Goal: Information Seeking & Learning: Learn about a topic

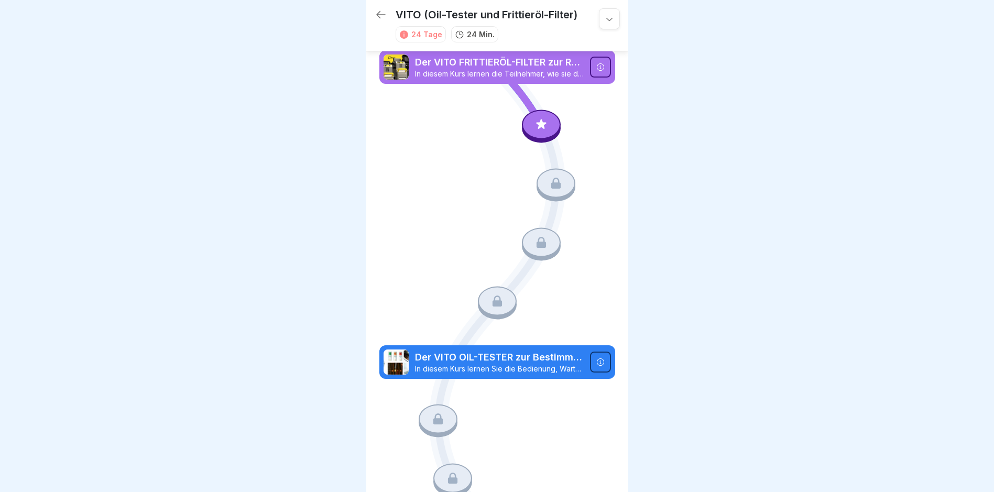
click at [378, 18] on icon at bounding box center [381, 14] width 13 height 13
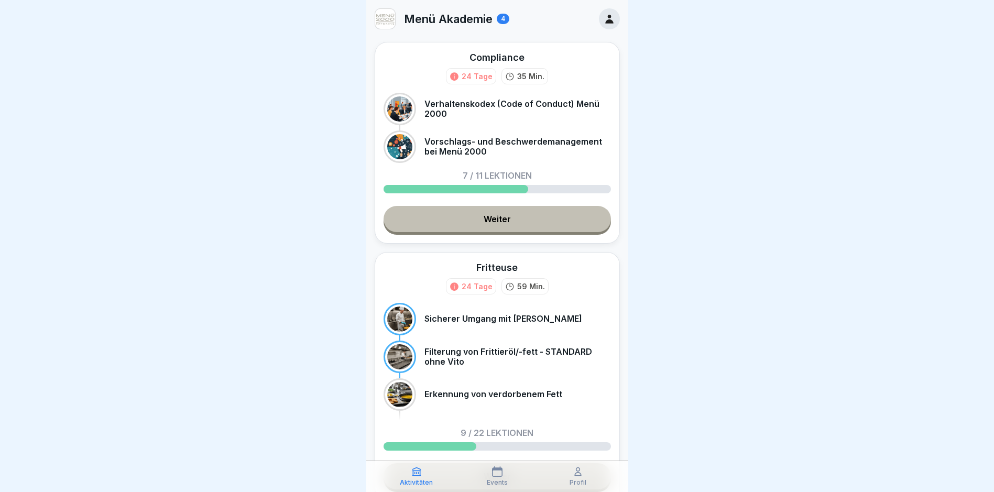
click at [517, 219] on link "Weiter" at bounding box center [497, 219] width 227 height 26
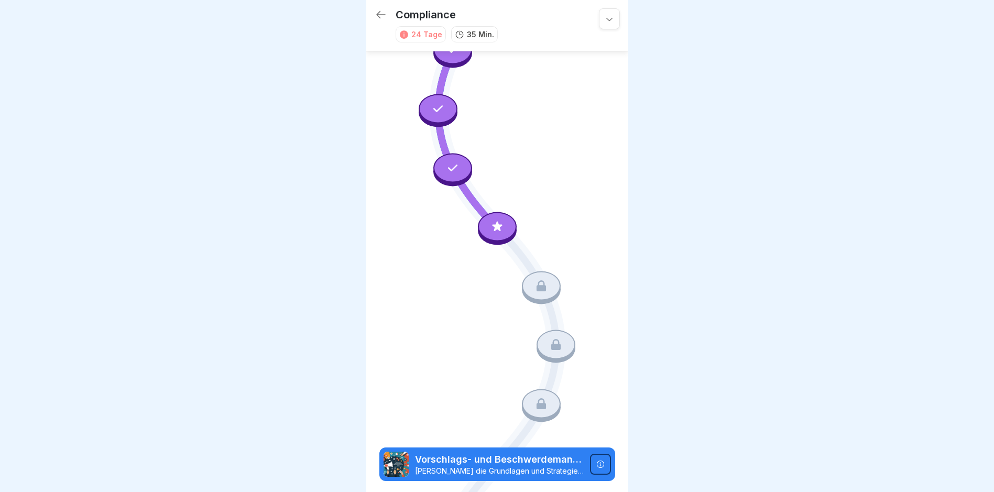
scroll to position [344, 0]
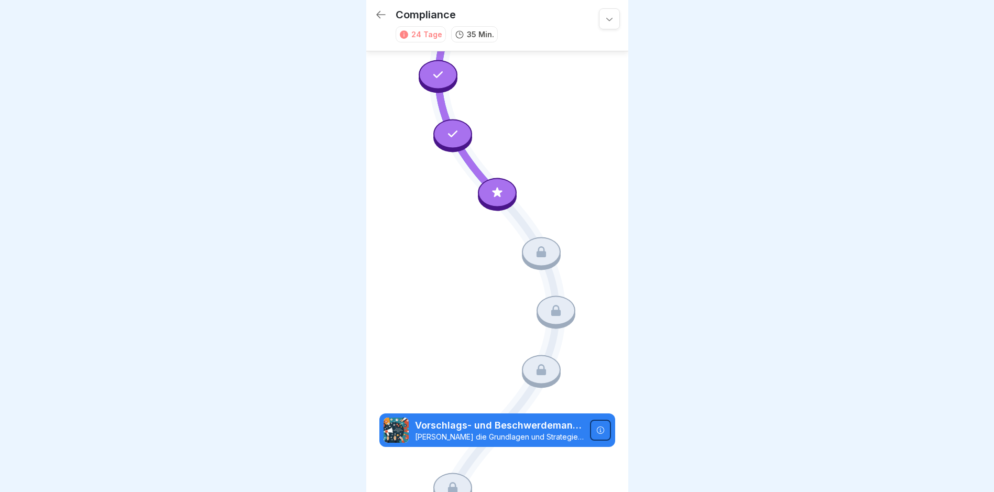
click at [495, 187] on icon at bounding box center [497, 192] width 10 height 10
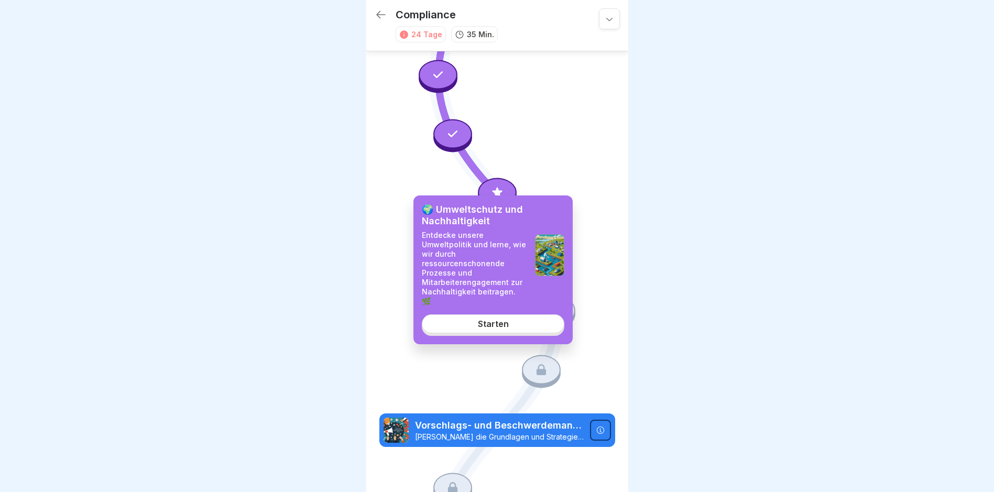
click at [492, 319] on div "Starten" at bounding box center [493, 323] width 31 height 9
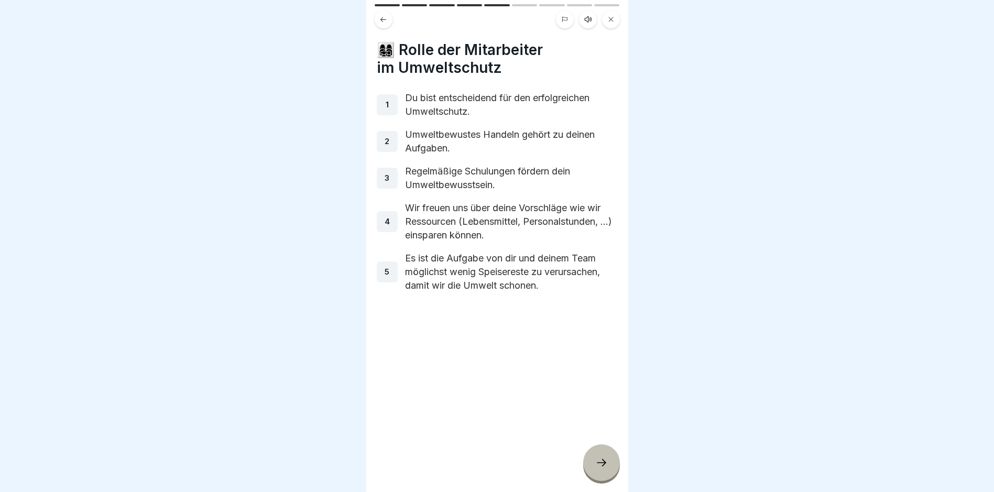
click at [606, 463] on icon at bounding box center [601, 463] width 13 height 13
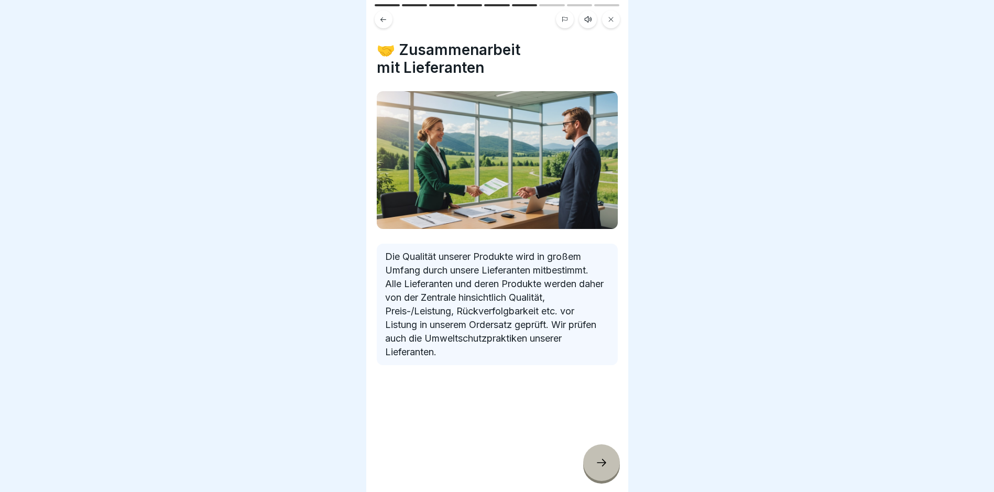
click at [602, 474] on div at bounding box center [601, 462] width 37 height 37
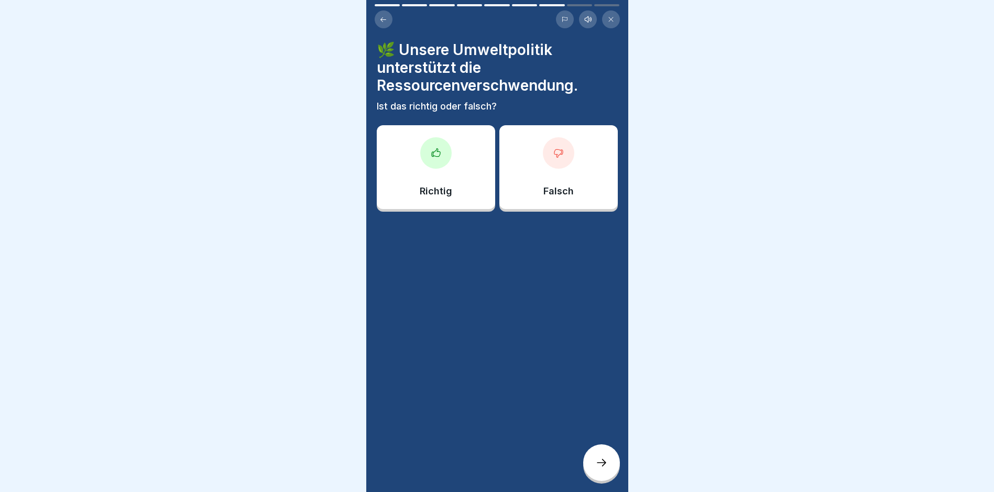
click at [570, 182] on div "Falsch" at bounding box center [559, 167] width 118 height 84
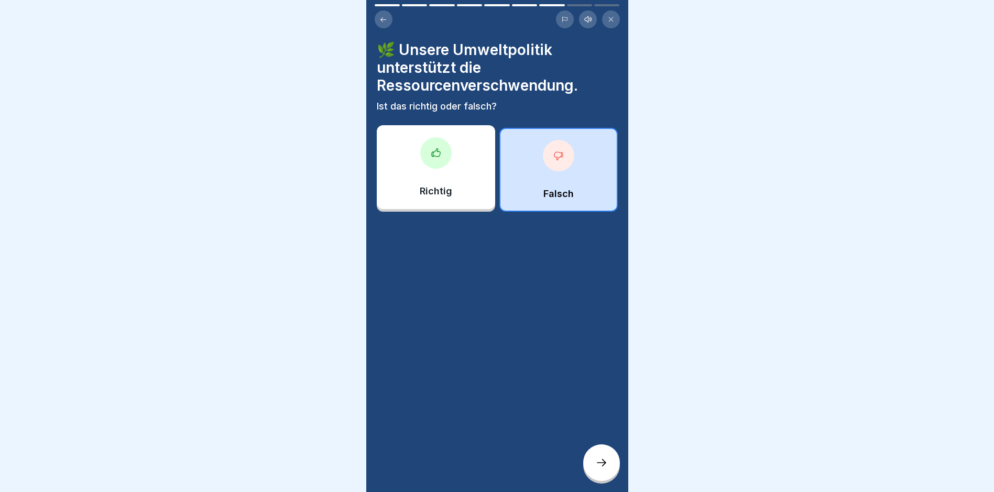
click at [604, 460] on div at bounding box center [601, 462] width 37 height 37
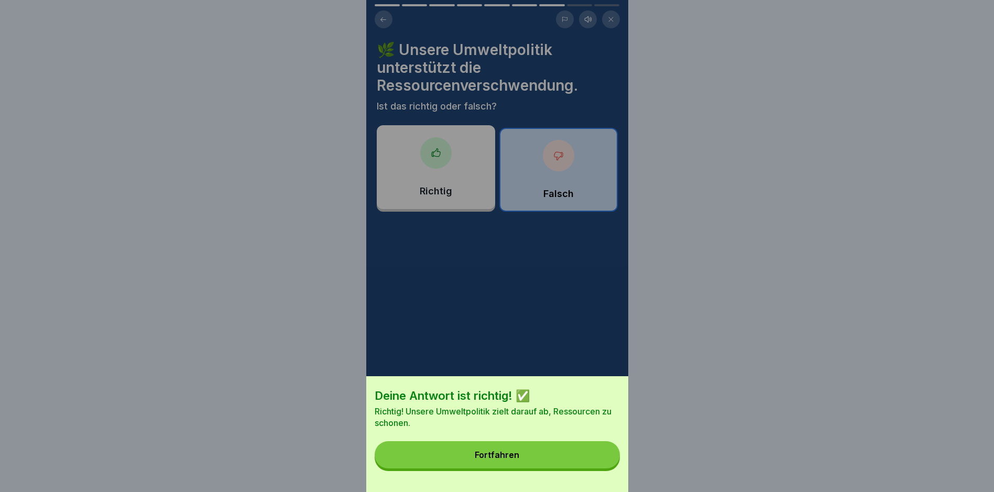
click at [525, 454] on button "Fortfahren" at bounding box center [497, 454] width 245 height 27
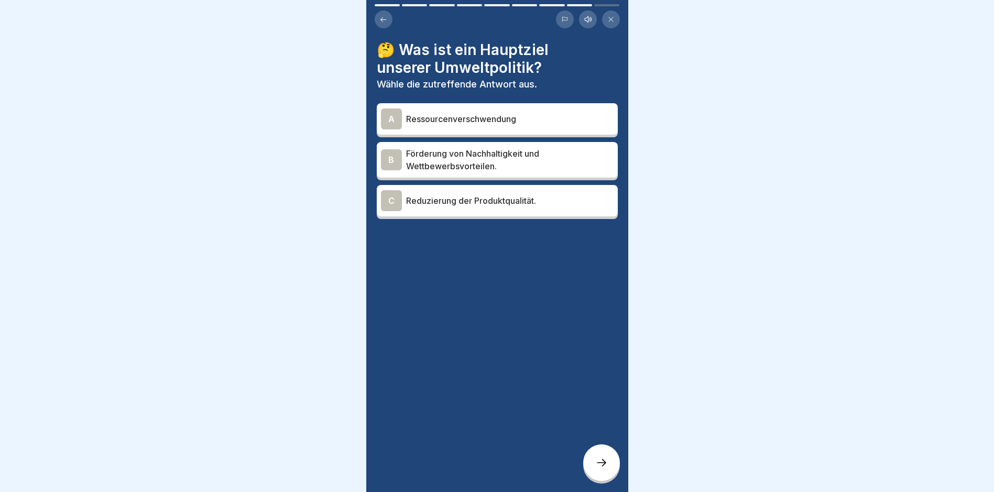
click at [481, 156] on p "Förderung von Nachhaltigkeit und Wettbewerbsvorteilen." at bounding box center [510, 159] width 208 height 25
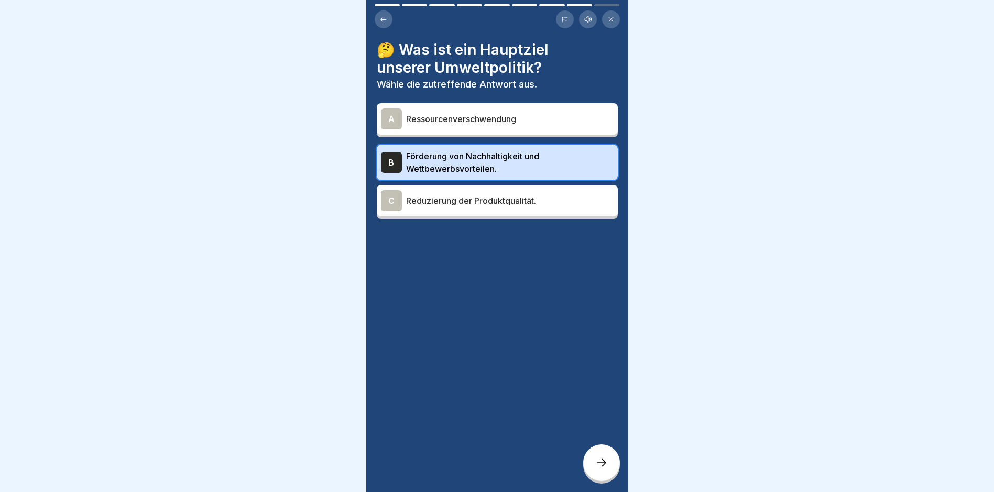
click at [611, 467] on div at bounding box center [601, 462] width 37 height 37
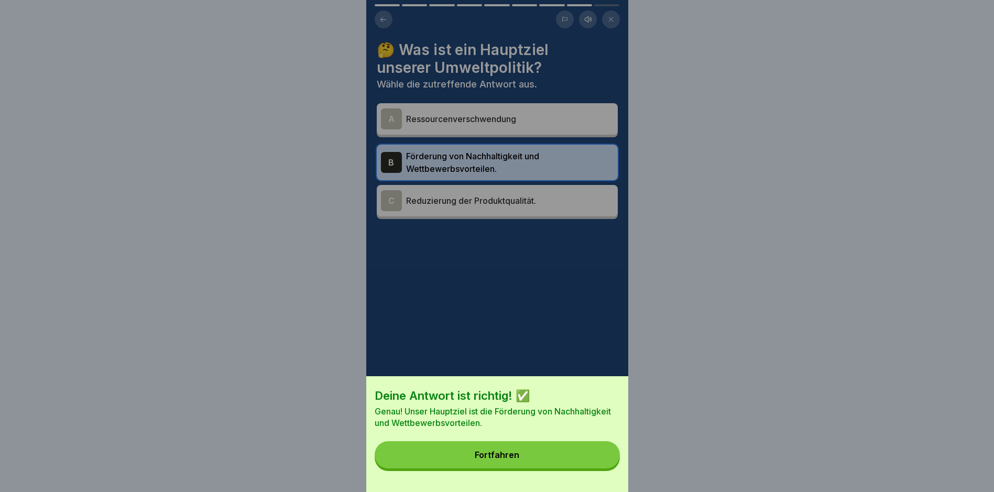
click at [499, 460] on div "Fortfahren" at bounding box center [497, 454] width 45 height 9
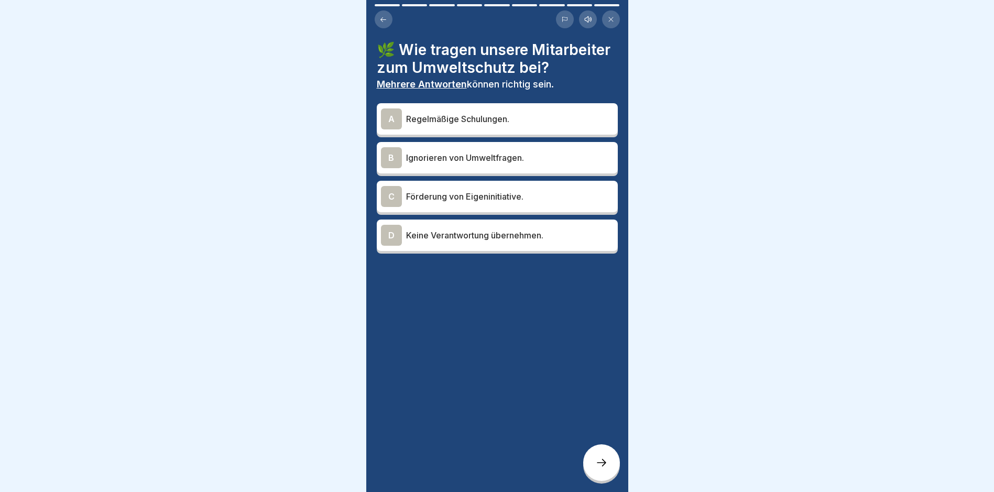
click at [469, 129] on div "A Regelmäßige Schulungen." at bounding box center [497, 119] width 233 height 21
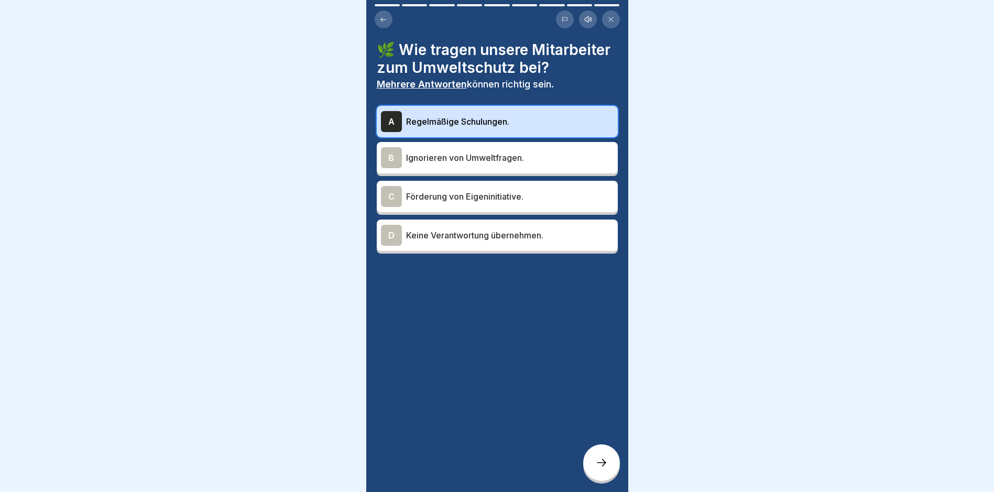
click at [468, 203] on p "Förderung von Eigeninitiative." at bounding box center [510, 196] width 208 height 13
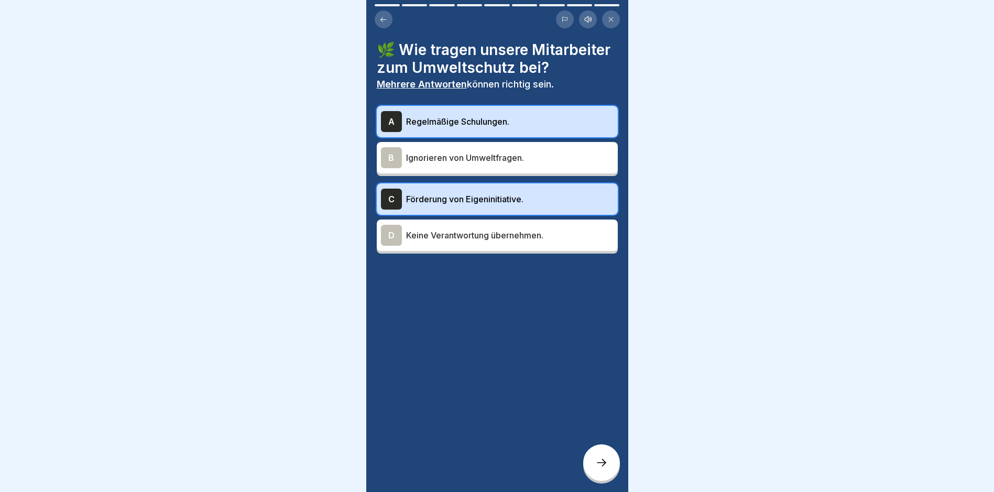
click at [610, 467] on div at bounding box center [601, 462] width 37 height 37
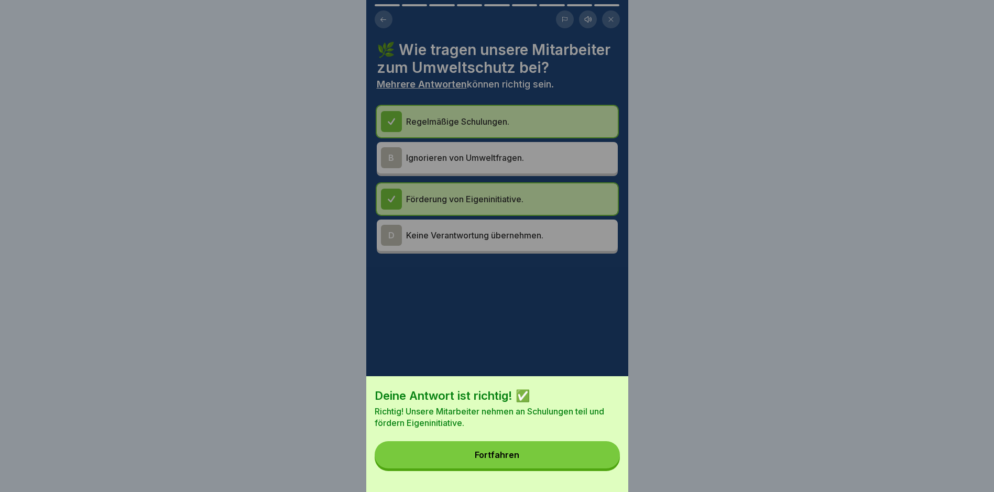
click at [511, 456] on button "Fortfahren" at bounding box center [497, 454] width 245 height 27
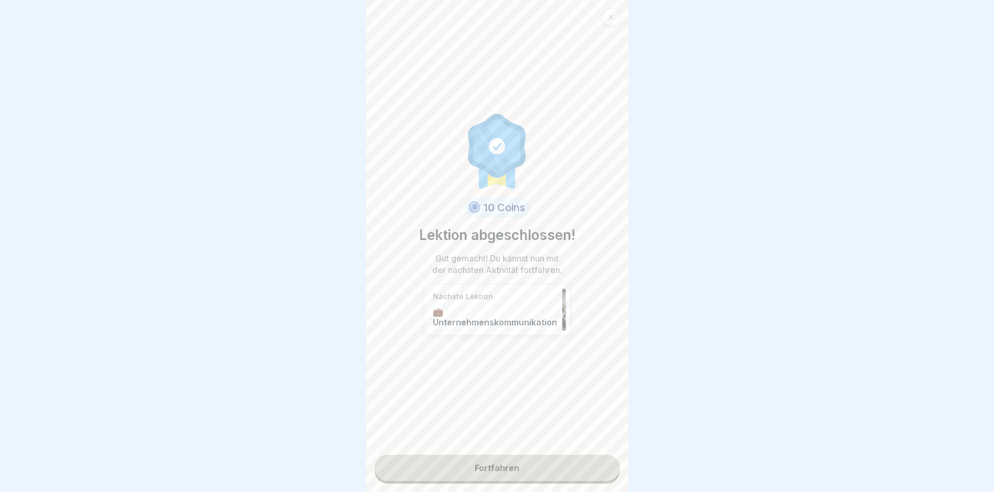
click at [512, 463] on link "Fortfahren" at bounding box center [497, 468] width 245 height 26
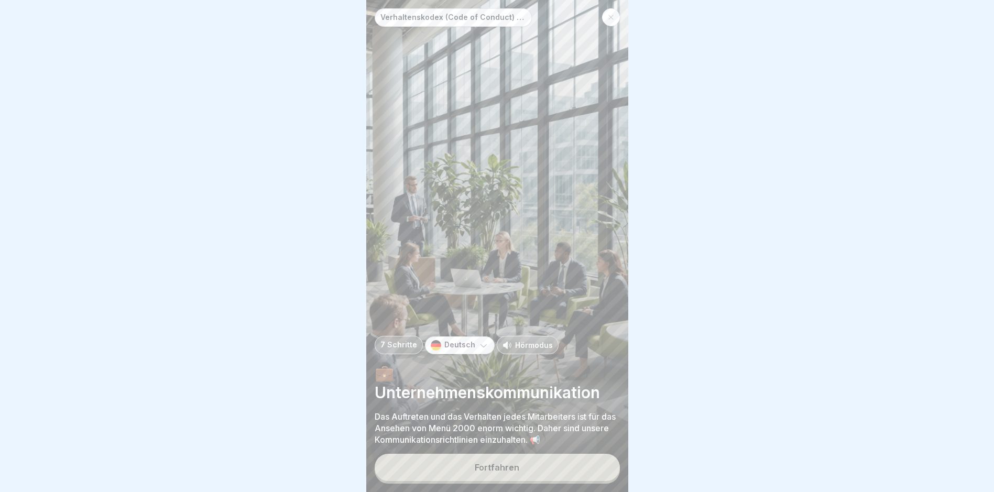
click at [492, 472] on div "Fortfahren" at bounding box center [497, 467] width 45 height 9
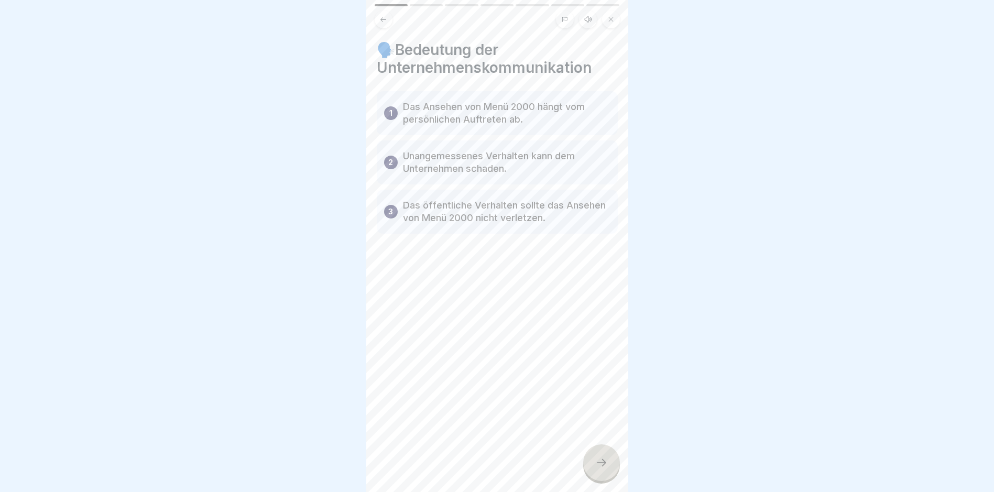
click at [602, 468] on icon at bounding box center [601, 463] width 13 height 13
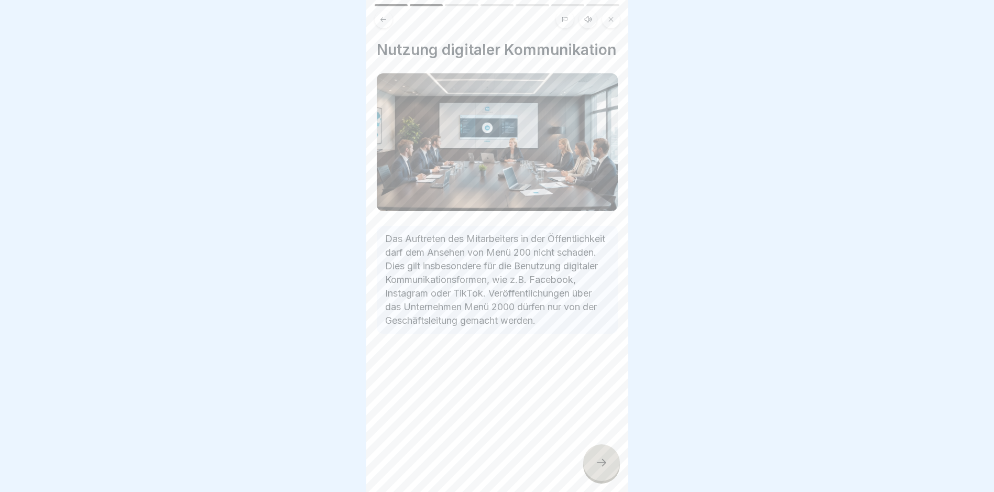
click at [600, 465] on icon at bounding box center [601, 463] width 13 height 13
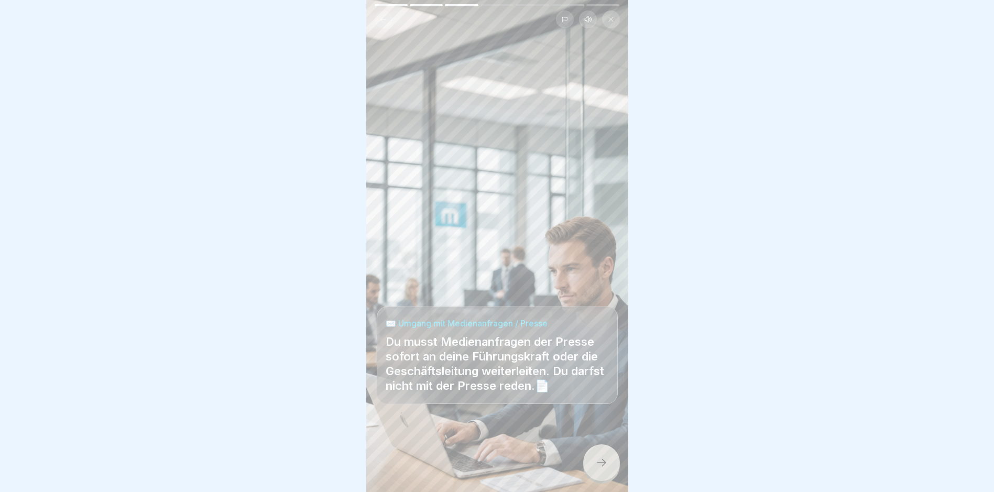
click at [600, 465] on icon at bounding box center [601, 463] width 13 height 13
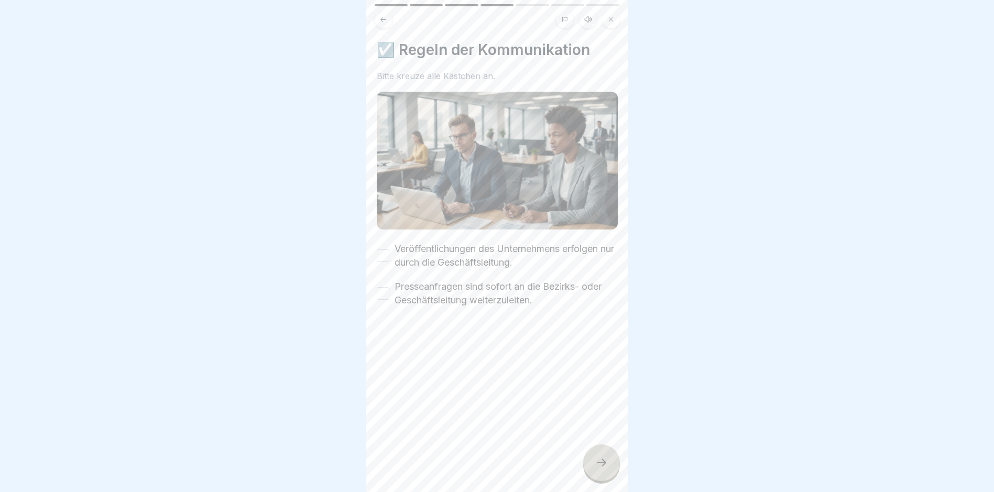
click at [385, 250] on button "Veröffentlichungen des Unternehmens erfolgen nur durch die Geschäftsleitung." at bounding box center [383, 256] width 13 height 13
click at [383, 287] on button "Presseanfragen sind sofort an die Bezirks- oder Geschäftsleitung weiterzuleiten." at bounding box center [383, 293] width 13 height 13
click at [610, 465] on div at bounding box center [601, 462] width 37 height 37
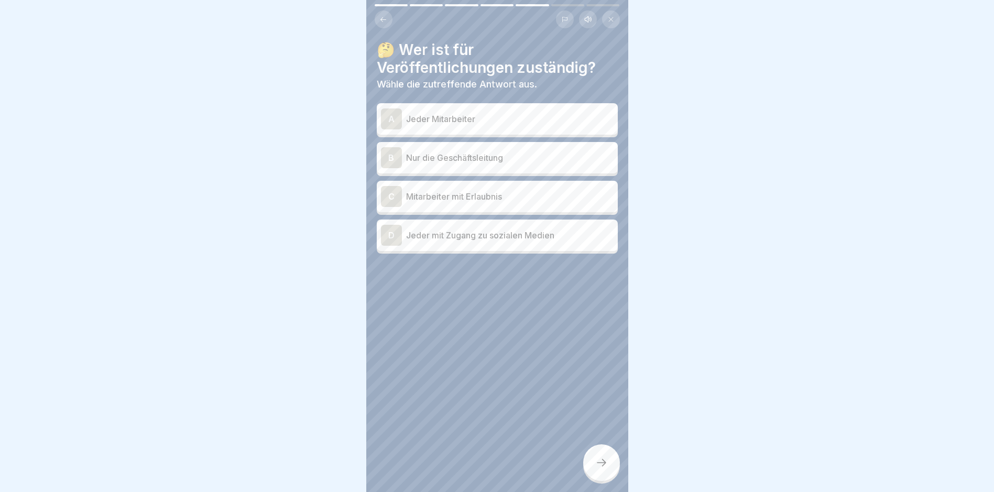
click at [468, 159] on p "Nur die Geschäftsleitung" at bounding box center [510, 157] width 208 height 13
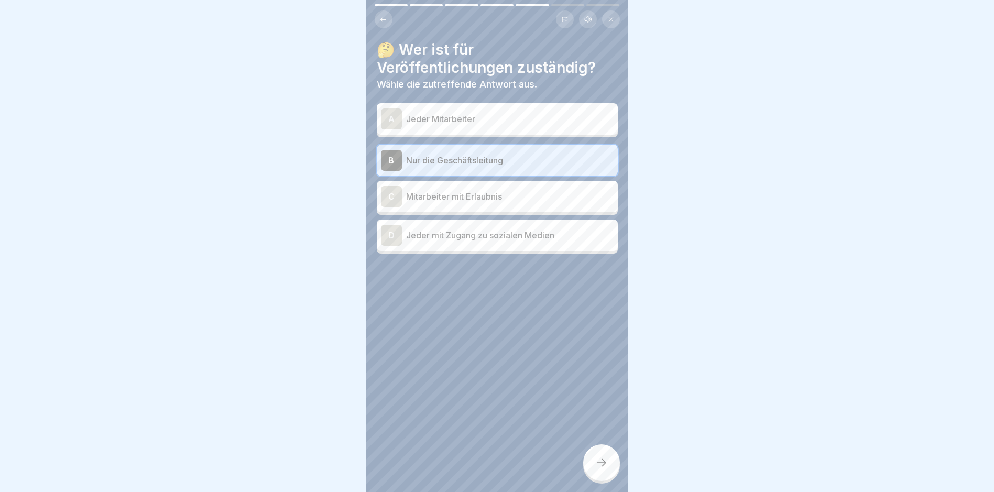
click at [591, 475] on div at bounding box center [601, 462] width 37 height 37
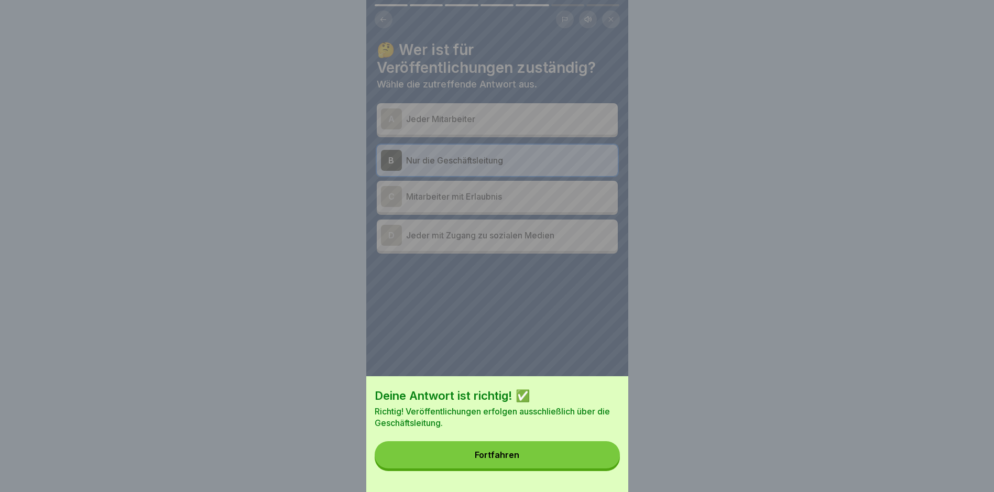
click at [506, 452] on button "Fortfahren" at bounding box center [497, 454] width 245 height 27
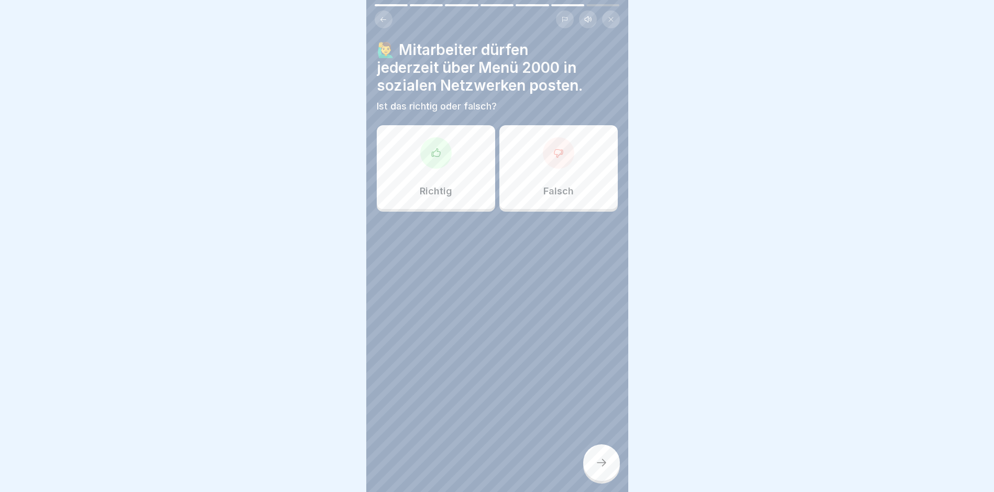
click at [541, 170] on div "Falsch" at bounding box center [559, 167] width 118 height 84
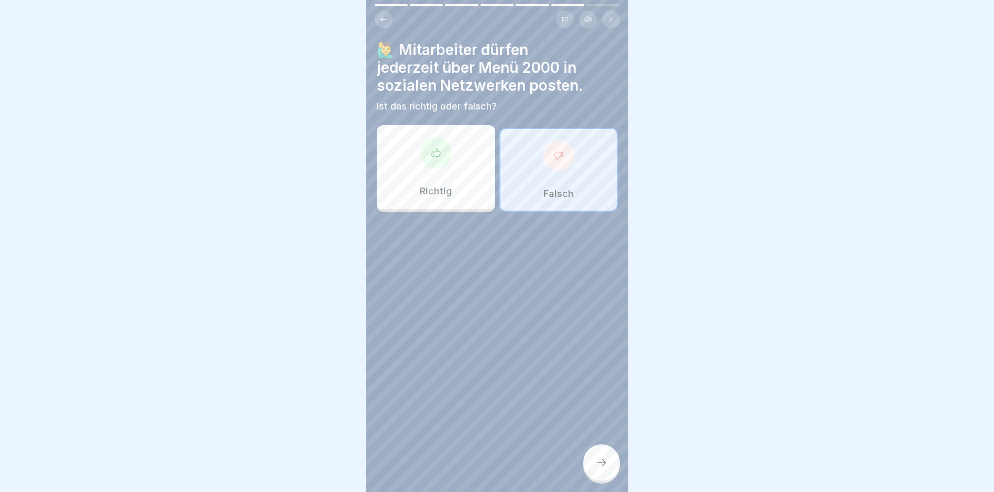
click at [609, 476] on div at bounding box center [601, 462] width 37 height 37
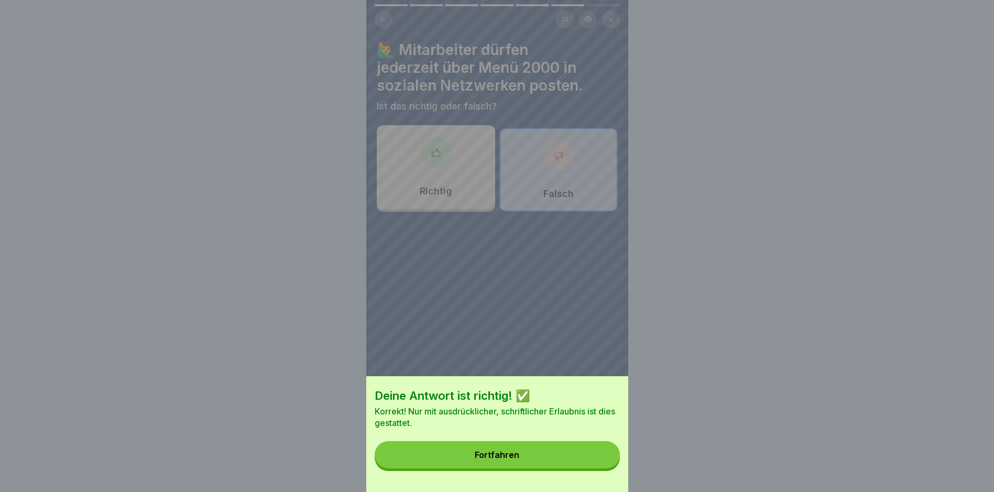
click at [555, 463] on button "Fortfahren" at bounding box center [497, 454] width 245 height 27
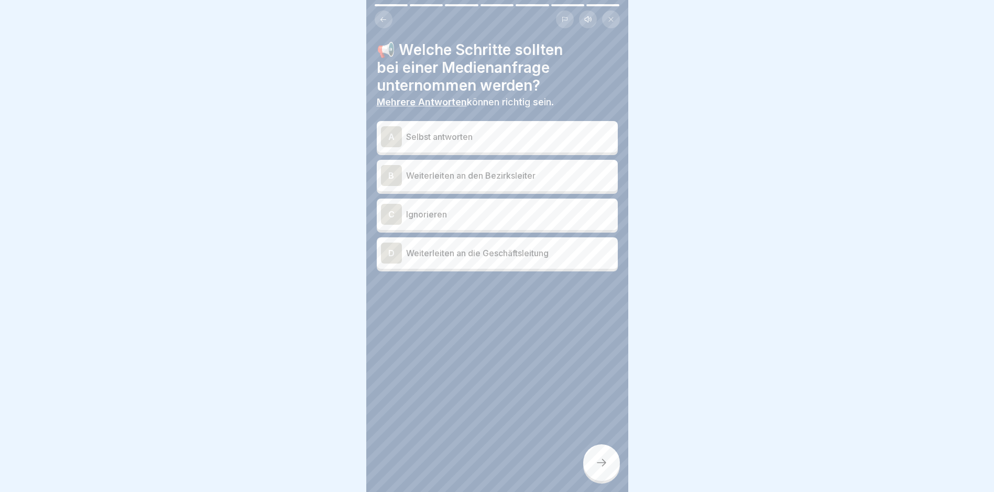
click at [480, 181] on p "Weiterleiten an den Bezirksleiter" at bounding box center [510, 175] width 208 height 13
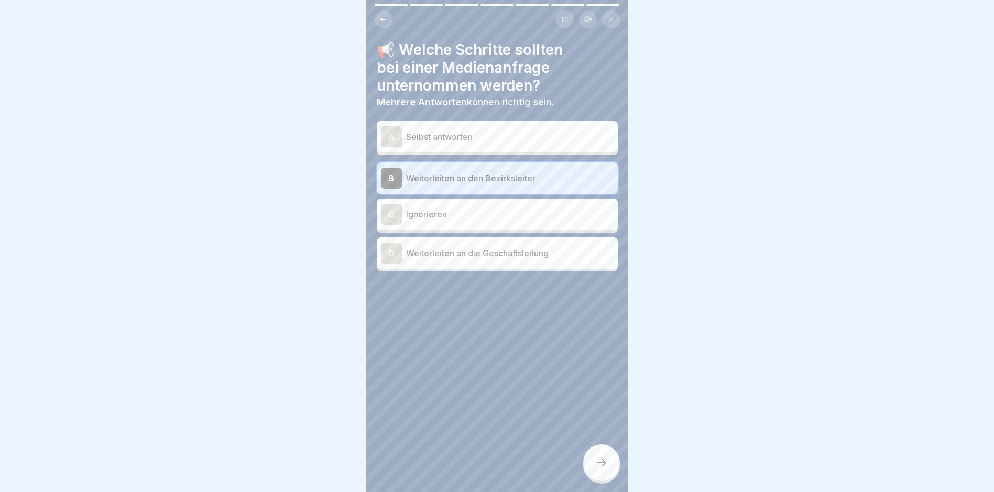
click at [488, 243] on div "D Weiterleiten an die Geschäftsleitung" at bounding box center [497, 253] width 233 height 21
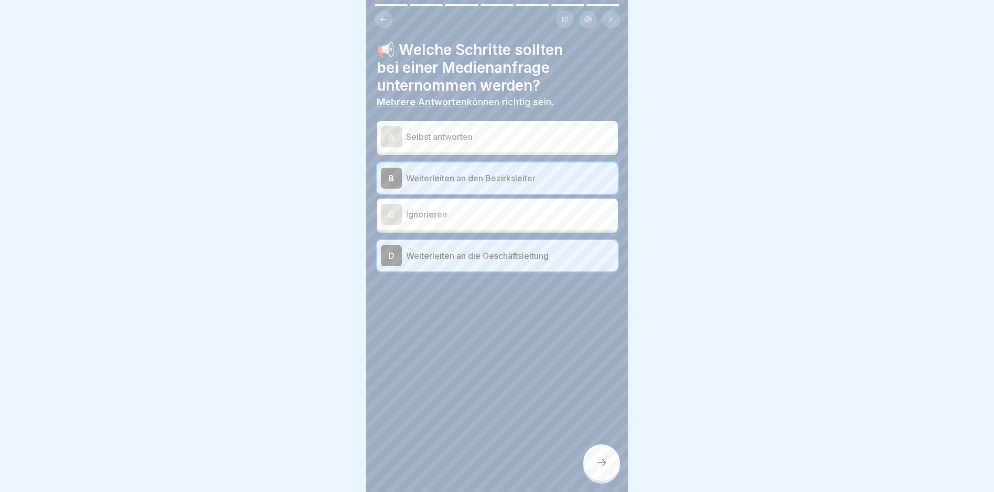
click at [608, 471] on div at bounding box center [601, 462] width 37 height 37
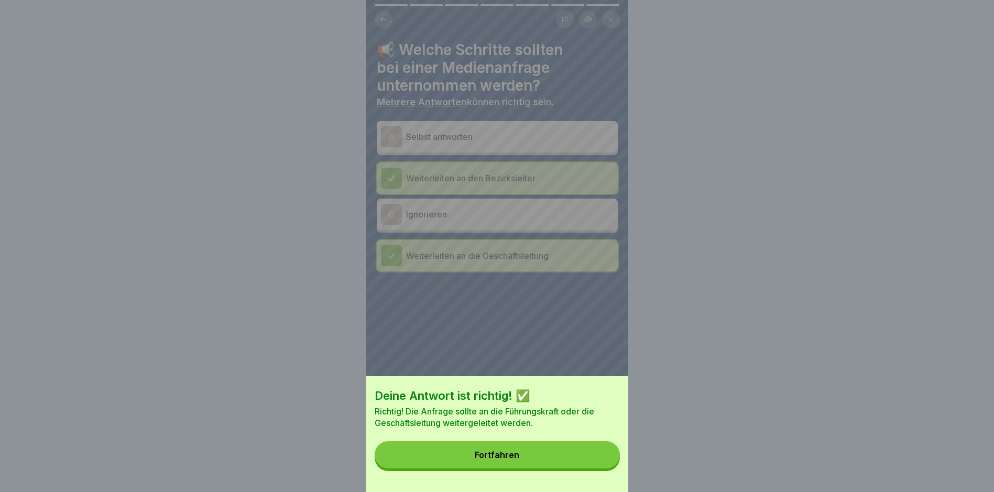
click at [546, 453] on button "Fortfahren" at bounding box center [497, 454] width 245 height 27
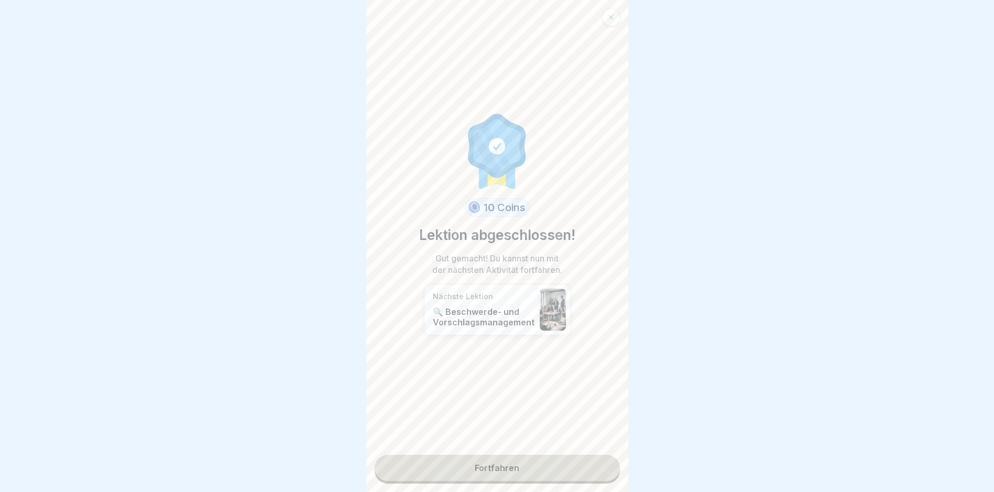
click at [524, 471] on link "Fortfahren" at bounding box center [497, 468] width 245 height 26
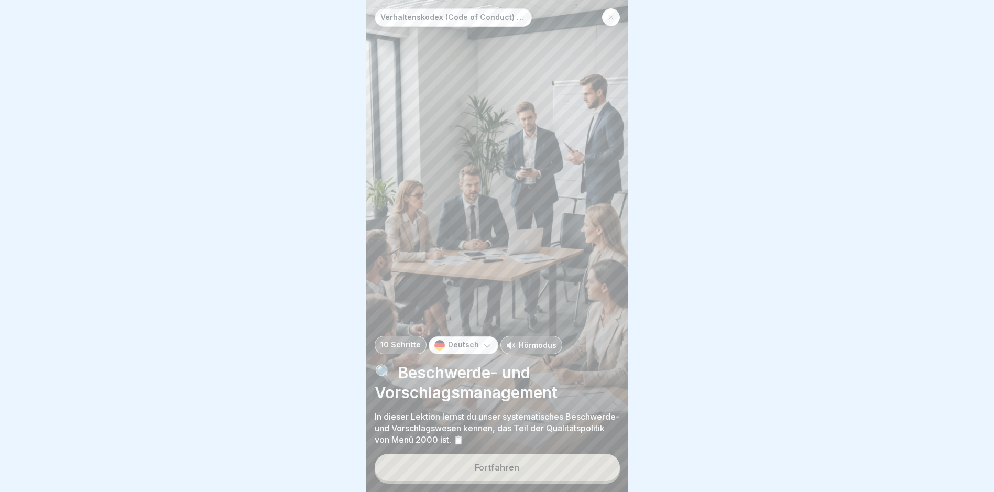
click at [492, 481] on button "Fortfahren" at bounding box center [497, 467] width 245 height 27
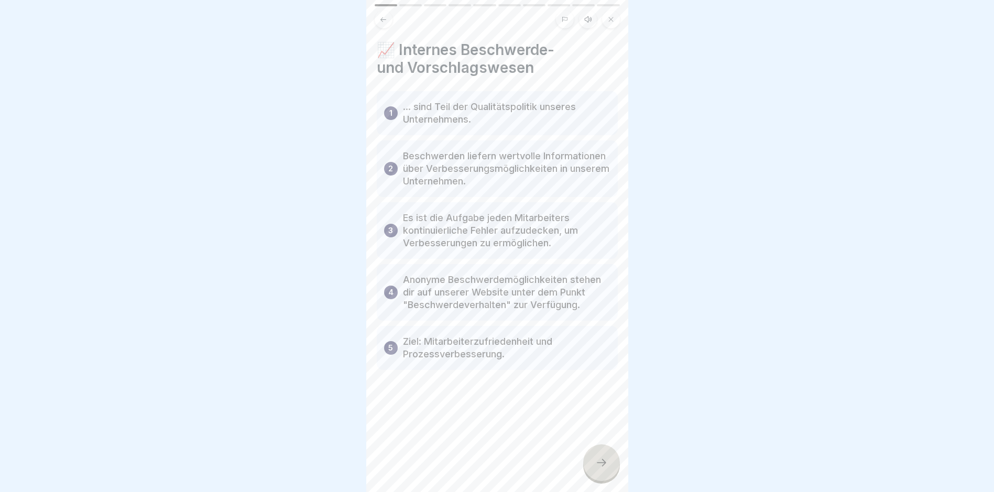
click at [607, 469] on icon at bounding box center [601, 463] width 13 height 13
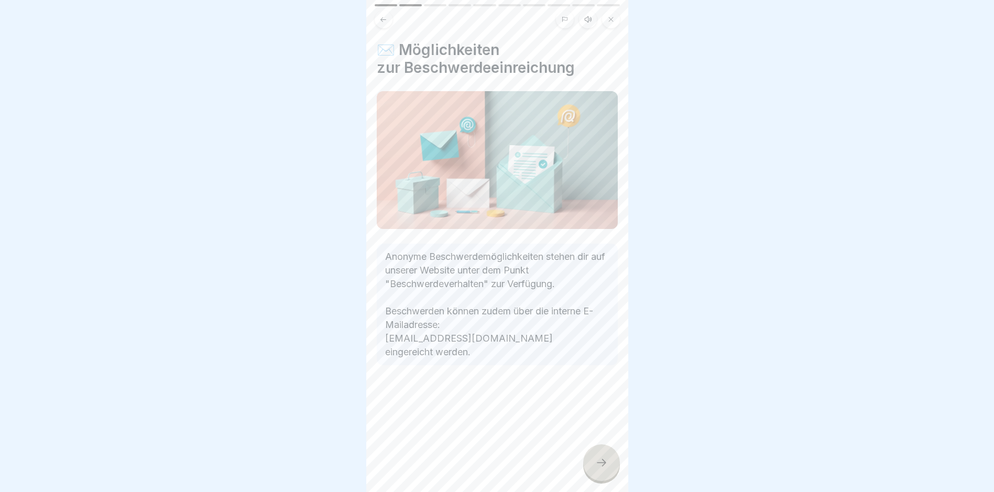
click at [604, 465] on div at bounding box center [601, 462] width 37 height 37
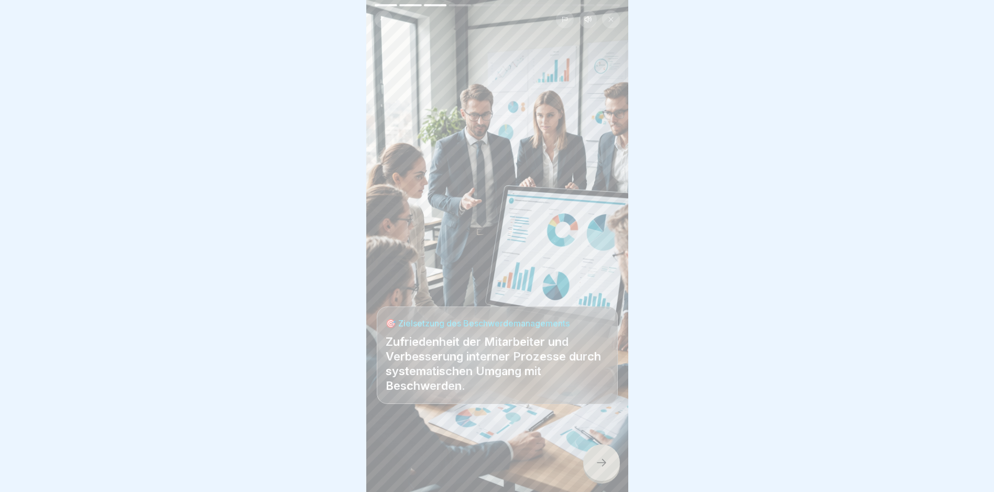
click at [598, 469] on icon at bounding box center [601, 463] width 13 height 13
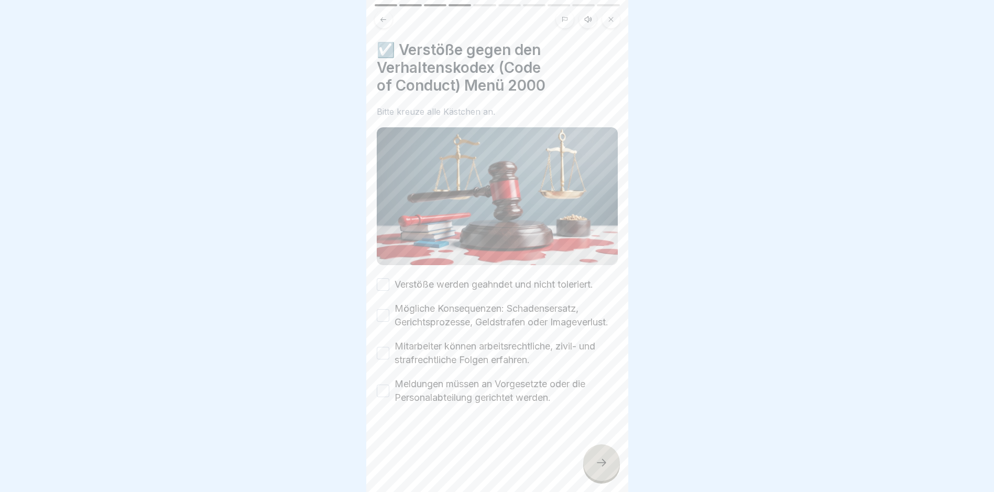
click at [383, 272] on div "☑️ Verstöße gegen den Verhaltenskodex (Code of Conduct) Menü 2000 Bitte kreuze …" at bounding box center [497, 223] width 241 height 364
click at [382, 279] on button "Verstöße werden geahndet und nicht toleriert." at bounding box center [383, 284] width 13 height 13
click at [381, 317] on button "Mögliche Konsequenzen: Schadensersatz, Gerichtsprozesse, Geldstrafen oder Image…" at bounding box center [383, 315] width 13 height 13
click at [385, 360] on button "Mitarbeiter können arbeitsrechtliche, zivil- und strafrechtliche Folgen erfahre…" at bounding box center [383, 353] width 13 height 13
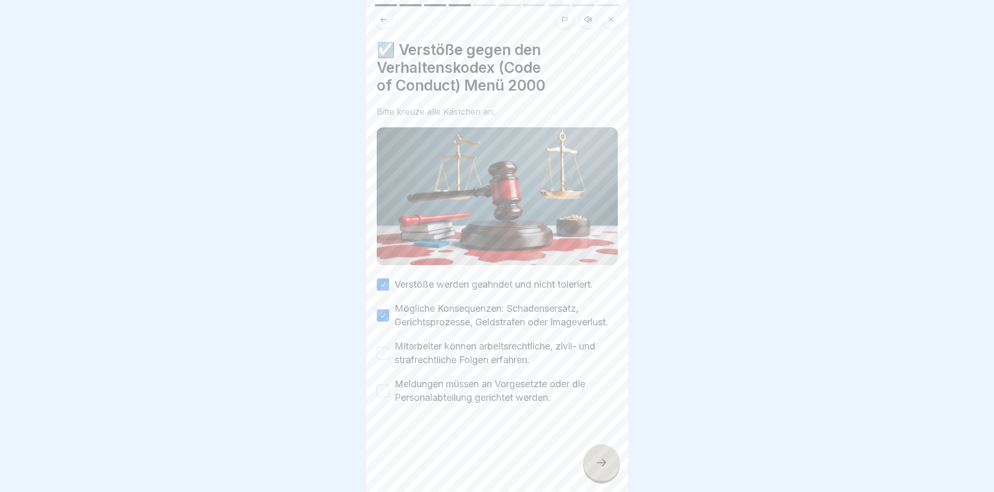
click at [385, 360] on button "Mitarbeiter können arbeitsrechtliche, zivil- und strafrechtliche Folgen erfahre…" at bounding box center [383, 353] width 13 height 13
click at [384, 397] on button "Meldungen müssen an Vorgesetzte oder die Personalabteilung gerichtet werden." at bounding box center [383, 391] width 13 height 13
click at [605, 469] on icon at bounding box center [601, 463] width 13 height 13
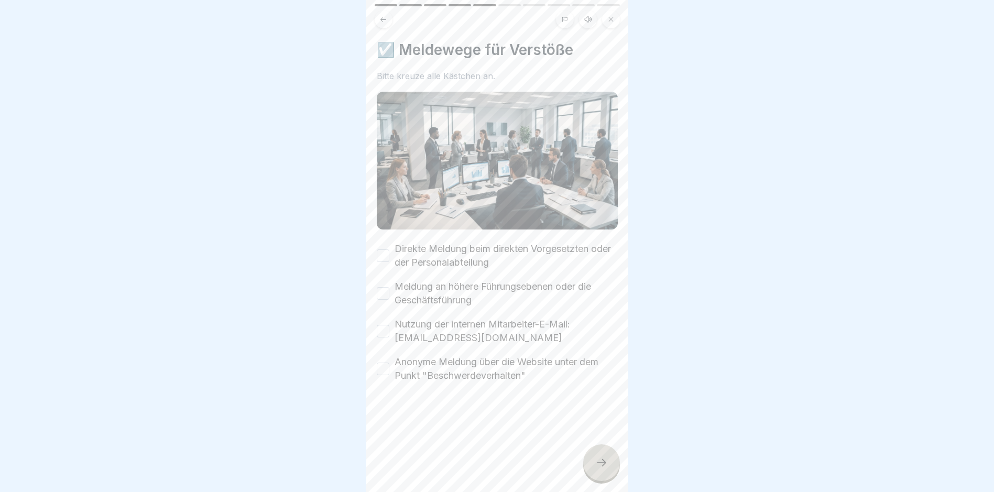
click at [381, 254] on button "Direkte Meldung beim direkten Vorgesetzten oder der Personalabteilung" at bounding box center [383, 256] width 13 height 13
click at [382, 290] on button "Meldung an höhere Führungsebenen oder die Geschäftsführung" at bounding box center [383, 293] width 13 height 13
click at [383, 330] on button "Nutzung der internen Mitarbeiter-E-Mail: [EMAIL_ADDRESS][DOMAIN_NAME]" at bounding box center [383, 331] width 13 height 13
click at [383, 367] on button "Anonyme Meldung über die Website unter dem Punkt "Beschwerdeverhalten"" at bounding box center [383, 369] width 13 height 13
click at [592, 469] on div at bounding box center [601, 462] width 37 height 37
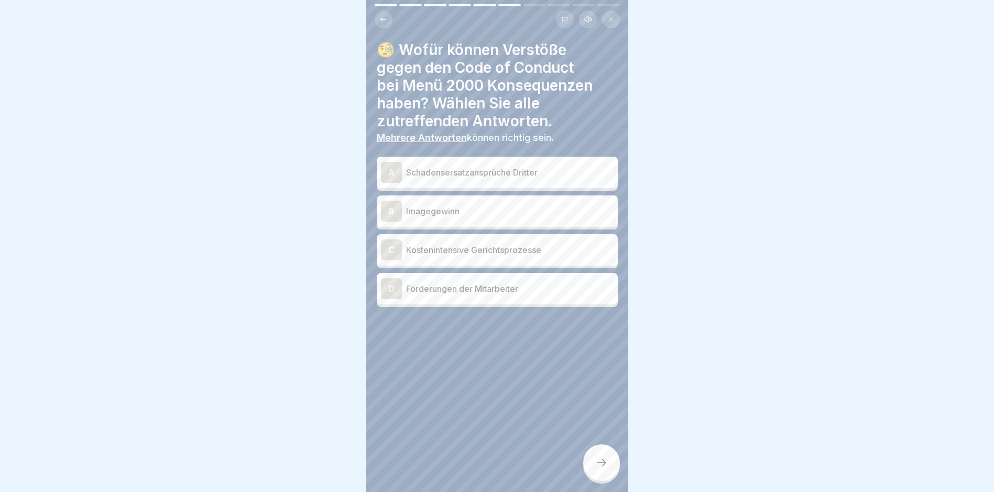
click at [501, 177] on p "Schadensersatzansprüche Dritter" at bounding box center [510, 172] width 208 height 13
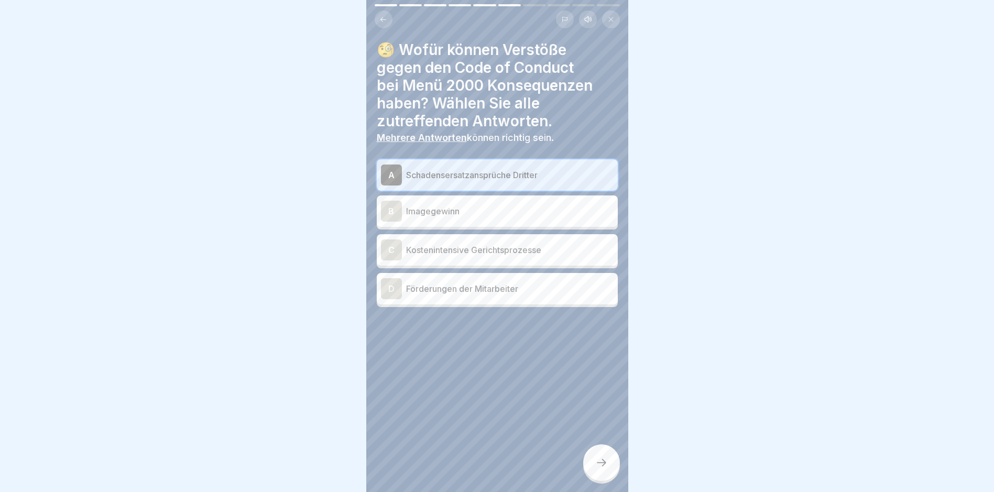
click at [477, 250] on p "Kostenintensive Gerichtsprozesse" at bounding box center [510, 250] width 208 height 13
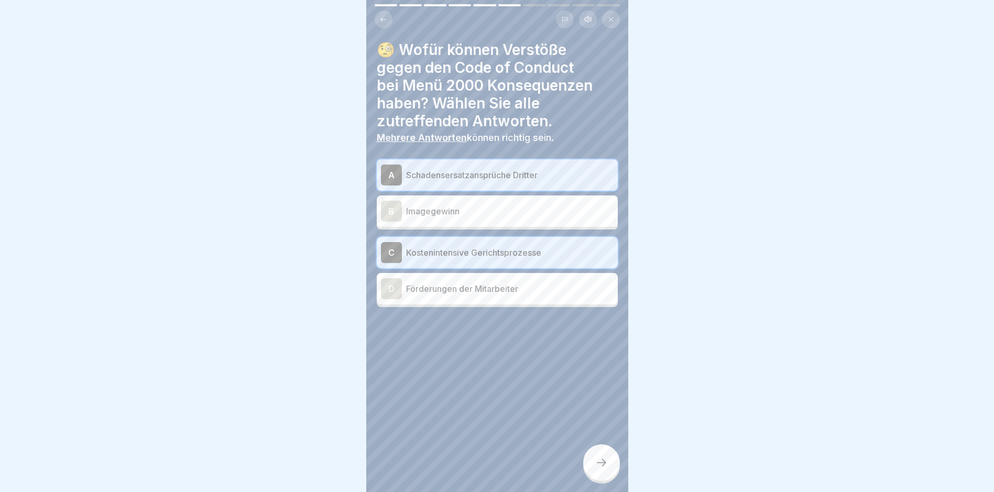
click at [610, 474] on div at bounding box center [601, 462] width 37 height 37
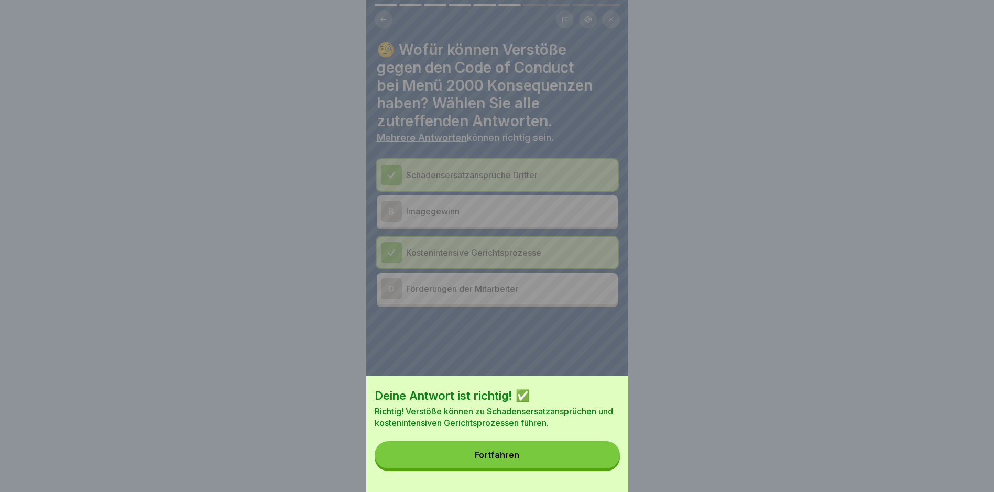
click at [523, 456] on button "Fortfahren" at bounding box center [497, 454] width 245 height 27
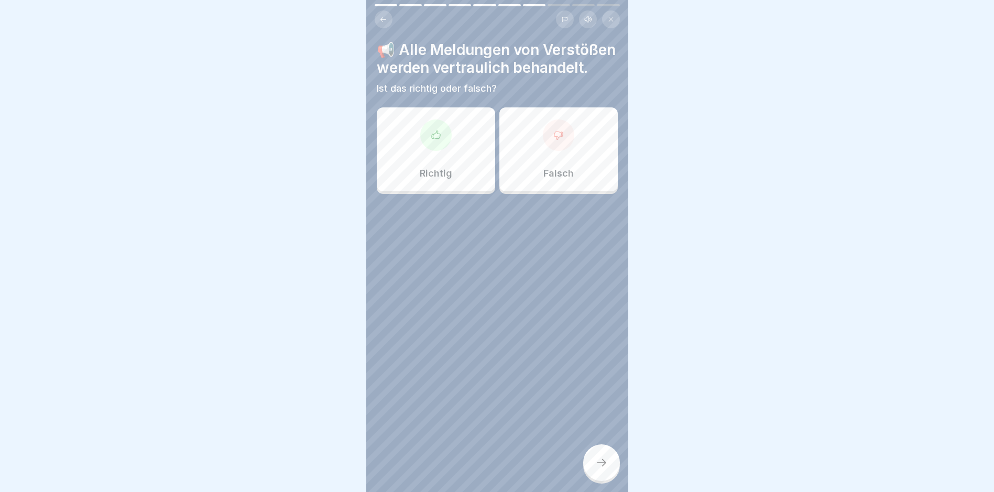
click at [433, 151] on div at bounding box center [435, 135] width 31 height 31
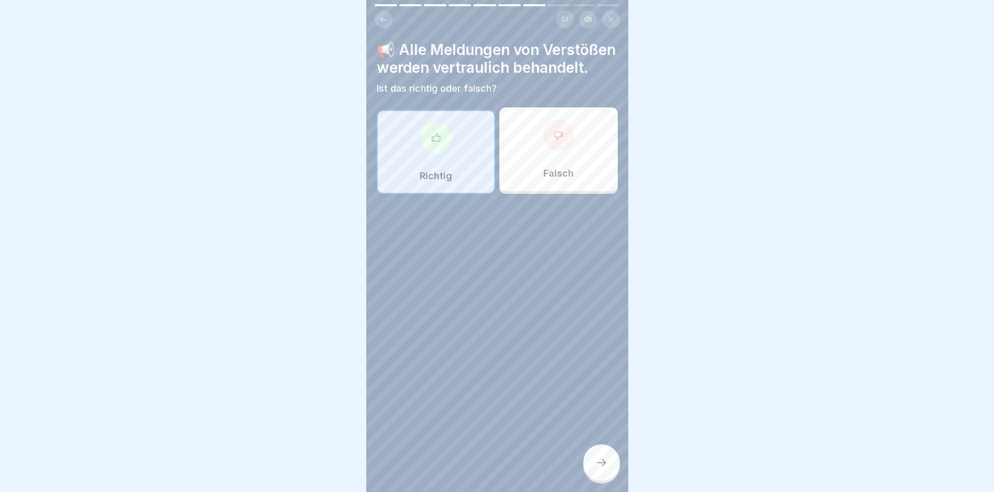
click at [600, 466] on icon at bounding box center [601, 463] width 13 height 13
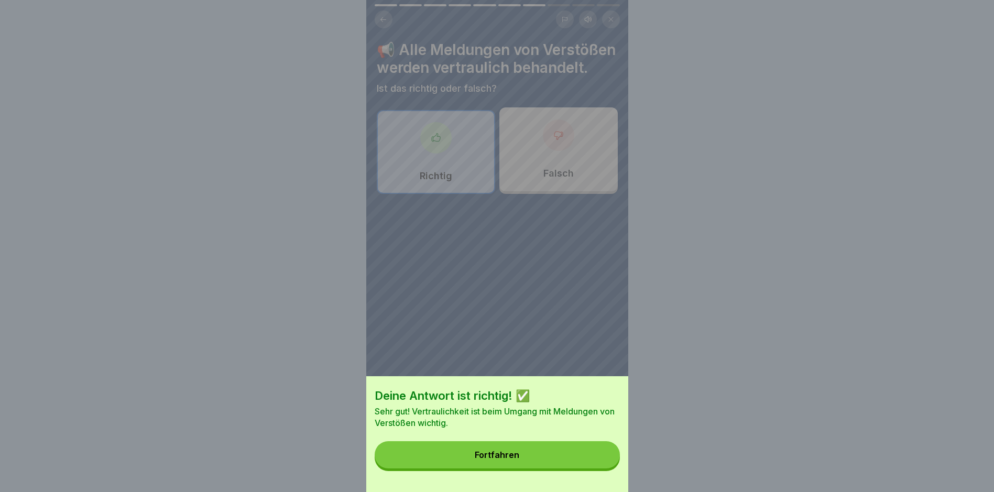
click at [535, 466] on button "Fortfahren" at bounding box center [497, 454] width 245 height 27
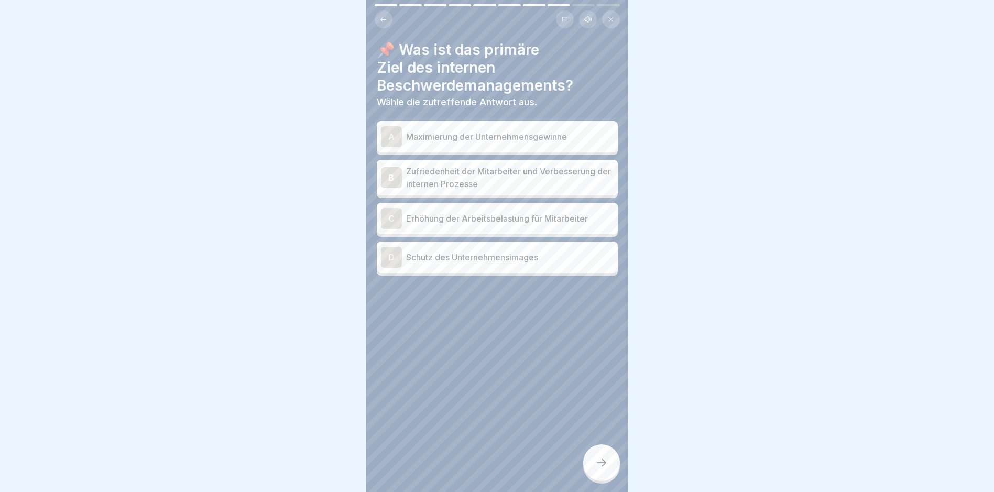
click at [495, 134] on p "Maximierung der Unternehmensgewinne" at bounding box center [510, 137] width 208 height 13
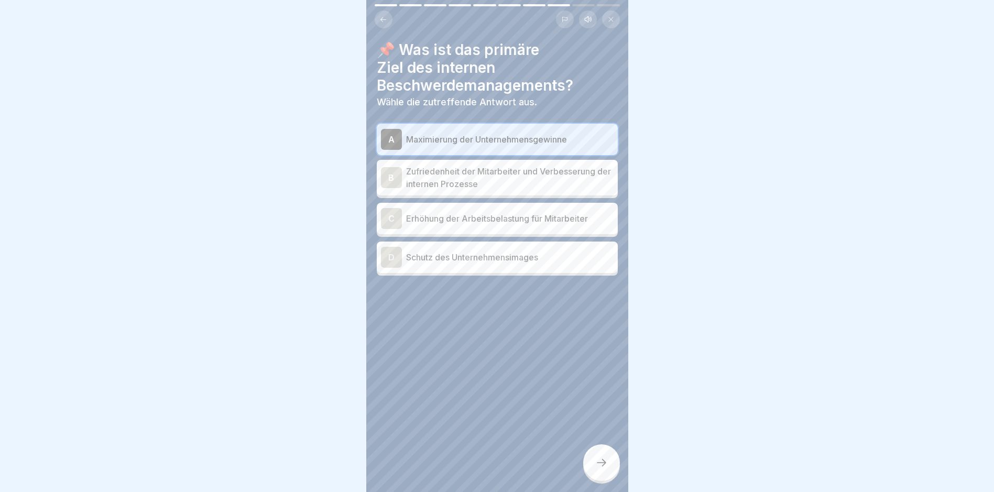
click at [482, 185] on p "Zufriedenheit der Mitarbeiter und Verbesserung der internen Prozesse" at bounding box center [510, 177] width 208 height 25
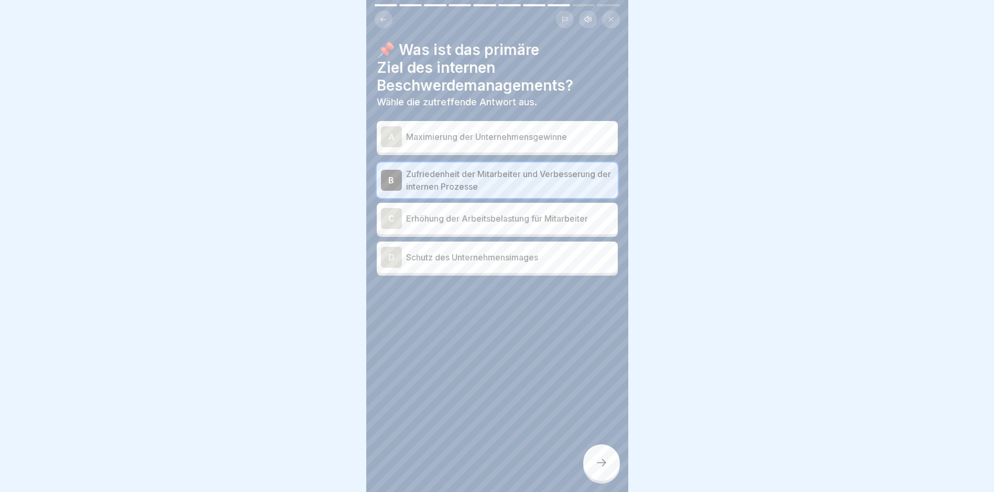
click at [595, 469] on icon at bounding box center [601, 463] width 13 height 13
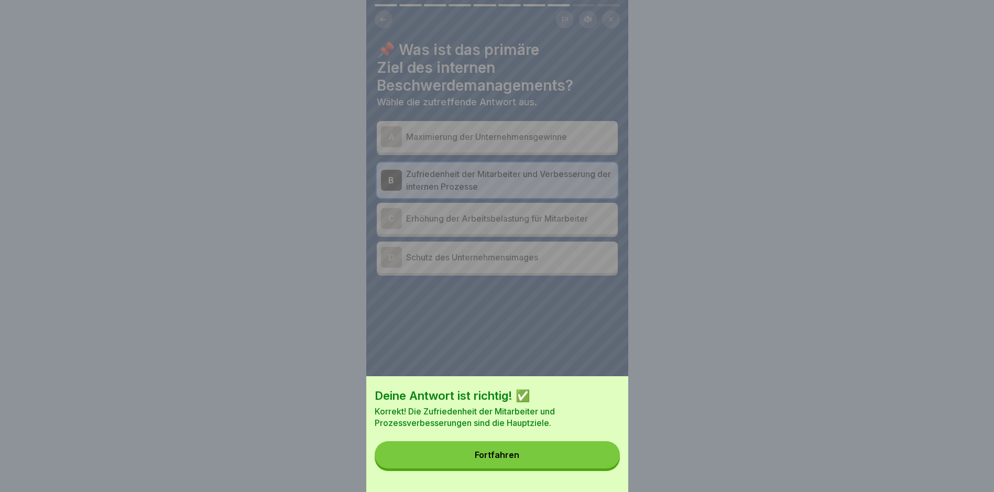
click at [519, 460] on div "Fortfahren" at bounding box center [497, 454] width 45 height 9
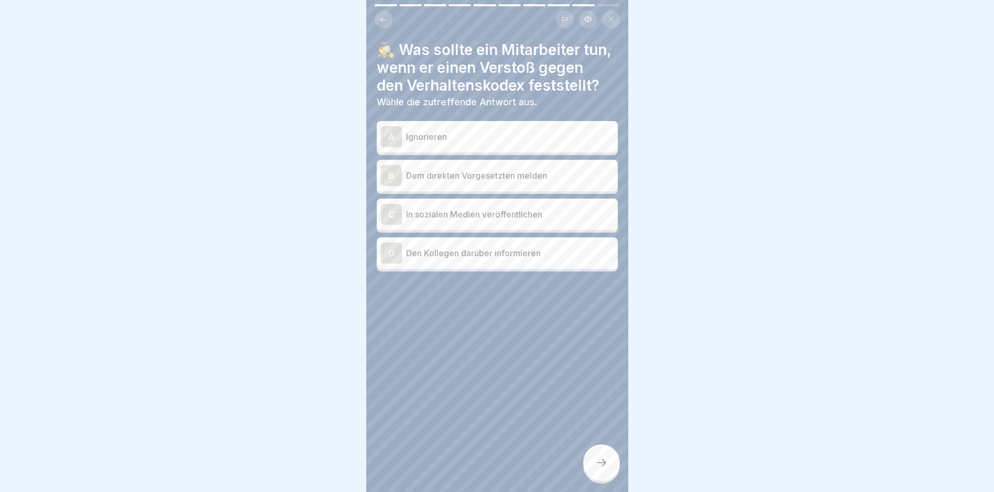
click at [471, 182] on p "Dem direkten Vorgesetzten melden" at bounding box center [510, 175] width 208 height 13
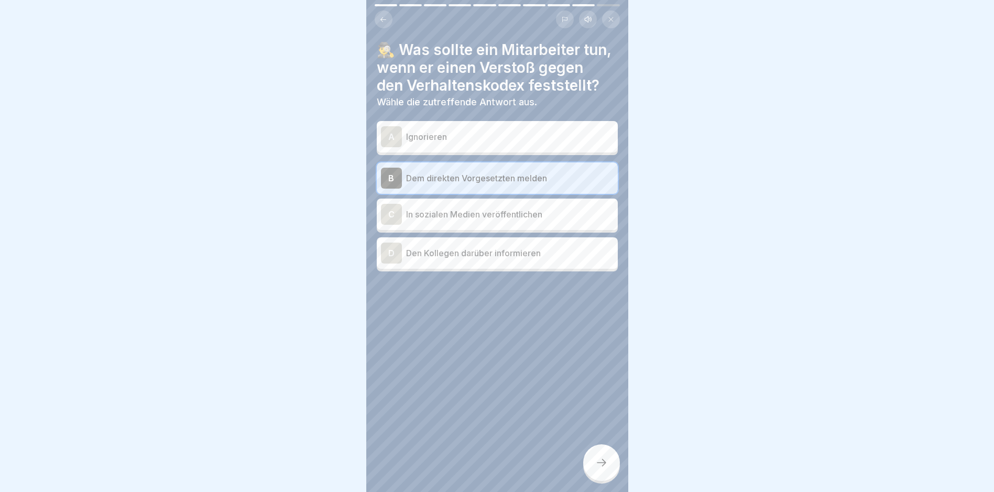
click at [602, 469] on icon at bounding box center [601, 463] width 13 height 13
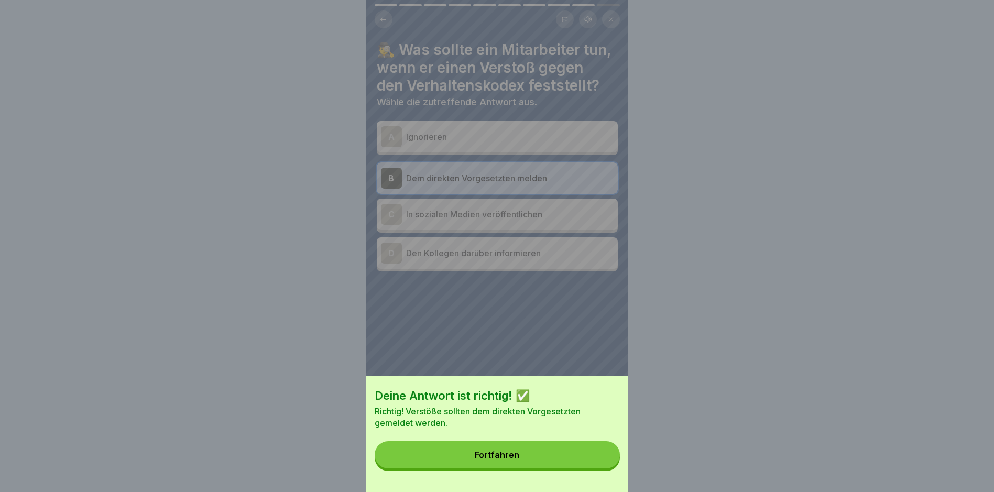
click at [555, 479] on div "Deine Antwort ist richtig! ✅ Richtig! Verstöße sollten dem direkten Vorgesetzte…" at bounding box center [497, 434] width 262 height 116
click at [556, 469] on button "Fortfahren" at bounding box center [497, 454] width 245 height 27
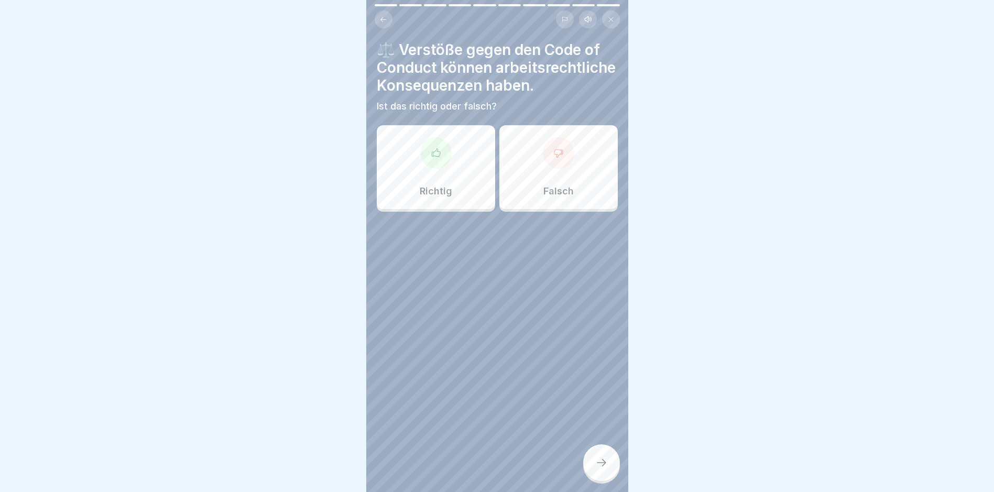
click at [448, 169] on div at bounding box center [435, 152] width 31 height 31
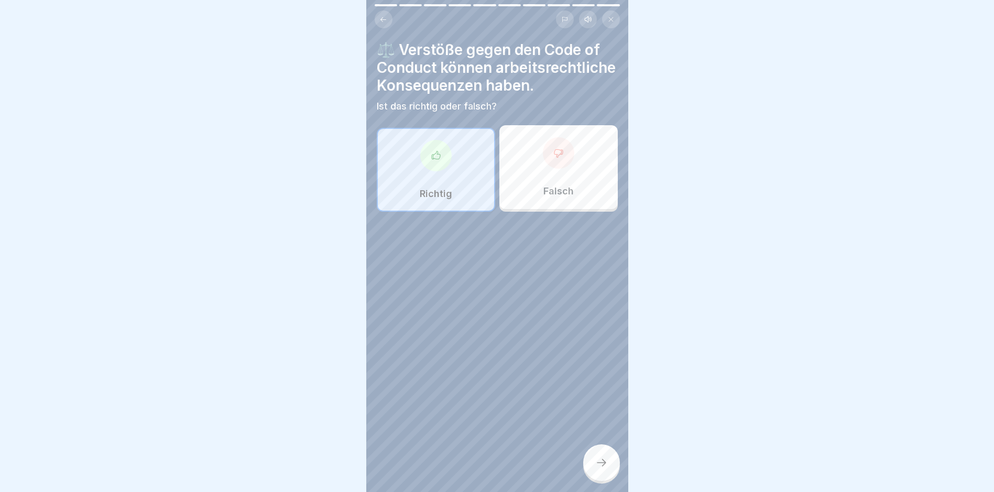
click at [598, 481] on div at bounding box center [601, 462] width 37 height 37
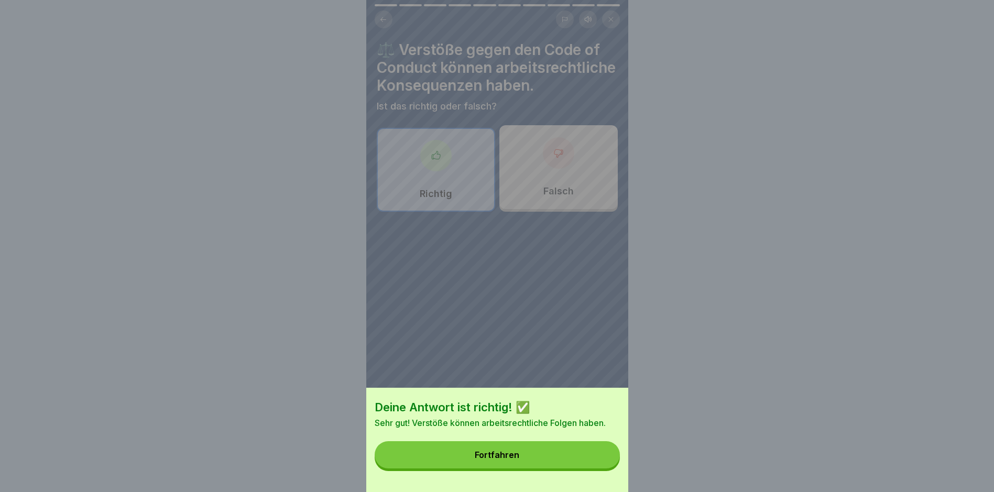
click at [492, 460] on div "Fortfahren" at bounding box center [497, 454] width 45 height 9
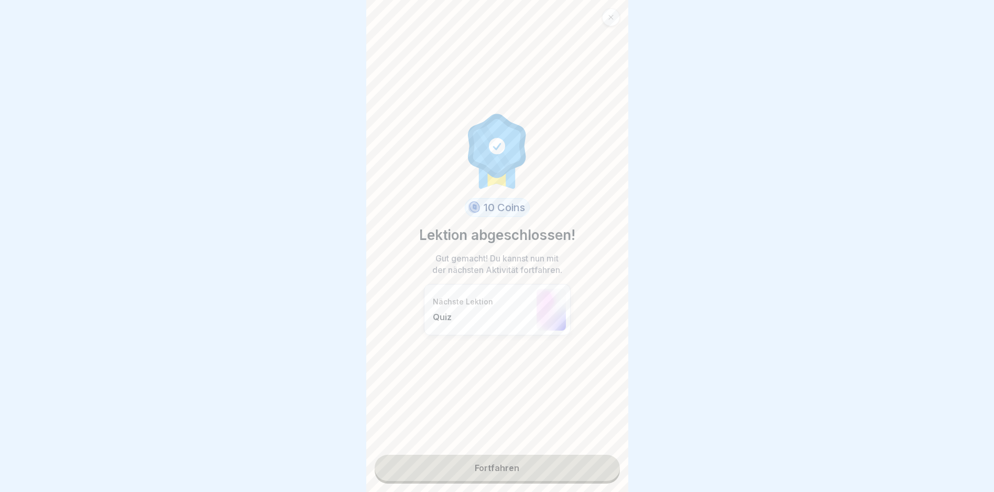
click at [512, 470] on link "Fortfahren" at bounding box center [497, 468] width 245 height 26
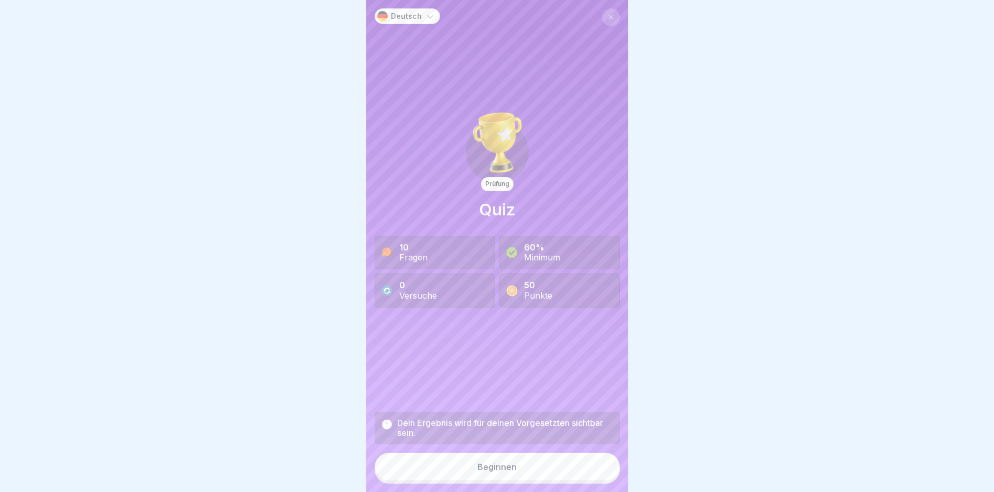
click at [513, 478] on button "Beginnen" at bounding box center [497, 467] width 245 height 28
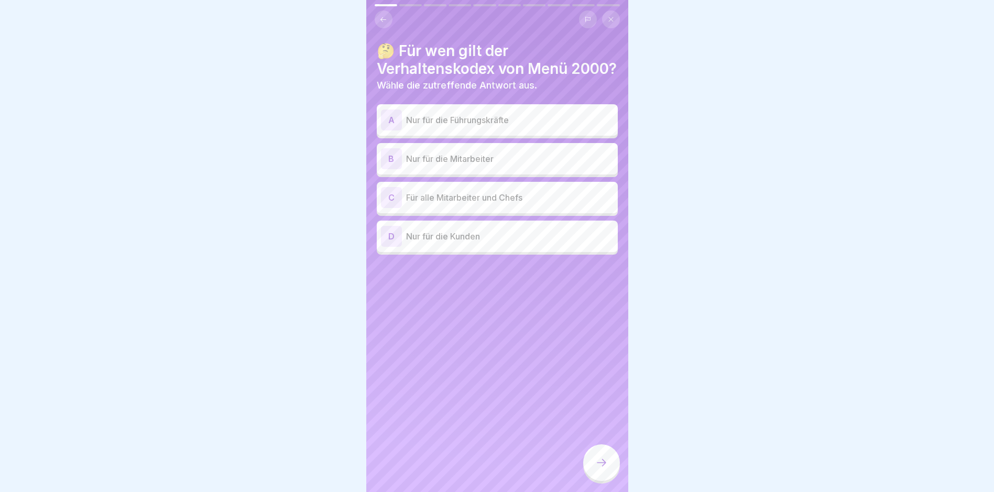
click at [474, 204] on p "Für alle Mitarbeiter und Chefs" at bounding box center [510, 197] width 208 height 13
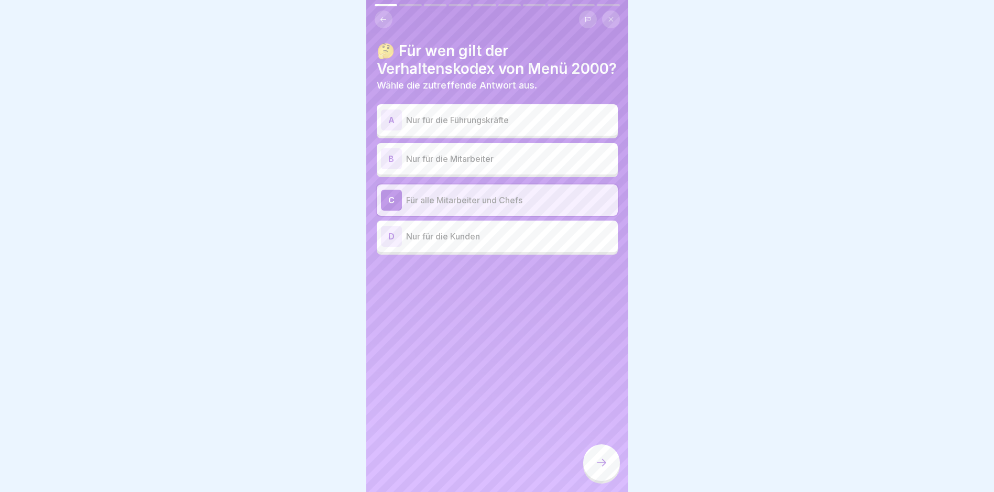
click at [601, 466] on icon at bounding box center [601, 463] width 13 height 13
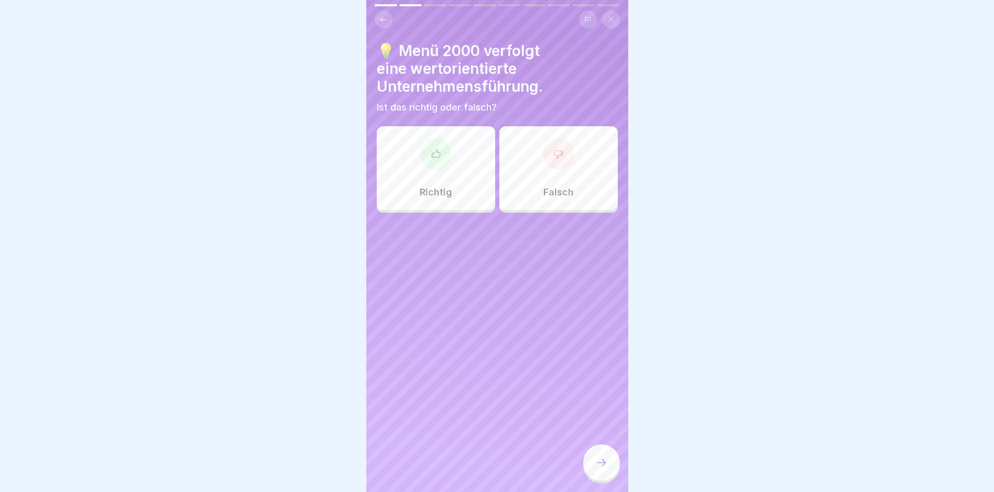
click at [435, 171] on div "Richtig" at bounding box center [436, 168] width 118 height 84
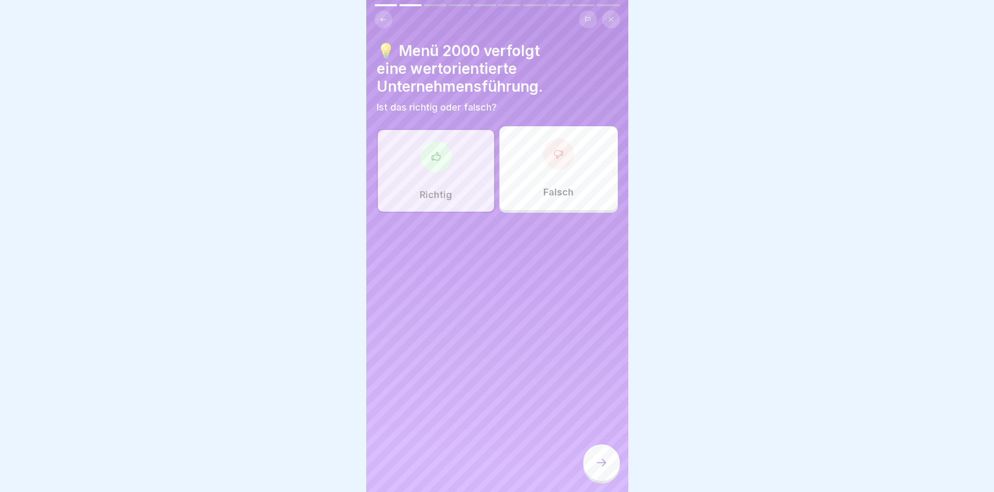
click at [602, 469] on icon at bounding box center [601, 463] width 13 height 13
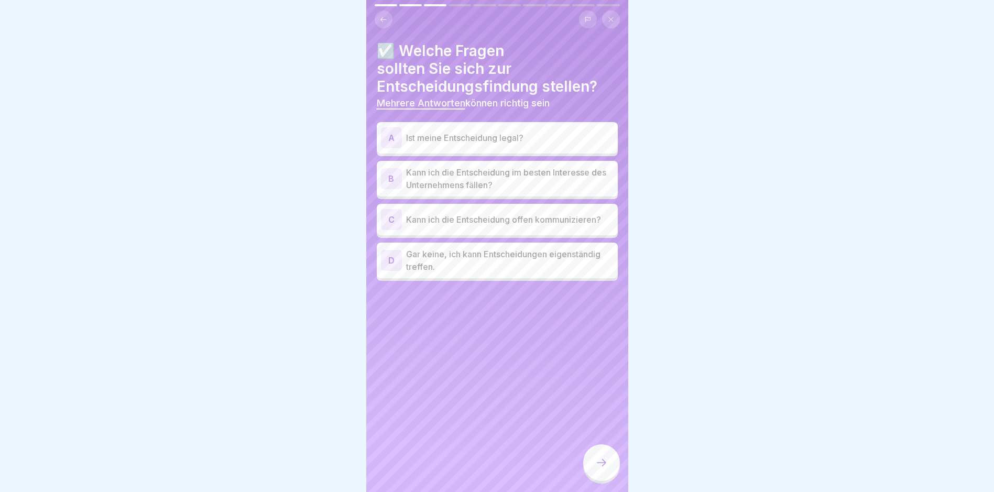
click at [474, 134] on p "Ist meine Entscheidung legal?" at bounding box center [510, 138] width 208 height 13
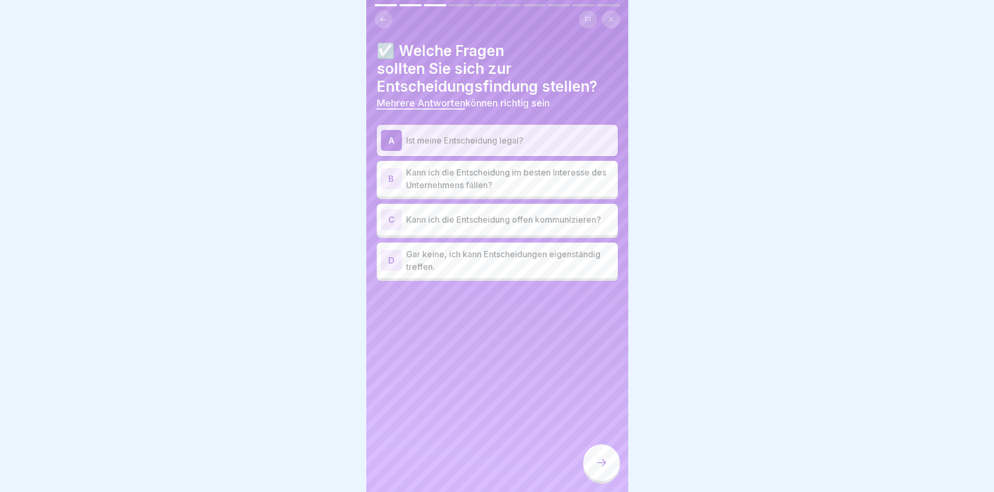
click at [473, 176] on p "Kann ich die Entscheidung im besten Interesse des Unternehmens fällen?" at bounding box center [510, 178] width 208 height 25
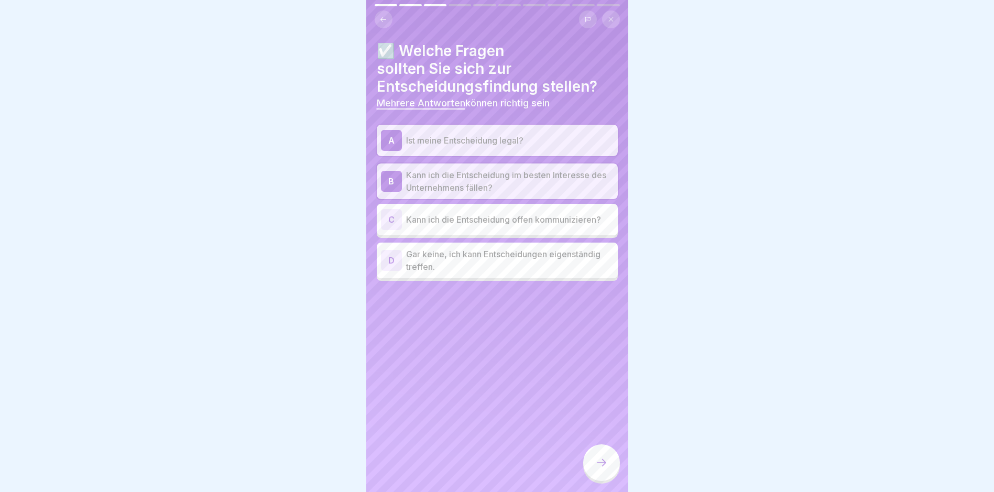
click at [465, 221] on p "Kann ich die Entscheidung offen kommunizieren?" at bounding box center [510, 219] width 208 height 13
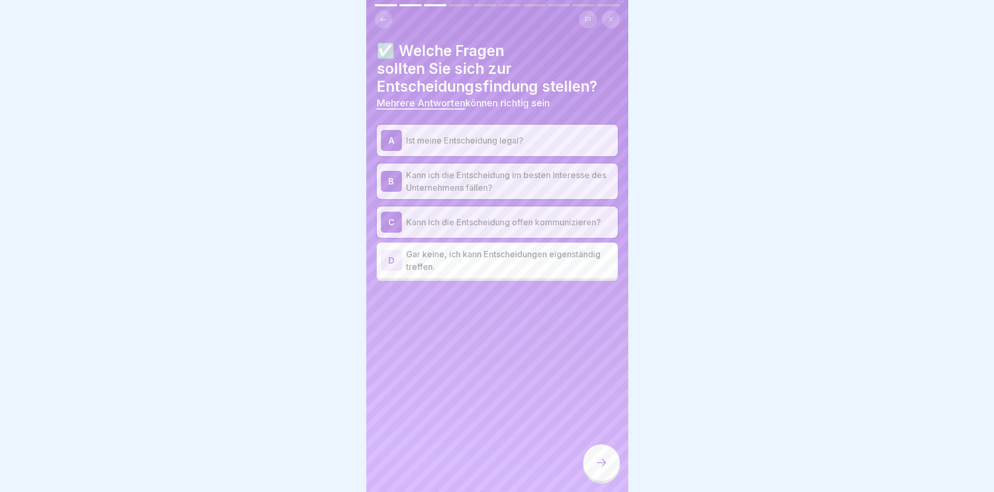
click at [609, 472] on div at bounding box center [601, 462] width 37 height 37
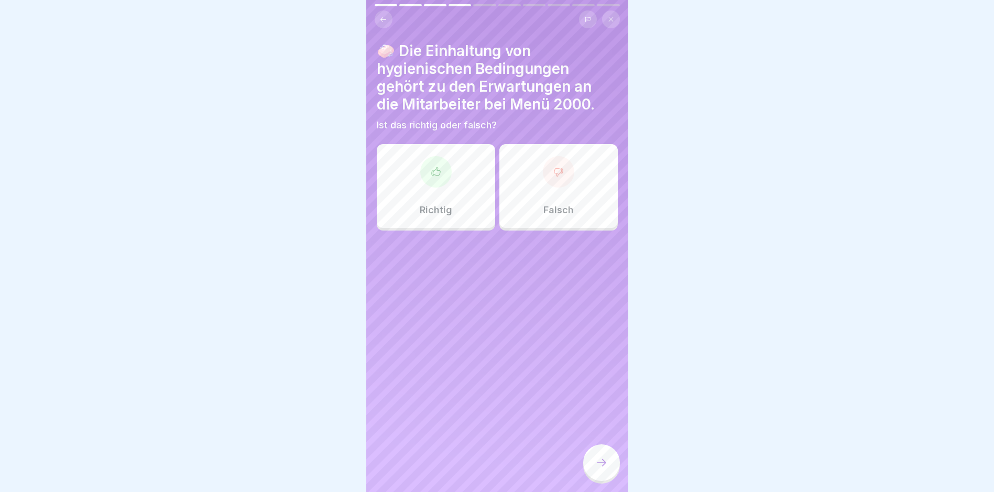
click at [437, 191] on div "Richtig" at bounding box center [436, 186] width 118 height 84
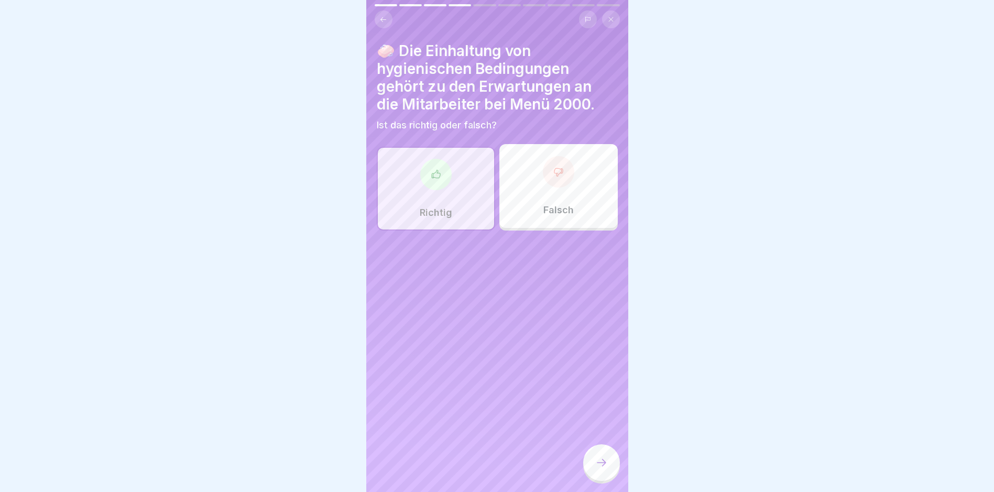
click at [598, 468] on icon at bounding box center [601, 463] width 13 height 13
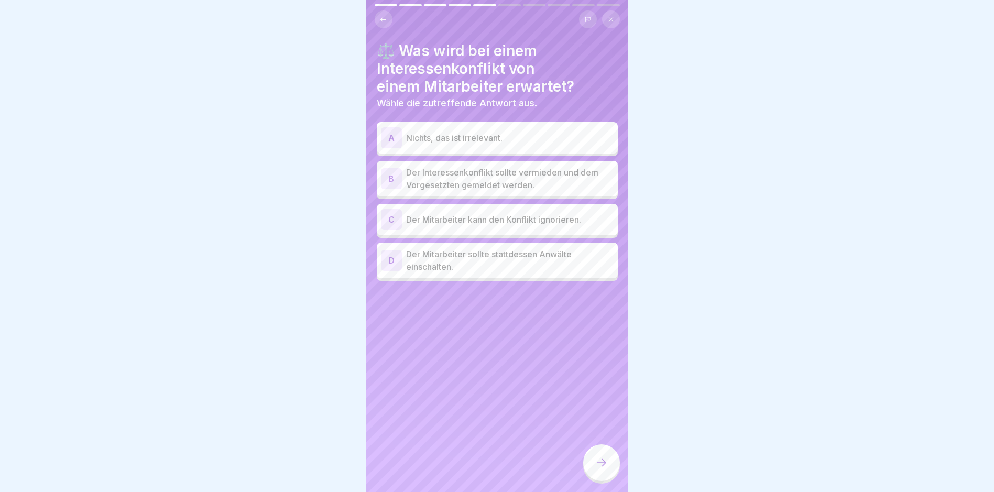
click at [486, 179] on p "Der Interessenkonflikt sollte vermieden und dem Vorgesetzten gemeldet werden." at bounding box center [510, 178] width 208 height 25
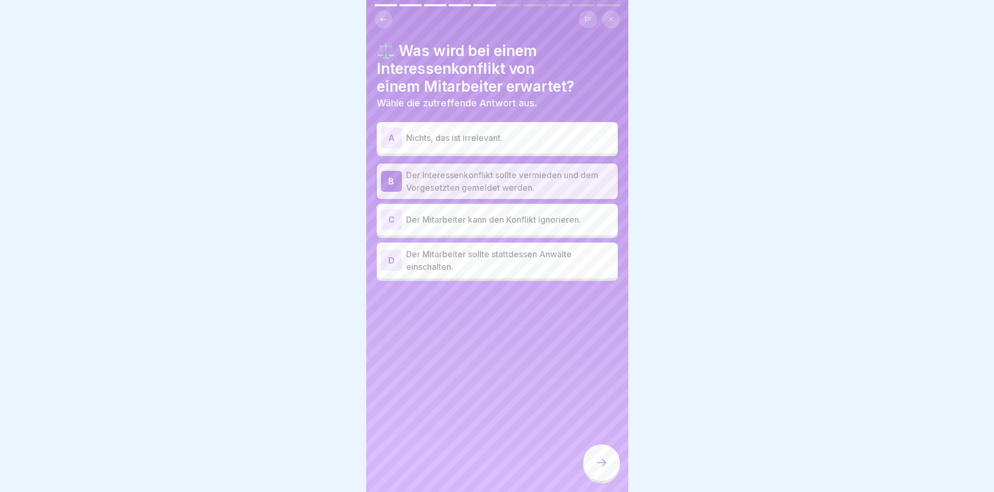
click at [606, 469] on icon at bounding box center [601, 463] width 13 height 13
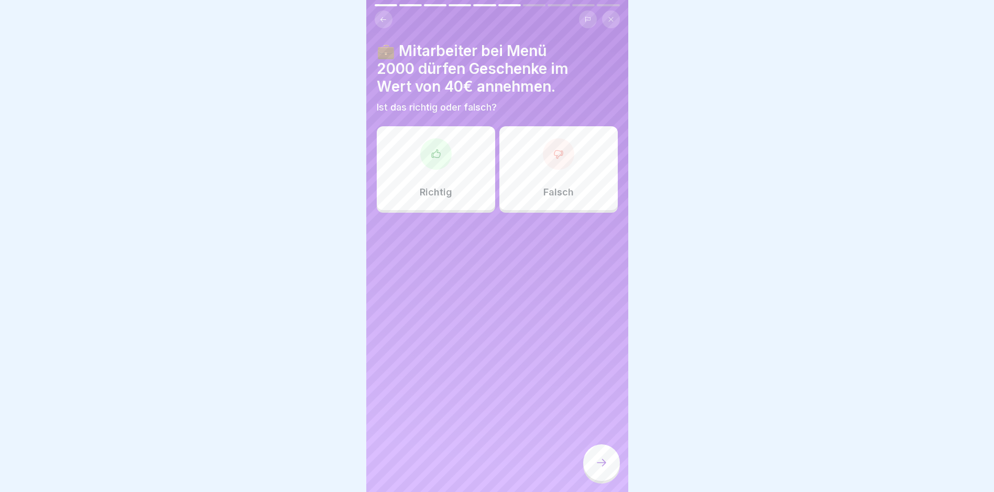
click at [555, 183] on div "Falsch" at bounding box center [559, 168] width 118 height 84
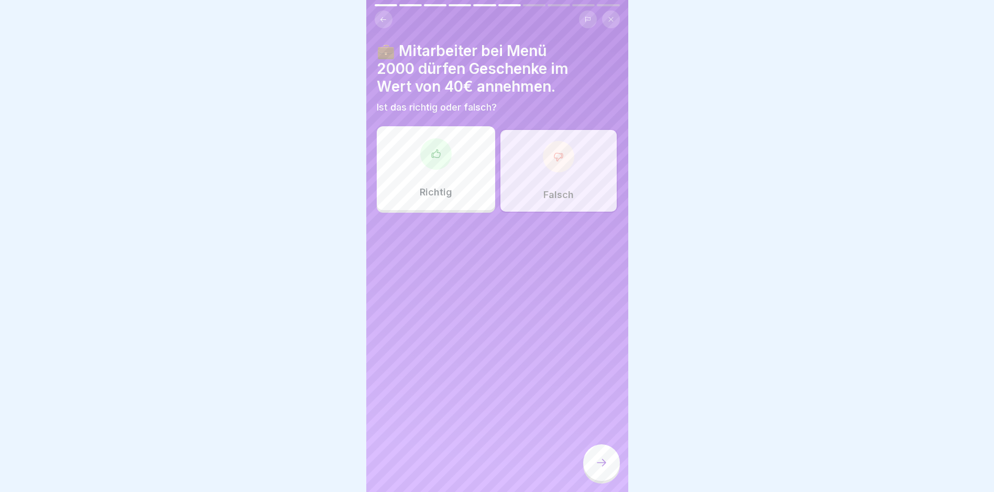
click at [604, 467] on icon at bounding box center [601, 462] width 9 height 7
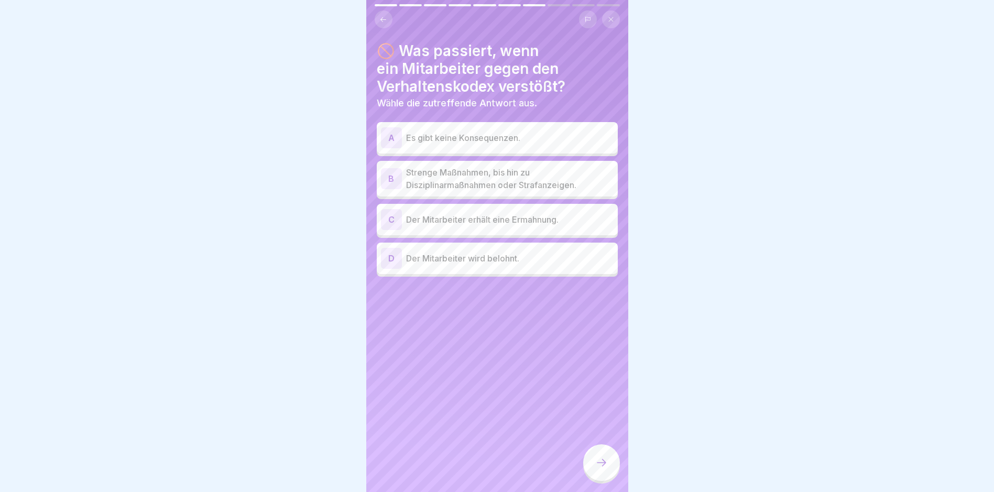
click at [509, 186] on p "Strenge Maßnahmen, bis hin zu Disziplinarmaßnahmen oder Strafanzeigen." at bounding box center [510, 178] width 208 height 25
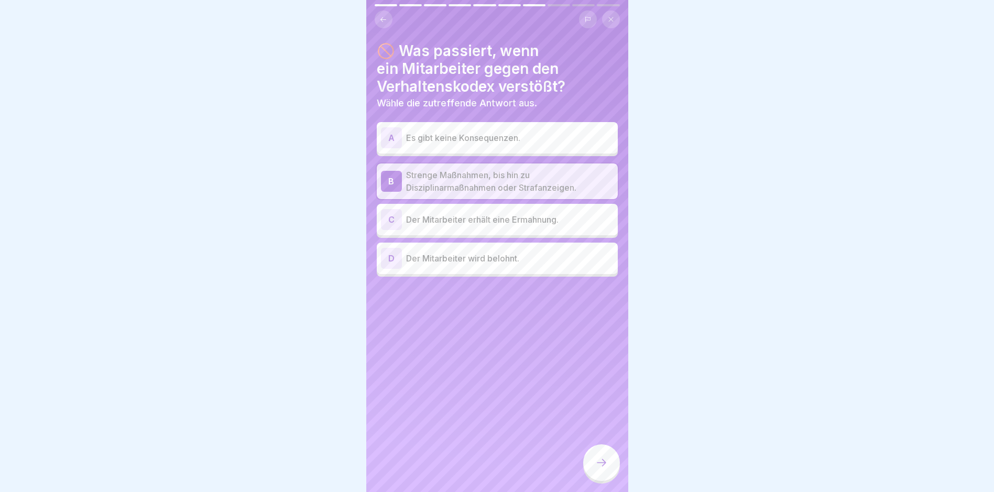
click at [507, 219] on p "Der Mitarbeiter erhält eine Ermahnung." at bounding box center [510, 219] width 208 height 13
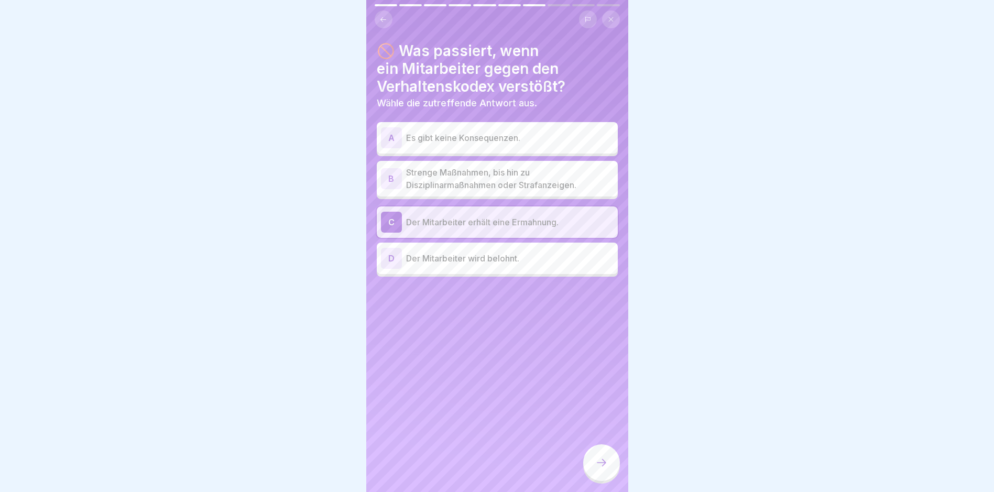
click at [499, 183] on p "Strenge Maßnahmen, bis hin zu Disziplinarmaßnahmen oder Strafanzeigen." at bounding box center [510, 178] width 208 height 25
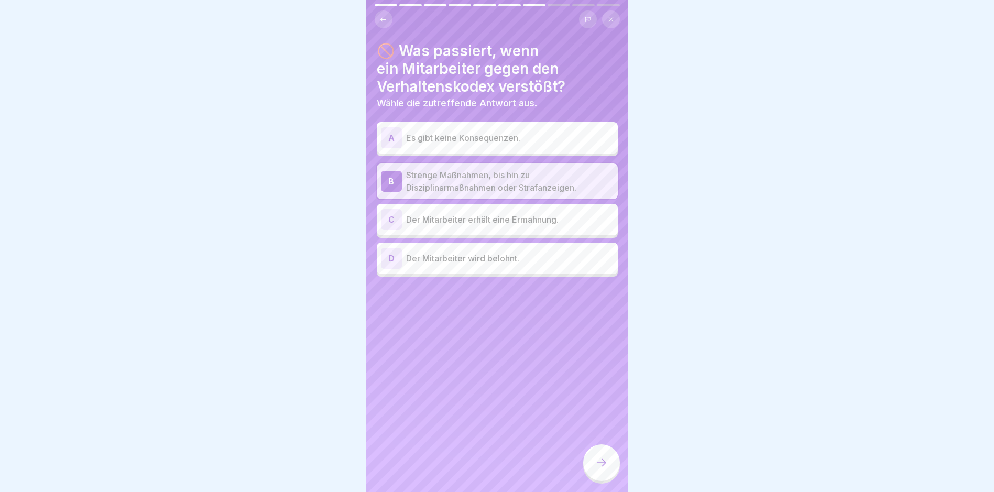
click at [597, 469] on icon at bounding box center [601, 463] width 13 height 13
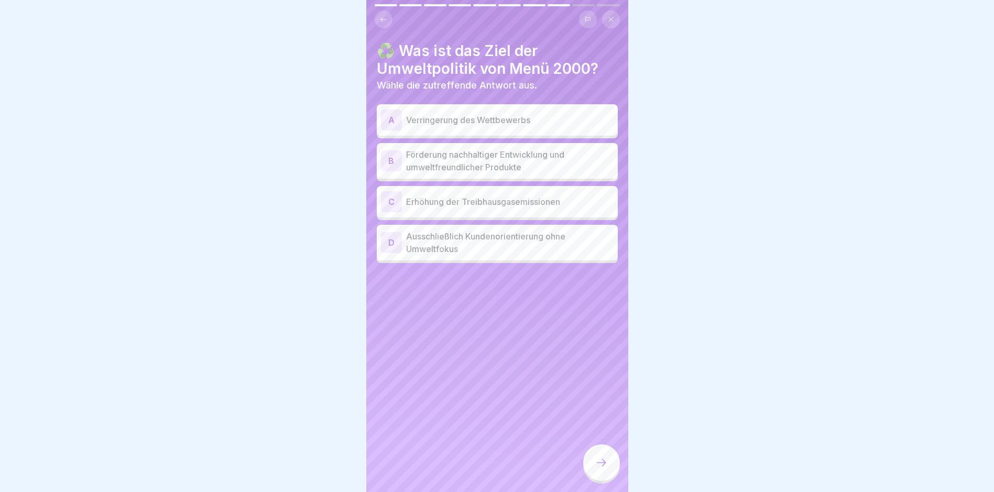
click at [497, 161] on p "Förderung nachhaltiger Entwicklung und umweltfreundlicher Produkte" at bounding box center [510, 160] width 208 height 25
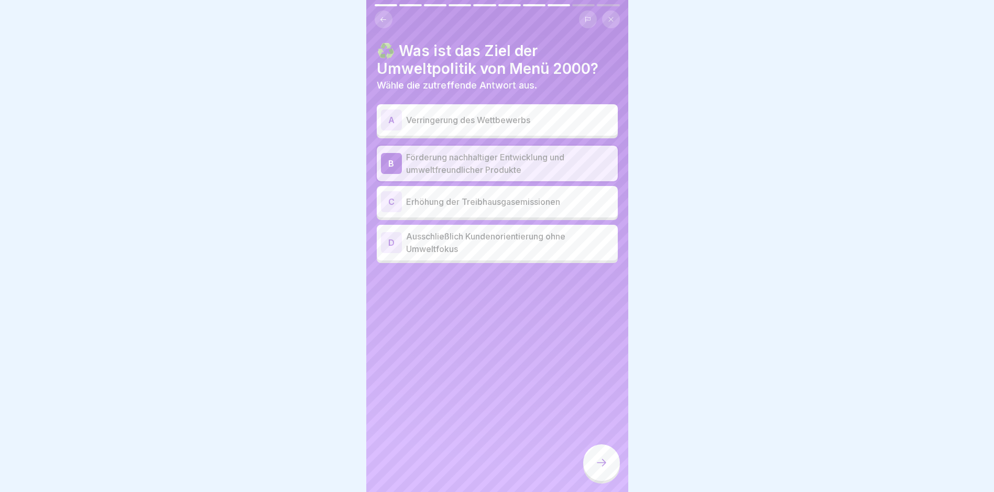
click at [602, 469] on icon at bounding box center [601, 463] width 13 height 13
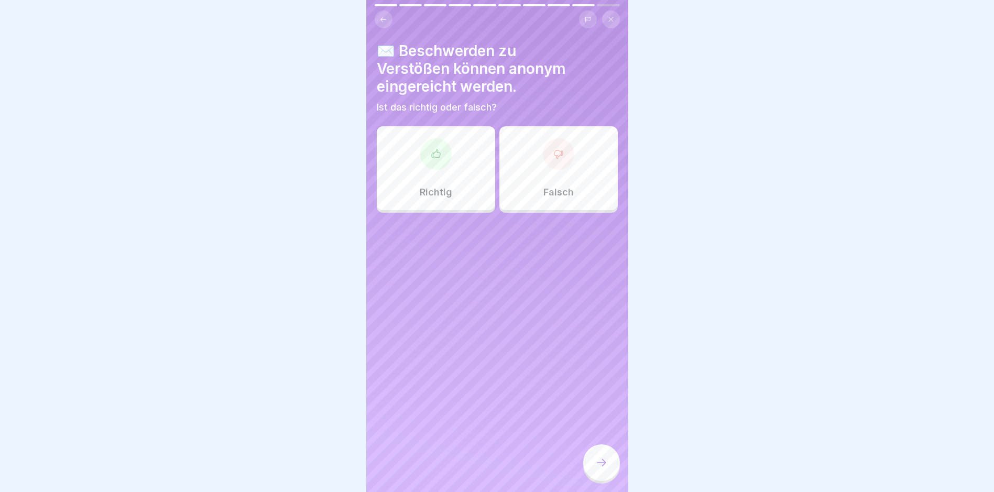
click at [441, 187] on p "Richtig" at bounding box center [436, 193] width 32 height 12
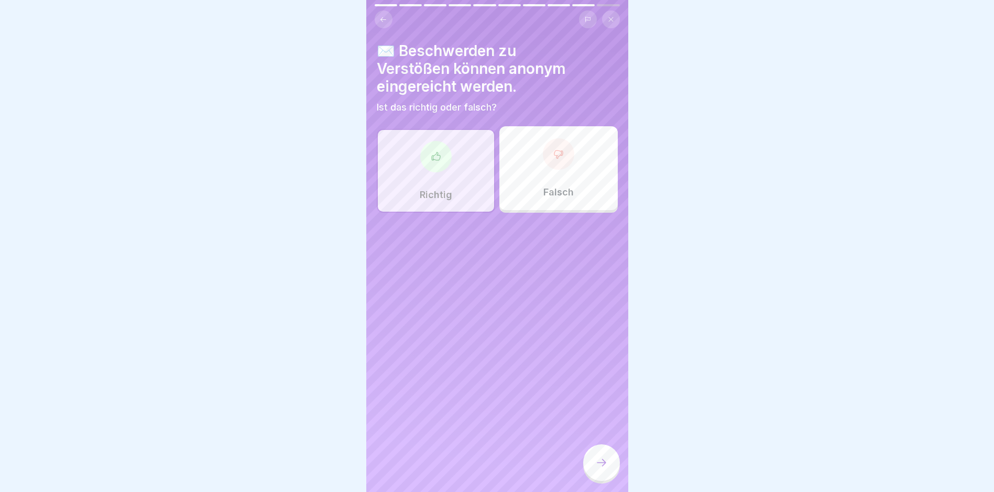
click at [604, 481] on div at bounding box center [601, 462] width 37 height 37
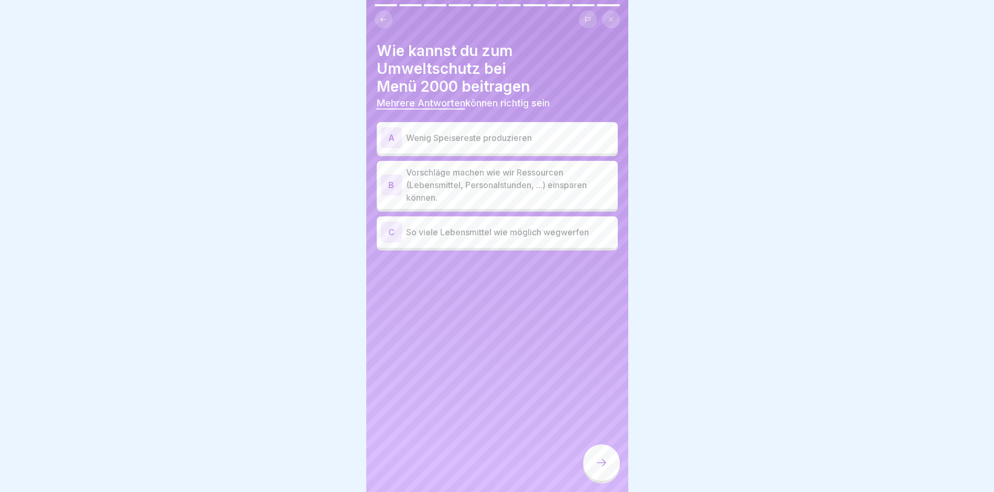
click at [517, 140] on p "Wenig Speisereste produzieren" at bounding box center [510, 138] width 208 height 13
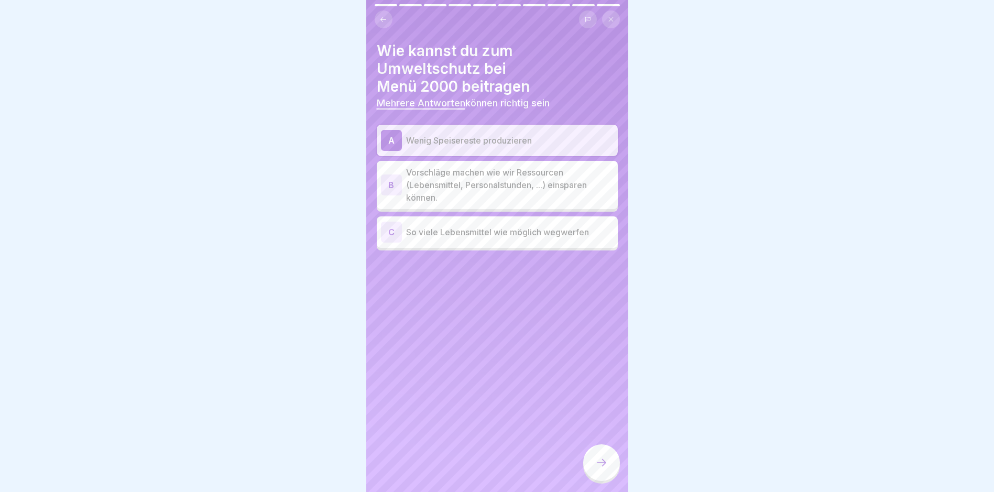
click at [523, 184] on p "Vorschläge machen wie wir Ressourcen (Lebensmittel, Personalstunden, ...) einsp…" at bounding box center [510, 185] width 208 height 38
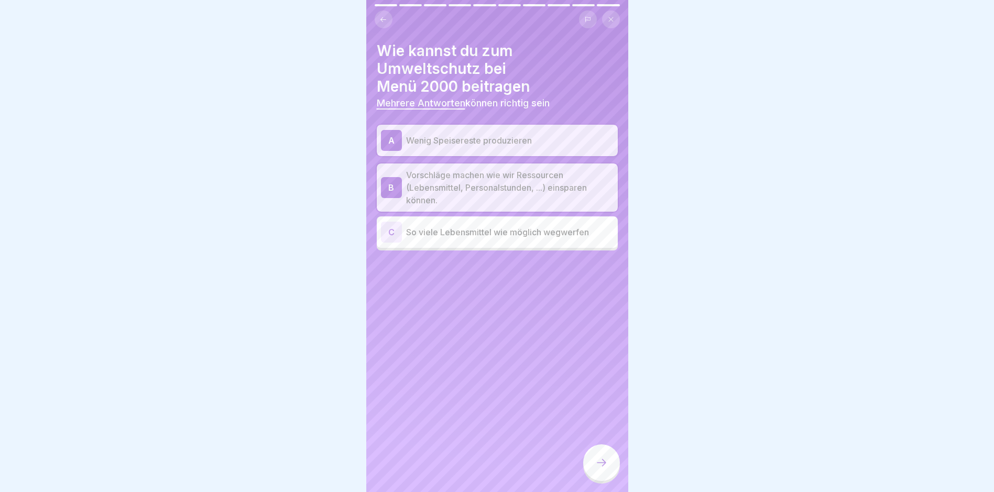
click at [594, 468] on div at bounding box center [601, 462] width 37 height 37
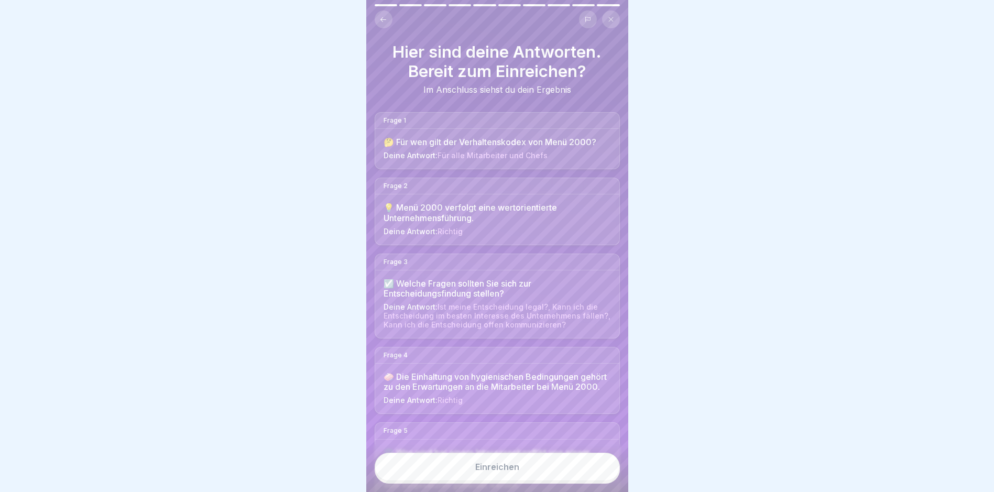
click at [509, 481] on button "Einreichen" at bounding box center [497, 467] width 245 height 28
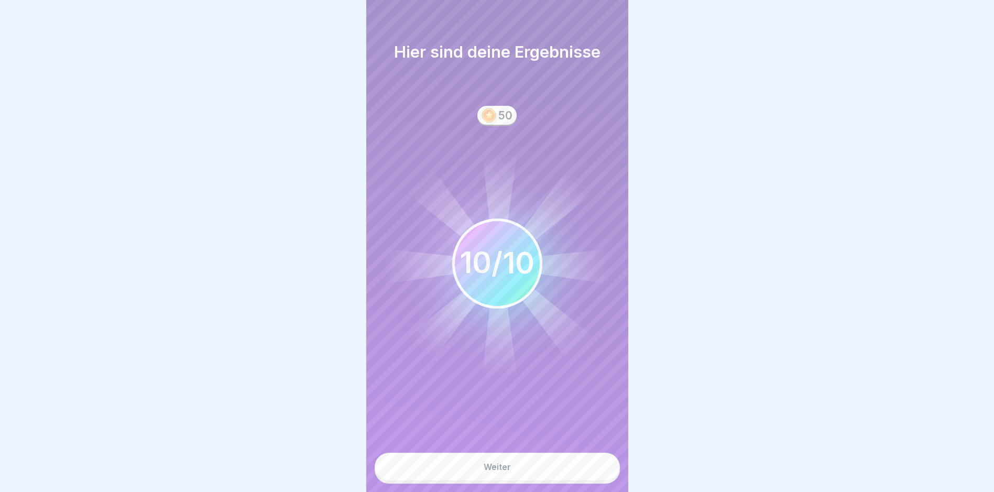
click at [519, 481] on button "Weiter" at bounding box center [497, 467] width 245 height 28
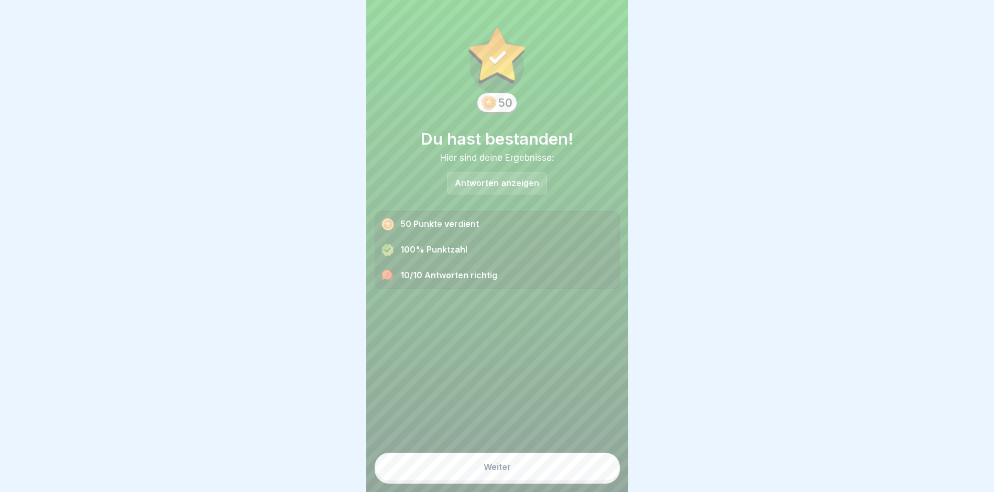
click at [520, 475] on button "Weiter" at bounding box center [497, 467] width 245 height 28
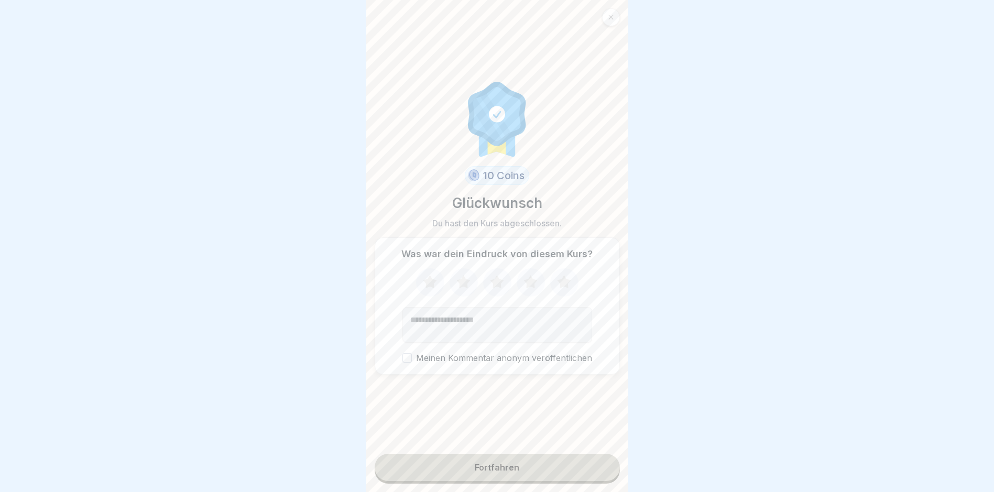
click at [508, 472] on div "Fortfahren" at bounding box center [497, 467] width 45 height 9
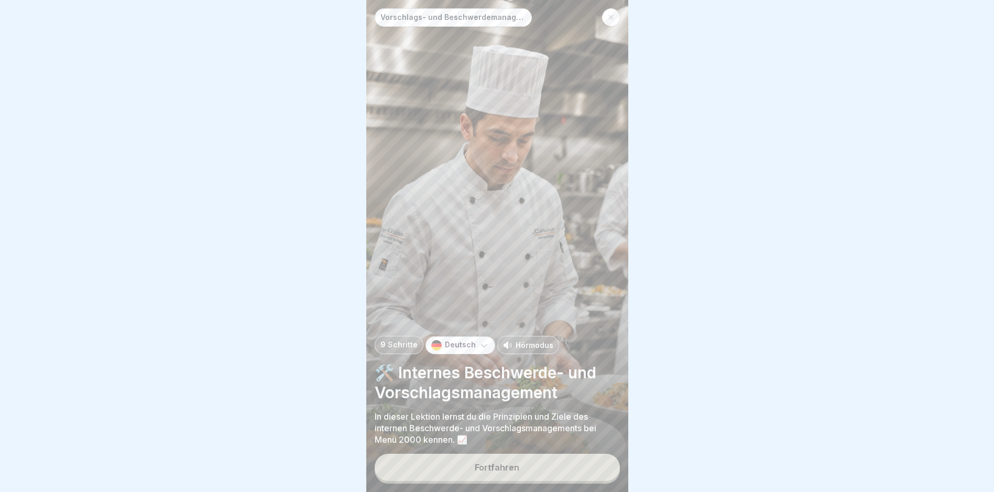
click at [616, 13] on div at bounding box center [611, 17] width 18 height 18
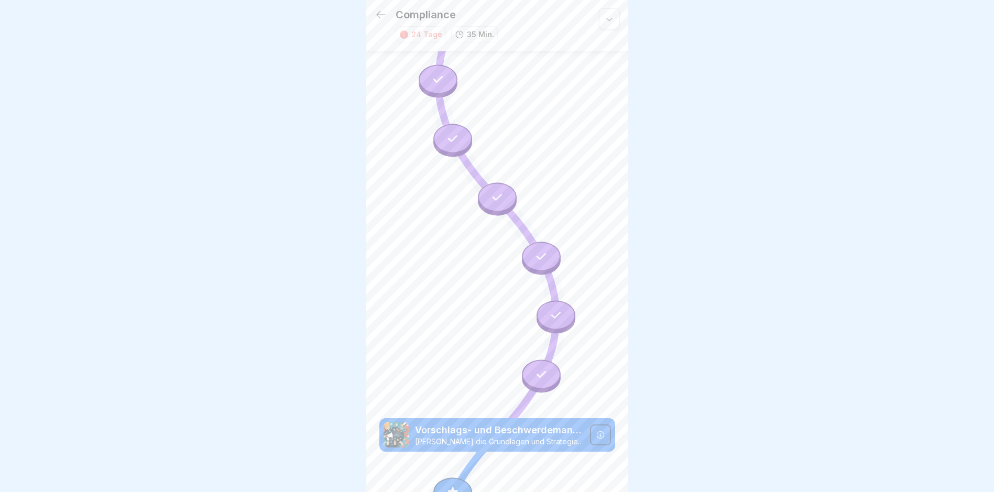
scroll to position [344, 0]
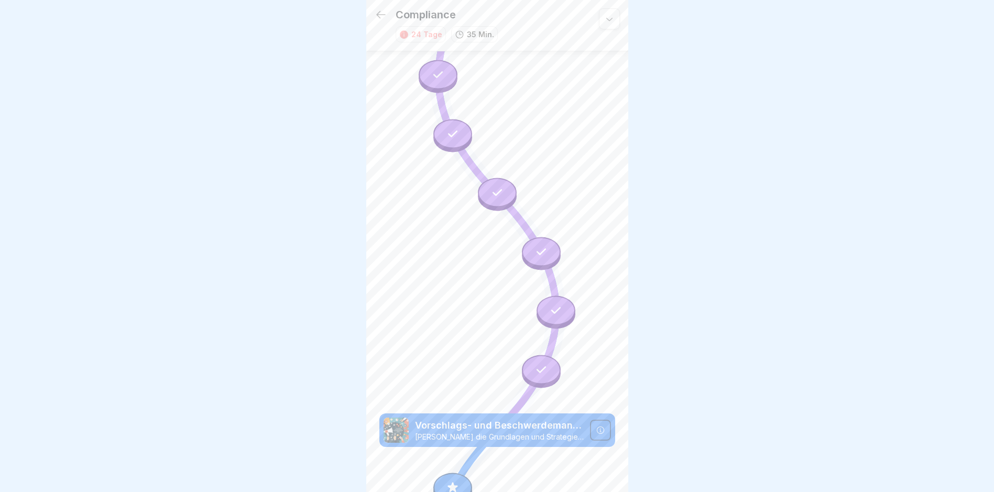
click at [452, 481] on icon at bounding box center [453, 488] width 14 height 14
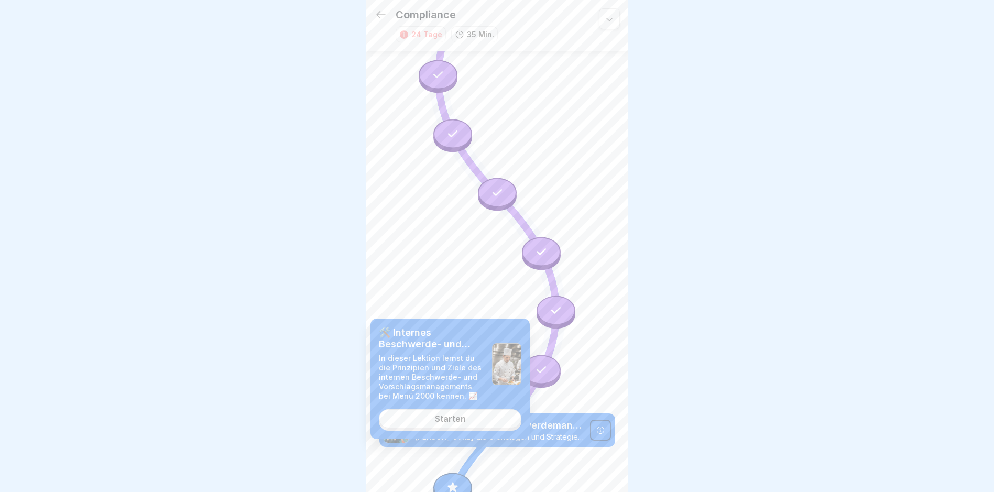
click at [462, 422] on div "Starten" at bounding box center [450, 418] width 31 height 9
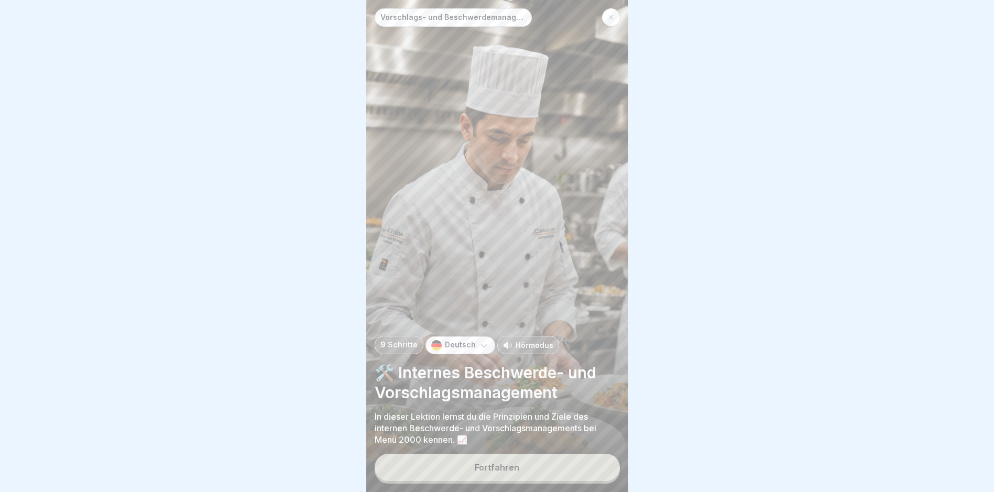
click at [497, 476] on button "Fortfahren" at bounding box center [497, 467] width 245 height 27
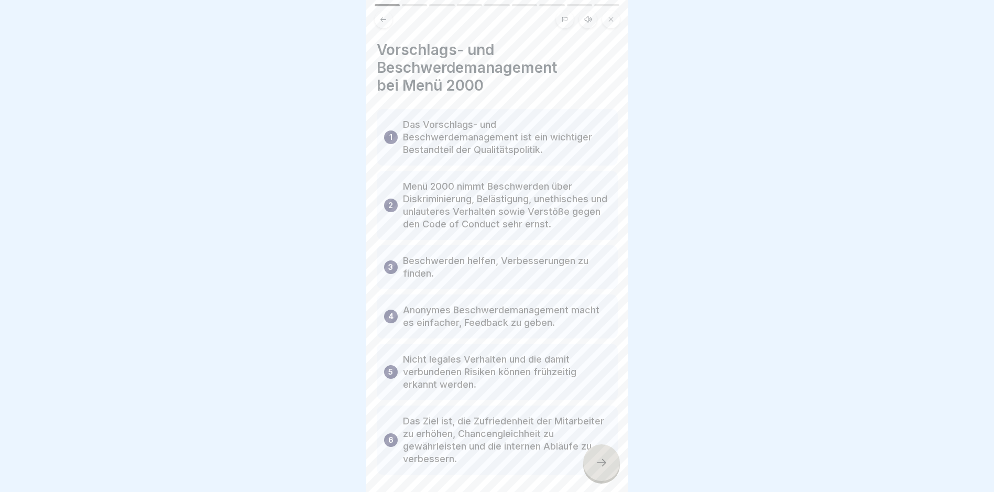
scroll to position [46, 0]
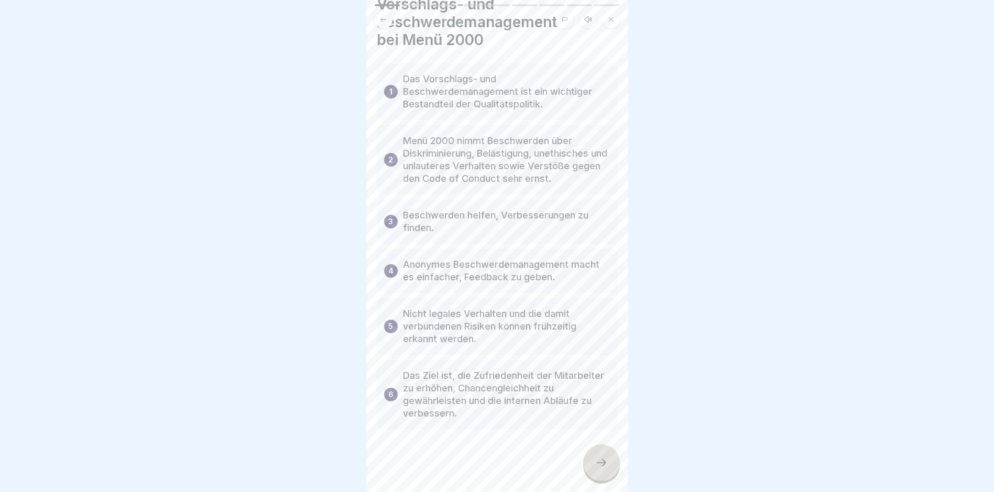
click at [601, 459] on icon at bounding box center [601, 463] width 13 height 13
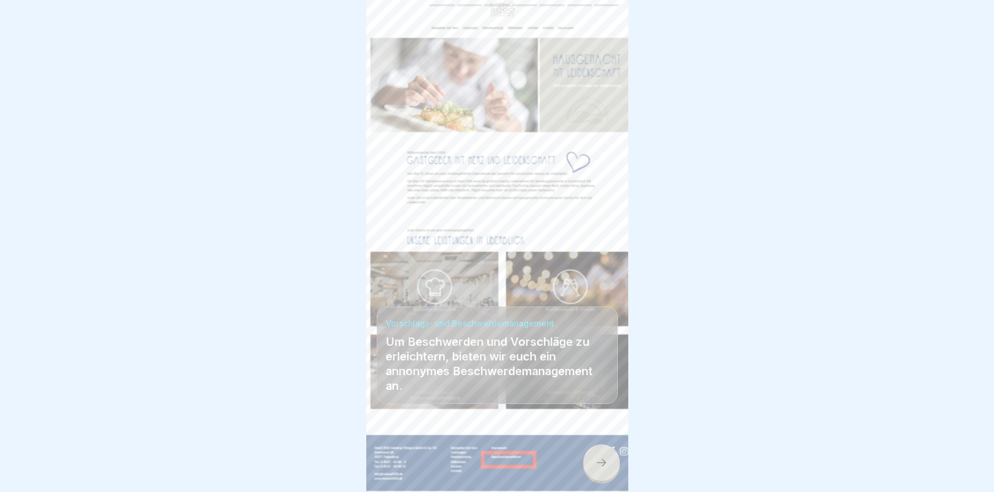
click at [597, 463] on icon at bounding box center [601, 463] width 13 height 13
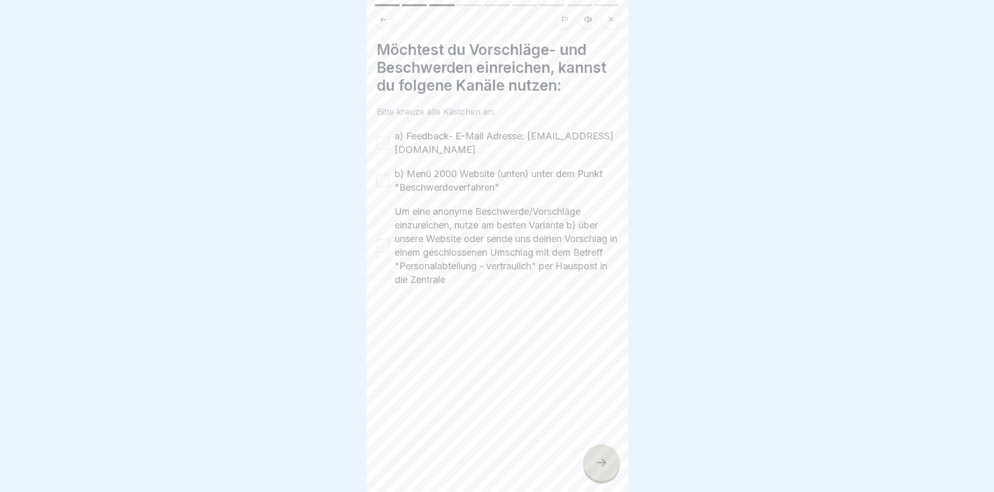
click at [381, 137] on button "a) Feedback- E-Mail Adresse: [EMAIL_ADDRESS][DOMAIN_NAME]" at bounding box center [383, 143] width 13 height 13
click at [384, 175] on button "b) Menü 2000 Website (unten) unter dem Punkt "Beschwerdeverfahren"" at bounding box center [383, 181] width 13 height 13
click at [383, 241] on button "Um eine anonyme Beschwerde/Vorschläge einzureichen, nutze am besten Variante b)…" at bounding box center [383, 246] width 13 height 13
click at [605, 462] on icon at bounding box center [601, 463] width 13 height 13
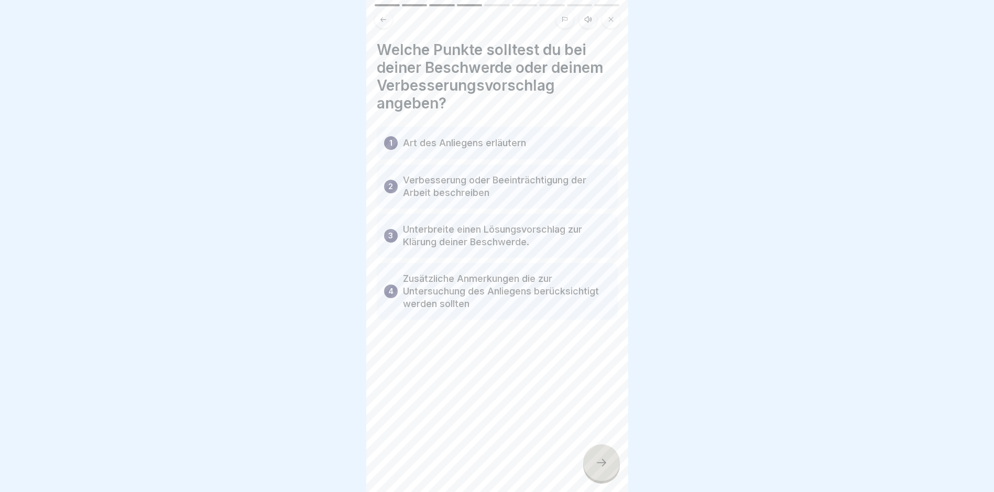
click at [596, 460] on icon at bounding box center [601, 463] width 13 height 13
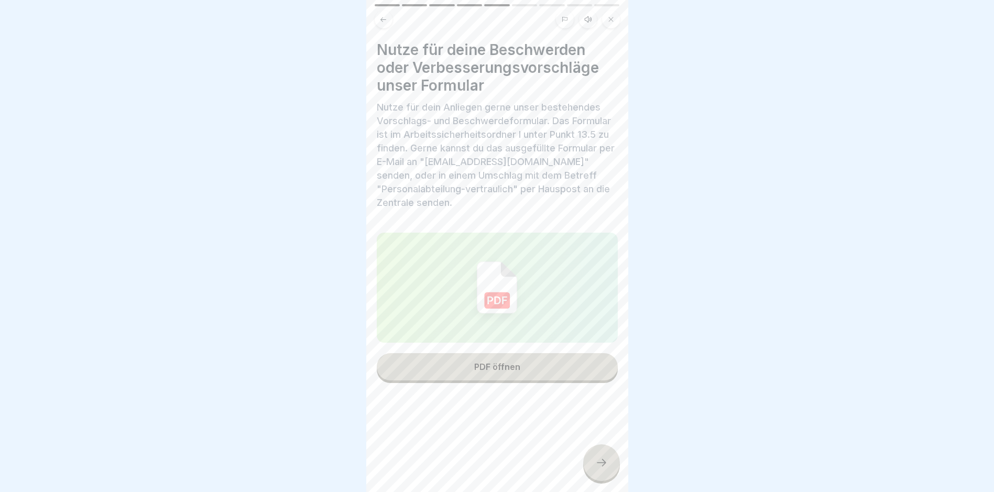
click at [511, 363] on div "PDF öffnen" at bounding box center [497, 366] width 46 height 9
click at [603, 471] on div at bounding box center [601, 462] width 37 height 37
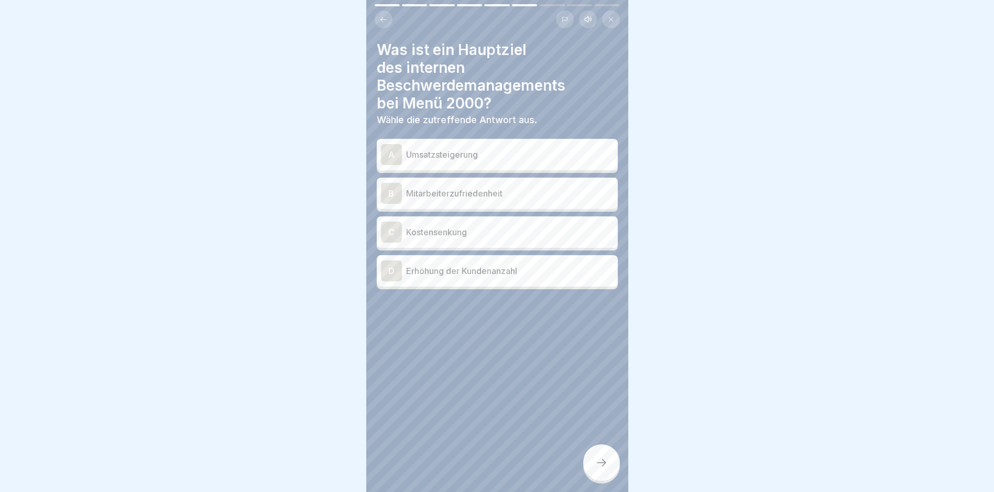
click at [474, 195] on div "B Mitarbeiterzufriedenheit" at bounding box center [497, 193] width 233 height 21
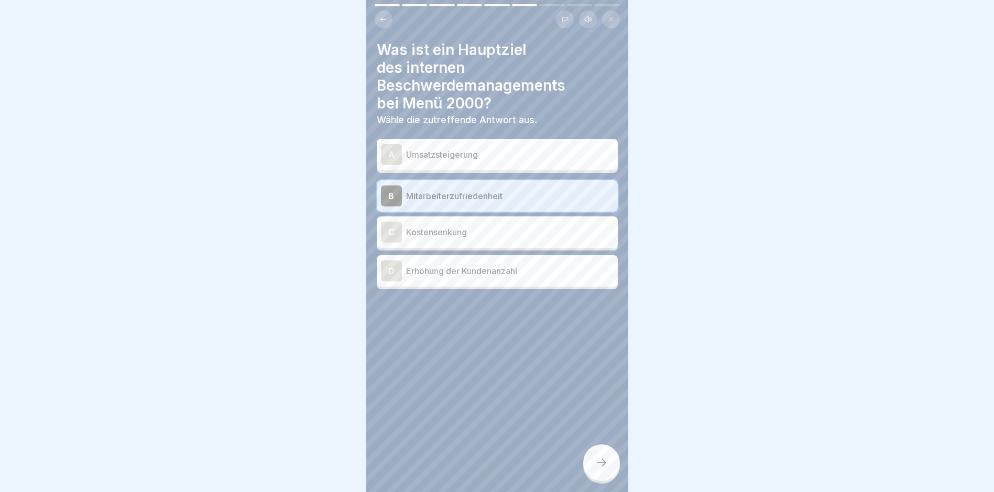
click at [604, 457] on div at bounding box center [601, 462] width 37 height 37
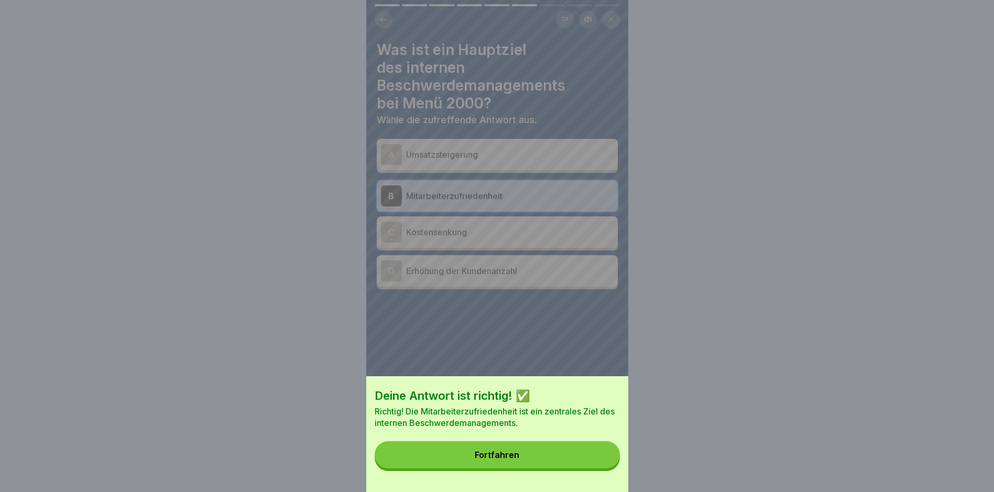
click at [517, 456] on button "Fortfahren" at bounding box center [497, 454] width 245 height 27
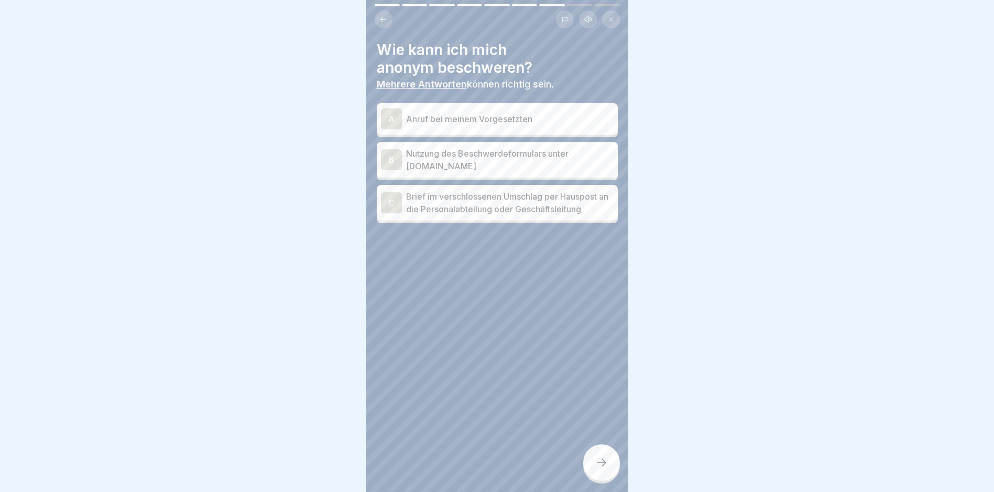
click at [530, 152] on p "Nutzung des Beschwerdeformulars unter [DOMAIN_NAME]" at bounding box center [510, 159] width 208 height 25
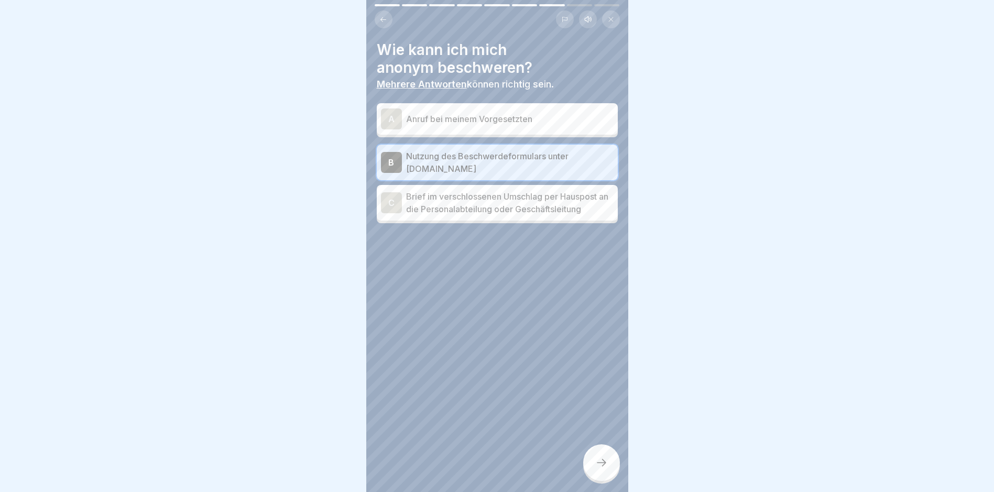
click at [540, 201] on p "Brief im verschlossenen Umschlag per Hauspost an die Personalabteilung oder Ges…" at bounding box center [510, 202] width 208 height 25
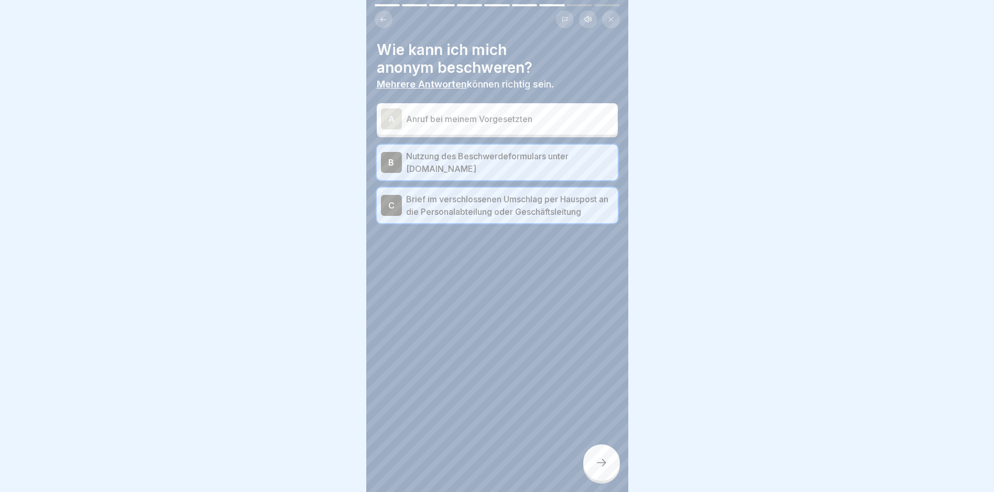
click at [602, 466] on icon at bounding box center [601, 463] width 13 height 13
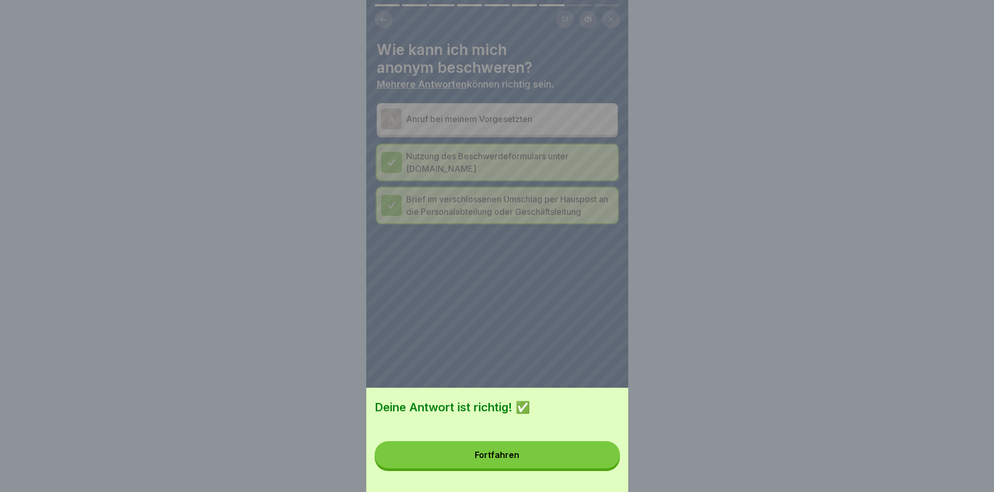
click at [519, 456] on button "Fortfahren" at bounding box center [497, 454] width 245 height 27
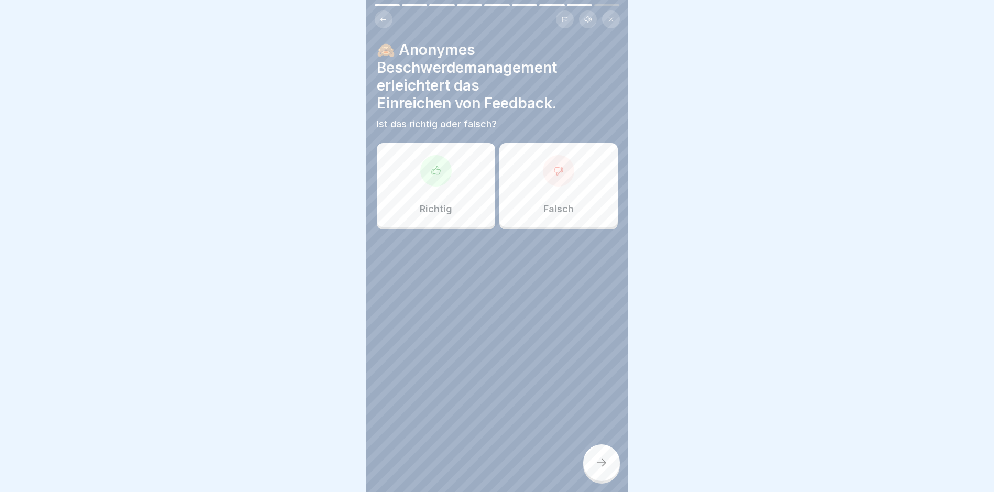
click at [456, 192] on div "Richtig" at bounding box center [436, 185] width 118 height 84
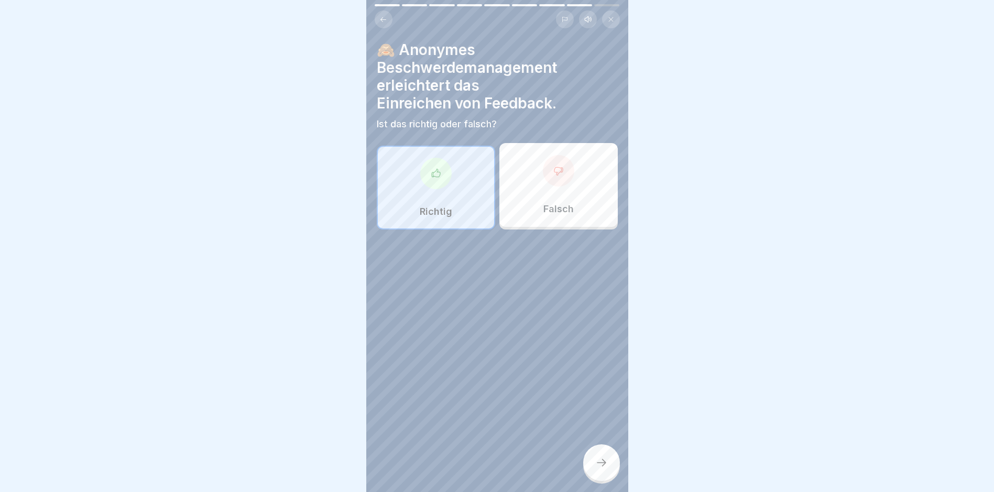
click at [605, 471] on div at bounding box center [601, 462] width 37 height 37
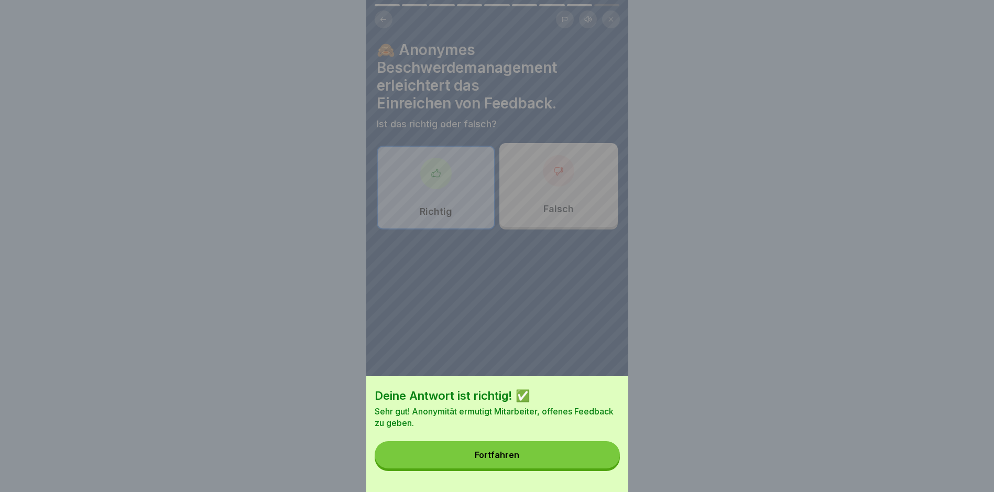
click at [508, 469] on button "Fortfahren" at bounding box center [497, 454] width 245 height 27
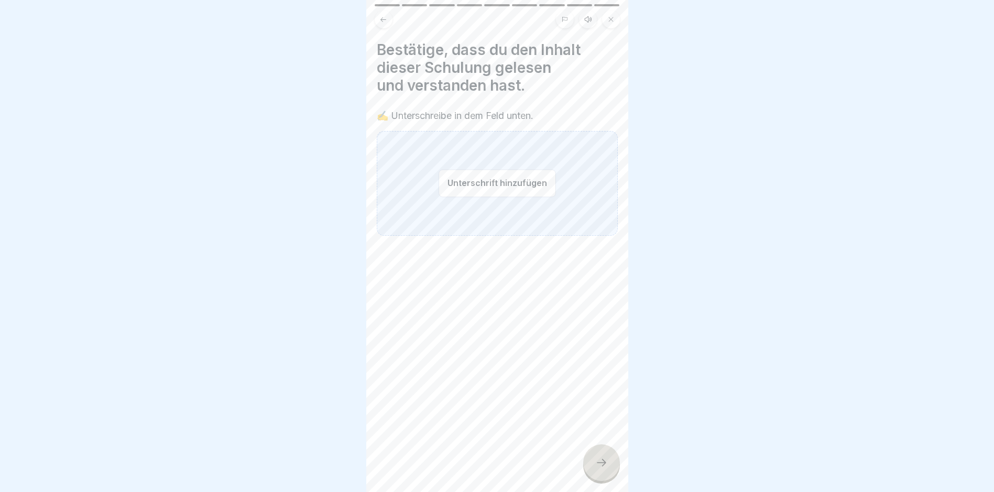
click at [482, 179] on button "Unterschrift hinzufügen" at bounding box center [497, 183] width 117 height 28
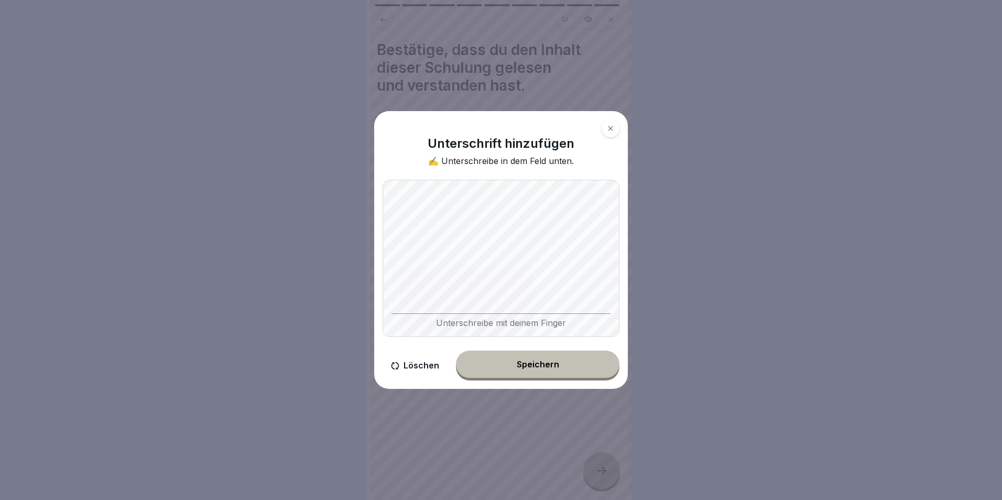
click at [818, 288] on body "Vorschlags- und Beschwerdemanagement bei Menü 2000 9 Schritte Deutsch Hörmodus …" at bounding box center [497, 250] width 994 height 500
drag, startPoint x: 424, startPoint y: 363, endPoint x: 431, endPoint y: 351, distance: 14.1
click at [424, 363] on button "Löschen" at bounding box center [415, 366] width 65 height 30
click at [672, 275] on body "Vorschlags- und Beschwerdemanagement bei Menü 2000 9 Schritte Deutsch Hörmodus …" at bounding box center [497, 250] width 994 height 500
click at [423, 362] on button "Löschen" at bounding box center [415, 366] width 65 height 30
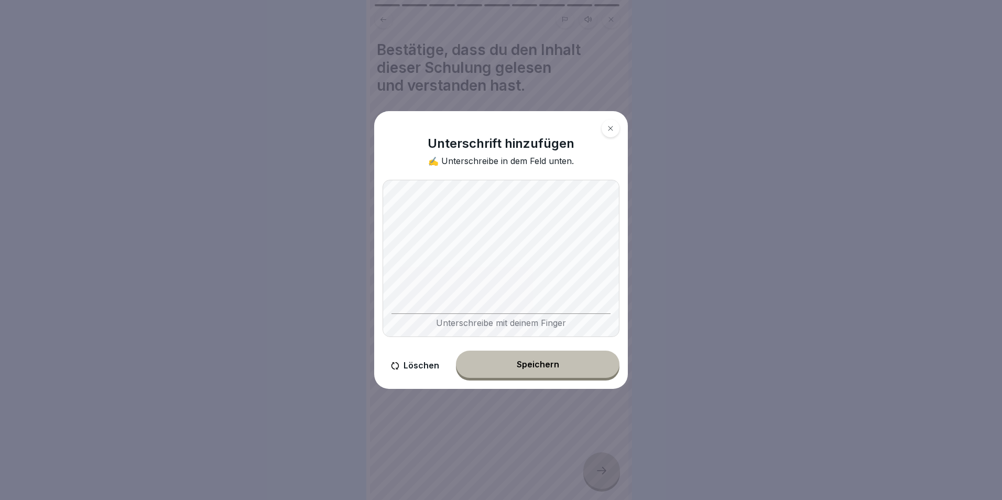
click at [666, 255] on body "Vorschlags- und Beschwerdemanagement bei Menü 2000 9 Schritte Deutsch Hörmodus …" at bounding box center [497, 250] width 994 height 500
click at [714, 270] on body "Vorschlags- und Beschwerdemanagement bei Menü 2000 9 Schritte Deutsch Hörmodus …" at bounding box center [497, 250] width 994 height 500
click at [572, 370] on button "Speichern" at bounding box center [538, 364] width 164 height 27
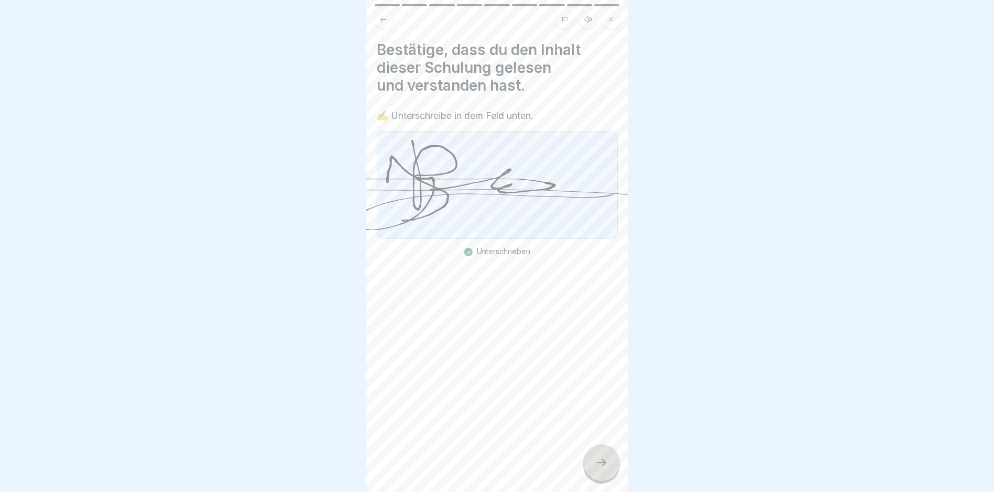
click at [599, 466] on icon at bounding box center [601, 463] width 13 height 13
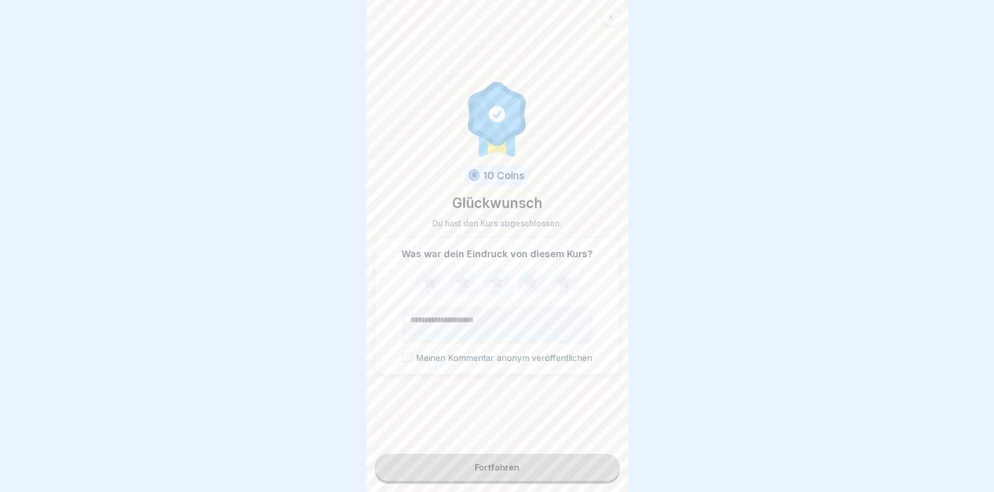
click at [500, 472] on div "Fortfahren" at bounding box center [497, 467] width 45 height 9
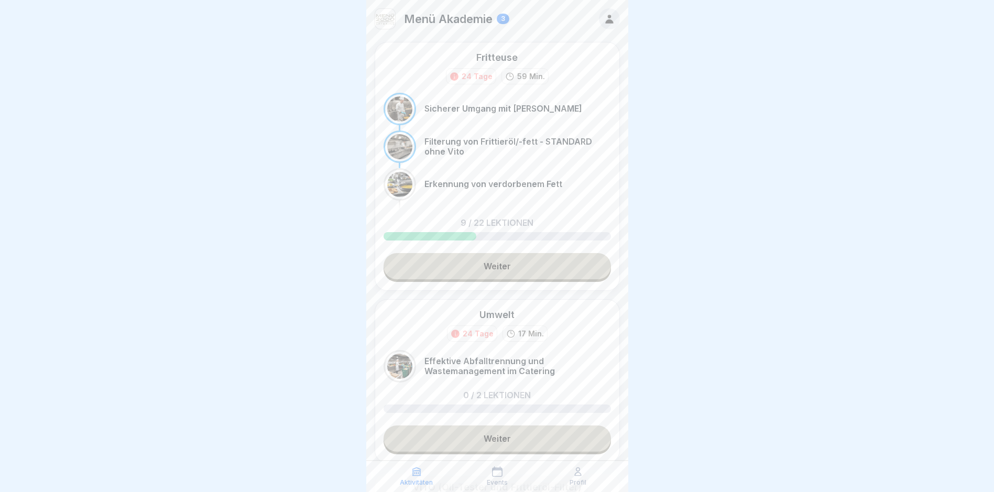
click at [502, 266] on link "Weiter" at bounding box center [497, 266] width 227 height 26
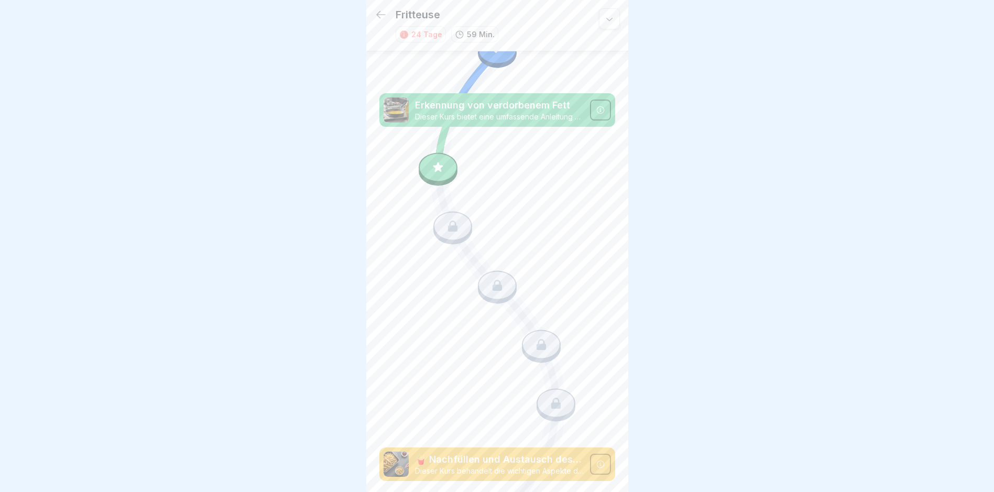
scroll to position [734, 0]
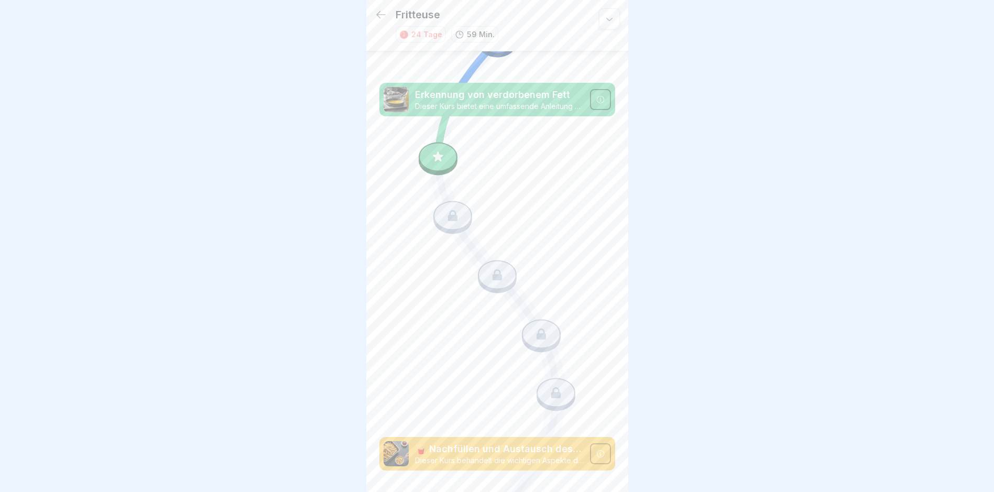
click at [437, 150] on icon at bounding box center [438, 157] width 14 height 14
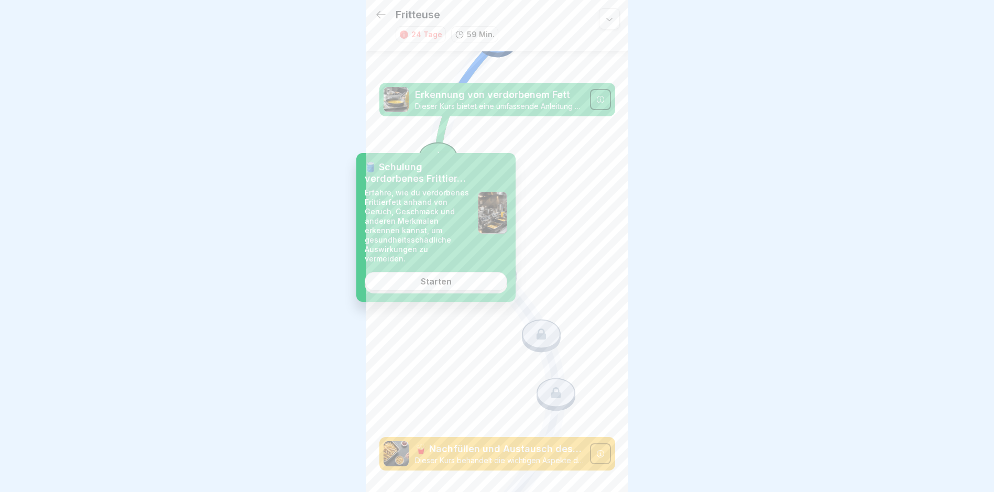
click at [439, 277] on div "Starten" at bounding box center [436, 281] width 31 height 9
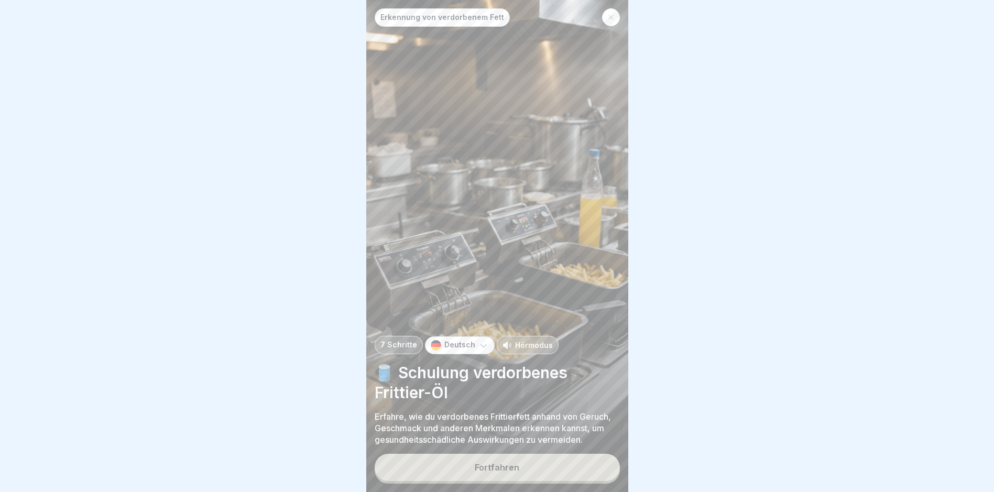
click at [468, 471] on button "Fortfahren" at bounding box center [497, 467] width 245 height 27
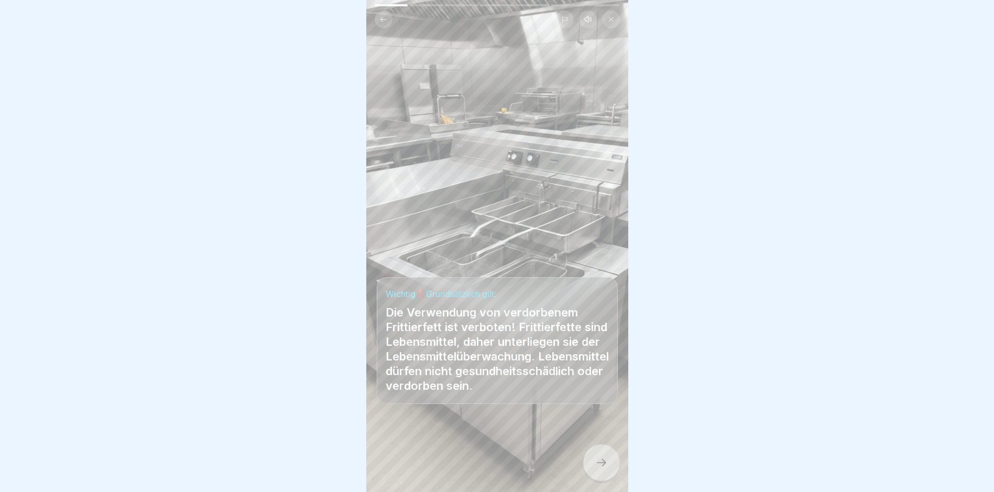
click at [599, 469] on icon at bounding box center [601, 463] width 13 height 13
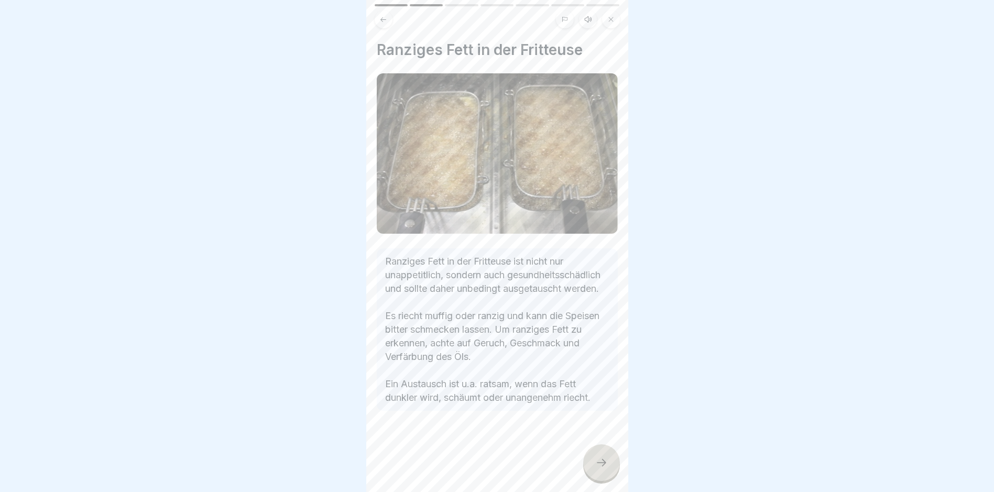
click at [597, 469] on icon at bounding box center [601, 463] width 13 height 13
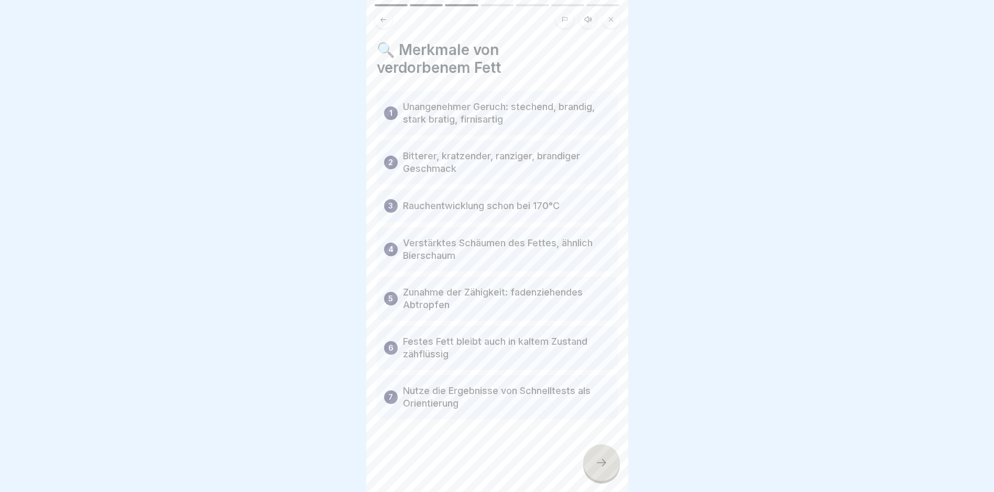
click at [603, 465] on div at bounding box center [601, 462] width 37 height 37
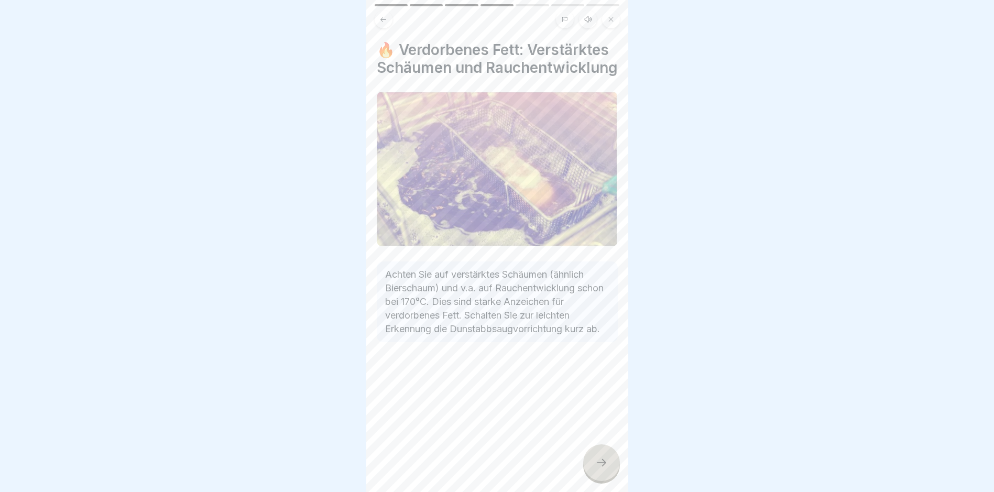
click at [609, 474] on div at bounding box center [601, 462] width 37 height 37
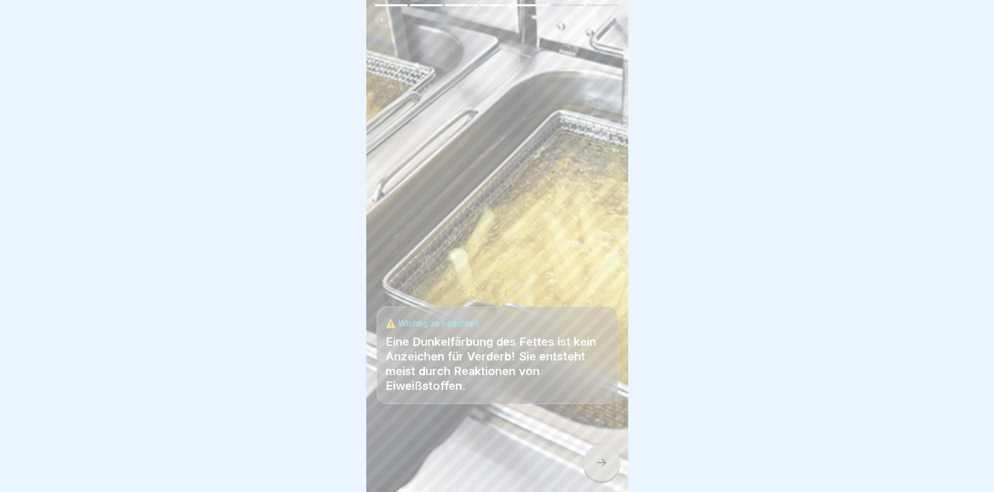
click at [592, 470] on div at bounding box center [601, 462] width 37 height 37
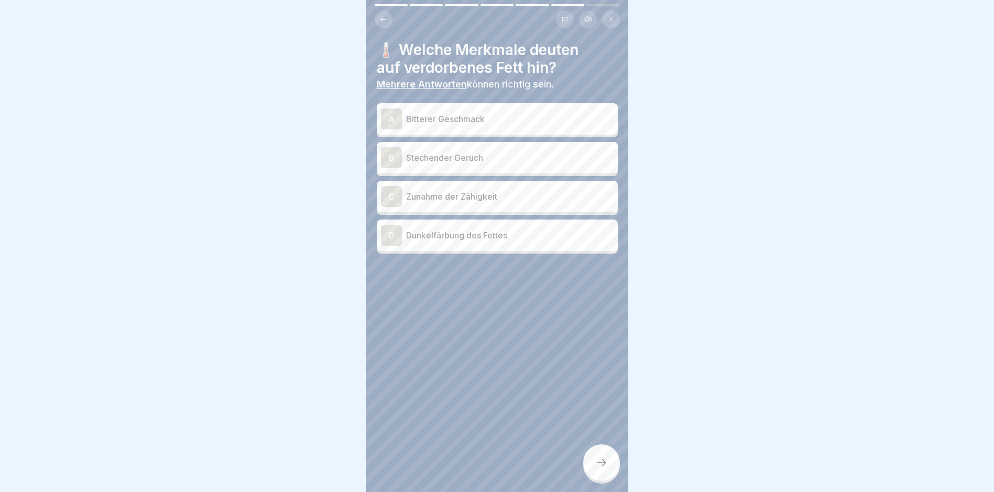
click at [473, 119] on p "Bitterer Geschmack" at bounding box center [510, 119] width 208 height 13
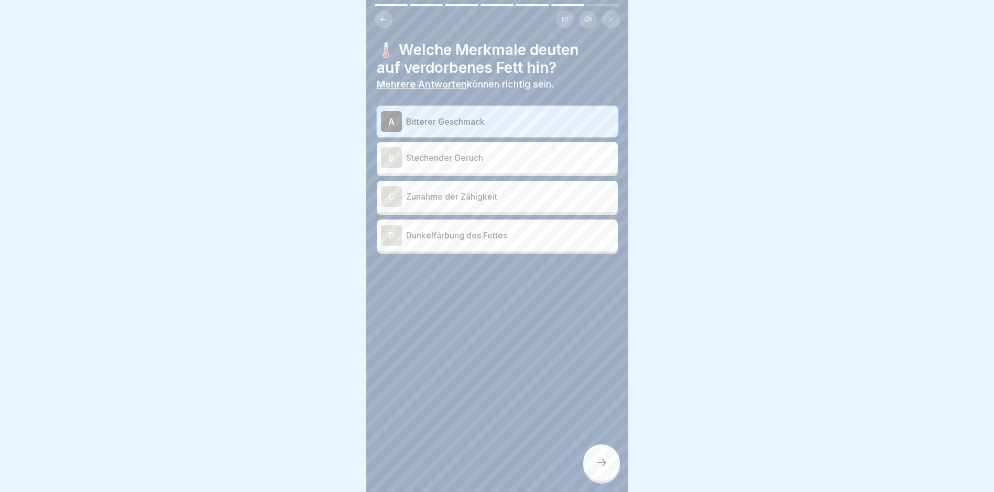
click at [470, 160] on p "Stechender Geruch" at bounding box center [510, 157] width 208 height 13
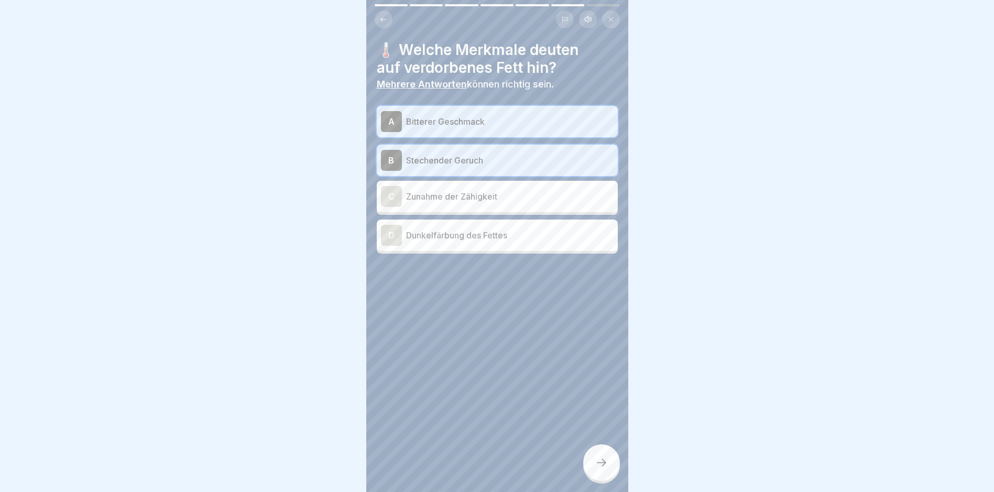
click at [481, 194] on p "Zunahme der Zähigkeit" at bounding box center [510, 196] width 208 height 13
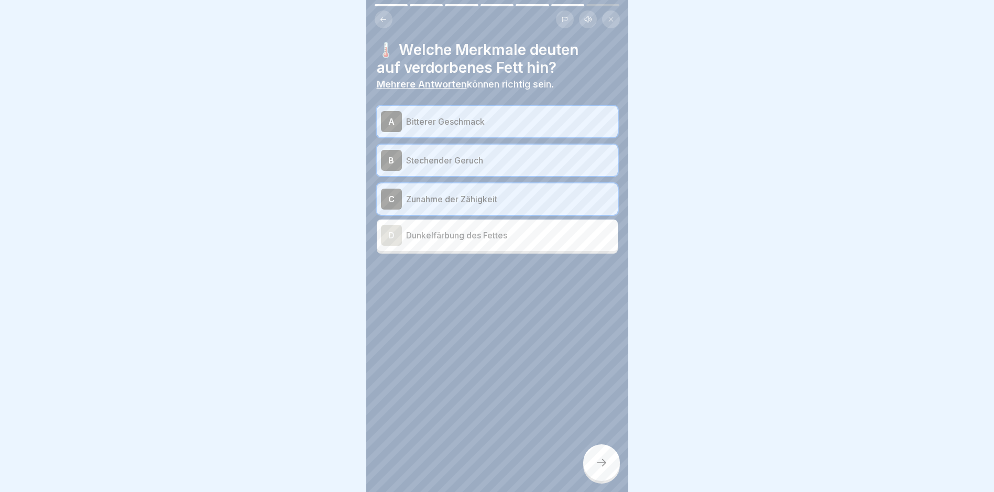
click at [610, 469] on div at bounding box center [601, 462] width 37 height 37
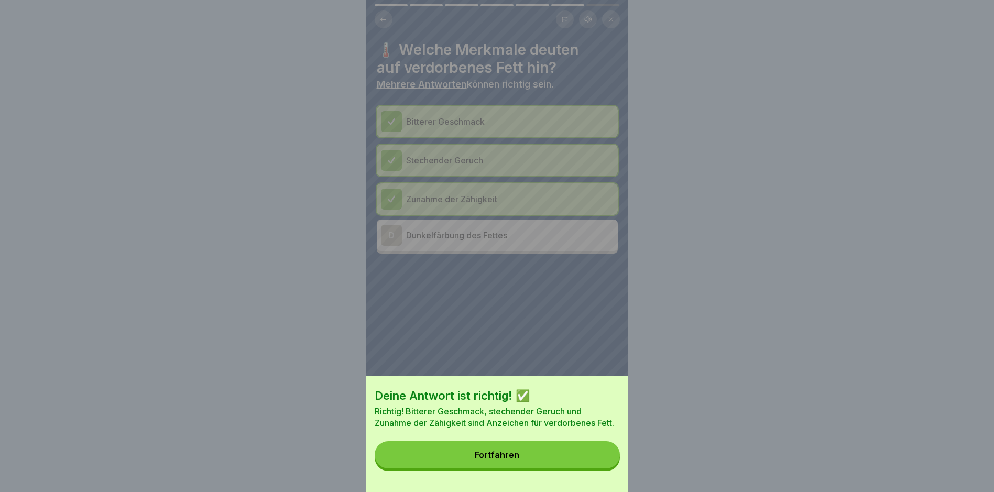
click at [536, 457] on button "Fortfahren" at bounding box center [497, 454] width 245 height 27
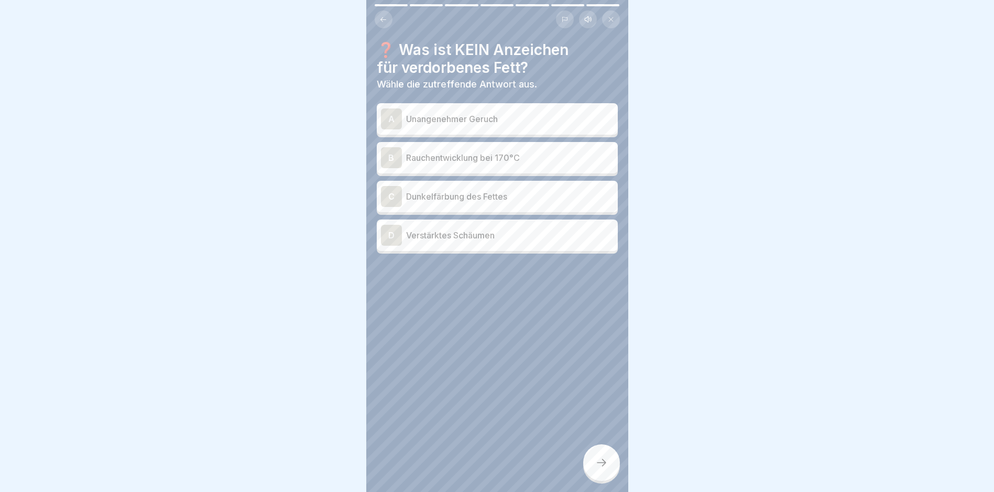
click at [467, 202] on p "Dunkelfärbung des Fettes" at bounding box center [510, 196] width 208 height 13
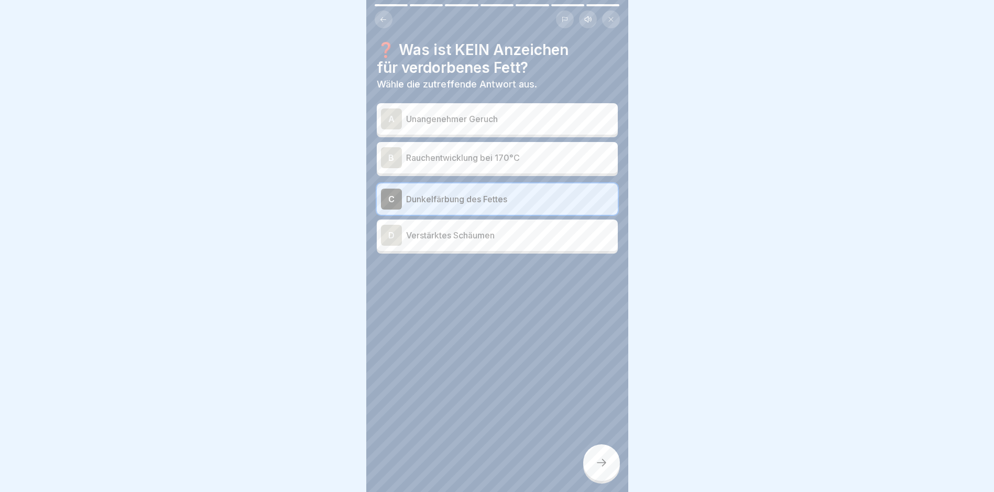
click at [604, 469] on icon at bounding box center [601, 463] width 13 height 13
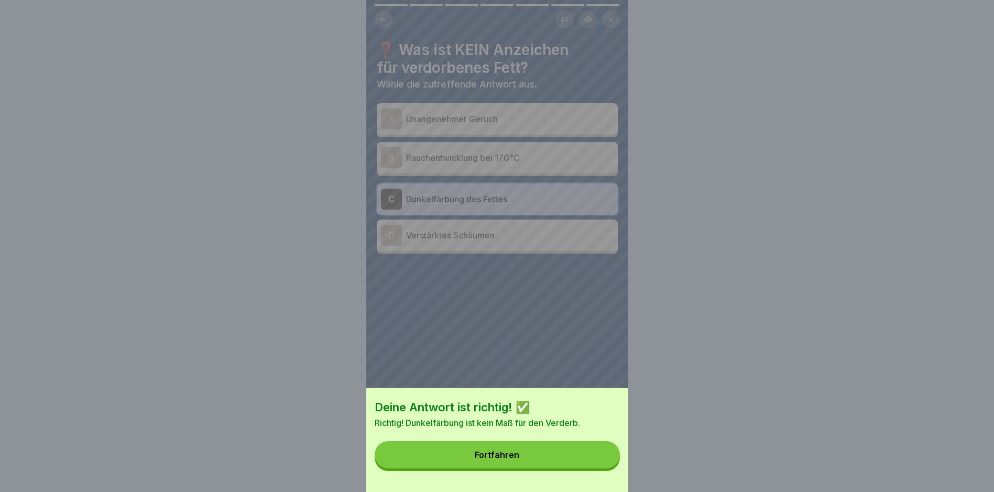
click at [496, 460] on div "Fortfahren" at bounding box center [497, 454] width 45 height 9
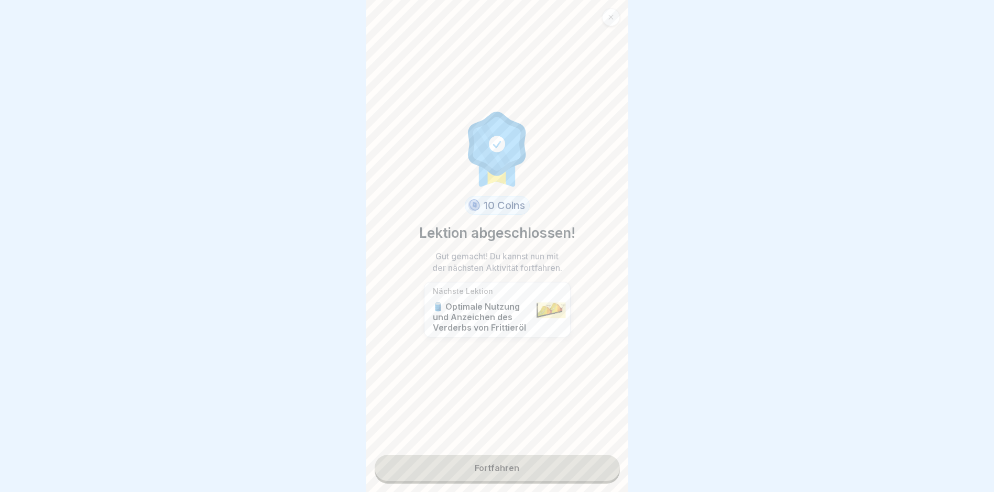
click at [482, 459] on link "Fortfahren" at bounding box center [497, 468] width 245 height 26
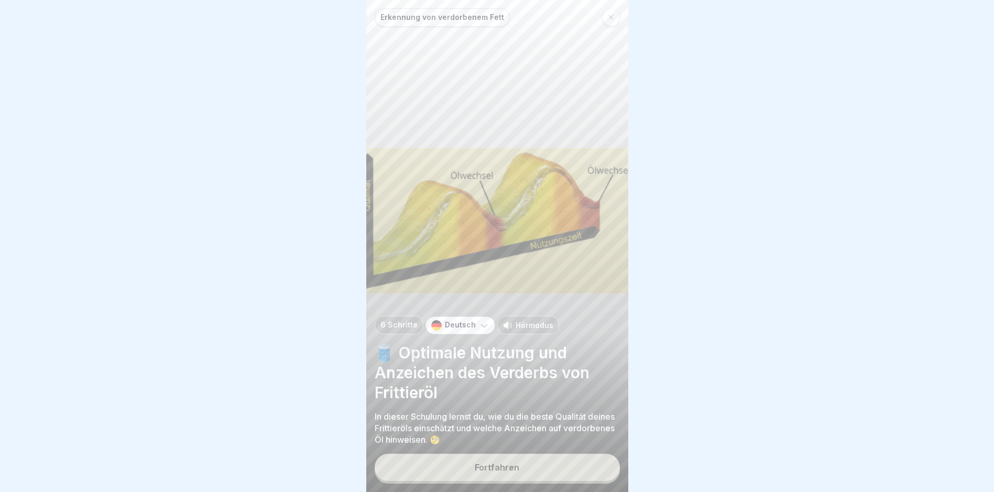
click at [498, 472] on div "Fortfahren" at bounding box center [497, 467] width 45 height 9
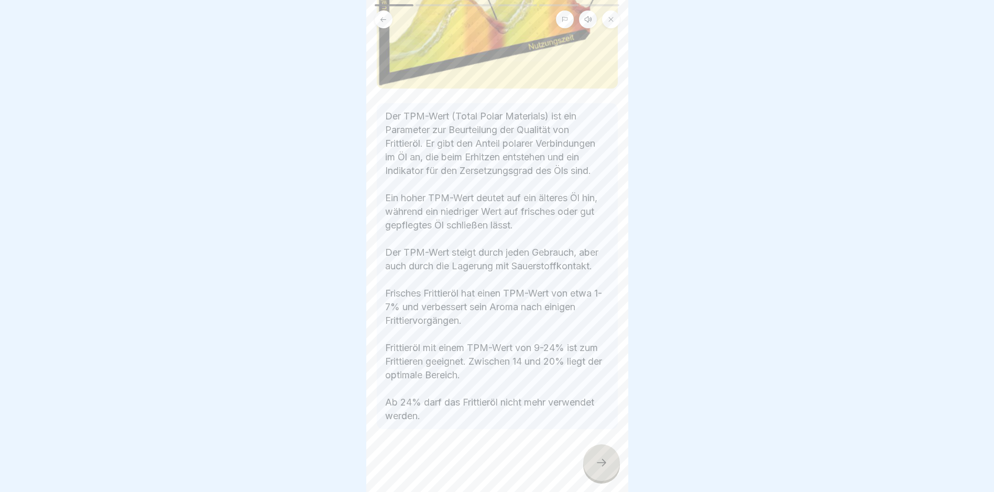
scroll to position [154, 0]
click at [595, 463] on div at bounding box center [601, 462] width 37 height 37
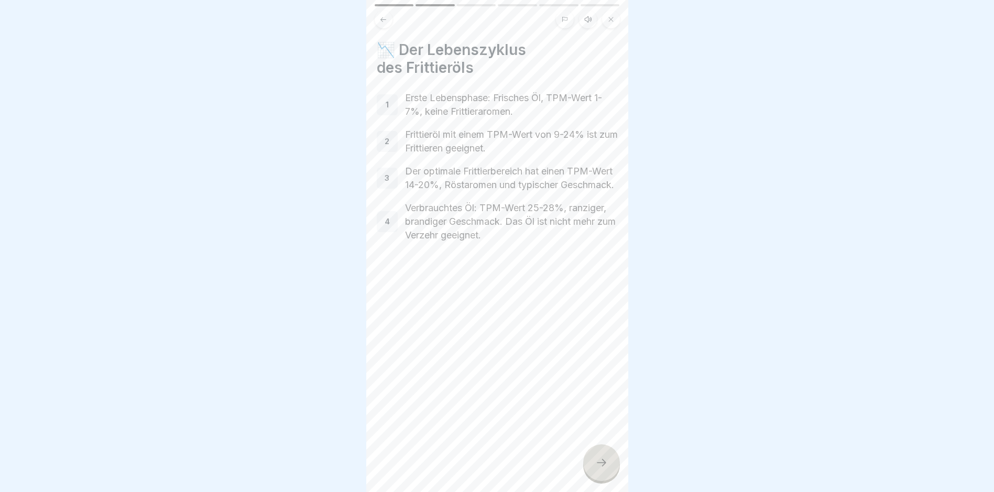
click at [609, 471] on div at bounding box center [601, 462] width 37 height 37
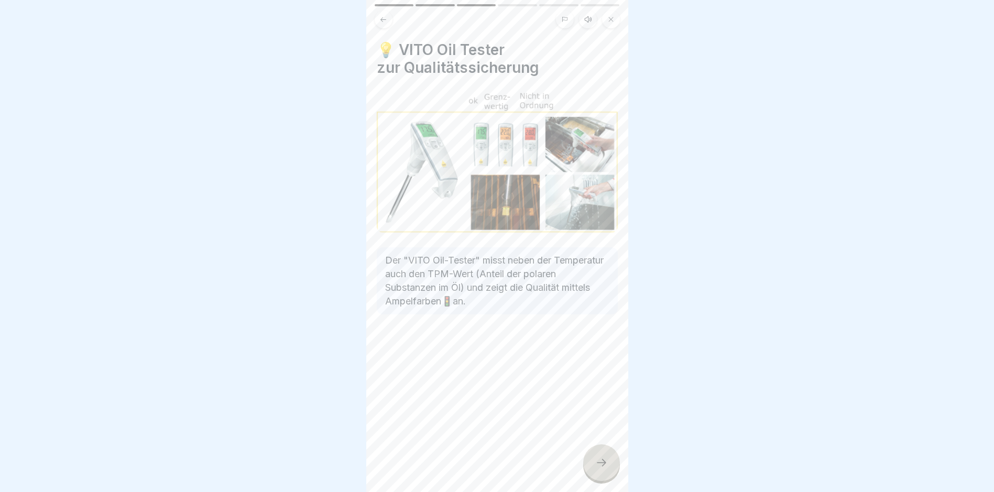
scroll to position [0, 0]
click at [390, 22] on button at bounding box center [384, 19] width 18 height 18
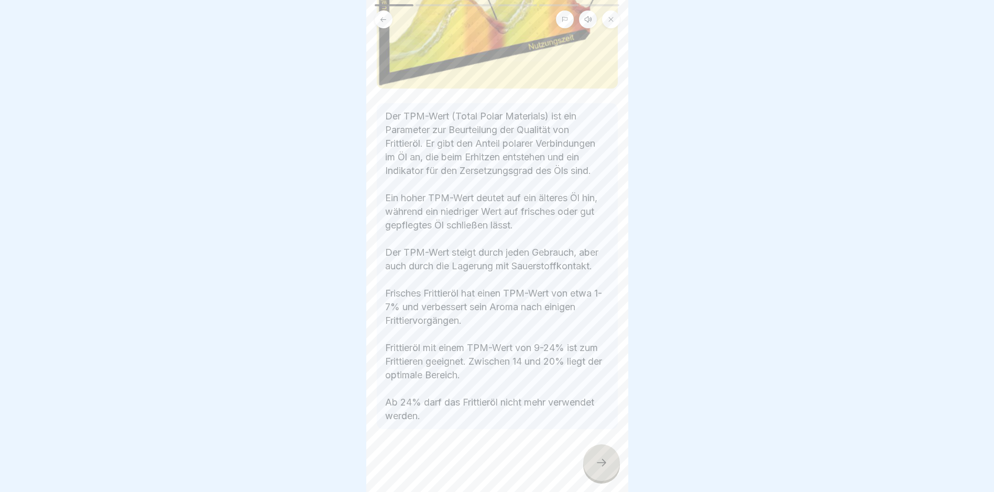
click at [597, 469] on icon at bounding box center [601, 463] width 13 height 13
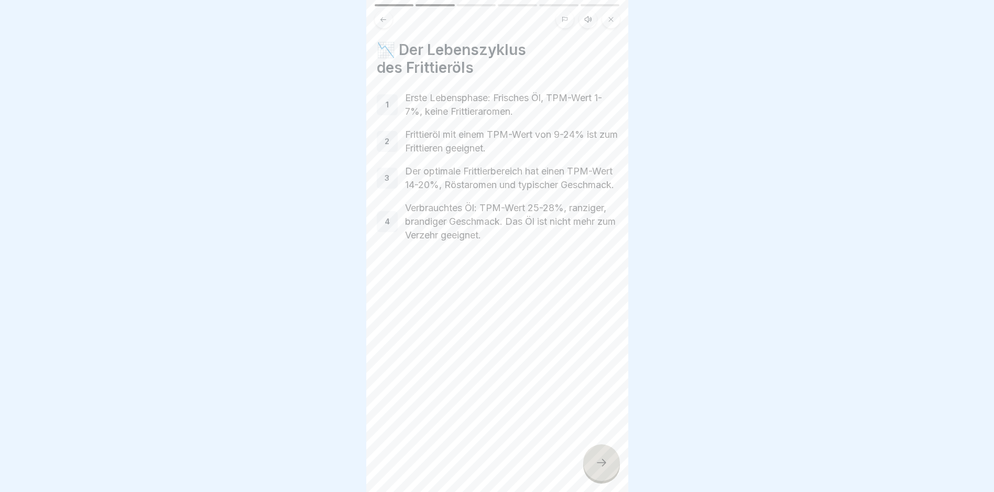
click at [604, 467] on icon at bounding box center [601, 462] width 9 height 7
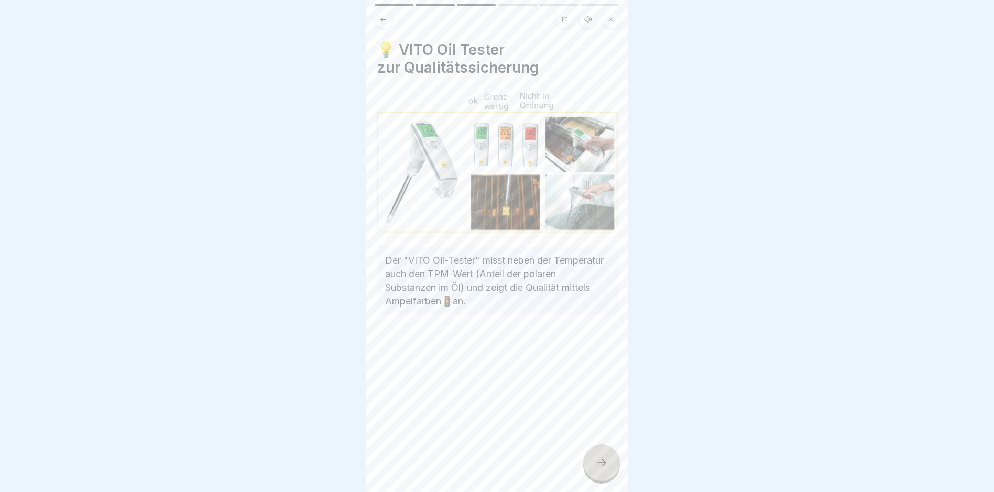
click at [603, 469] on icon at bounding box center [601, 463] width 13 height 13
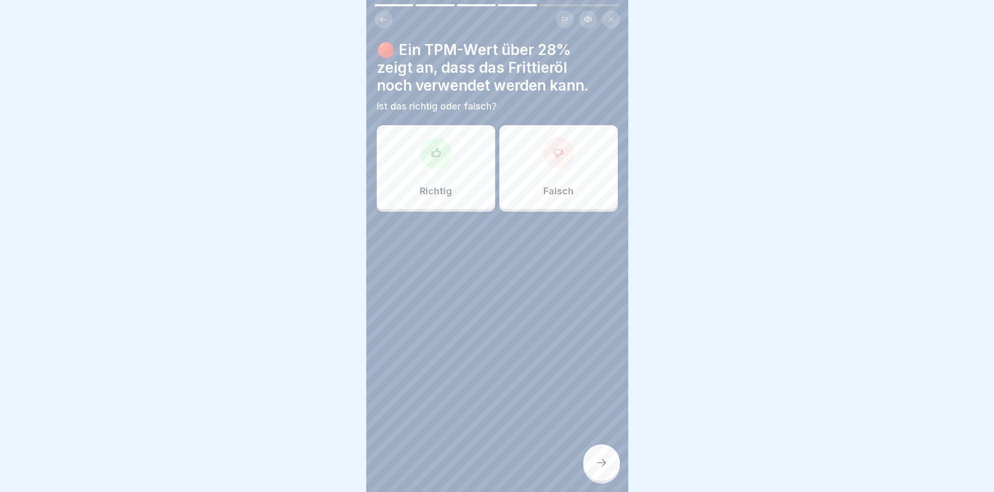
click at [535, 169] on div "Falsch" at bounding box center [559, 167] width 118 height 84
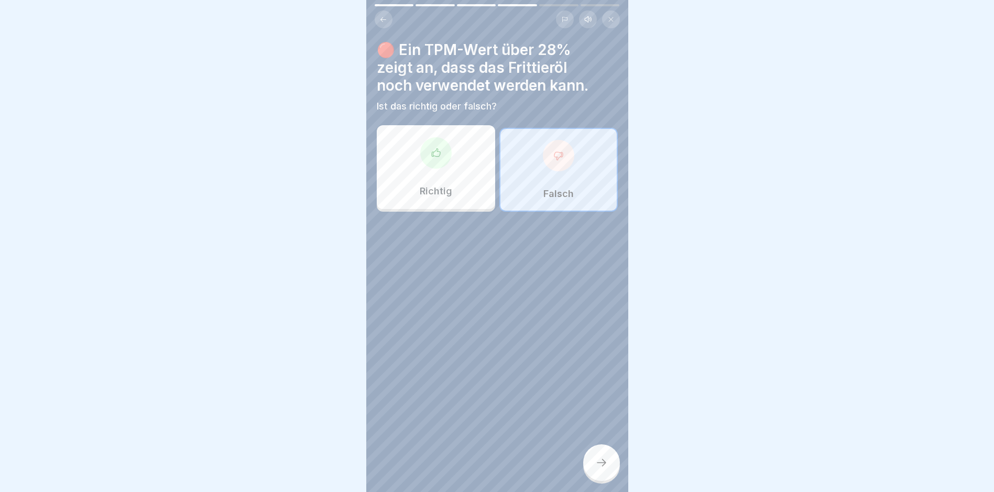
click at [604, 469] on icon at bounding box center [601, 463] width 13 height 13
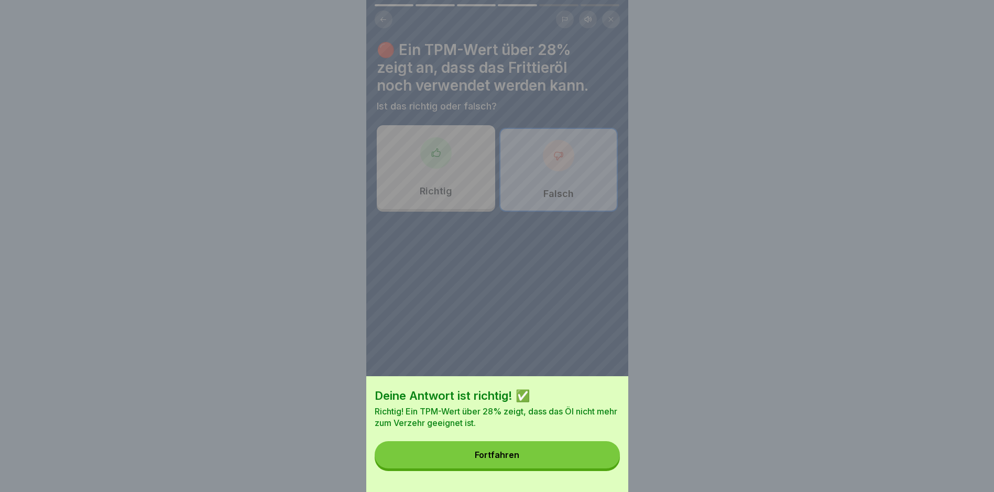
click at [498, 458] on button "Fortfahren" at bounding box center [497, 454] width 245 height 27
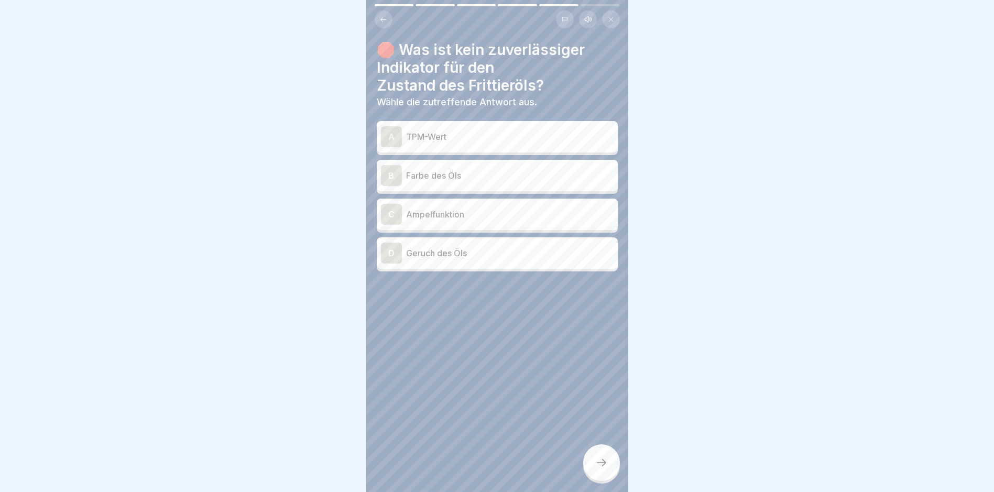
click at [443, 183] on div "B Farbe des Öls" at bounding box center [497, 175] width 233 height 21
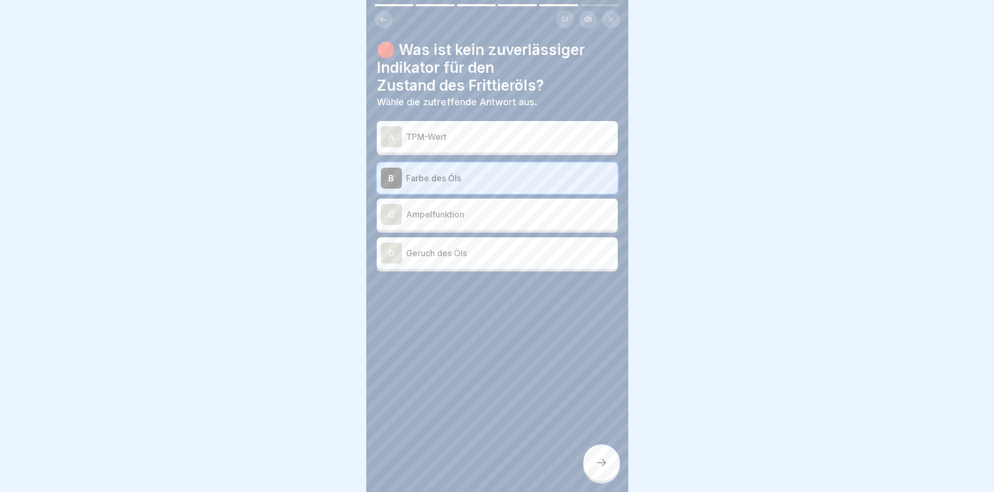
click at [606, 469] on icon at bounding box center [601, 463] width 13 height 13
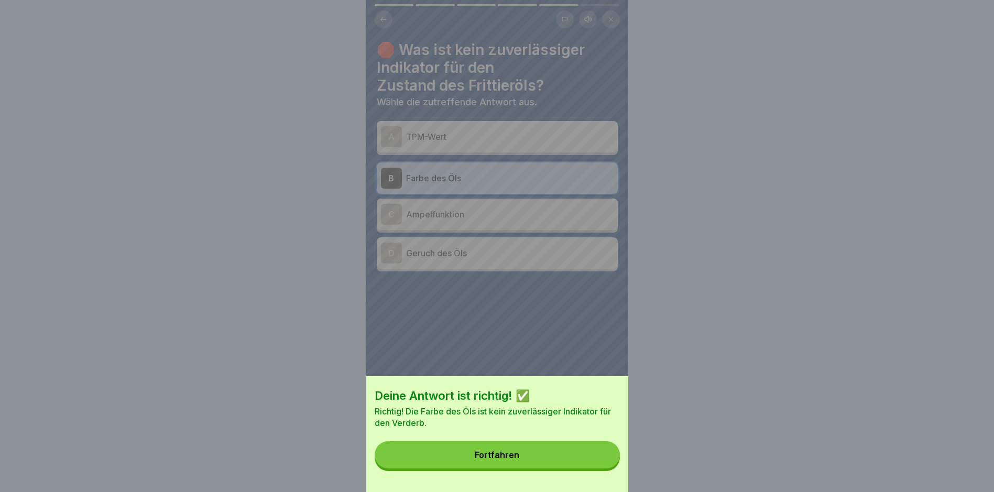
click at [555, 460] on button "Fortfahren" at bounding box center [497, 454] width 245 height 27
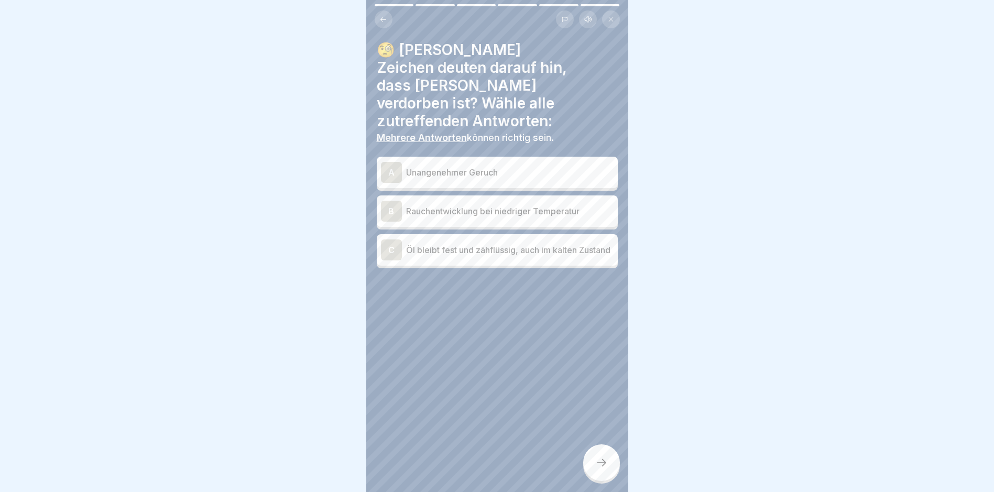
click at [488, 166] on p "Unangenehmer Geruch" at bounding box center [510, 172] width 208 height 13
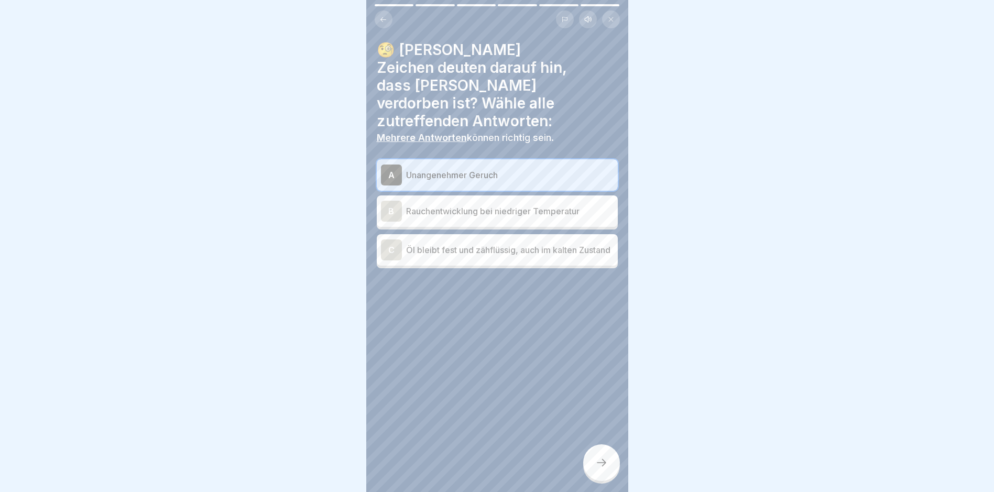
click at [491, 205] on p "Rauchentwicklung bei niedriger Temperatur" at bounding box center [510, 211] width 208 height 13
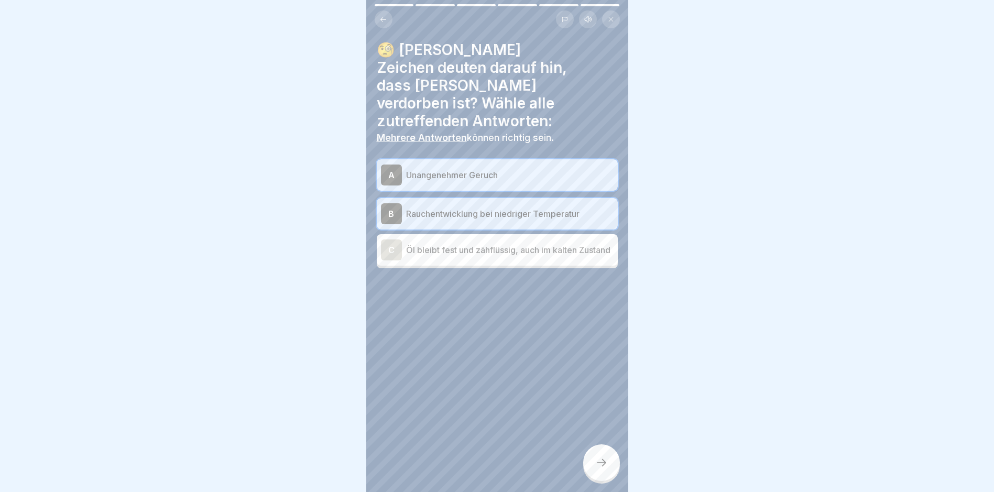
click at [515, 244] on p "Öl bleibt fest und zähflüssig, auch im kalten Zustand" at bounding box center [510, 250] width 208 height 13
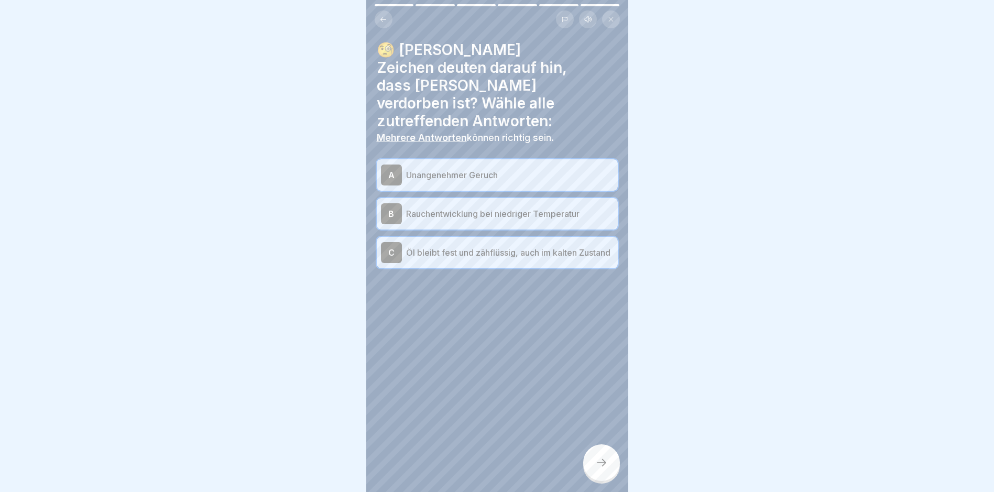
click at [600, 469] on icon at bounding box center [601, 463] width 13 height 13
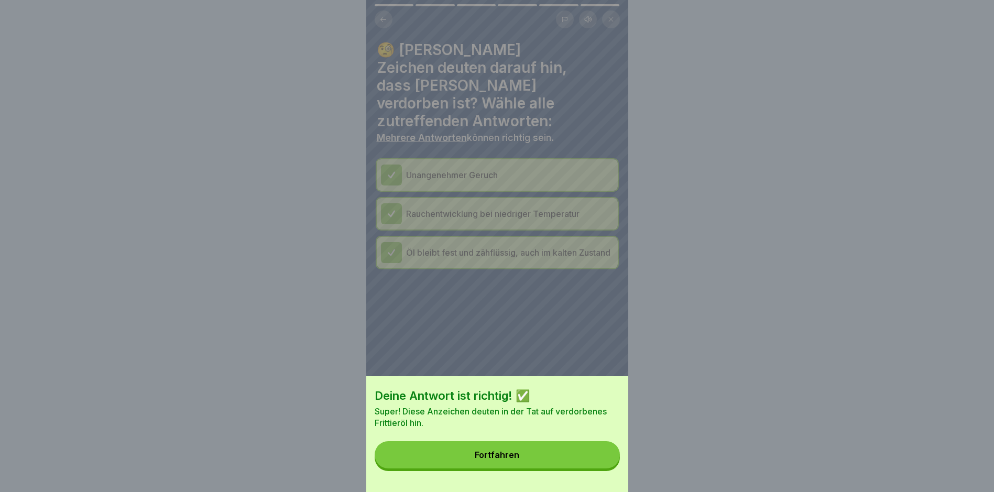
click at [547, 469] on button "Fortfahren" at bounding box center [497, 454] width 245 height 27
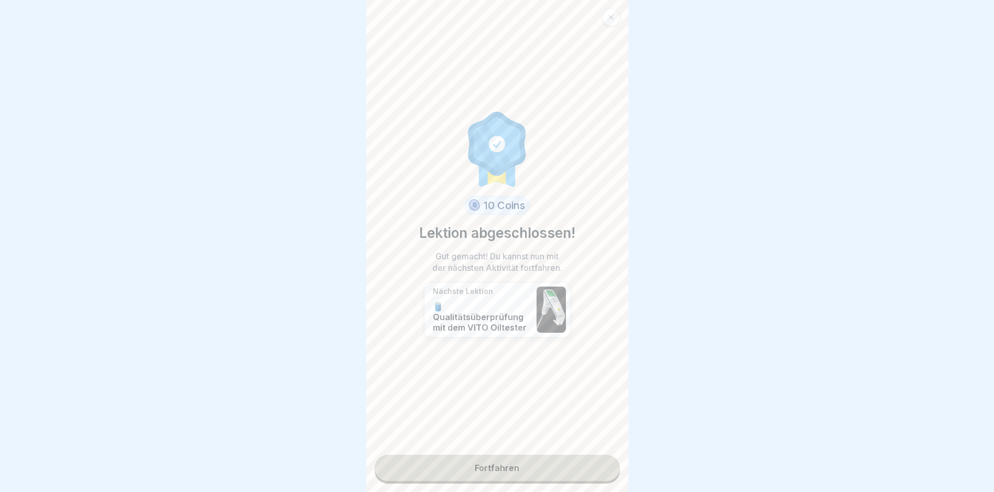
click at [505, 466] on link "Fortfahren" at bounding box center [497, 468] width 245 height 26
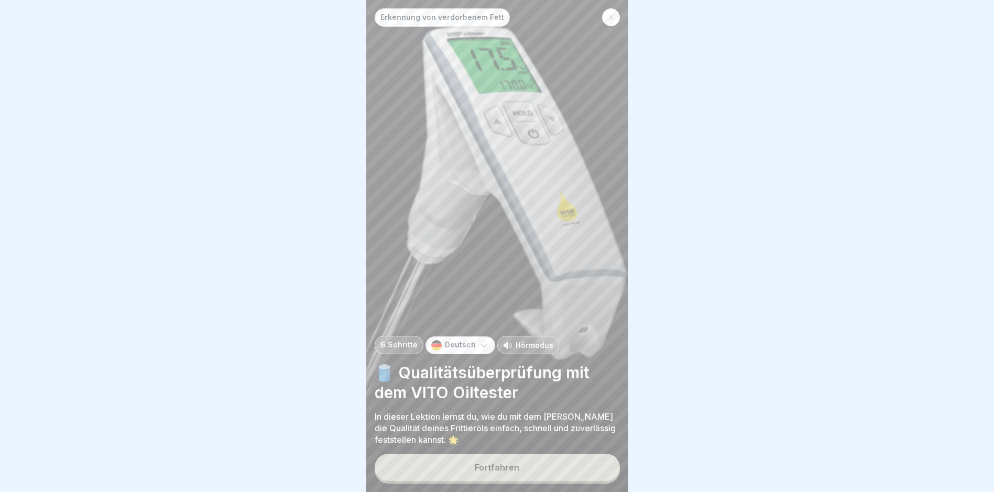
click at [457, 480] on button "Fortfahren" at bounding box center [497, 467] width 245 height 27
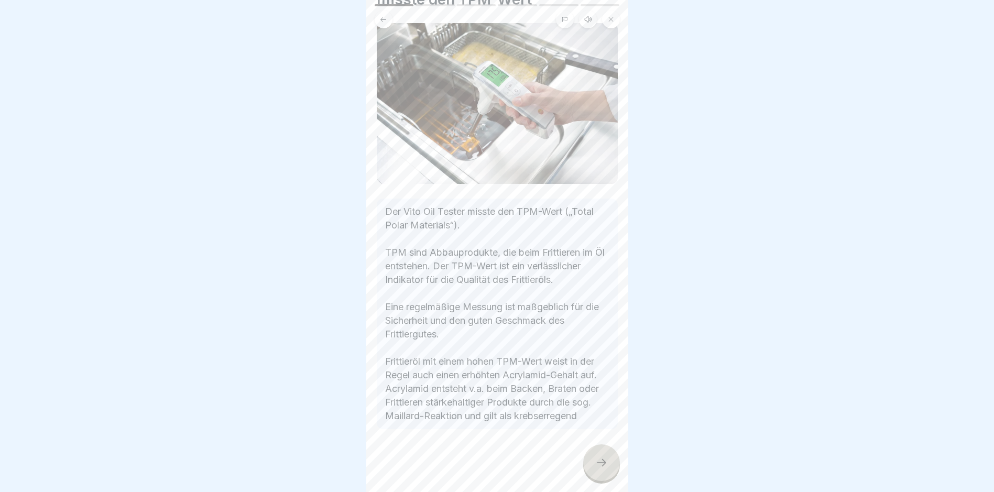
scroll to position [90, 0]
click at [599, 469] on icon at bounding box center [601, 463] width 13 height 13
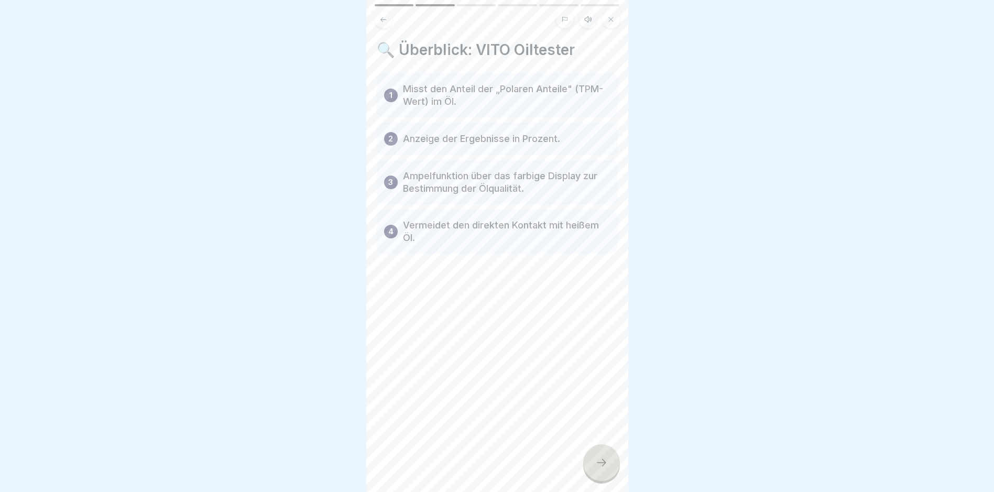
click at [605, 469] on icon at bounding box center [601, 463] width 13 height 13
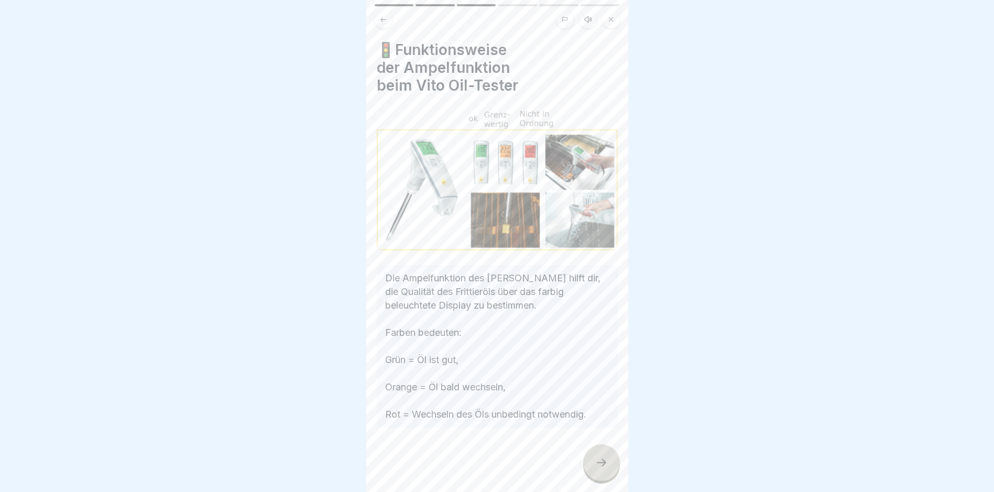
click at [606, 469] on icon at bounding box center [601, 463] width 13 height 13
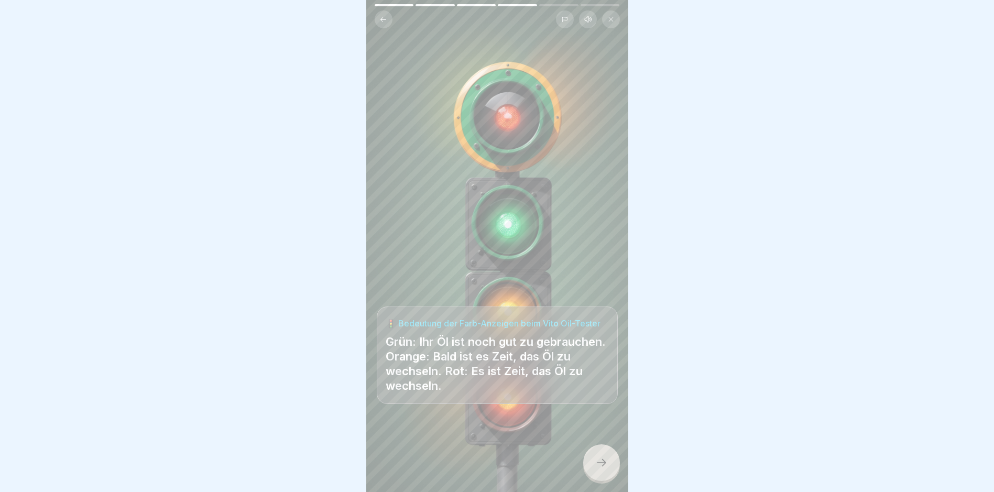
click at [598, 469] on icon at bounding box center [601, 463] width 13 height 13
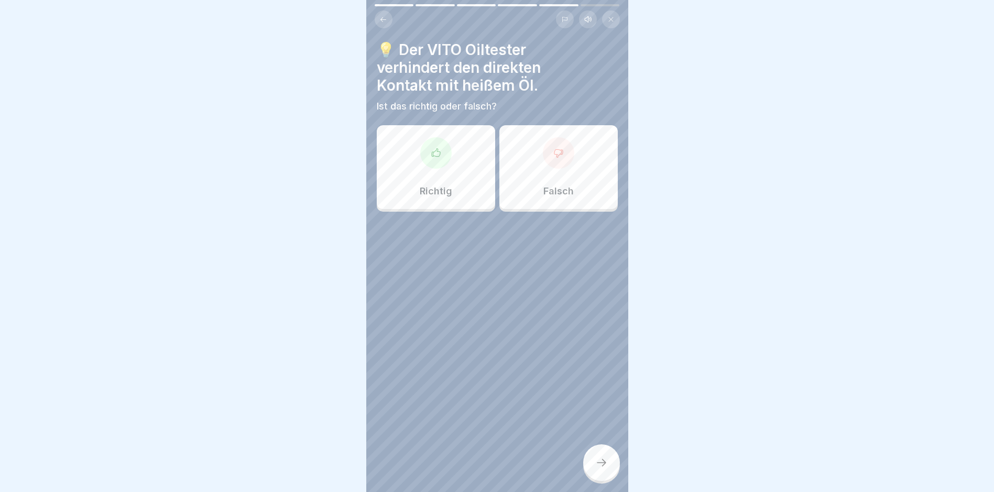
click at [454, 167] on div "Richtig" at bounding box center [436, 167] width 118 height 84
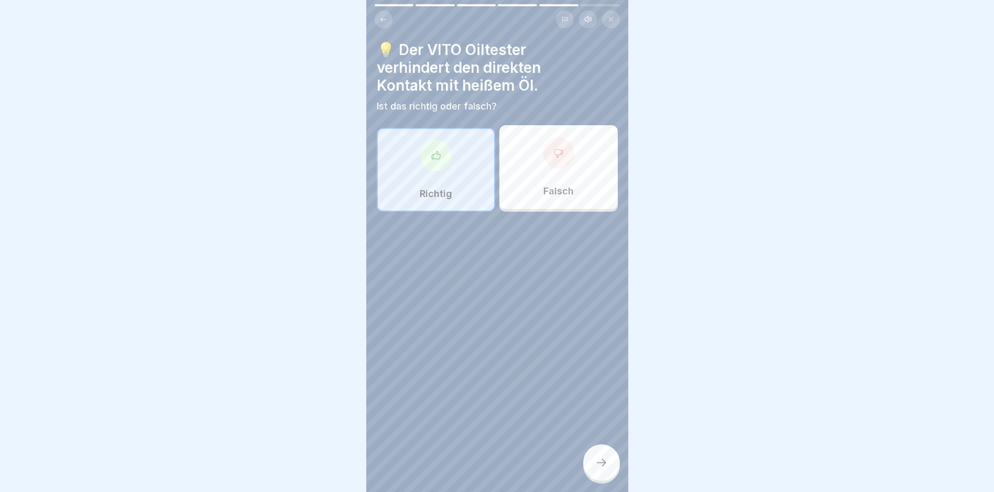
click at [612, 465] on div at bounding box center [601, 462] width 37 height 37
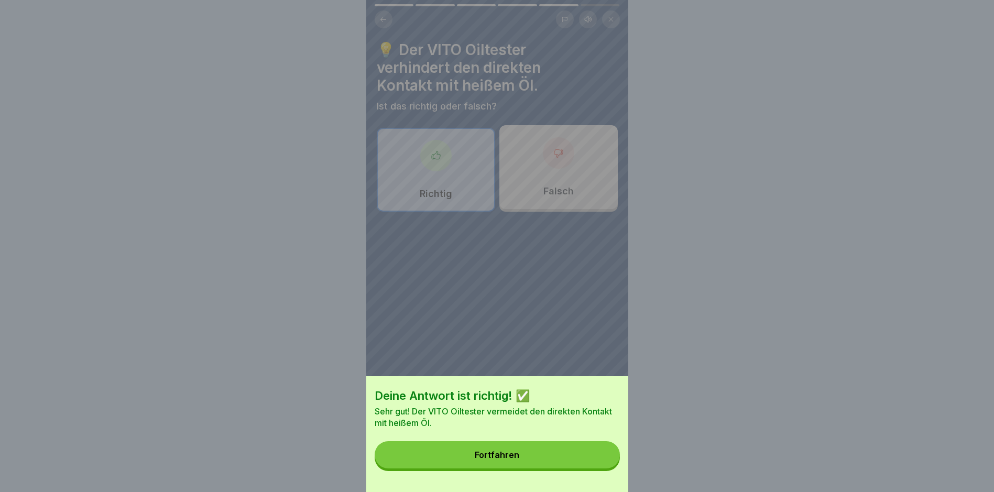
click at [528, 463] on button "Fortfahren" at bounding box center [497, 454] width 245 height 27
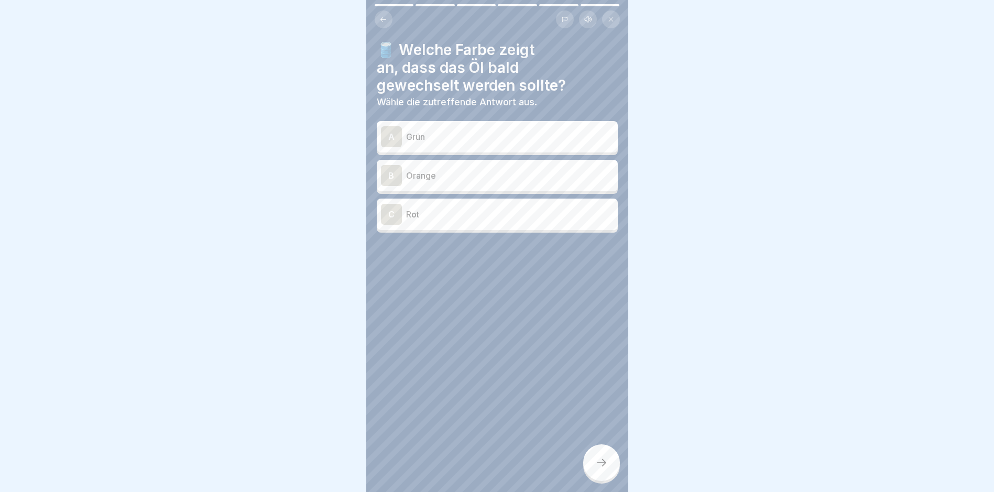
click at [456, 175] on p "Orange" at bounding box center [510, 175] width 208 height 13
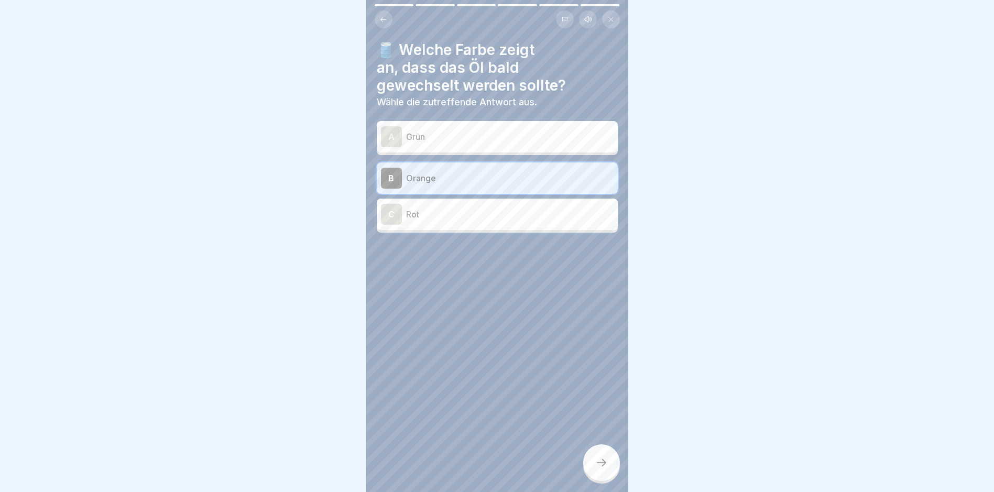
click at [595, 478] on div at bounding box center [601, 462] width 37 height 37
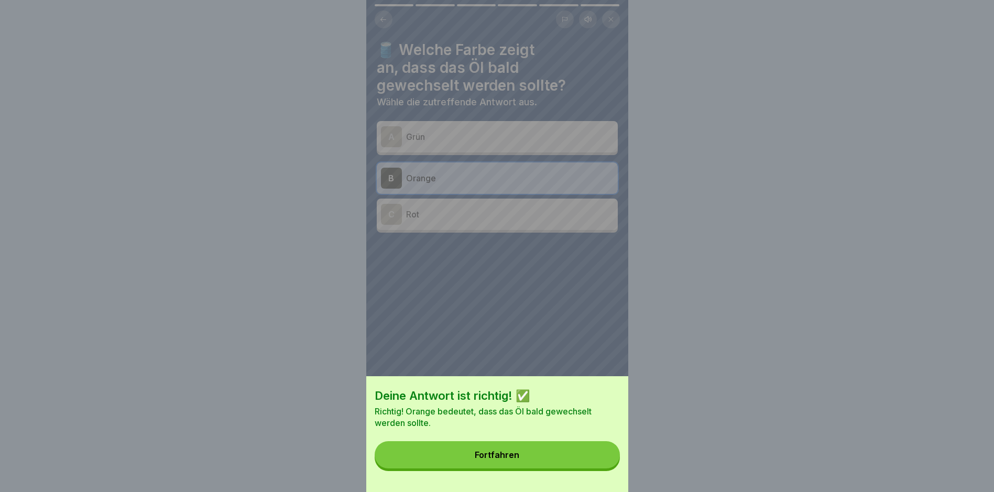
click at [486, 460] on div "Fortfahren" at bounding box center [497, 454] width 45 height 9
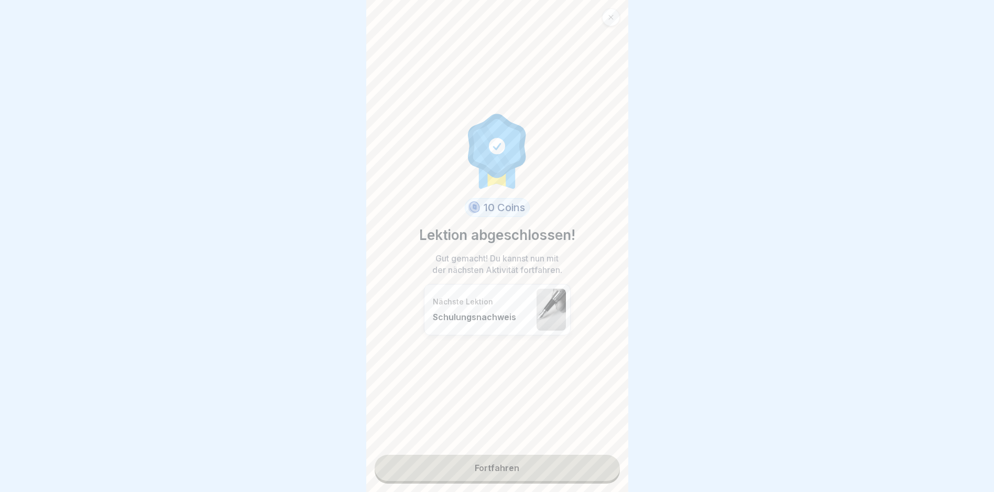
click at [484, 465] on link "Fortfahren" at bounding box center [497, 468] width 245 height 26
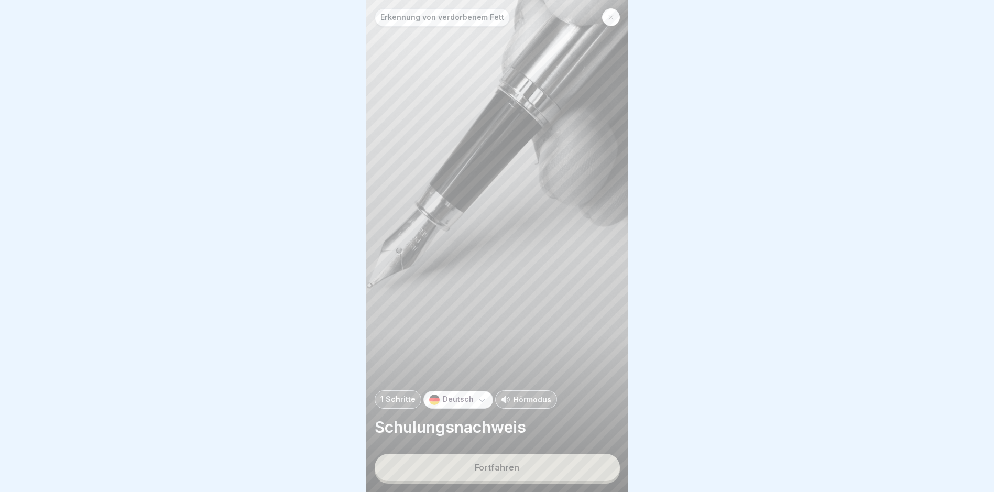
click at [511, 481] on button "Fortfahren" at bounding box center [497, 467] width 245 height 27
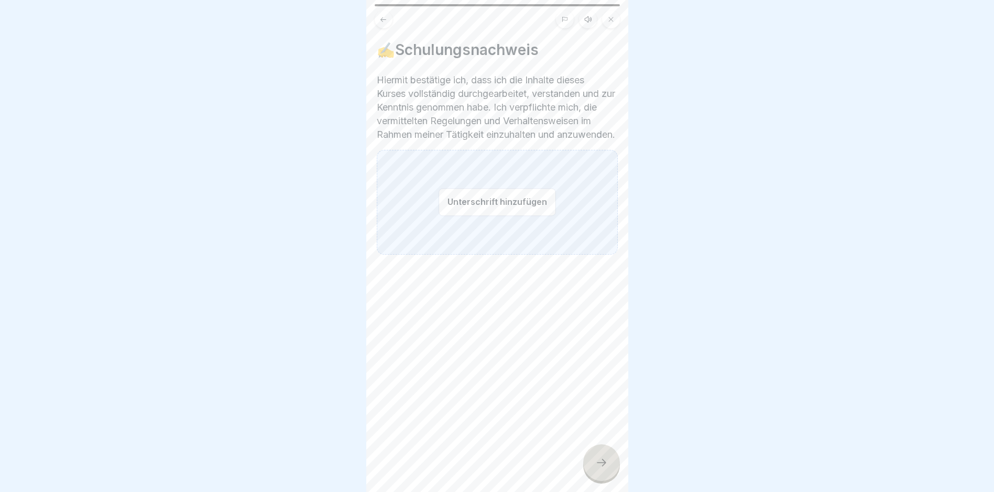
click at [507, 216] on button "Unterschrift hinzufügen" at bounding box center [497, 202] width 117 height 28
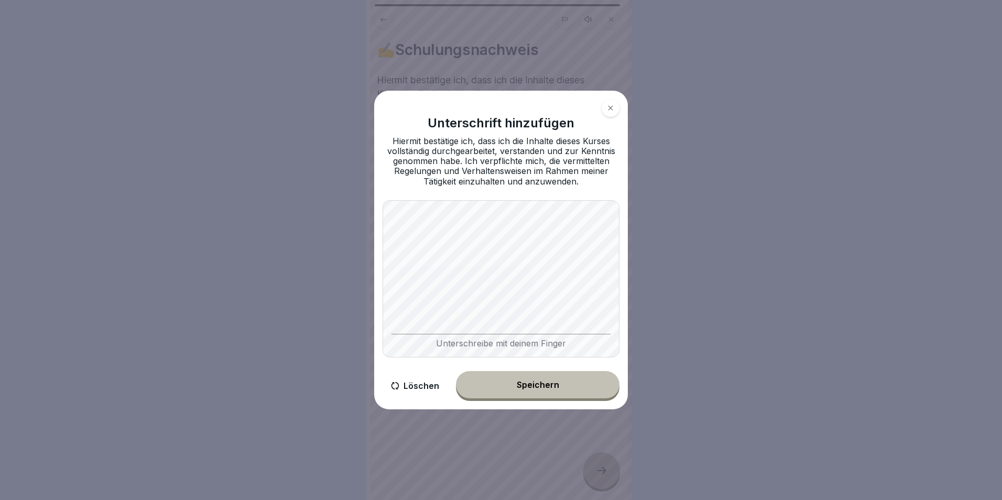
click at [634, 264] on body "Erkennung von verdorbenem Fett 1 Schritte Deutsch Hörmodus Schulungsnachweis Fo…" at bounding box center [497, 250] width 994 height 500
click at [563, 389] on button "Speichern" at bounding box center [538, 384] width 164 height 27
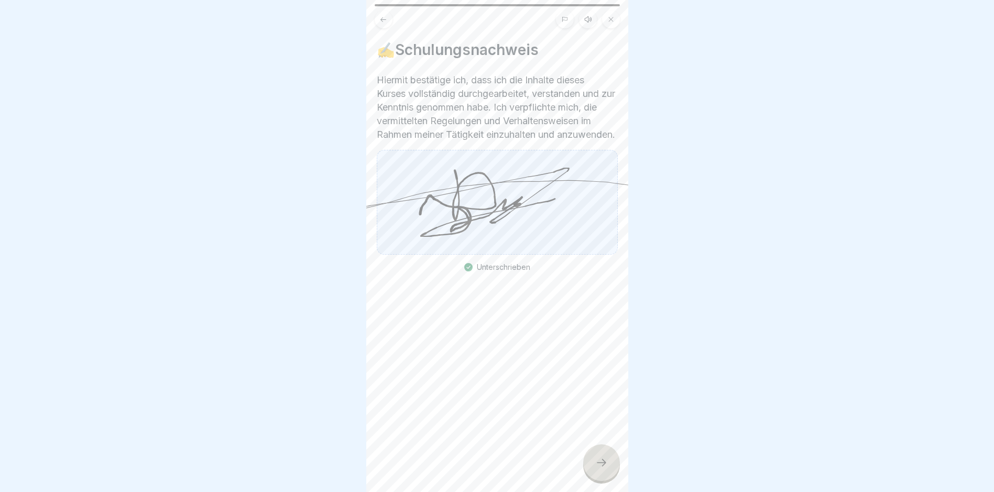
click at [600, 461] on div at bounding box center [601, 462] width 37 height 37
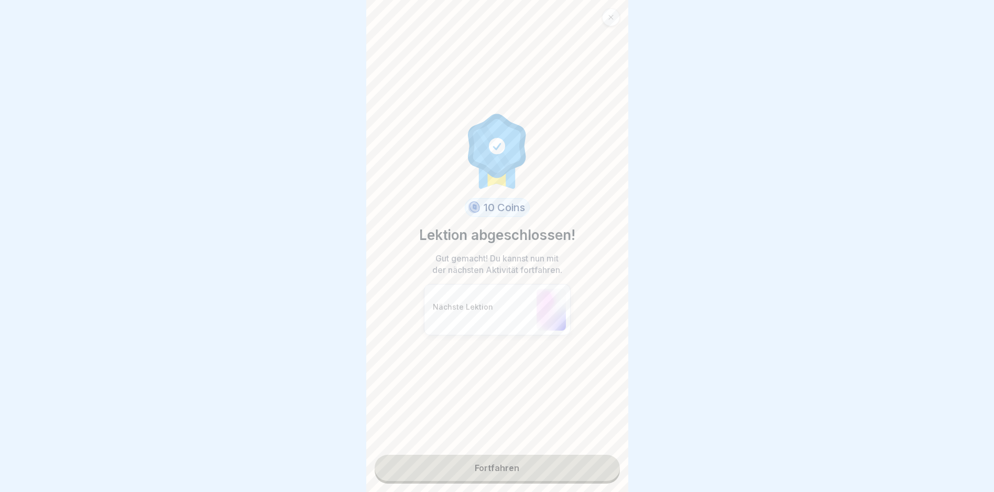
click at [499, 466] on link "Fortfahren" at bounding box center [497, 468] width 245 height 26
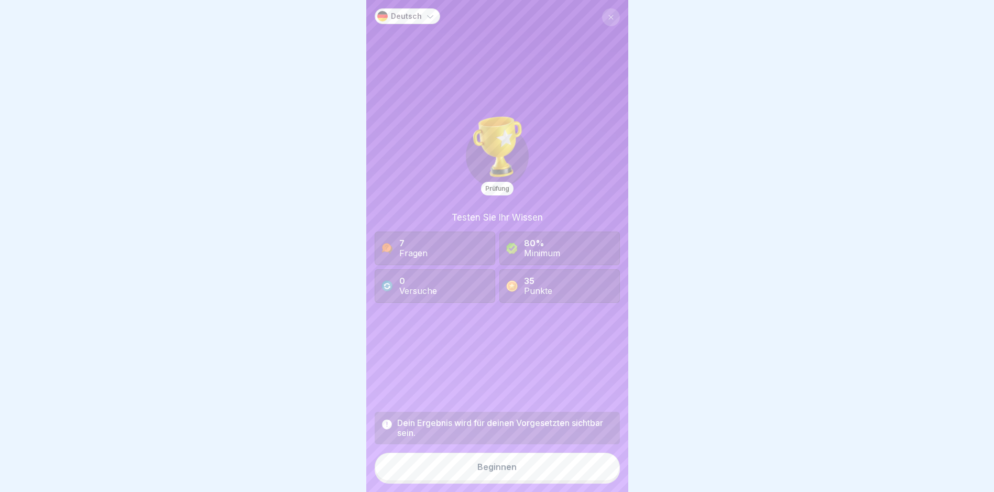
scroll to position [8, 0]
click at [484, 475] on button "Beginnen" at bounding box center [497, 467] width 245 height 28
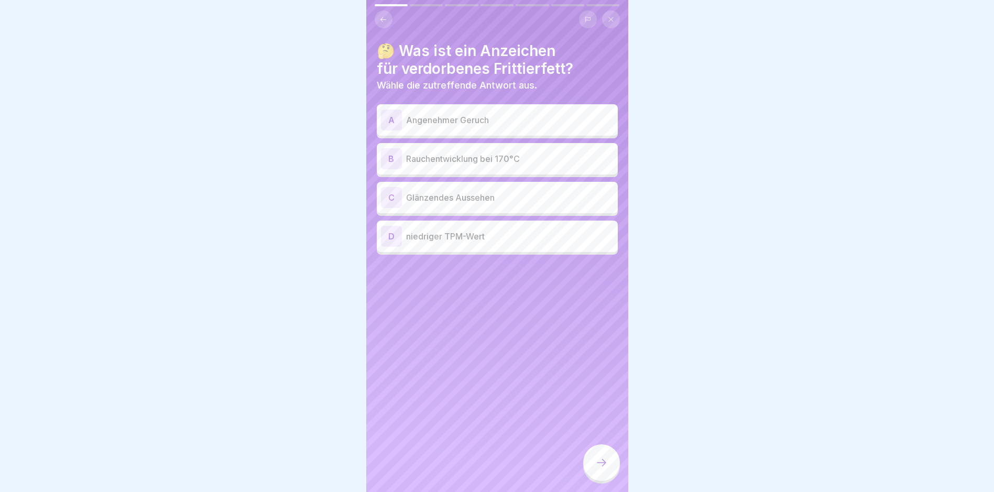
click at [449, 117] on p "Angenehmer Geruch" at bounding box center [510, 120] width 208 height 13
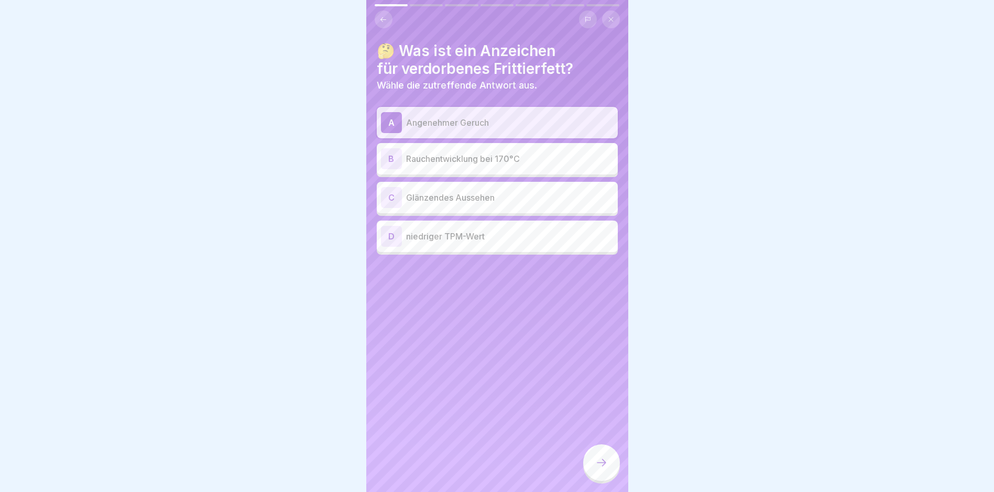
click at [446, 153] on p "Rauchentwicklung bei 170°C" at bounding box center [510, 159] width 208 height 13
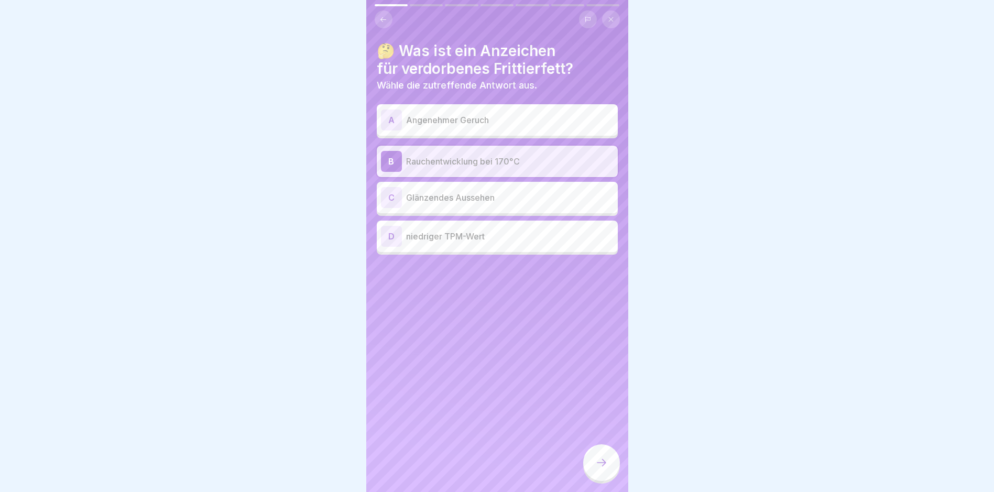
click at [606, 466] on icon at bounding box center [601, 463] width 13 height 13
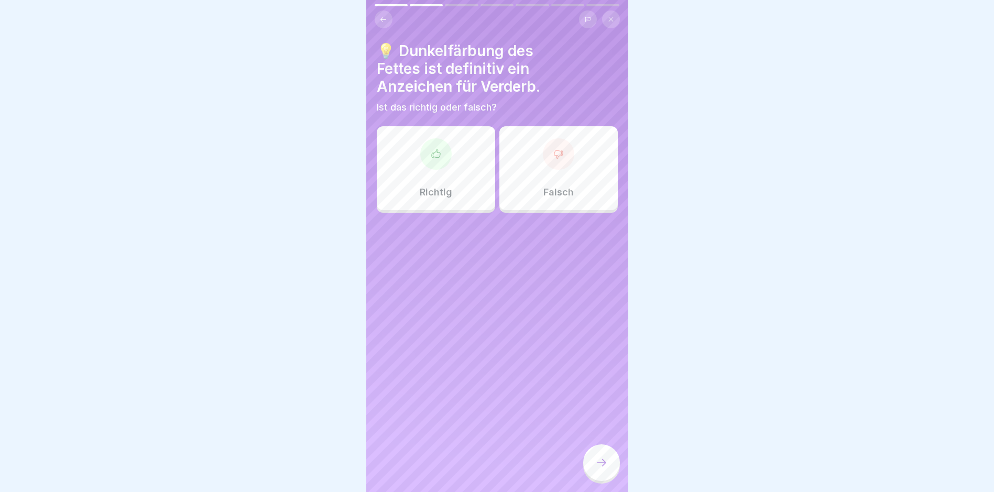
click at [544, 131] on div "Falsch" at bounding box center [559, 168] width 118 height 84
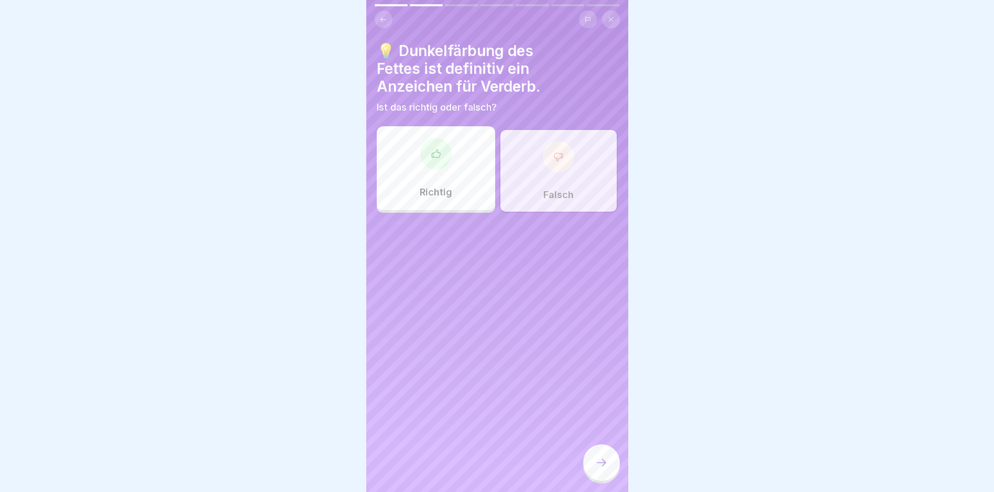
click at [599, 450] on div at bounding box center [601, 462] width 37 height 37
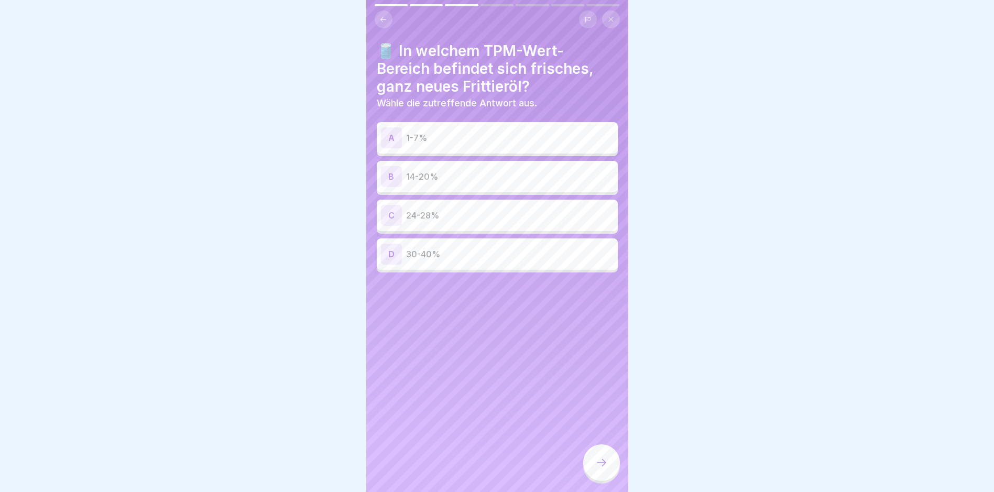
click at [462, 132] on p "1-7%" at bounding box center [510, 138] width 208 height 13
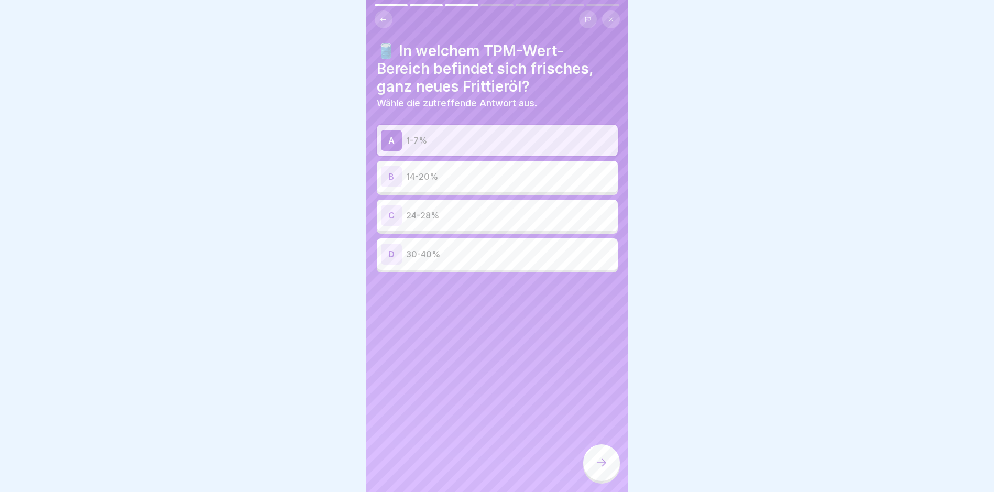
click at [597, 465] on icon at bounding box center [601, 463] width 13 height 13
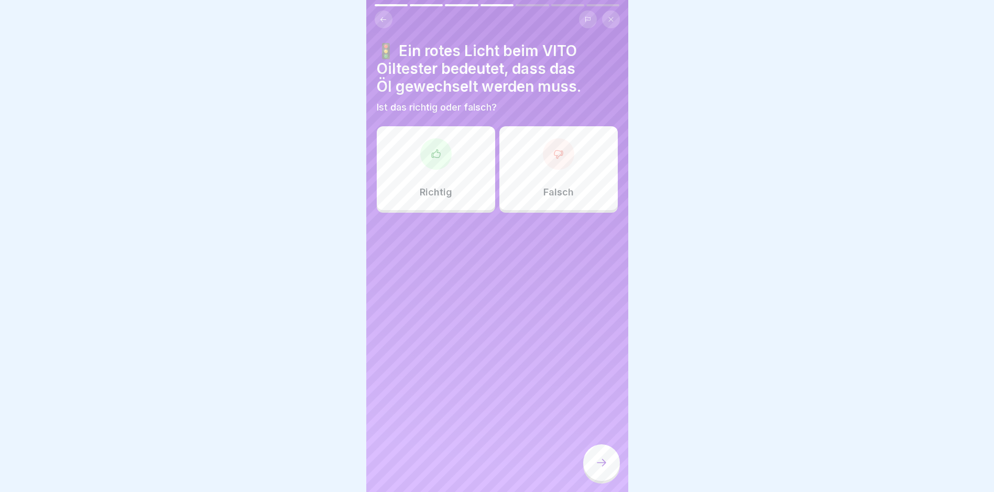
click at [425, 140] on div at bounding box center [435, 153] width 31 height 31
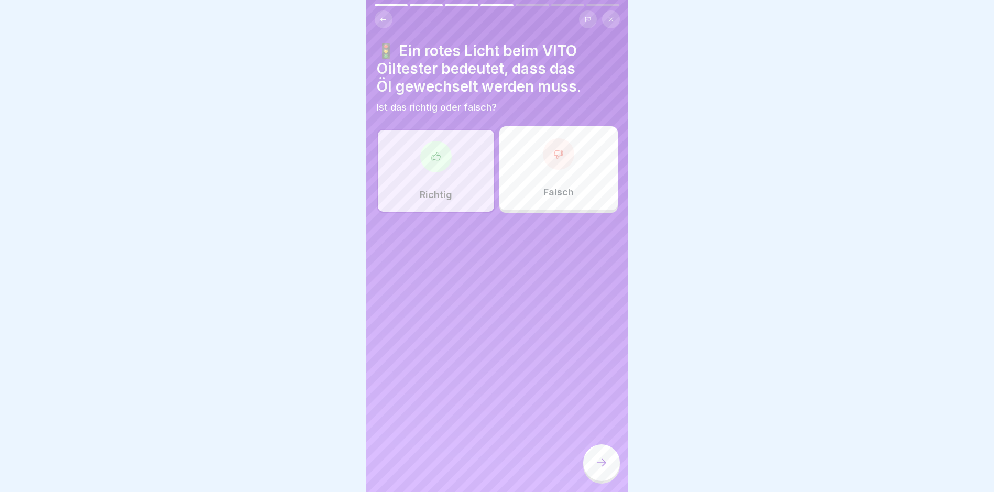
click at [600, 463] on icon at bounding box center [601, 463] width 13 height 13
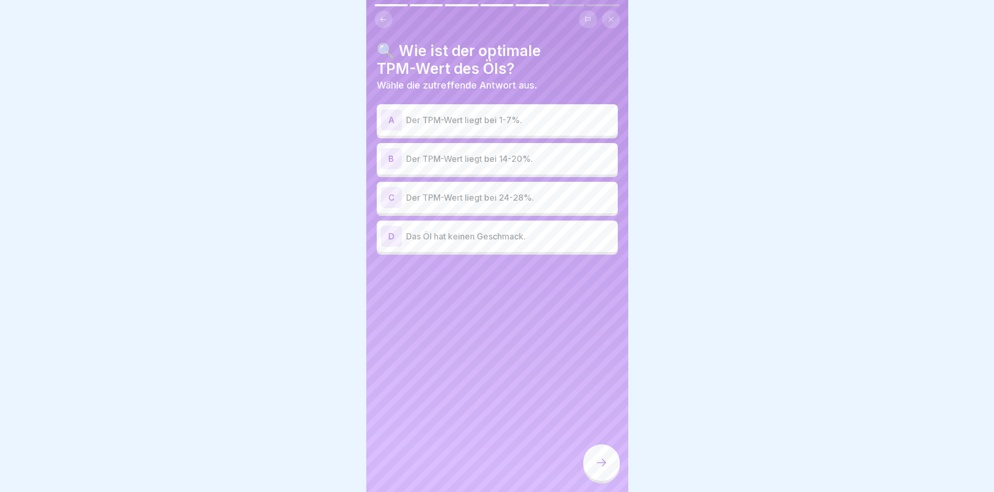
click at [520, 153] on p "Der TPM-Wert liegt bei 14-20%." at bounding box center [510, 159] width 208 height 13
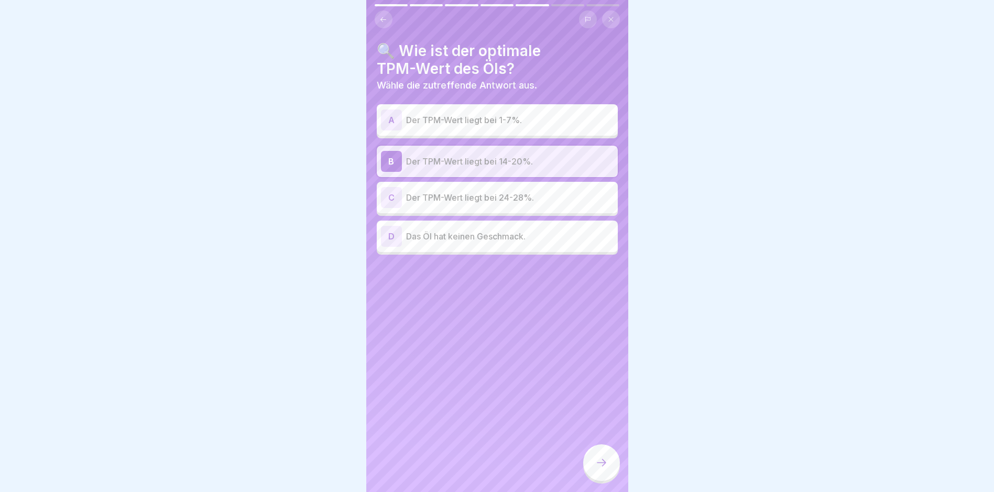
click at [609, 464] on div at bounding box center [601, 462] width 37 height 37
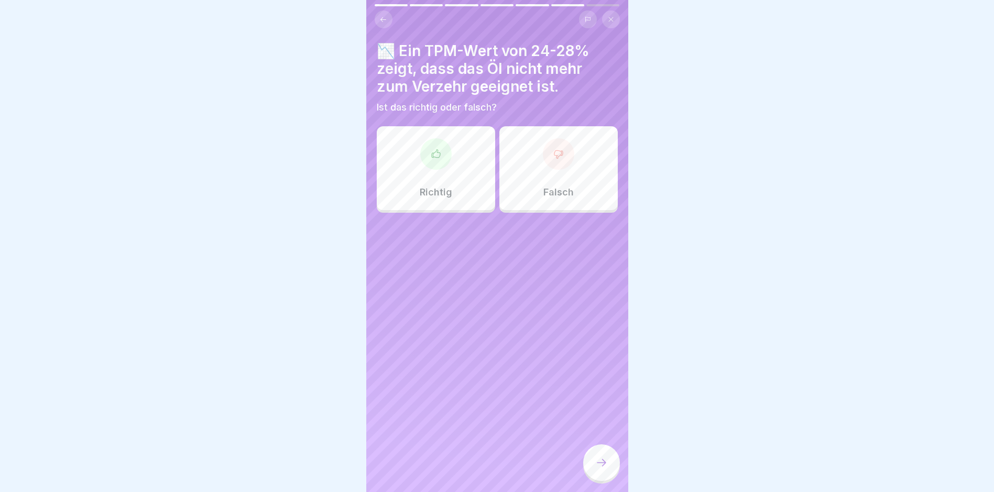
click at [437, 166] on div "Richtig" at bounding box center [436, 168] width 118 height 84
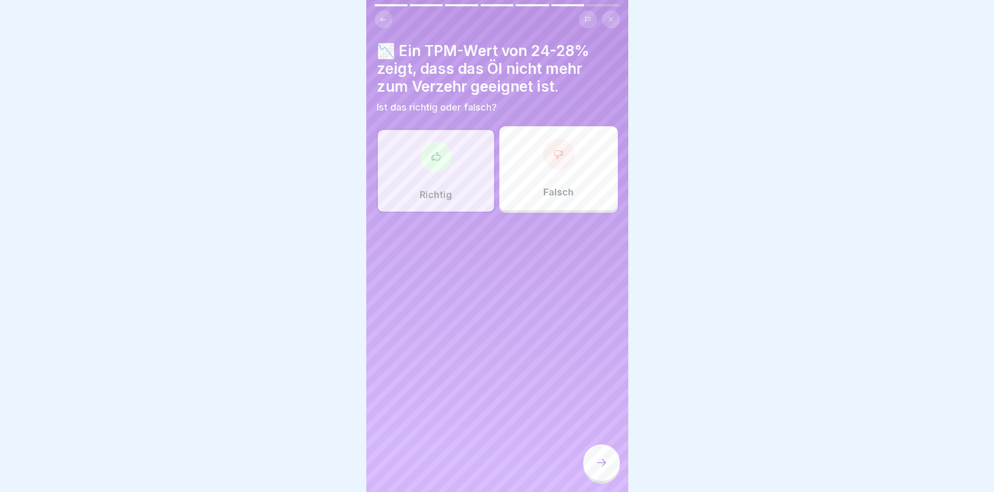
click at [609, 471] on div at bounding box center [601, 462] width 37 height 37
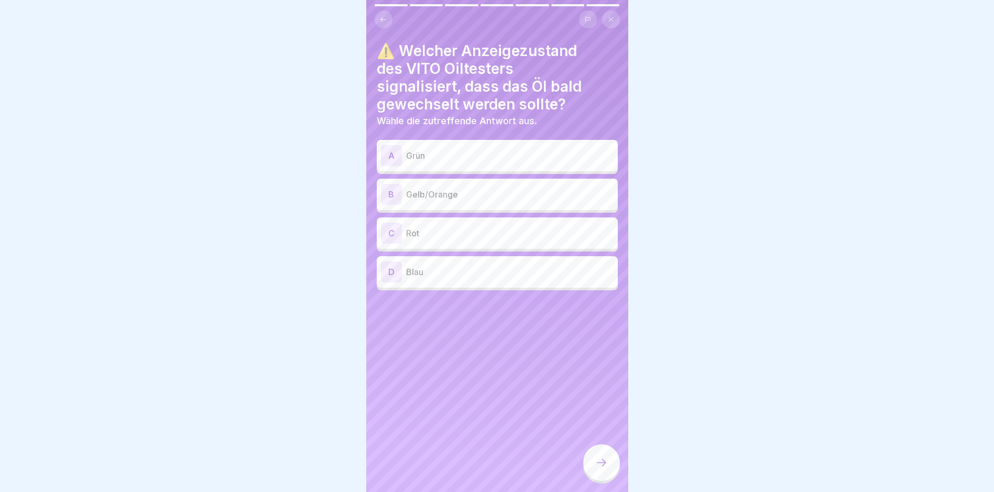
click at [453, 188] on p "Gelb/Orange" at bounding box center [510, 194] width 208 height 13
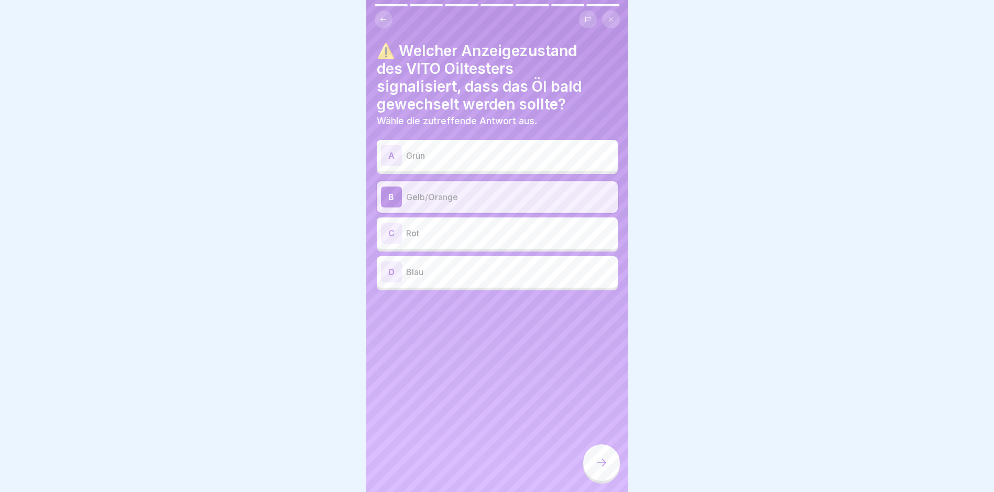
click at [599, 467] on icon at bounding box center [601, 463] width 13 height 13
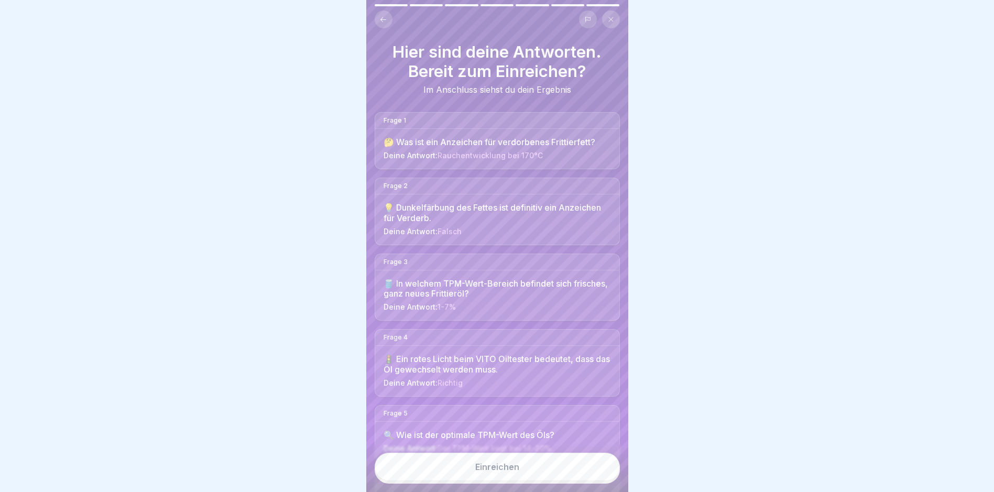
click at [465, 469] on button "Einreichen" at bounding box center [497, 467] width 245 height 28
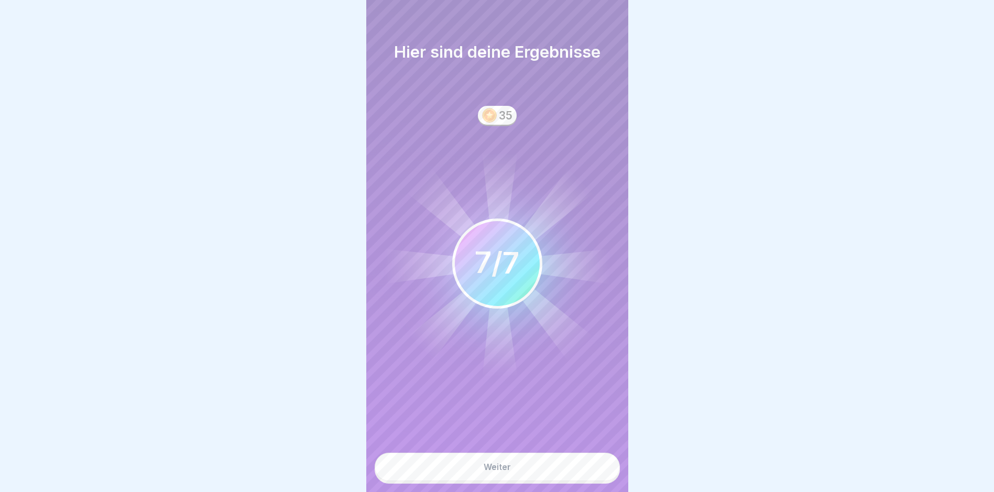
click at [511, 468] on button "Weiter" at bounding box center [497, 467] width 245 height 28
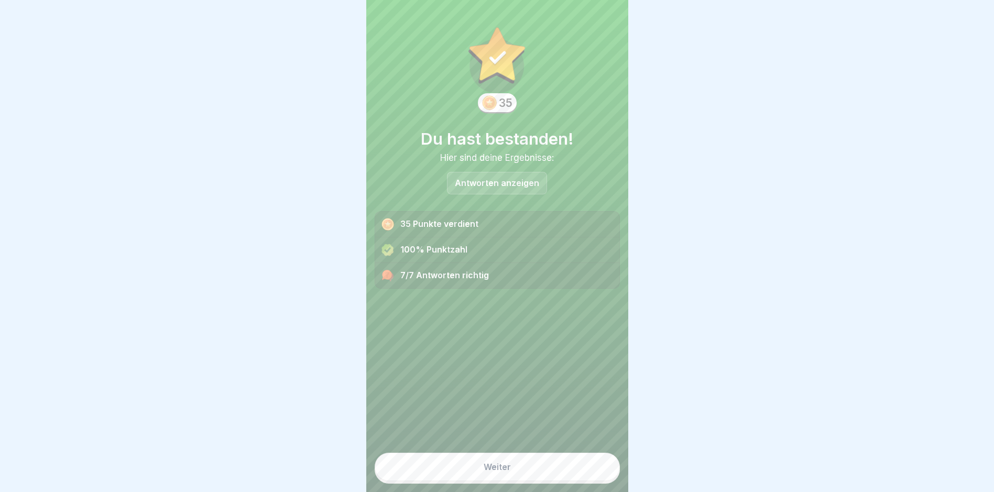
click at [498, 471] on div "Weiter" at bounding box center [497, 466] width 27 height 9
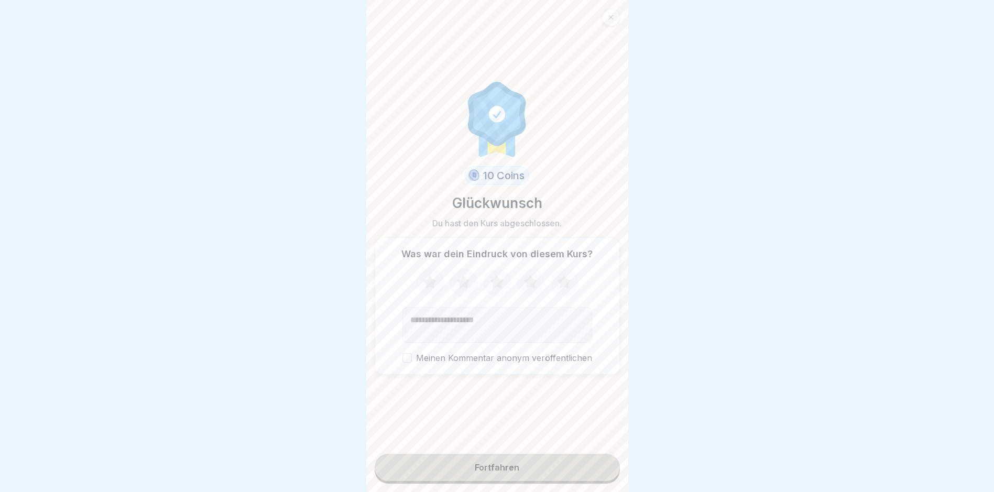
click at [511, 475] on button "Fortfahren" at bounding box center [497, 467] width 245 height 27
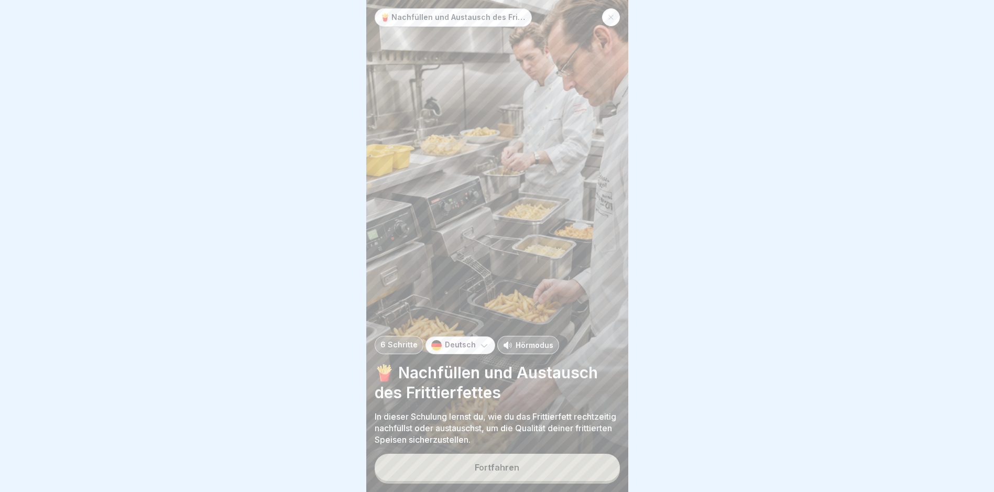
click at [608, 14] on icon at bounding box center [611, 17] width 6 height 6
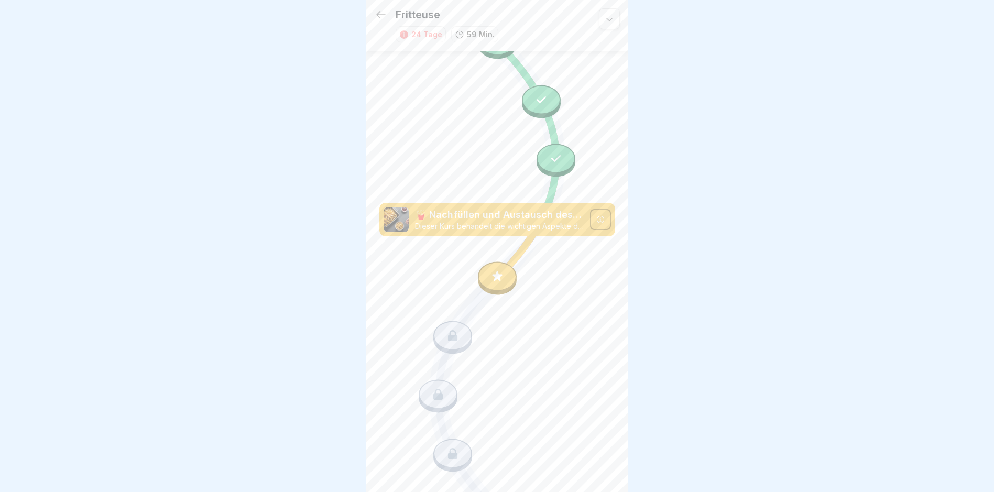
scroll to position [964, 0]
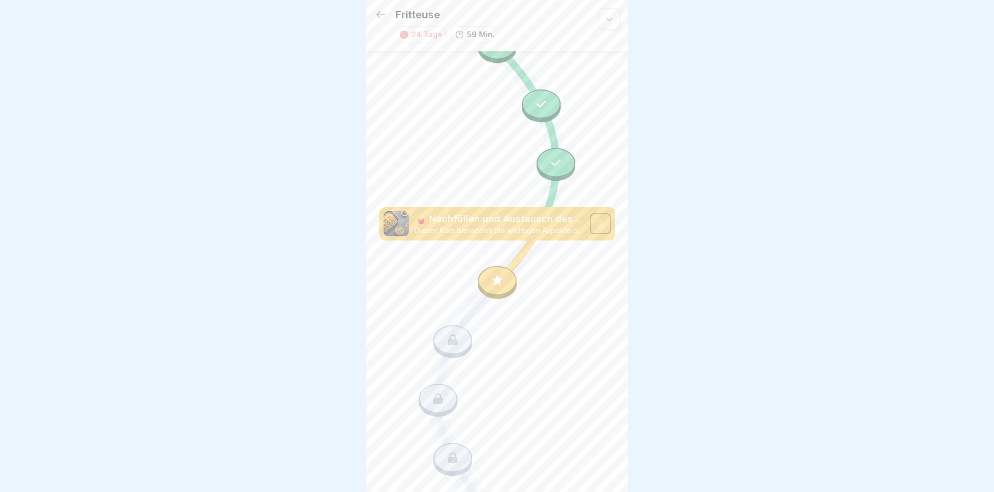
click at [491, 274] on icon at bounding box center [498, 281] width 14 height 14
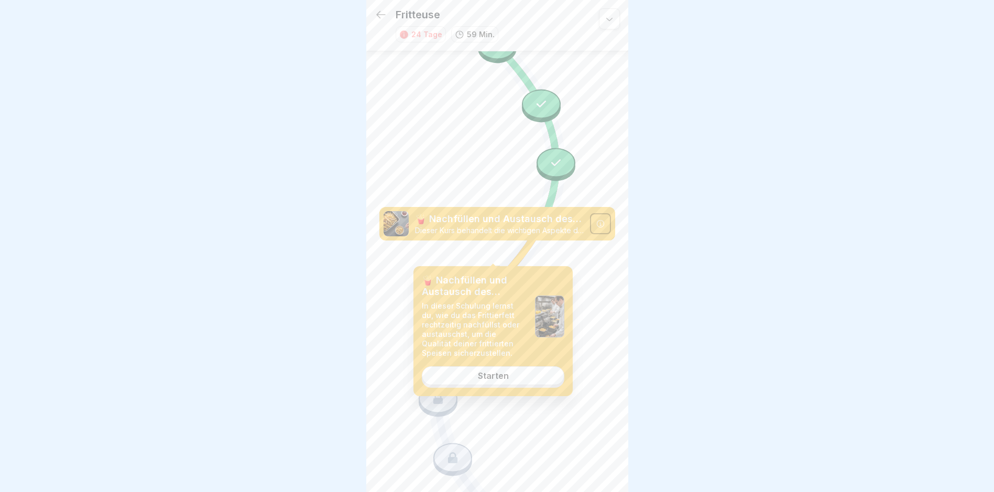
click at [495, 374] on div "Starten" at bounding box center [493, 375] width 31 height 9
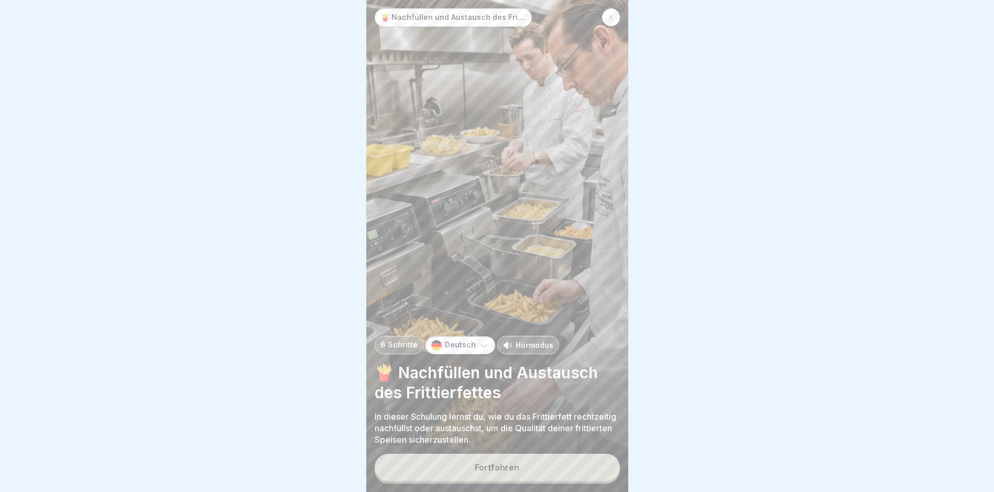
click at [491, 472] on div "Fortfahren" at bounding box center [497, 467] width 45 height 9
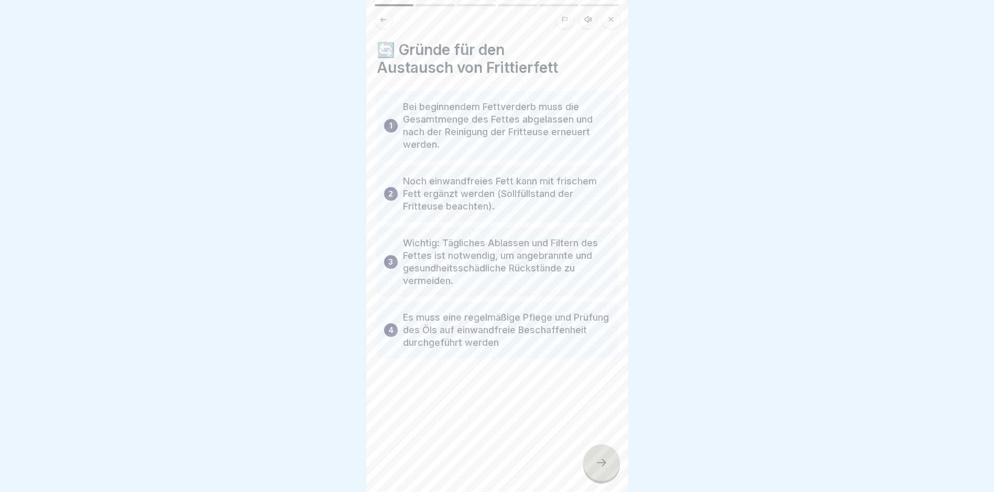
click at [603, 467] on icon at bounding box center [601, 463] width 13 height 13
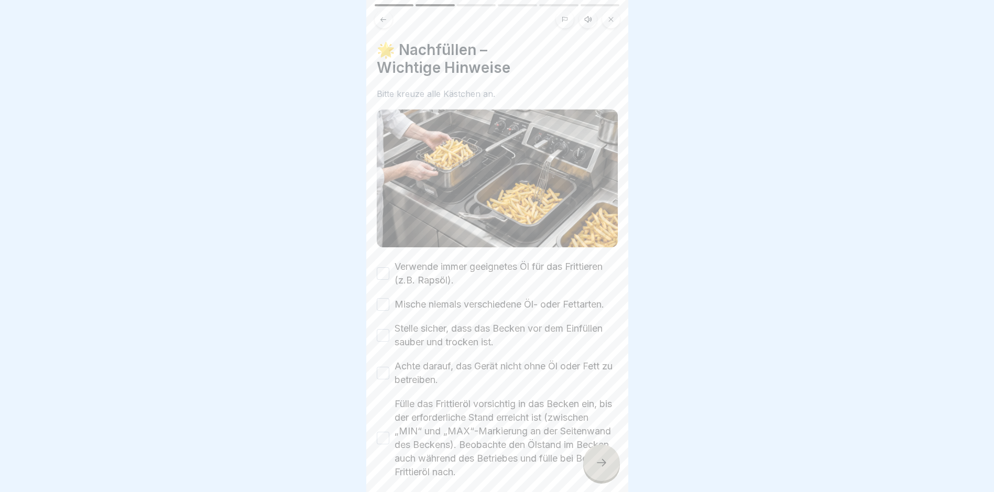
click at [383, 268] on button "Verwende immer geeignetes Öl für das Frittieren (z.B. Rapsöl)." at bounding box center [383, 273] width 13 height 13
click at [386, 305] on button "Mische niemals verschiedene Öl- oder Fettarten." at bounding box center [383, 304] width 13 height 13
click at [383, 342] on button "Stelle sicher, dass das Becken vor dem Einfüllen sauber und trocken ist." at bounding box center [383, 335] width 13 height 13
click at [382, 379] on button "Achte darauf, das Gerät nicht ohne Öl oder Fett zu betreiben." at bounding box center [383, 373] width 13 height 13
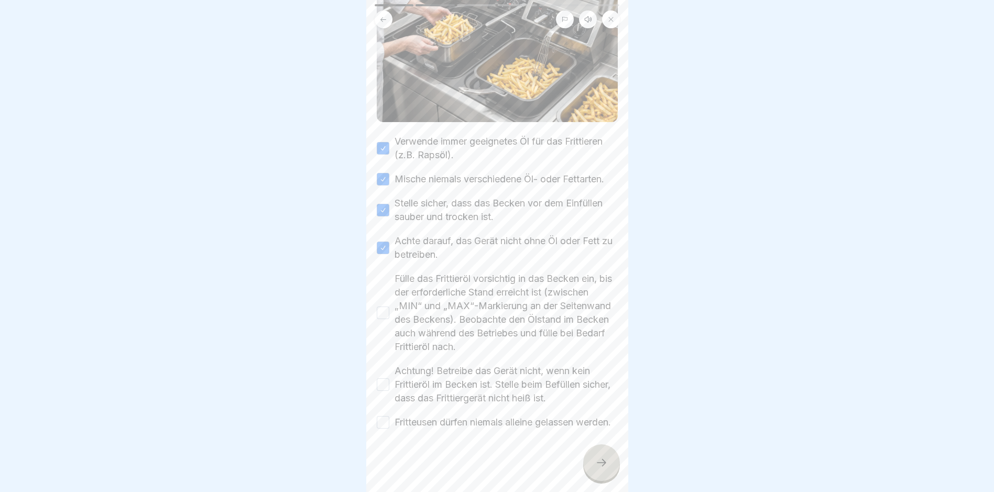
scroll to position [148, 0]
click at [381, 307] on button "Fülle das Frittieröl vorsichtig in das Becken ein, bis der erforderliche Stand …" at bounding box center [383, 313] width 13 height 13
click at [382, 378] on button "Achtung! Betreibe das Gerät nicht, wenn kein Frittieröl im Becken ist. Stelle b…" at bounding box center [383, 384] width 13 height 13
click at [377, 416] on button "Fritteusen dürfen niemals alleine gelassen werden." at bounding box center [383, 422] width 13 height 13
click at [598, 477] on div at bounding box center [601, 462] width 37 height 37
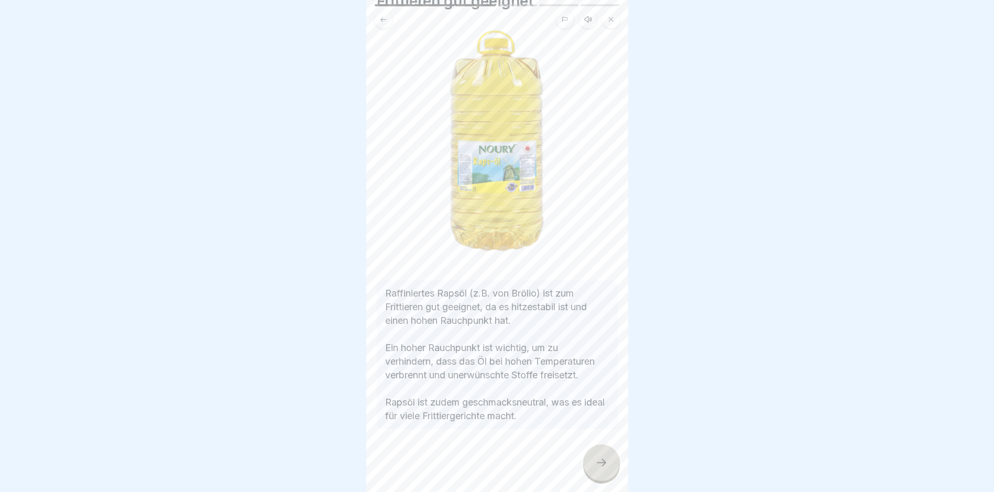
scroll to position [8, 0]
click at [605, 465] on icon at bounding box center [601, 463] width 13 height 13
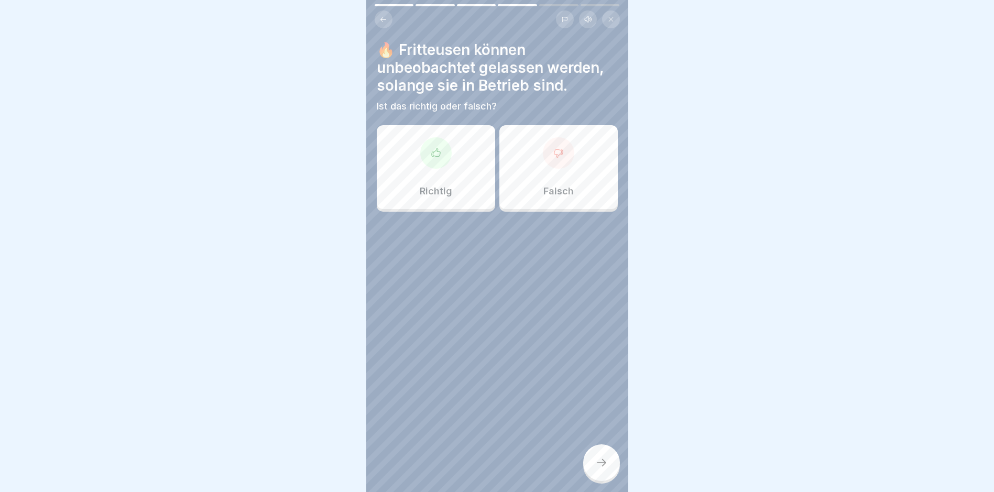
click at [551, 186] on p "Falsch" at bounding box center [559, 192] width 30 height 12
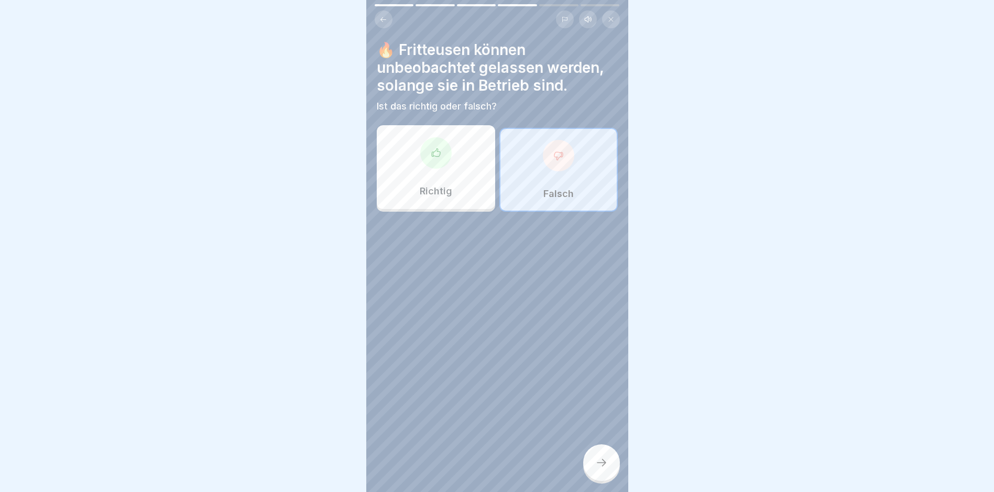
click at [610, 468] on div at bounding box center [601, 462] width 37 height 37
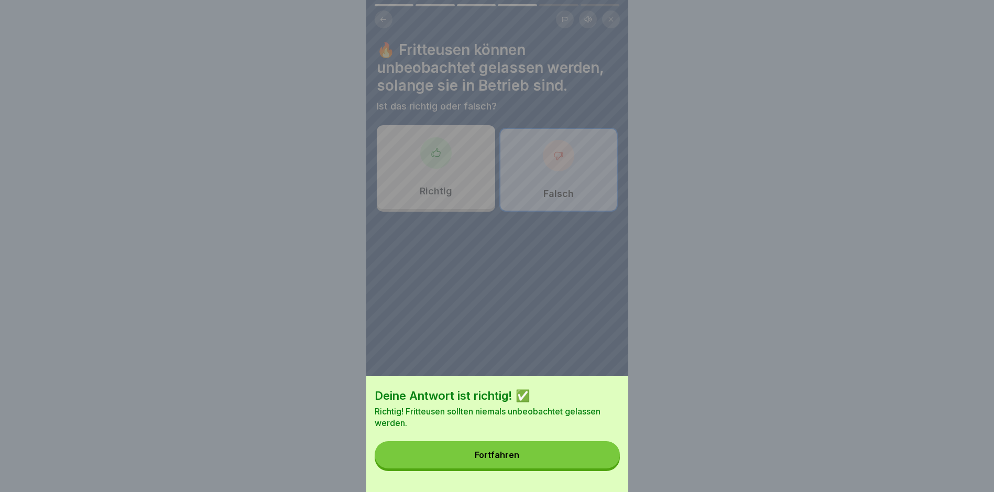
click at [475, 479] on div "Deine Antwort ist richtig! ✅ Richtig! Fritteusen sollten niemals unbeobachtet g…" at bounding box center [497, 434] width 262 height 116
click at [497, 469] on button "Fortfahren" at bounding box center [497, 454] width 245 height 27
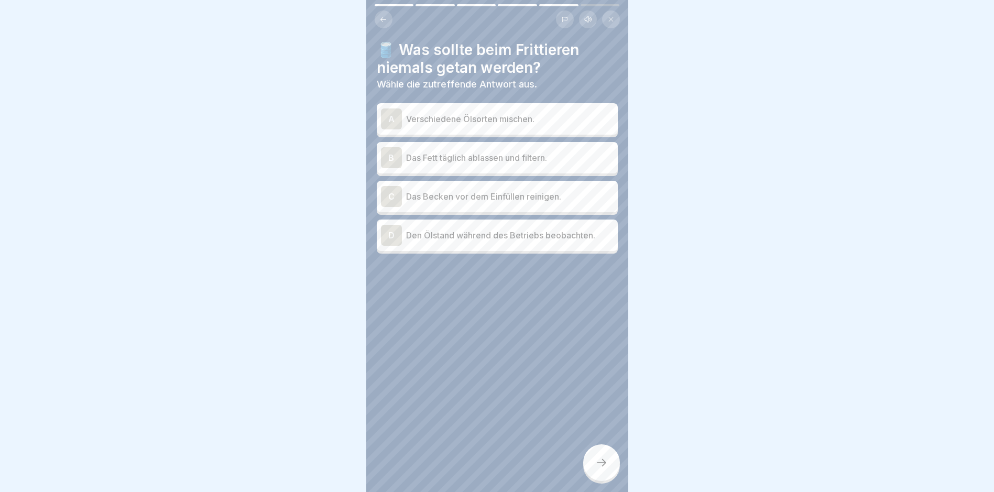
click at [464, 113] on p "Verschiedene Ölsorten mischen." at bounding box center [510, 119] width 208 height 13
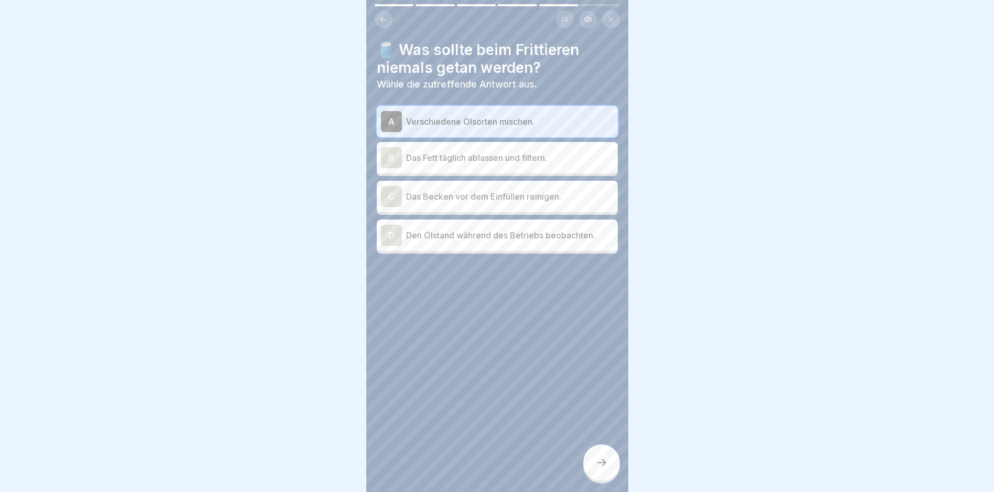
click at [598, 472] on div at bounding box center [601, 462] width 37 height 37
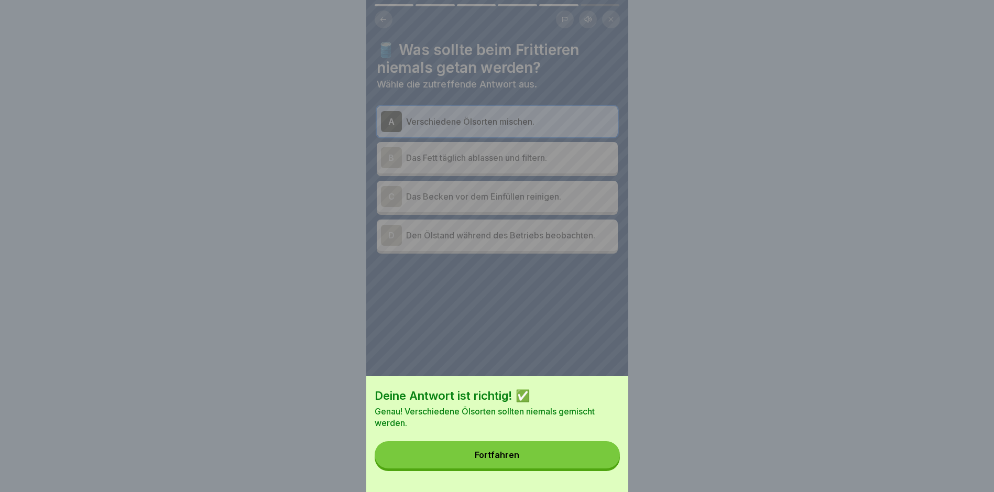
click at [514, 457] on button "Fortfahren" at bounding box center [497, 454] width 245 height 27
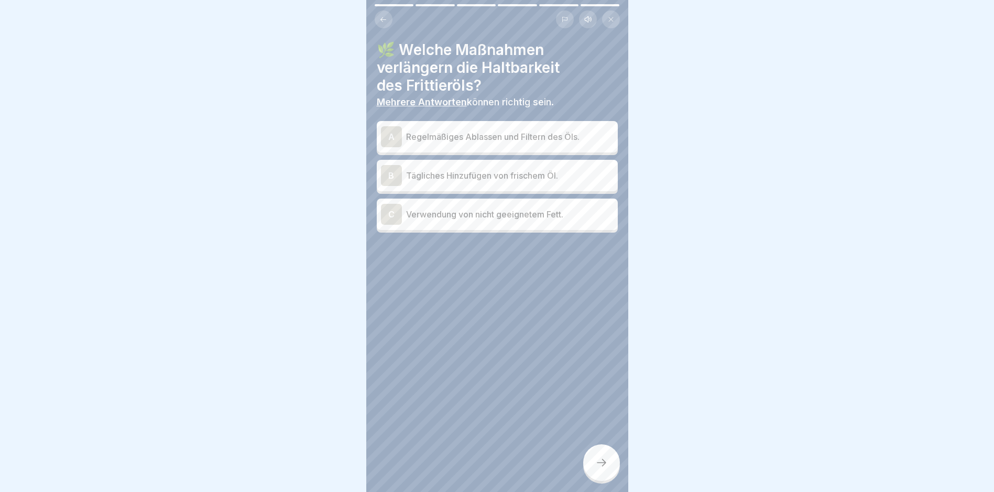
click at [490, 131] on p "Regelmäßiges Ablassen und Filtern des Öls." at bounding box center [510, 137] width 208 height 13
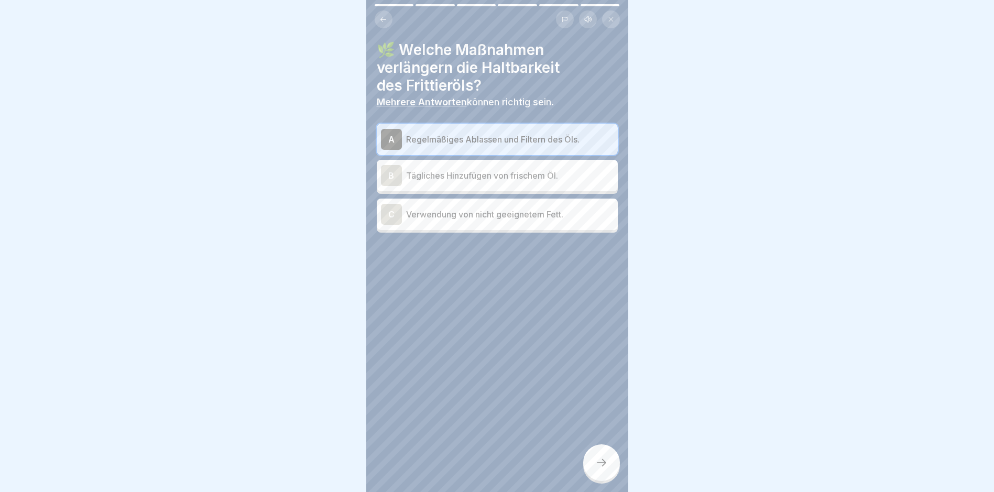
click at [597, 455] on div at bounding box center [601, 462] width 37 height 37
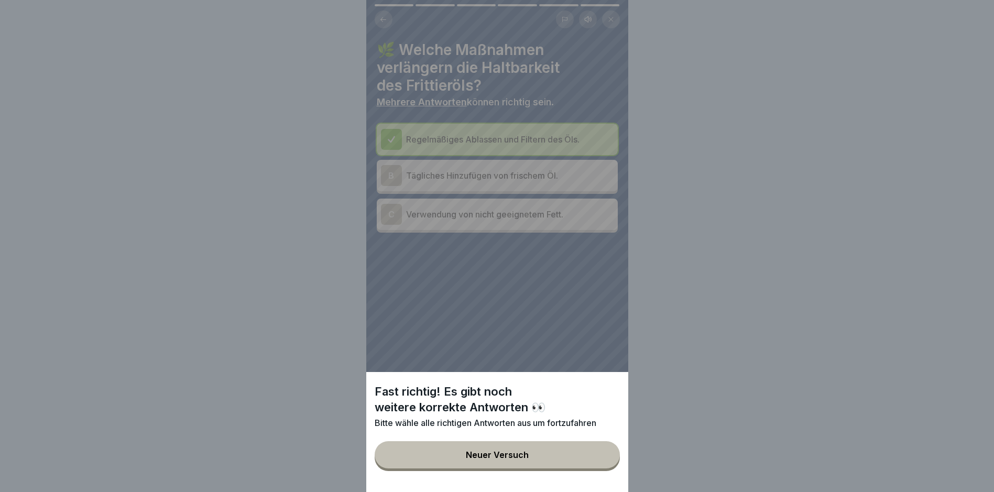
drag, startPoint x: 540, startPoint y: 463, endPoint x: 532, endPoint y: 456, distance: 10.8
click at [539, 463] on button "Neuer Versuch" at bounding box center [497, 454] width 245 height 27
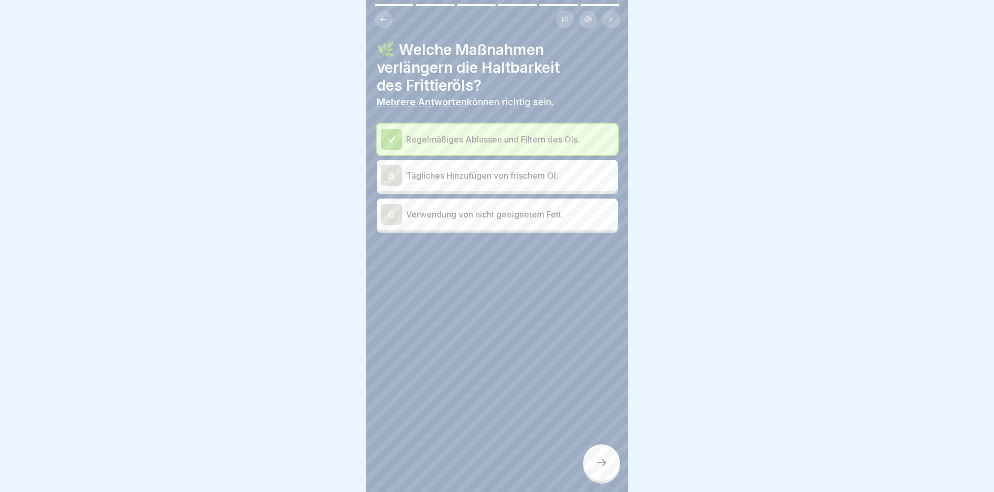
click at [469, 175] on div "B Tägliches Hinzufügen von frischem Öl." at bounding box center [497, 175] width 233 height 21
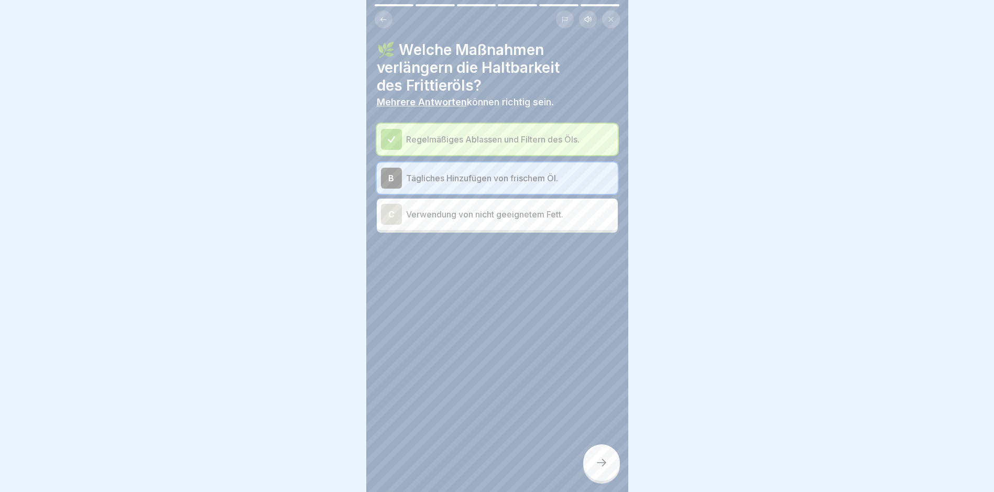
click at [601, 464] on icon at bounding box center [601, 463] width 13 height 13
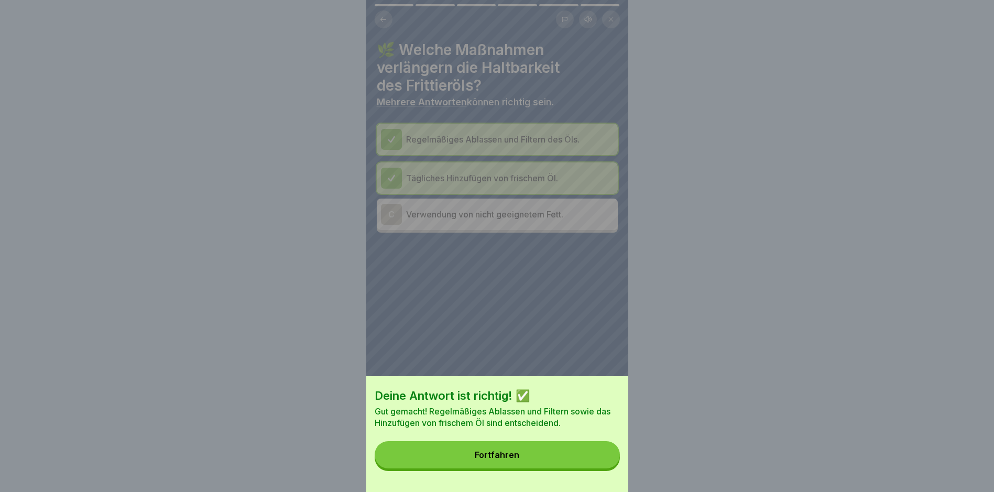
click at [529, 454] on button "Fortfahren" at bounding box center [497, 454] width 245 height 27
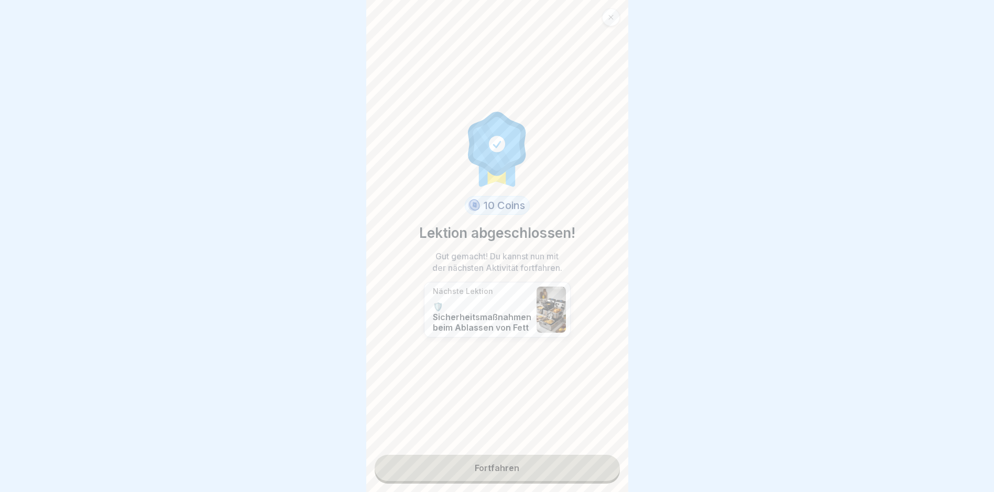
click at [511, 462] on link "Fortfahren" at bounding box center [497, 468] width 245 height 26
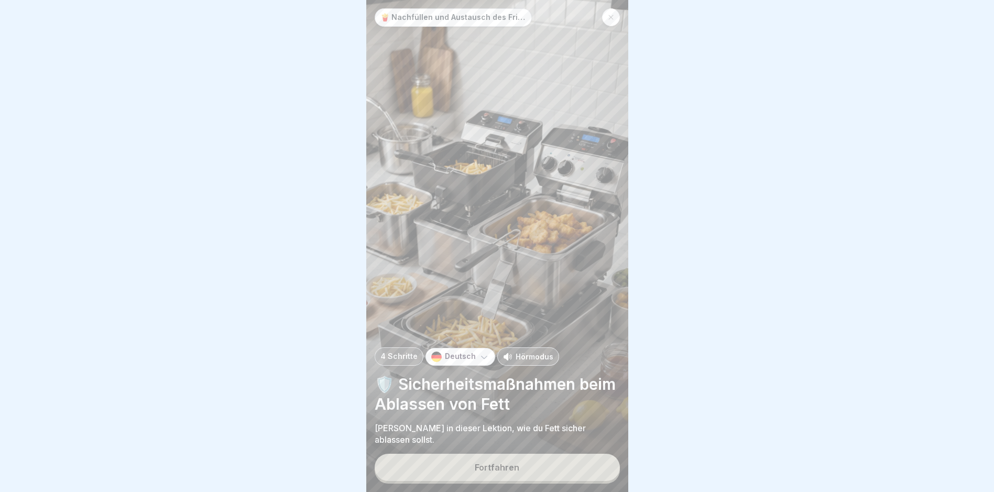
click at [493, 465] on div "Fortfahren" at bounding box center [497, 467] width 45 height 9
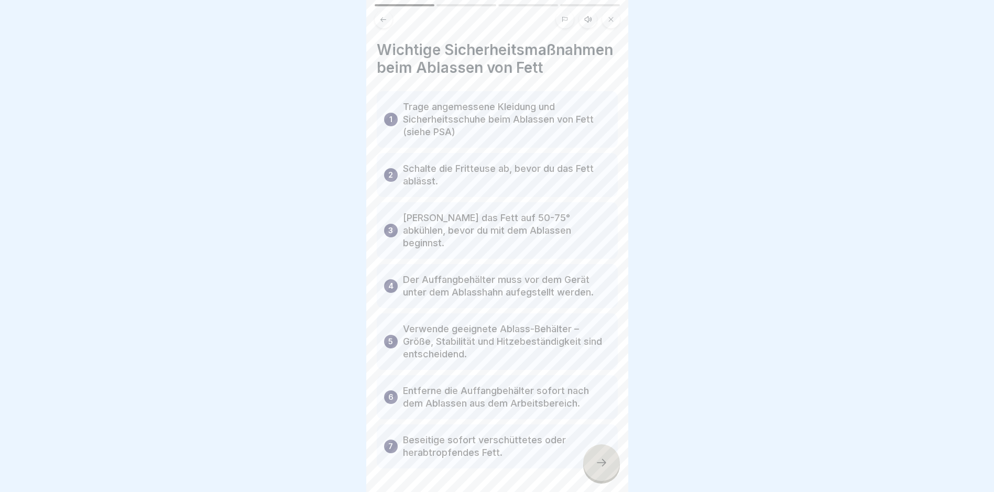
scroll to position [45, 0]
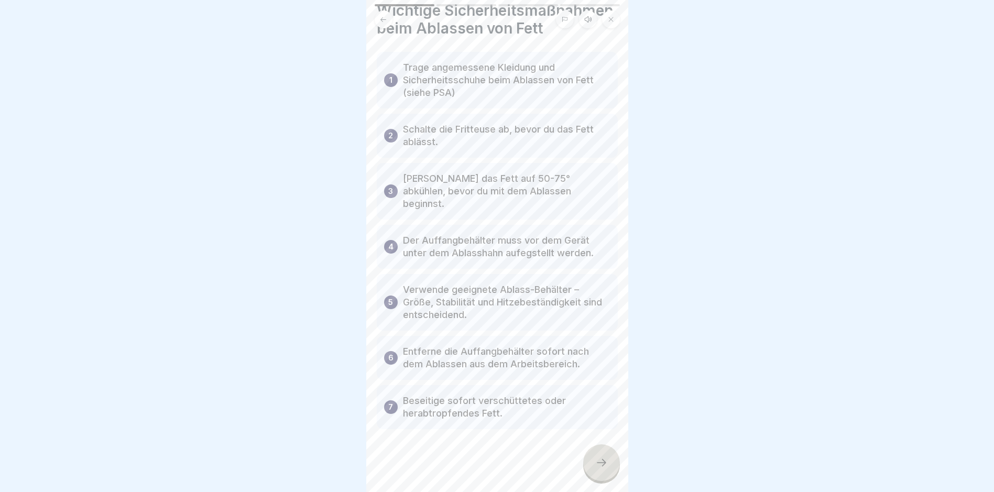
click at [593, 467] on div at bounding box center [601, 462] width 37 height 37
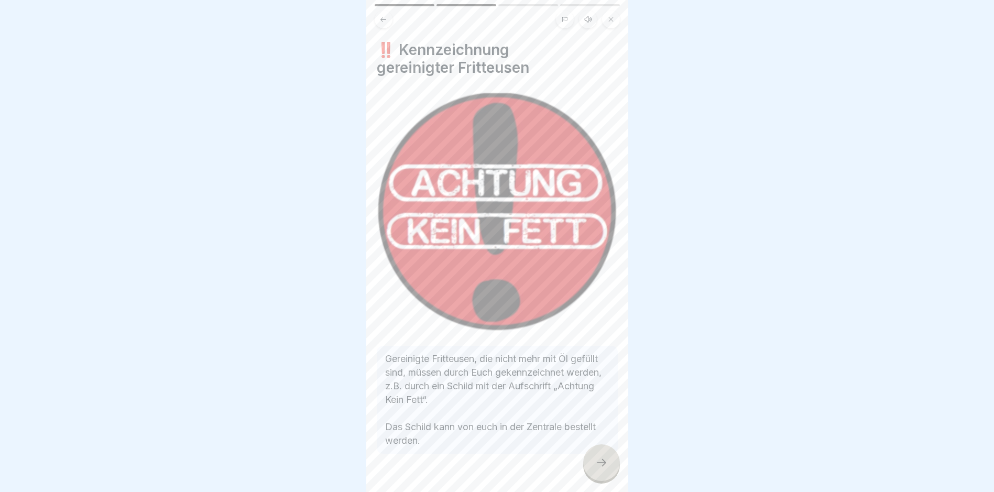
click at [597, 459] on icon at bounding box center [601, 463] width 13 height 13
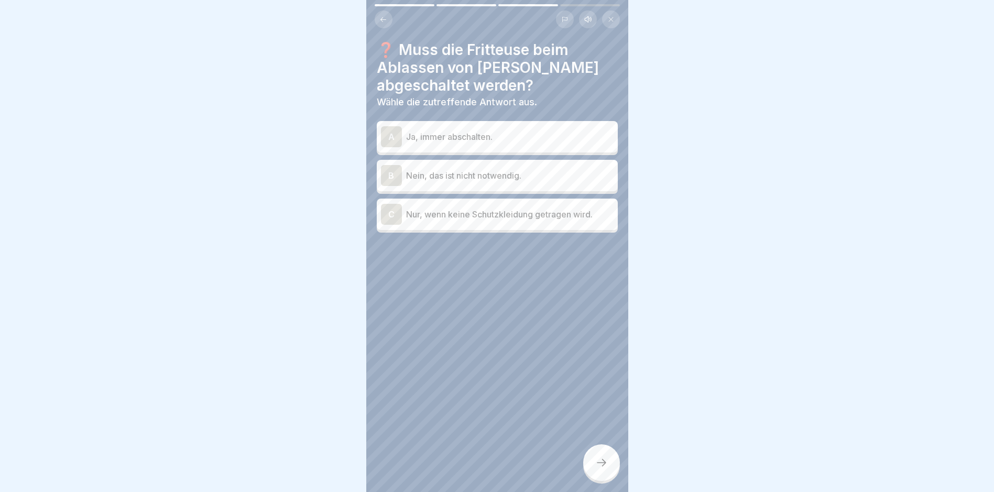
click at [492, 132] on p "Ja, immer abschalten." at bounding box center [510, 137] width 208 height 13
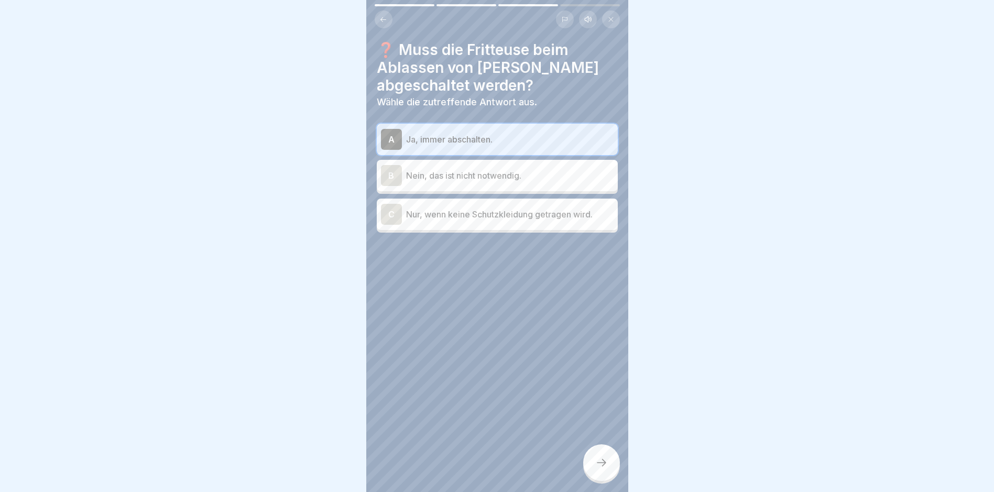
click at [600, 465] on icon at bounding box center [601, 463] width 13 height 13
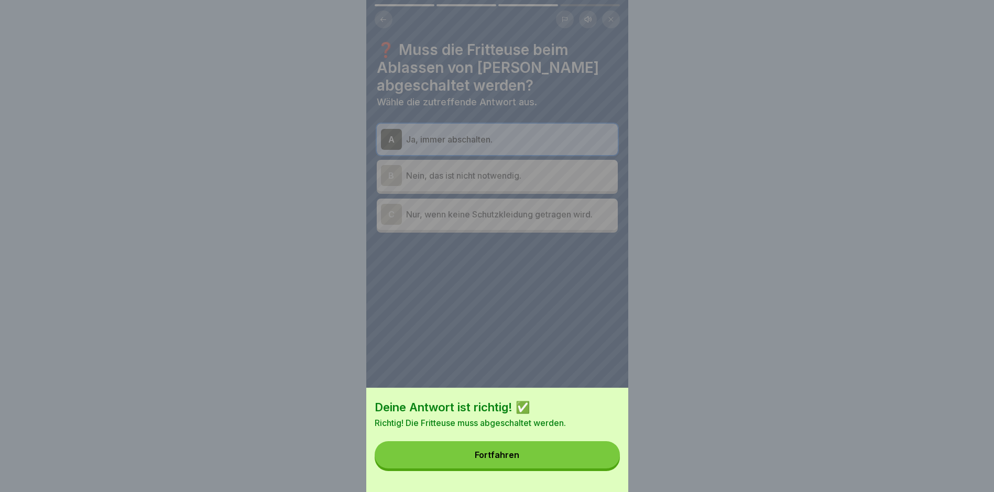
click at [511, 456] on button "Fortfahren" at bounding box center [497, 454] width 245 height 27
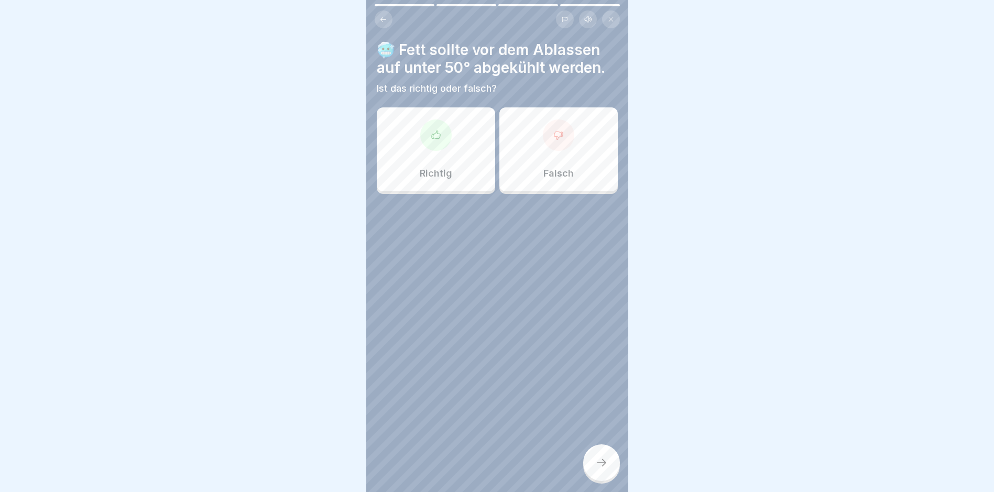
click at [470, 168] on div "Richtig" at bounding box center [436, 149] width 118 height 84
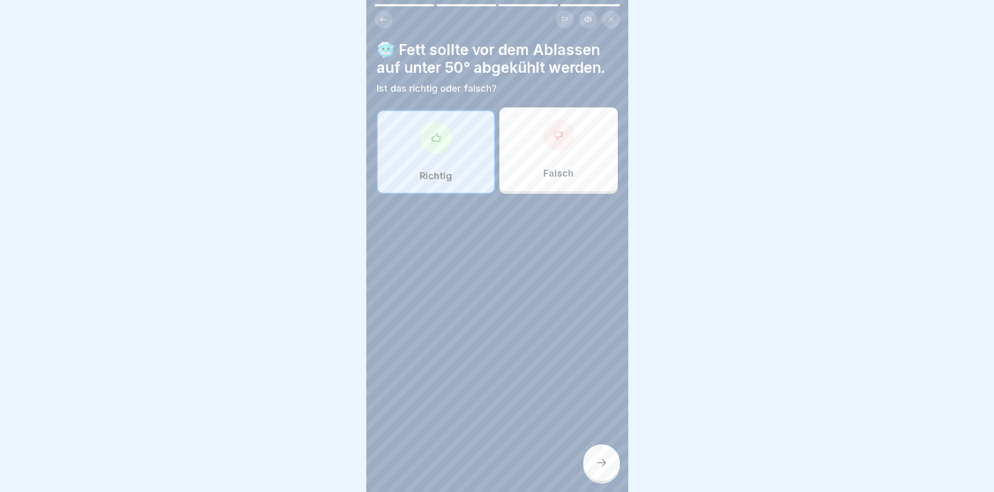
click at [599, 456] on div at bounding box center [601, 462] width 37 height 37
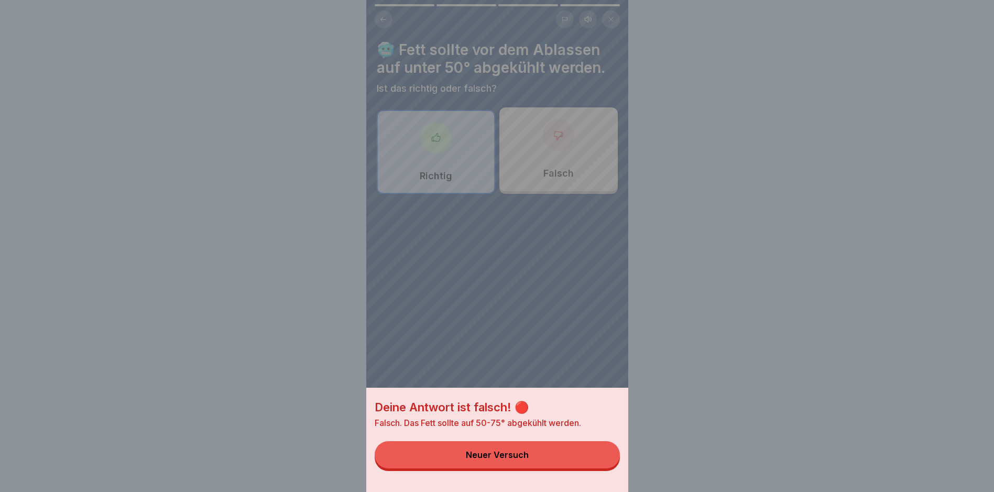
click at [520, 459] on button "Neuer Versuch" at bounding box center [497, 454] width 245 height 27
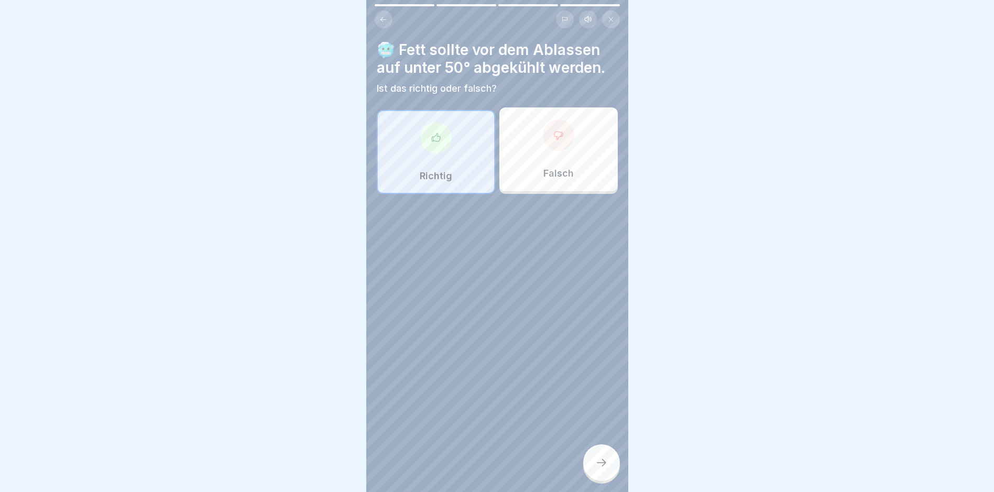
click at [567, 150] on div "Falsch" at bounding box center [559, 149] width 118 height 84
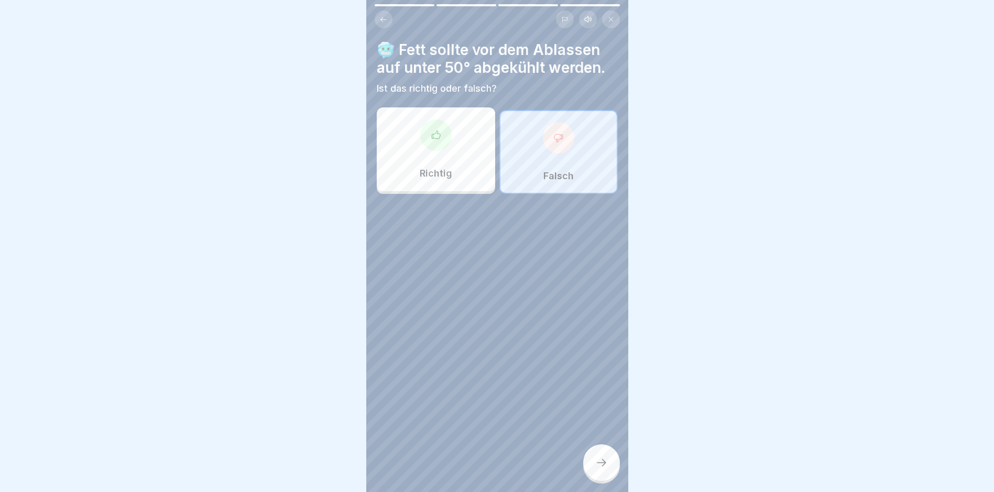
click at [597, 454] on div at bounding box center [601, 462] width 37 height 37
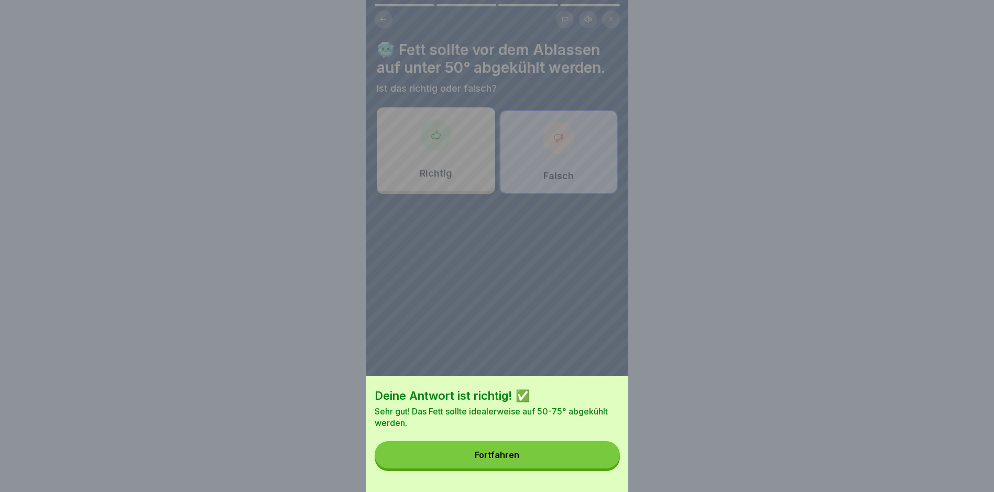
click at [532, 463] on button "Fortfahren" at bounding box center [497, 454] width 245 height 27
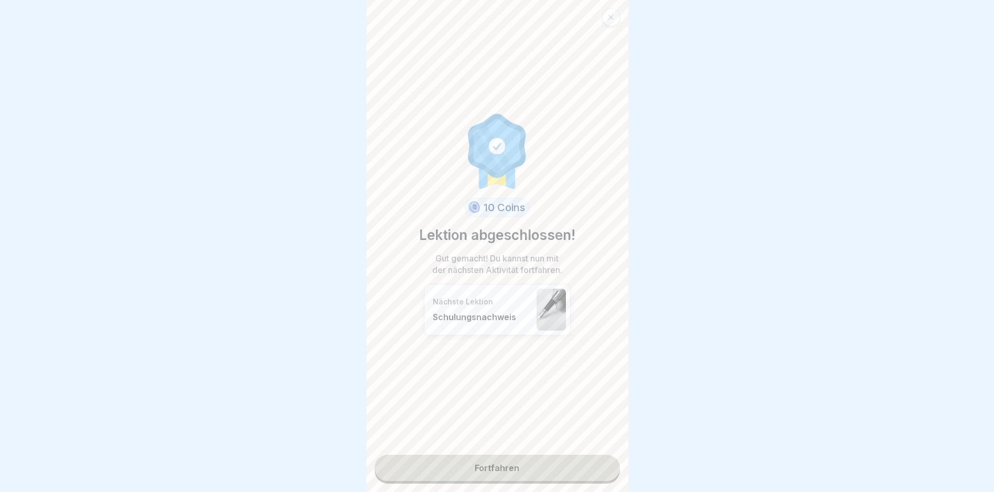
click at [488, 457] on link "Fortfahren" at bounding box center [497, 468] width 245 height 26
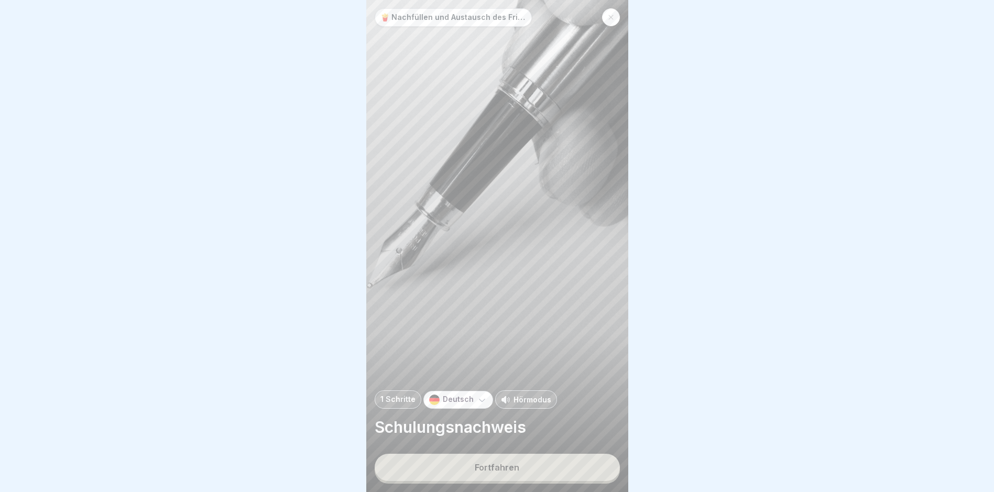
click at [492, 473] on button "Fortfahren" at bounding box center [497, 467] width 245 height 27
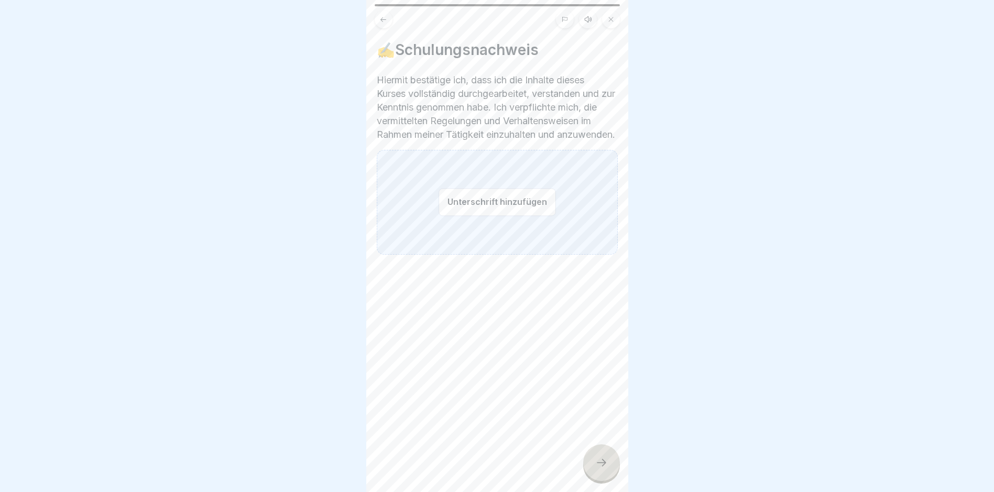
click at [495, 213] on button "Unterschrift hinzufügen" at bounding box center [497, 202] width 117 height 28
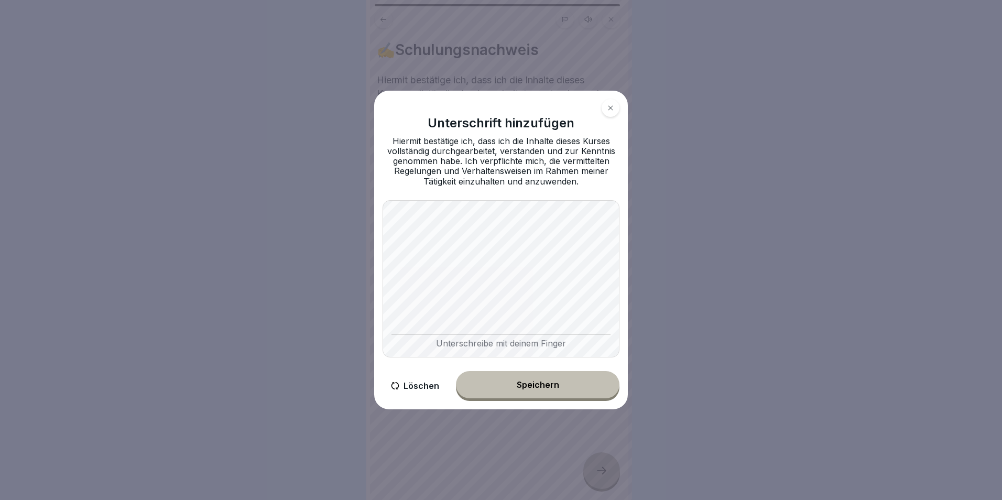
click at [547, 385] on div "Speichern" at bounding box center [538, 384] width 42 height 9
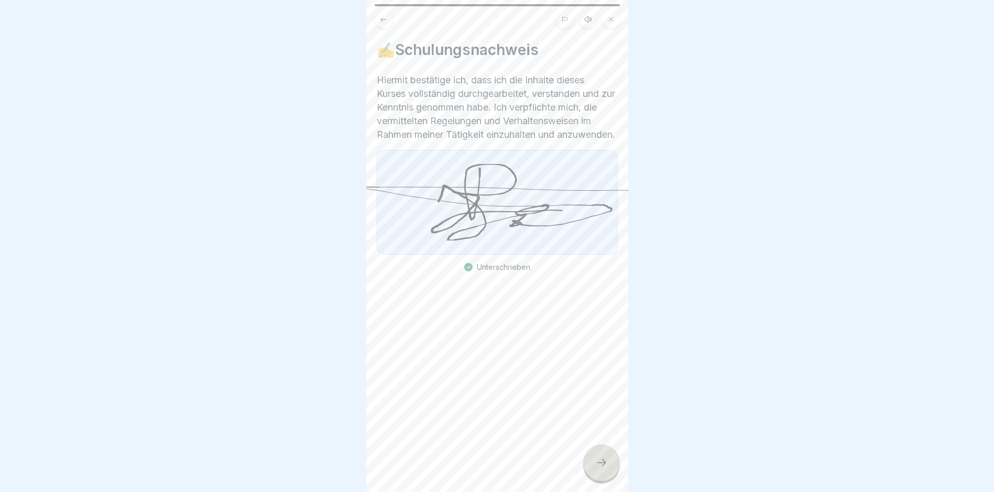
click at [597, 469] on icon at bounding box center [601, 463] width 13 height 13
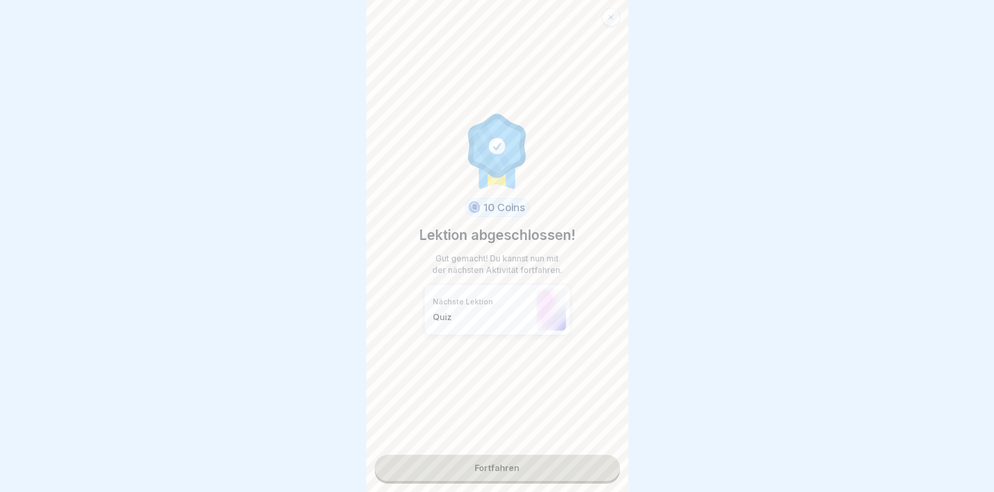
click at [494, 473] on link "Fortfahren" at bounding box center [497, 468] width 245 height 26
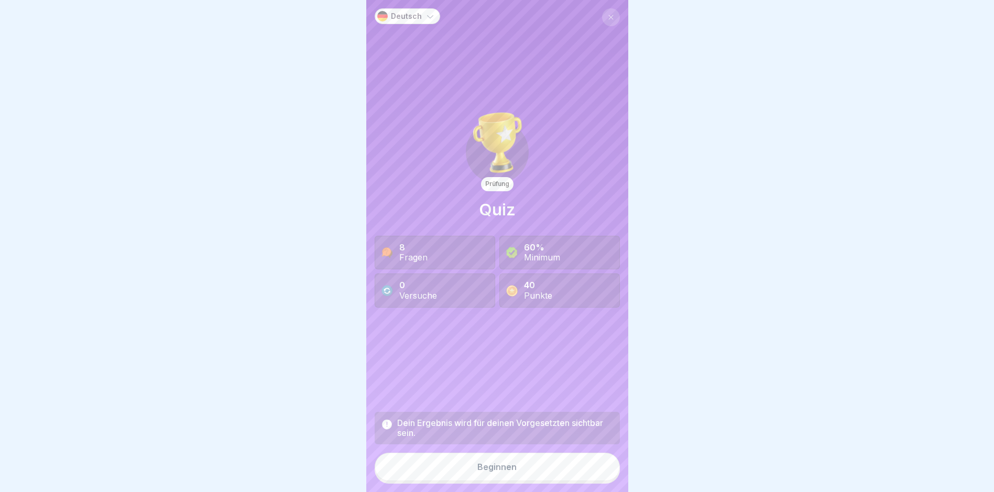
click at [513, 477] on button "Beginnen" at bounding box center [497, 467] width 245 height 28
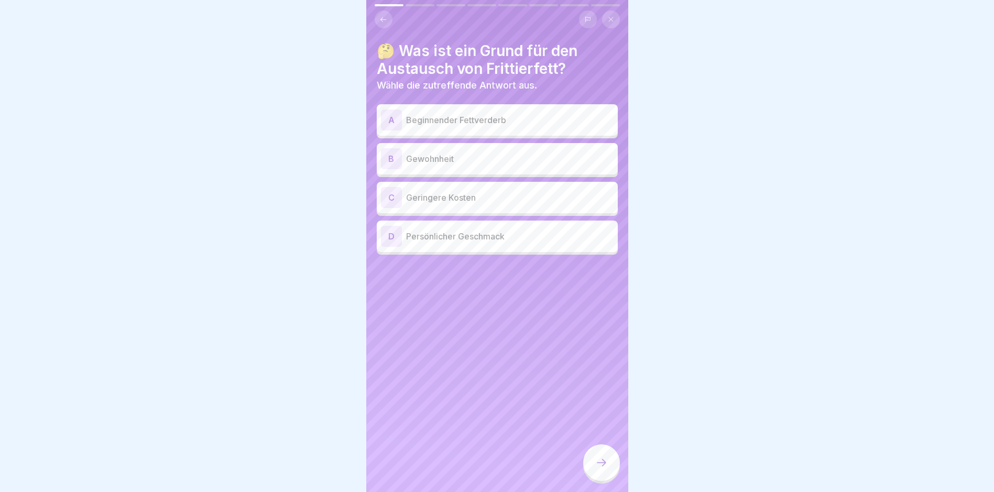
click at [466, 123] on p "Beginnender Fettverderb" at bounding box center [510, 120] width 208 height 13
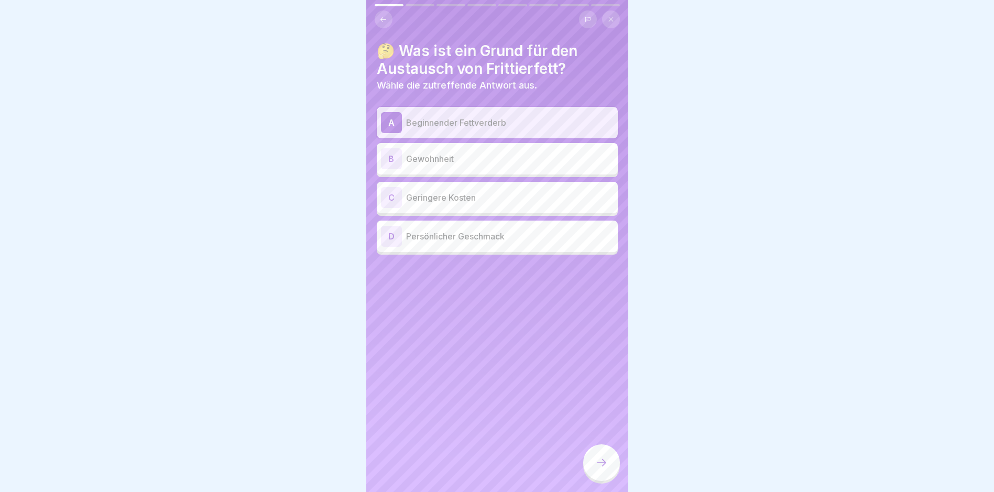
click at [599, 469] on icon at bounding box center [601, 463] width 13 height 13
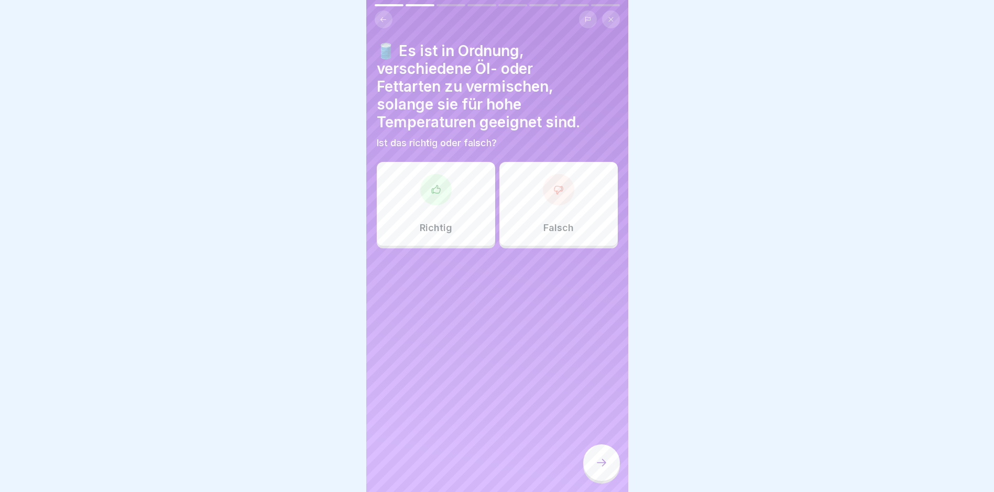
click at [555, 223] on p "Falsch" at bounding box center [559, 228] width 30 height 12
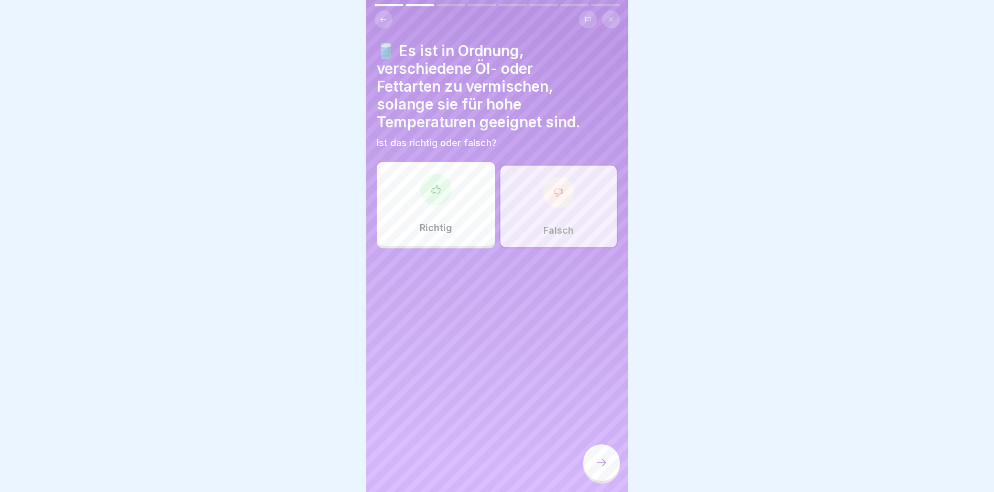
click at [604, 469] on icon at bounding box center [601, 463] width 13 height 13
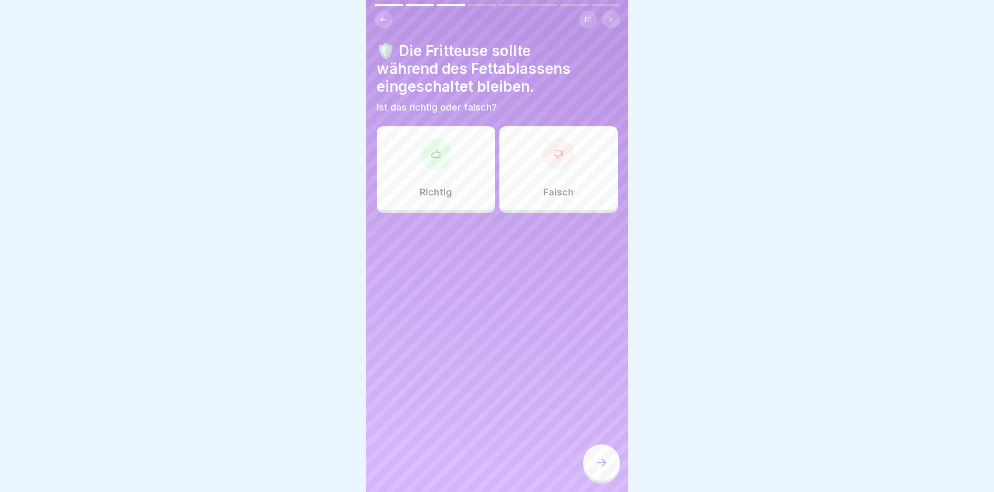
click at [557, 152] on icon at bounding box center [558, 154] width 8 height 8
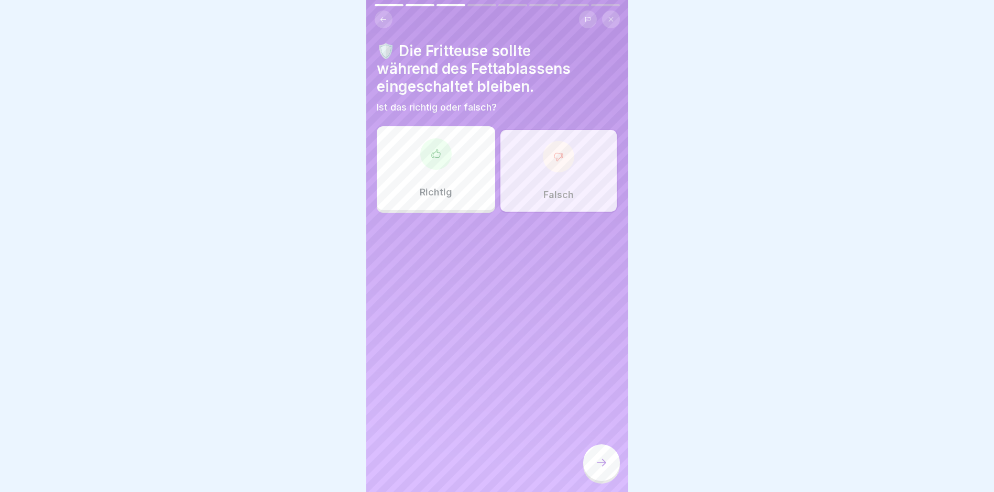
drag, startPoint x: 605, startPoint y: 465, endPoint x: 591, endPoint y: 459, distance: 15.0
click at [605, 465] on icon at bounding box center [601, 463] width 13 height 13
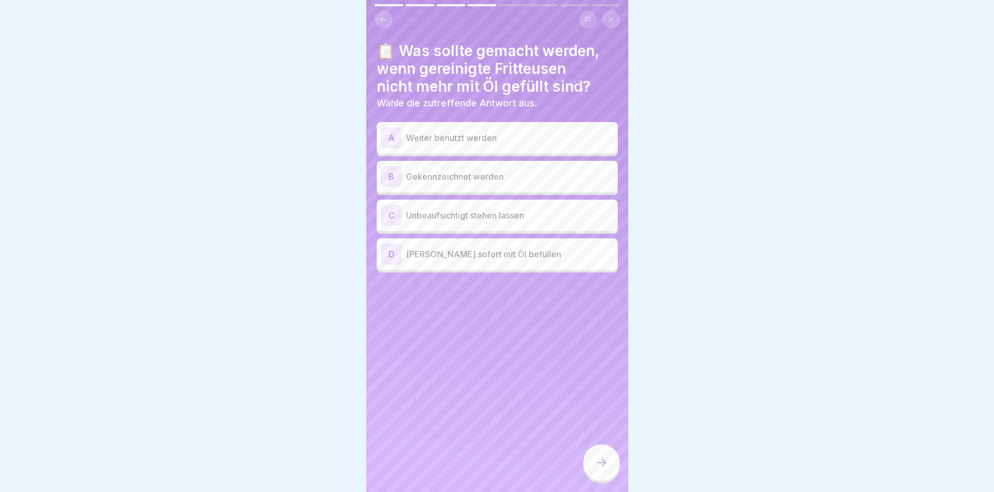
click at [506, 183] on div "B Gekennzeichnet werden" at bounding box center [497, 176] width 233 height 21
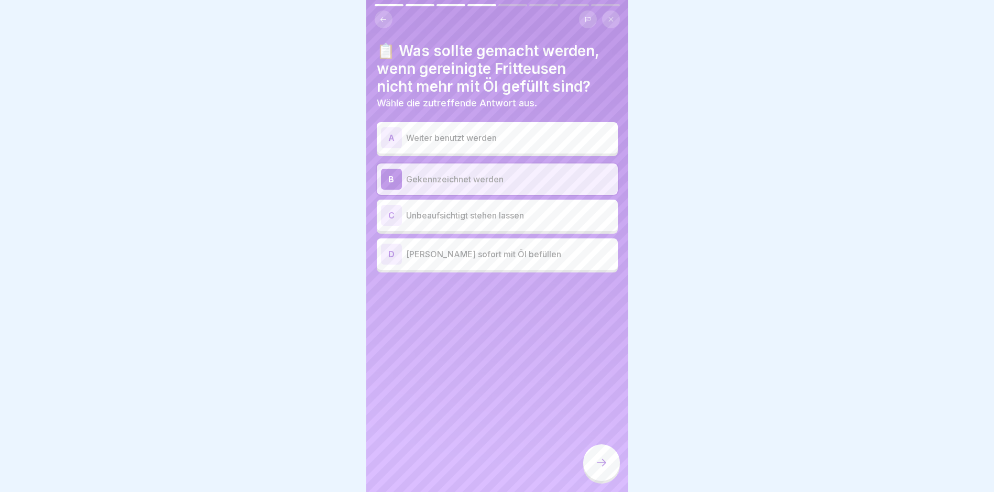
click at [593, 470] on div at bounding box center [601, 462] width 37 height 37
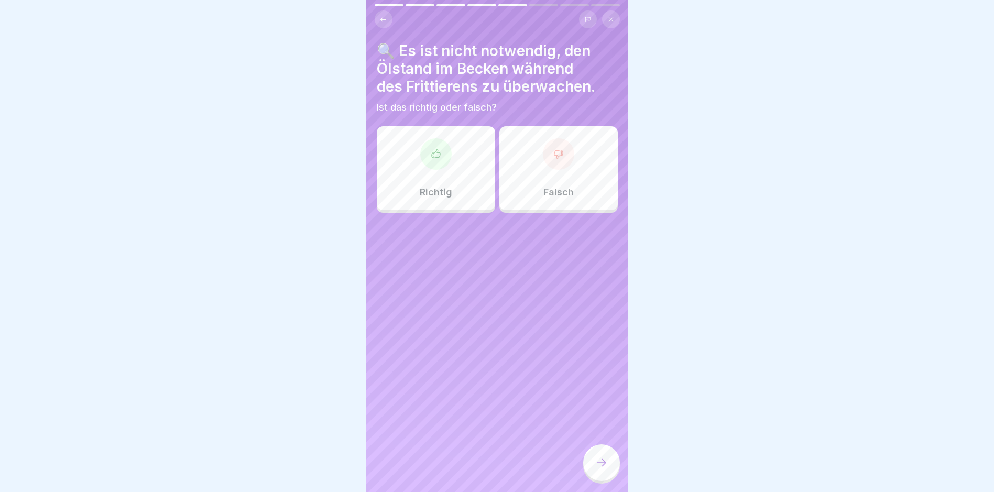
click at [550, 177] on div "Falsch" at bounding box center [559, 168] width 118 height 84
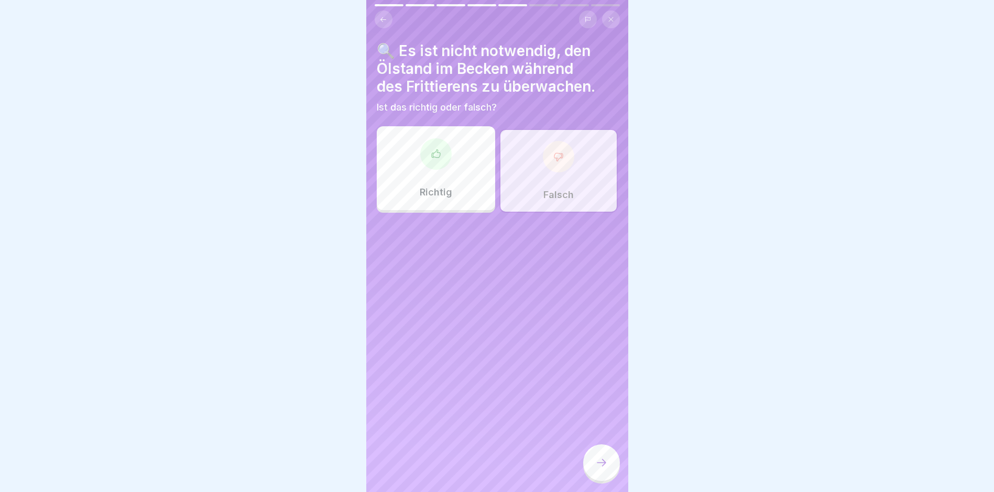
click at [588, 463] on div at bounding box center [601, 462] width 37 height 37
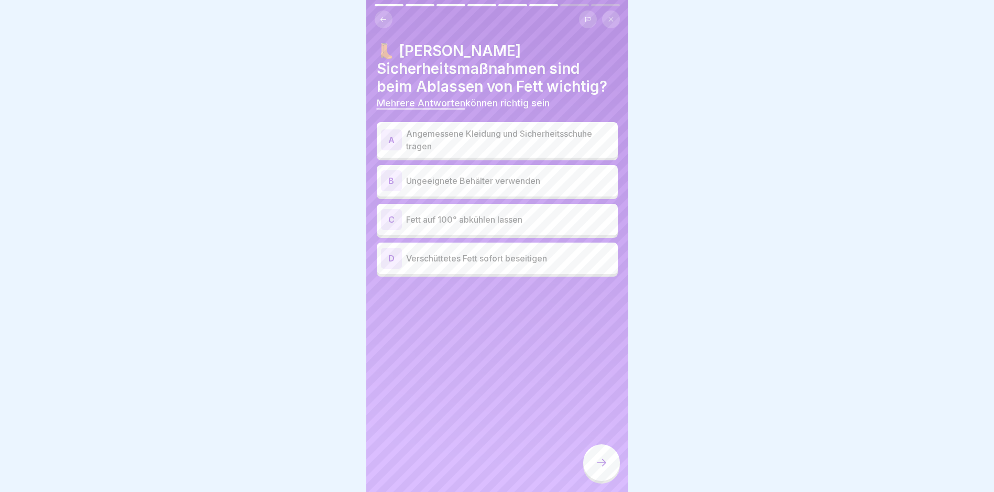
click at [475, 141] on p "Angemessene Kleidung und Sicherheitsschuhe tragen" at bounding box center [510, 139] width 208 height 25
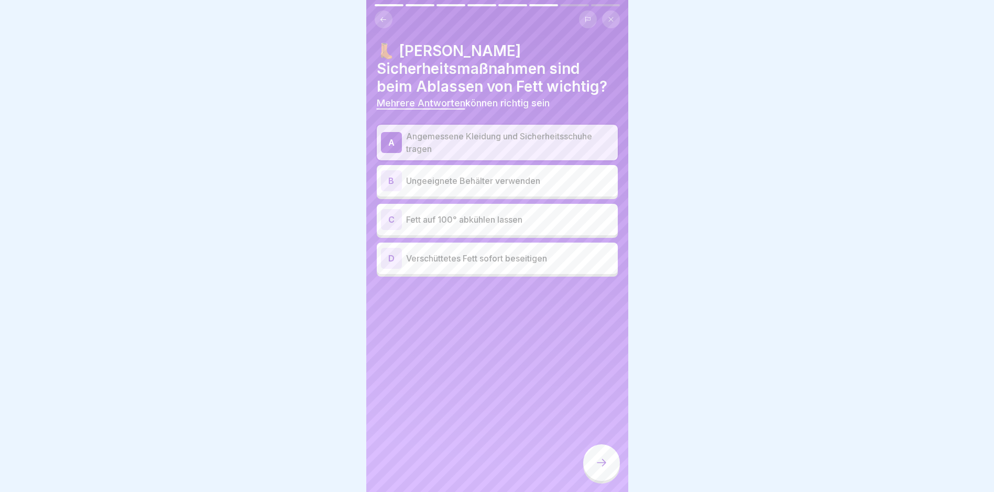
click at [478, 265] on div "D Verschüttetes [PERSON_NAME] sofort beseitigen" at bounding box center [497, 258] width 233 height 21
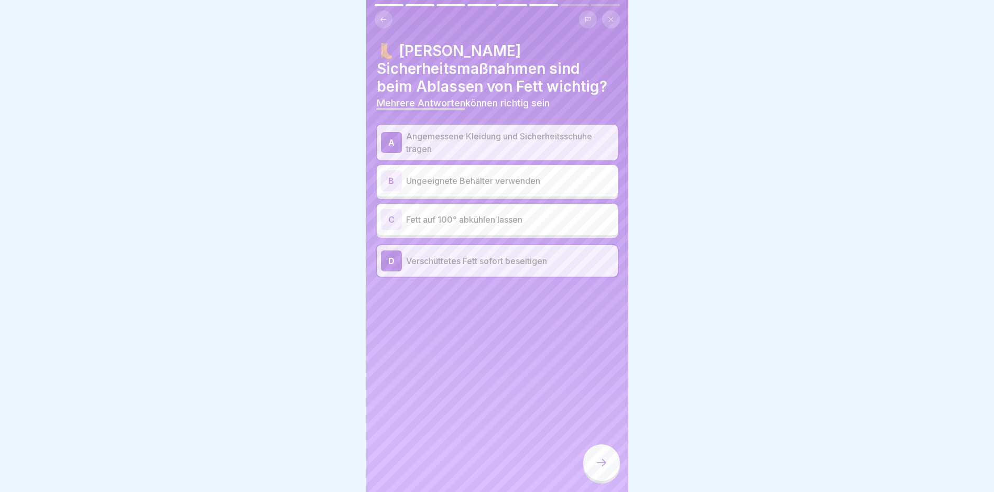
click at [595, 479] on div at bounding box center [601, 462] width 37 height 37
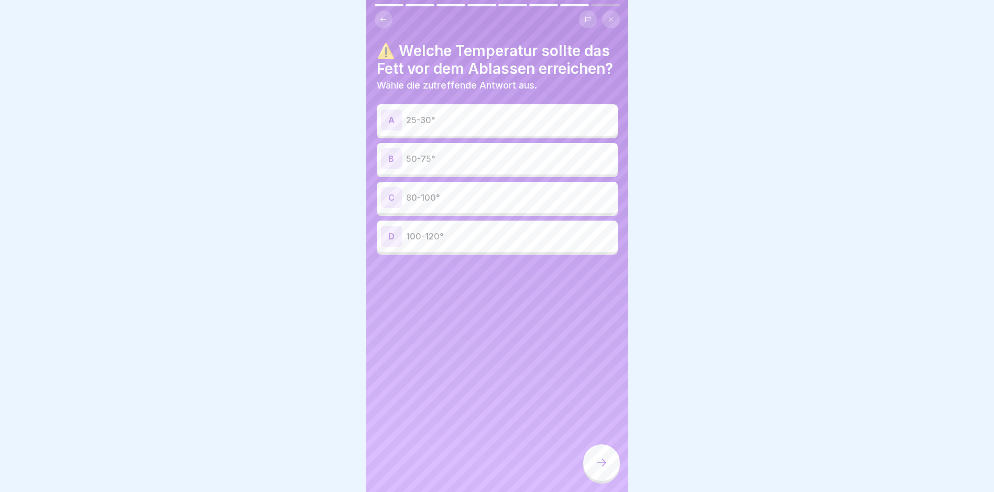
click at [500, 165] on p "50-75°" at bounding box center [510, 159] width 208 height 13
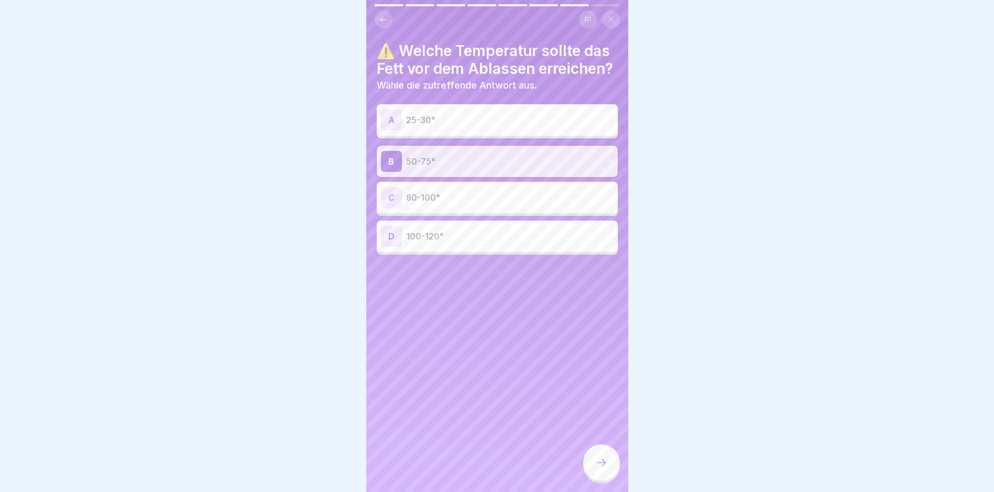
click at [593, 475] on div at bounding box center [601, 462] width 37 height 37
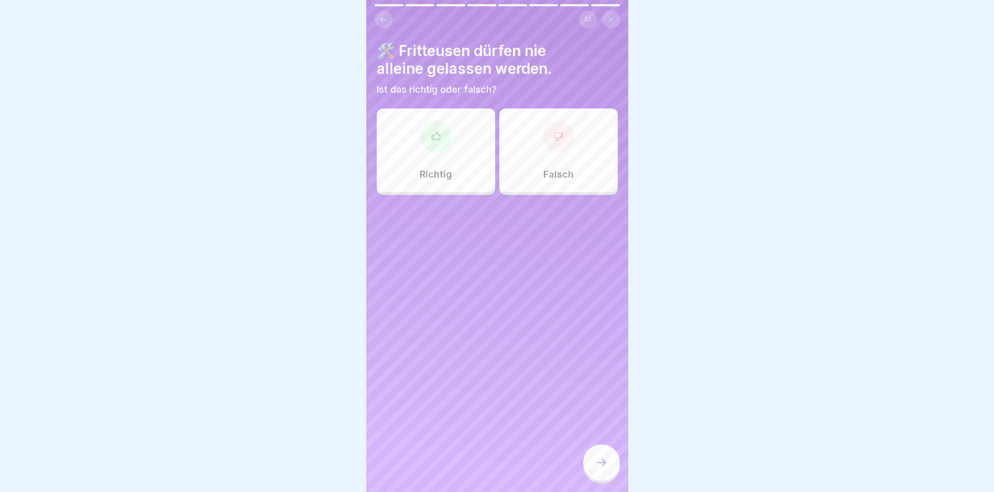
click at [398, 129] on div "Richtig" at bounding box center [436, 151] width 118 height 84
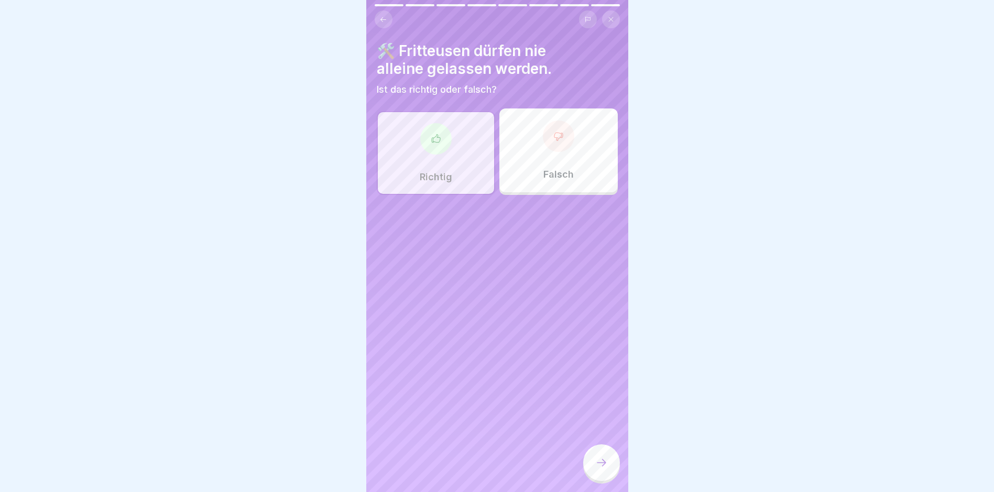
click at [615, 481] on div at bounding box center [601, 462] width 37 height 37
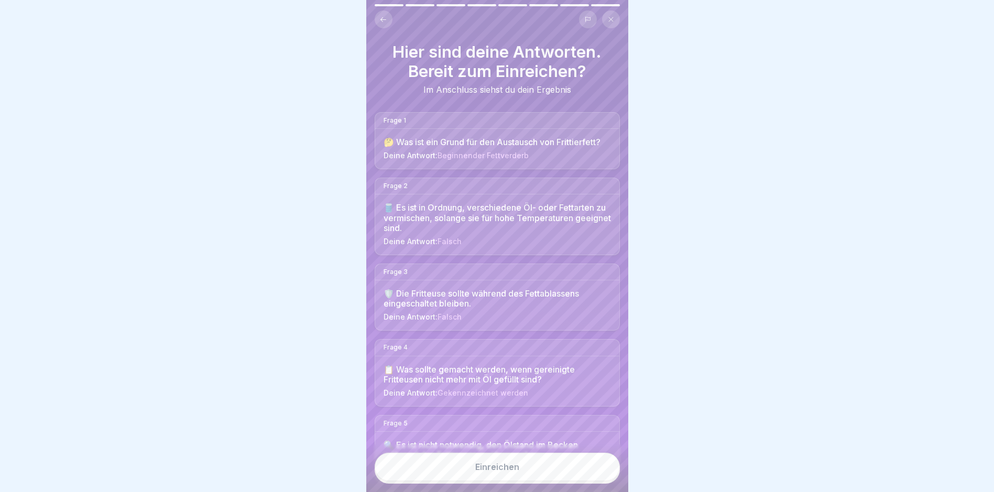
click at [564, 481] on button "Einreichen" at bounding box center [497, 467] width 245 height 28
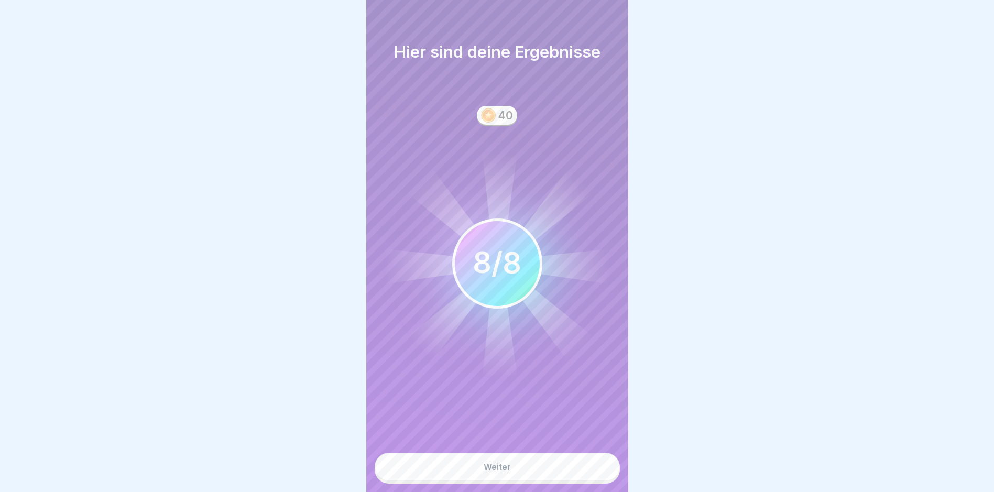
click at [510, 481] on button "Weiter" at bounding box center [497, 467] width 245 height 28
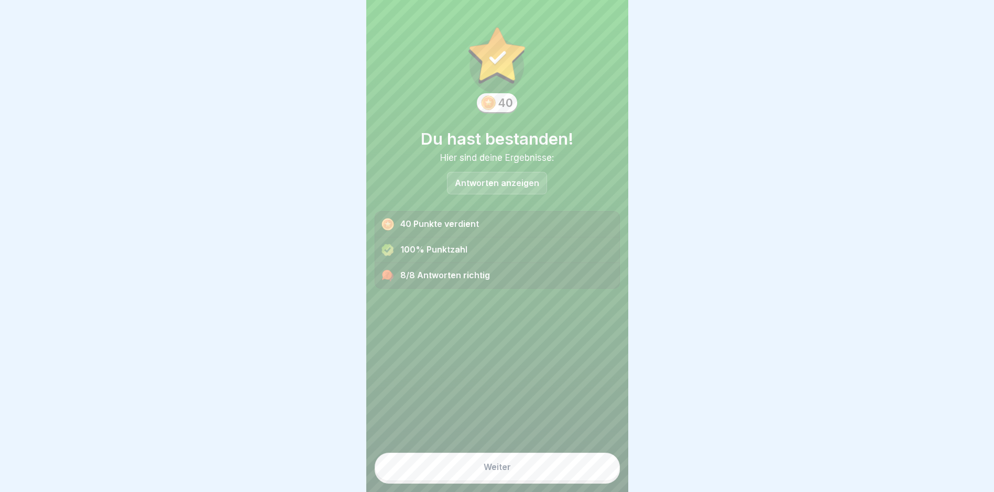
click at [479, 476] on button "Weiter" at bounding box center [497, 467] width 245 height 28
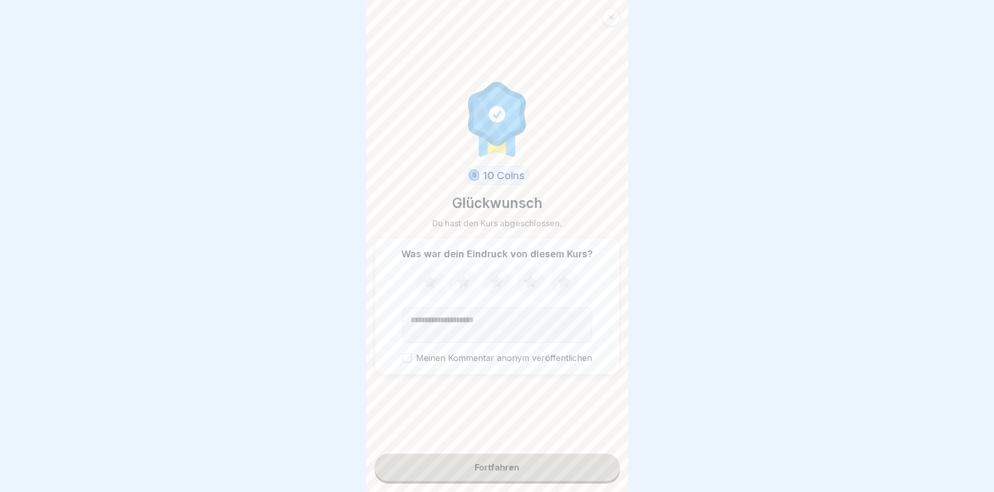
click at [498, 472] on div "Fortfahren" at bounding box center [497, 467] width 45 height 9
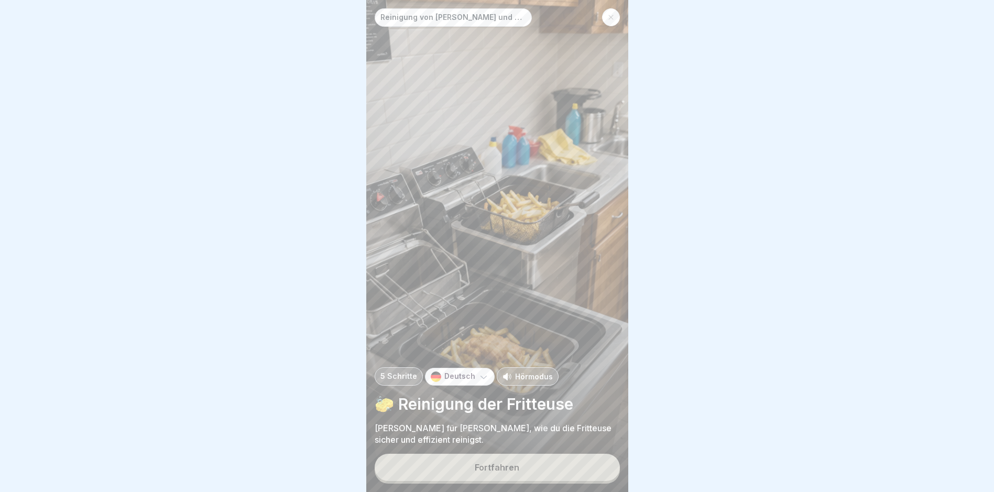
click at [505, 472] on div "Fortfahren" at bounding box center [497, 467] width 45 height 9
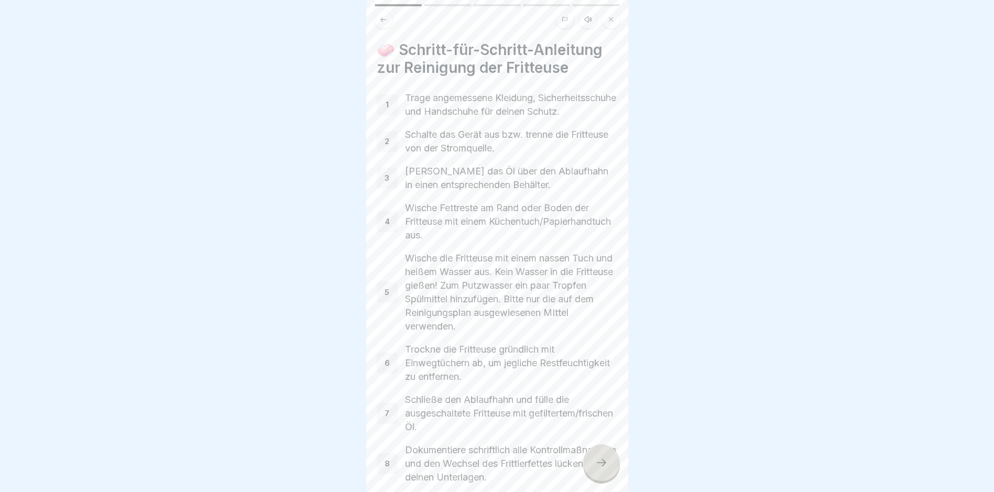
scroll to position [52, 0]
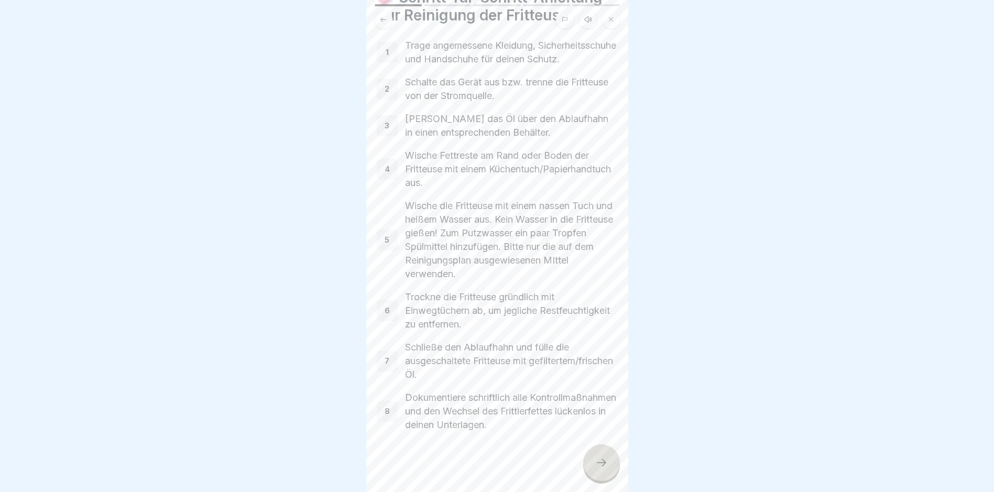
click at [604, 469] on icon at bounding box center [601, 463] width 13 height 13
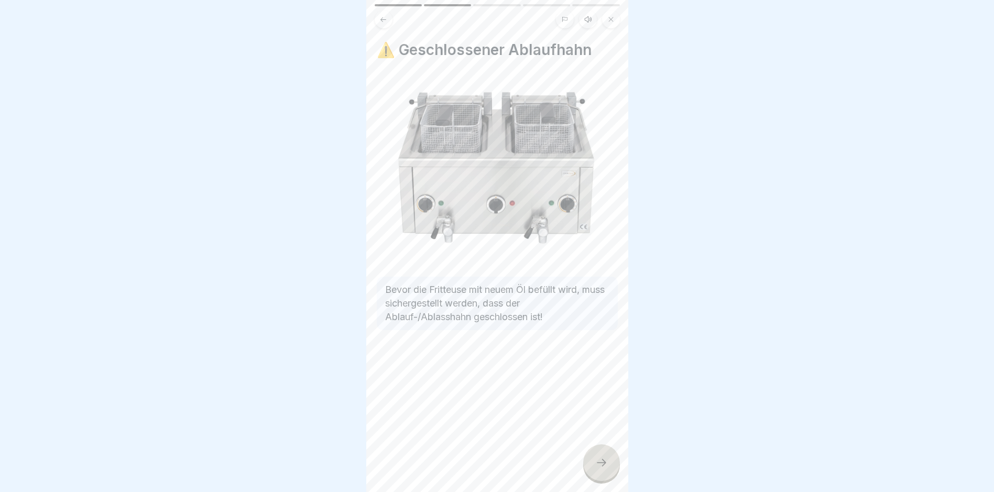
click at [595, 469] on icon at bounding box center [601, 463] width 13 height 13
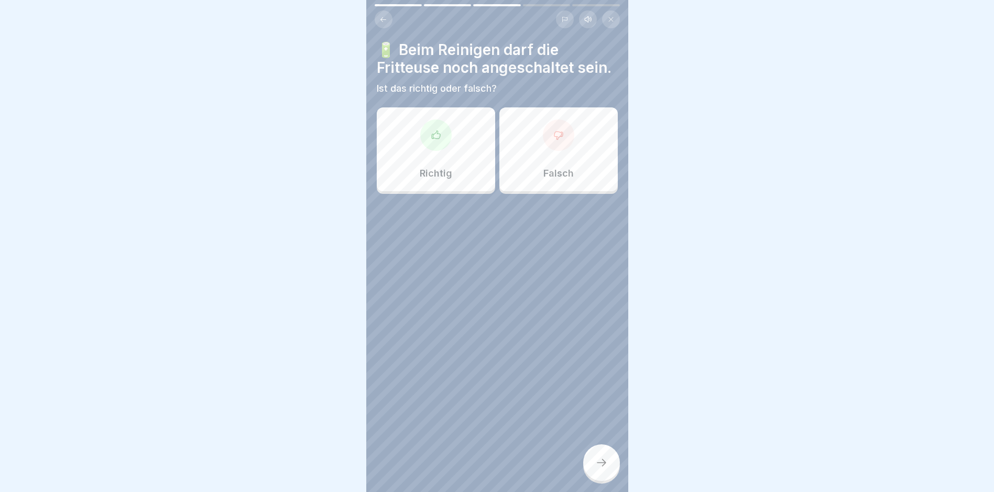
click at [554, 179] on p "Falsch" at bounding box center [559, 174] width 30 height 12
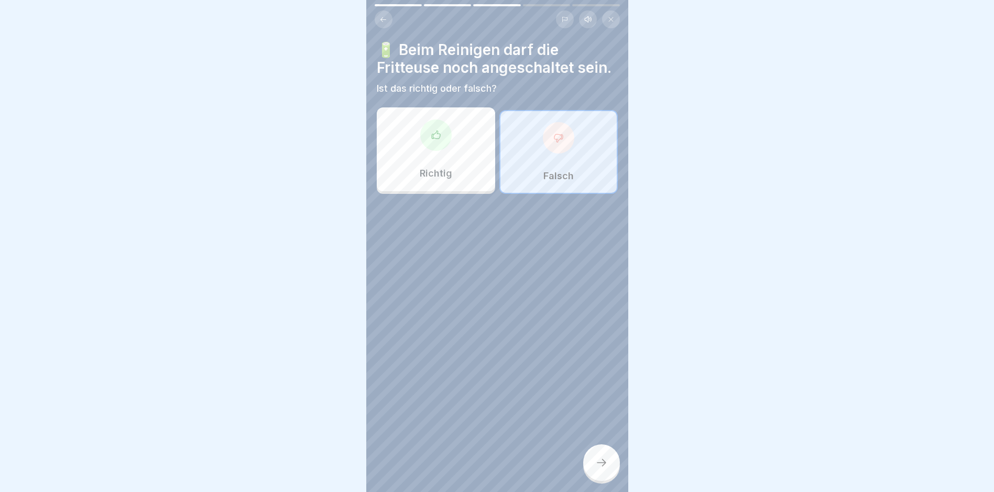
click at [597, 478] on div at bounding box center [601, 462] width 37 height 37
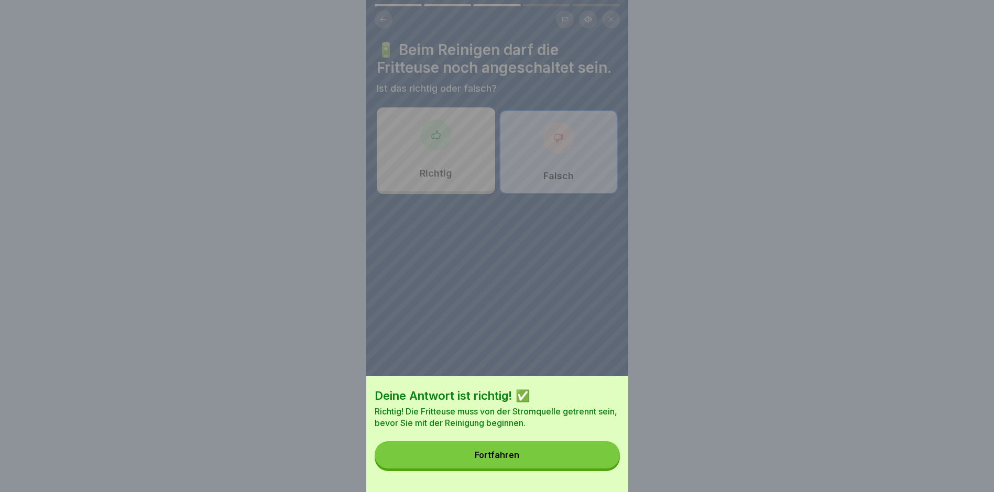
click at [511, 460] on div "Fortfahren" at bounding box center [497, 454] width 45 height 9
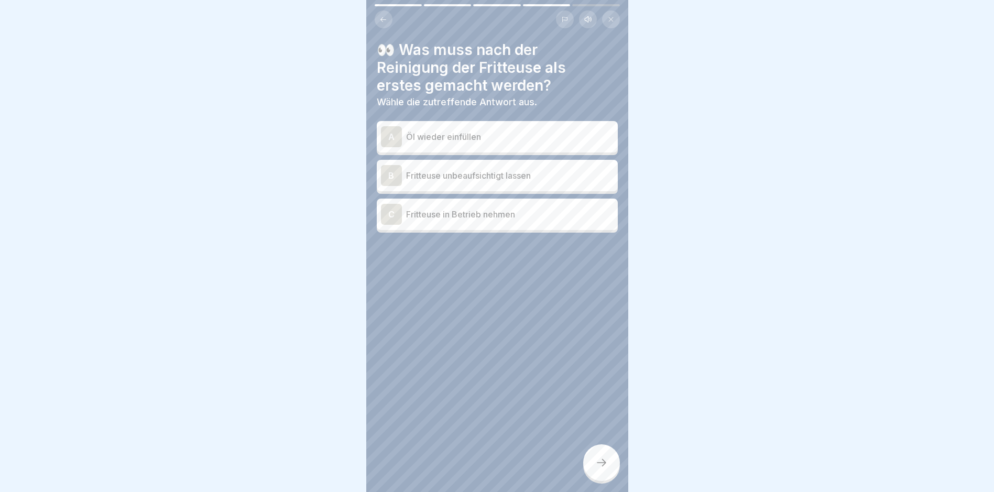
click at [480, 140] on p "Öl wieder einfüllen" at bounding box center [510, 137] width 208 height 13
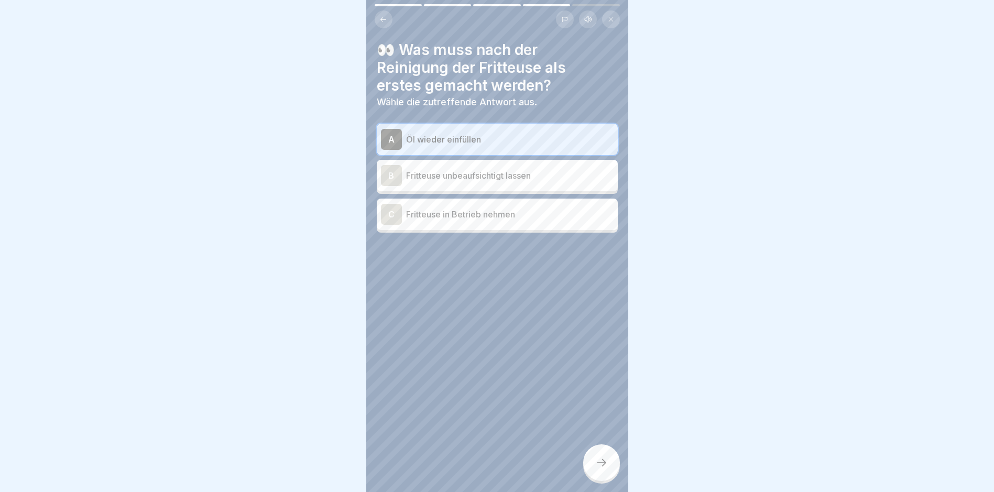
click at [606, 469] on icon at bounding box center [601, 463] width 13 height 13
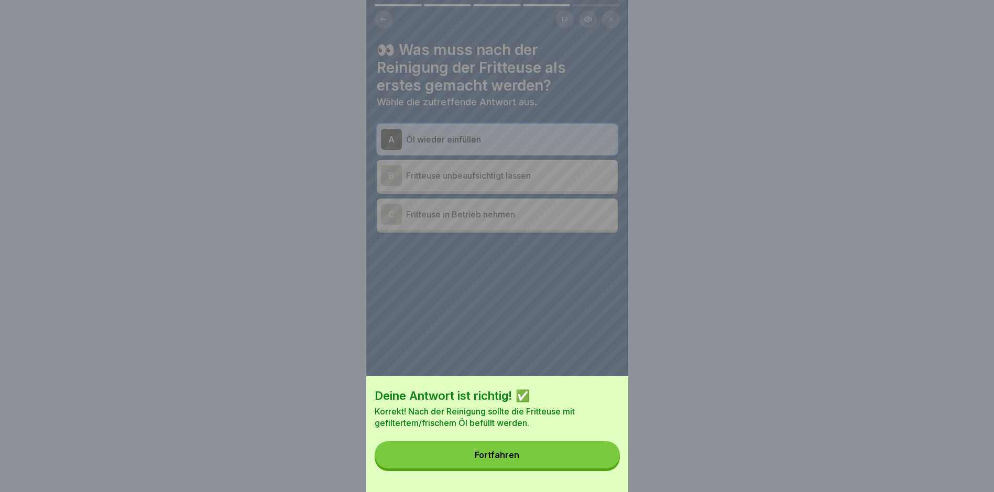
click at [541, 463] on button "Fortfahren" at bounding box center [497, 454] width 245 height 27
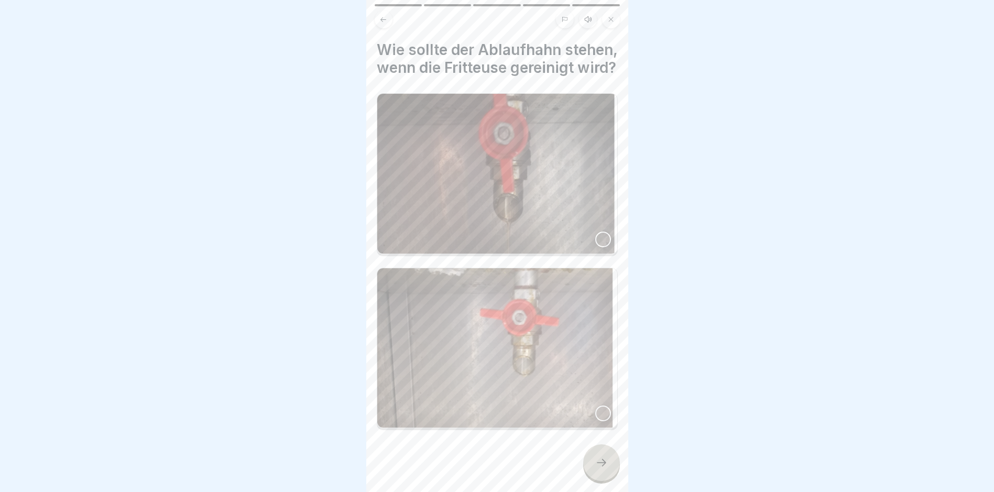
click at [501, 362] on img at bounding box center [497, 348] width 240 height 160
click at [604, 481] on div at bounding box center [601, 462] width 37 height 37
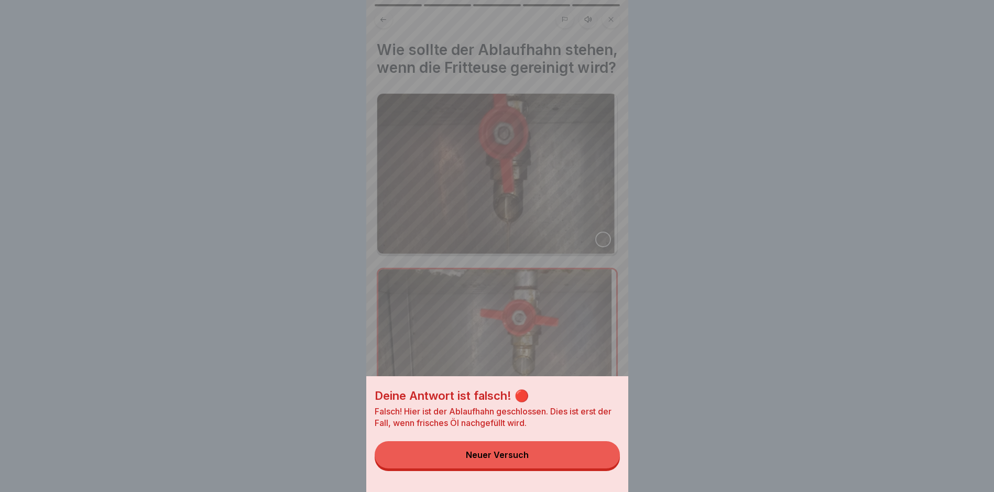
click at [557, 469] on button "Neuer Versuch" at bounding box center [497, 454] width 245 height 27
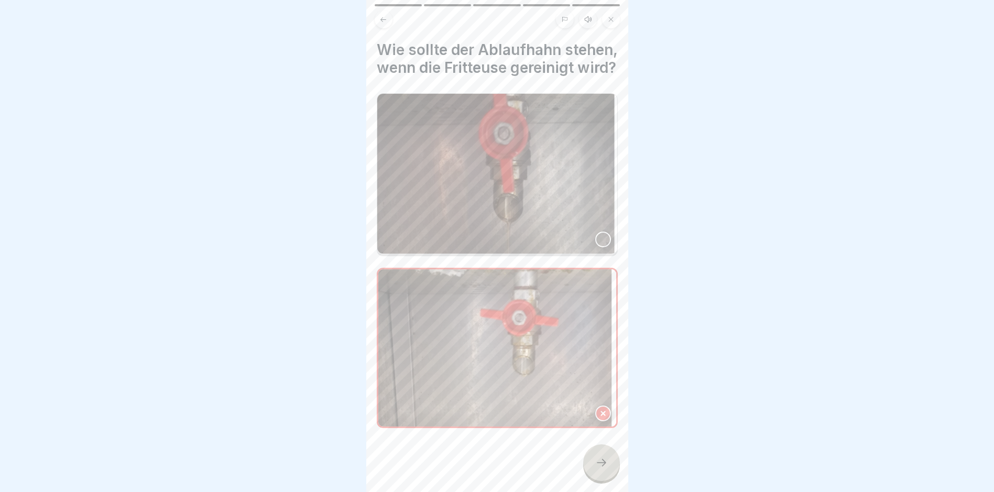
click at [595, 247] on div at bounding box center [603, 240] width 16 height 16
click at [595, 466] on icon at bounding box center [601, 463] width 13 height 13
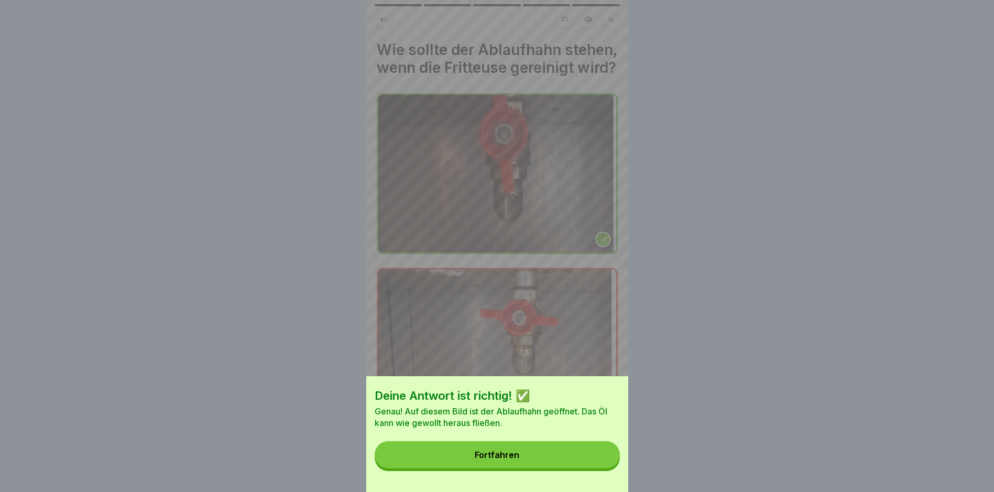
click at [519, 460] on div "Fortfahren" at bounding box center [497, 454] width 45 height 9
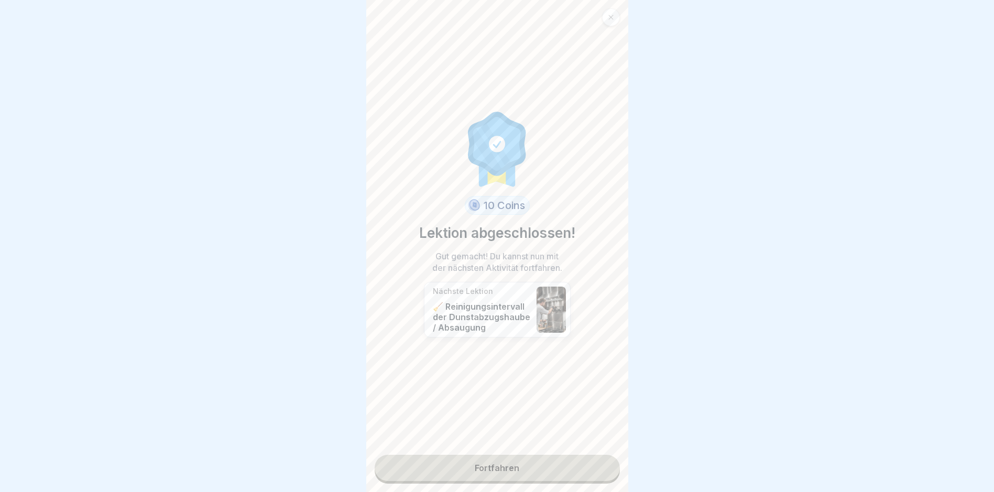
click at [514, 475] on link "Fortfahren" at bounding box center [497, 468] width 245 height 26
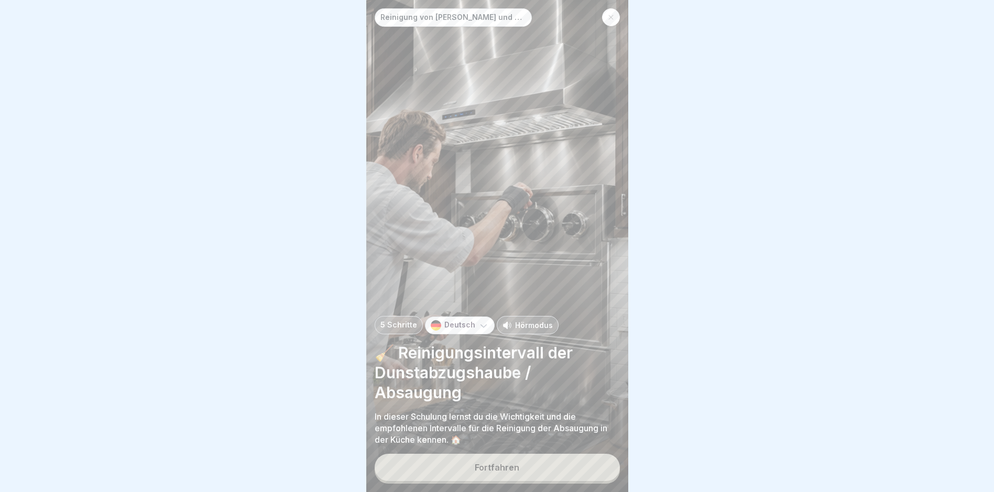
click at [477, 481] on button "Fortfahren" at bounding box center [497, 467] width 245 height 27
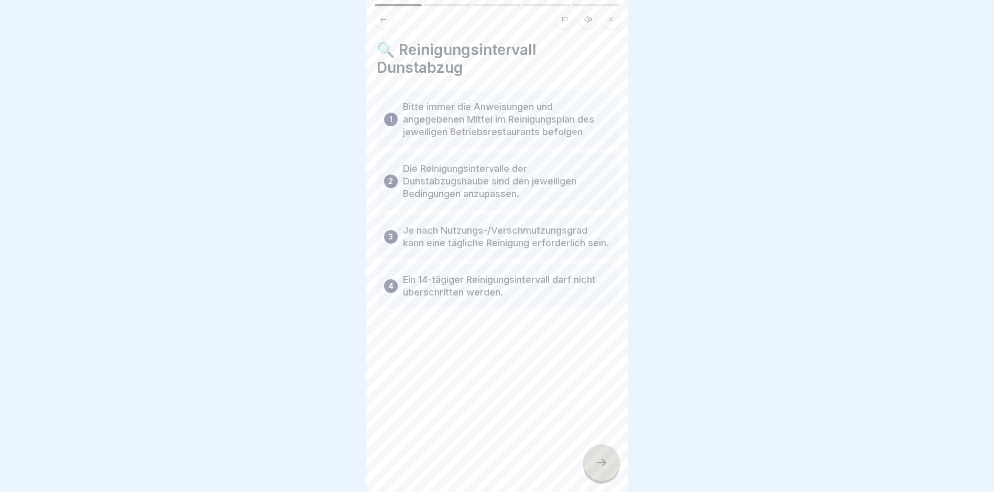
click at [593, 479] on div at bounding box center [601, 462] width 37 height 37
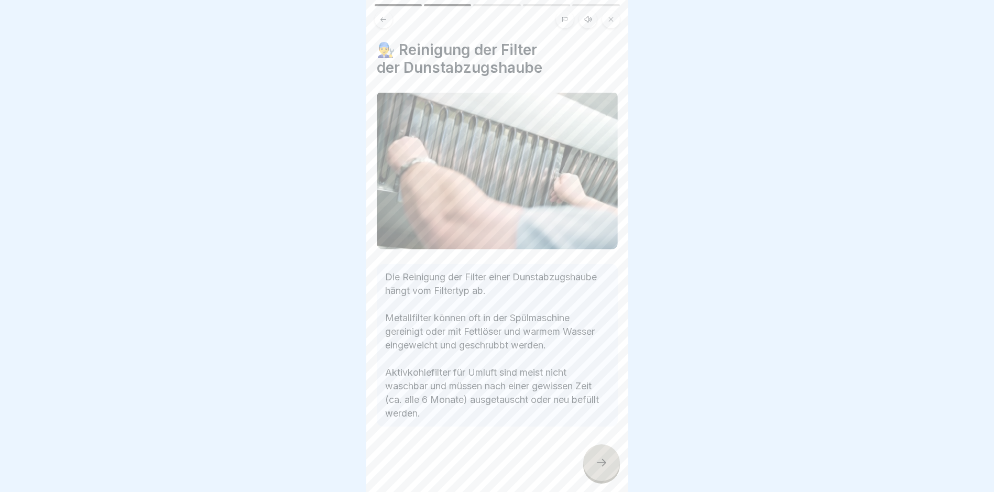
click at [602, 468] on icon at bounding box center [601, 463] width 13 height 13
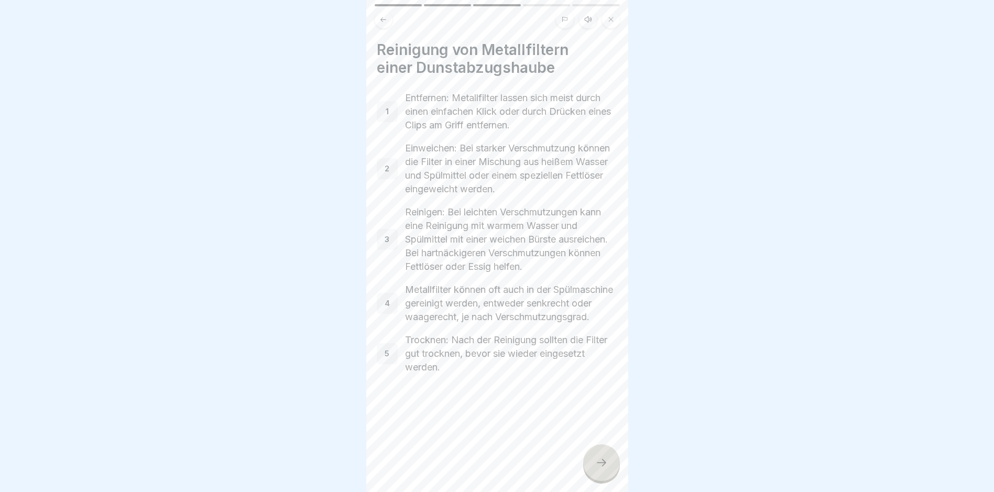
click at [598, 469] on icon at bounding box center [601, 463] width 13 height 13
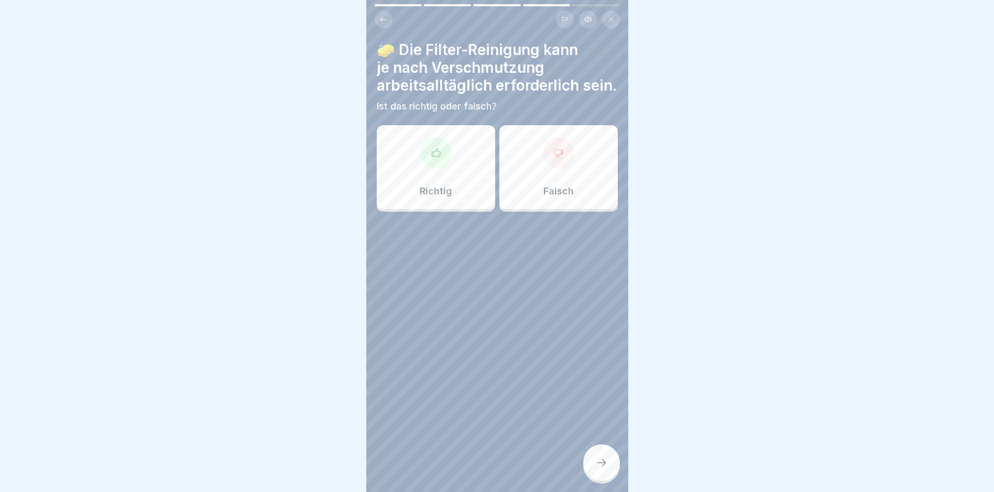
click at [437, 202] on div "Richtig" at bounding box center [436, 167] width 118 height 84
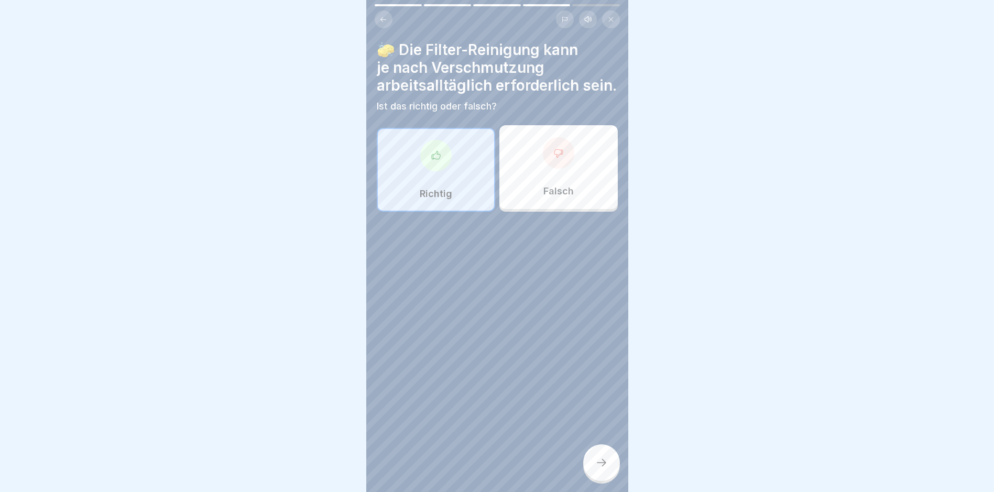
click at [608, 475] on div at bounding box center [601, 462] width 37 height 37
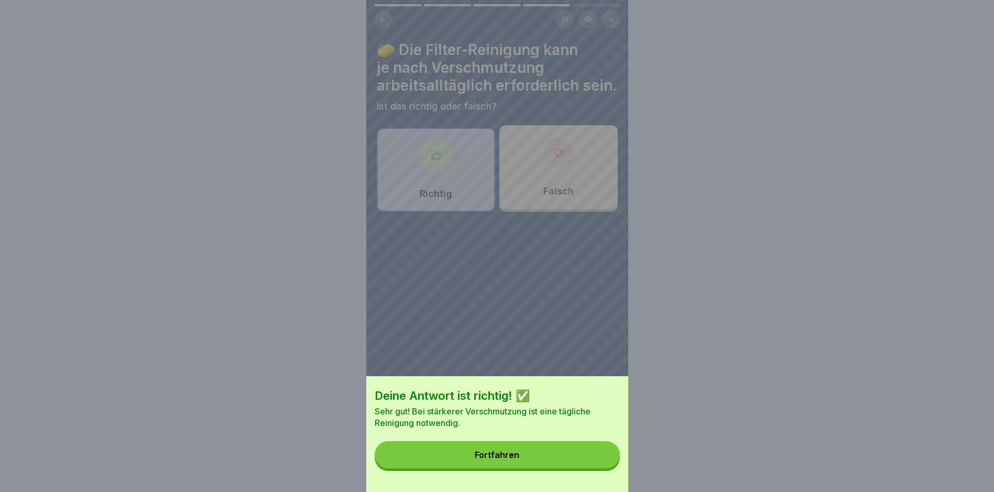
click at [519, 460] on div "Fortfahren" at bounding box center [497, 454] width 45 height 9
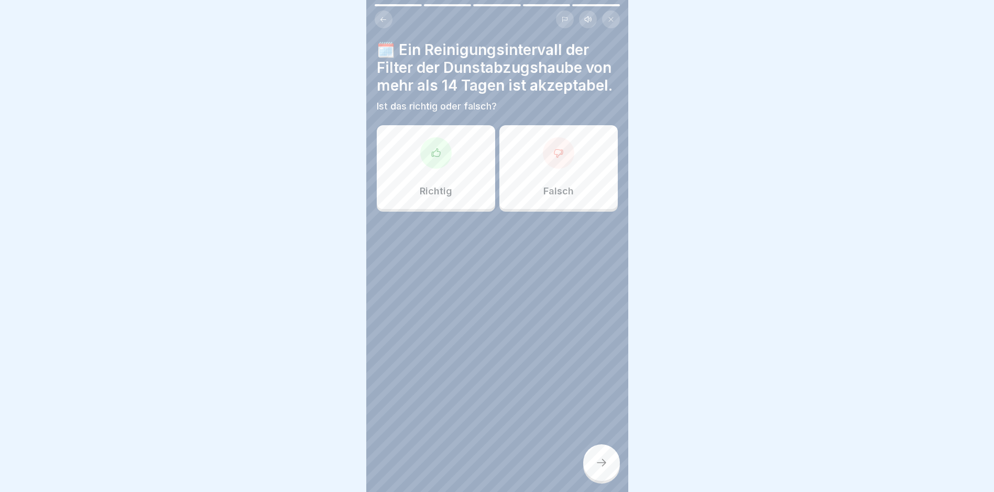
click at [528, 186] on div "Falsch" at bounding box center [559, 167] width 118 height 84
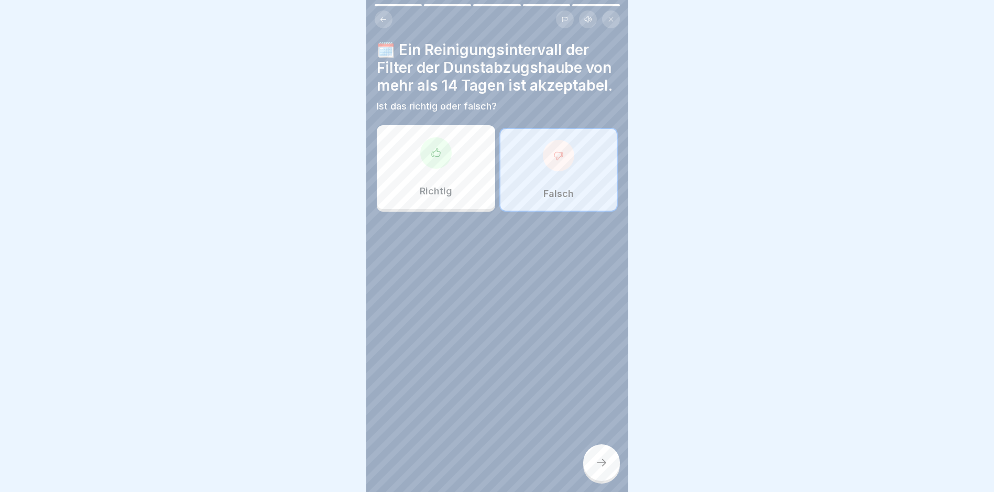
click at [595, 480] on div at bounding box center [601, 462] width 37 height 37
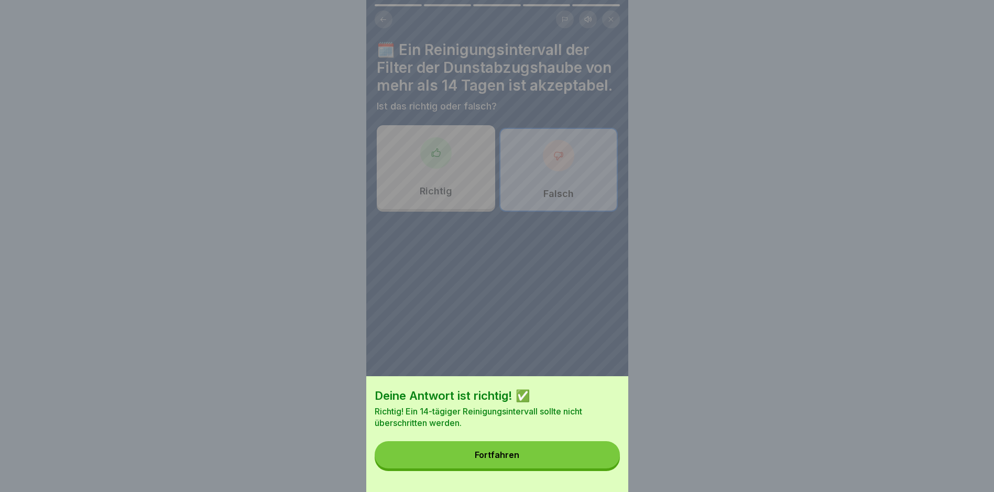
click at [508, 457] on button "Fortfahren" at bounding box center [497, 454] width 245 height 27
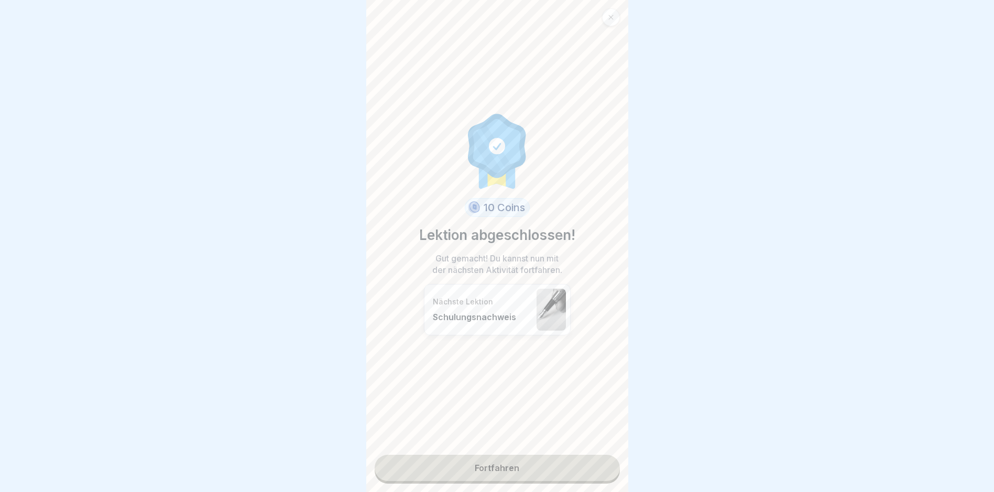
click at [539, 469] on link "Fortfahren" at bounding box center [497, 468] width 245 height 26
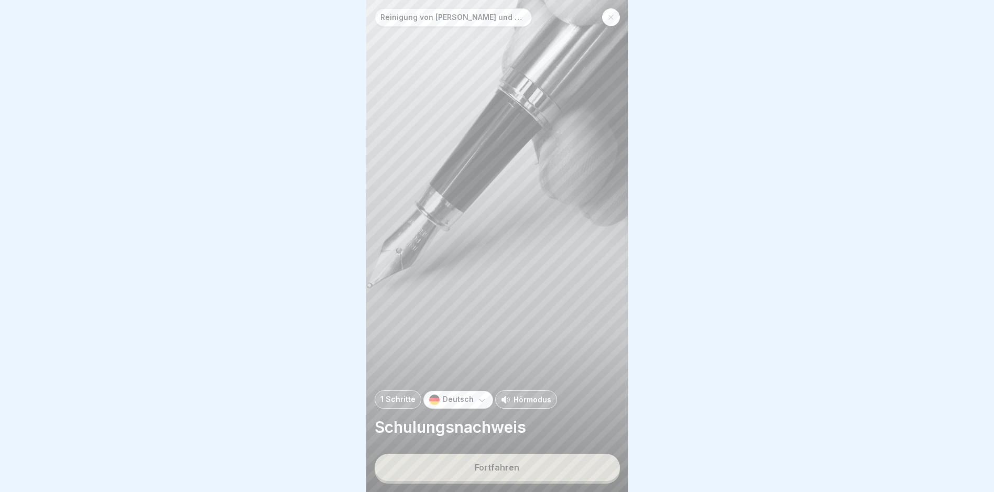
click at [492, 461] on div "Reinigung von [PERSON_NAME] und Dunstabzugshauben 1 Schritte Deutsch Hörmodus S…" at bounding box center [497, 246] width 262 height 492
click at [494, 470] on button "Fortfahren" at bounding box center [497, 467] width 245 height 27
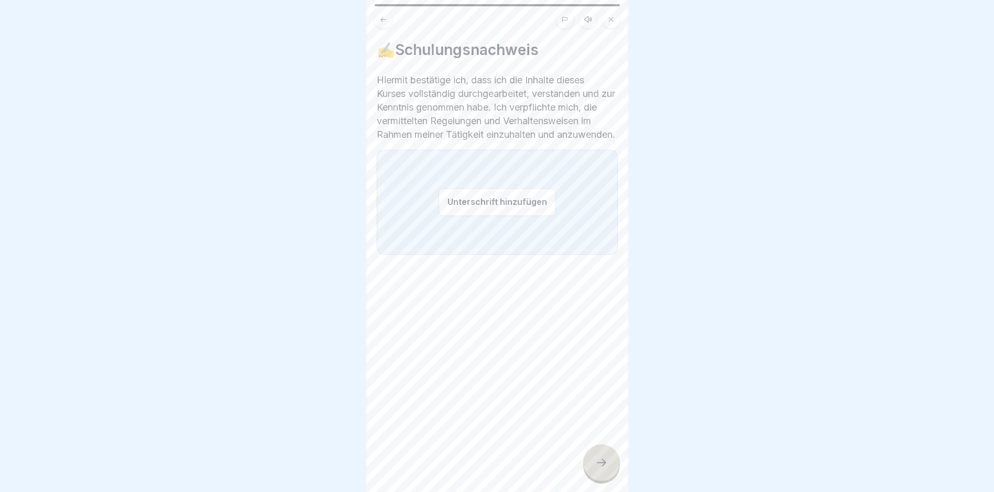
click at [495, 216] on button "Unterschrift hinzufügen" at bounding box center [497, 202] width 117 height 28
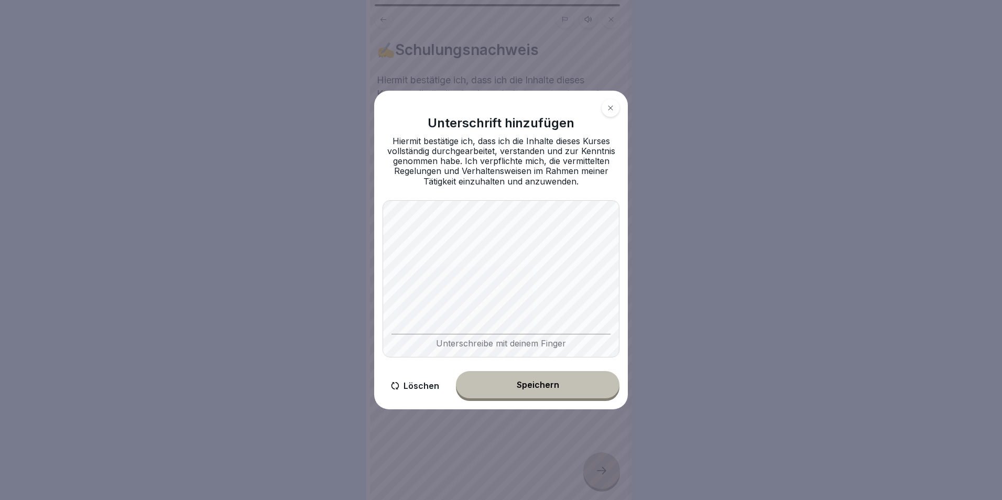
click at [624, 281] on div "Unterschrift hinzufügen Hiermit bestätige ich, dass ich die Inhalte dieses Kurs…" at bounding box center [501, 250] width 254 height 319
drag, startPoint x: 421, startPoint y: 381, endPoint x: 427, endPoint y: 375, distance: 8.2
click at [421, 379] on button "Löschen" at bounding box center [415, 386] width 65 height 30
click at [630, 294] on div "Unterschrift hinzufügen Hiermit bestätige ich, dass ich die Inhalte dieses Kurs…" at bounding box center [501, 249] width 262 height 327
click at [556, 389] on div "Speichern" at bounding box center [538, 384] width 42 height 9
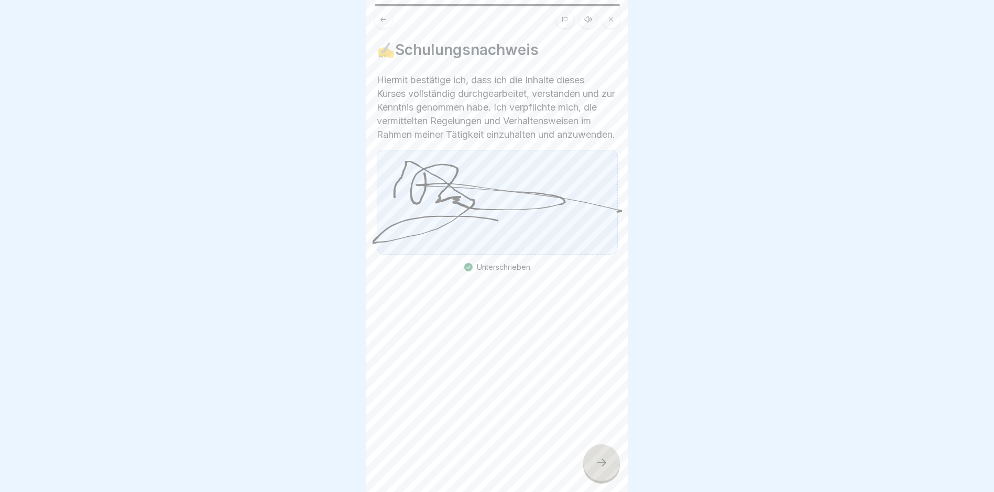
click at [604, 469] on icon at bounding box center [601, 463] width 13 height 13
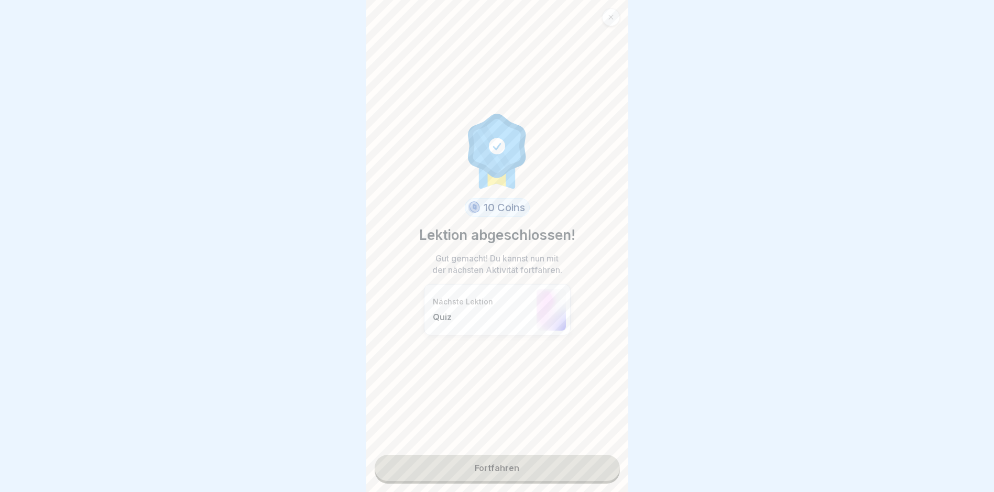
click at [495, 473] on link "Fortfahren" at bounding box center [497, 468] width 245 height 26
click at [518, 467] on link "Fortfahren" at bounding box center [497, 468] width 245 height 26
click at [503, 294] on div "Nächste Lektion Quiz" at bounding box center [497, 309] width 147 height 51
click at [493, 465] on link "Fortfahren" at bounding box center [497, 468] width 245 height 26
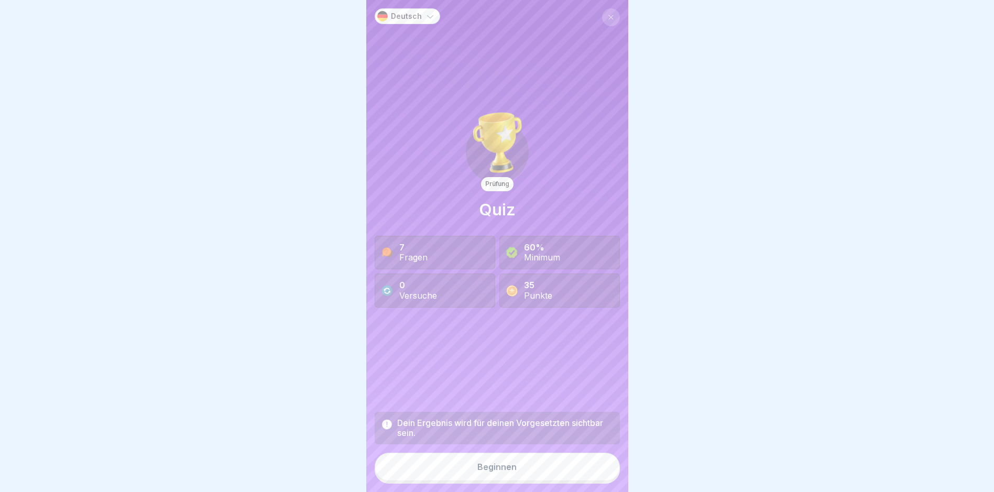
click at [510, 480] on button "Beginnen" at bounding box center [497, 467] width 245 height 28
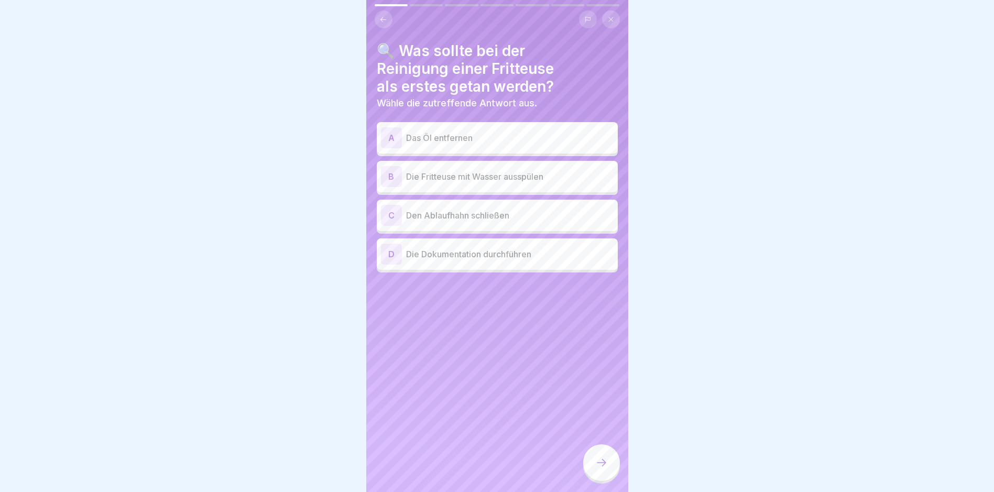
click at [472, 143] on p "Das Öl entfernen" at bounding box center [510, 138] width 208 height 13
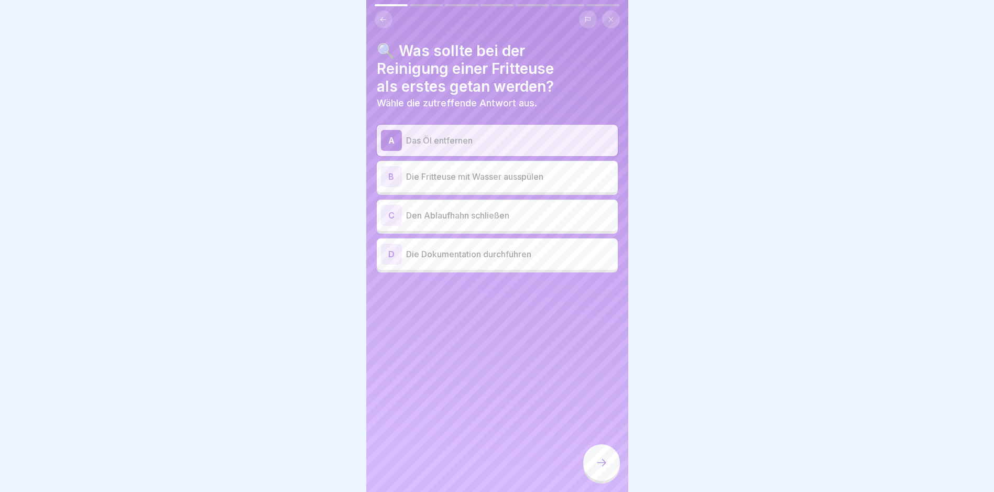
click at [595, 469] on icon at bounding box center [601, 463] width 13 height 13
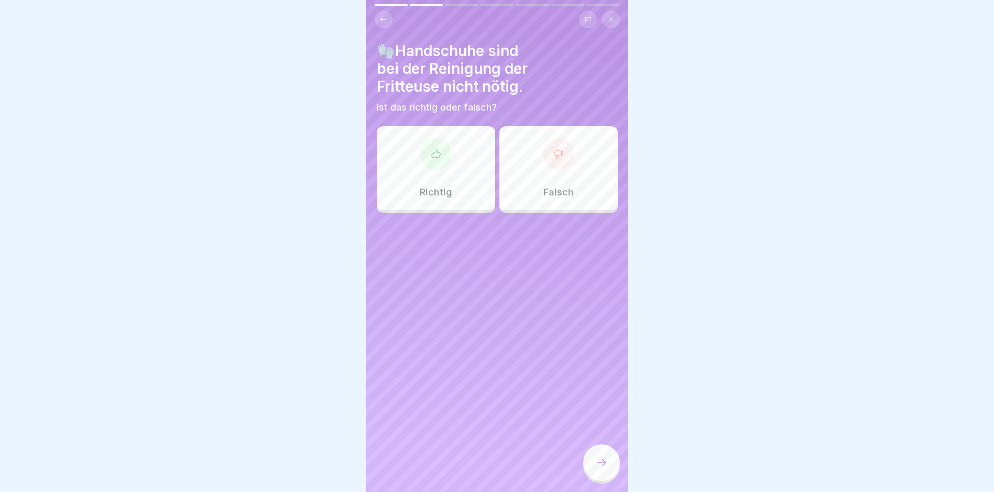
click at [577, 140] on div "Falsch" at bounding box center [559, 168] width 118 height 84
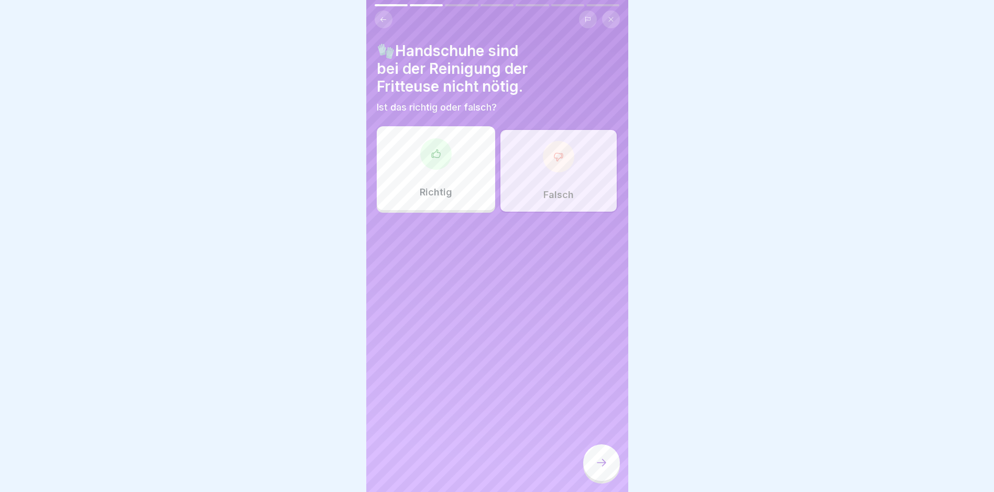
click at [593, 467] on div at bounding box center [601, 462] width 37 height 37
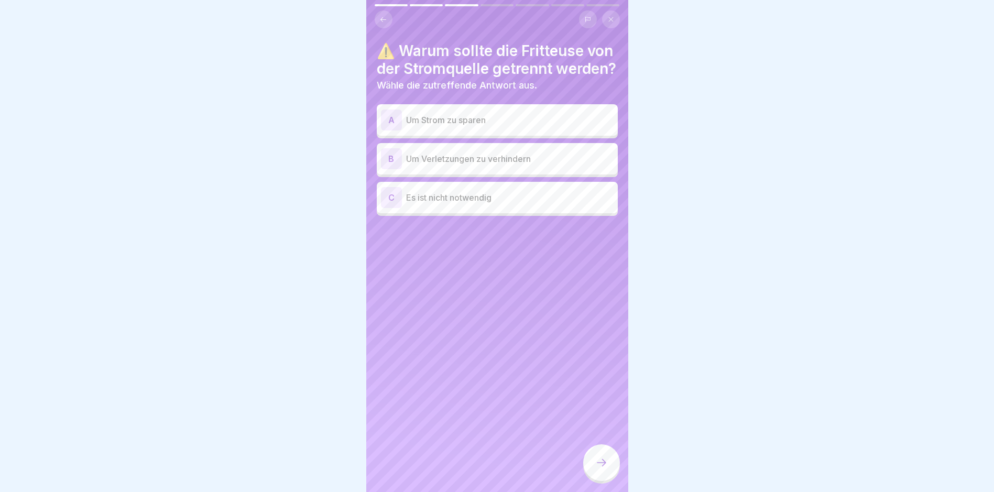
click at [474, 165] on p "Um Verletzungen zu verhindern" at bounding box center [510, 159] width 208 height 13
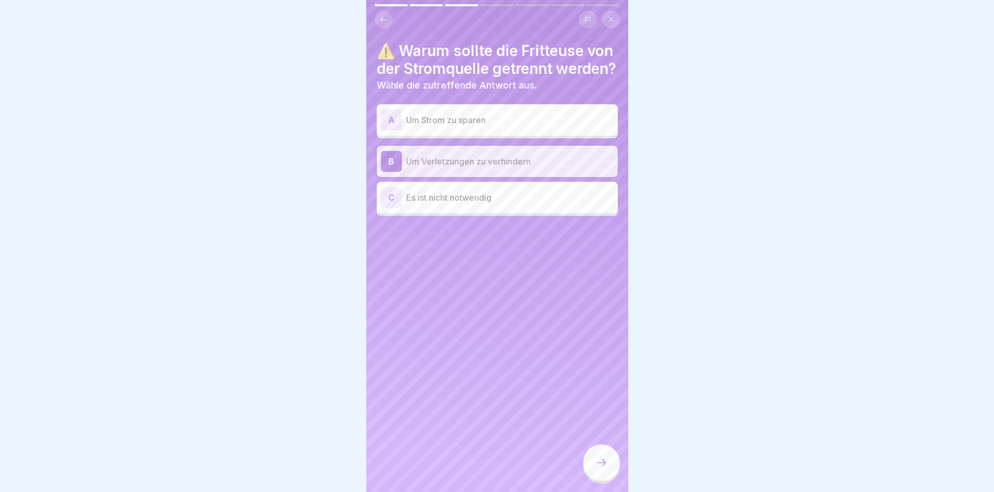
click at [611, 471] on div at bounding box center [601, 462] width 37 height 37
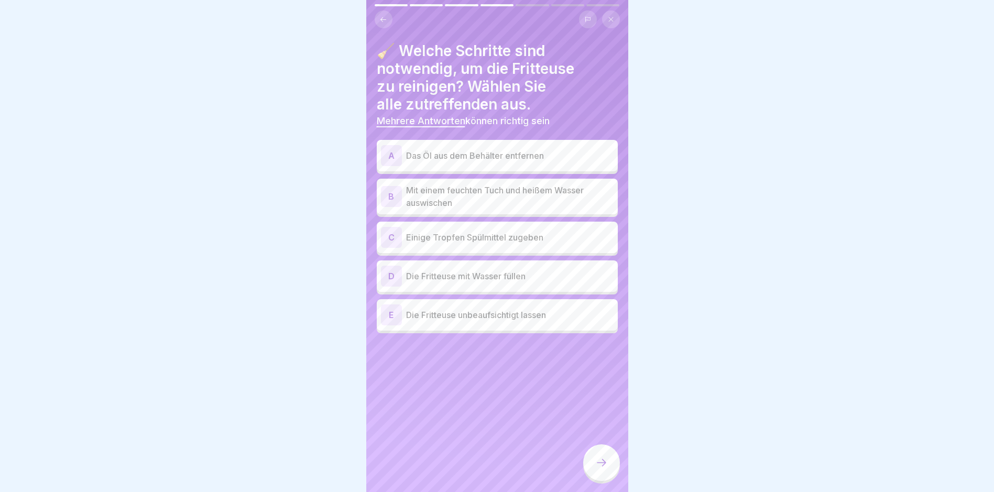
click at [452, 159] on p "Das Öl aus dem Behälter entfernen" at bounding box center [510, 155] width 208 height 13
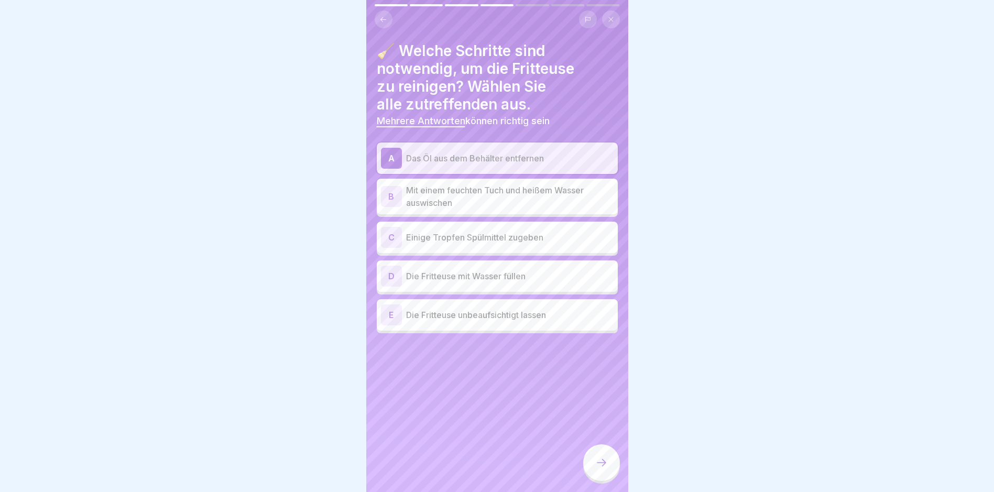
click at [462, 199] on p "Mit einem feuchten Tuch und heißem Wasser auswischen" at bounding box center [510, 196] width 208 height 25
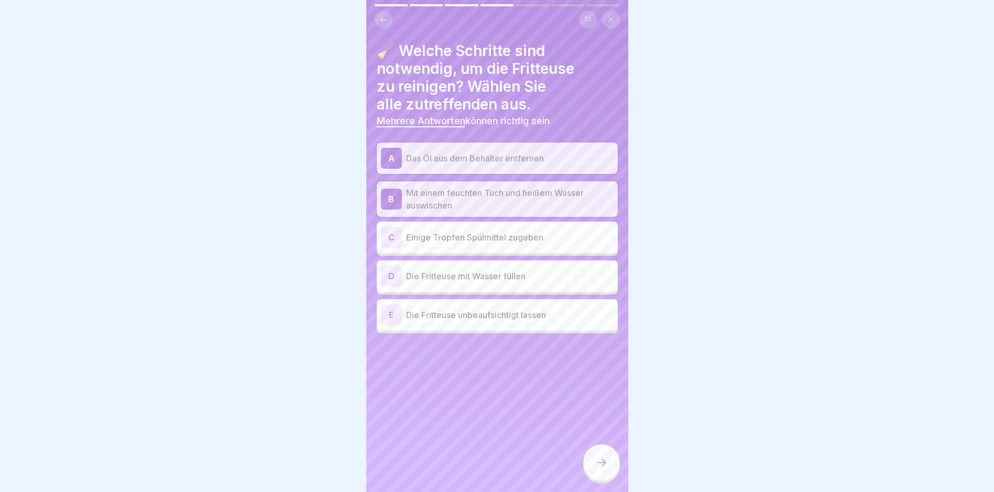
click at [473, 229] on div "C Einige Tropfen Spülmittel zugeben" at bounding box center [497, 237] width 233 height 21
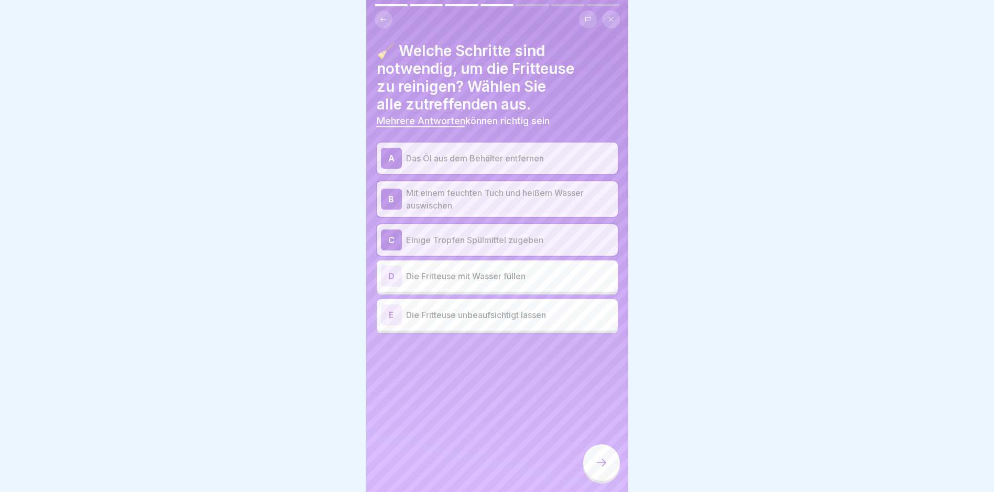
click at [605, 479] on div at bounding box center [601, 462] width 37 height 37
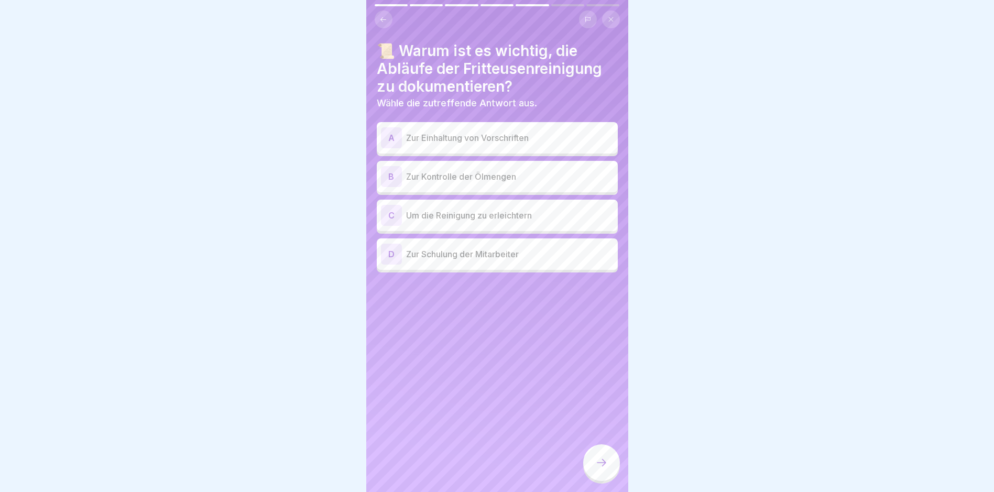
click at [467, 142] on p "Zur Einhaltung von Vorschriften" at bounding box center [510, 138] width 208 height 13
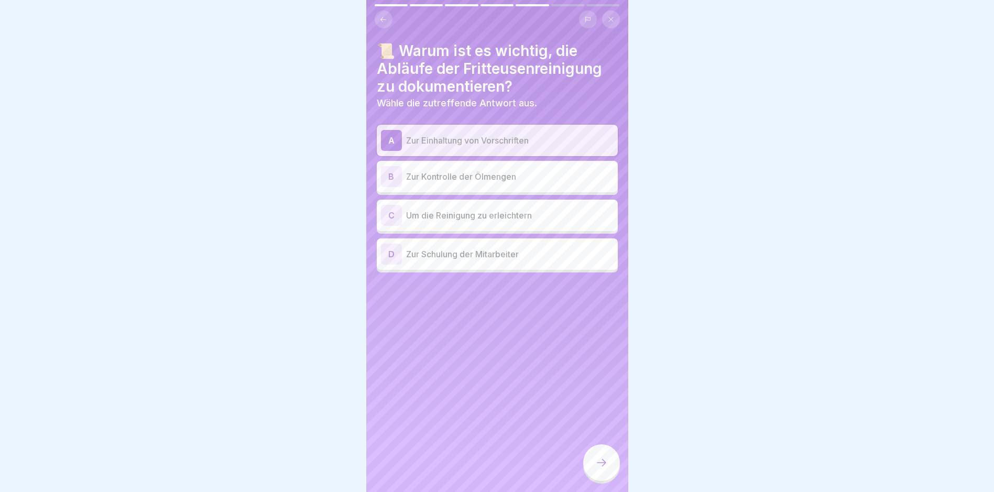
click at [604, 480] on div at bounding box center [601, 462] width 37 height 37
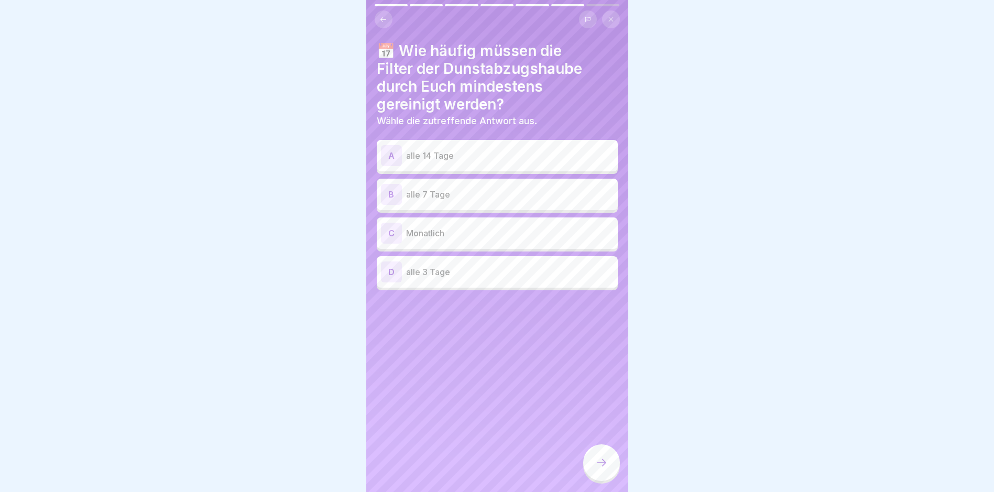
click at [461, 159] on p "alle 14 Tage" at bounding box center [510, 155] width 208 height 13
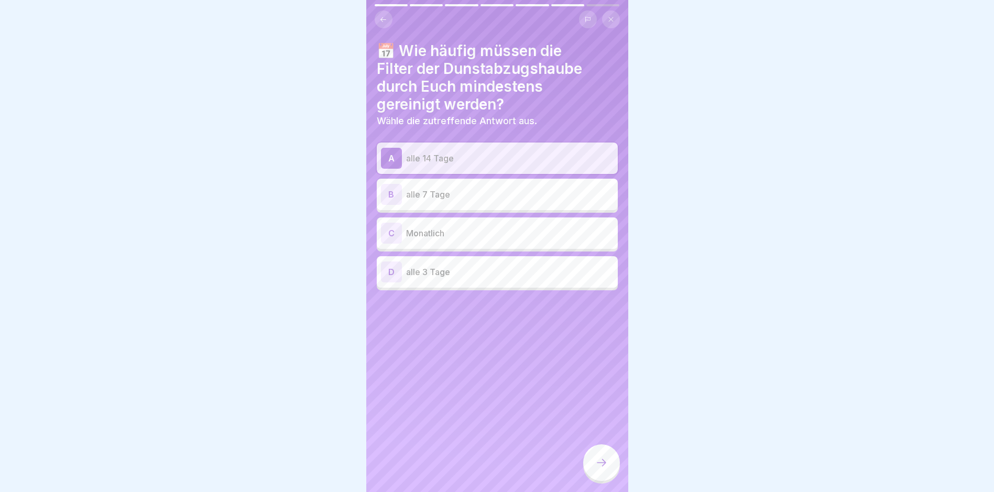
click at [604, 468] on icon at bounding box center [601, 463] width 13 height 13
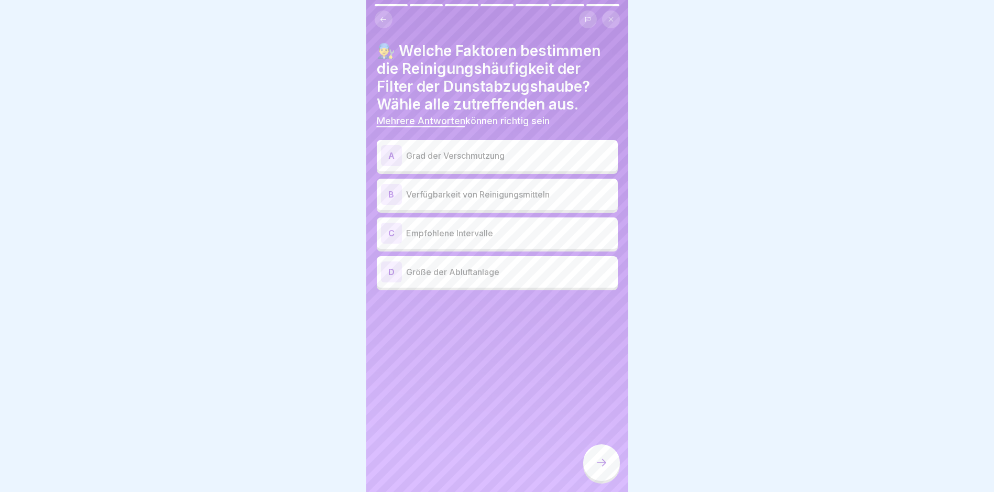
click at [512, 151] on p "Grad der Verschmutzung" at bounding box center [510, 155] width 208 height 13
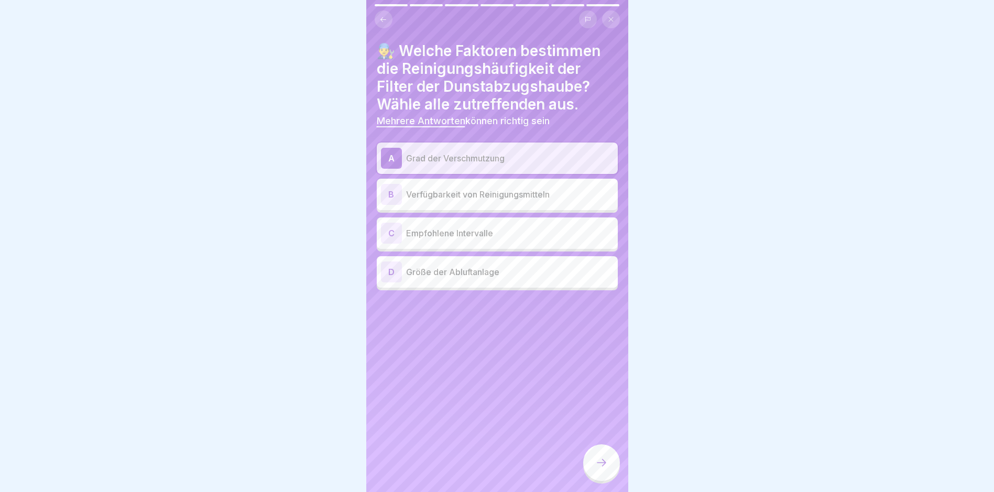
click at [491, 235] on p "Empfohlene Intervalle" at bounding box center [510, 233] width 208 height 13
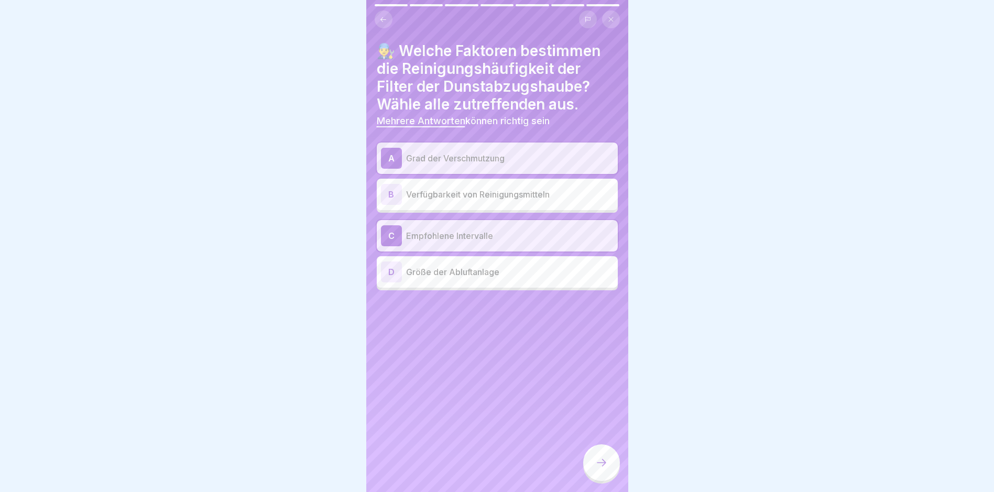
click at [605, 478] on div at bounding box center [601, 462] width 37 height 37
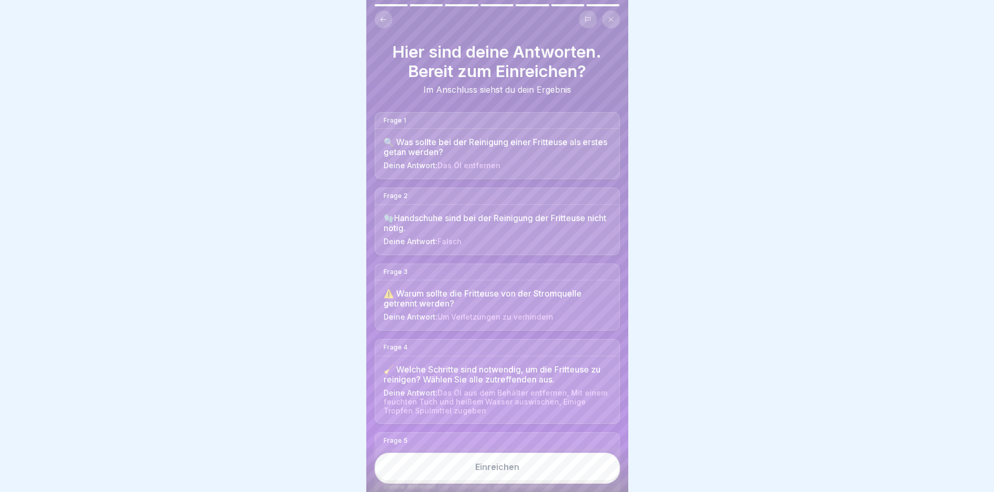
click at [513, 472] on div "Einreichen" at bounding box center [497, 466] width 44 height 9
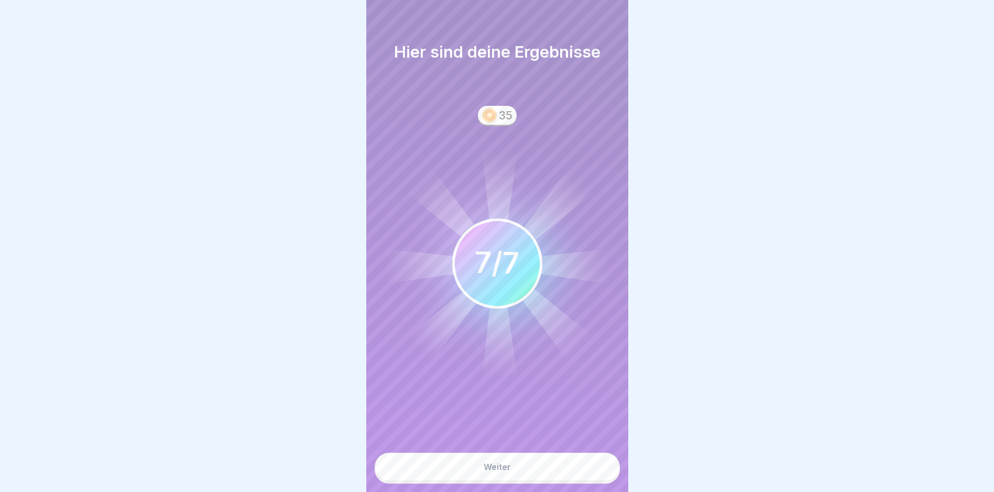
click at [536, 465] on button "Weiter" at bounding box center [497, 467] width 245 height 28
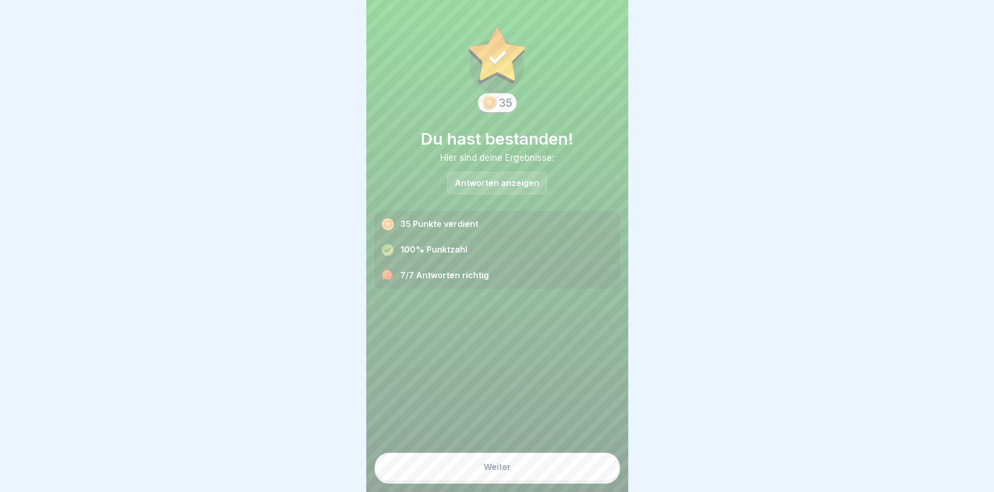
click at [508, 475] on button "Weiter" at bounding box center [497, 467] width 245 height 28
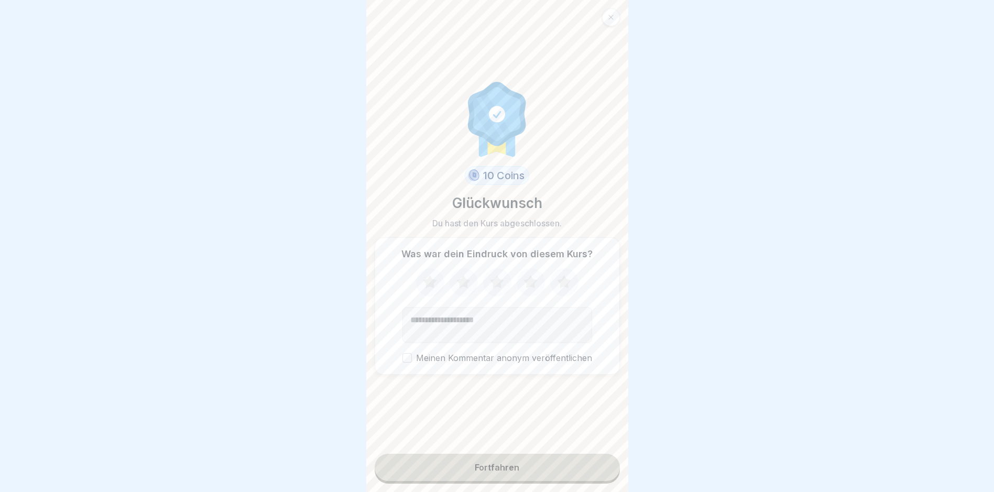
click at [497, 467] on button "Fortfahren" at bounding box center [497, 467] width 245 height 27
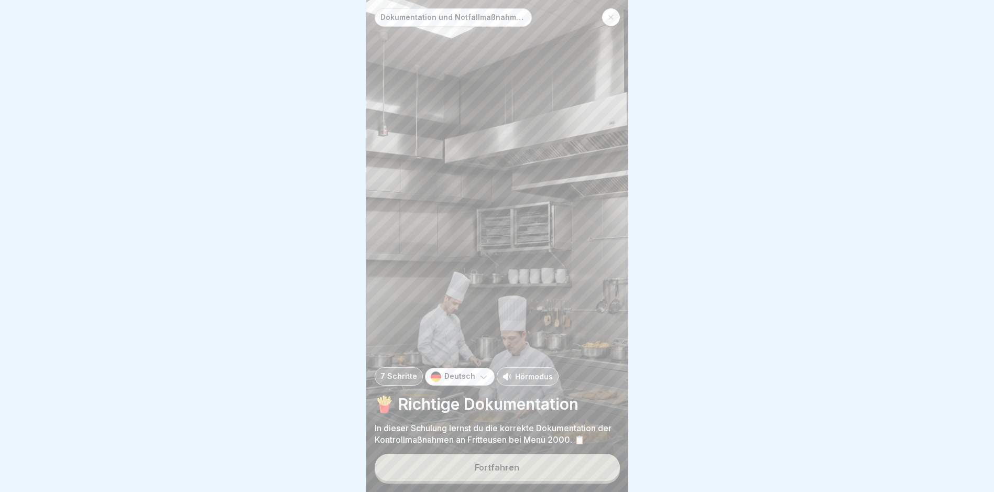
click at [606, 19] on div at bounding box center [611, 17] width 18 height 18
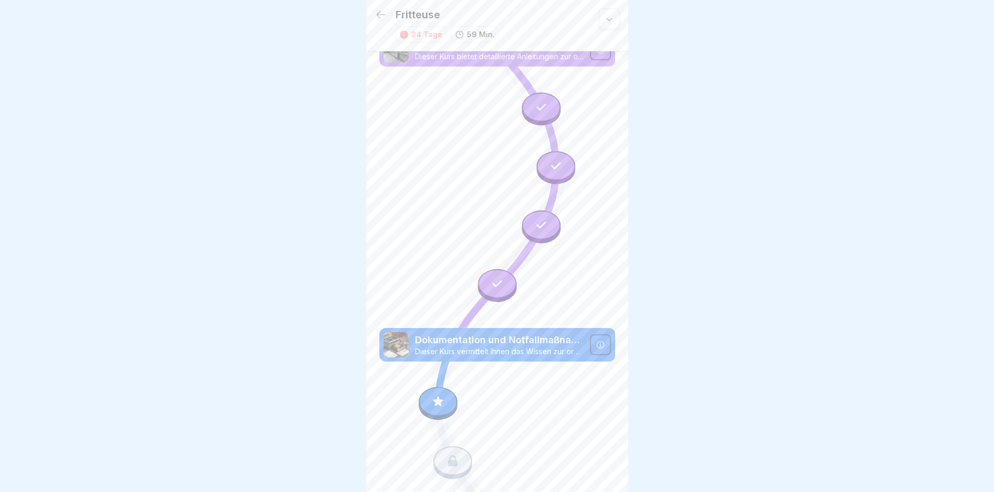
scroll to position [1488, 0]
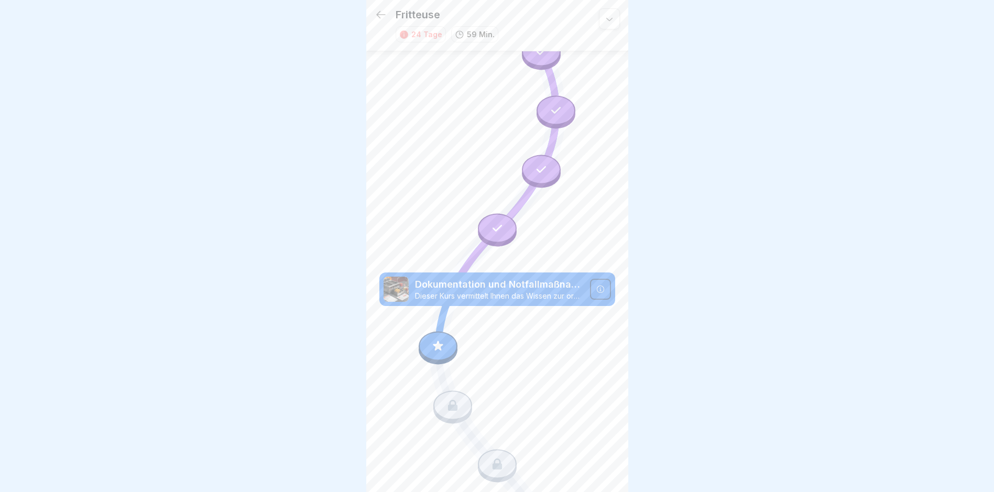
drag, startPoint x: 450, startPoint y: 295, endPoint x: 445, endPoint y: 290, distance: 7.1
click at [446, 332] on div at bounding box center [438, 346] width 39 height 29
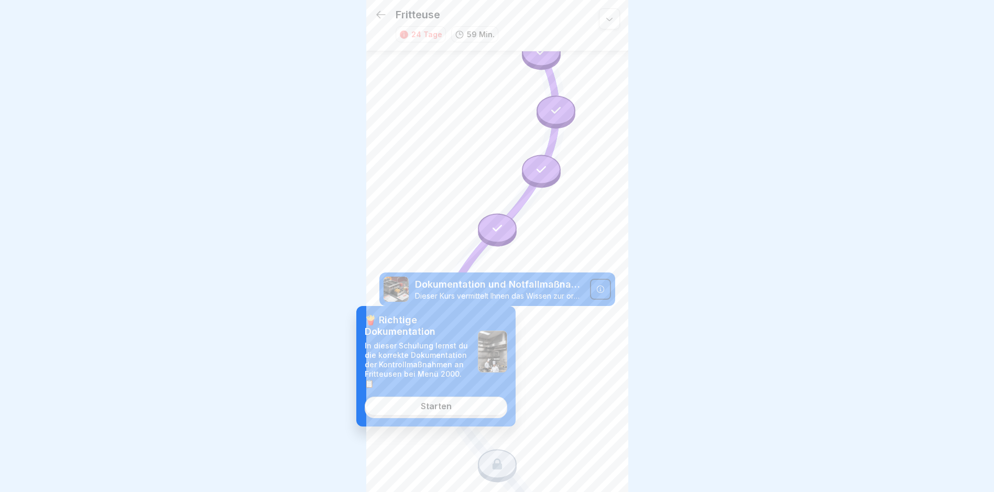
click at [427, 408] on div "Starten" at bounding box center [436, 406] width 31 height 9
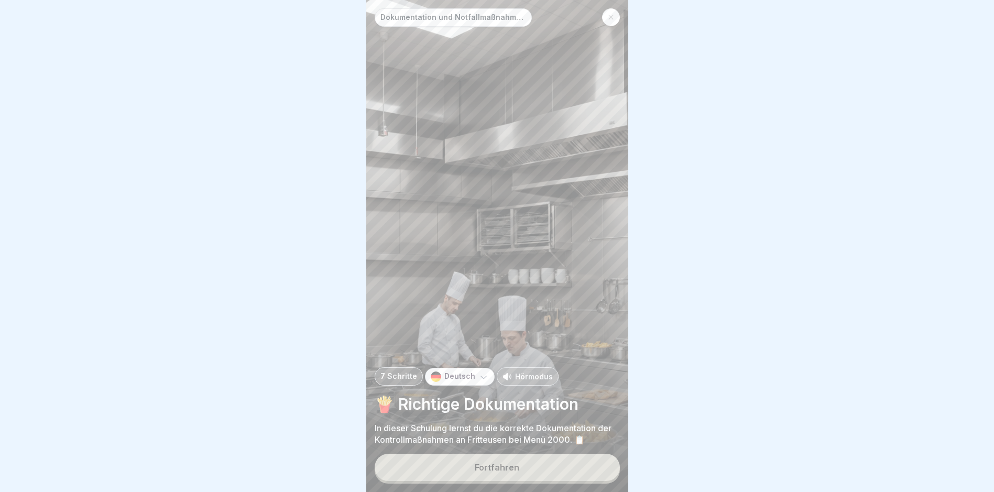
click at [514, 472] on div "Fortfahren" at bounding box center [497, 467] width 45 height 9
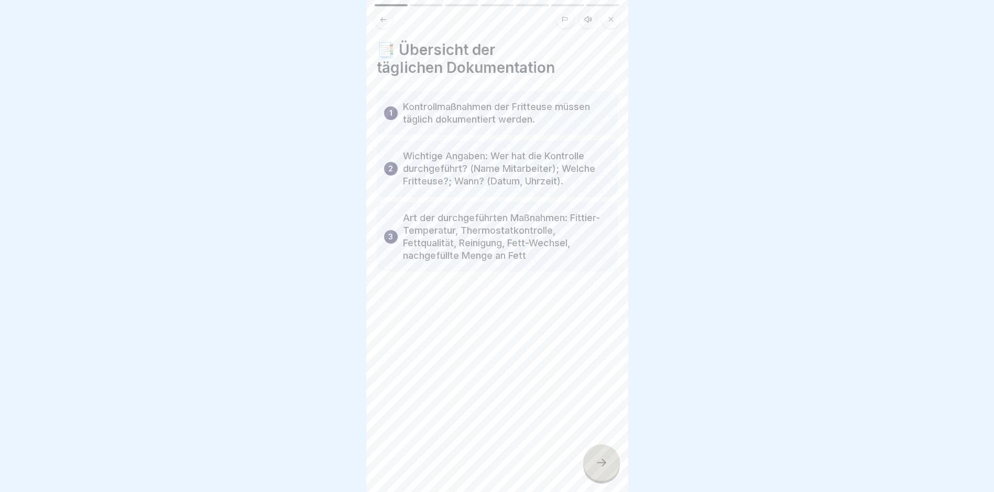
click at [601, 468] on icon at bounding box center [601, 463] width 13 height 13
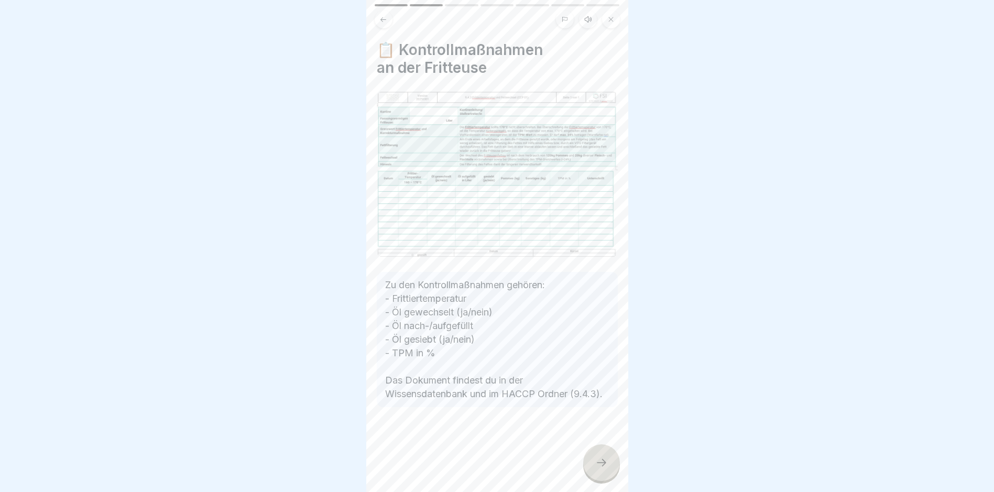
click at [600, 463] on icon at bounding box center [601, 463] width 13 height 13
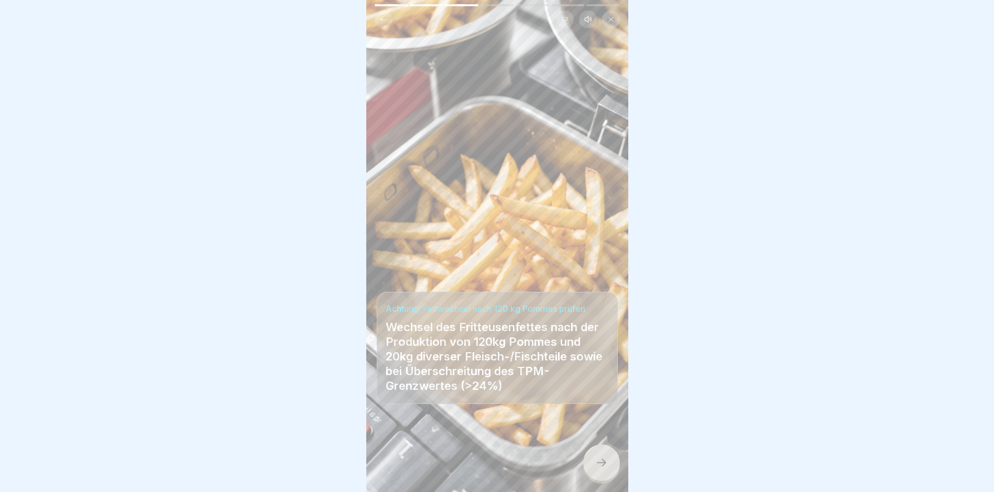
click at [605, 462] on icon at bounding box center [601, 463] width 13 height 13
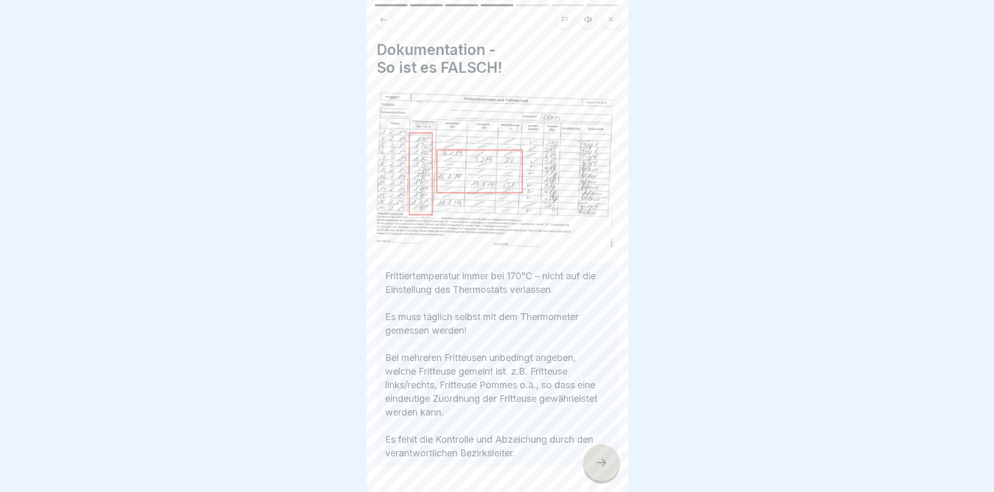
click at [610, 471] on div at bounding box center [601, 462] width 37 height 37
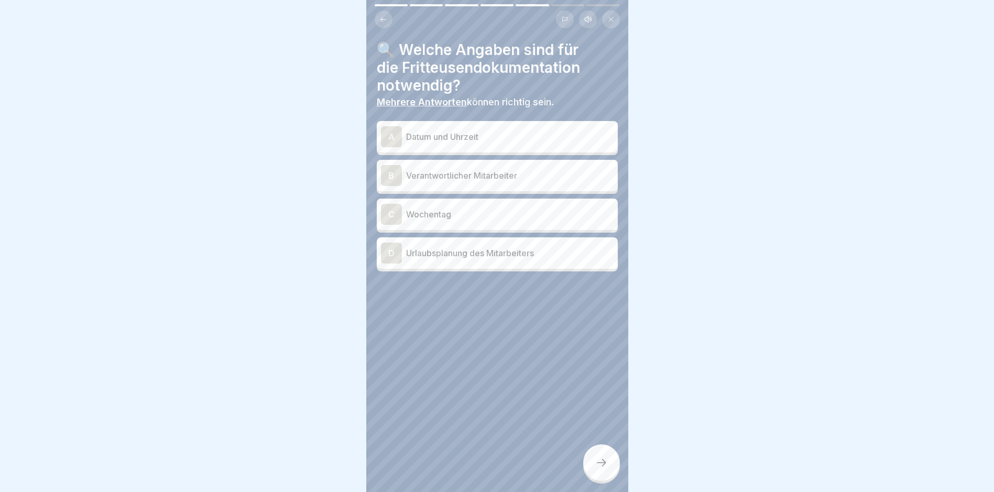
click at [441, 131] on p "Datum und Uhrzeit" at bounding box center [510, 137] width 208 height 13
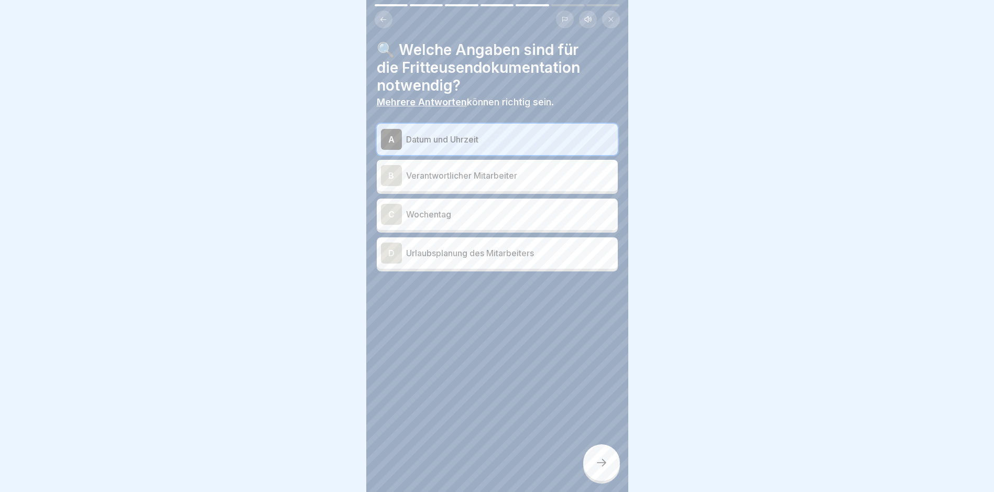
click at [454, 169] on p "Verantwortlicher Mitarbeiter" at bounding box center [510, 175] width 208 height 13
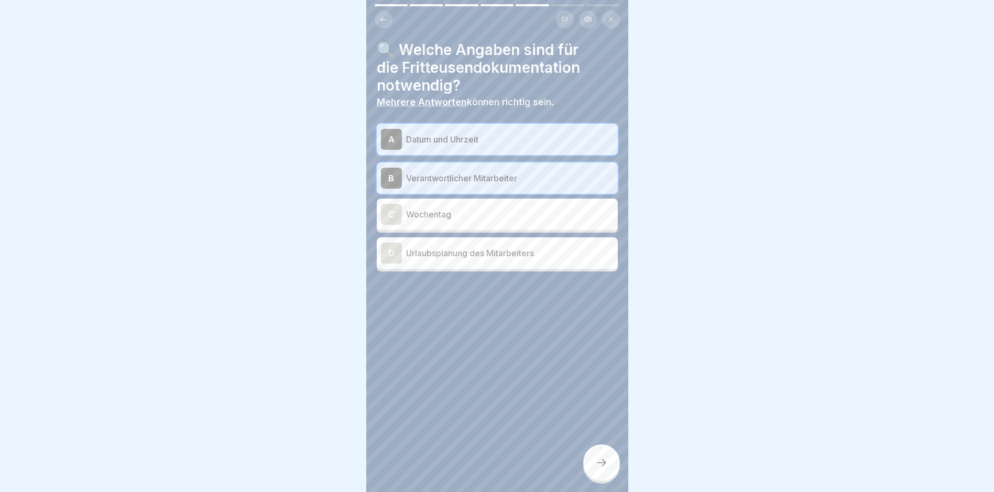
click at [456, 204] on div "C Wochentag" at bounding box center [497, 214] width 233 height 21
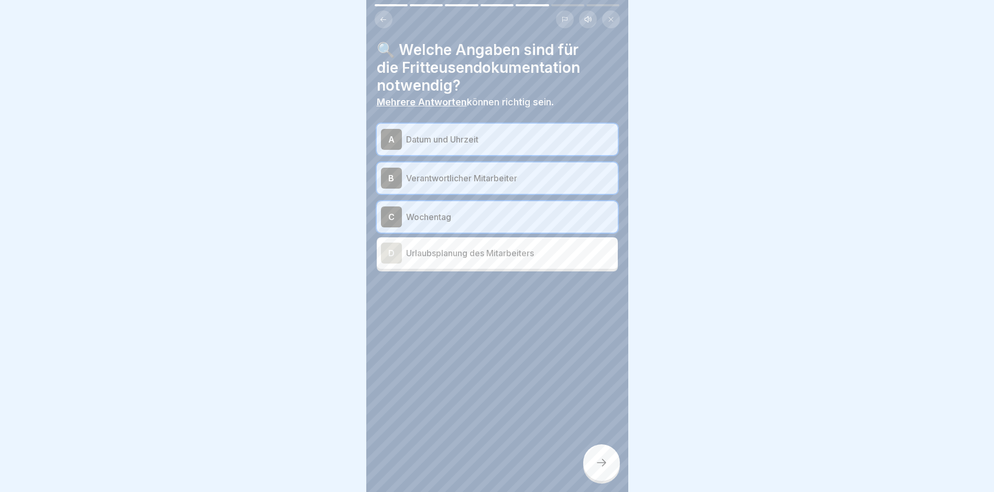
click at [600, 467] on icon at bounding box center [601, 463] width 13 height 13
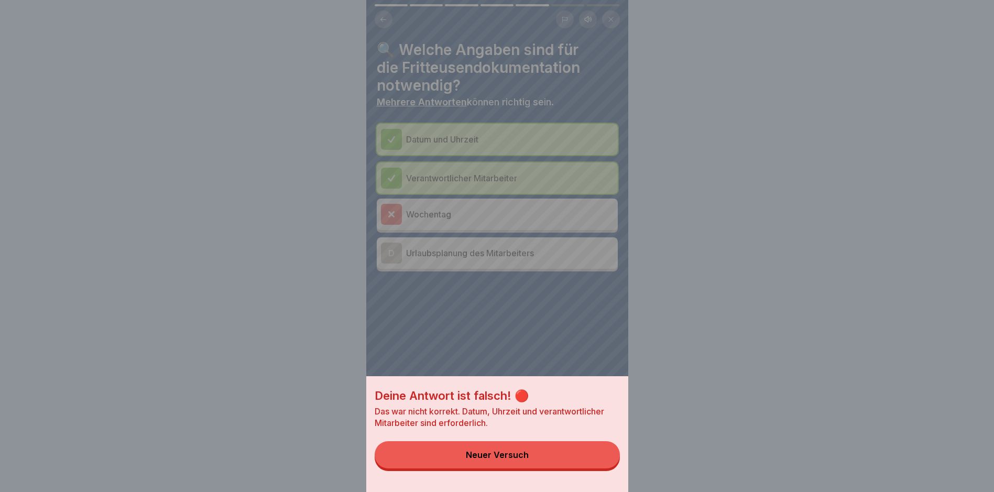
click at [532, 465] on button "Neuer Versuch" at bounding box center [497, 454] width 245 height 27
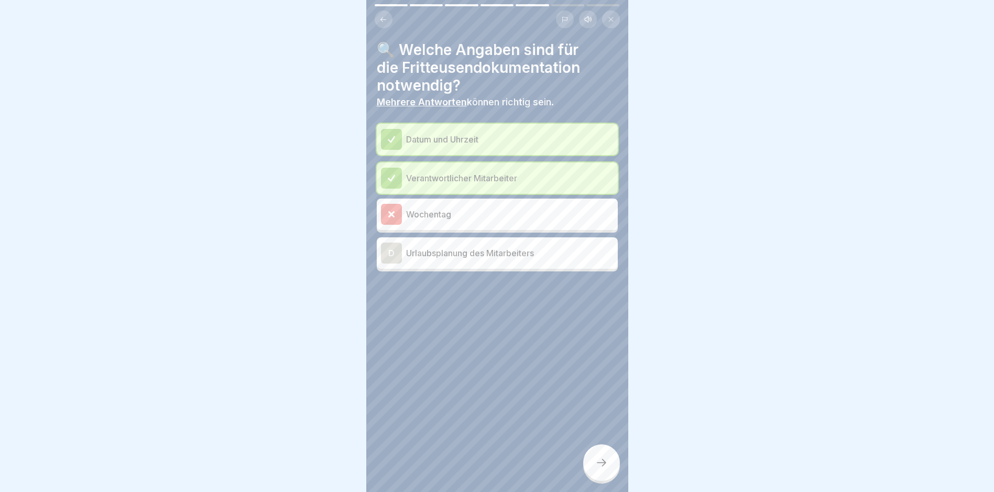
click at [606, 468] on icon at bounding box center [601, 463] width 13 height 13
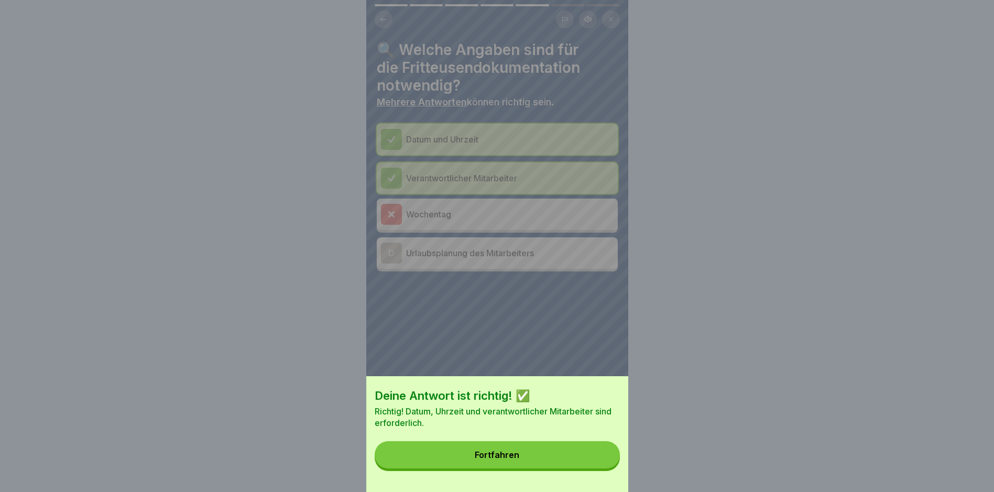
click at [506, 460] on div "Fortfahren" at bounding box center [497, 454] width 45 height 9
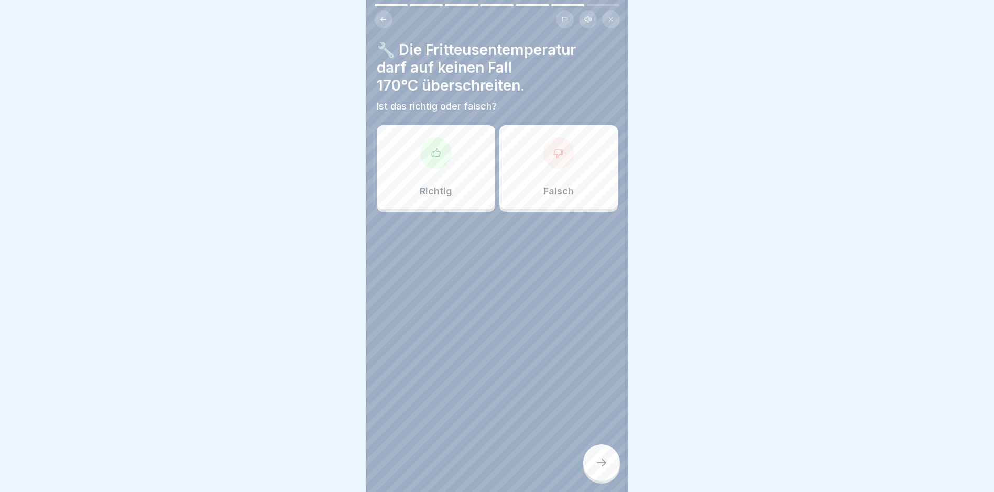
click at [455, 153] on div "Richtig" at bounding box center [436, 167] width 118 height 84
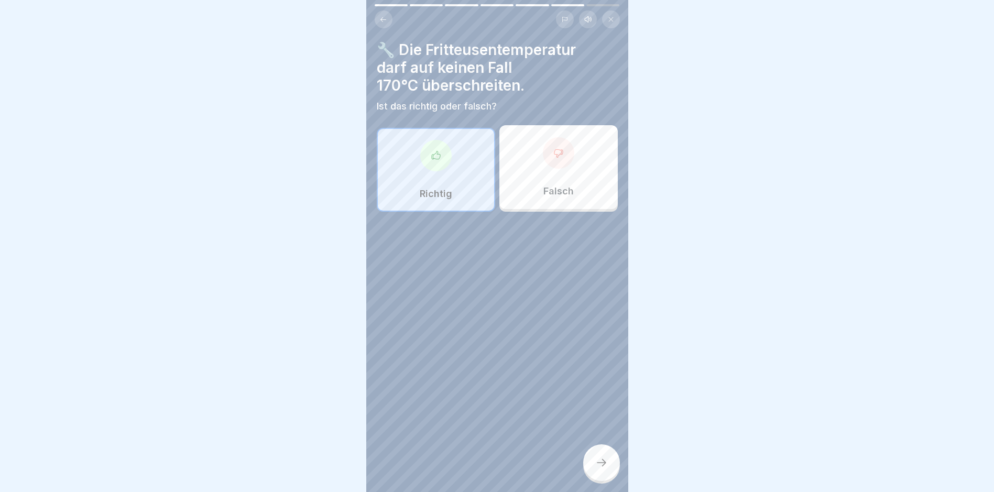
click at [597, 470] on div at bounding box center [601, 462] width 37 height 37
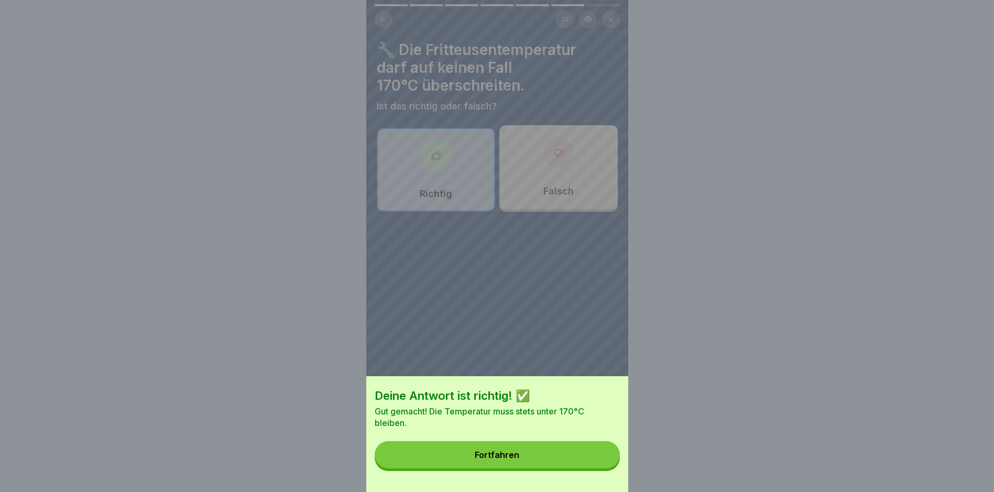
click at [555, 460] on button "Fortfahren" at bounding box center [497, 454] width 245 height 27
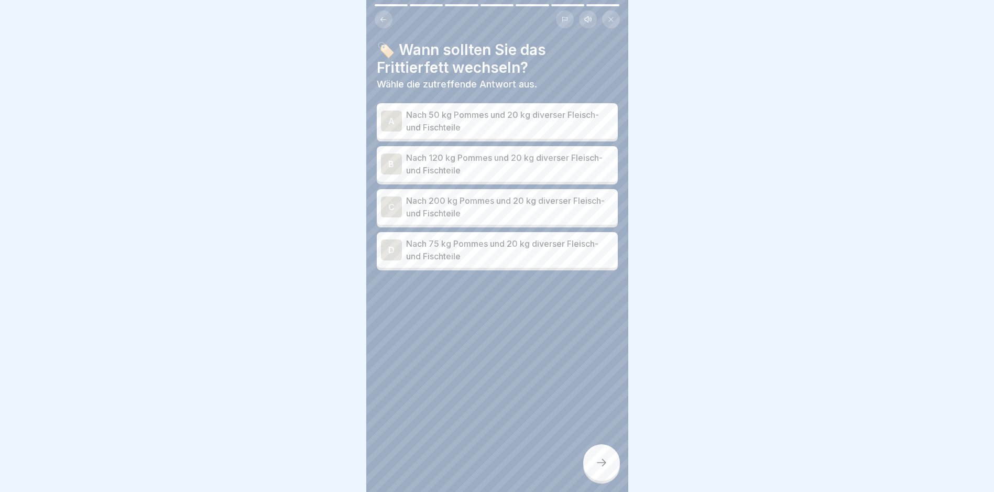
click at [505, 153] on p "Nach 120 kg Pommes und 20 kg diverser Fleisch- und Fischteile" at bounding box center [510, 163] width 208 height 25
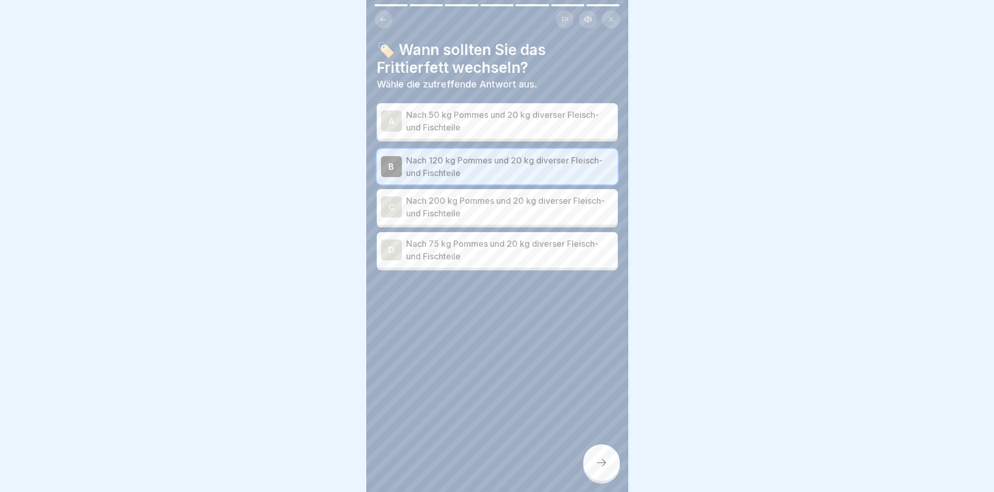
click at [598, 468] on icon at bounding box center [601, 463] width 13 height 13
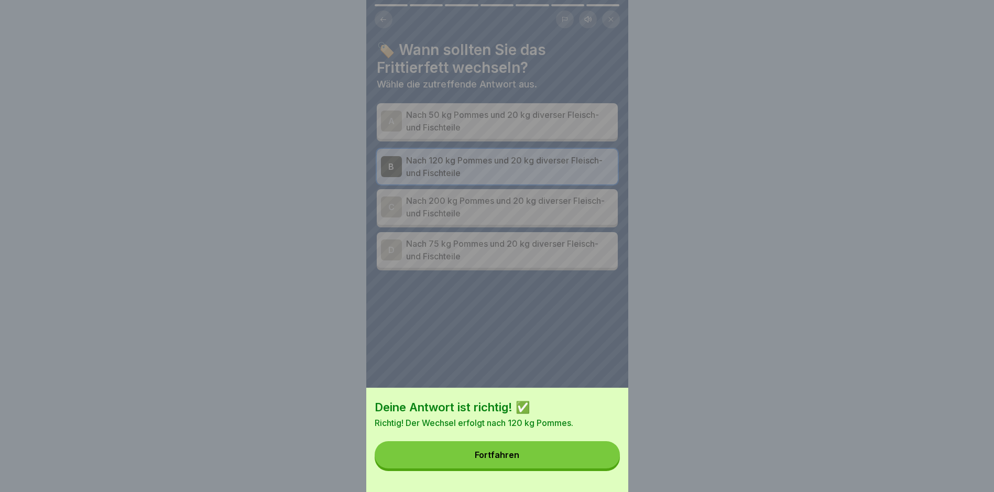
click at [584, 465] on button "Fortfahren" at bounding box center [497, 454] width 245 height 27
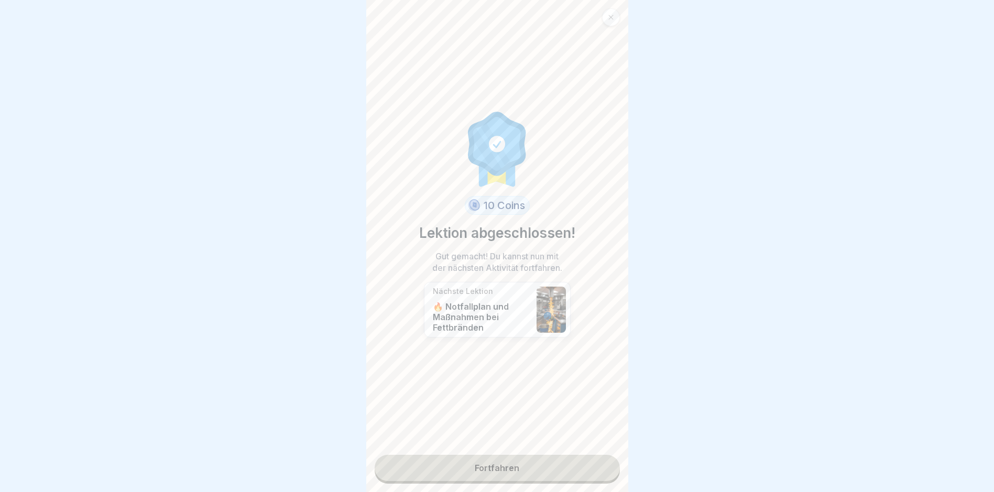
click at [516, 464] on link "Fortfahren" at bounding box center [497, 468] width 245 height 26
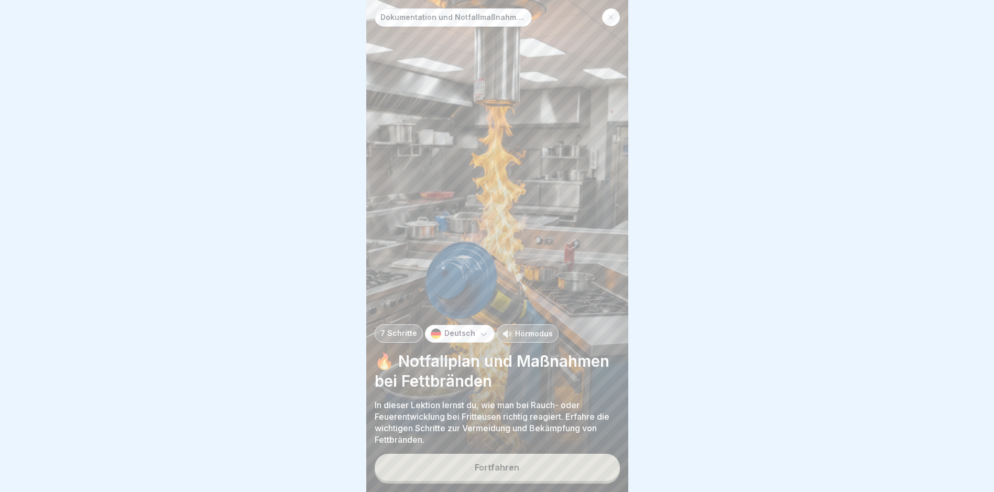
click at [499, 469] on div "Fortfahren" at bounding box center [497, 467] width 45 height 9
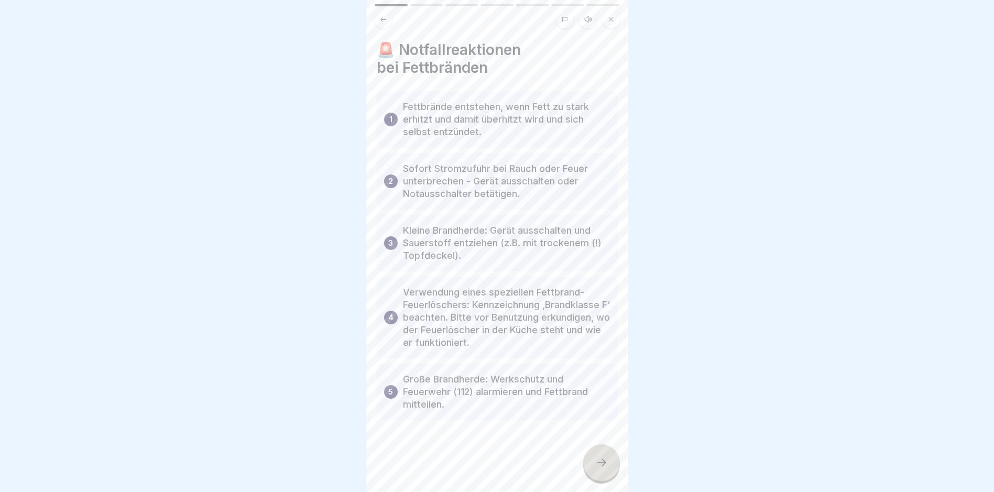
click at [603, 464] on icon at bounding box center [601, 463] width 13 height 13
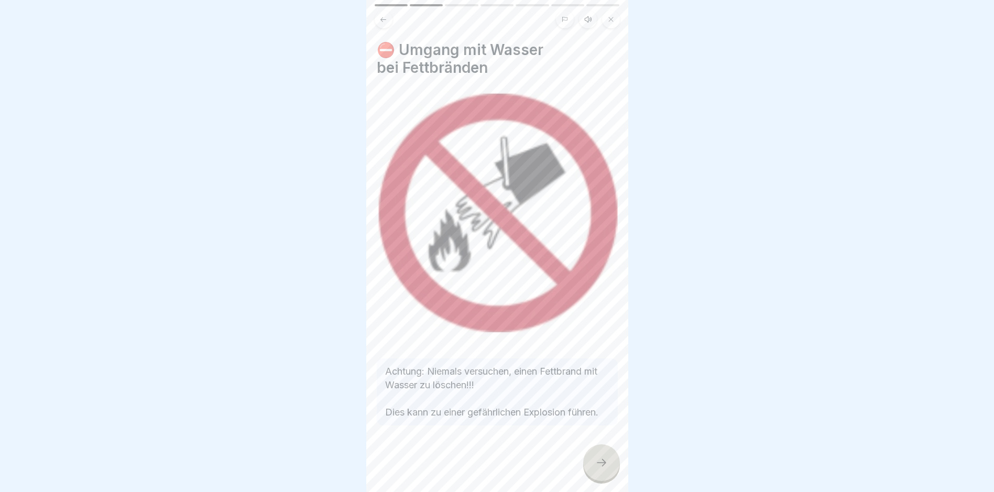
click at [600, 464] on icon at bounding box center [601, 463] width 13 height 13
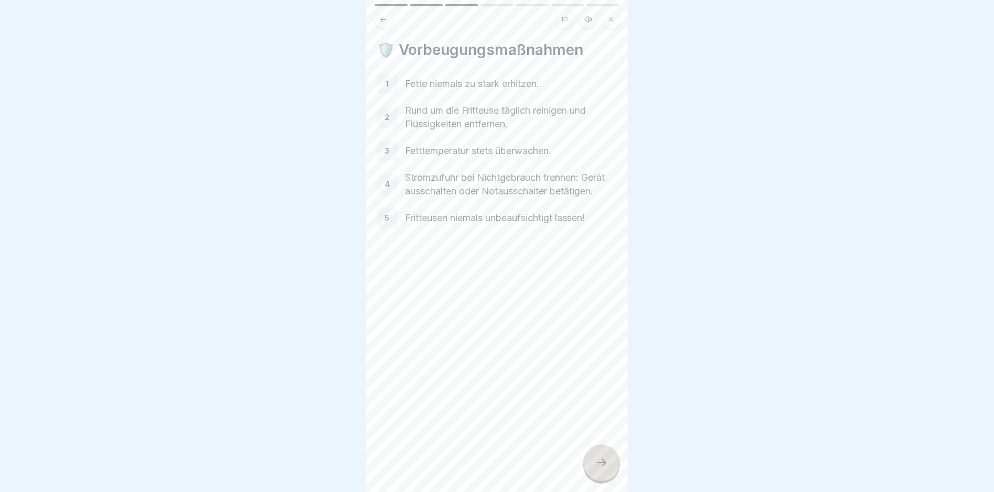
click at [613, 471] on div at bounding box center [601, 462] width 37 height 37
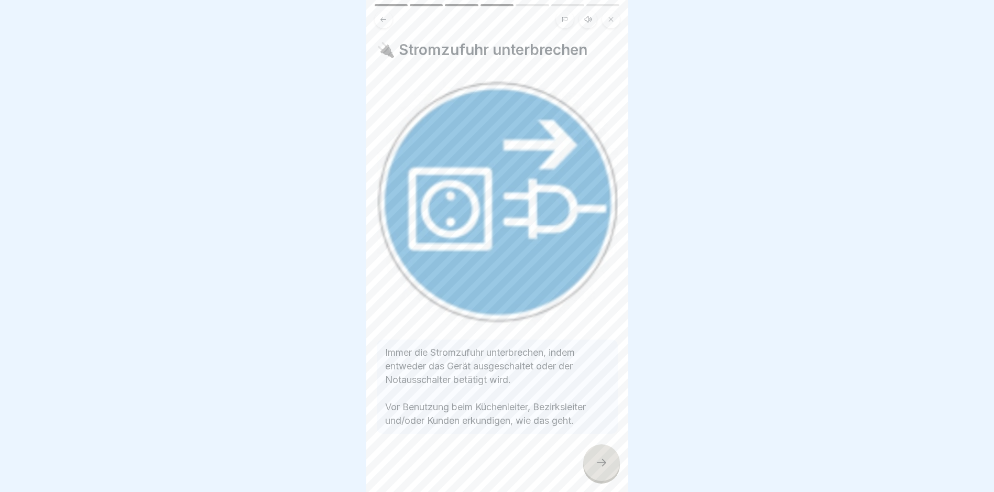
click at [606, 465] on icon at bounding box center [601, 463] width 13 height 13
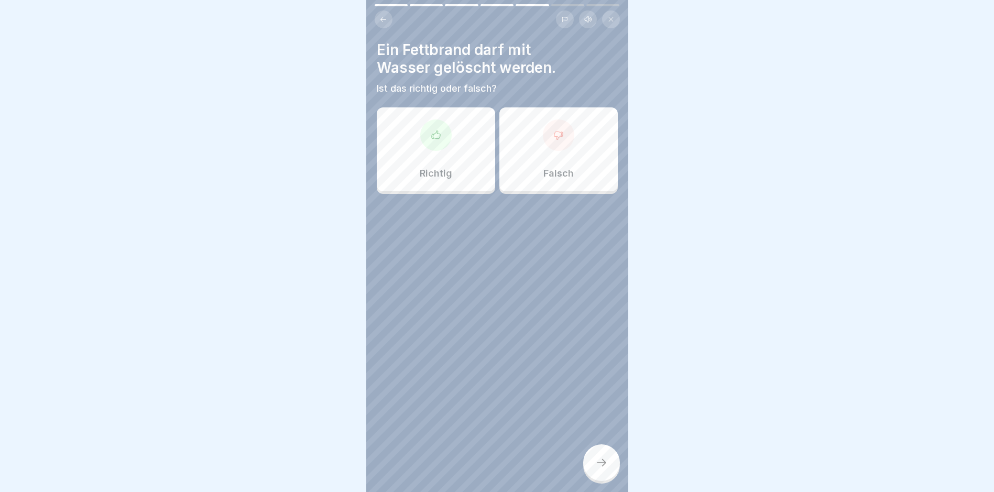
click at [543, 121] on div at bounding box center [558, 135] width 31 height 31
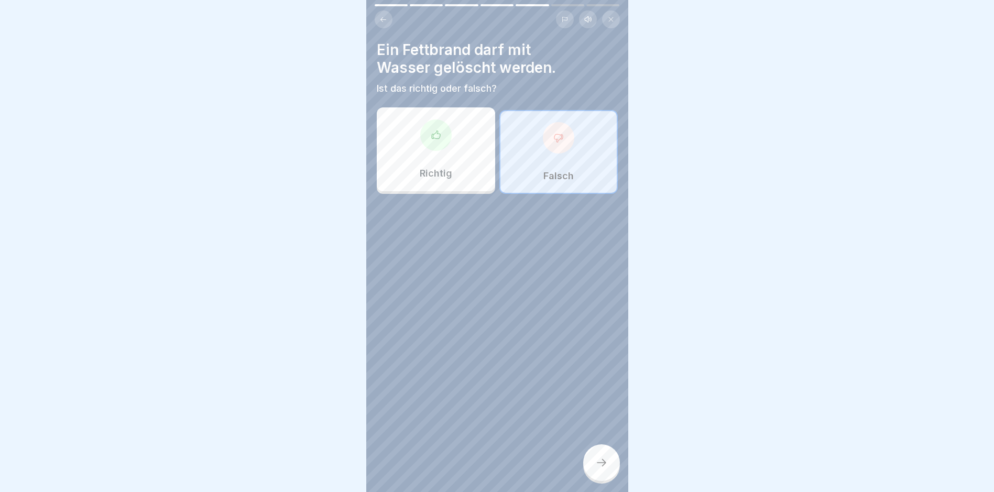
click at [610, 456] on div at bounding box center [601, 462] width 37 height 37
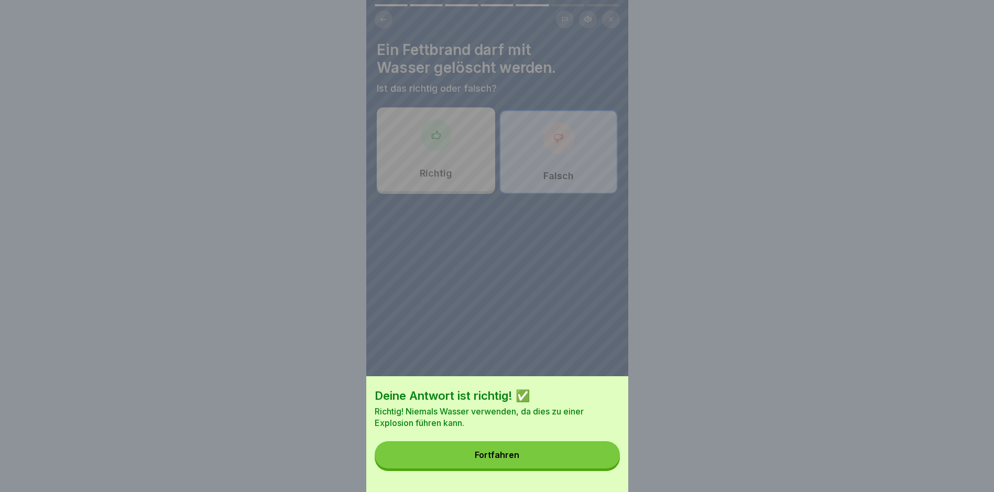
click at [511, 454] on button "Fortfahren" at bounding box center [497, 454] width 245 height 27
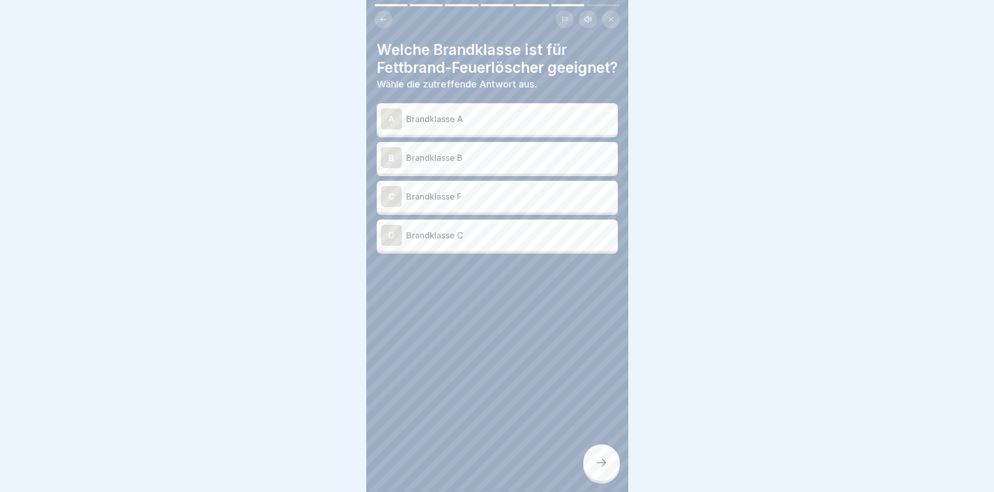
click at [489, 212] on div "C Brandklasse F" at bounding box center [497, 196] width 241 height 31
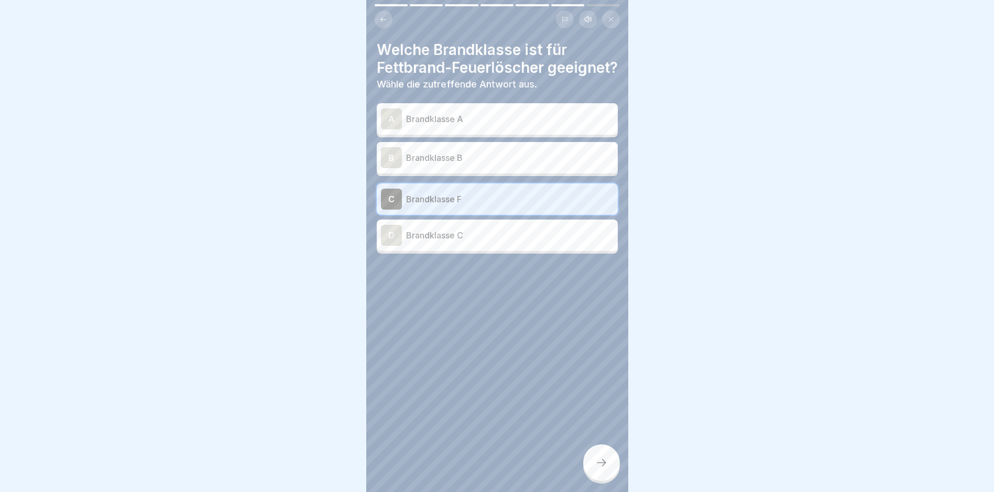
click at [607, 453] on div at bounding box center [601, 462] width 37 height 37
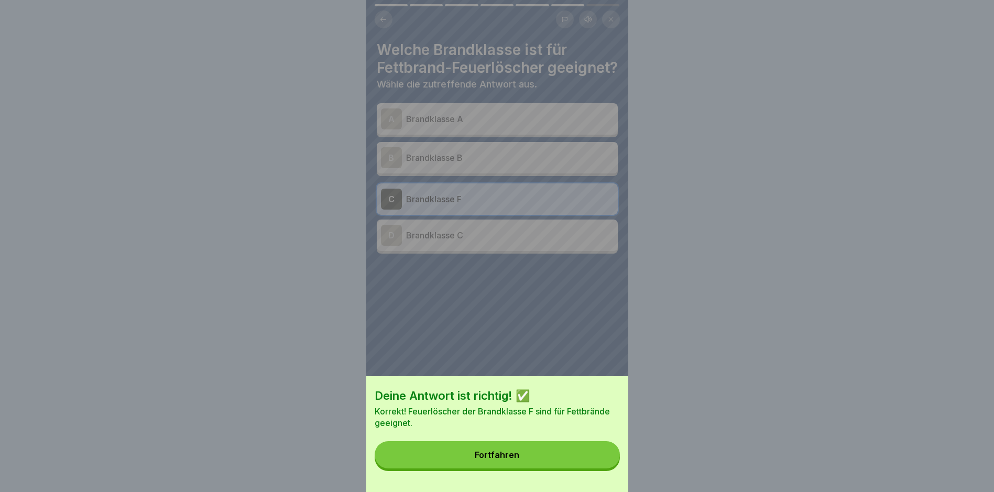
click at [553, 453] on button "Fortfahren" at bounding box center [497, 454] width 245 height 27
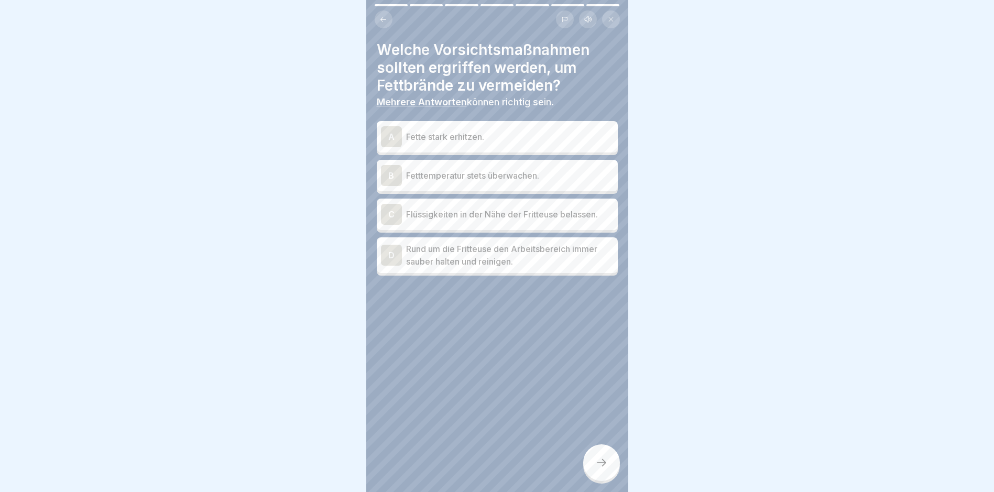
click at [464, 172] on p "Fetttemperatur stets überwachen." at bounding box center [510, 175] width 208 height 13
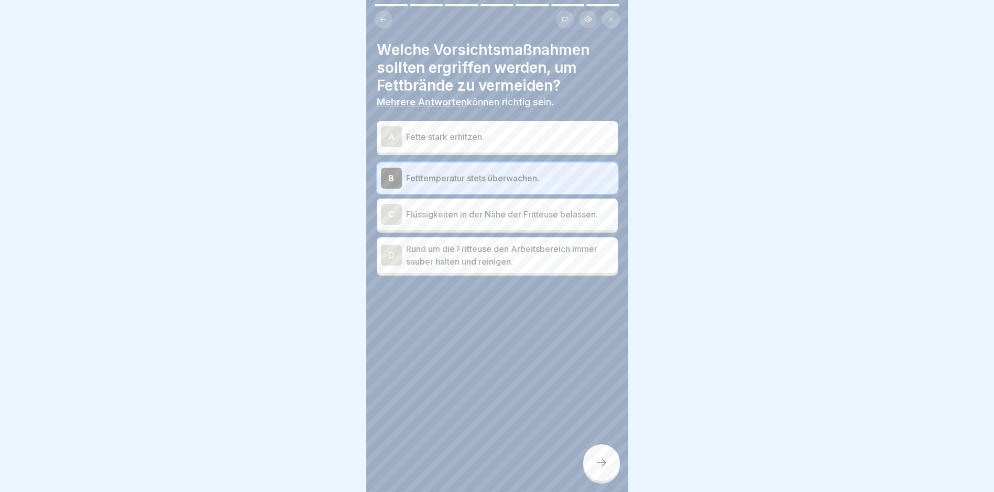
click at [457, 247] on p "Rund um die Fritteuse den Arbeitsbereich immer sauber halten und reinigen." at bounding box center [510, 255] width 208 height 25
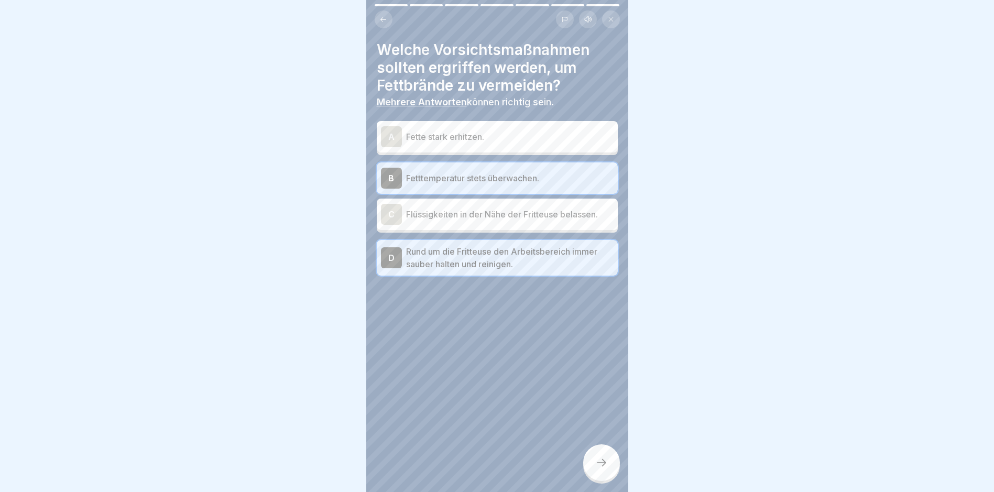
click at [597, 456] on div at bounding box center [601, 462] width 37 height 37
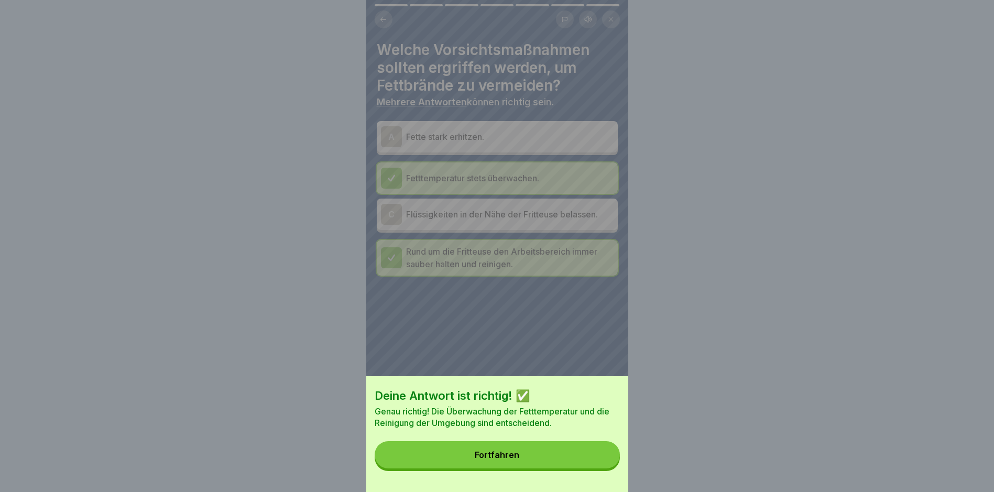
click at [498, 457] on button "Fortfahren" at bounding box center [497, 454] width 245 height 27
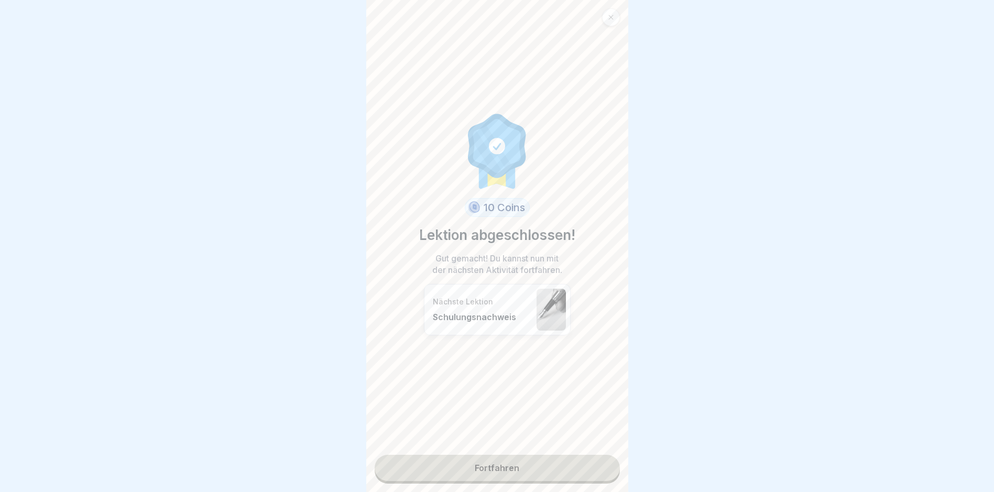
click at [483, 462] on link "Fortfahren" at bounding box center [497, 468] width 245 height 26
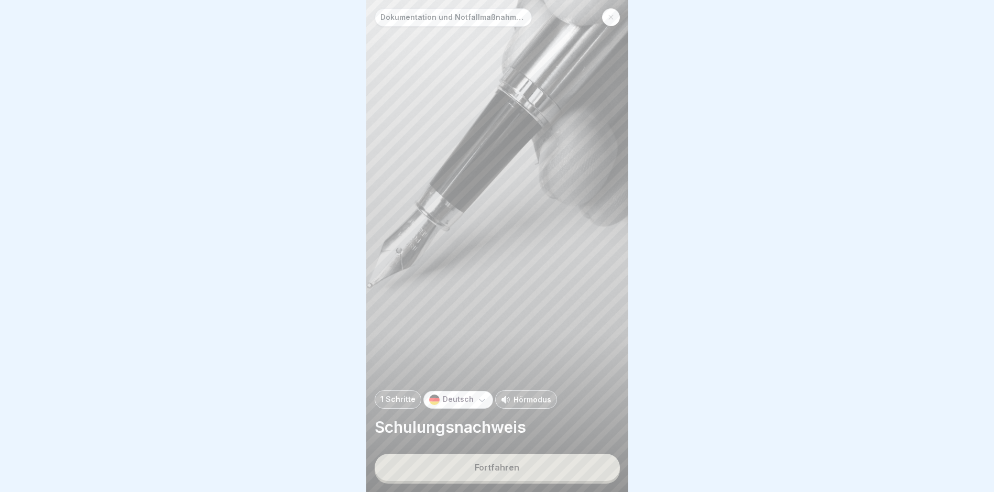
click at [503, 475] on button "Fortfahren" at bounding box center [497, 467] width 245 height 27
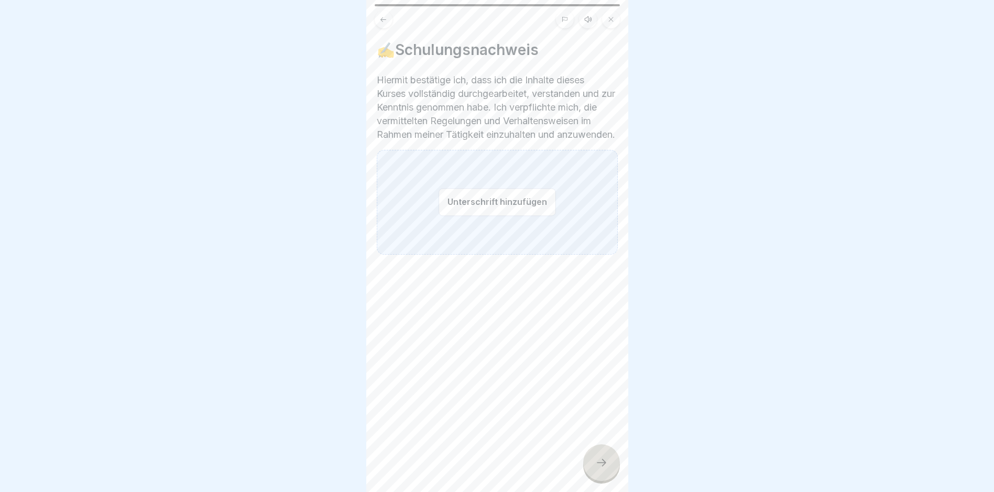
click at [485, 213] on button "Unterschrift hinzufügen" at bounding box center [497, 202] width 117 height 28
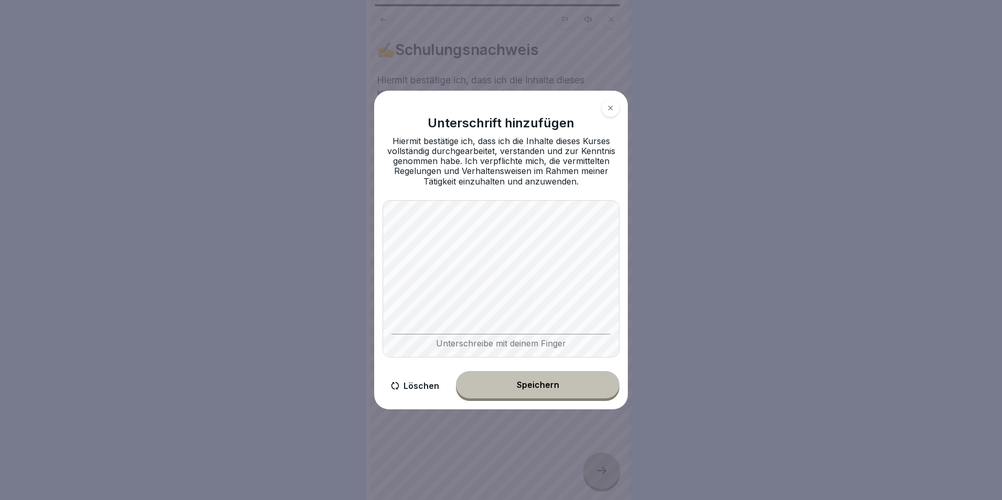
click at [660, 257] on body "Dokumentation und Notfallmaßnahmen bei Fritteusen 1 Schritte Deutsch Hörmodus S…" at bounding box center [497, 250] width 994 height 500
click at [547, 384] on div "Speichern" at bounding box center [538, 384] width 42 height 9
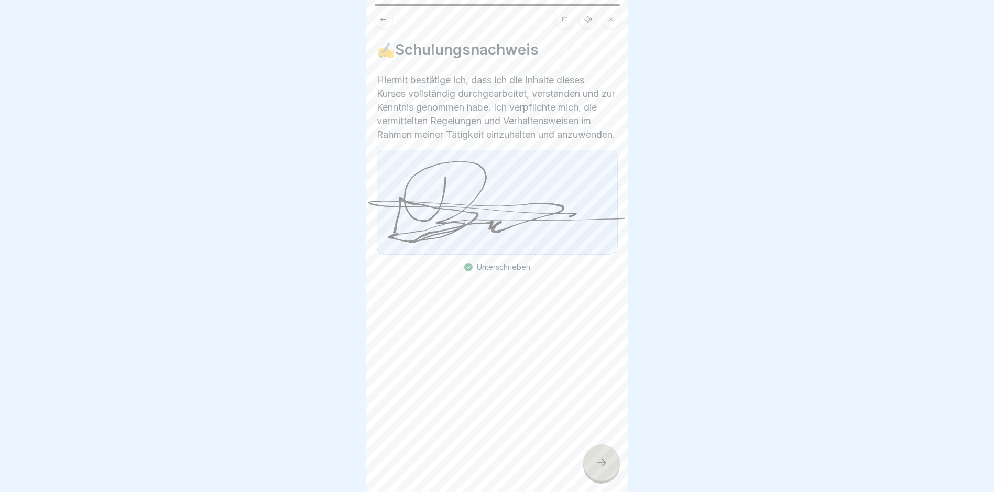
click at [606, 481] on div at bounding box center [601, 462] width 37 height 37
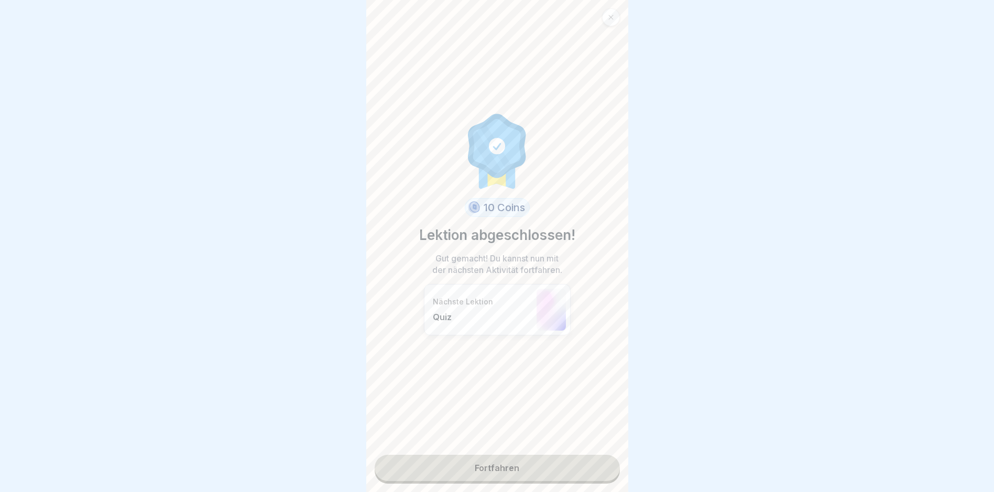
click at [502, 463] on link "Fortfahren" at bounding box center [497, 468] width 245 height 26
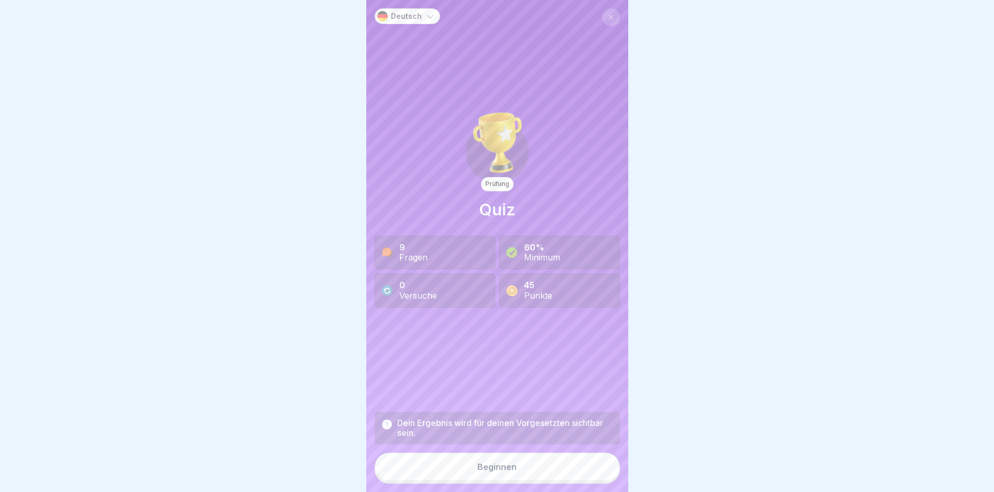
click at [505, 481] on button "Beginnen" at bounding box center [497, 467] width 245 height 28
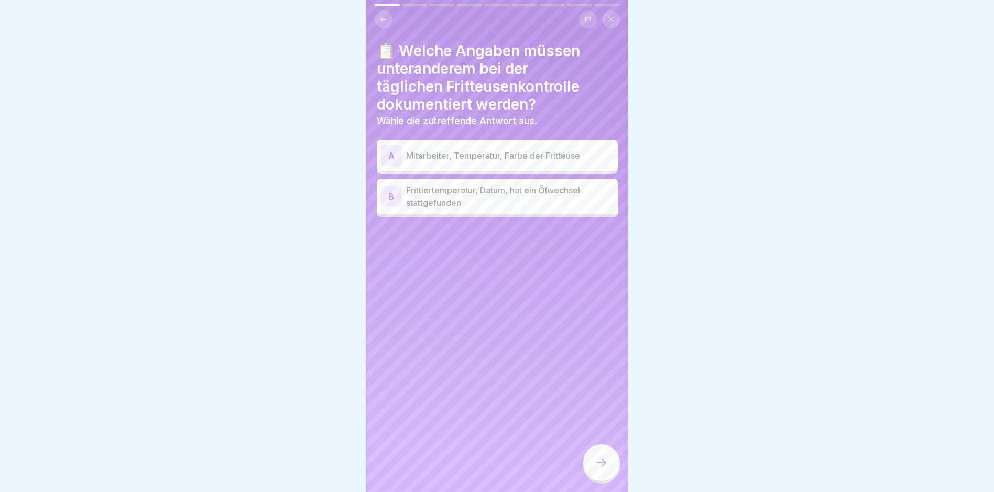
click at [494, 199] on p "Frittiertemperatur, Datum, hat ein Ölwechsel stattgefunden" at bounding box center [510, 196] width 208 height 25
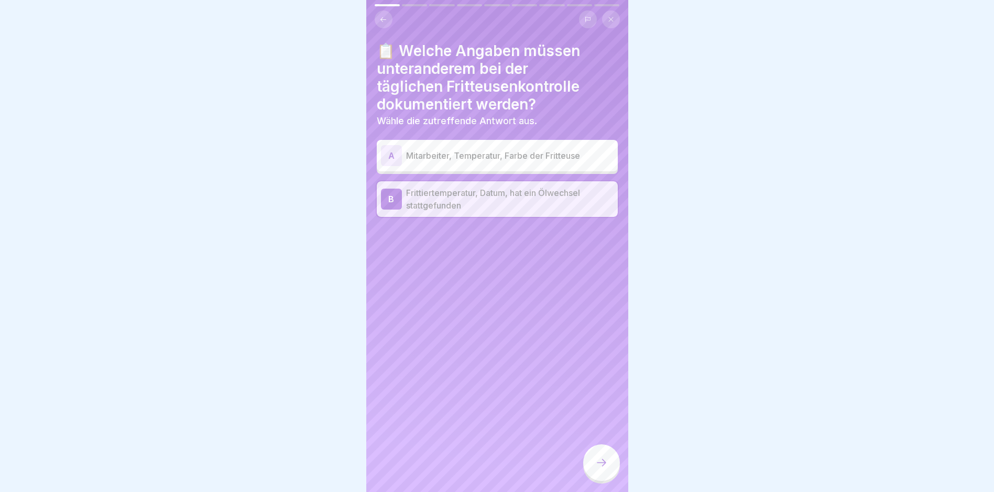
click at [602, 480] on div at bounding box center [601, 462] width 37 height 37
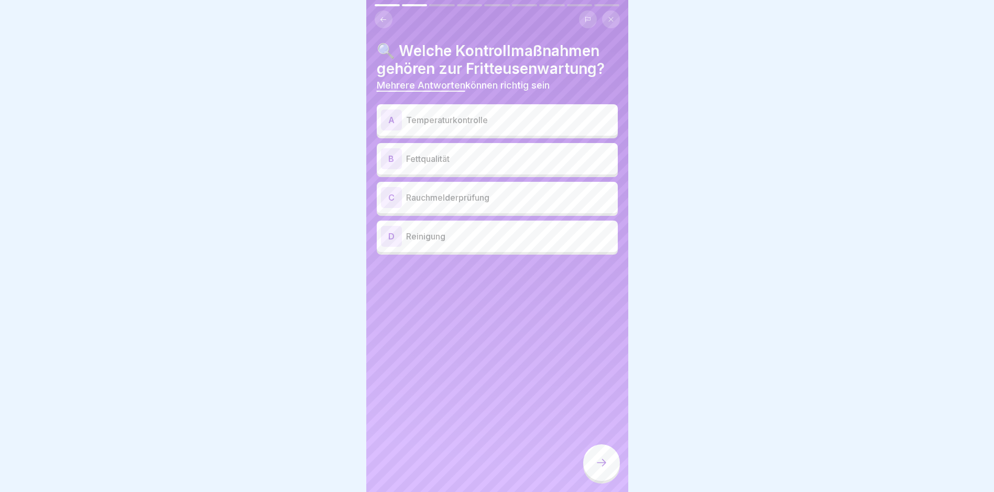
click at [472, 122] on p "Temperaturkontrolle" at bounding box center [510, 120] width 208 height 13
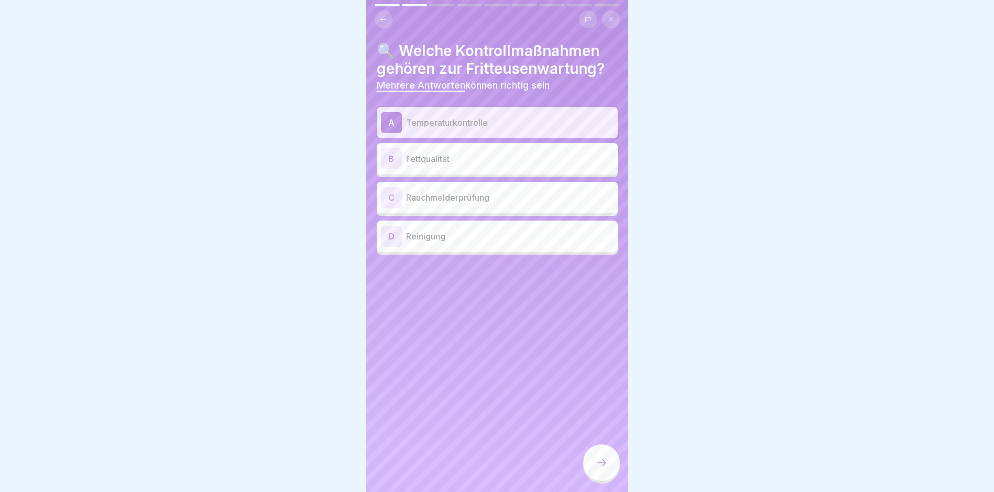
click at [484, 158] on p "Fettqualität" at bounding box center [510, 159] width 208 height 13
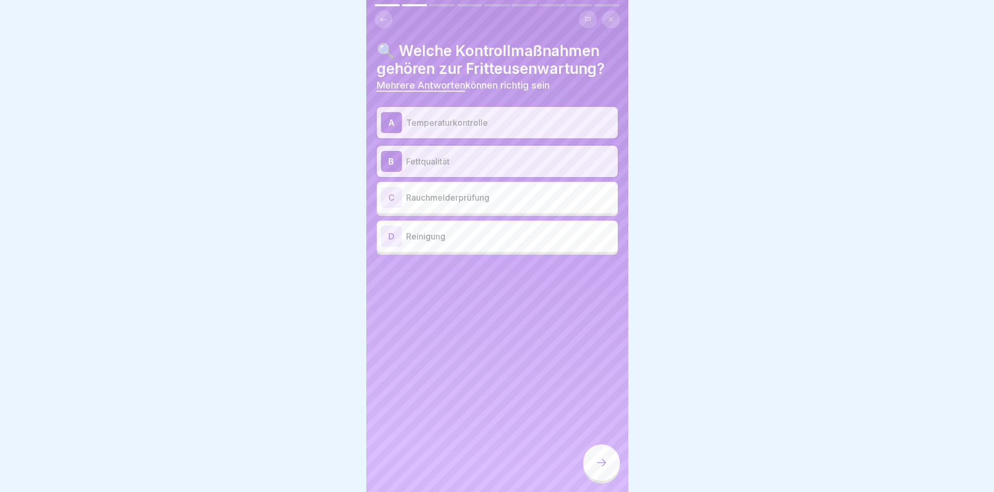
click at [461, 240] on p "Reinigung" at bounding box center [510, 236] width 208 height 13
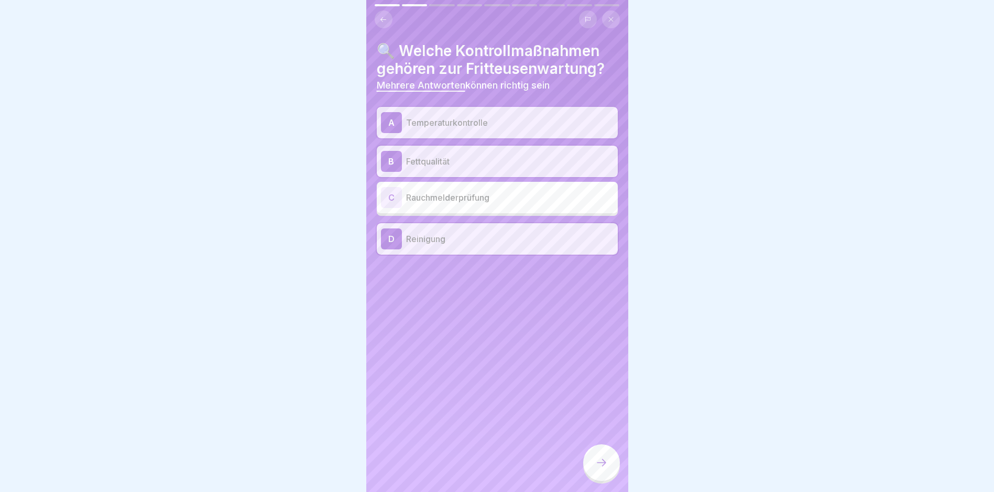
click at [606, 481] on div at bounding box center [601, 462] width 37 height 37
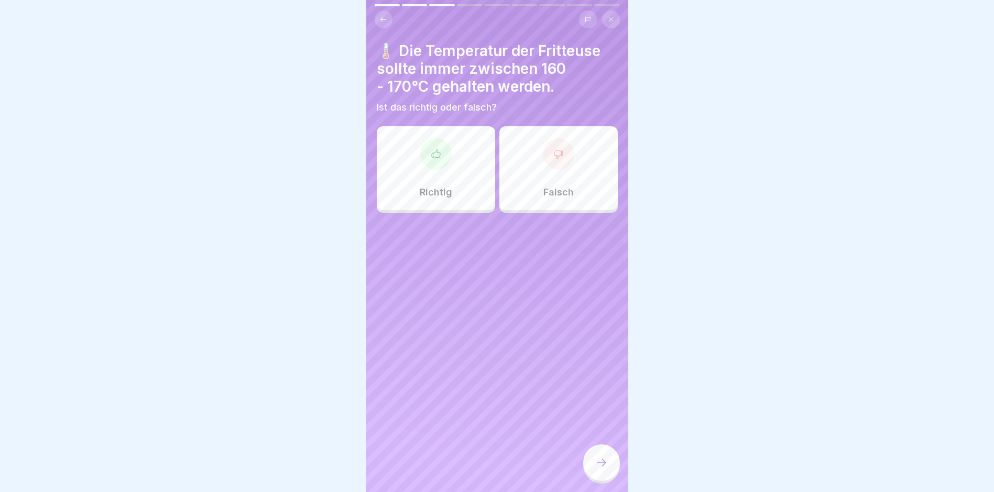
click at [448, 181] on div "Richtig" at bounding box center [436, 168] width 118 height 84
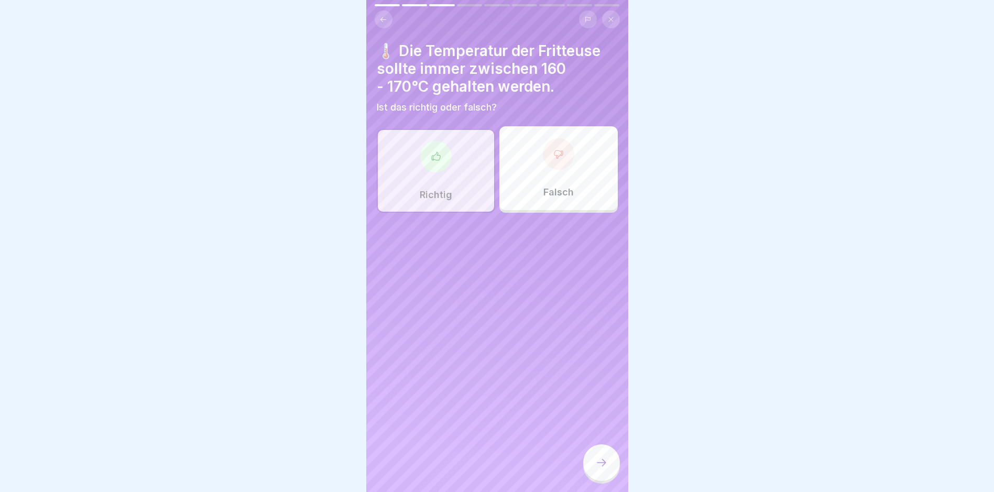
click at [543, 167] on div at bounding box center [558, 153] width 31 height 31
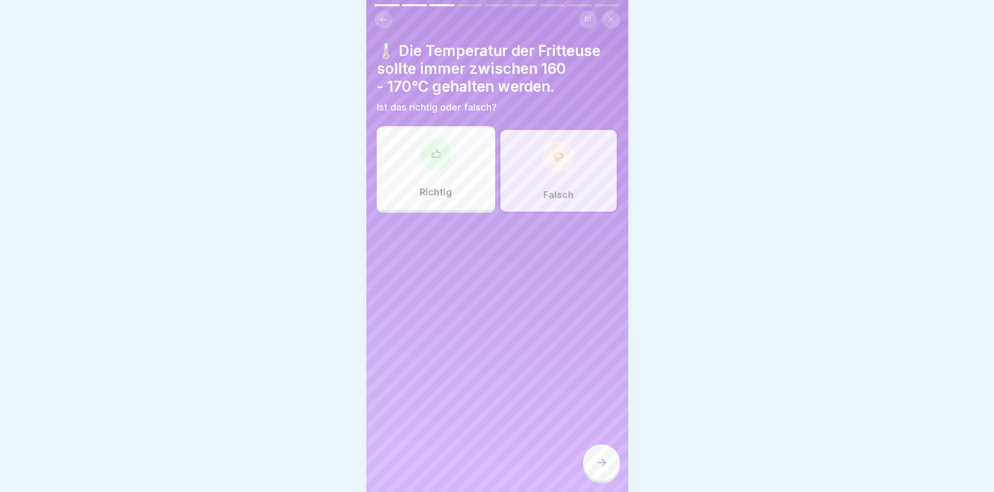
click at [606, 479] on div at bounding box center [601, 462] width 37 height 37
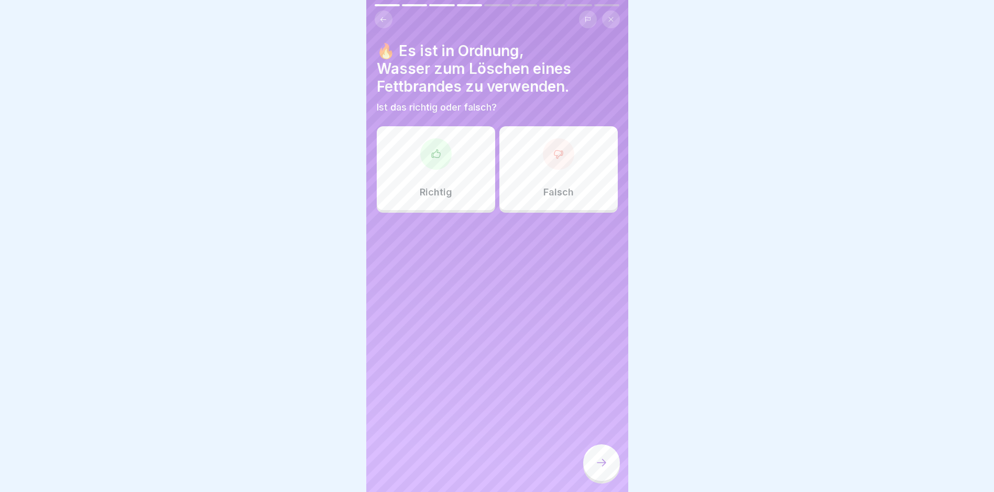
click at [559, 179] on div "Falsch" at bounding box center [559, 168] width 118 height 84
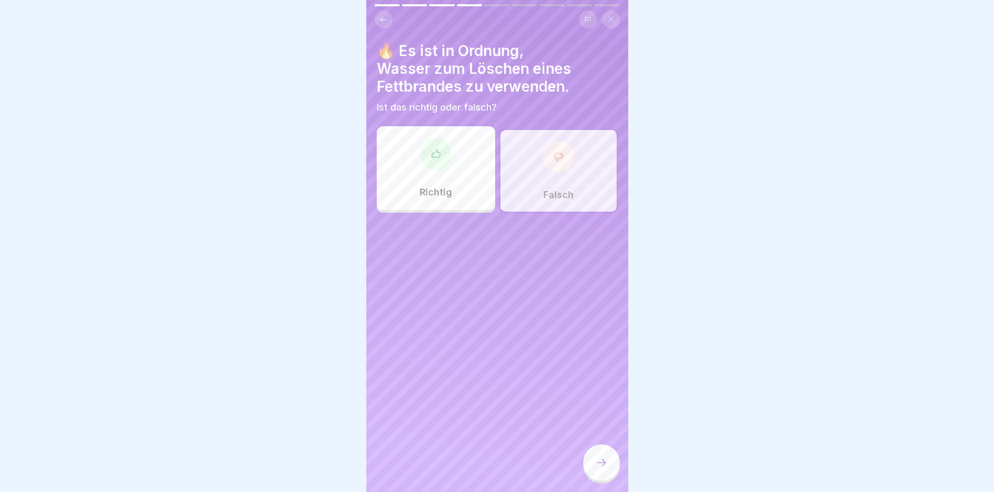
click at [600, 469] on icon at bounding box center [601, 463] width 13 height 13
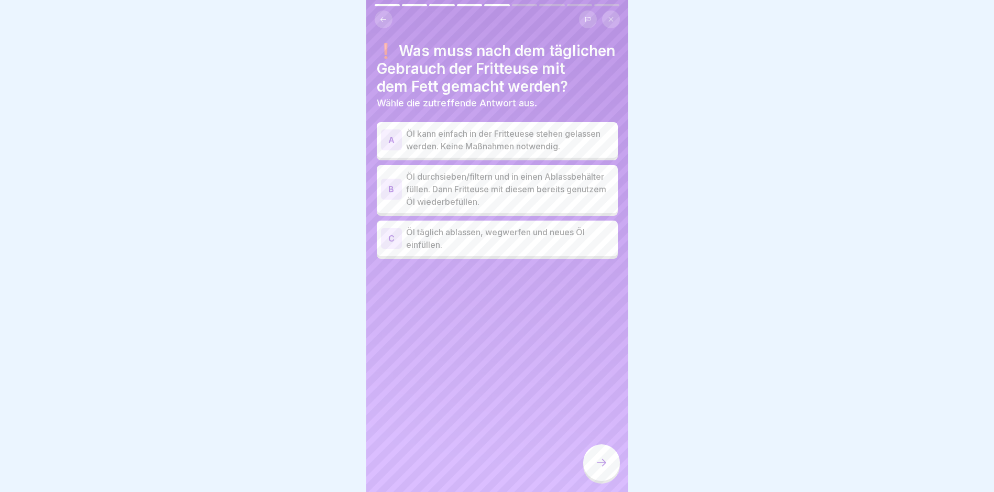
click at [525, 187] on p "Öl durchsieben/filtern und in einen Ablassbehälter füllen. Dann Fritteuse mit d…" at bounding box center [510, 189] width 208 height 38
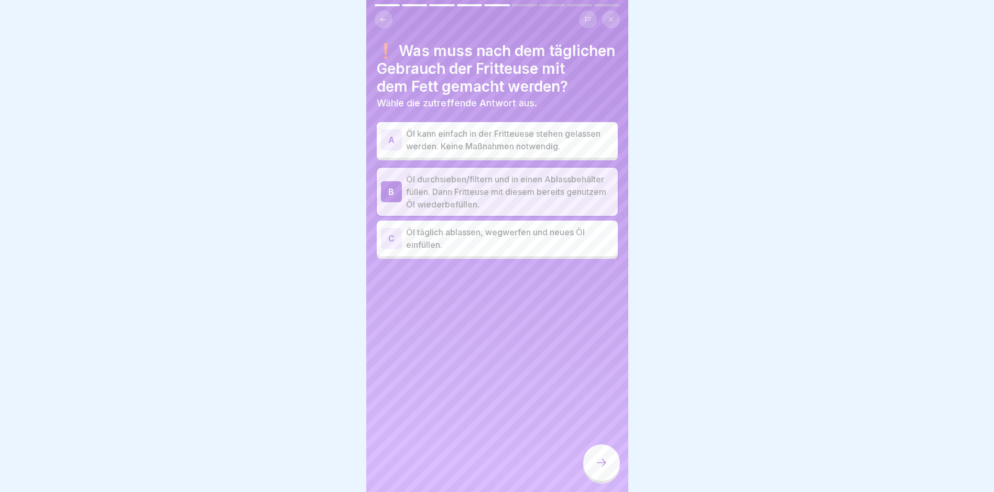
click at [609, 478] on div at bounding box center [601, 462] width 37 height 37
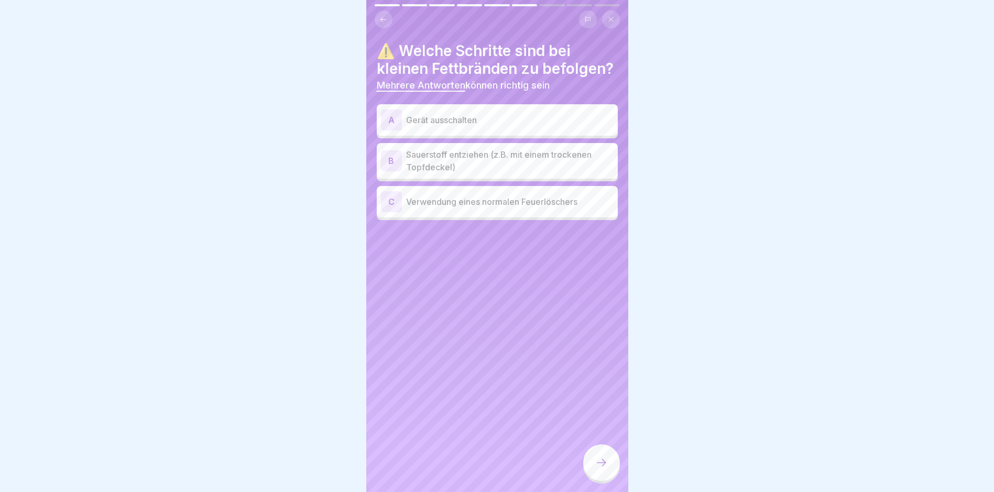
click at [465, 126] on p "Gerät ausschalten" at bounding box center [510, 120] width 208 height 13
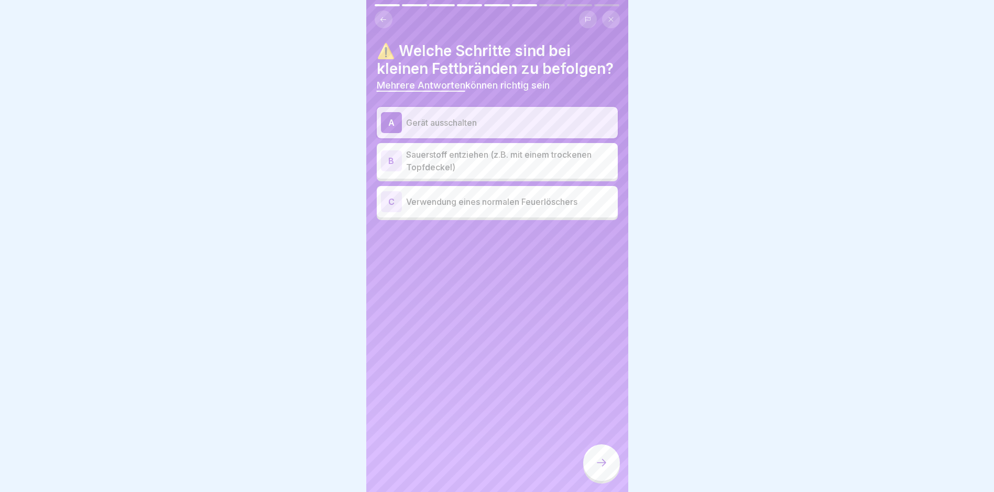
click at [459, 173] on p "Sauerstoff entziehen (z.B. mit einem trockenen Topfdeckel)" at bounding box center [510, 160] width 208 height 25
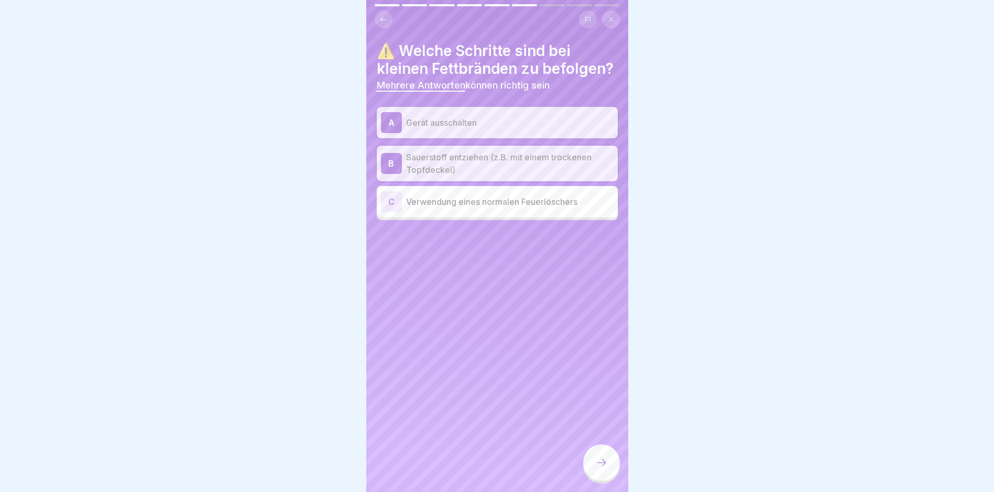
click at [589, 475] on div at bounding box center [601, 462] width 37 height 37
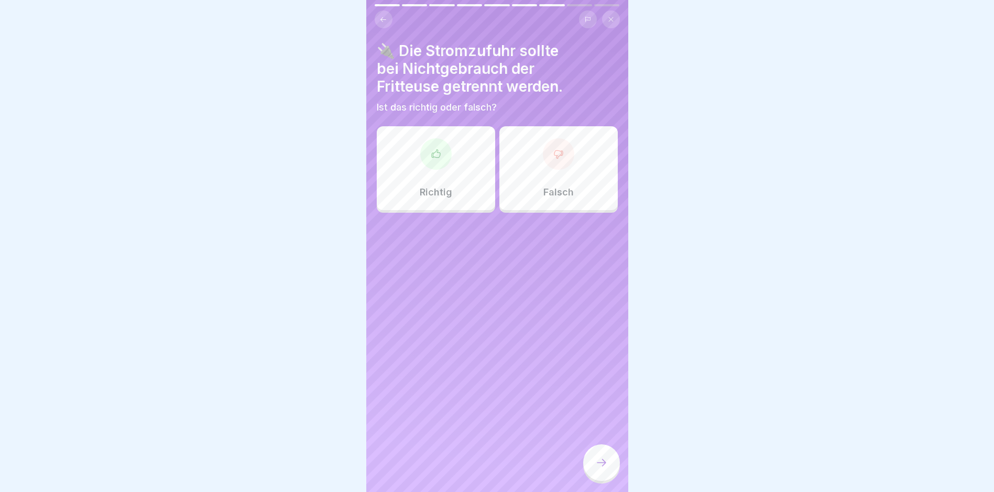
click at [429, 168] on div at bounding box center [435, 153] width 31 height 31
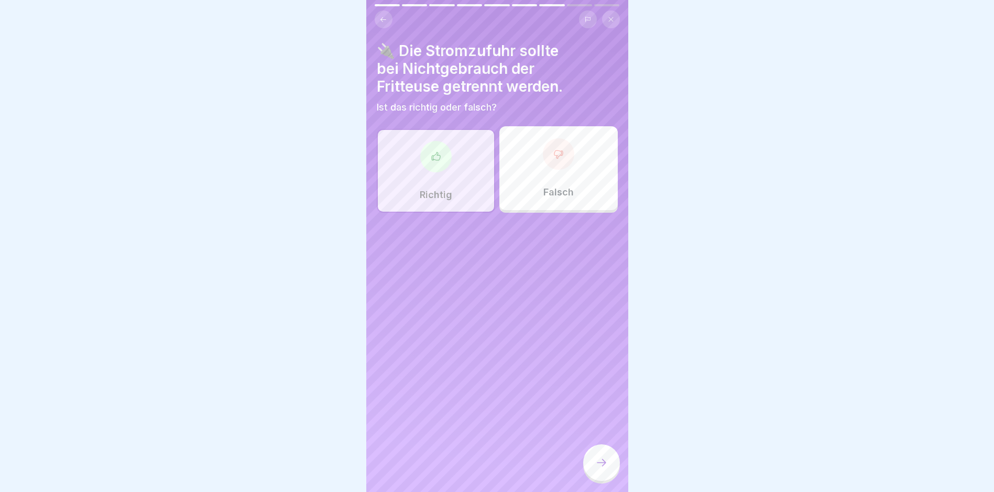
click at [606, 481] on div at bounding box center [601, 462] width 37 height 37
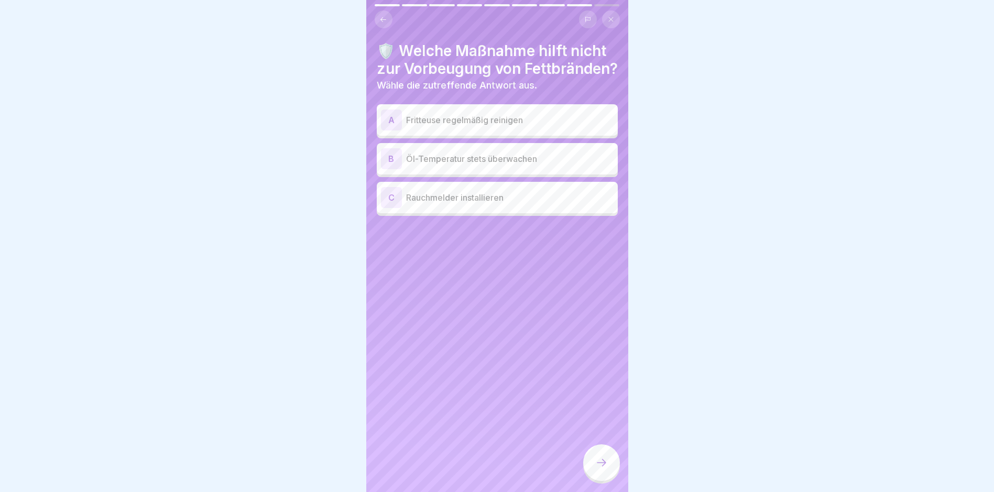
click at [482, 126] on p "Fritteuse regelmäßig reinigen" at bounding box center [510, 120] width 208 height 13
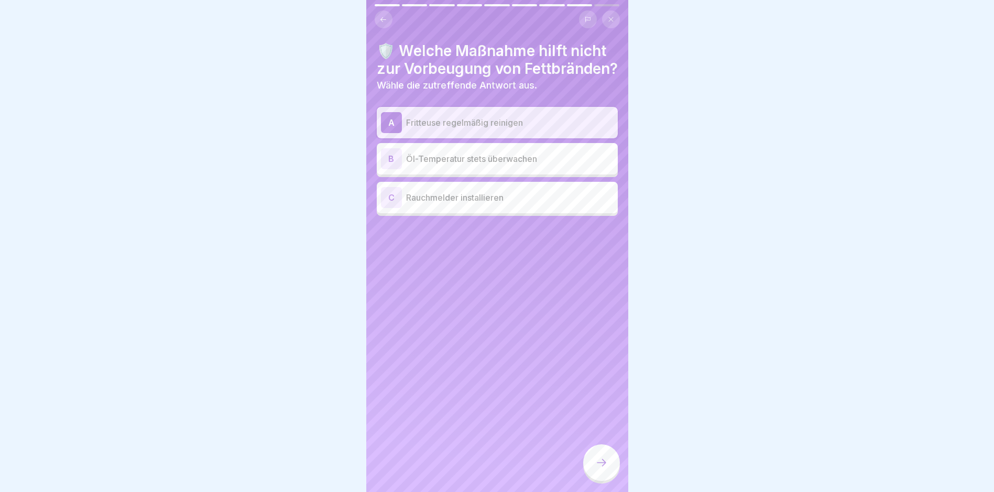
click at [491, 165] on p "Öl-Temperatur stets überwachen" at bounding box center [510, 159] width 208 height 13
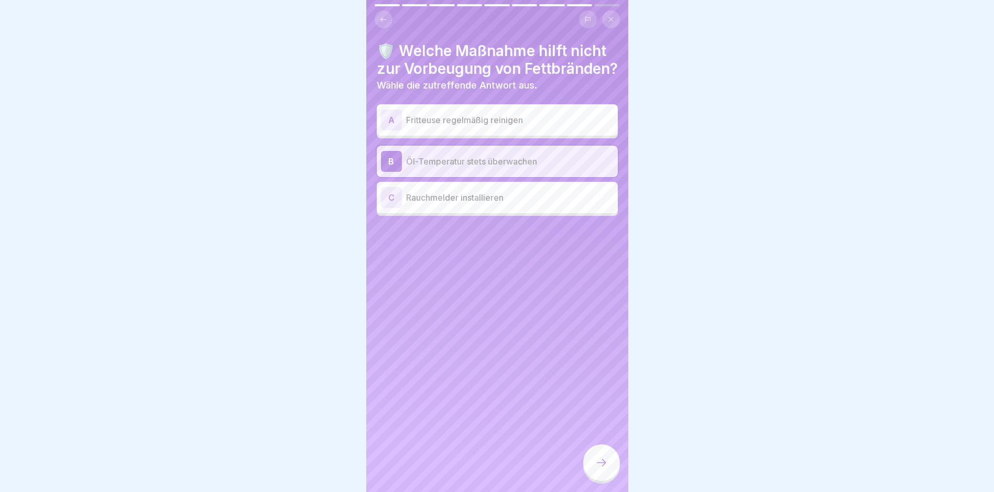
click at [497, 204] on p "Rauchmelder installieren" at bounding box center [510, 197] width 208 height 13
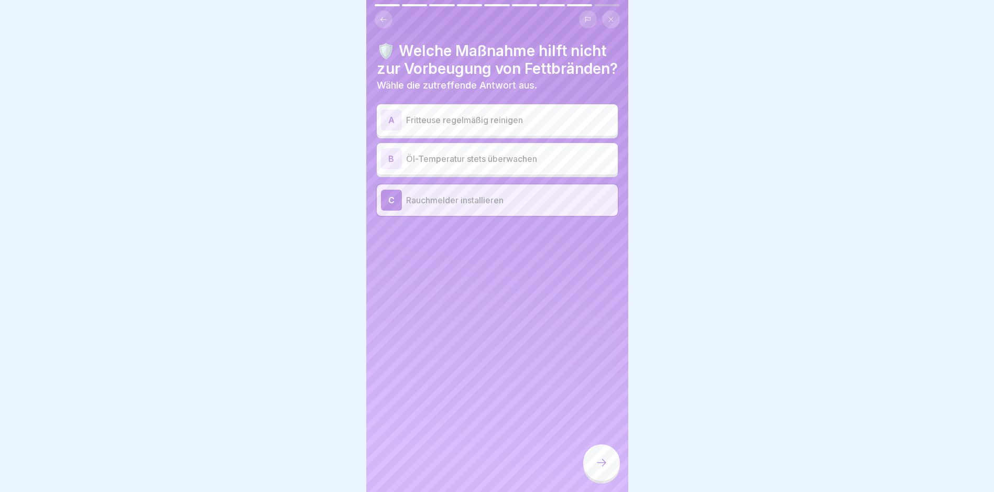
click at [603, 469] on icon at bounding box center [601, 463] width 13 height 13
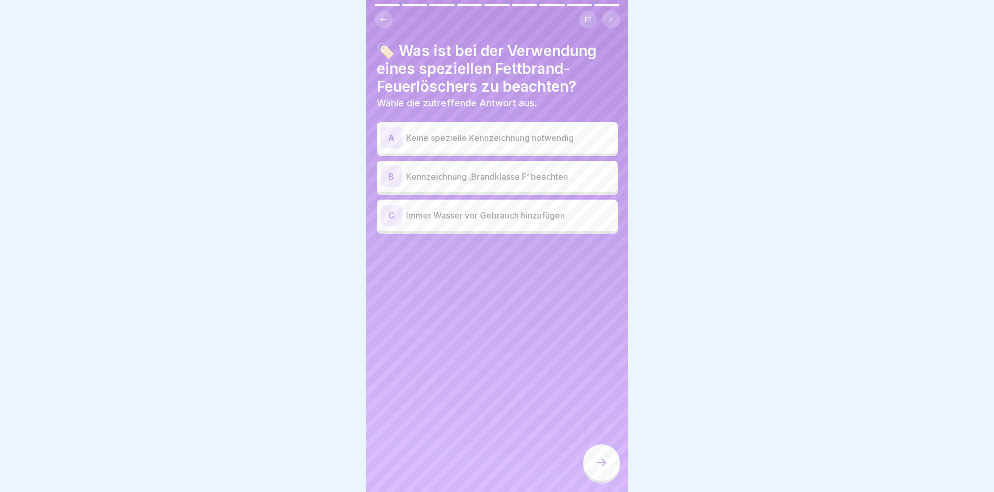
click at [463, 178] on p "Kennzeichnung ‚Brandklasse F‘ beachten" at bounding box center [510, 176] width 208 height 13
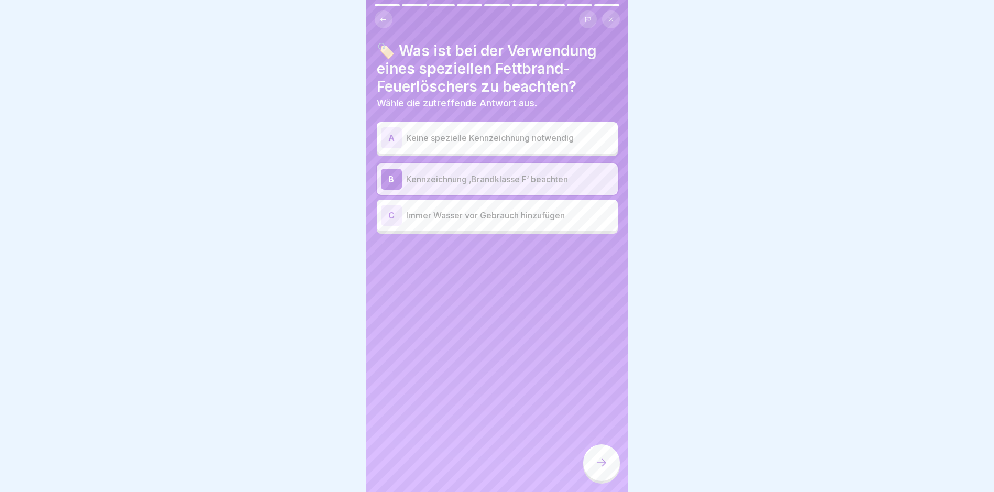
click at [609, 468] on div at bounding box center [601, 462] width 37 height 37
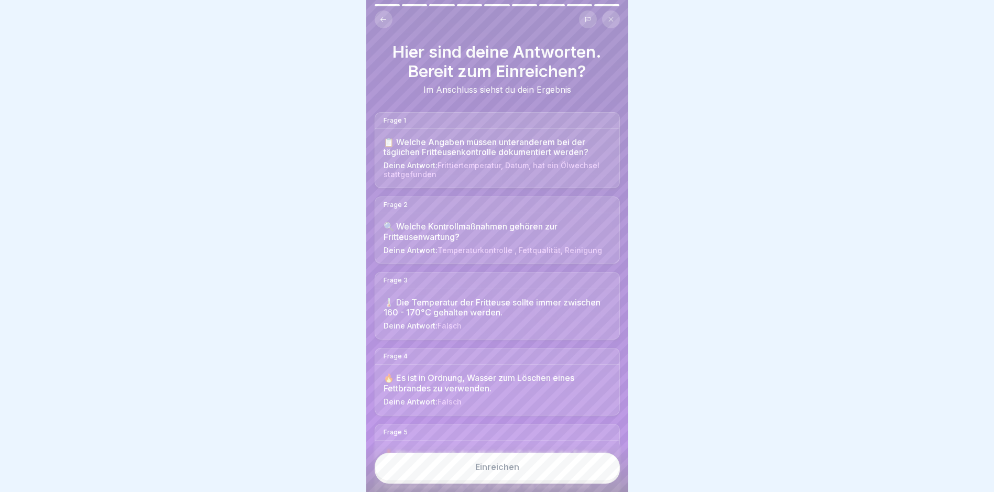
click at [573, 469] on button "Einreichen" at bounding box center [497, 467] width 245 height 28
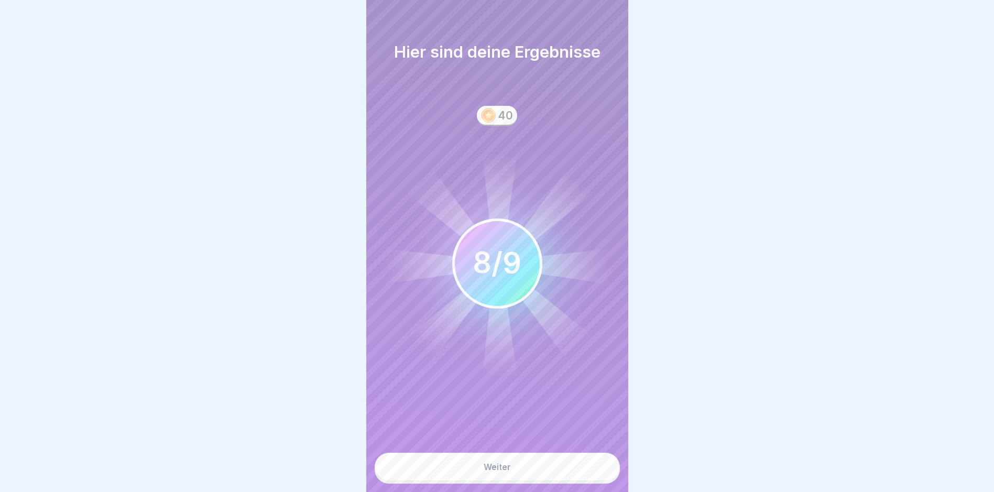
click at [506, 468] on button "Weiter" at bounding box center [497, 467] width 245 height 28
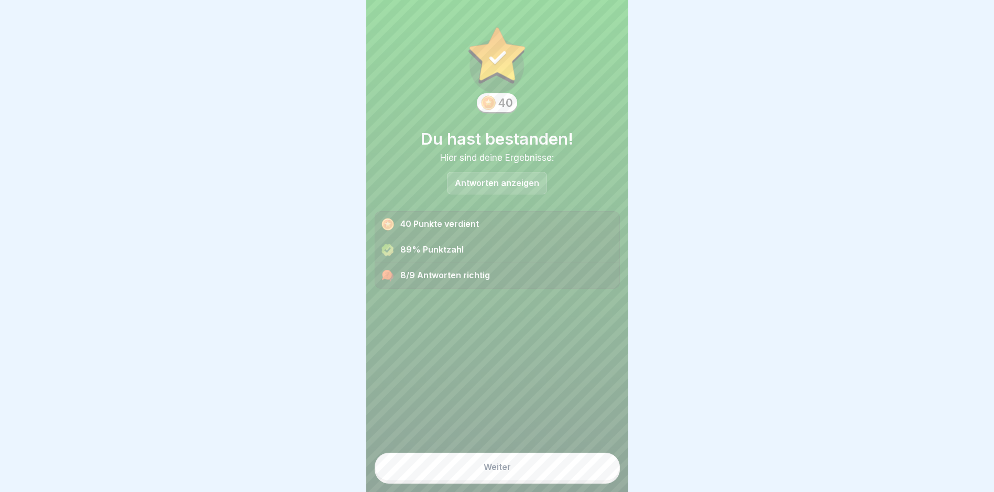
click at [496, 183] on p "Antworten anzeigen" at bounding box center [497, 183] width 84 height 9
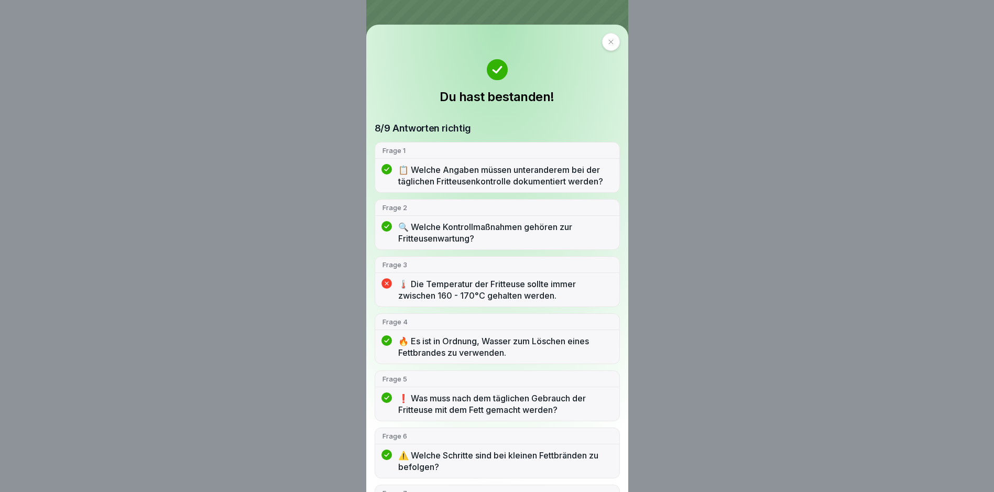
click at [608, 44] on icon at bounding box center [611, 42] width 6 height 6
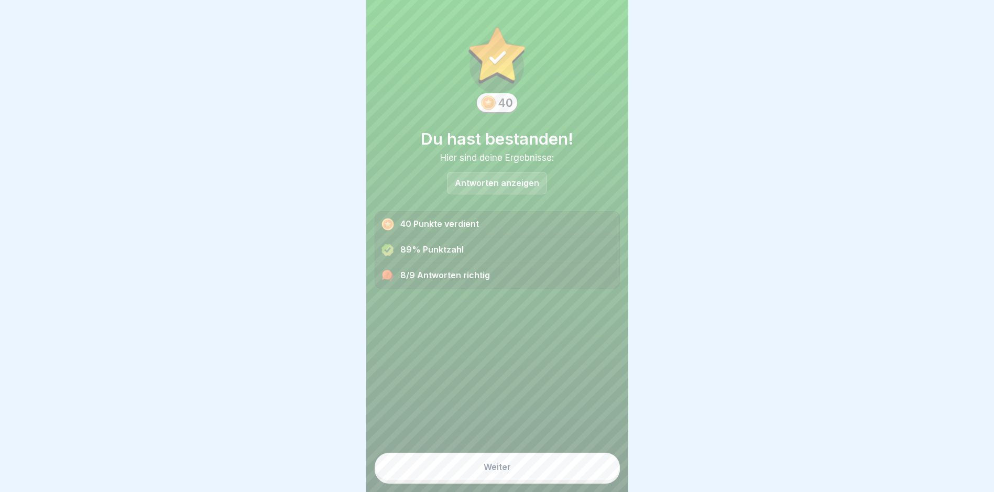
click at [501, 470] on button "Weiter" at bounding box center [497, 467] width 245 height 28
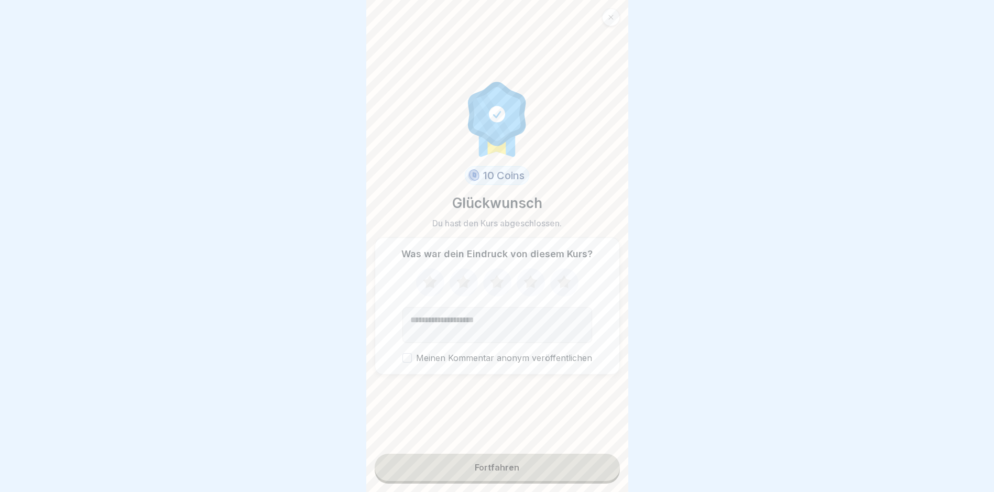
click at [505, 481] on button "Fortfahren" at bounding box center [497, 467] width 245 height 27
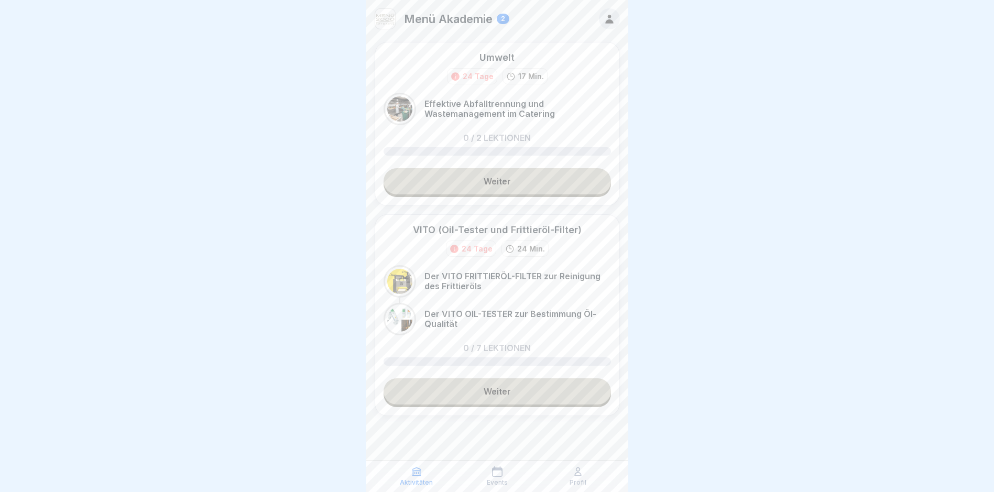
scroll to position [8, 0]
click at [534, 179] on link "Weiter" at bounding box center [497, 181] width 227 height 26
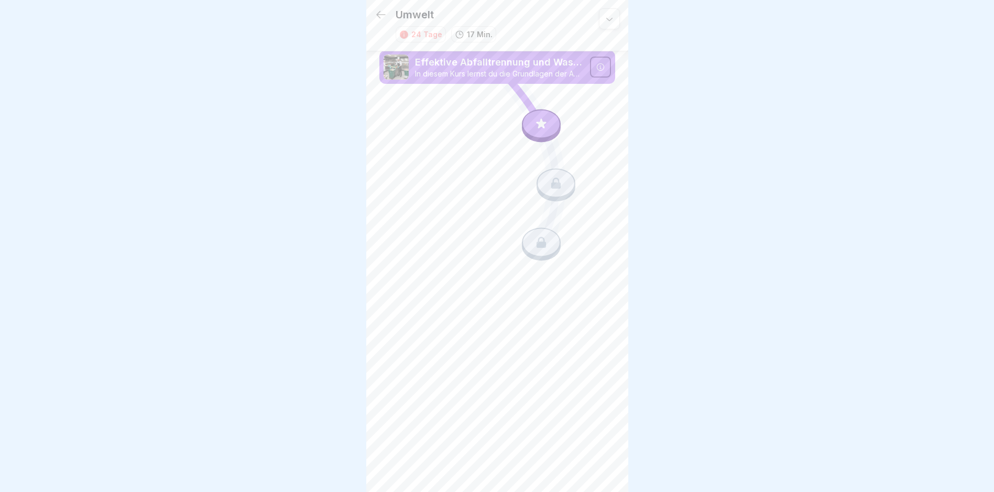
click at [546, 127] on icon at bounding box center [542, 124] width 14 height 14
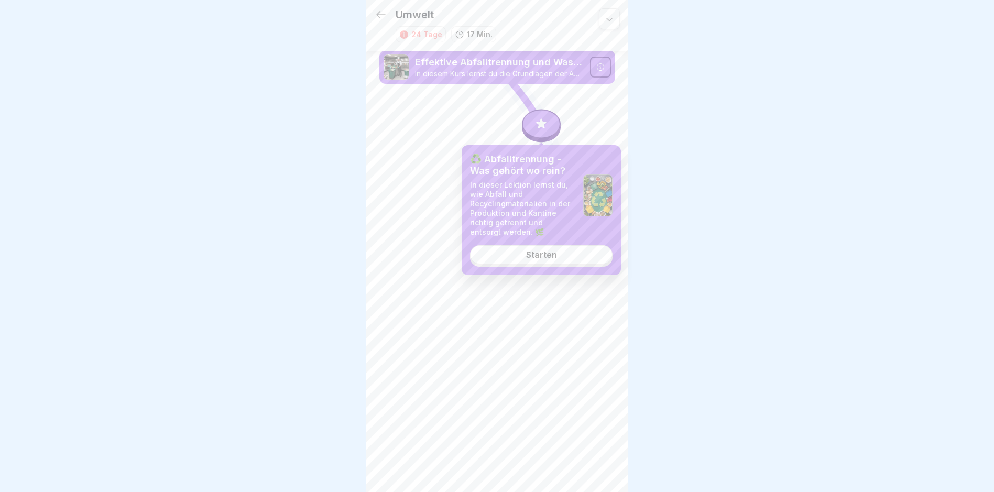
click at [557, 255] on link "Starten" at bounding box center [541, 254] width 143 height 19
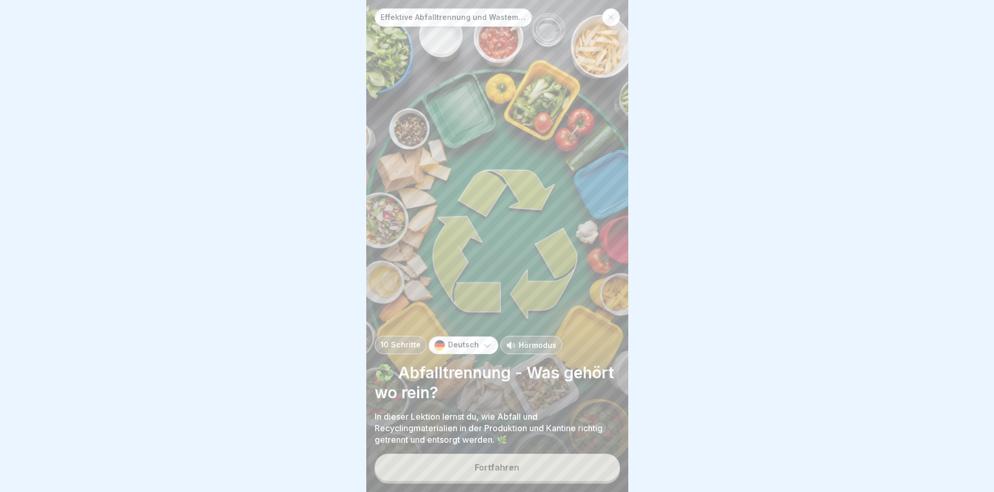
click at [532, 476] on button "Fortfahren" at bounding box center [497, 467] width 245 height 27
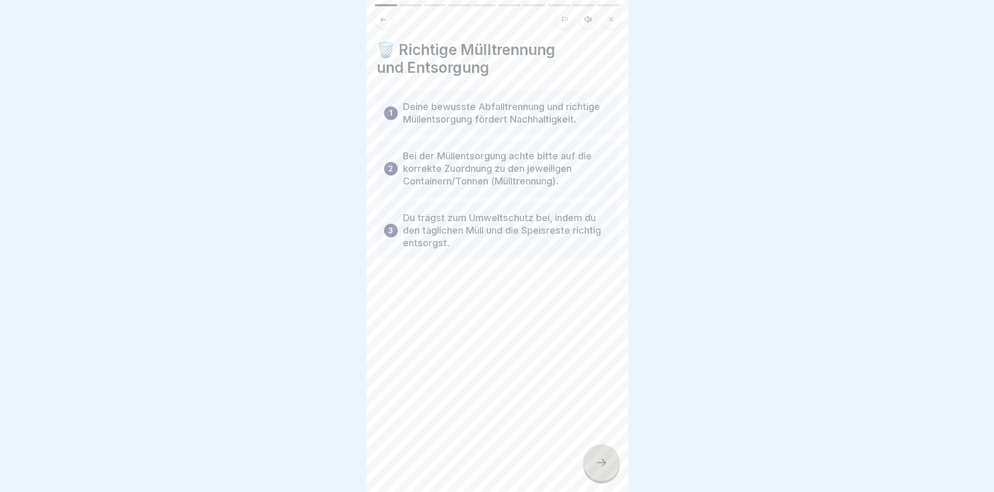
click at [604, 469] on icon at bounding box center [601, 463] width 13 height 13
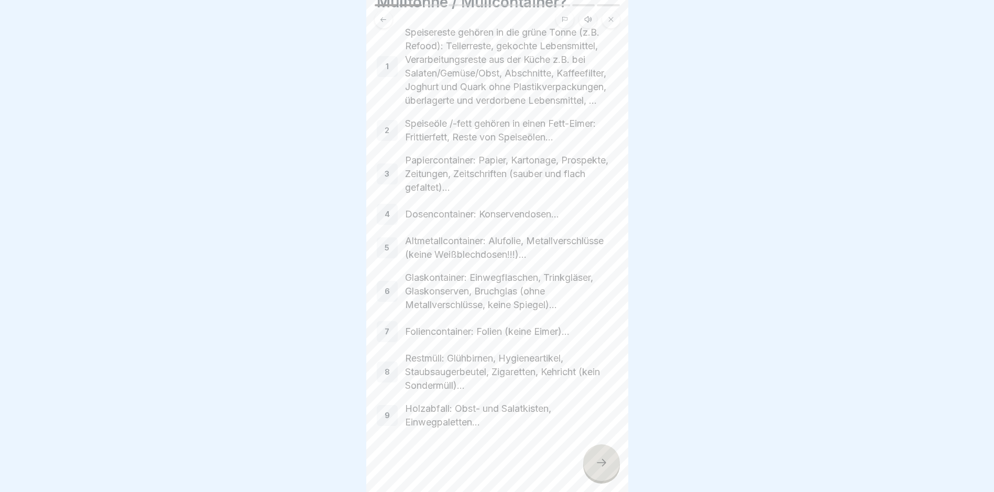
scroll to position [111, 0]
click at [605, 477] on div at bounding box center [601, 462] width 37 height 37
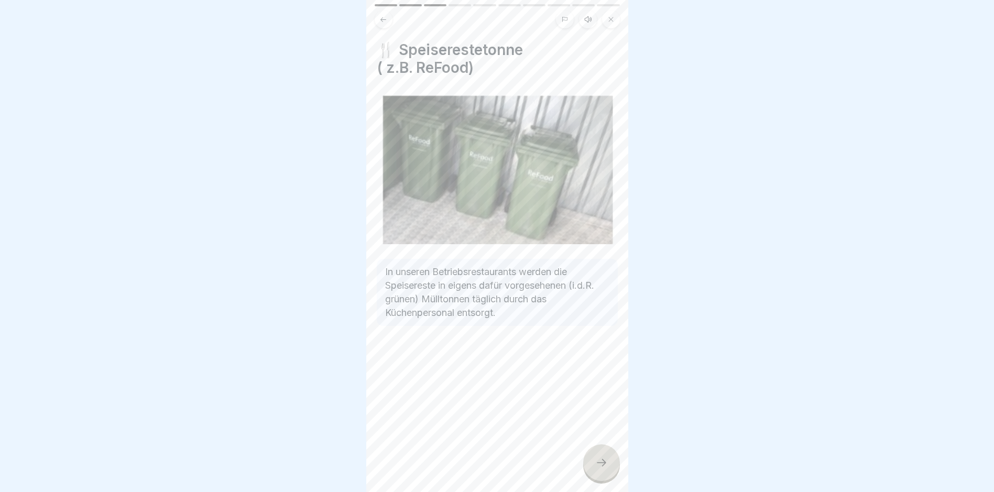
click at [617, 486] on div "🍴 Speiserestetonne ( z.B. ReFood) In unseren Betriebsrestaurants werden die Spe…" at bounding box center [497, 246] width 262 height 492
click at [591, 479] on div at bounding box center [601, 462] width 37 height 37
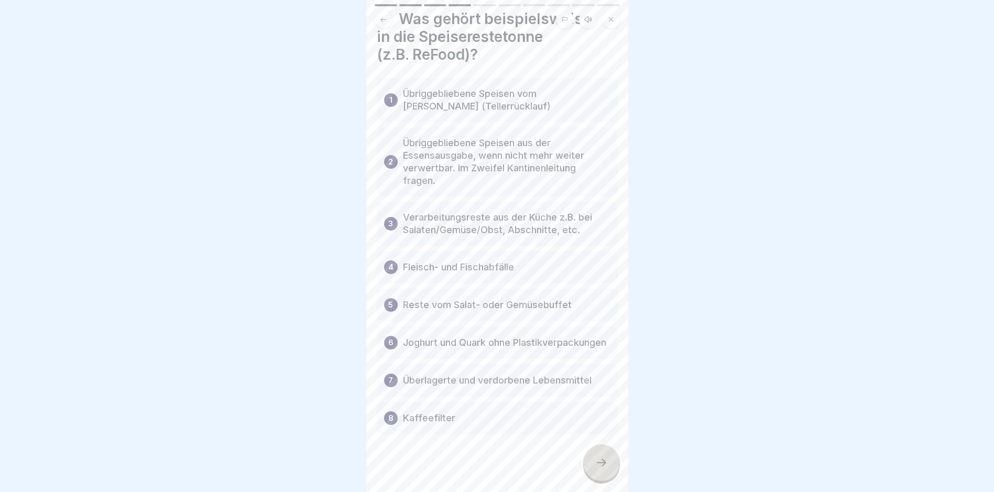
scroll to position [48, 0]
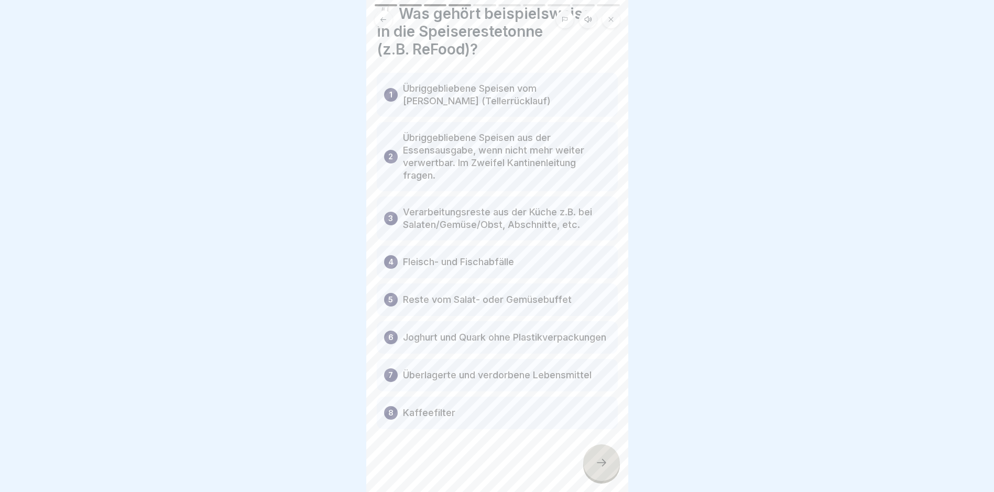
click at [610, 479] on div at bounding box center [601, 462] width 37 height 37
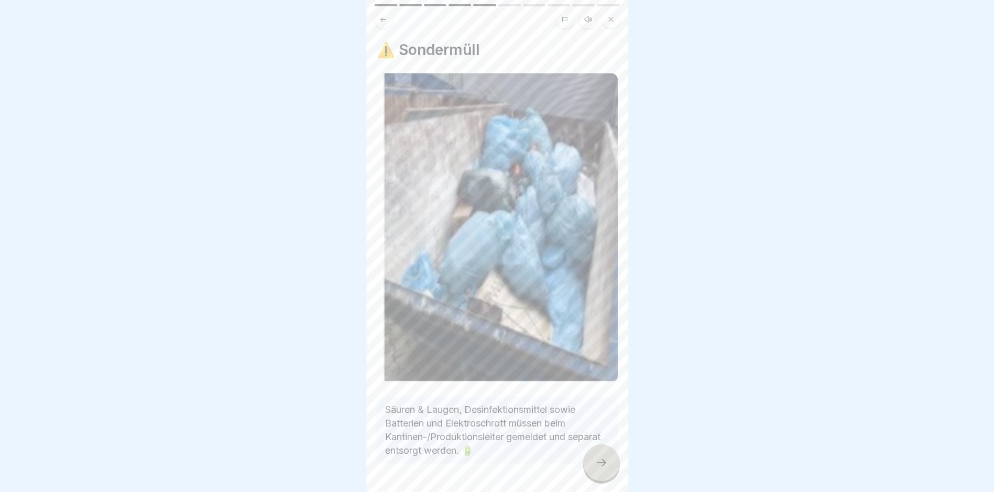
click at [602, 465] on div at bounding box center [601, 462] width 37 height 37
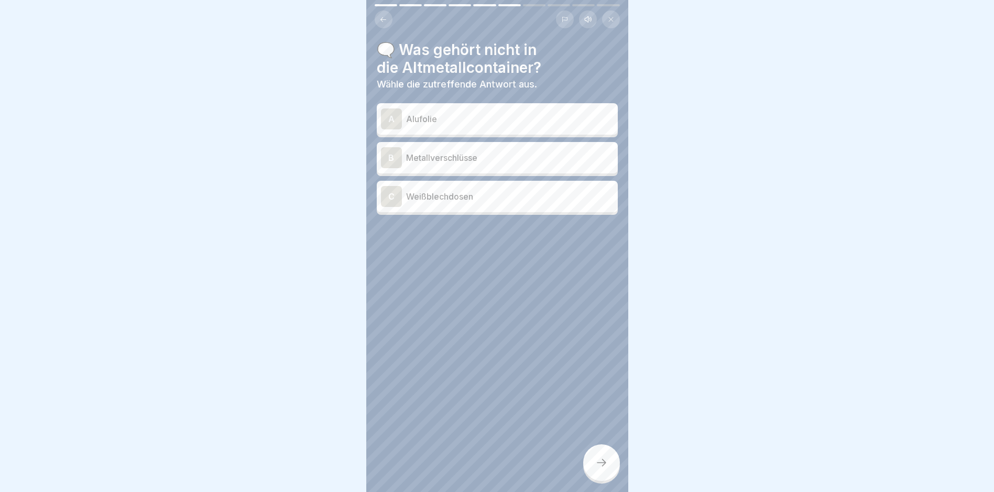
click at [462, 137] on div "A Alufolie B Metallverschlüsse C Weißblechdosen" at bounding box center [497, 160] width 241 height 109
click at [461, 122] on p "Alufolie" at bounding box center [510, 119] width 208 height 13
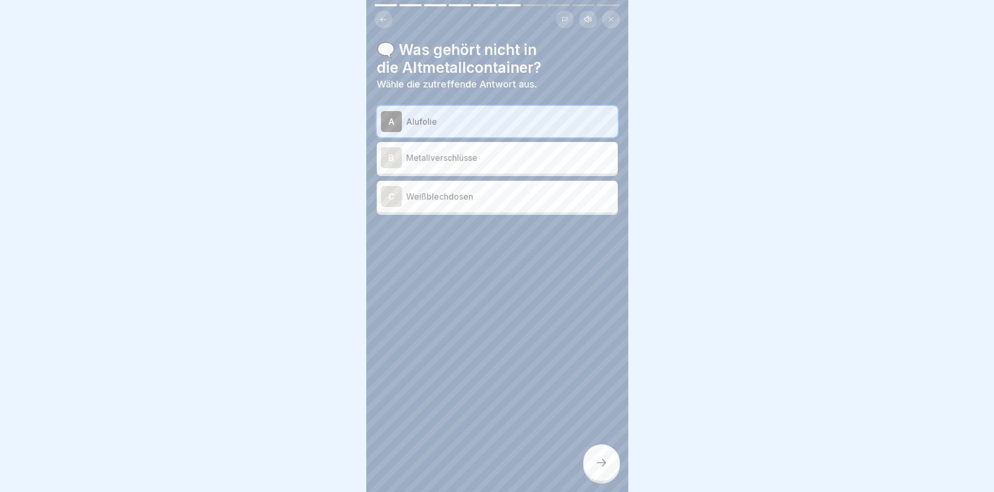
click at [608, 478] on div at bounding box center [601, 462] width 37 height 37
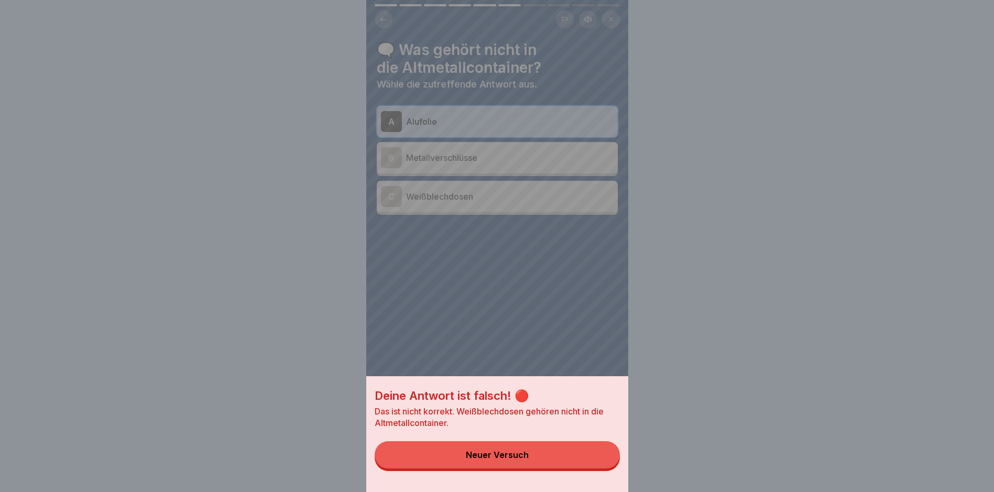
click at [566, 469] on button "Neuer Versuch" at bounding box center [497, 454] width 245 height 27
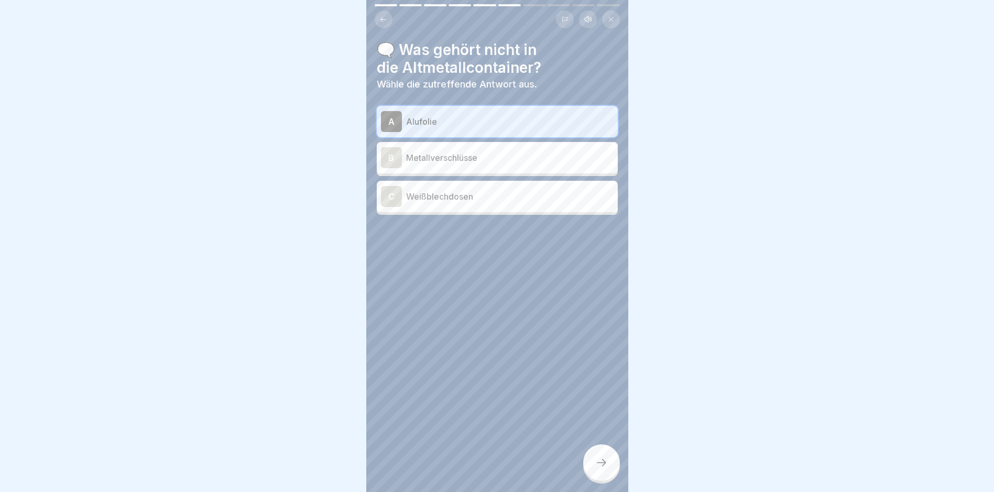
click at [508, 198] on p "Weißblechdosen" at bounding box center [510, 196] width 208 height 13
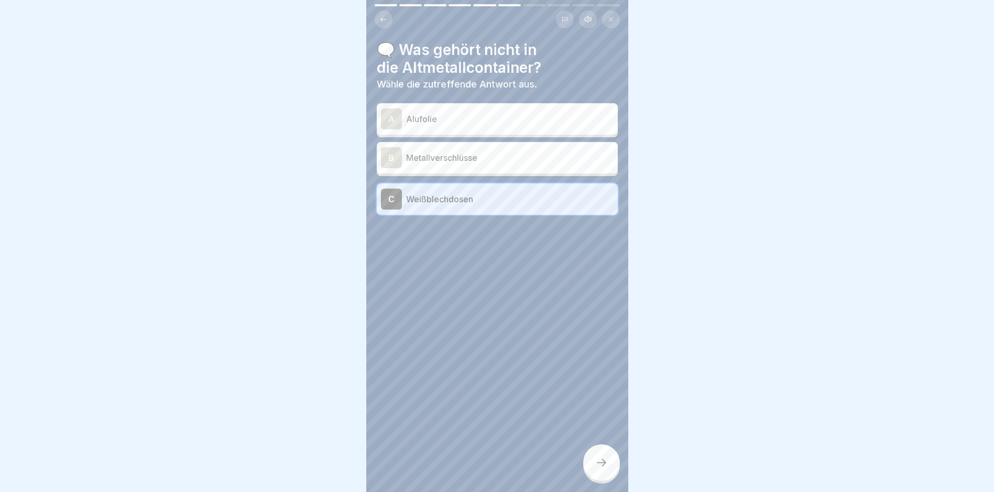
click at [605, 467] on icon at bounding box center [601, 462] width 9 height 7
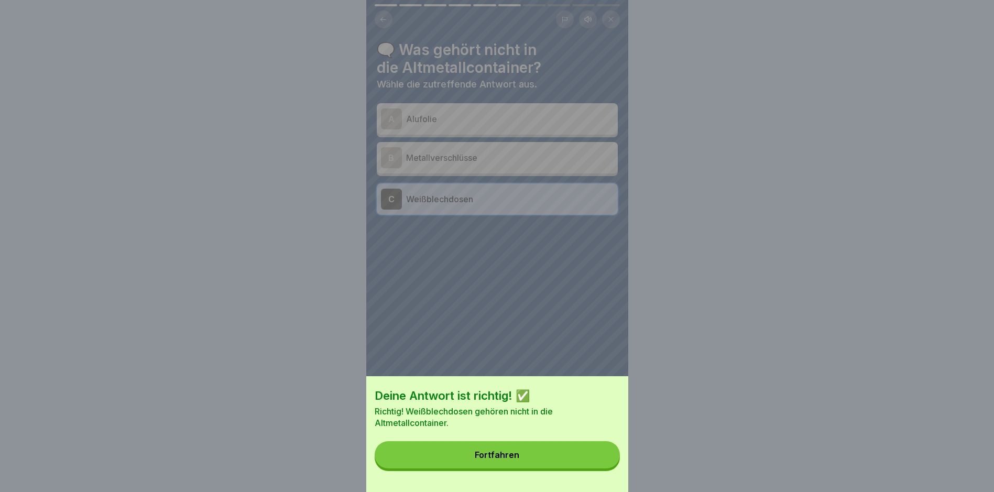
click at [519, 459] on div "Fortfahren" at bounding box center [497, 454] width 45 height 9
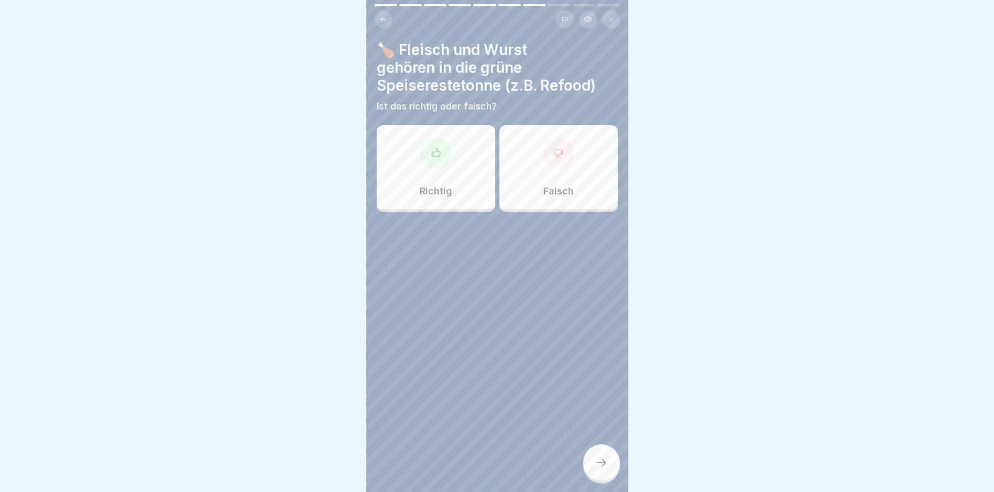
click at [430, 177] on div "Richtig" at bounding box center [436, 167] width 118 height 84
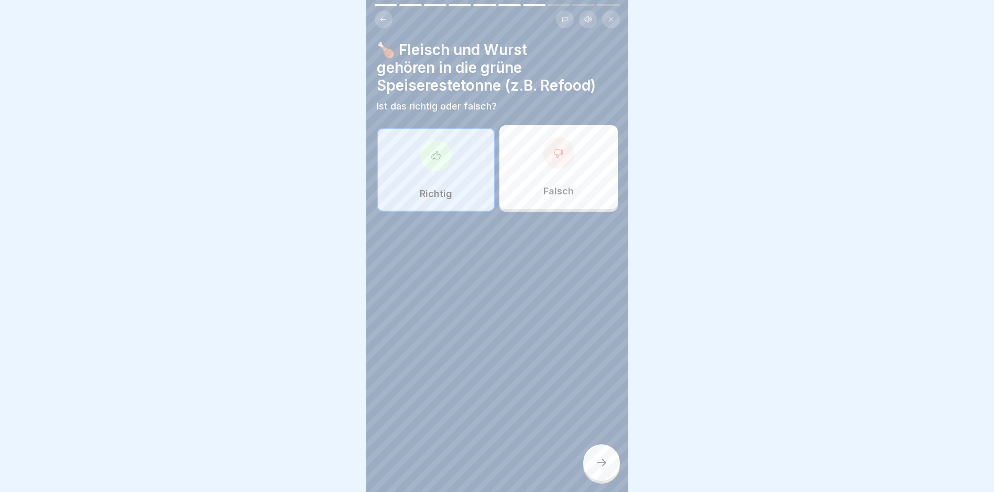
click at [607, 464] on div at bounding box center [601, 462] width 37 height 37
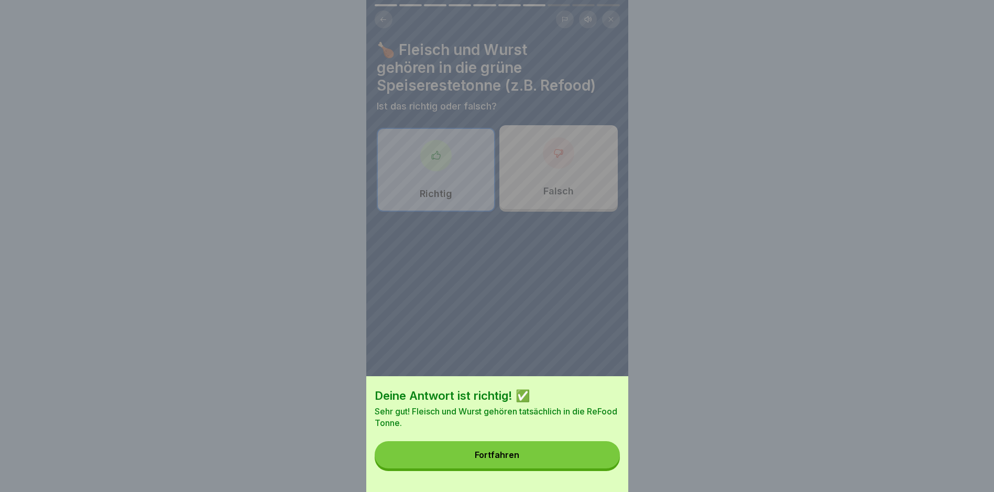
click at [570, 462] on button "Fortfahren" at bounding box center [497, 454] width 245 height 27
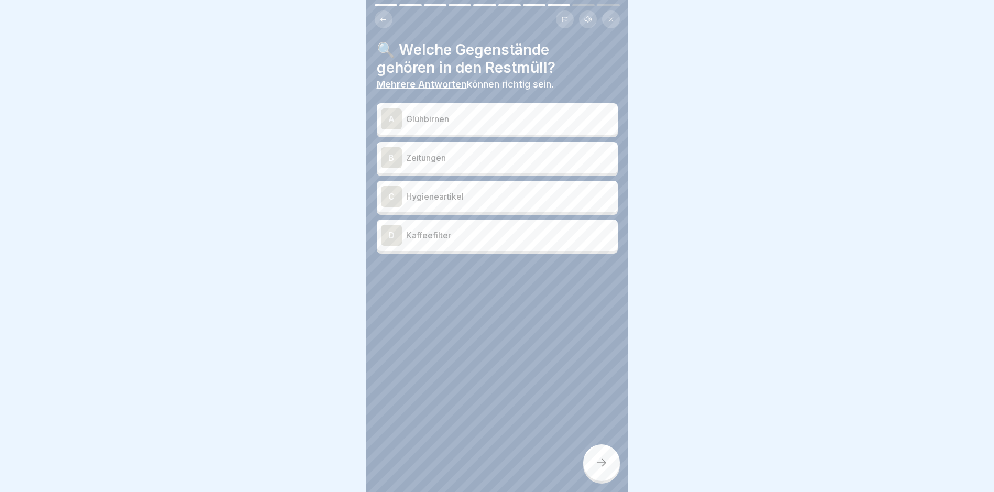
click at [448, 206] on div "C Hygieneartikel" at bounding box center [497, 196] width 233 height 21
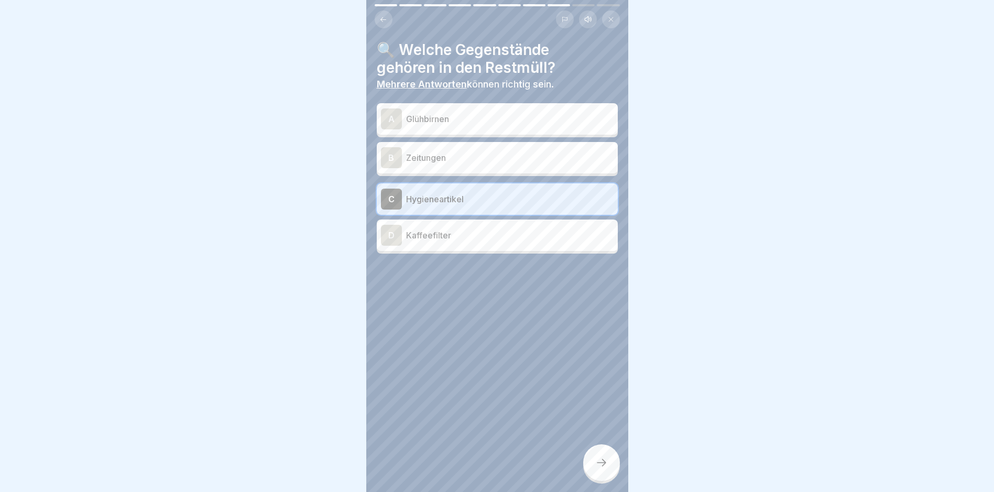
click at [591, 478] on div at bounding box center [601, 462] width 37 height 37
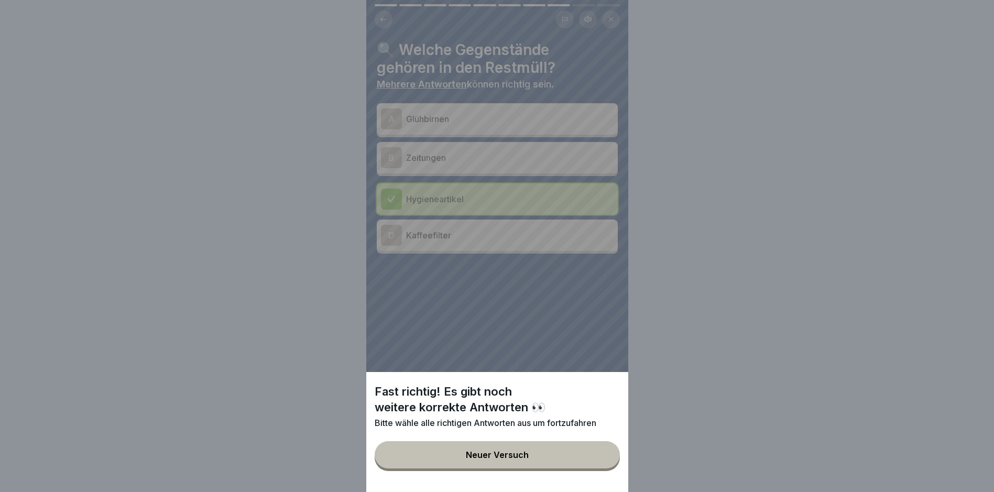
click at [558, 459] on button "Neuer Versuch" at bounding box center [497, 454] width 245 height 27
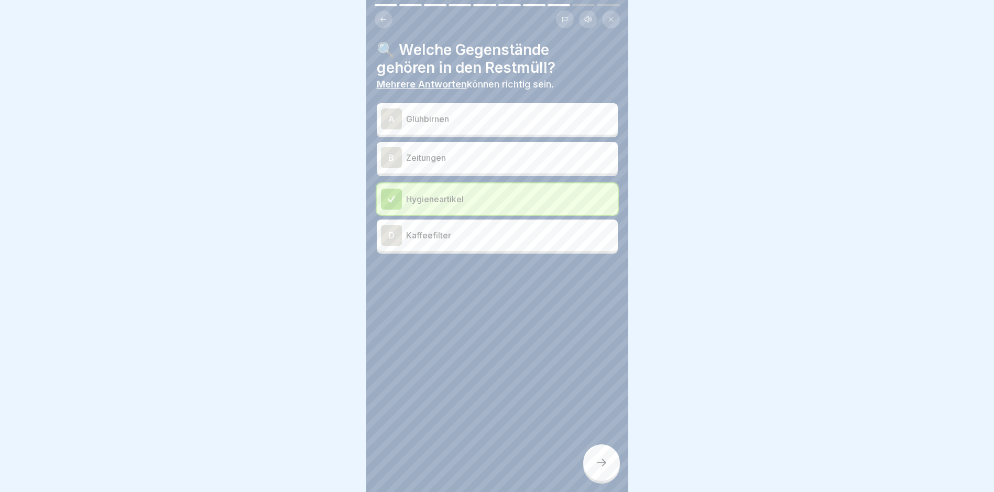
click at [595, 462] on div at bounding box center [601, 462] width 37 height 37
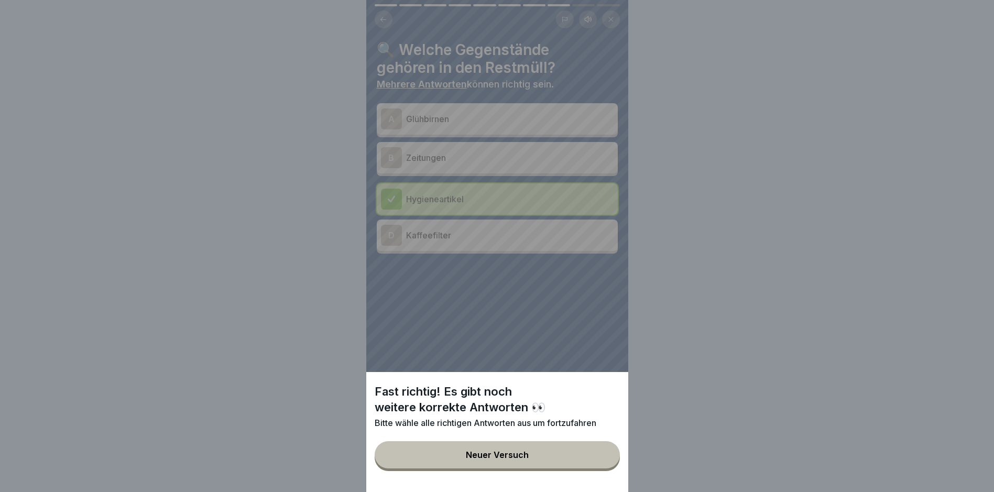
click at [489, 460] on div "Neuer Versuch" at bounding box center [497, 454] width 63 height 9
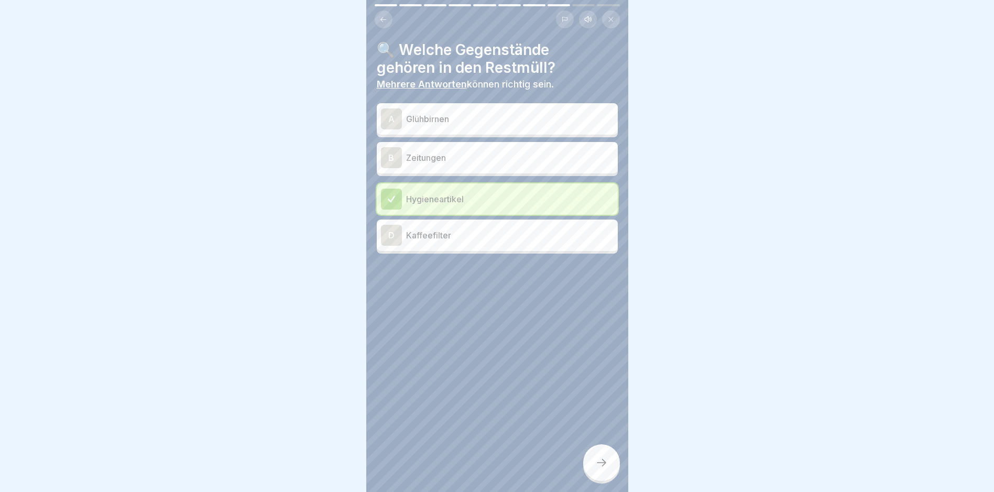
click at [472, 237] on p "Kaffeefilter" at bounding box center [510, 235] width 208 height 13
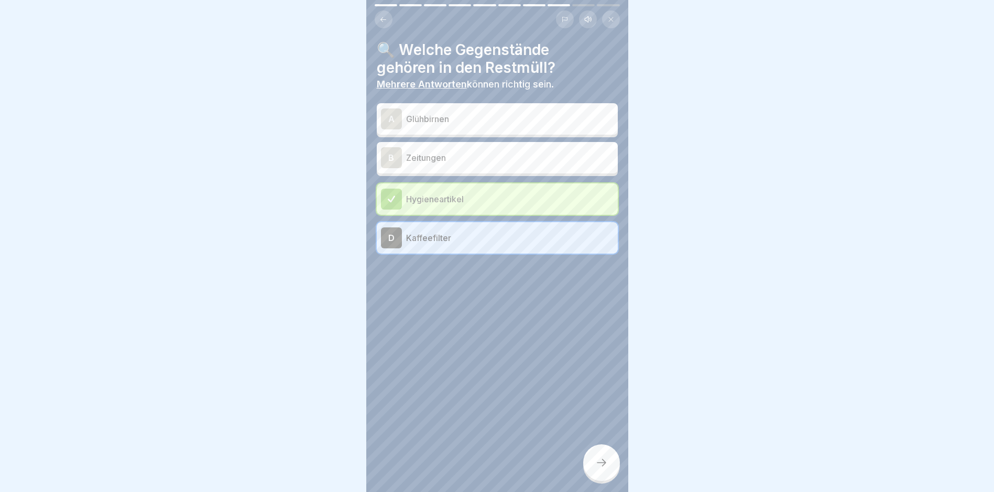
click at [608, 479] on div at bounding box center [601, 462] width 37 height 37
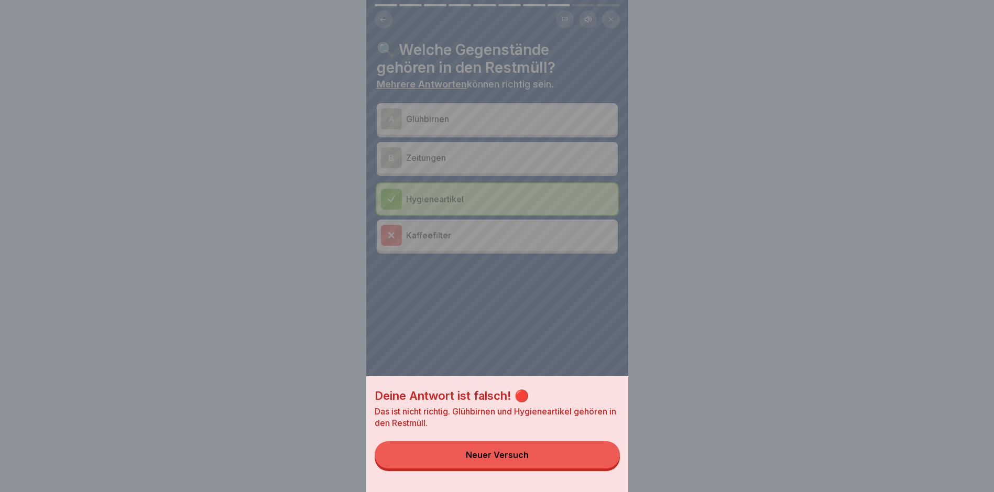
click at [559, 466] on button "Neuer Versuch" at bounding box center [497, 454] width 245 height 27
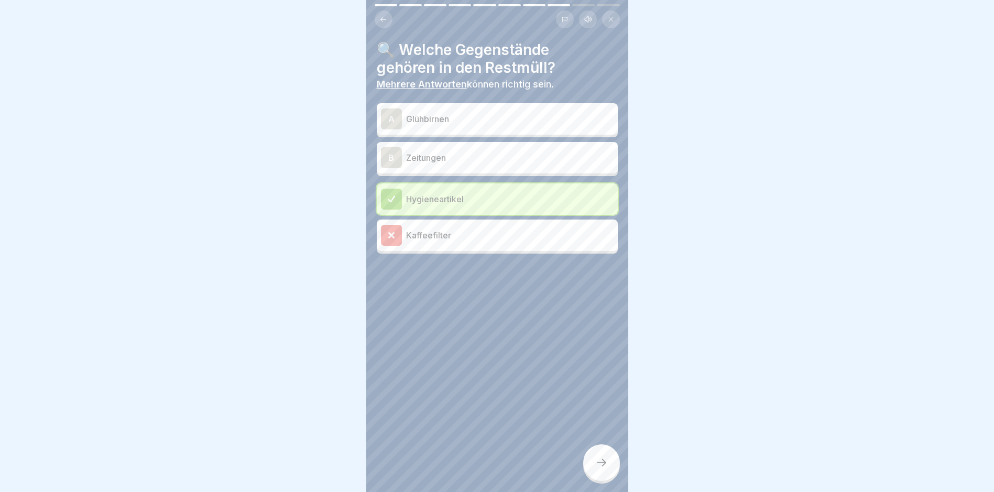
click at [465, 130] on div "A Glühbirnen" at bounding box center [497, 118] width 241 height 31
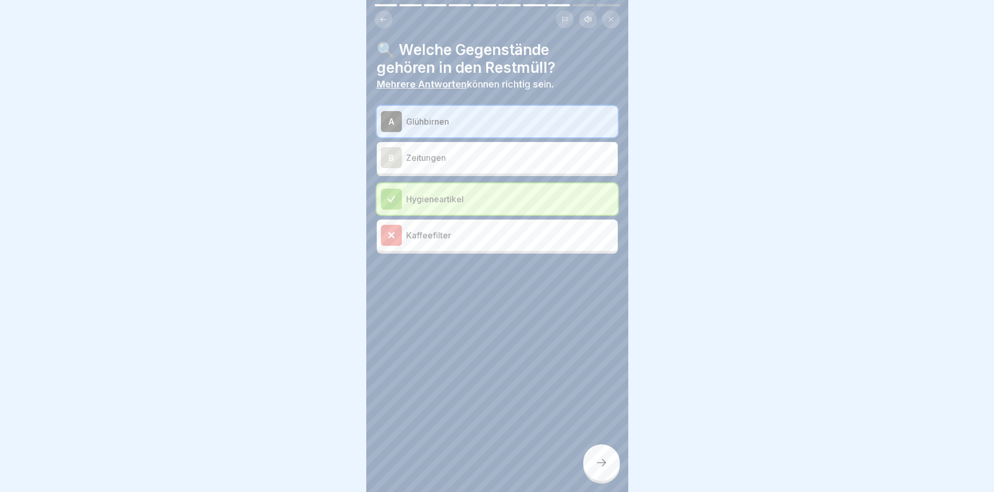
click at [595, 478] on div at bounding box center [601, 462] width 37 height 37
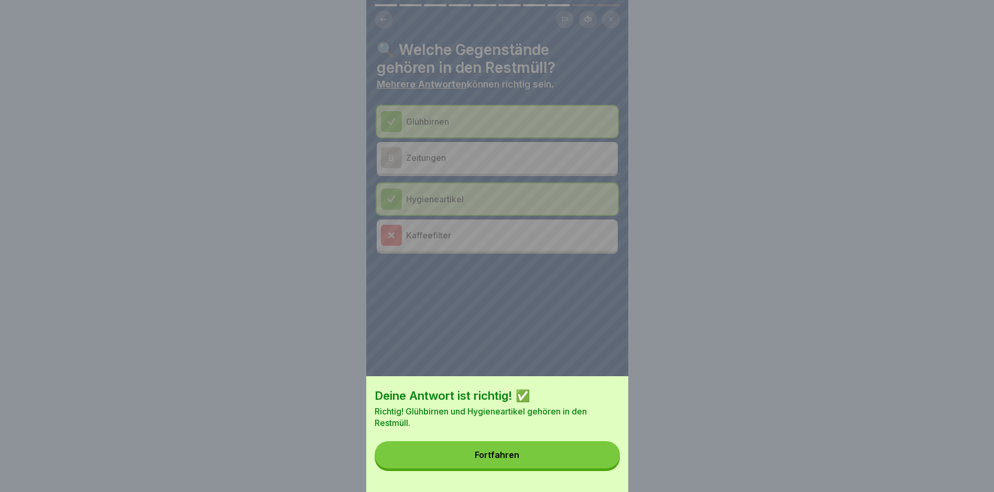
click at [518, 468] on button "Fortfahren" at bounding box center [497, 454] width 245 height 27
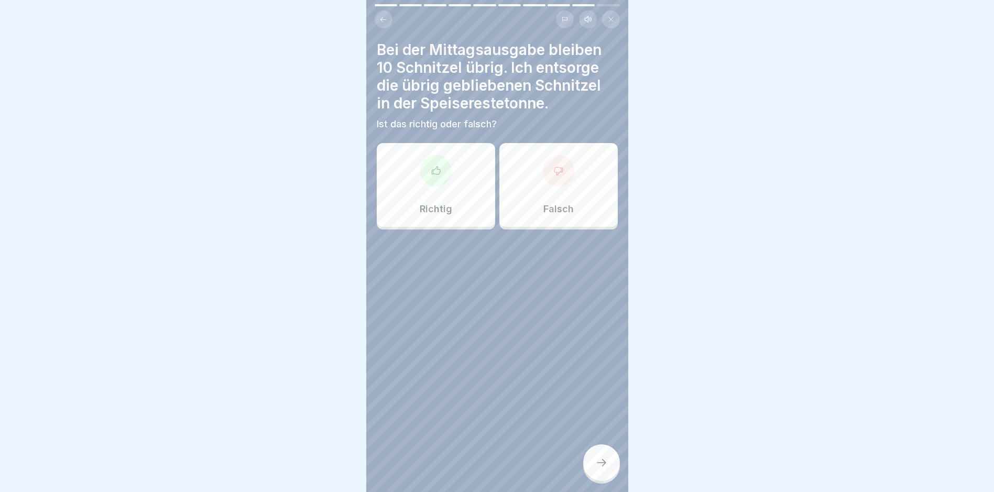
click at [571, 177] on div "Falsch" at bounding box center [559, 185] width 118 height 84
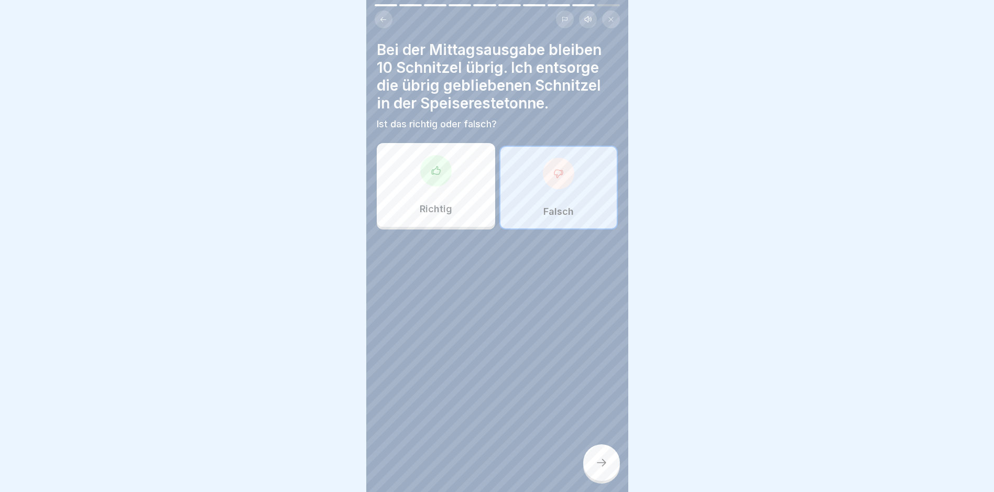
click at [614, 481] on div at bounding box center [601, 462] width 37 height 37
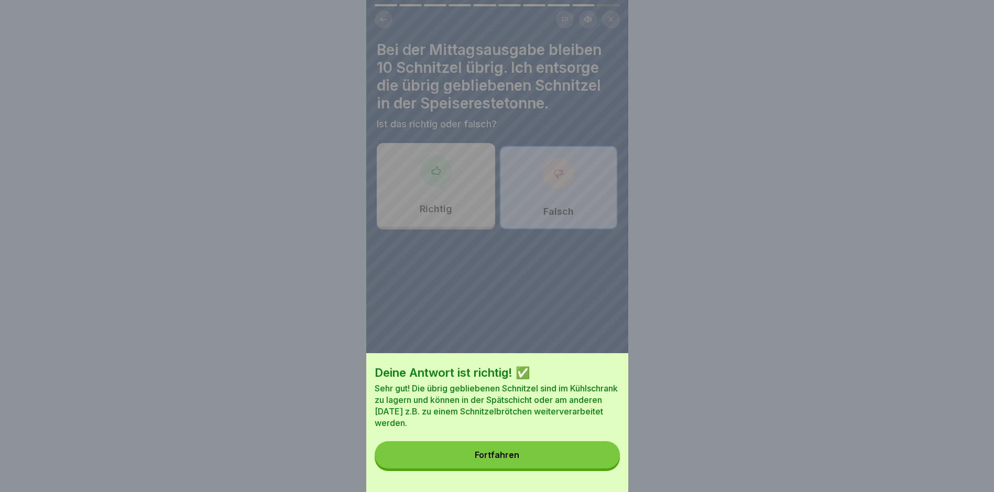
click at [562, 464] on button "Fortfahren" at bounding box center [497, 454] width 245 height 27
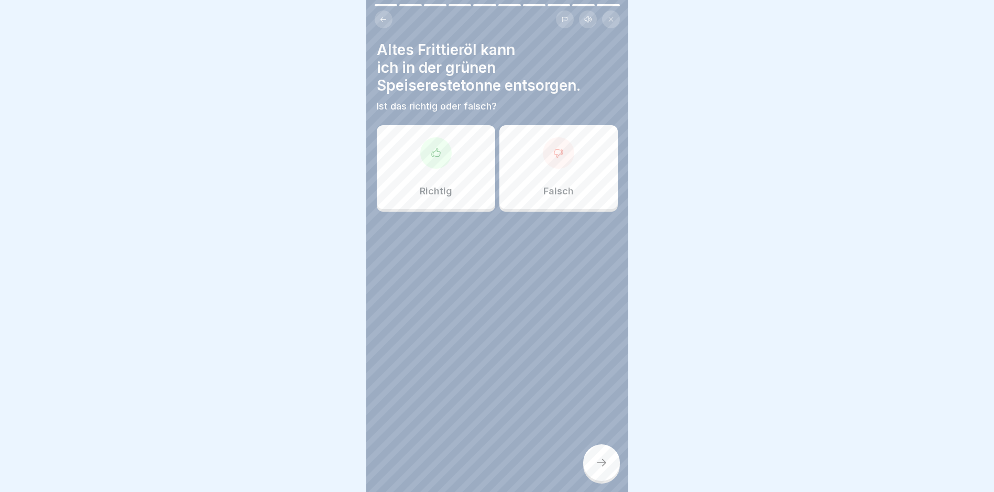
click at [536, 188] on div "Falsch" at bounding box center [559, 167] width 118 height 84
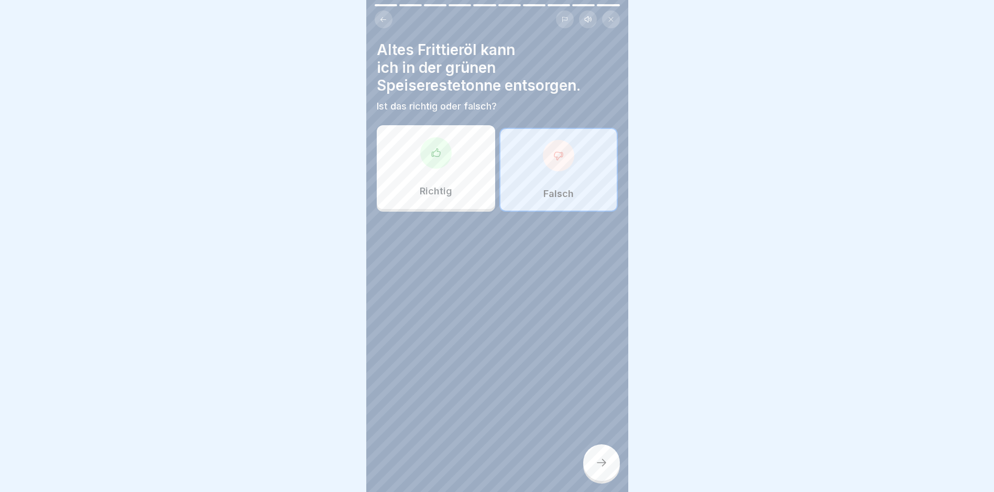
click at [595, 468] on icon at bounding box center [601, 463] width 13 height 13
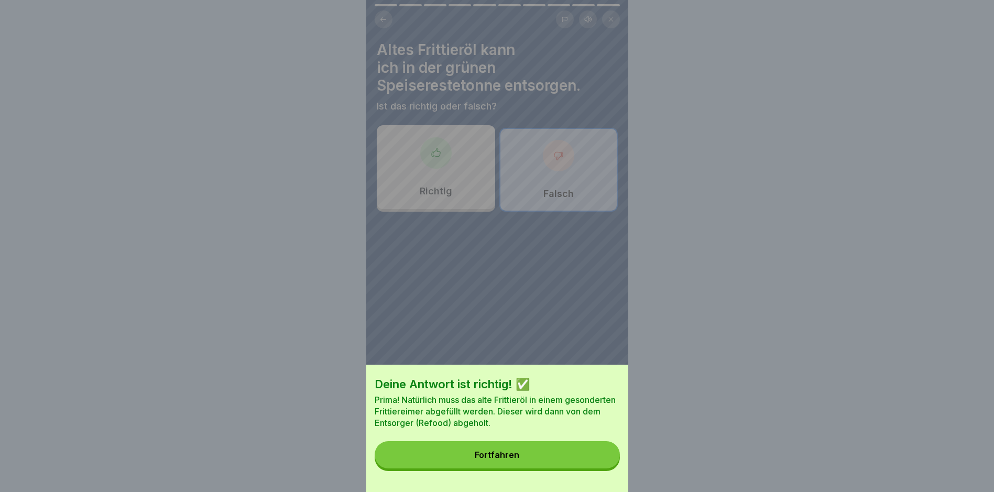
click at [519, 457] on button "Fortfahren" at bounding box center [497, 454] width 245 height 27
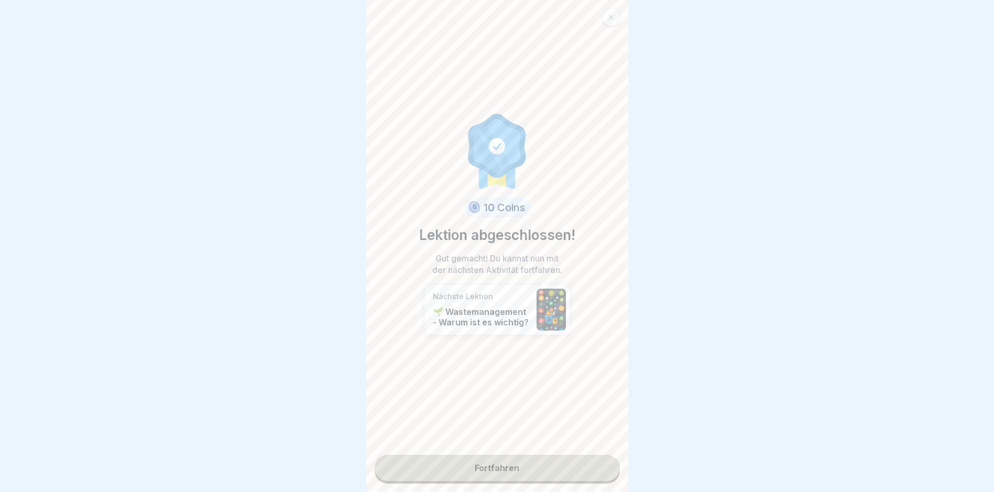
click at [508, 469] on link "Fortfahren" at bounding box center [497, 468] width 245 height 26
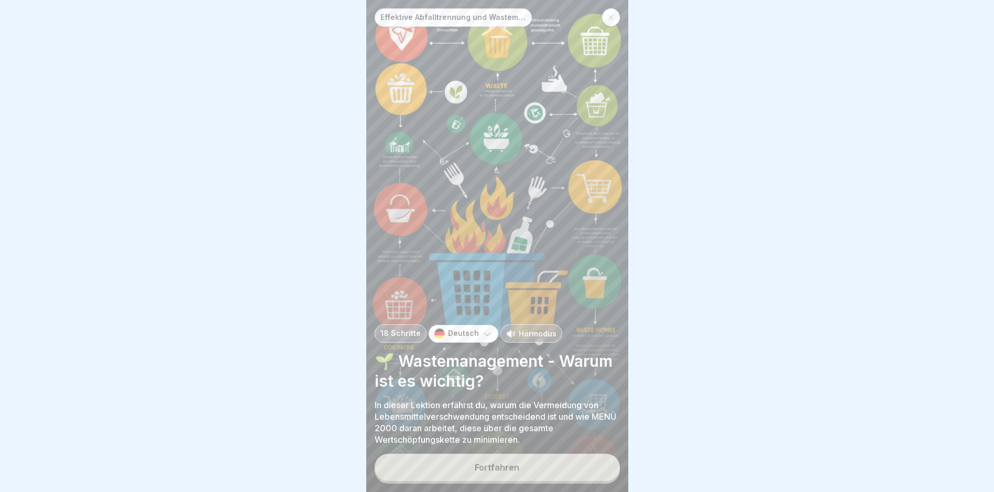
click at [475, 474] on button "Fortfahren" at bounding box center [497, 467] width 245 height 27
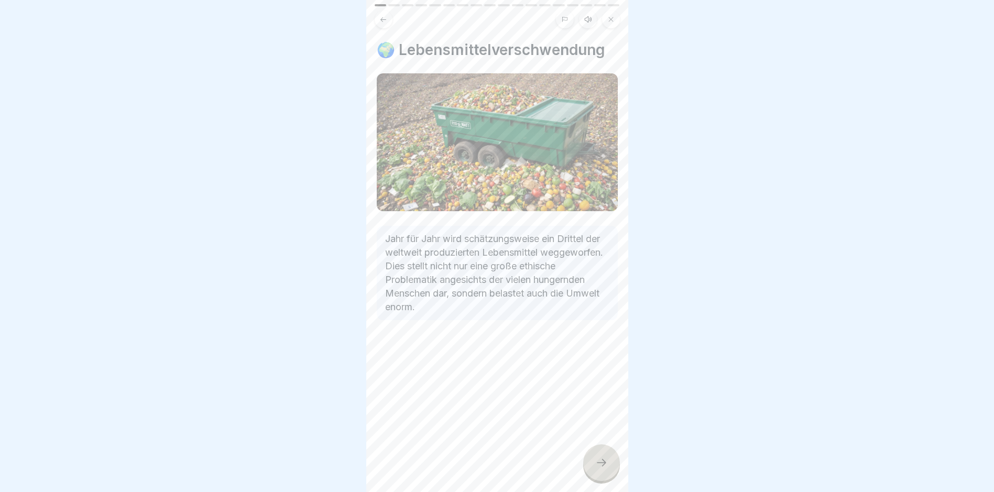
click at [608, 472] on div at bounding box center [601, 462] width 37 height 37
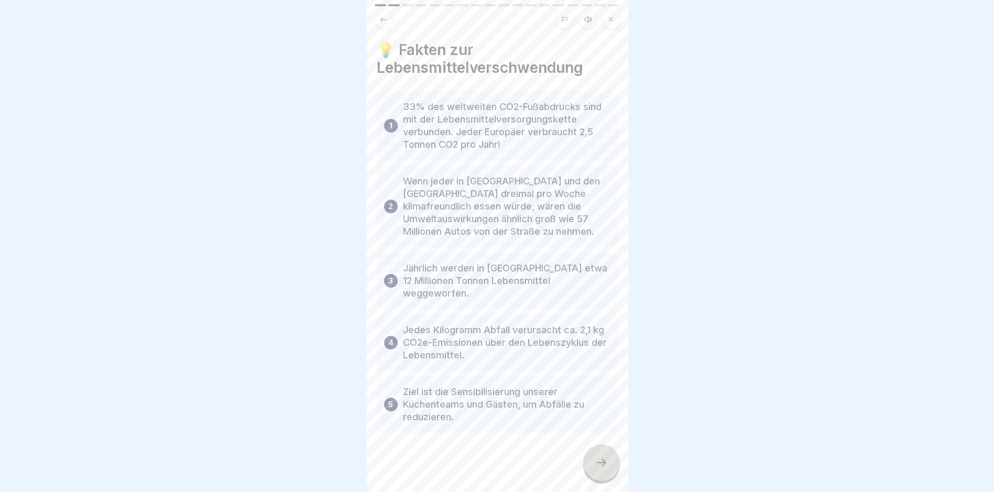
click at [604, 464] on div at bounding box center [601, 462] width 37 height 37
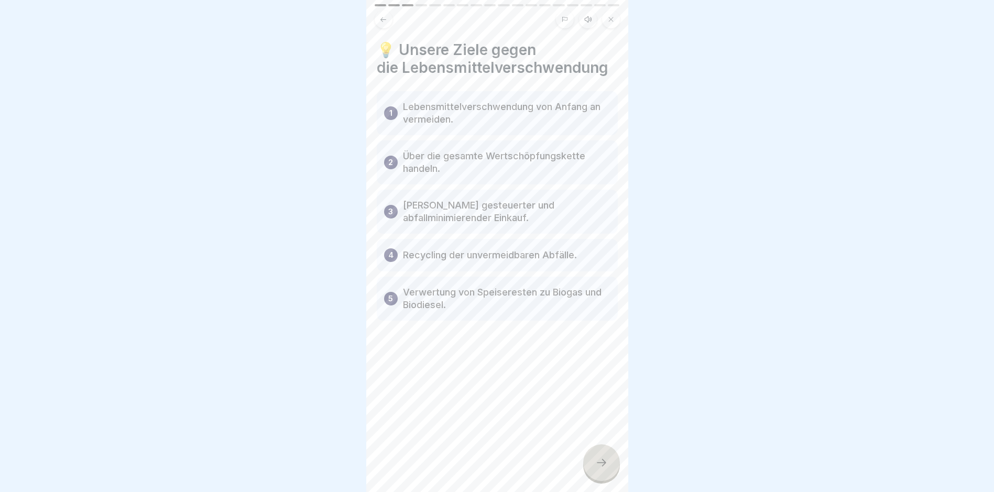
click at [600, 469] on icon at bounding box center [601, 463] width 13 height 13
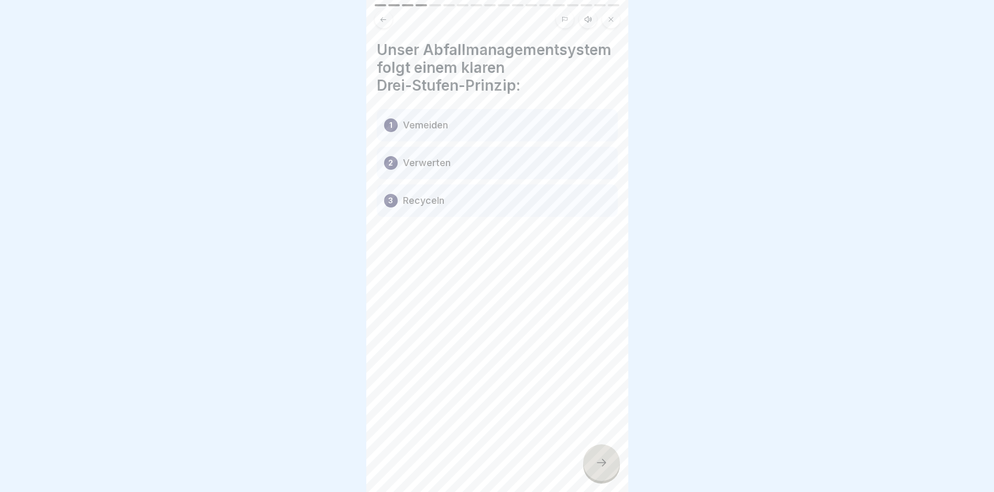
click at [619, 482] on div "Effektive Abfalltrennung und Wastemanagement im Catering 18 Schritte Deutsch Hö…" at bounding box center [497, 246] width 262 height 492
click at [607, 455] on div at bounding box center [601, 462] width 37 height 37
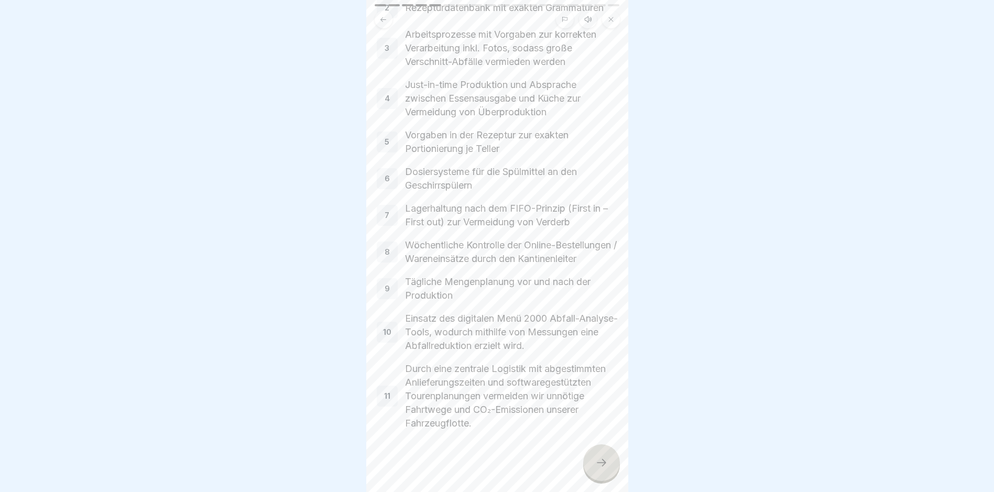
scroll to position [199, 0]
click at [601, 469] on icon at bounding box center [601, 463] width 13 height 13
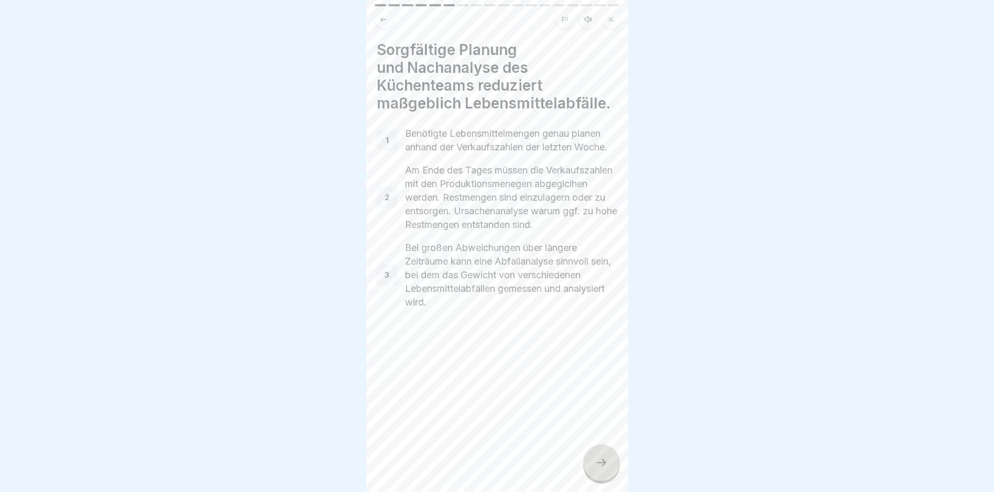
click at [609, 481] on div at bounding box center [601, 462] width 37 height 37
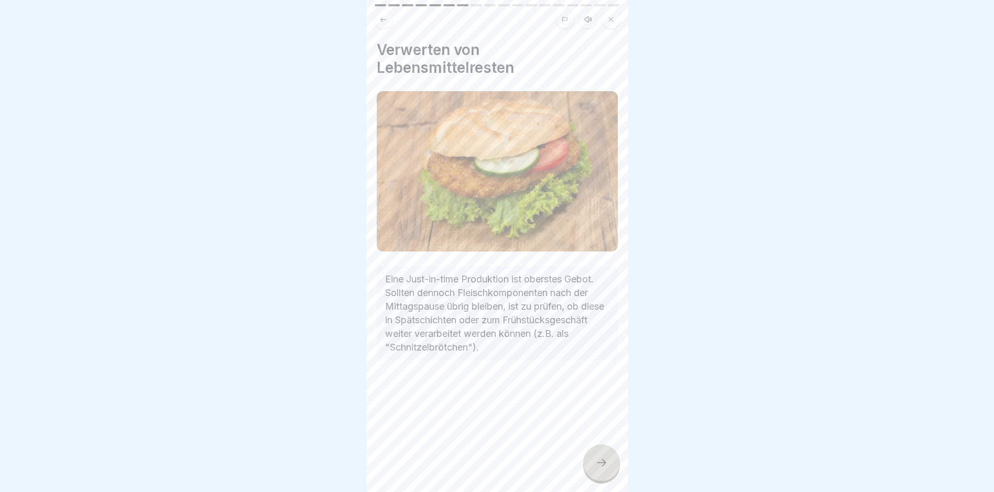
click at [601, 467] on icon at bounding box center [601, 463] width 13 height 13
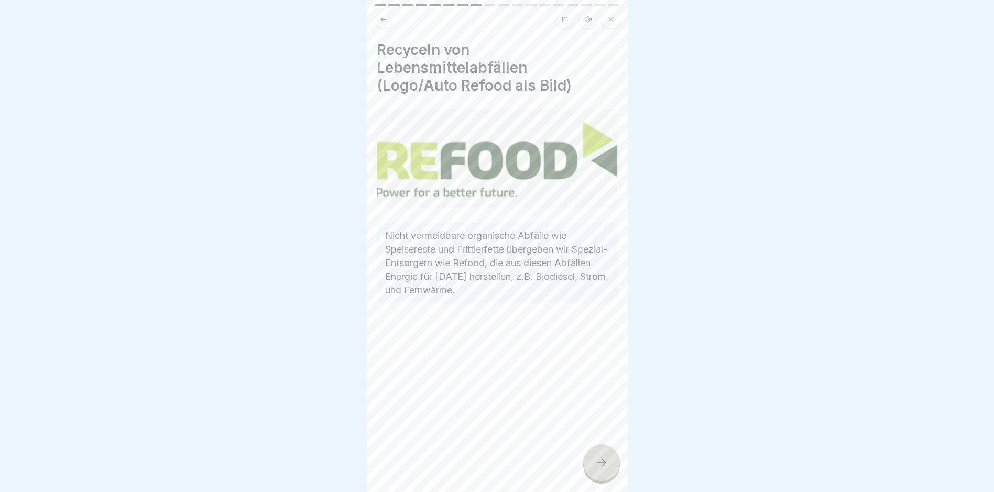
click at [599, 469] on icon at bounding box center [601, 463] width 13 height 13
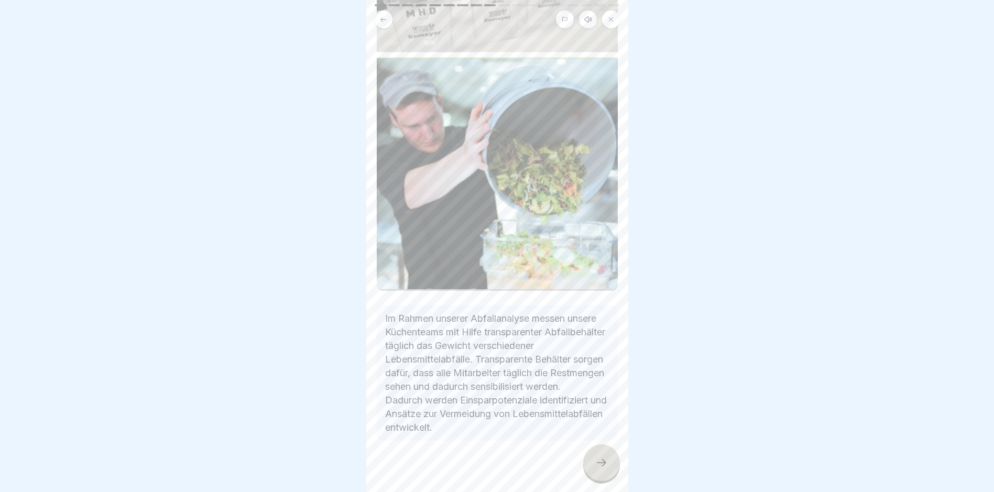
scroll to position [185, 0]
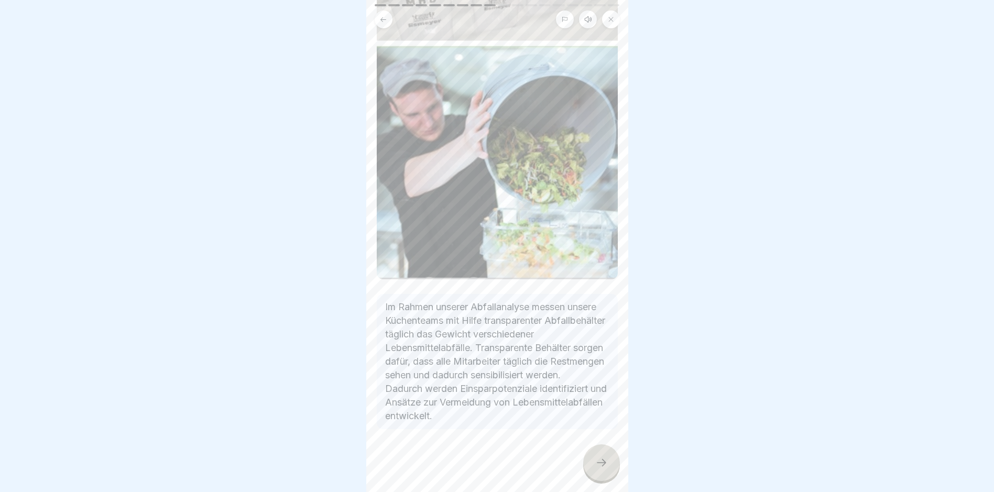
click at [603, 469] on icon at bounding box center [601, 463] width 13 height 13
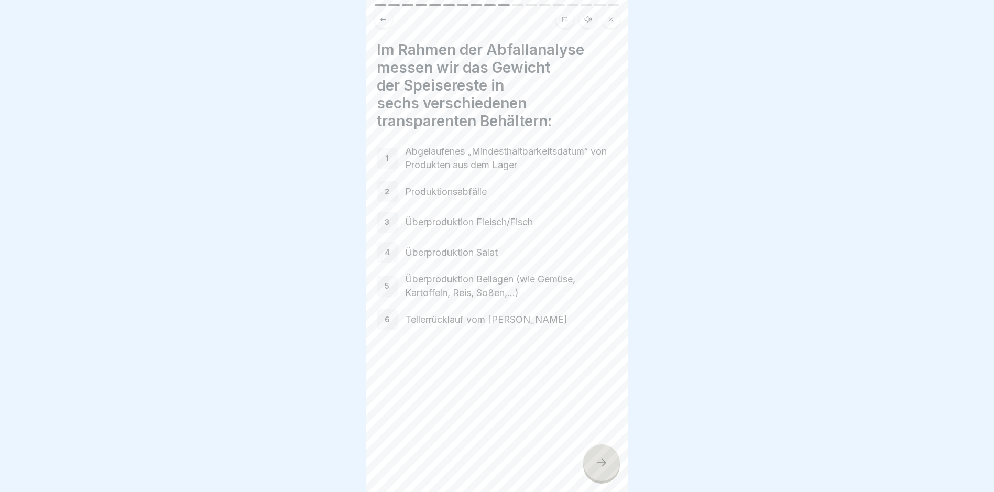
click at [610, 471] on div at bounding box center [601, 462] width 37 height 37
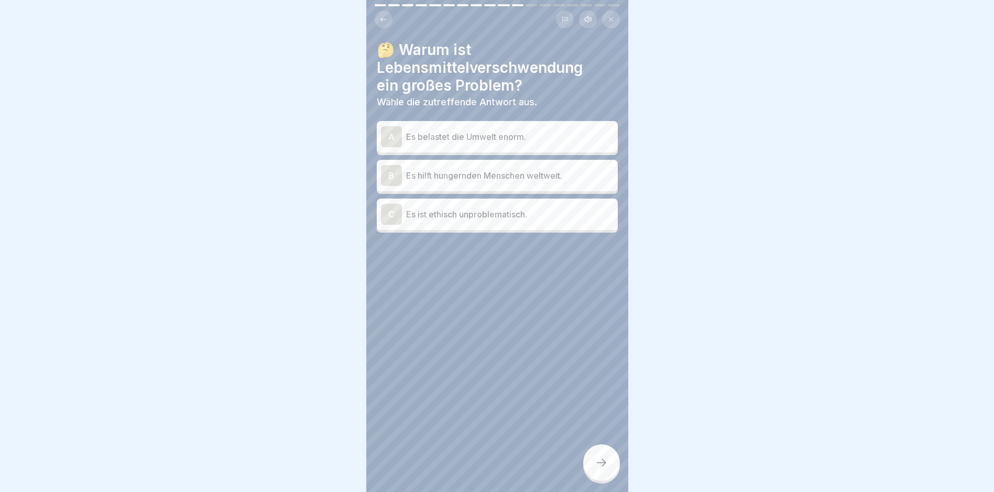
click at [498, 134] on p "Es belastet die Umwelt enorm." at bounding box center [510, 137] width 208 height 13
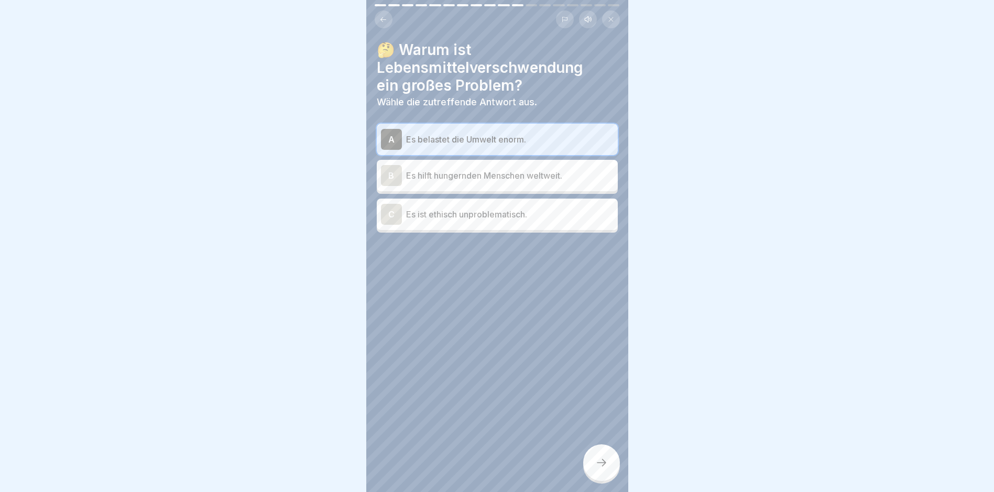
click at [602, 462] on div at bounding box center [601, 462] width 37 height 37
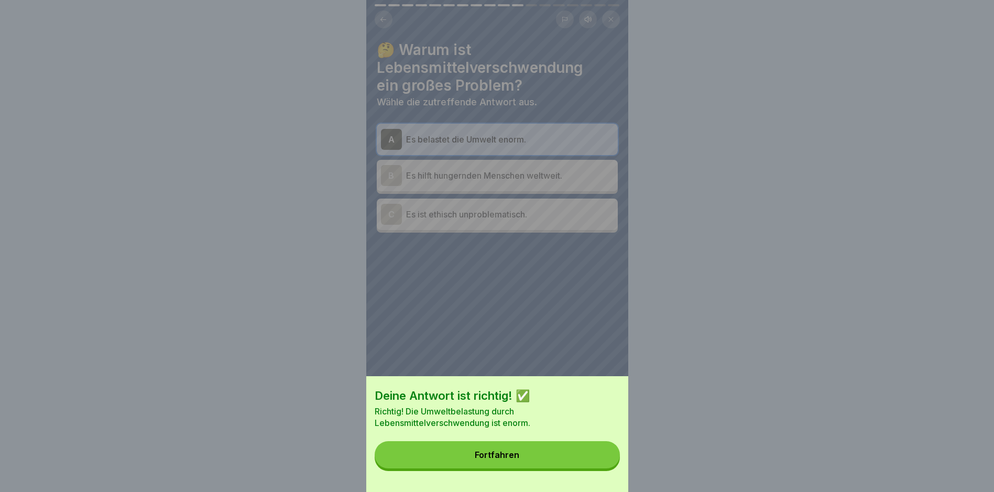
click at [582, 468] on button "Fortfahren" at bounding box center [497, 454] width 245 height 27
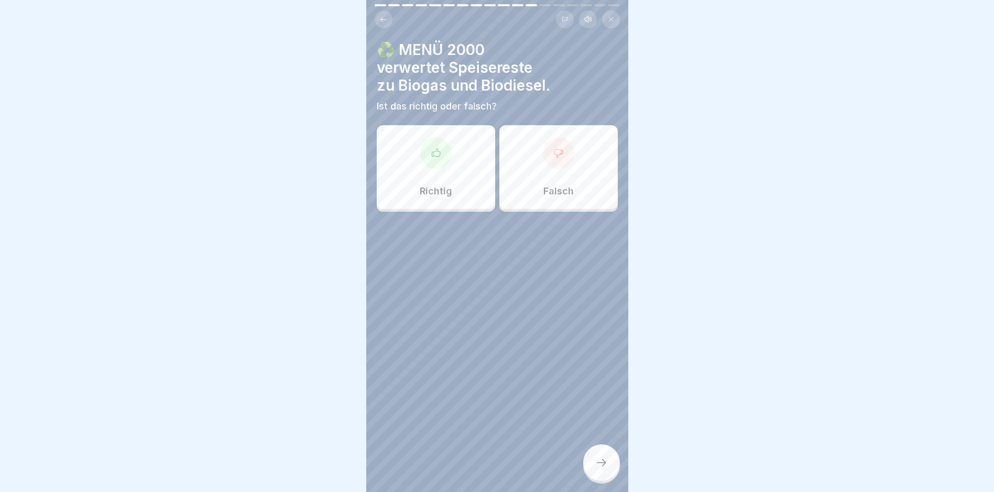
click at [548, 170] on div "Falsch" at bounding box center [559, 167] width 118 height 84
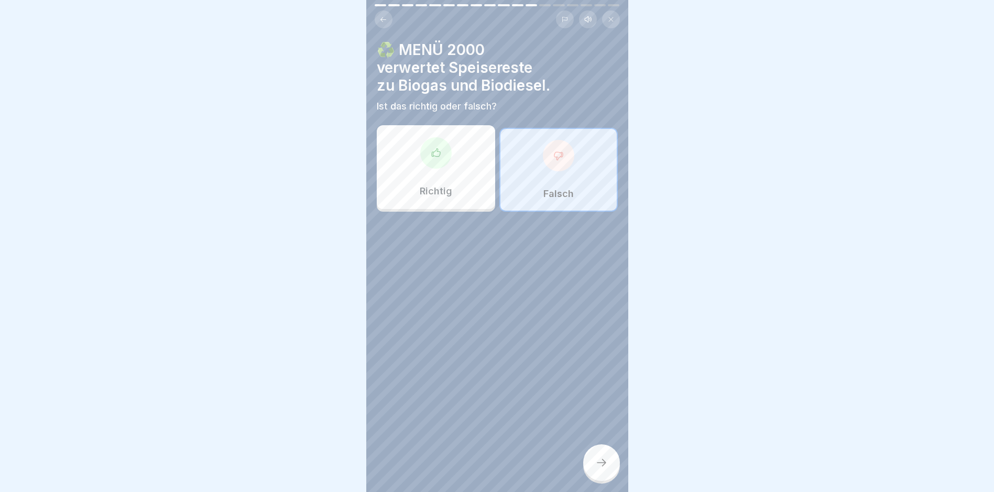
click at [605, 467] on icon at bounding box center [601, 462] width 9 height 7
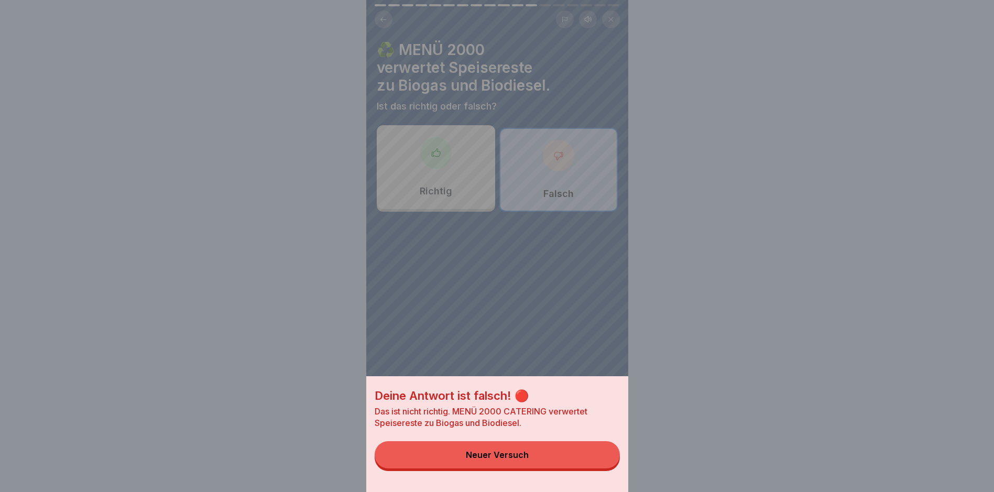
click at [563, 462] on button "Neuer Versuch" at bounding box center [497, 454] width 245 height 27
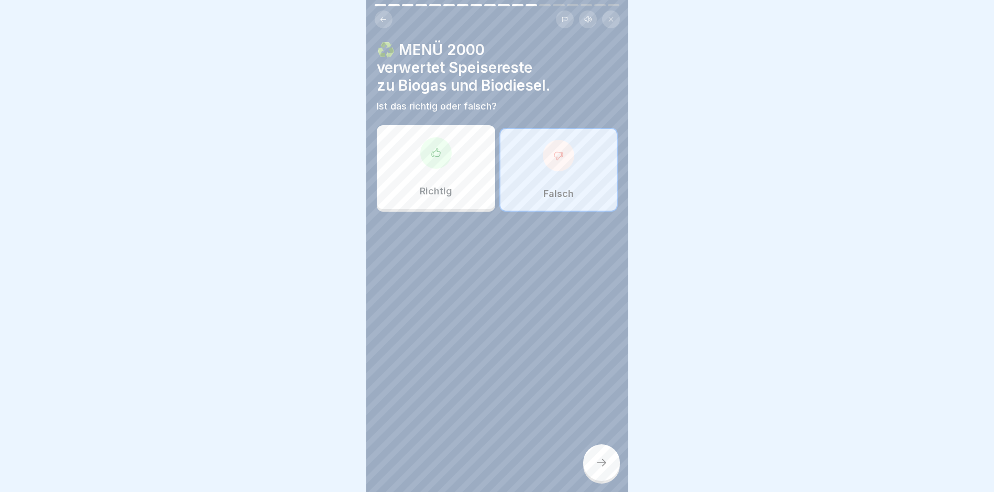
click at [448, 172] on div "Richtig" at bounding box center [436, 167] width 118 height 84
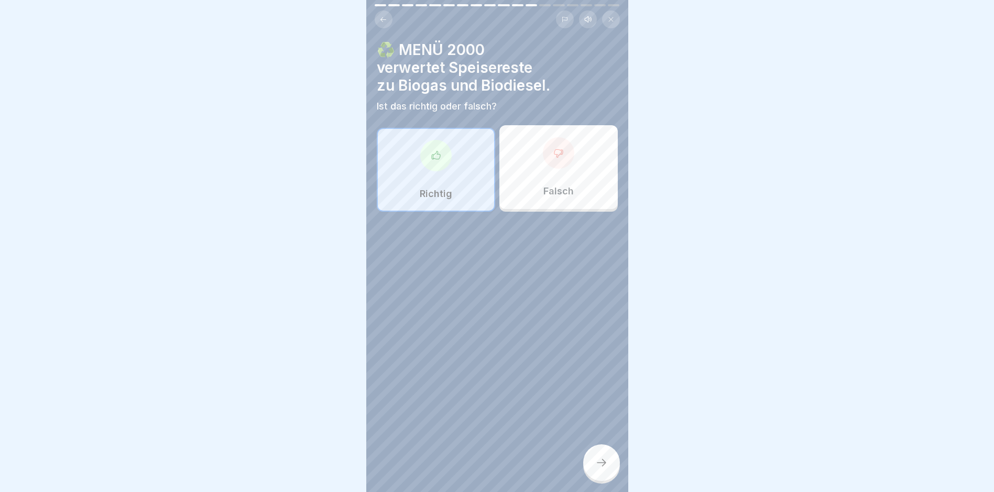
click at [602, 480] on div at bounding box center [601, 462] width 37 height 37
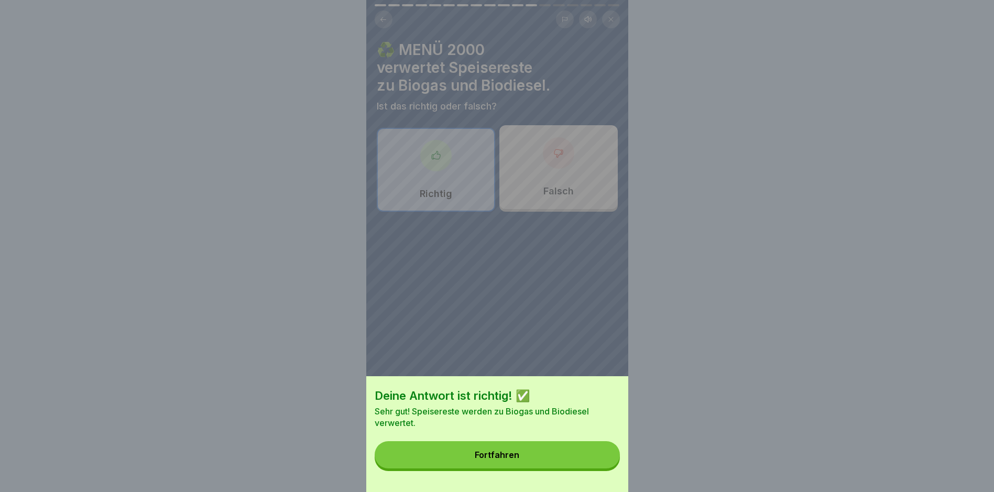
click at [523, 467] on button "Fortfahren" at bounding box center [497, 454] width 245 height 27
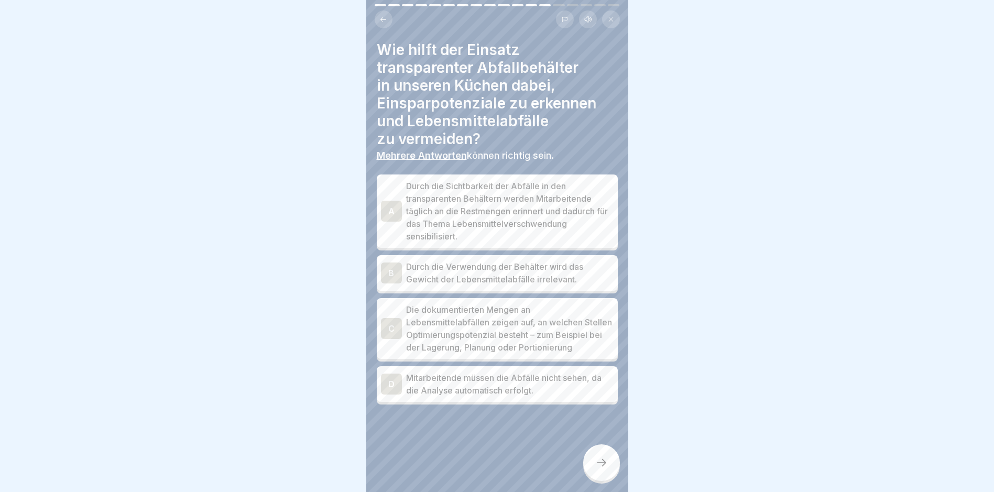
click at [527, 223] on p "Durch die Sichtbarkeit der Abfälle in den transparenten Behältern werden Mitarb…" at bounding box center [510, 211] width 208 height 63
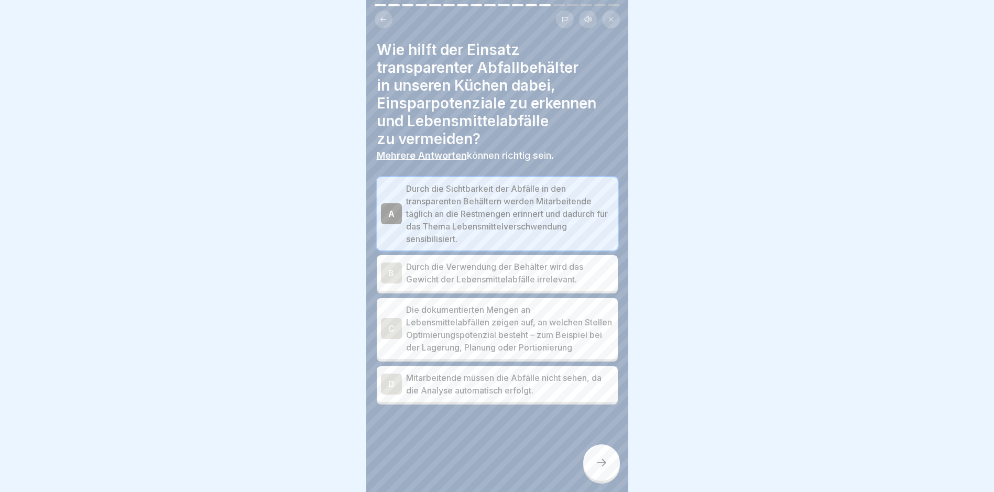
click at [470, 344] on p "Die dokumentierten Mengen an Lebensmittelabfällen zeigen auf, an welchen Stelle…" at bounding box center [510, 328] width 208 height 50
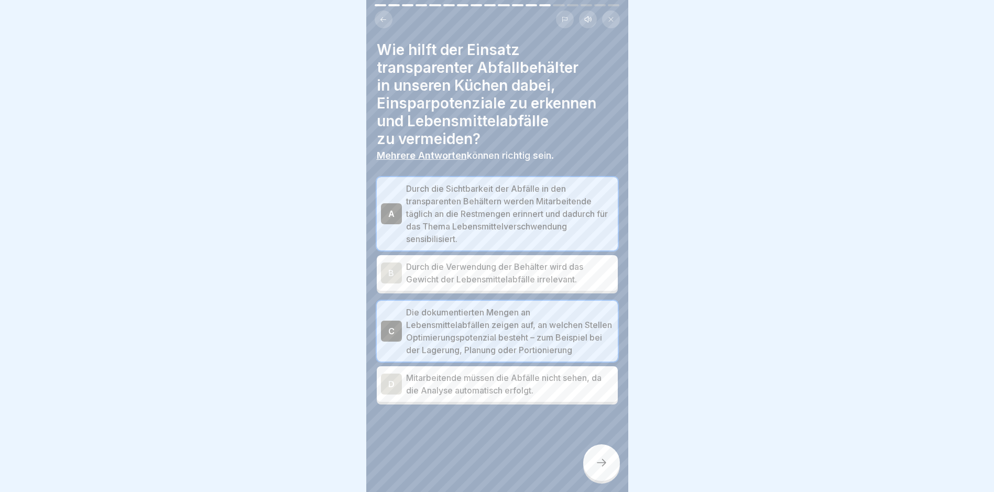
click at [598, 478] on div at bounding box center [601, 462] width 37 height 37
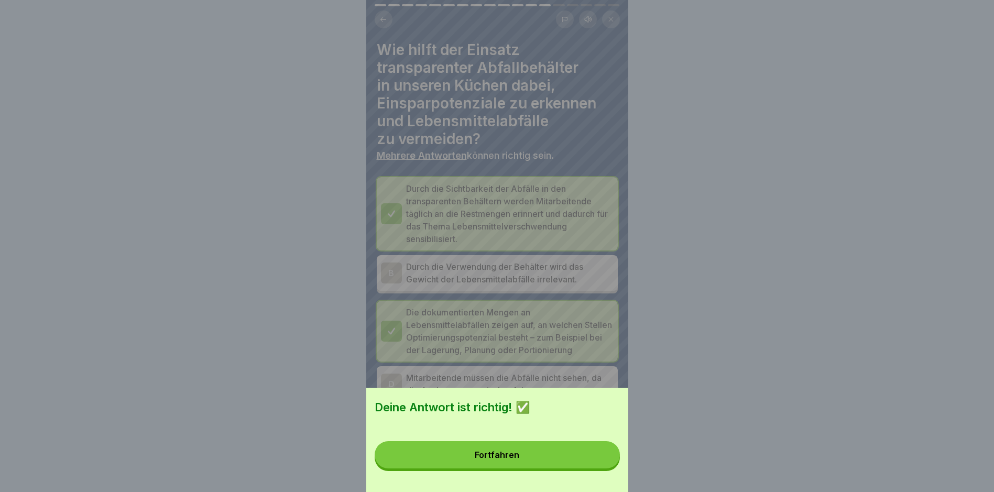
click at [581, 469] on button "Fortfahren" at bounding box center [497, 454] width 245 height 27
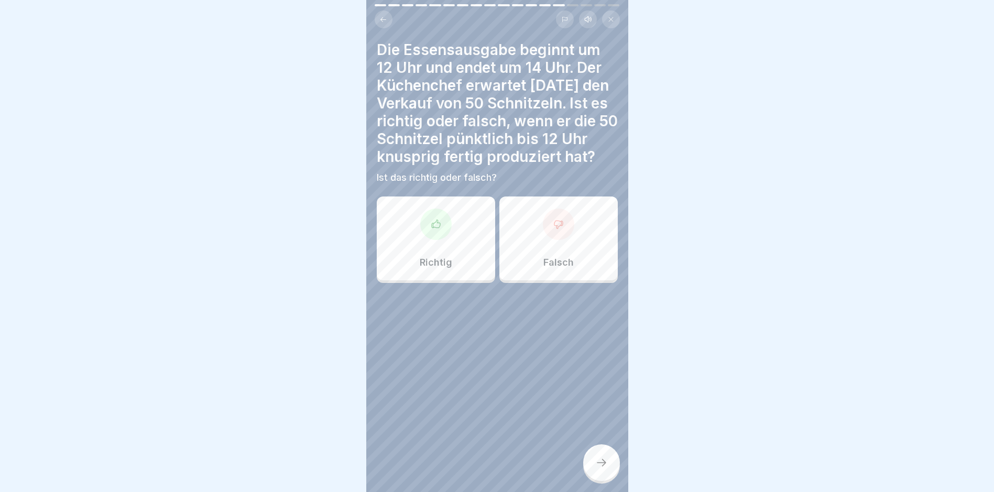
click at [534, 256] on div "Falsch" at bounding box center [559, 239] width 118 height 84
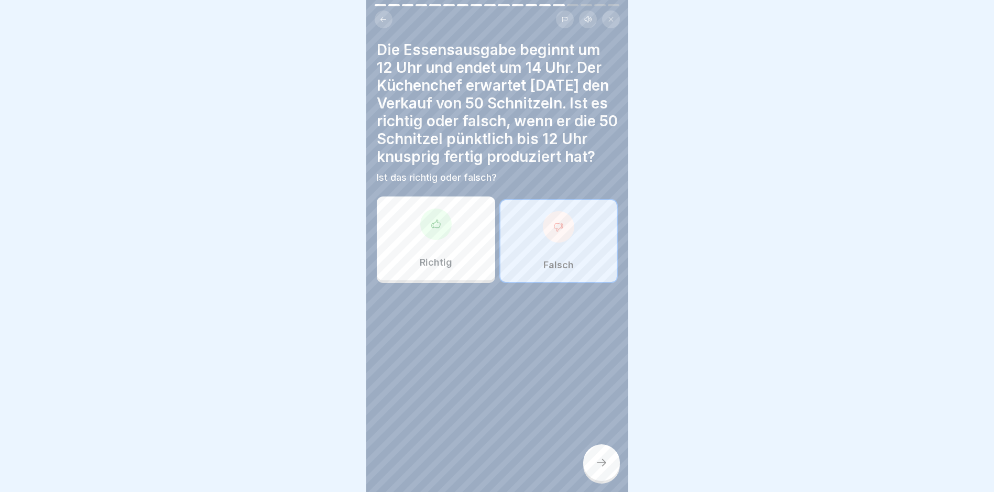
click at [598, 469] on icon at bounding box center [601, 463] width 13 height 13
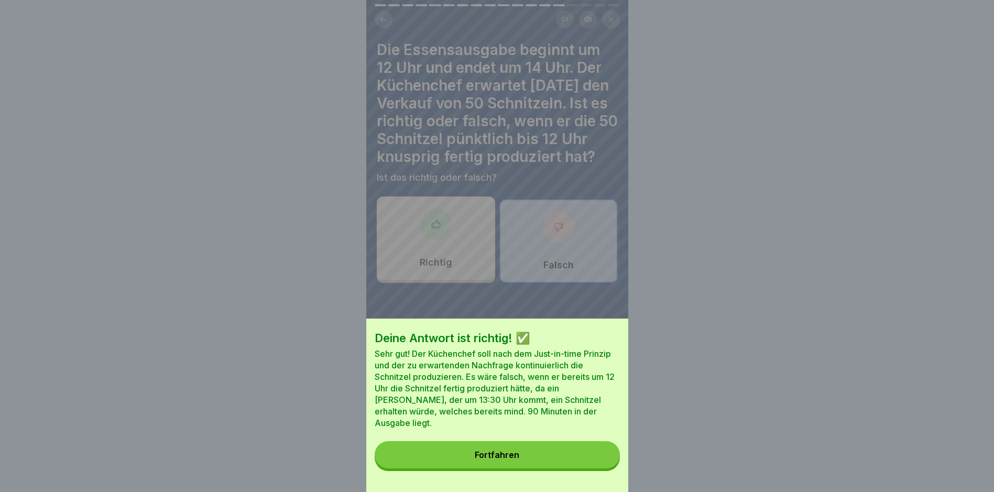
click at [513, 460] on div "Fortfahren" at bounding box center [497, 454] width 45 height 9
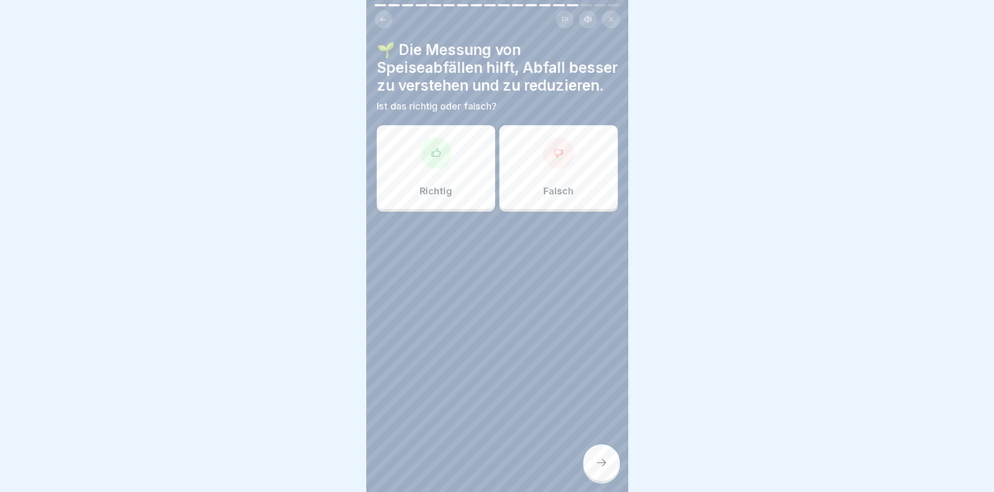
click at [467, 200] on div "Richtig" at bounding box center [436, 167] width 118 height 84
click at [464, 205] on div "Richtig" at bounding box center [436, 167] width 118 height 84
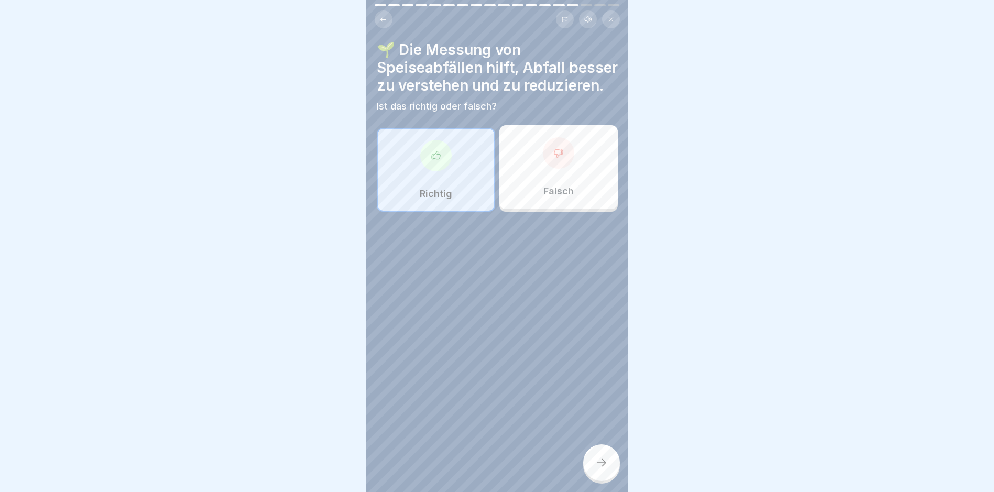
click at [598, 469] on icon at bounding box center [601, 463] width 13 height 13
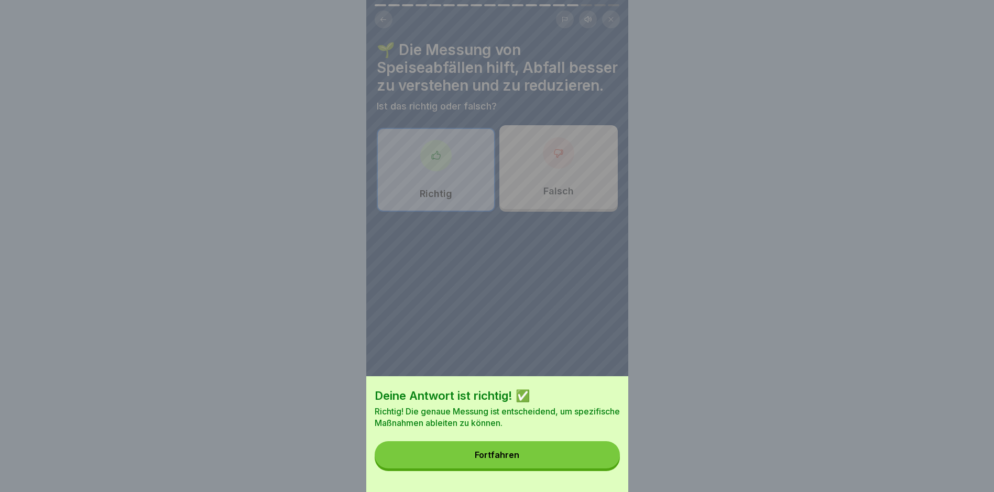
click at [522, 455] on button "Fortfahren" at bounding box center [497, 454] width 245 height 27
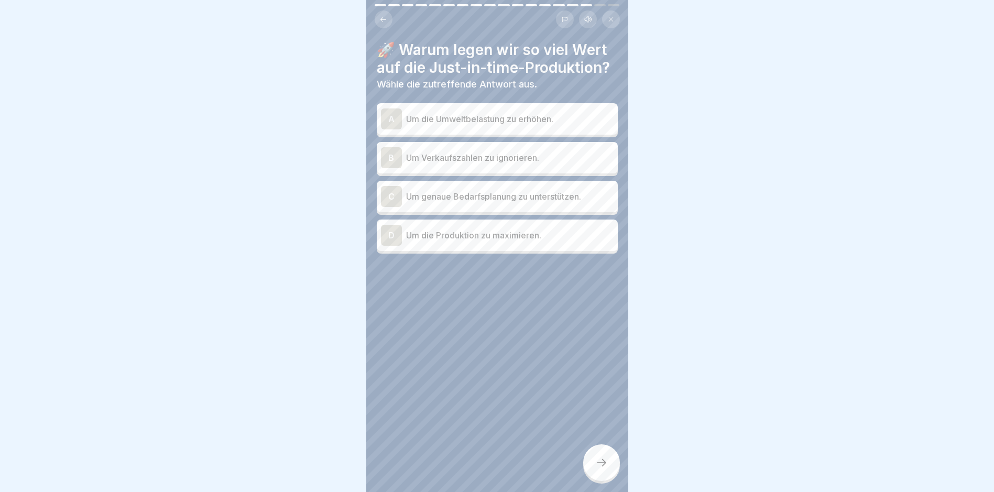
click at [495, 196] on p "Um genaue Bedarfsplanung zu unterstützen." at bounding box center [510, 196] width 208 height 13
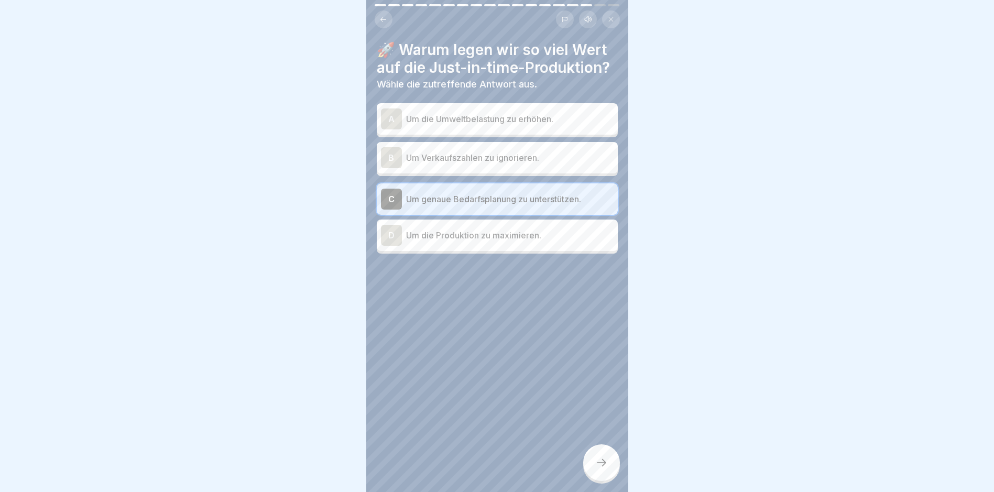
click at [605, 462] on div at bounding box center [601, 462] width 37 height 37
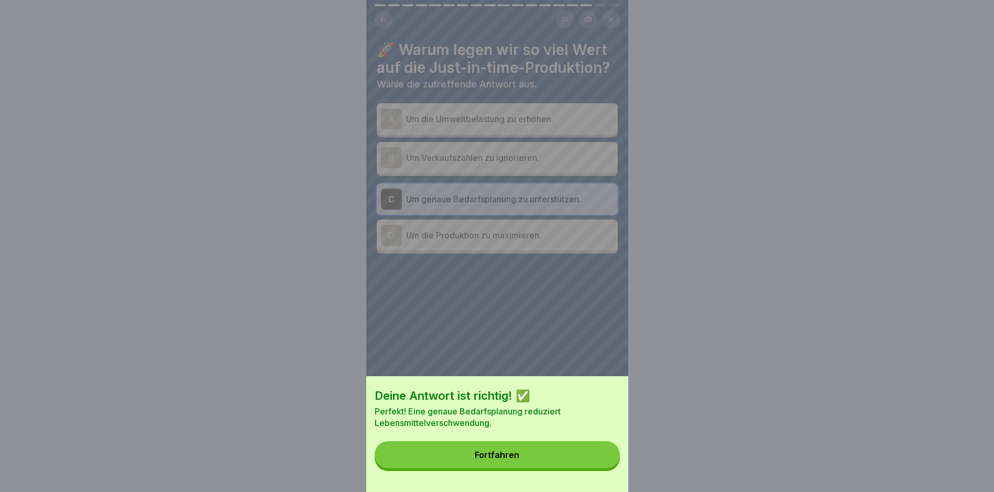
click at [523, 455] on button "Fortfahren" at bounding box center [497, 454] width 245 height 27
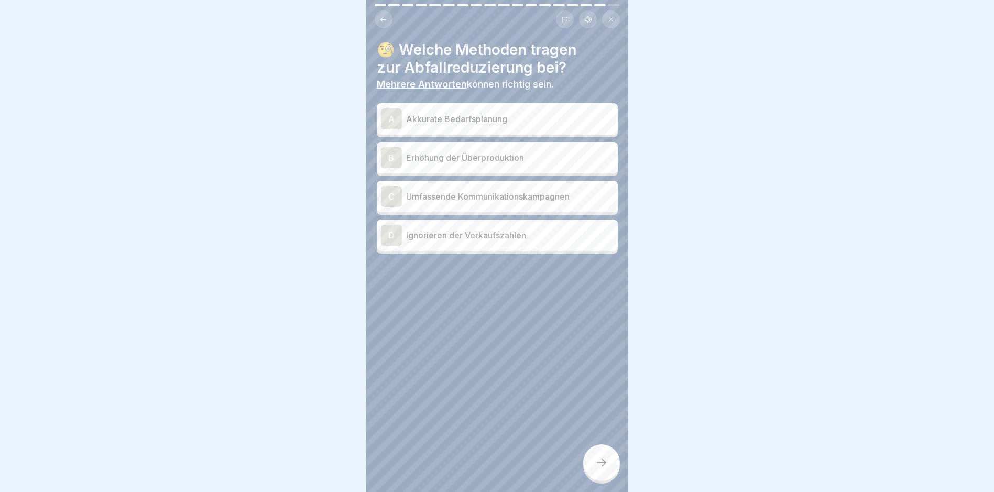
click at [467, 120] on p "Akkurate Bedarfsplanung" at bounding box center [510, 119] width 208 height 13
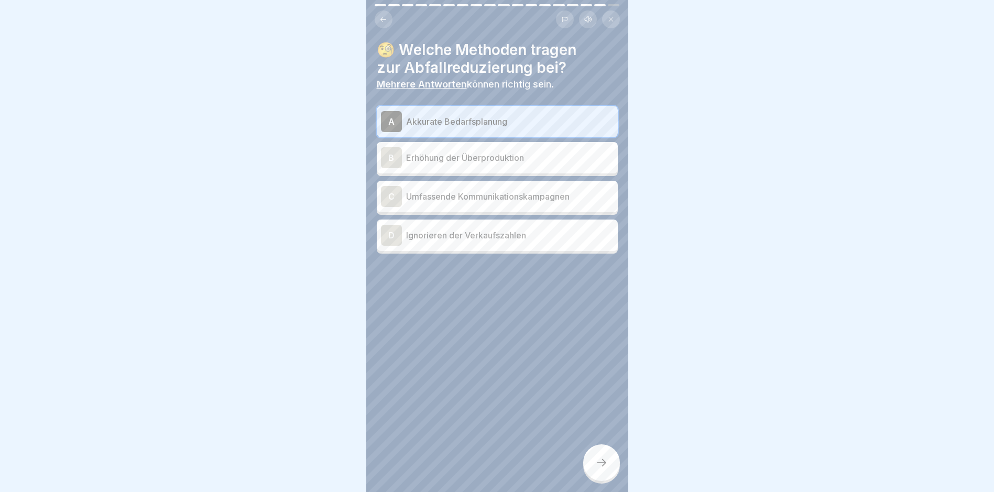
click at [608, 479] on div at bounding box center [601, 462] width 37 height 37
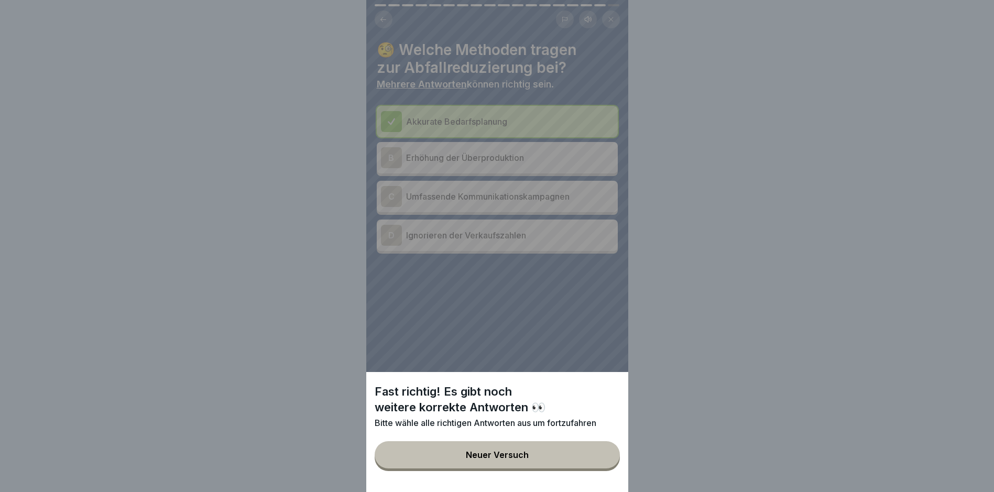
click at [520, 460] on div "Neuer Versuch" at bounding box center [497, 454] width 63 height 9
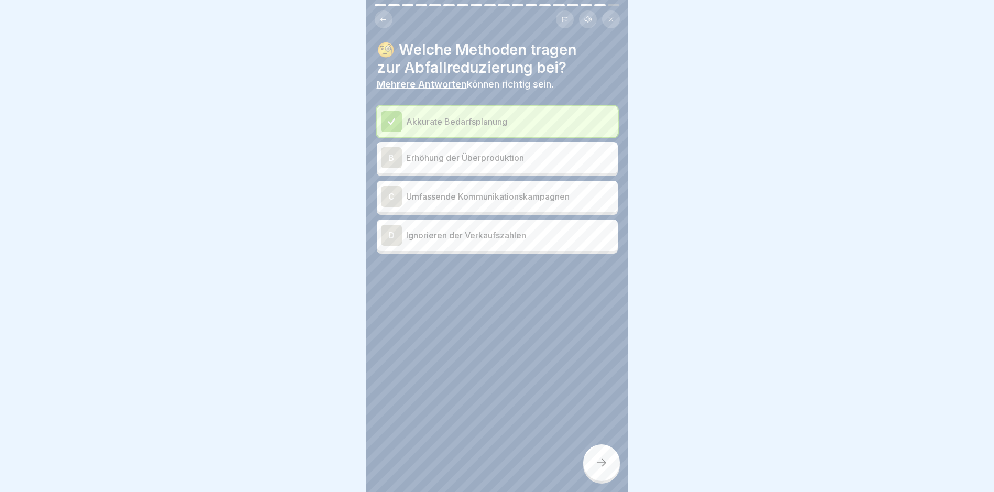
click at [469, 203] on div "C Umfassende Kommunikationskampagnen" at bounding box center [497, 196] width 233 height 21
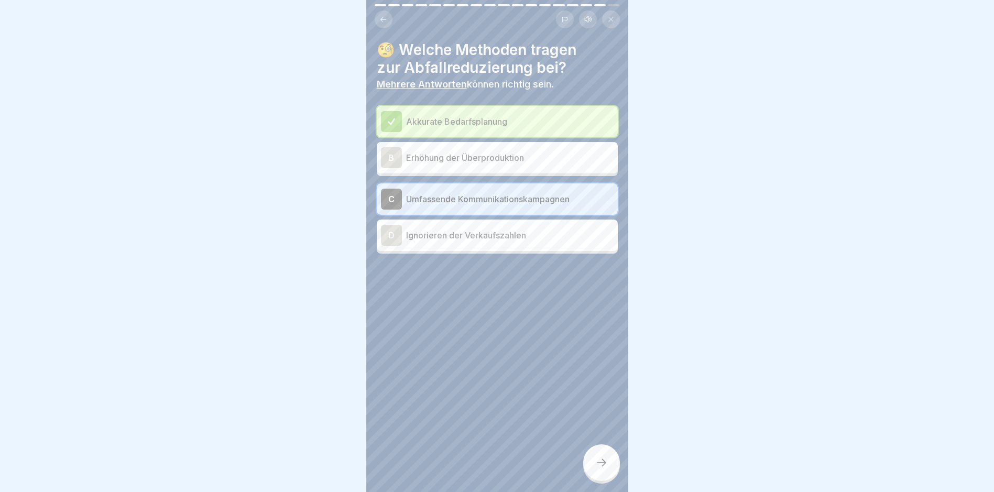
click at [601, 466] on icon at bounding box center [601, 463] width 13 height 13
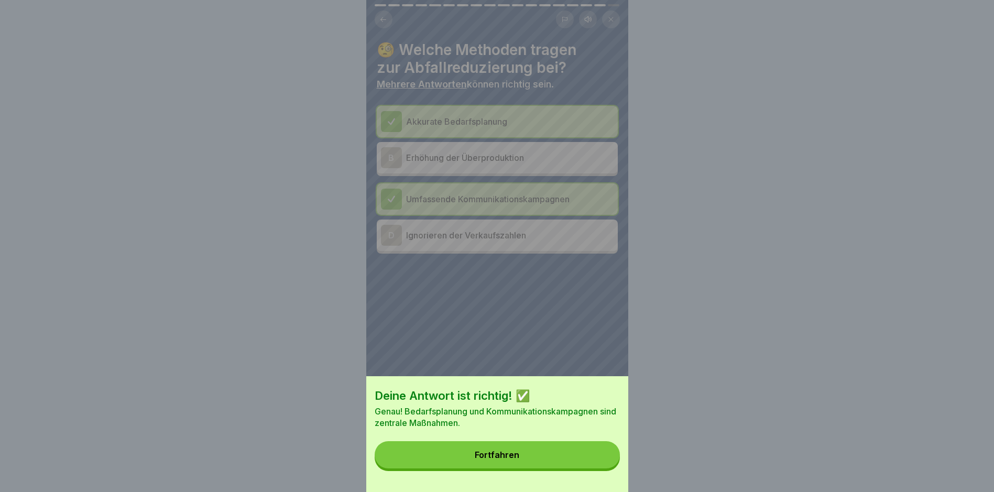
click at [520, 454] on button "Fortfahren" at bounding box center [497, 454] width 245 height 27
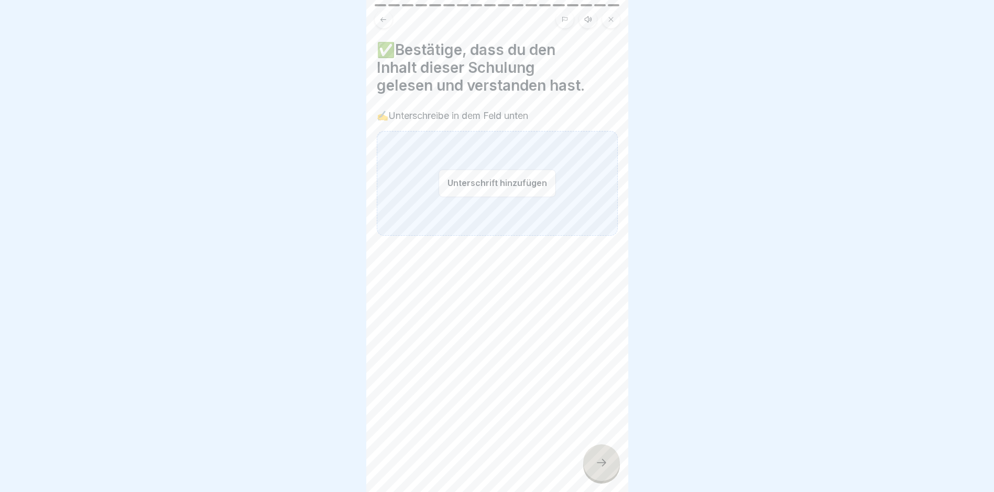
click at [512, 194] on button "Unterschrift hinzufügen" at bounding box center [497, 183] width 117 height 28
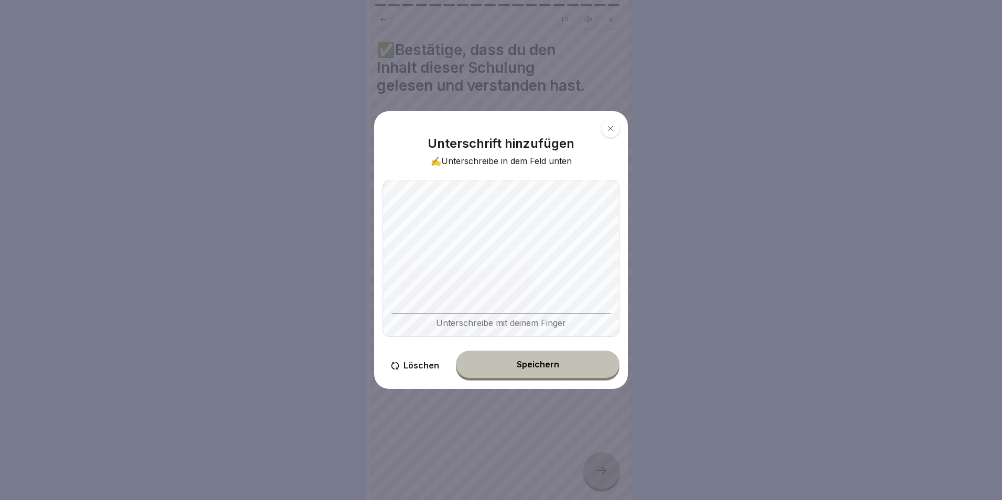
click at [648, 246] on body "Effektive Abfalltrennung und Wastemanagement im Catering 18 Schritte Deutsch Hö…" at bounding box center [497, 250] width 994 height 500
click at [552, 366] on div "Speichern" at bounding box center [538, 364] width 42 height 9
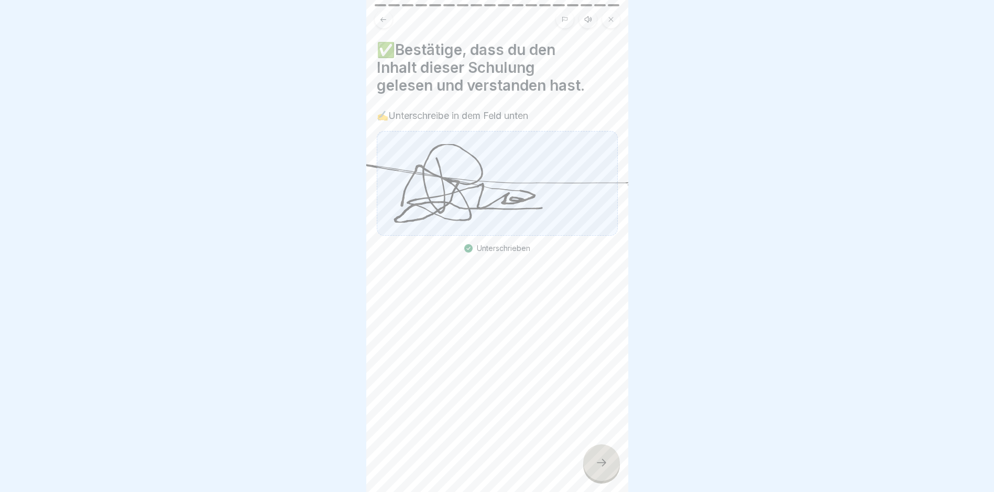
click at [594, 476] on div at bounding box center [601, 462] width 37 height 37
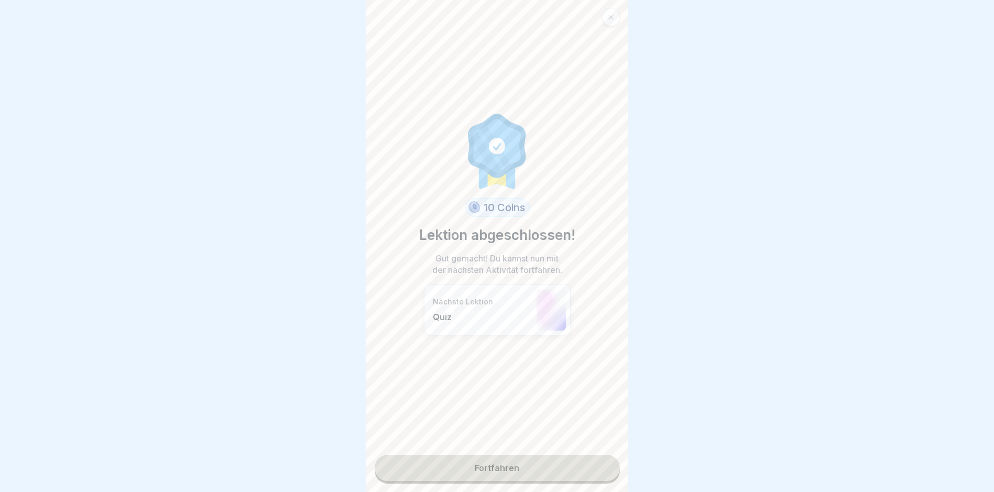
click at [507, 468] on link "Fortfahren" at bounding box center [497, 468] width 245 height 26
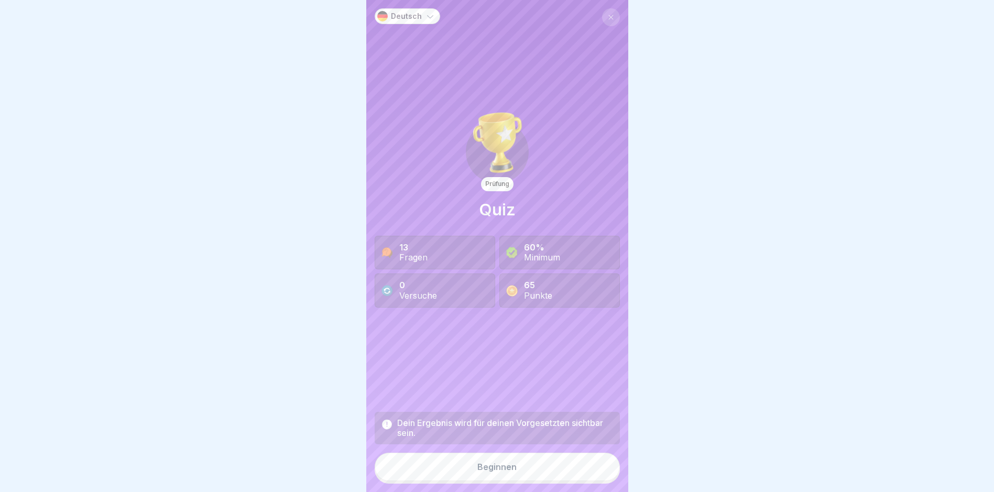
click at [489, 472] on div "Beginnen" at bounding box center [497, 466] width 39 height 9
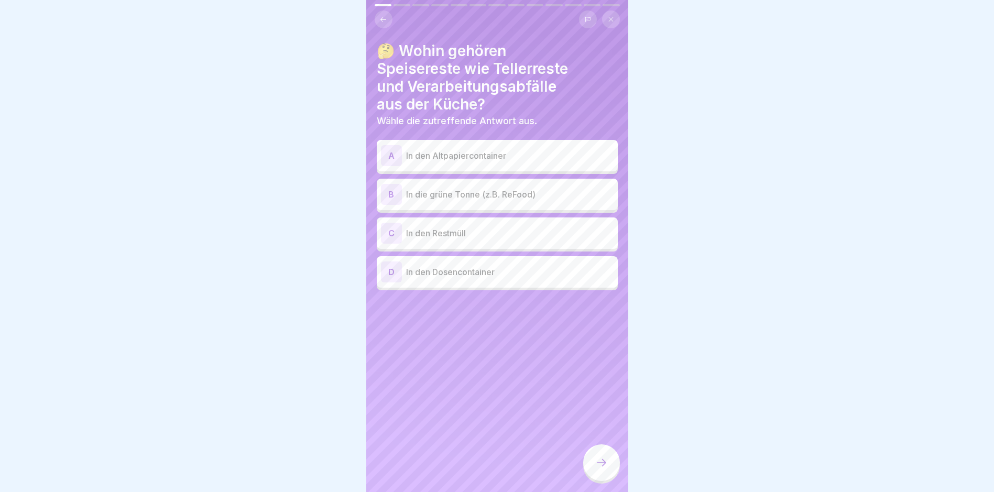
click at [462, 201] on div "B In die grüne Tonne (z.B. ReFood)" at bounding box center [497, 194] width 233 height 21
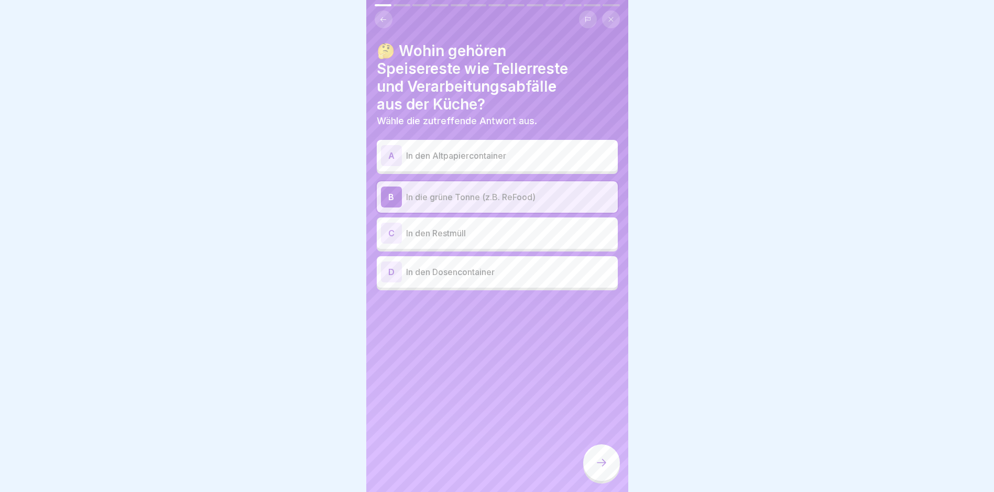
click at [606, 469] on icon at bounding box center [601, 463] width 13 height 13
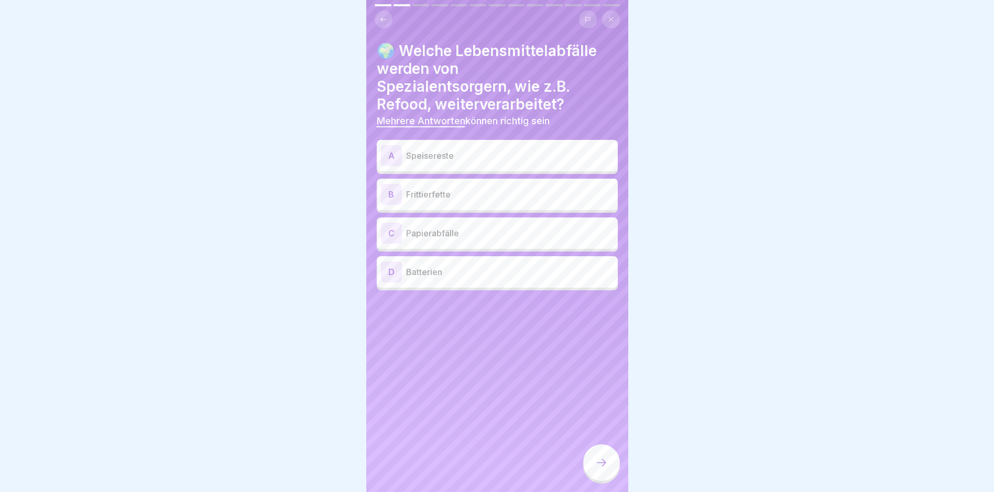
click at [464, 164] on div "A Speisereste" at bounding box center [497, 155] width 233 height 21
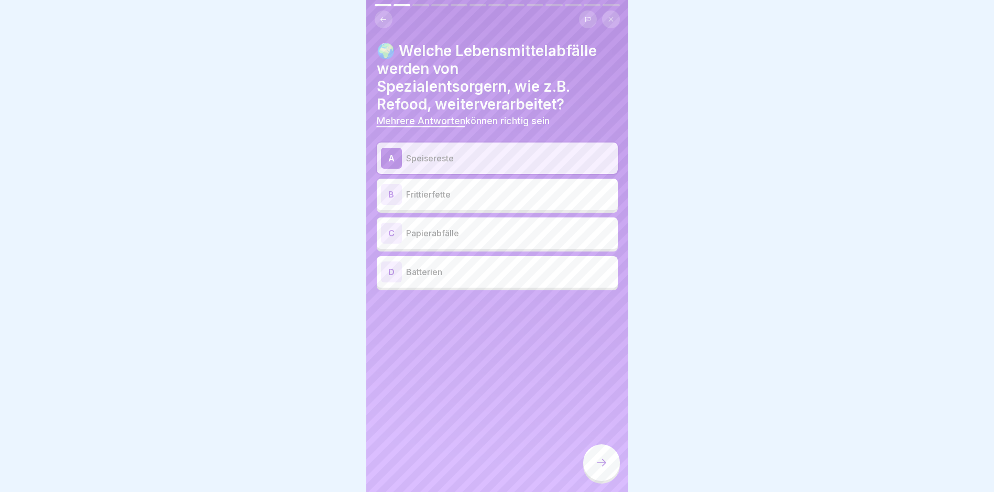
click at [606, 469] on icon at bounding box center [601, 463] width 13 height 13
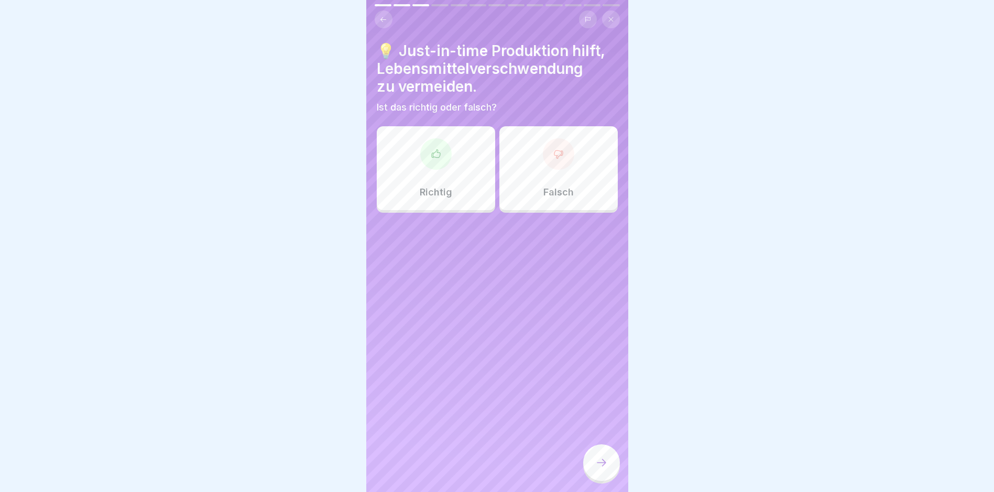
click at [450, 188] on div "Richtig" at bounding box center [436, 168] width 118 height 84
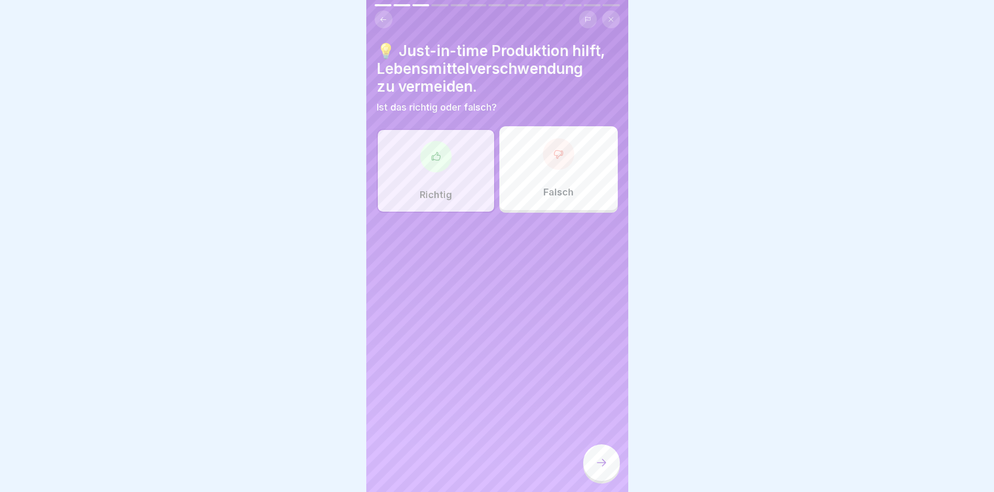
click at [591, 481] on div at bounding box center [601, 462] width 37 height 37
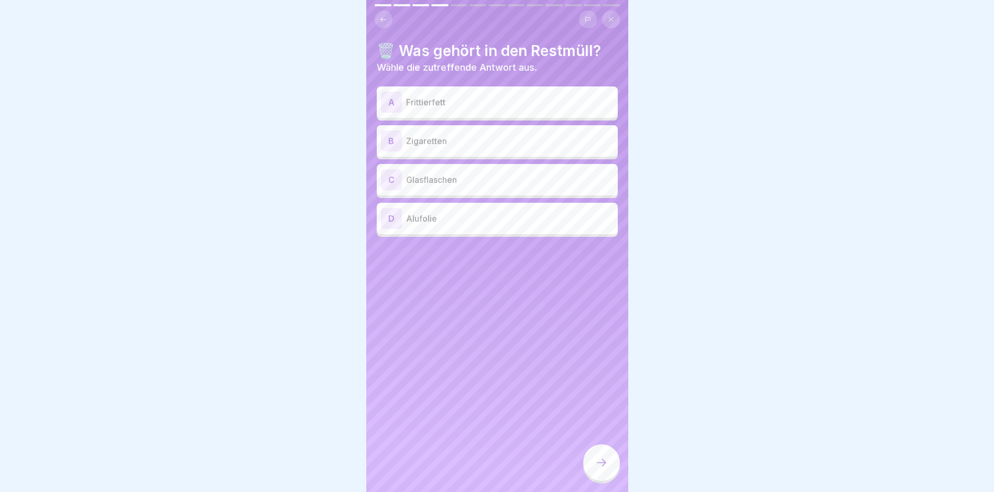
click at [454, 144] on p "Zigaretten" at bounding box center [510, 141] width 208 height 13
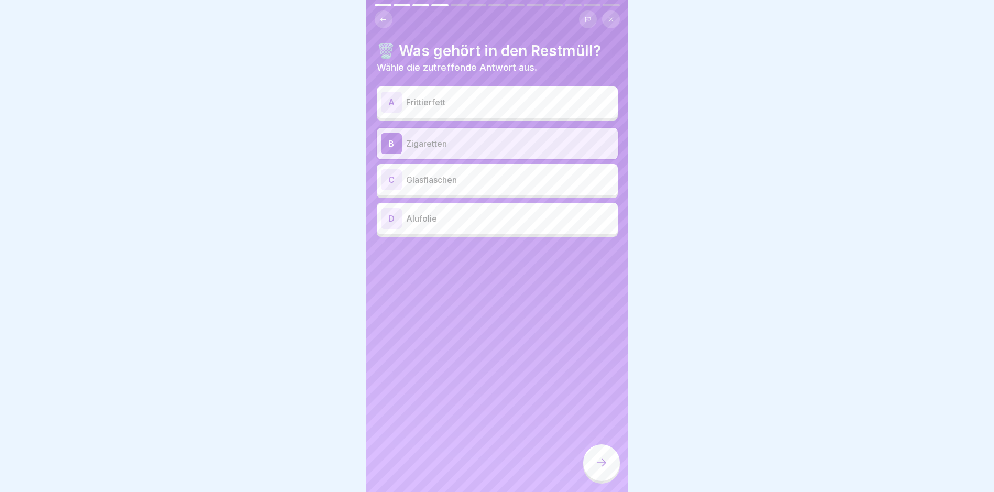
click at [595, 481] on div at bounding box center [601, 462] width 37 height 37
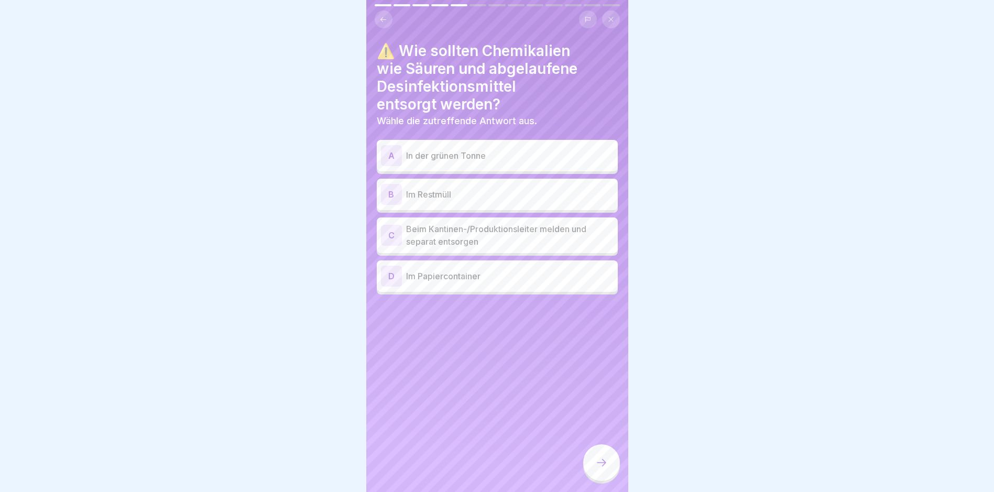
click at [494, 242] on p "Beim Kantinen-/Produktionsleiter melden und separat entsorgen" at bounding box center [510, 235] width 208 height 25
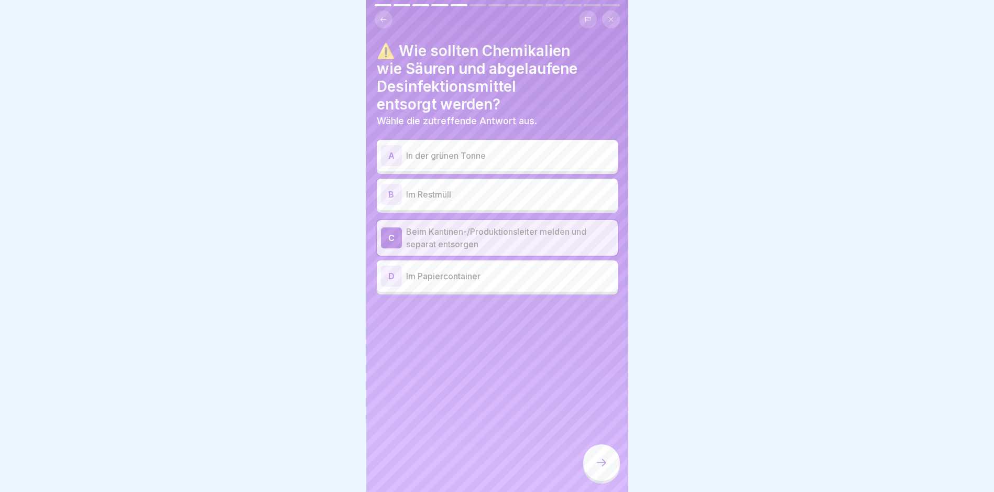
click at [593, 469] on div at bounding box center [601, 462] width 37 height 37
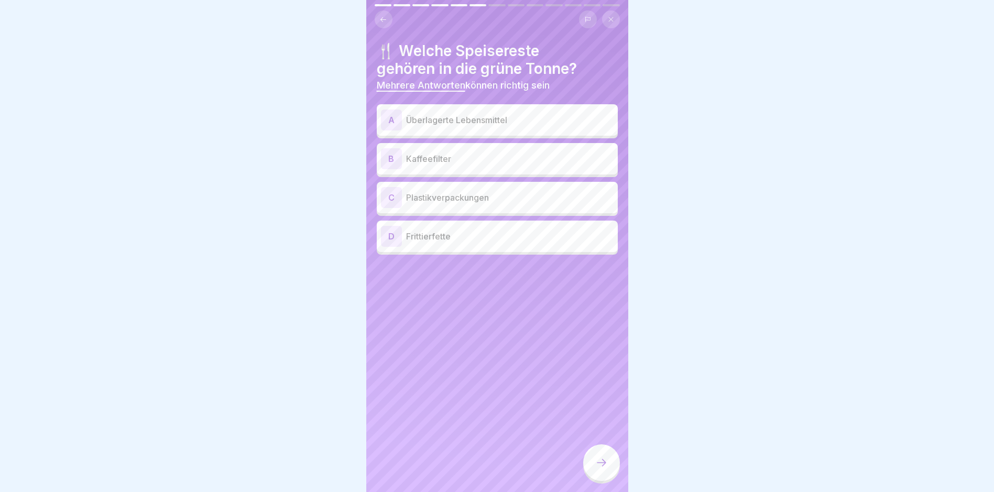
click at [459, 125] on p "Überlagerte Lebensmittel" at bounding box center [510, 120] width 208 height 13
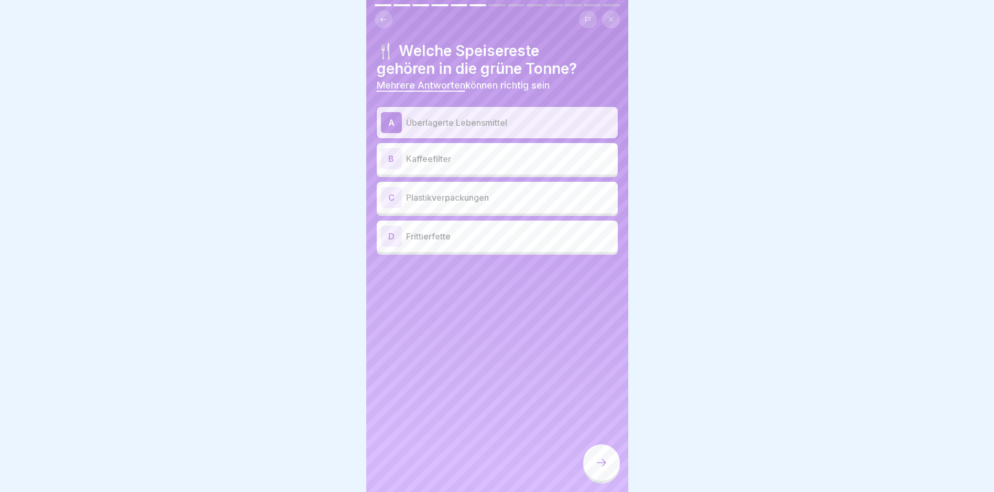
click at [461, 162] on p "Kaffeefilter" at bounding box center [510, 159] width 208 height 13
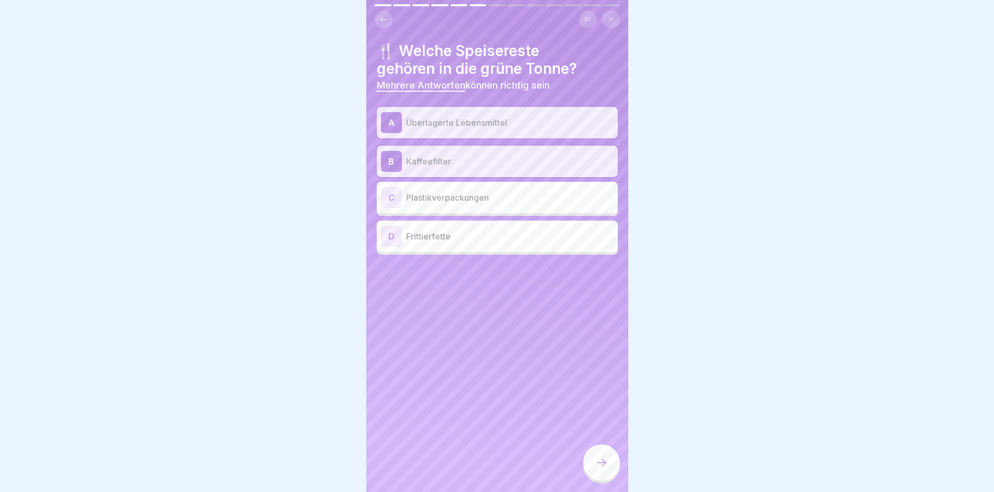
click at [600, 469] on icon at bounding box center [601, 463] width 13 height 13
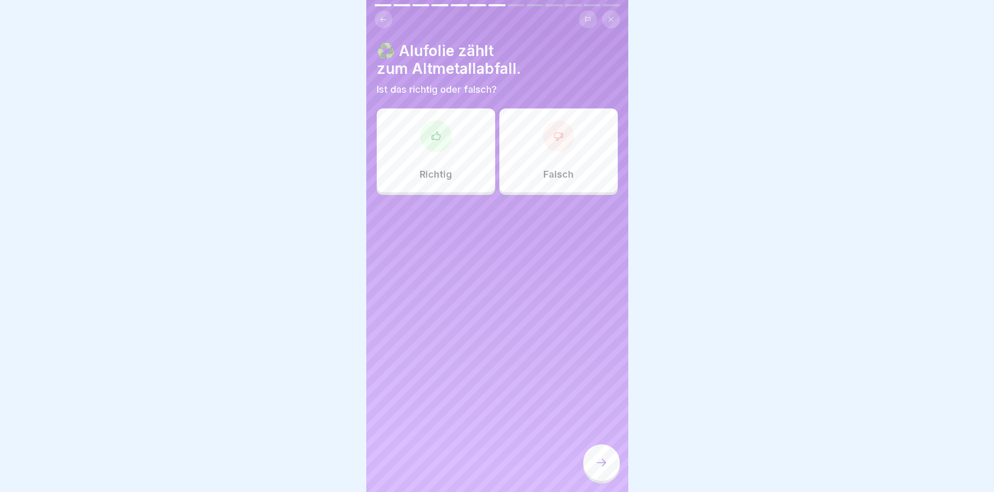
click at [600, 469] on icon at bounding box center [601, 463] width 13 height 13
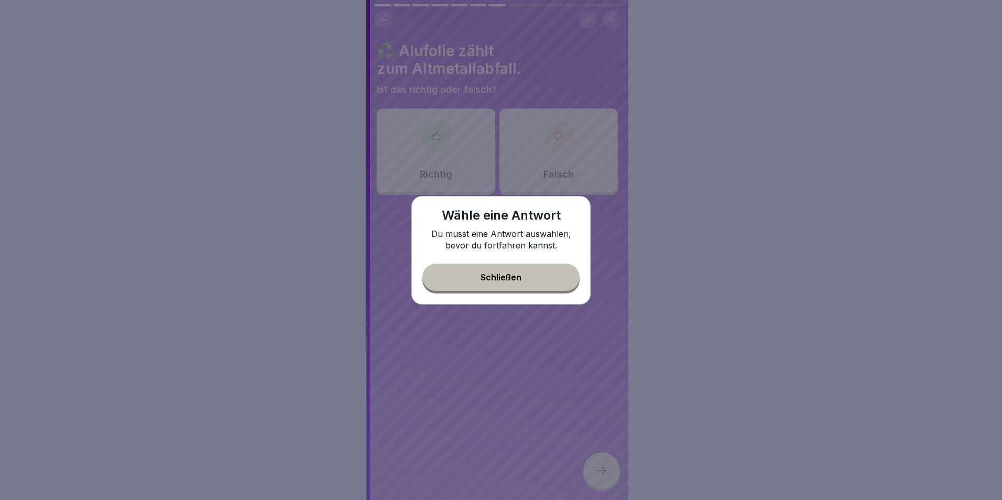
click at [524, 287] on button "Schließen" at bounding box center [500, 277] width 157 height 27
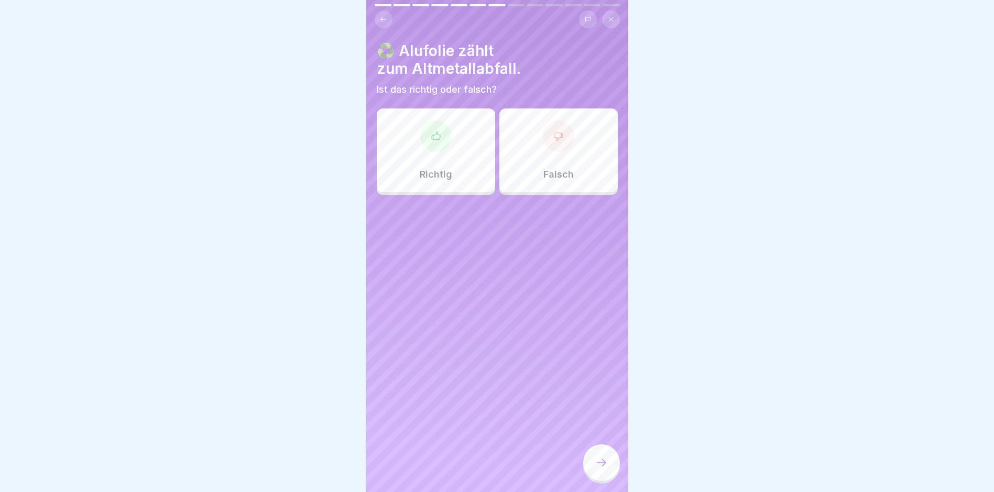
click at [433, 164] on div "Richtig" at bounding box center [436, 151] width 118 height 84
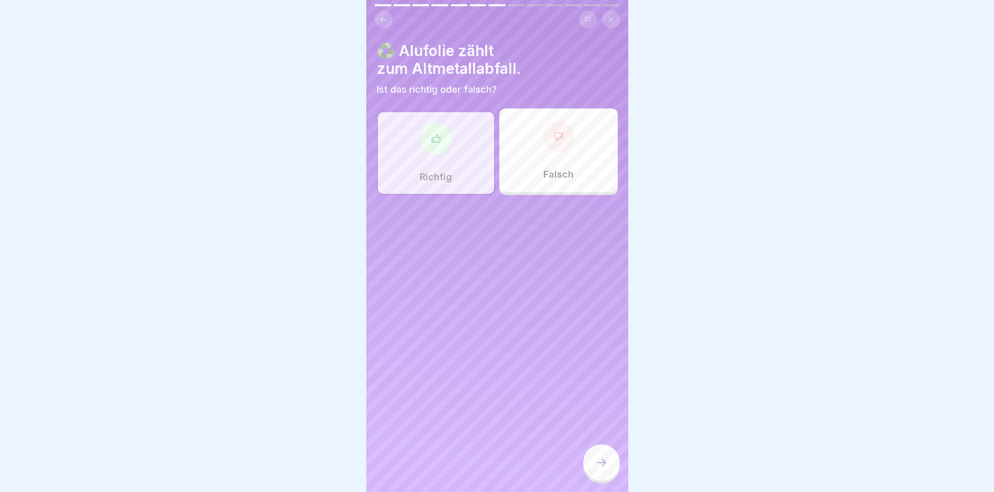
click at [590, 472] on div at bounding box center [601, 462] width 37 height 37
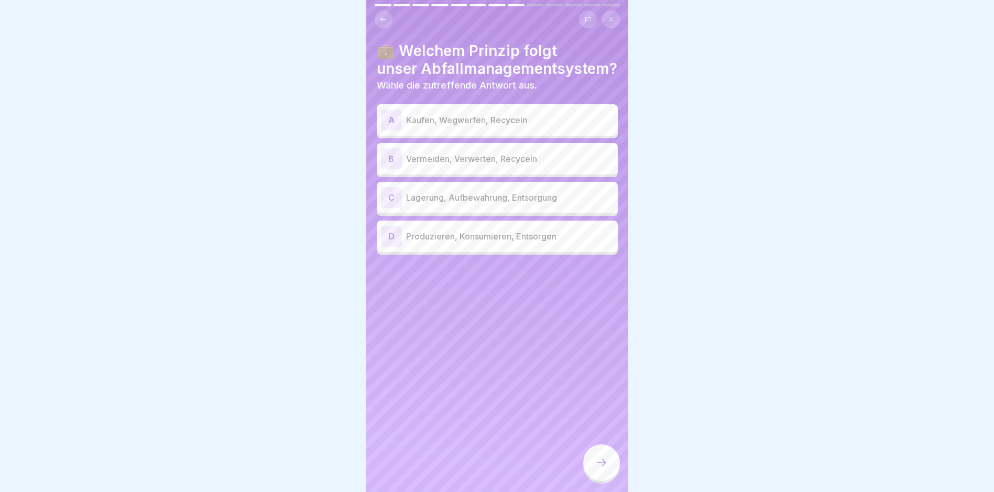
click at [475, 157] on p "Vermeiden, Verwerten, Recyceln" at bounding box center [510, 159] width 208 height 13
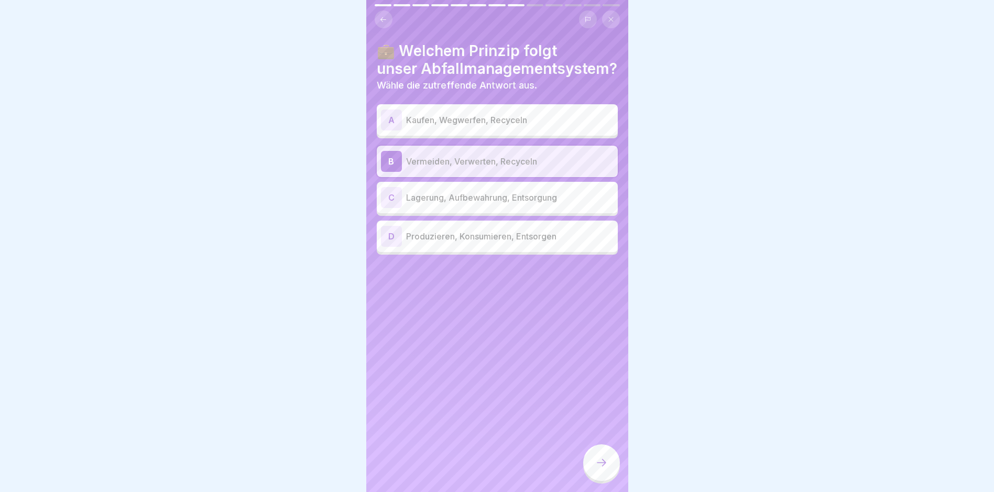
click at [605, 479] on div at bounding box center [601, 462] width 37 height 37
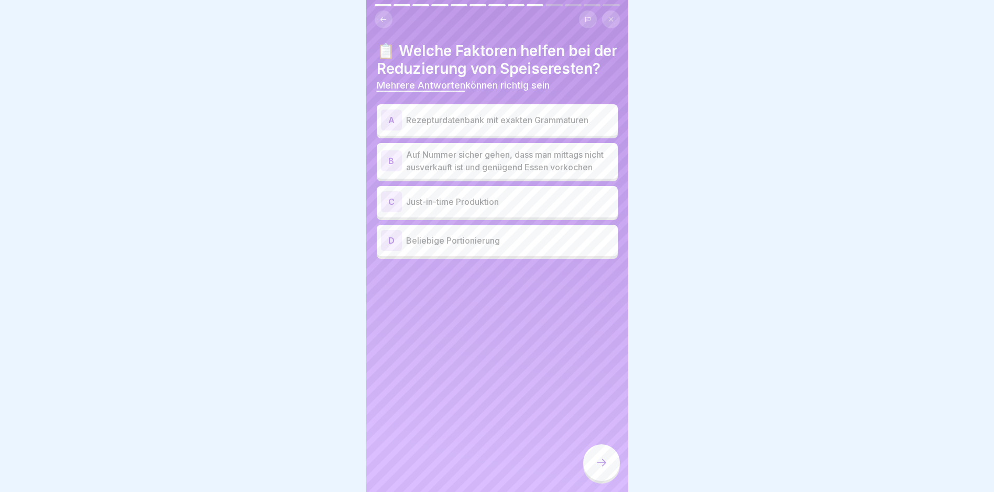
click at [471, 131] on div "A Rezepturdatenbank mit exakten Grammaturen" at bounding box center [497, 120] width 233 height 21
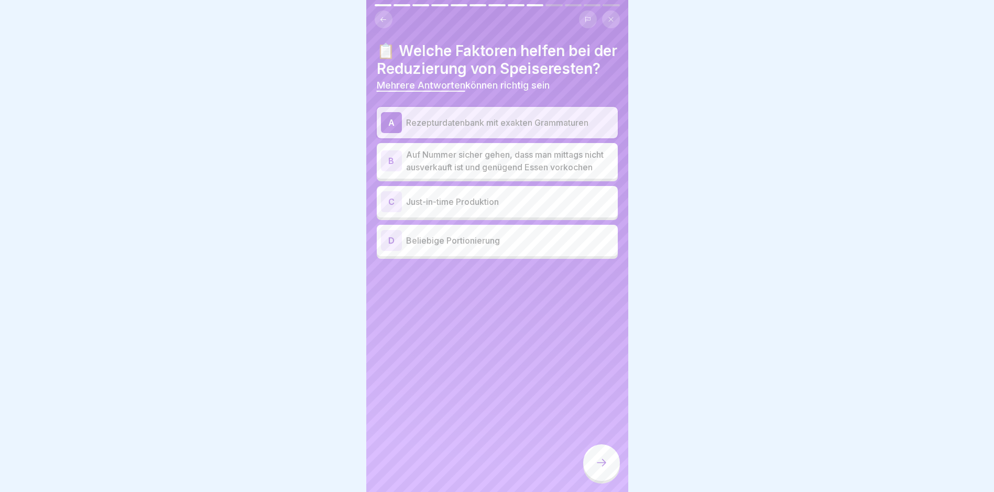
click at [462, 208] on p "Just-in-time Produktion" at bounding box center [510, 202] width 208 height 13
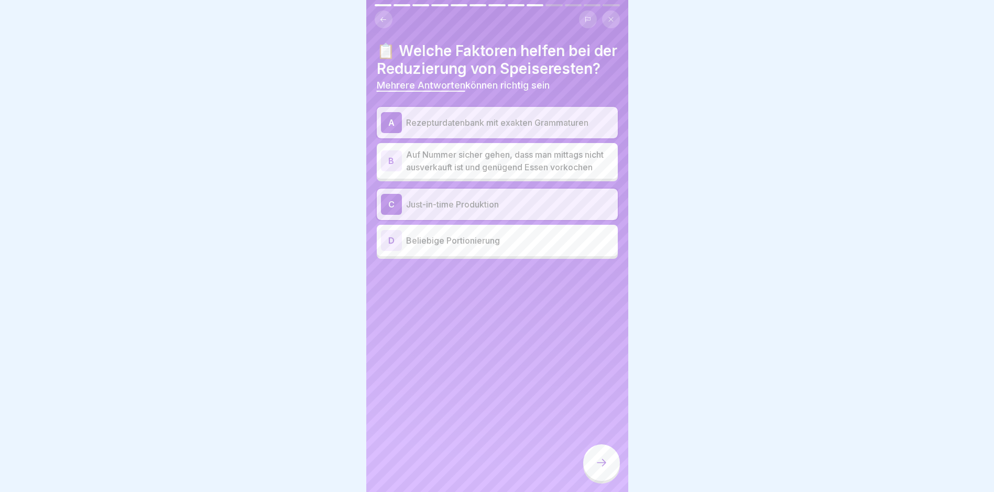
click at [603, 469] on icon at bounding box center [601, 463] width 13 height 13
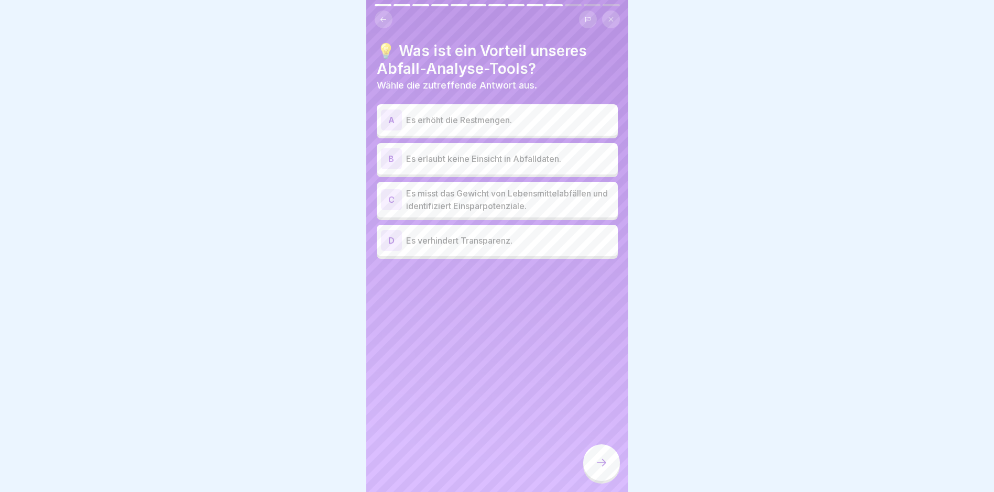
click at [502, 200] on p "Es misst das Gewicht von Lebensmittelabfällen und identifiziert Einsparpotenzia…" at bounding box center [510, 199] width 208 height 25
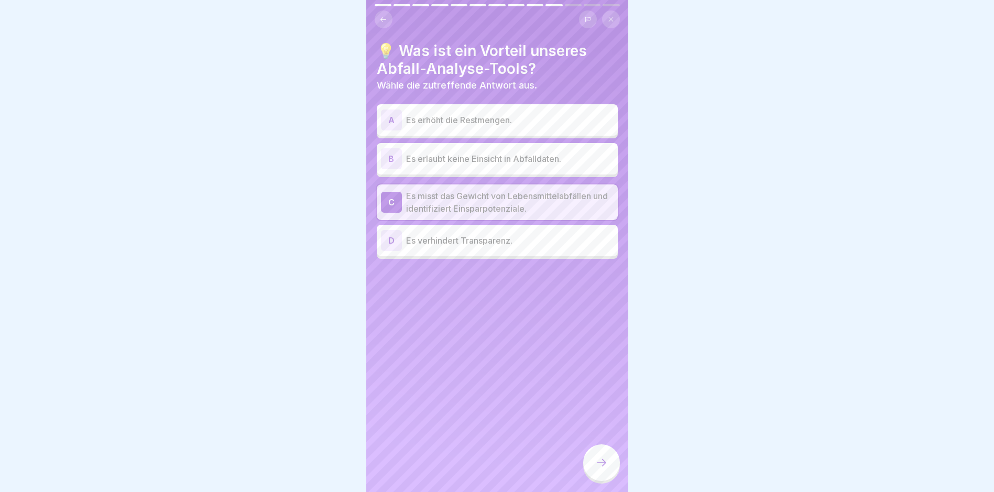
click at [607, 468] on icon at bounding box center [601, 463] width 13 height 13
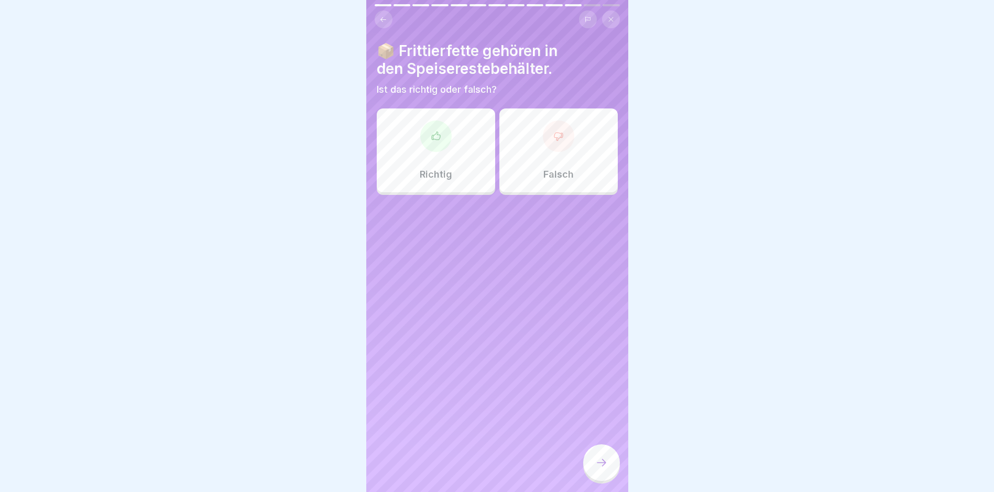
click at [569, 145] on div "Falsch" at bounding box center [559, 151] width 118 height 84
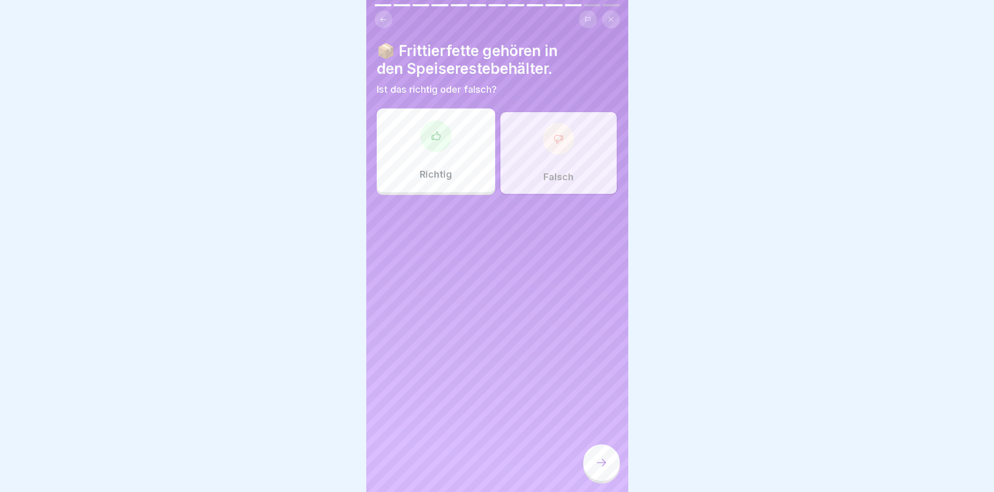
click at [594, 462] on div at bounding box center [601, 462] width 37 height 37
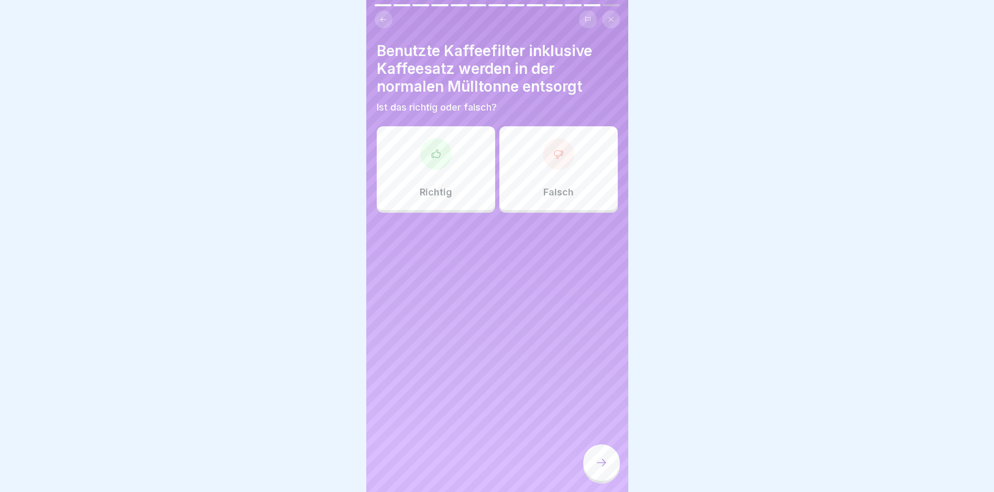
click at [543, 155] on div at bounding box center [558, 153] width 31 height 31
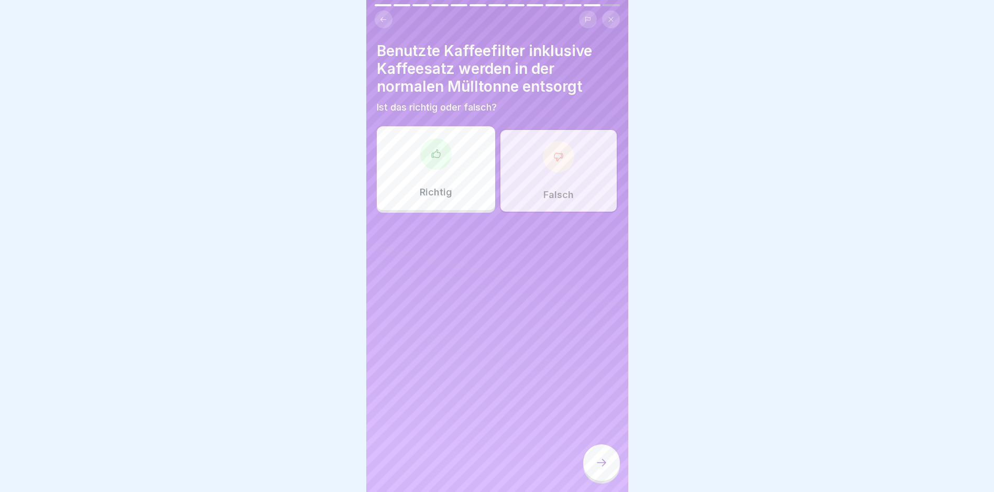
click at [588, 463] on div at bounding box center [601, 462] width 37 height 37
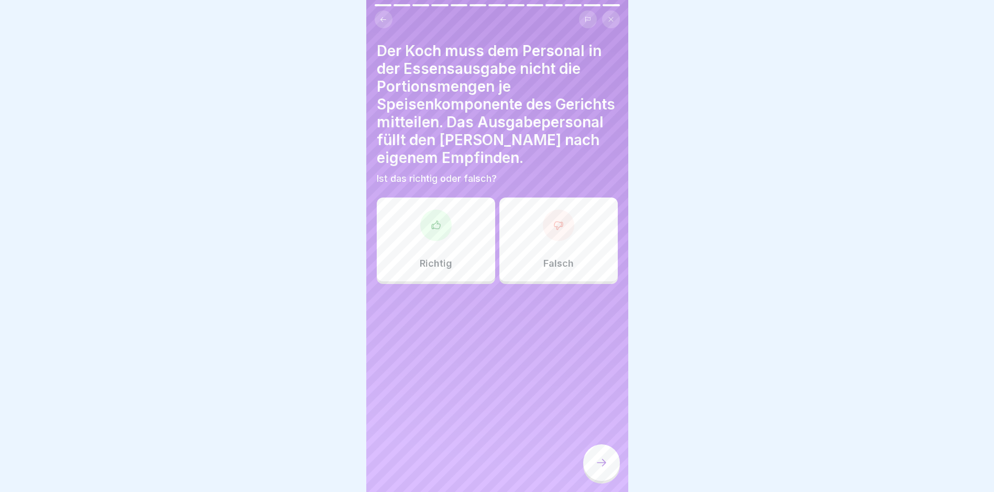
click at [563, 254] on div "Falsch" at bounding box center [559, 240] width 118 height 84
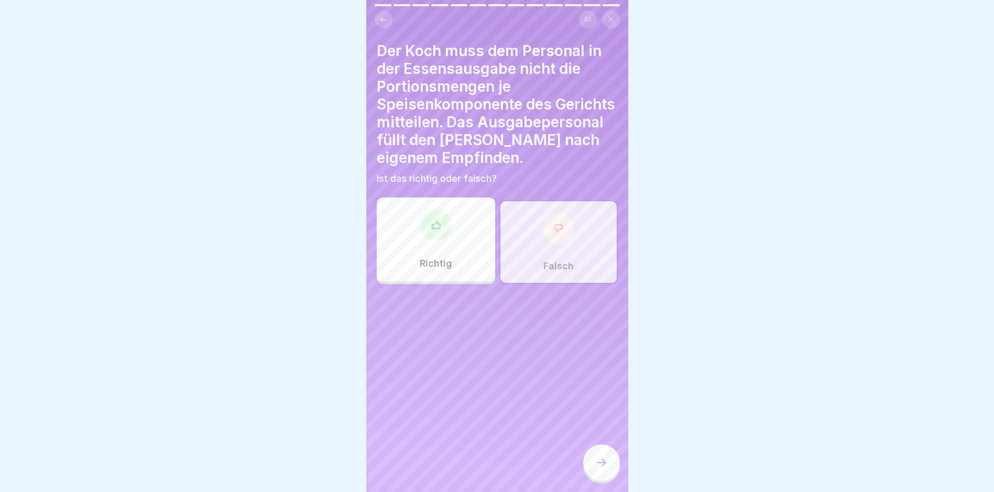
click at [612, 481] on div at bounding box center [601, 462] width 37 height 37
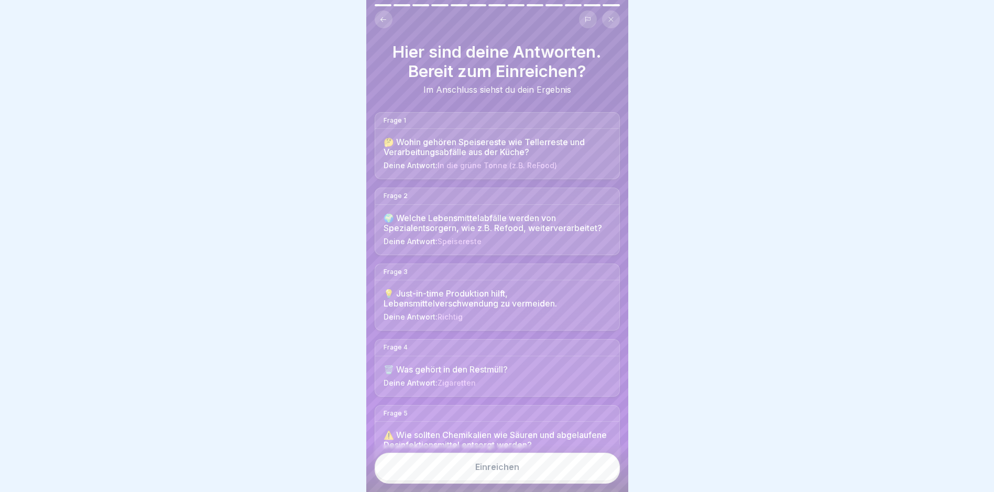
click at [518, 481] on button "Einreichen" at bounding box center [497, 467] width 245 height 28
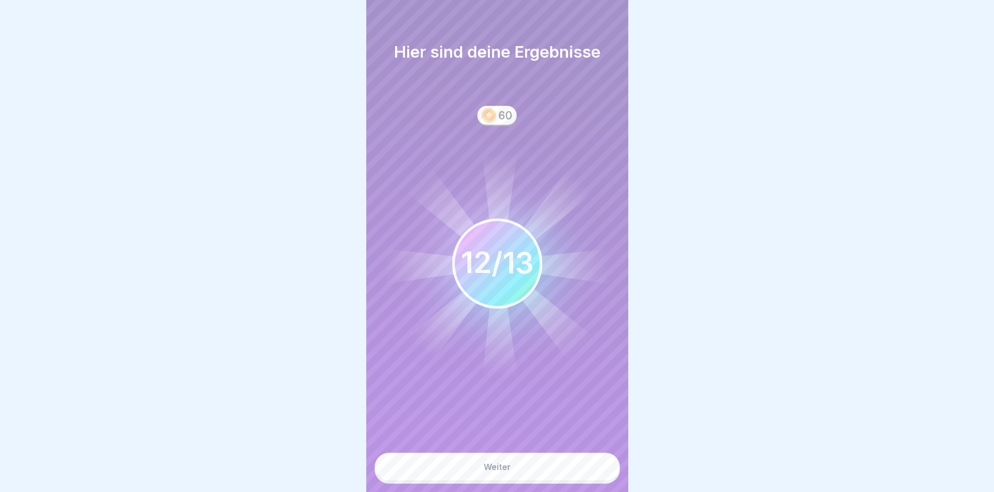
click at [555, 481] on button "Weiter" at bounding box center [497, 467] width 245 height 28
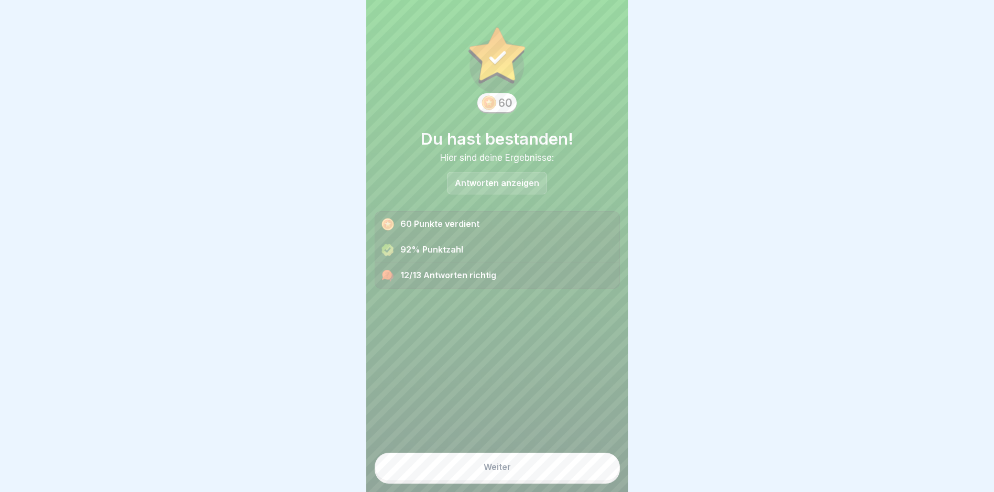
click at [465, 182] on p "Antworten anzeigen" at bounding box center [497, 183] width 84 height 9
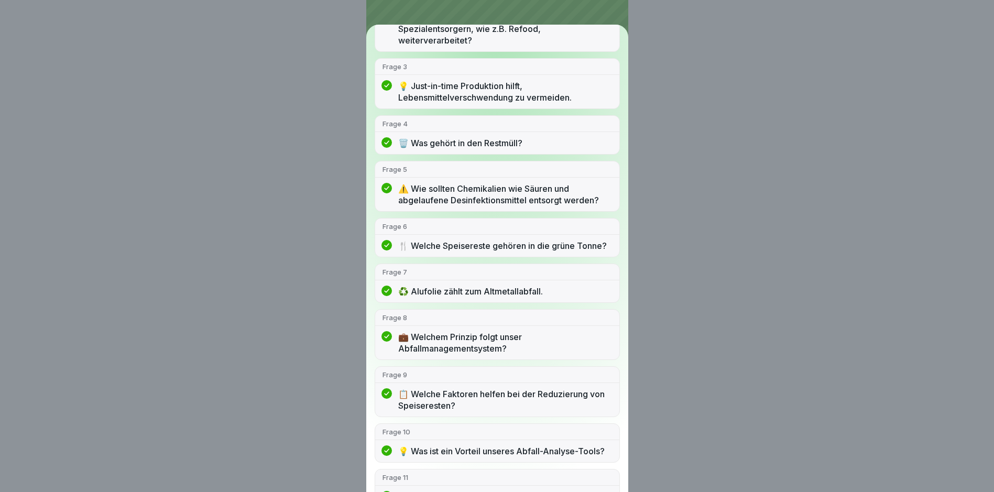
drag, startPoint x: 451, startPoint y: 243, endPoint x: 452, endPoint y: 257, distance: 14.2
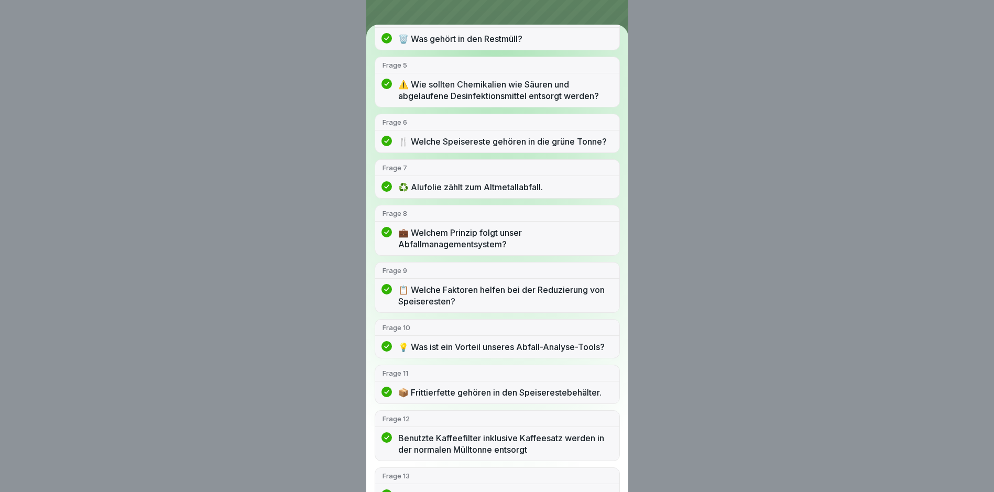
scroll to position [315, 0]
drag, startPoint x: 452, startPoint y: 257, endPoint x: 663, endPoint y: 164, distance: 230.9
click at [663, 164] on div "Du hast bestanden! 12/13 Antworten richtig Frage 1 🤔 Wohin gehören Speisereste …" at bounding box center [497, 246] width 994 height 492
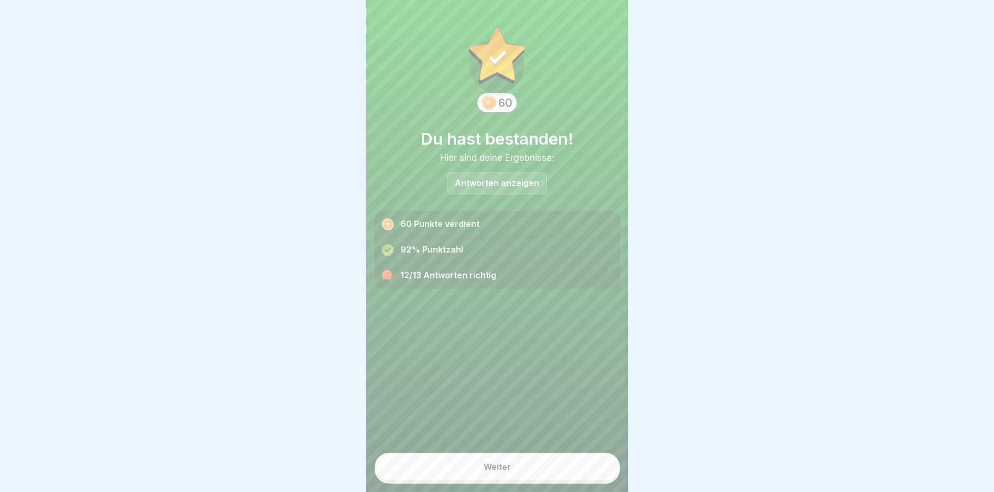
click at [506, 184] on p "Antworten anzeigen" at bounding box center [497, 183] width 84 height 9
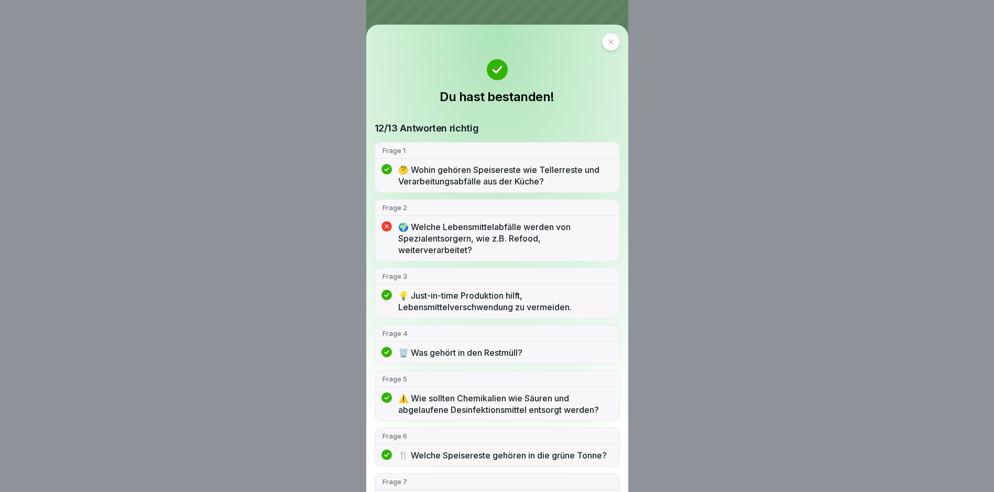
scroll to position [105, 0]
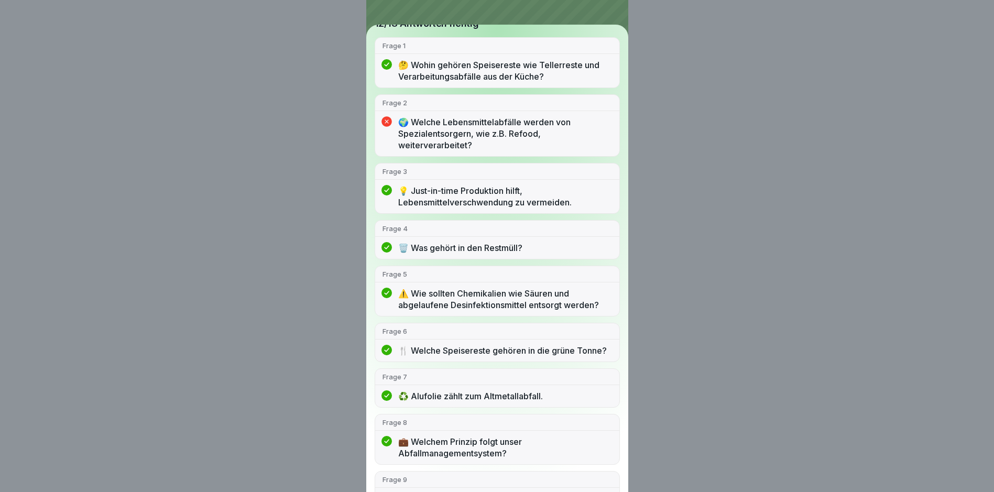
click at [400, 106] on p "Frage 2" at bounding box center [498, 102] width 230 height 9
click at [386, 123] on div "🌍 Welche Lebensmittelabfälle werden von Spezialentsorgern, wie z.B. Refood, wei…" at bounding box center [497, 136] width 244 height 40
click at [454, 132] on p "🌍 Welche Lebensmittelabfälle werden von Spezialentsorgern, wie z.B. Refood, wei…" at bounding box center [505, 133] width 214 height 35
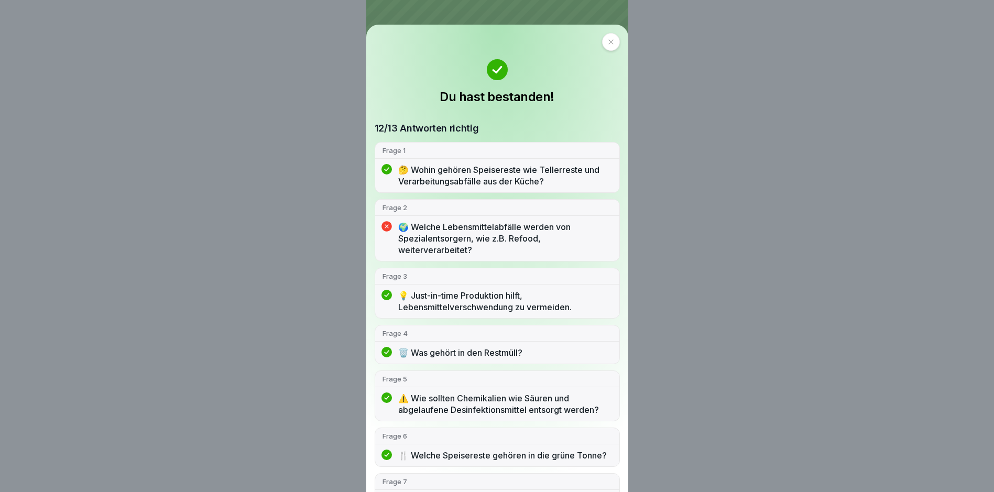
scroll to position [0, 0]
click at [611, 45] on div at bounding box center [611, 42] width 18 height 18
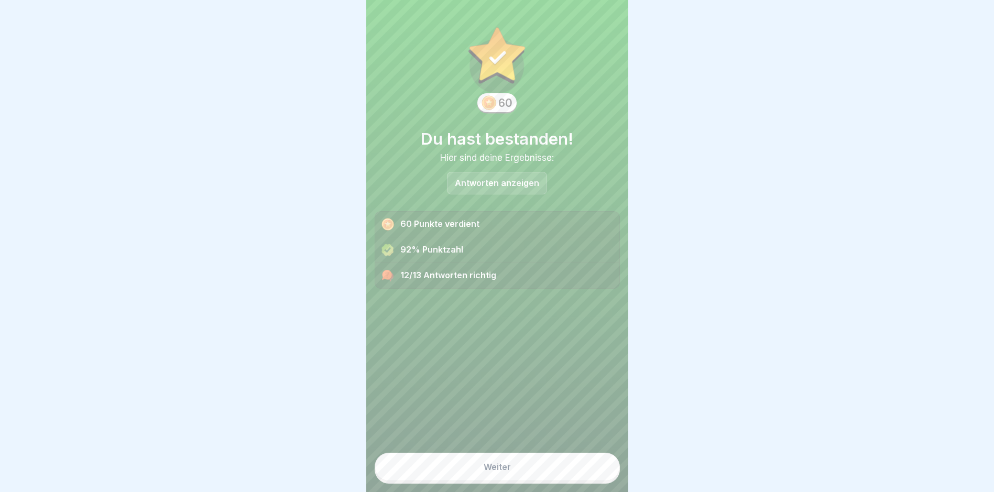
click at [527, 470] on button "Weiter" at bounding box center [497, 467] width 245 height 28
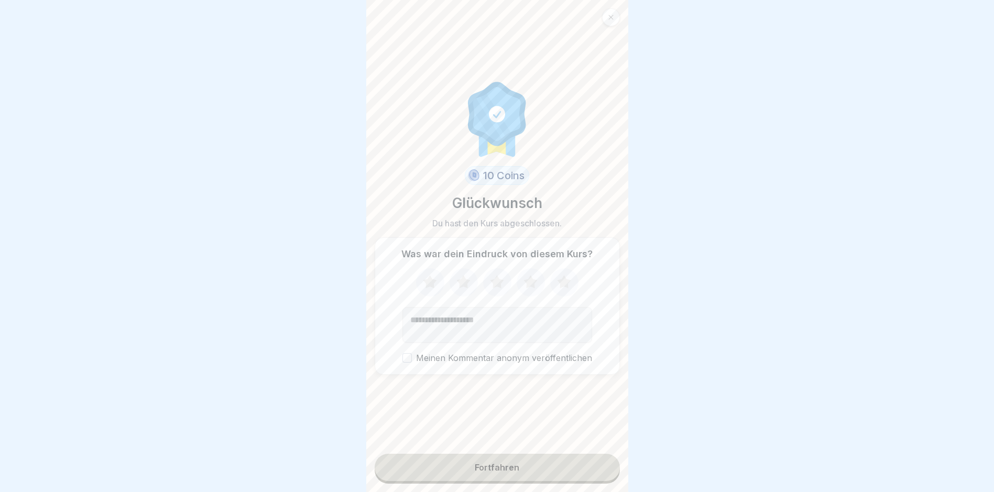
click at [526, 484] on div "Fortfahren" at bounding box center [497, 469] width 245 height 30
click at [523, 481] on button "Fortfahren" at bounding box center [497, 467] width 245 height 27
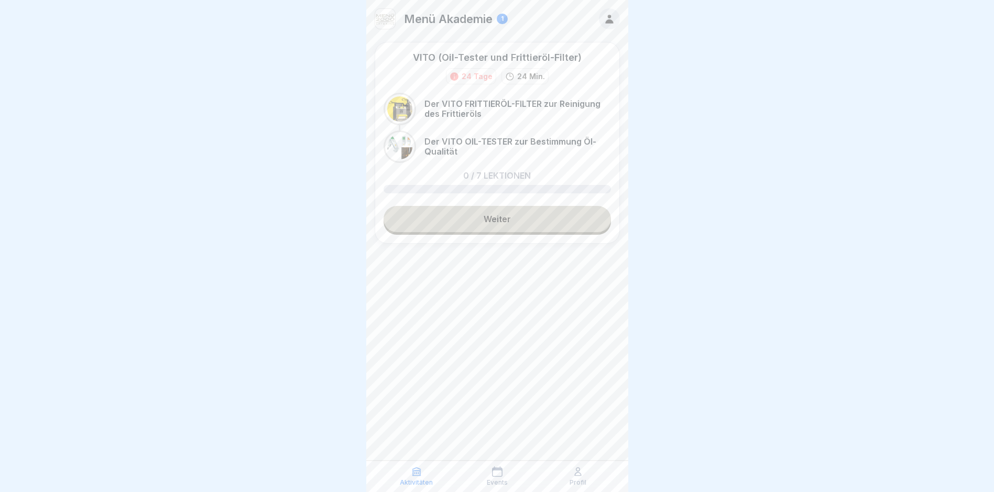
click at [491, 217] on link "Weiter" at bounding box center [497, 219] width 227 height 26
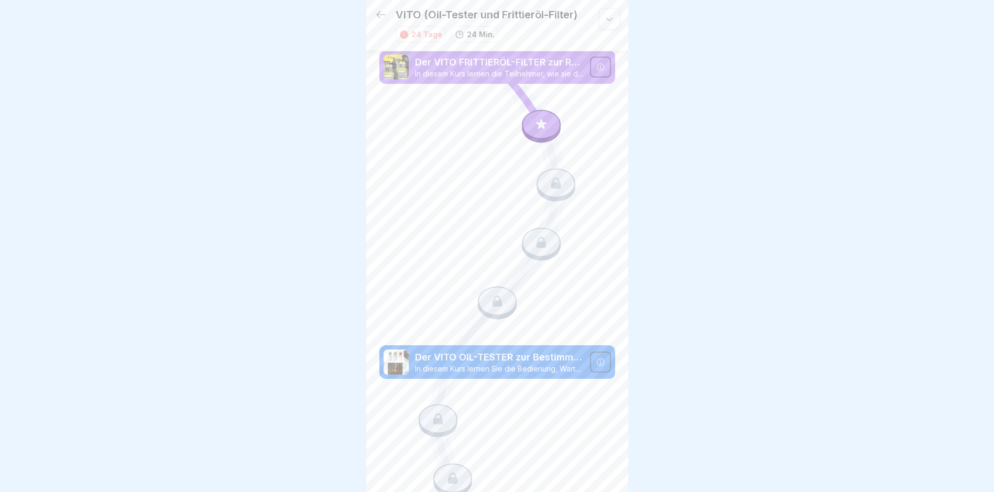
click at [539, 124] on icon at bounding box center [541, 124] width 10 height 10
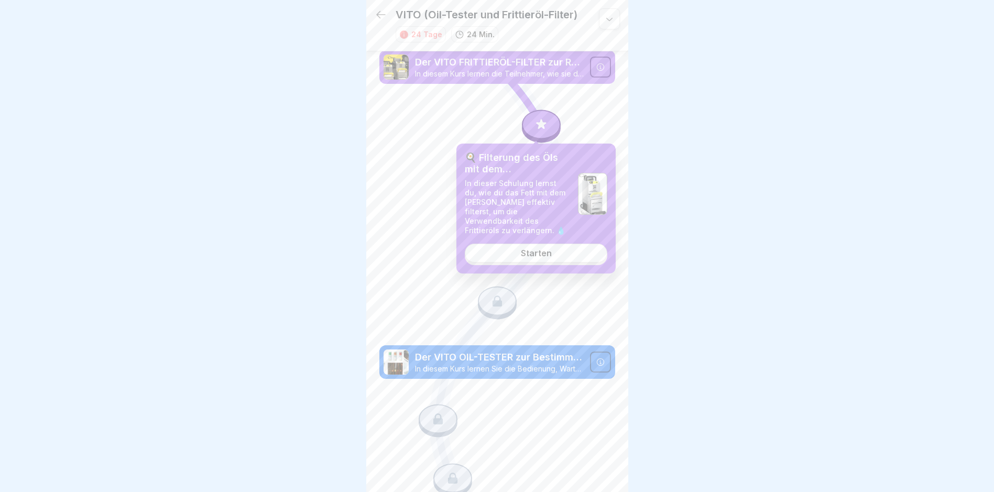
click at [572, 244] on link "Starten" at bounding box center [536, 253] width 143 height 19
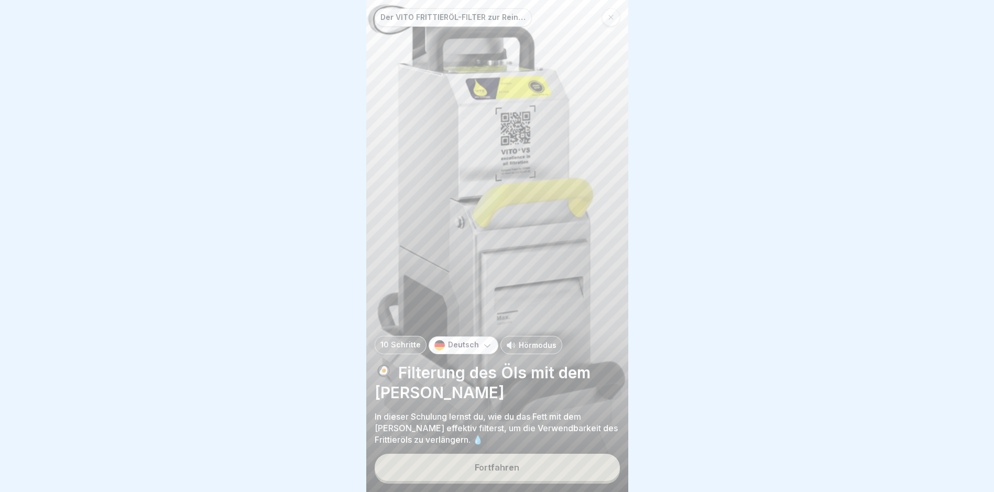
scroll to position [8, 0]
click at [513, 465] on div "Fortfahren" at bounding box center [497, 467] width 45 height 9
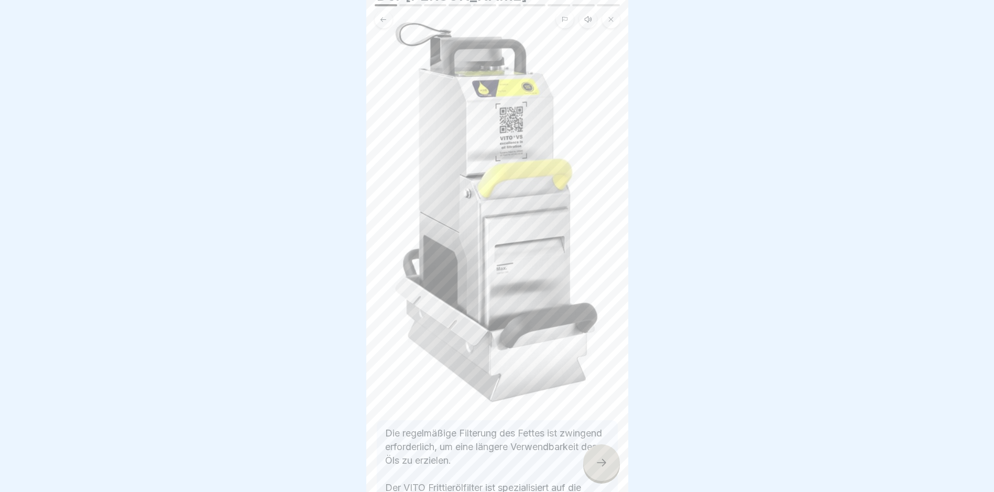
scroll to position [0, 0]
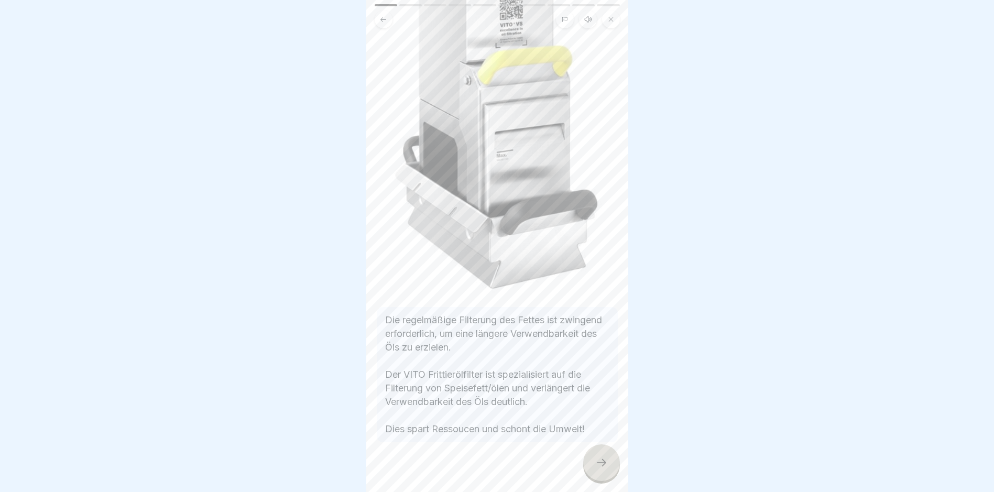
click at [604, 456] on div at bounding box center [601, 462] width 37 height 37
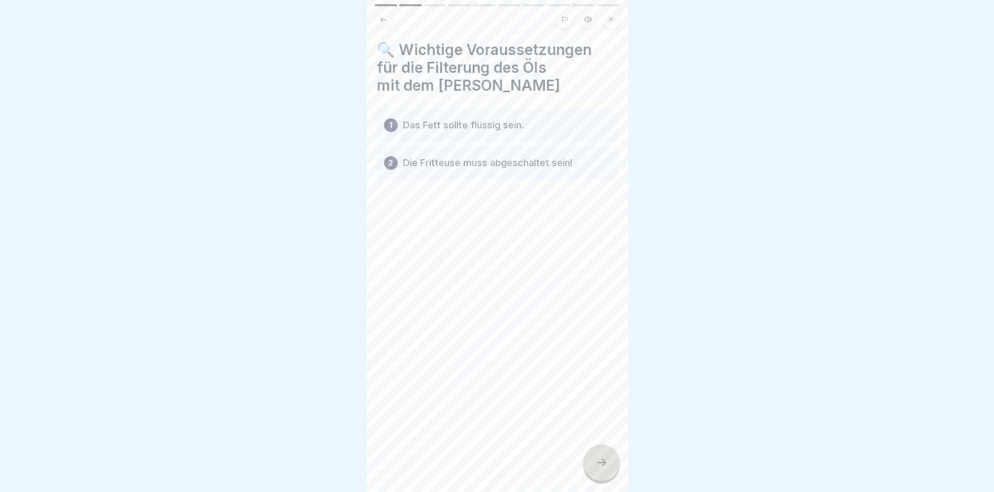
click at [613, 453] on div at bounding box center [601, 462] width 37 height 37
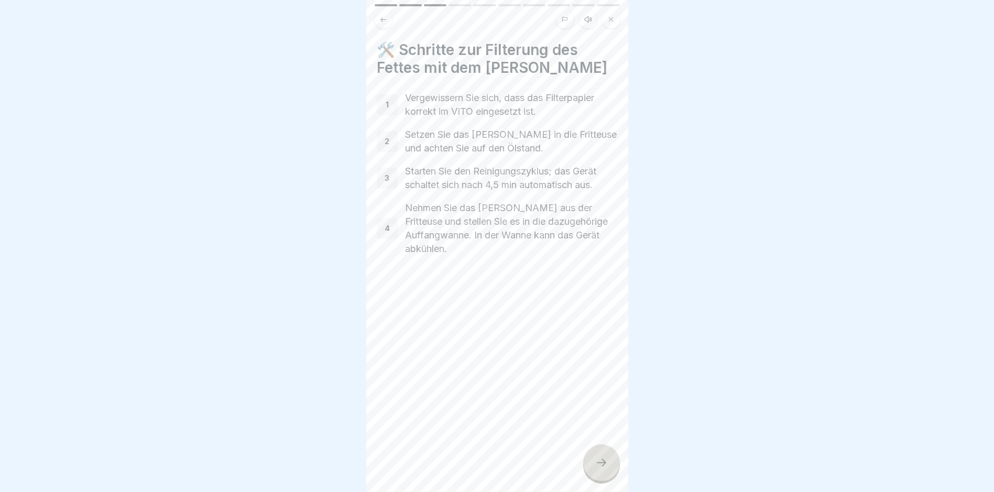
click at [599, 469] on icon at bounding box center [601, 463] width 13 height 13
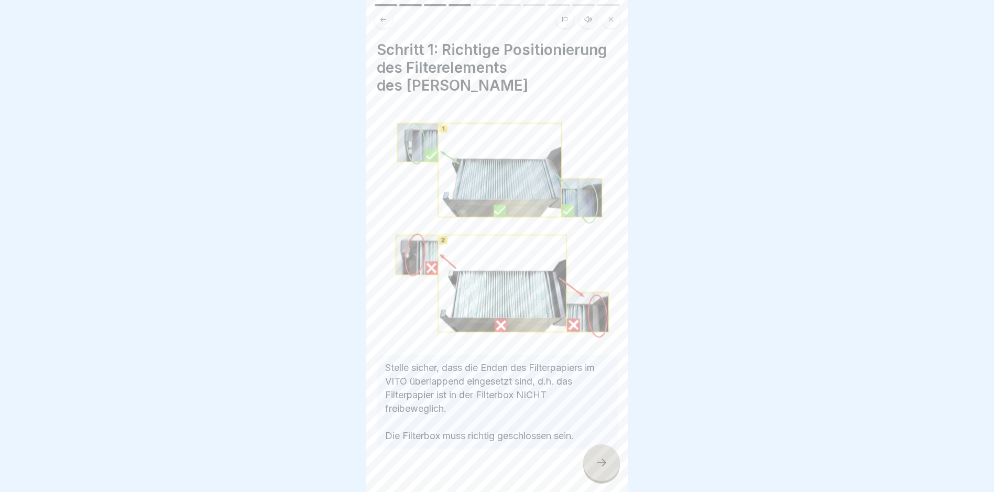
click at [587, 464] on div at bounding box center [601, 462] width 37 height 37
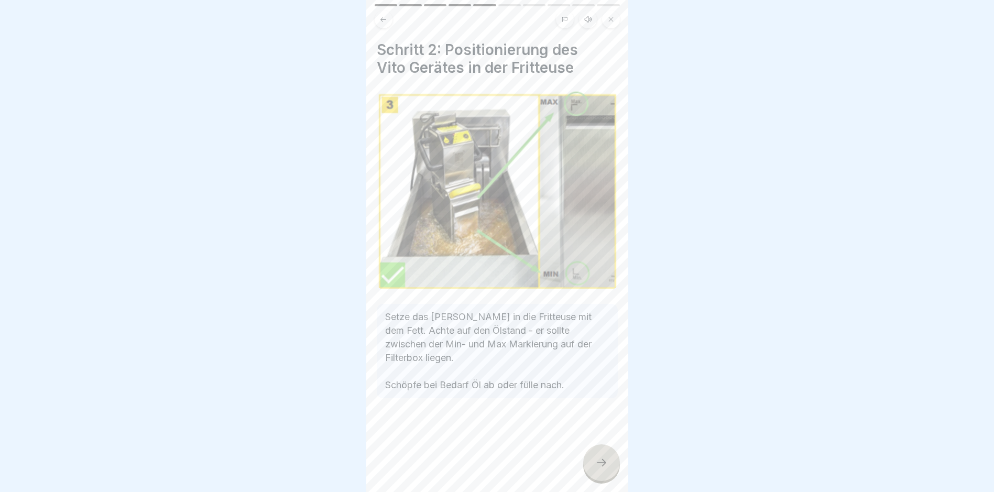
click at [598, 462] on icon at bounding box center [601, 463] width 13 height 13
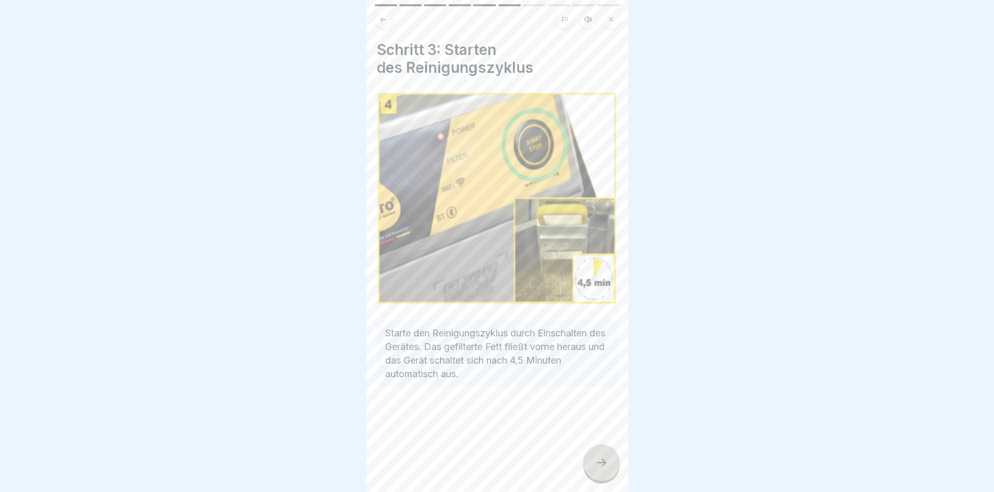
click at [608, 470] on div at bounding box center [601, 462] width 37 height 37
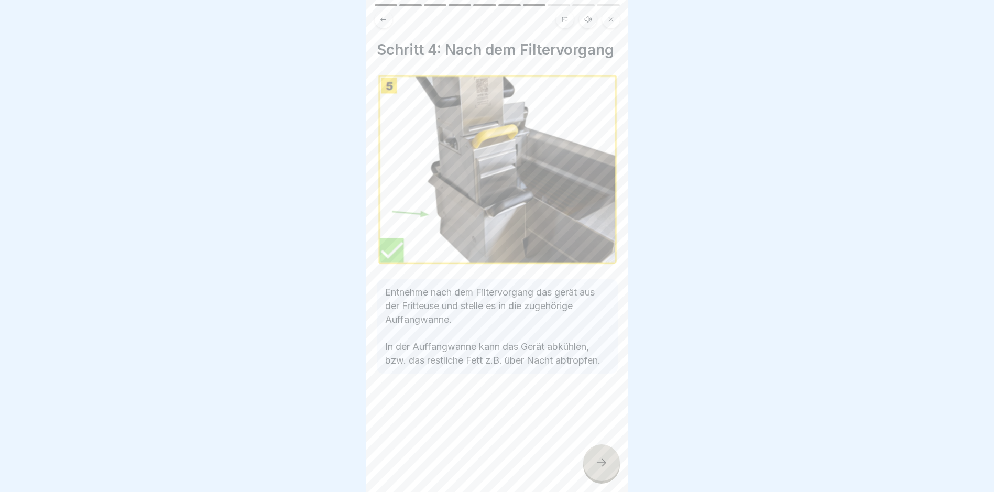
click at [596, 463] on icon at bounding box center [601, 463] width 13 height 13
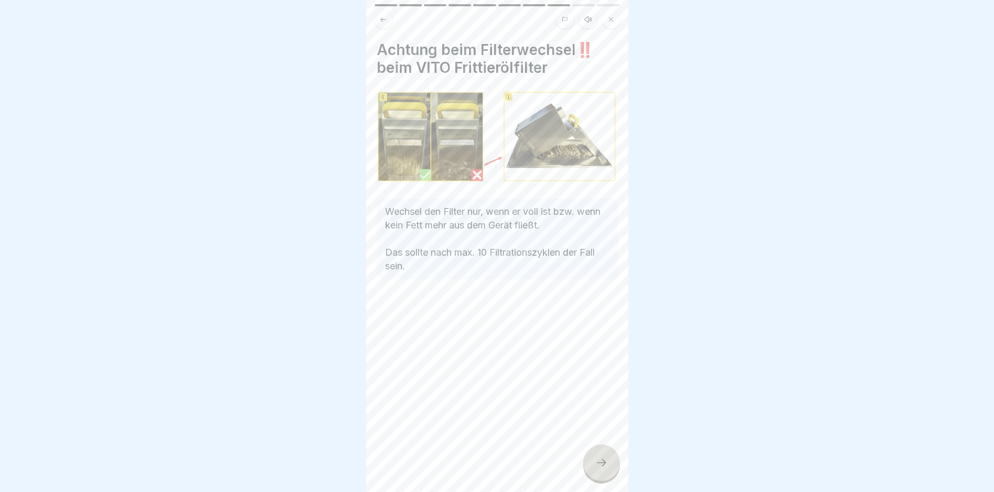
click at [599, 467] on icon at bounding box center [601, 463] width 13 height 13
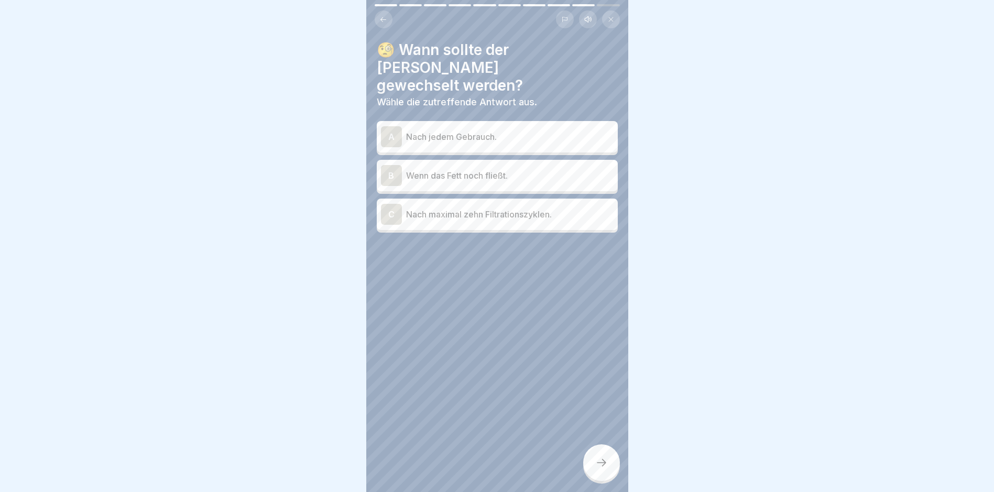
click at [452, 208] on p "Nach maximal zehn Filtrationszyklen." at bounding box center [510, 214] width 208 height 13
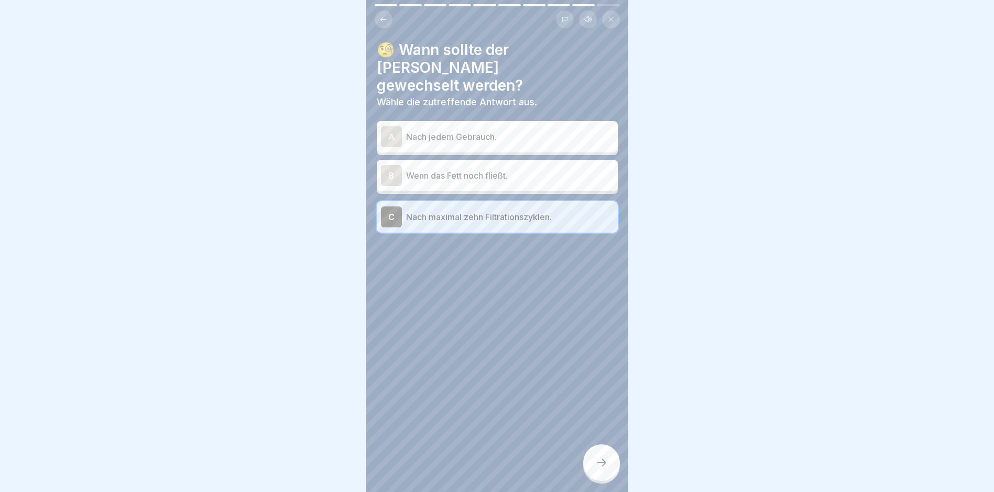
click at [599, 462] on icon at bounding box center [601, 463] width 13 height 13
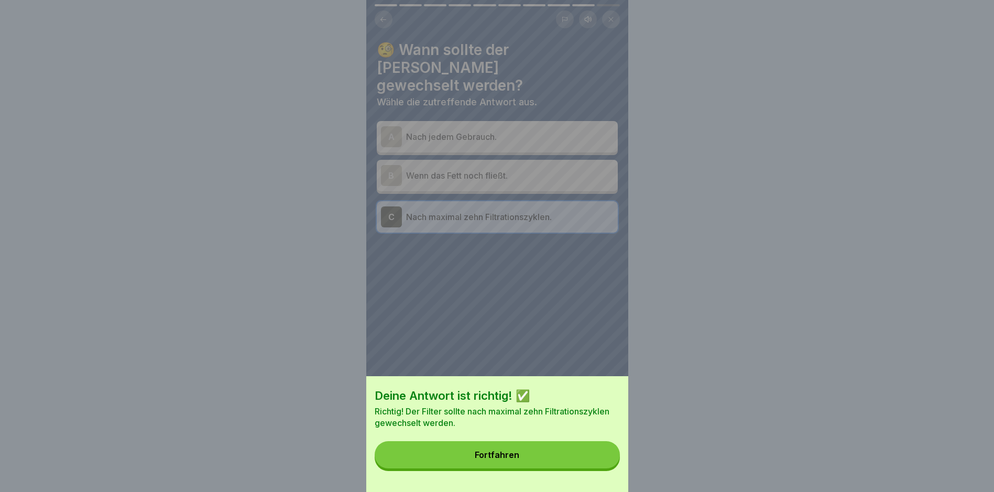
click at [478, 463] on button "Fortfahren" at bounding box center [497, 454] width 245 height 27
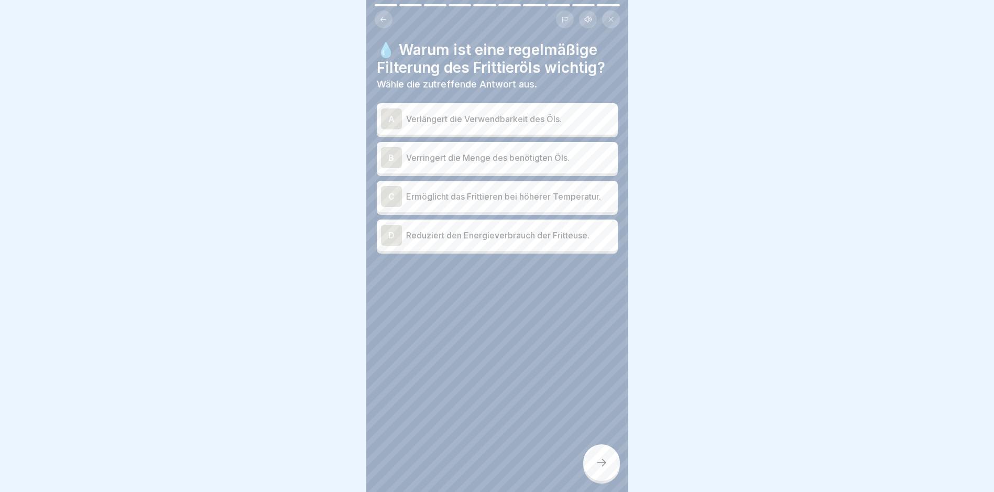
click at [468, 114] on p "Verlängert die Verwendbarkeit des Öls." at bounding box center [510, 119] width 208 height 13
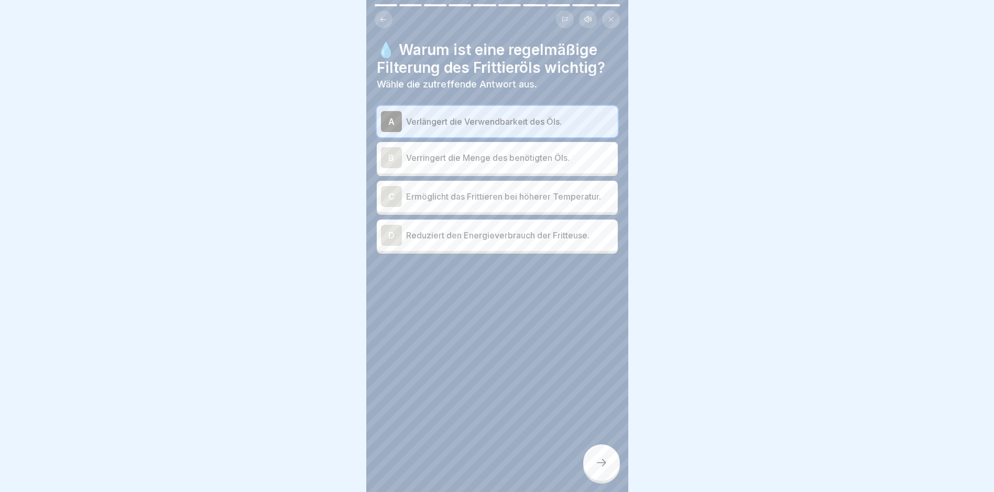
click at [459, 147] on div "B Verringert die Menge des benötigten Öls." at bounding box center [497, 157] width 233 height 21
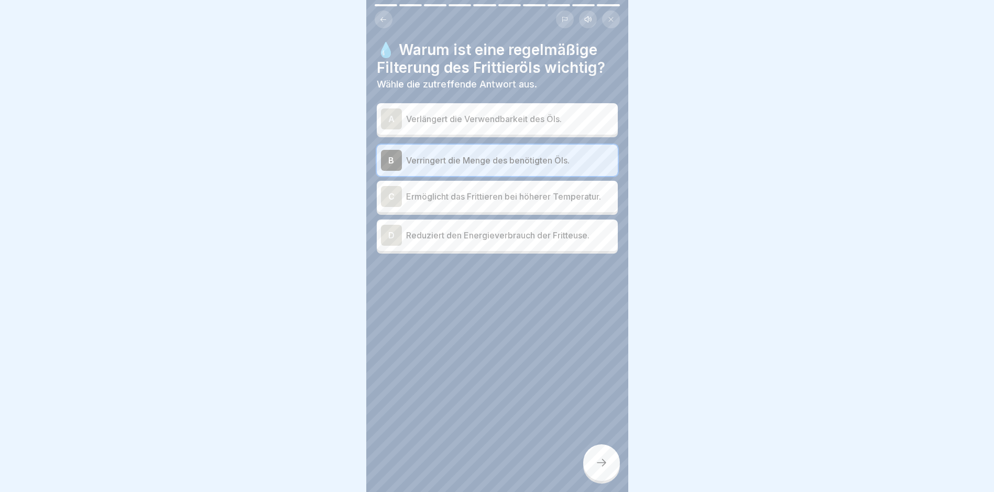
click at [454, 123] on div "A Verlängert die Verwendbarkeit des Öls." at bounding box center [497, 118] width 241 height 31
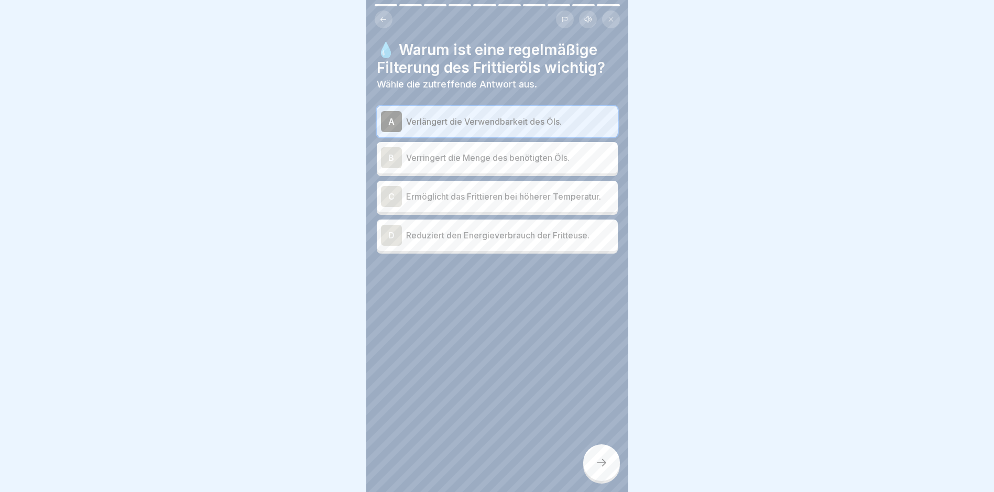
click at [597, 475] on div at bounding box center [601, 462] width 37 height 37
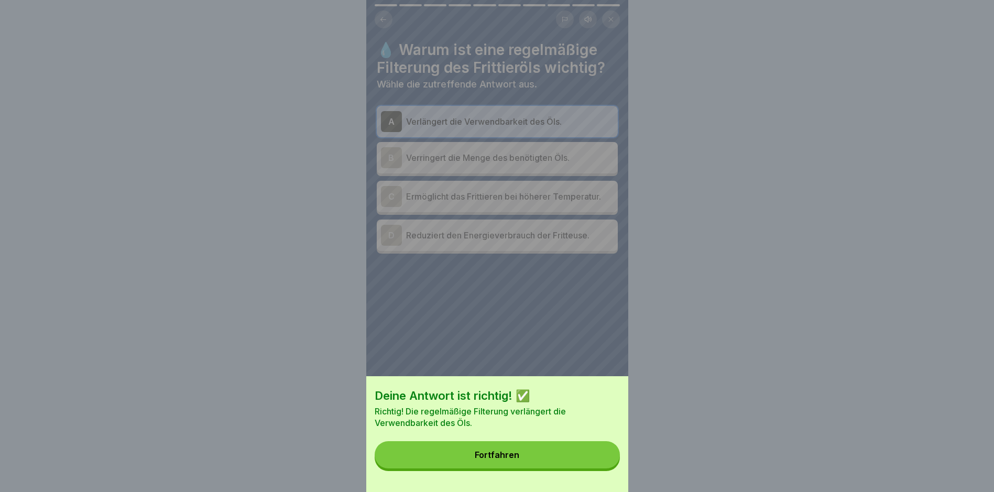
click at [538, 457] on button "Fortfahren" at bounding box center [497, 454] width 245 height 27
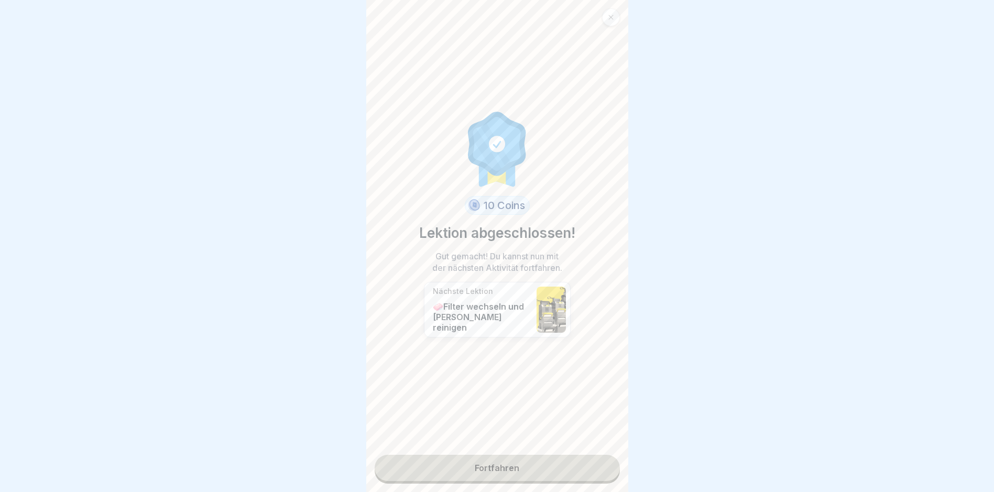
click at [514, 462] on link "Fortfahren" at bounding box center [497, 468] width 245 height 26
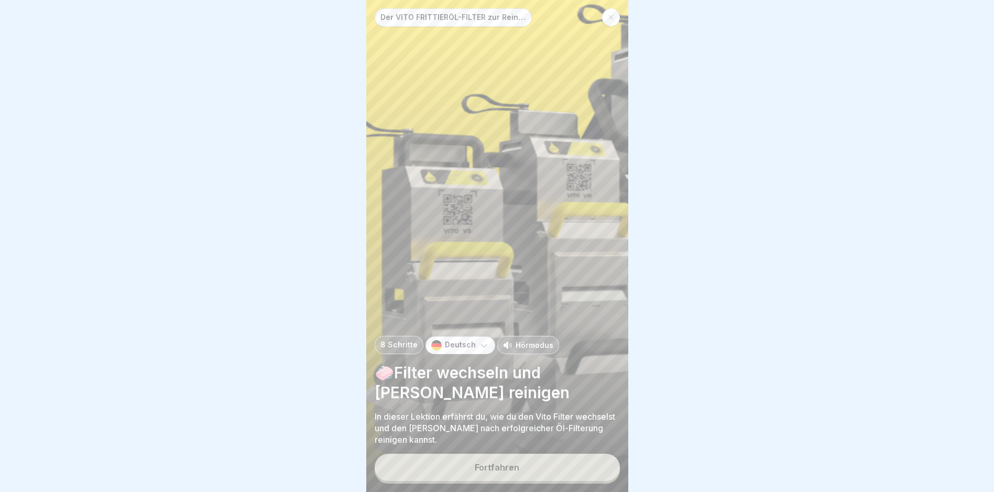
click at [515, 467] on div "Fortfahren" at bounding box center [497, 467] width 45 height 9
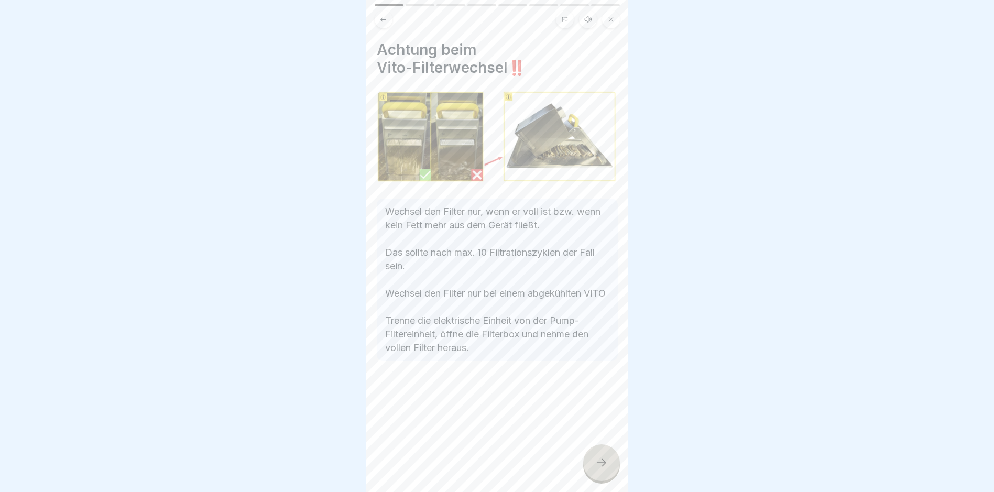
click at [596, 471] on div at bounding box center [601, 462] width 37 height 37
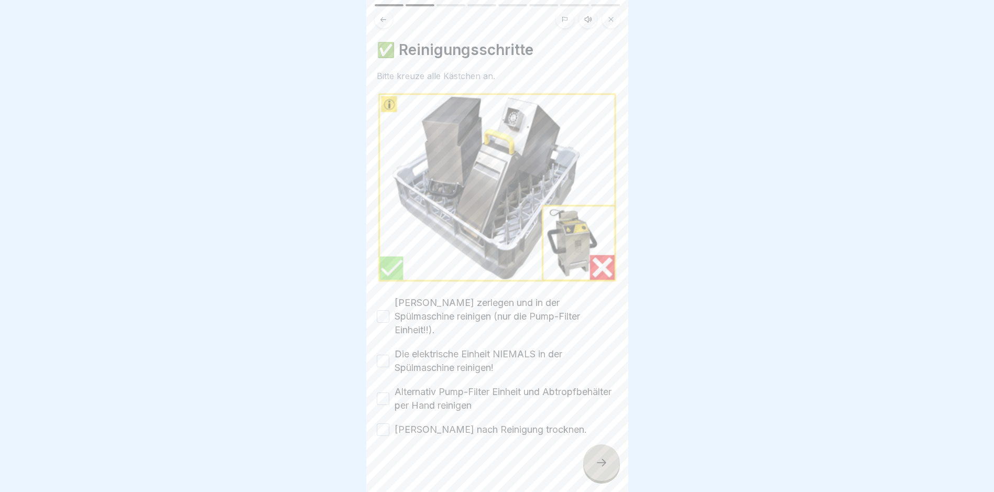
click at [600, 457] on div at bounding box center [601, 462] width 37 height 37
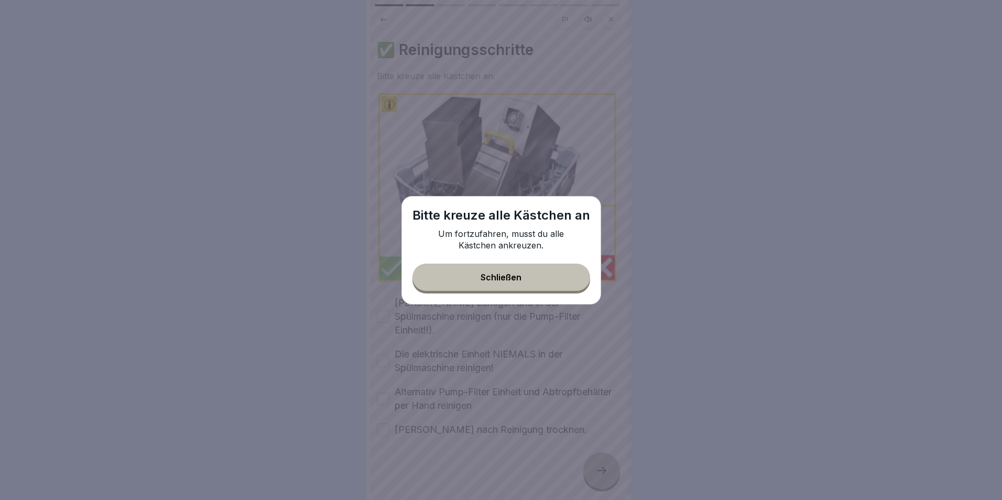
click at [496, 293] on div "Bitte [DEMOGRAPHIC_DATA] alle Kästchen an Um fortzufahren, musst du alle Kästch…" at bounding box center [502, 250] width 200 height 109
drag, startPoint x: 468, startPoint y: 280, endPoint x: 405, endPoint y: 280, distance: 62.4
click at [466, 279] on button "Schließen" at bounding box center [502, 277] width 178 height 27
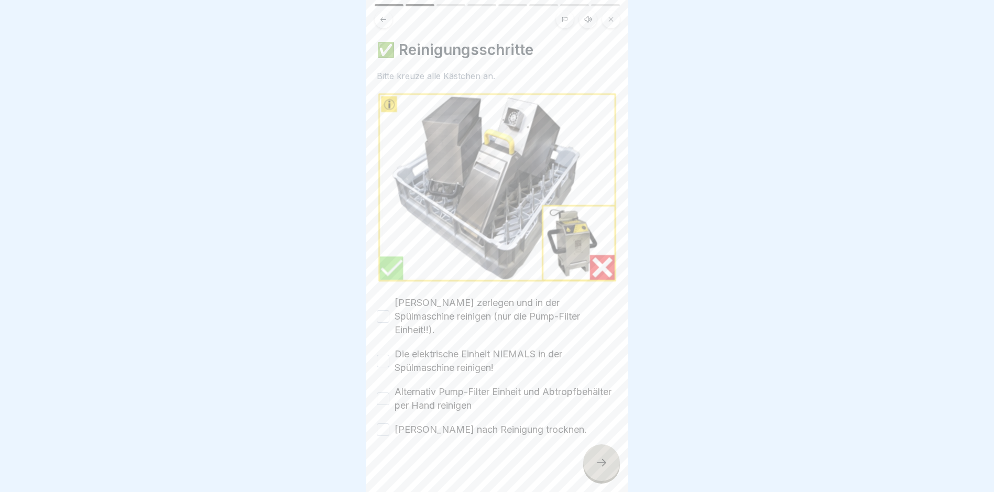
click at [392, 301] on div "[PERSON_NAME] zerlegen und in der Spülmaschine reinigen (nur die Pump-Filter Ei…" at bounding box center [497, 316] width 241 height 41
click at [387, 310] on button "[PERSON_NAME] zerlegen und in der Spülmaschine reinigen (nur die Pump-Filter Ei…" at bounding box center [383, 316] width 13 height 13
drag, startPoint x: 382, startPoint y: 338, endPoint x: 382, endPoint y: 364, distance: 26.2
click at [382, 355] on button "Die elektrische Einheit NIEMALS in der Spülmaschine reinigen!" at bounding box center [383, 361] width 13 height 13
click at [383, 393] on button "Alternativ Pump-Filter Einheit und Abtropfbehälter per Hand reinigen" at bounding box center [383, 399] width 13 height 13
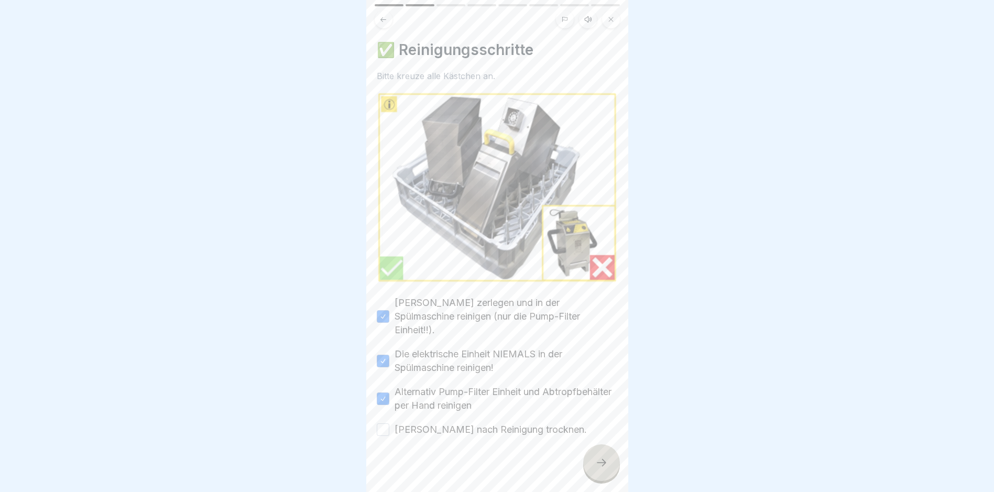
click at [385, 401] on div "[PERSON_NAME] zerlegen und in der Spülmaschine reinigen (nur die Pump-Filter Ei…" at bounding box center [497, 366] width 241 height 140
click at [385, 424] on button "[PERSON_NAME] nach Reinigung trocknen." at bounding box center [383, 430] width 13 height 13
click at [605, 464] on div at bounding box center [601, 462] width 37 height 37
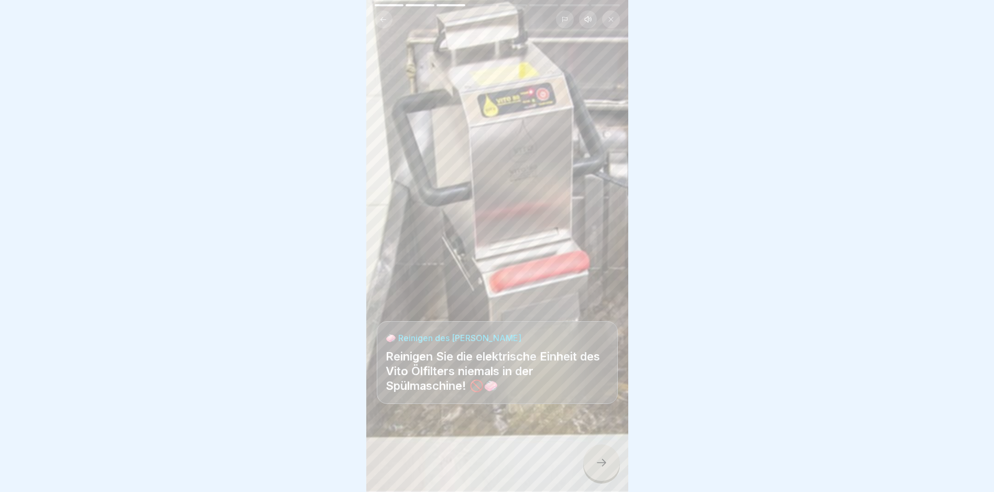
click at [603, 469] on icon at bounding box center [601, 463] width 13 height 13
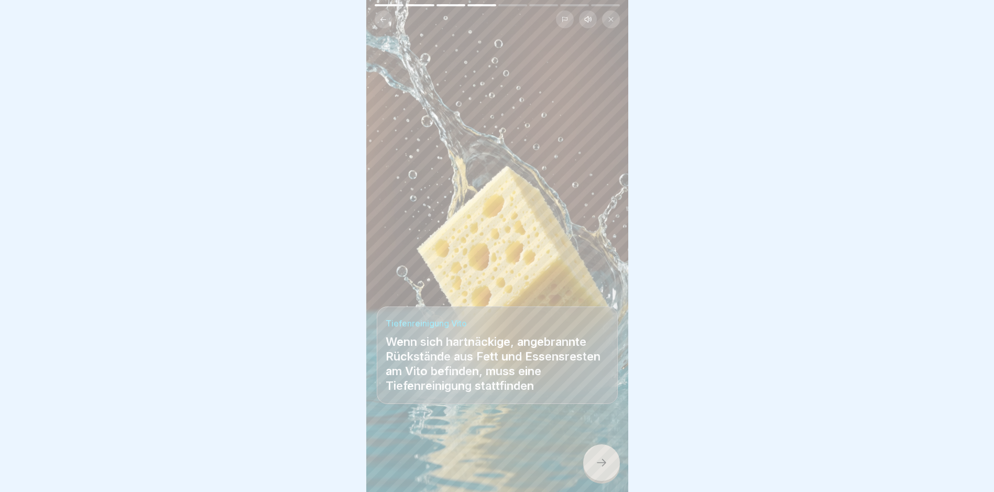
click at [599, 465] on div at bounding box center [601, 462] width 37 height 37
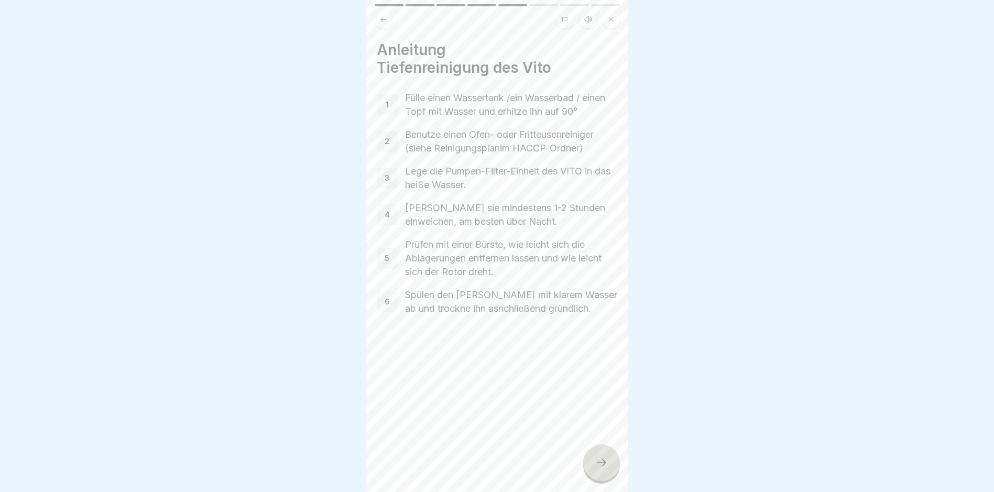
click at [606, 469] on icon at bounding box center [601, 463] width 13 height 13
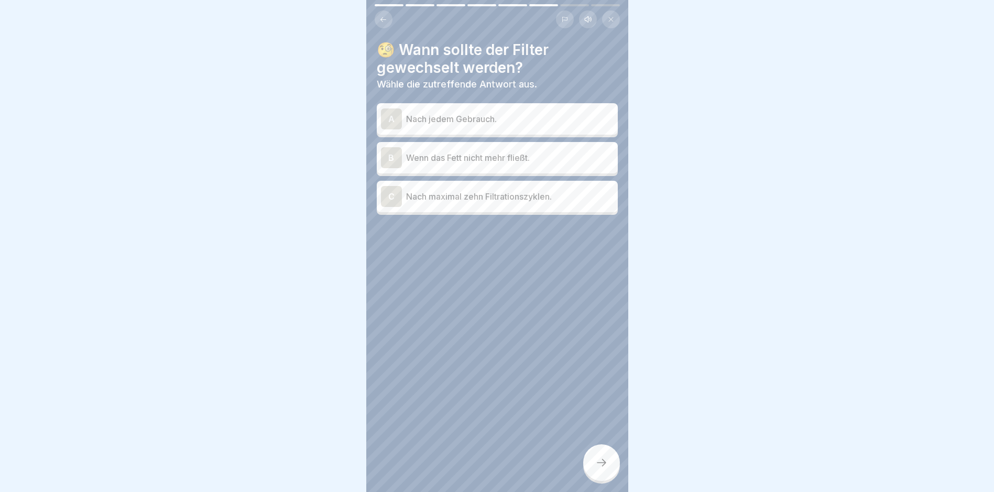
click at [468, 157] on p "Wenn das Fett nicht mehr fließt." at bounding box center [510, 157] width 208 height 13
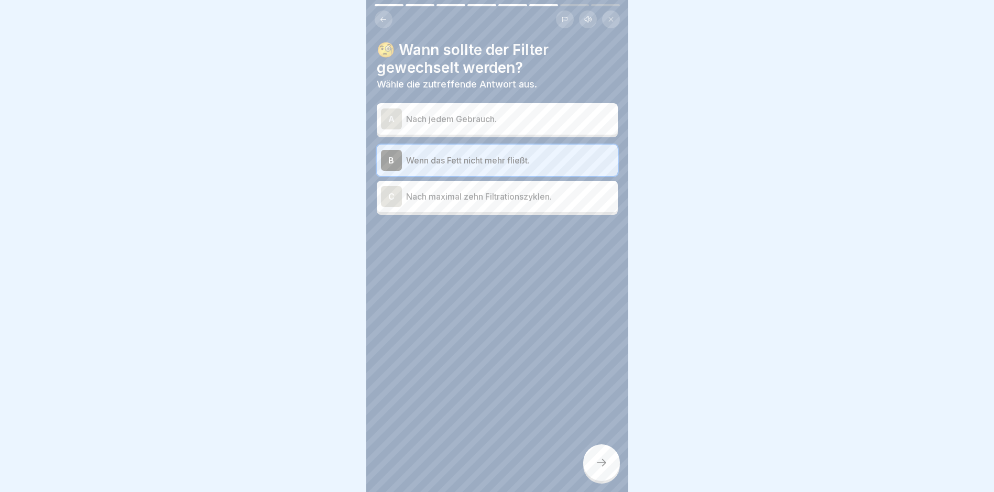
click at [475, 199] on p "Nach maximal zehn Filtrationszyklen." at bounding box center [510, 196] width 208 height 13
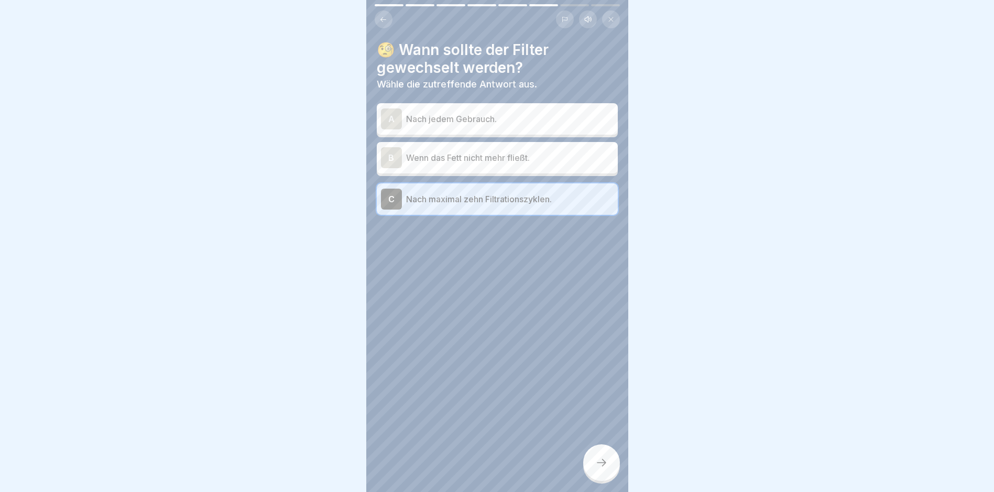
click at [601, 469] on icon at bounding box center [601, 463] width 13 height 13
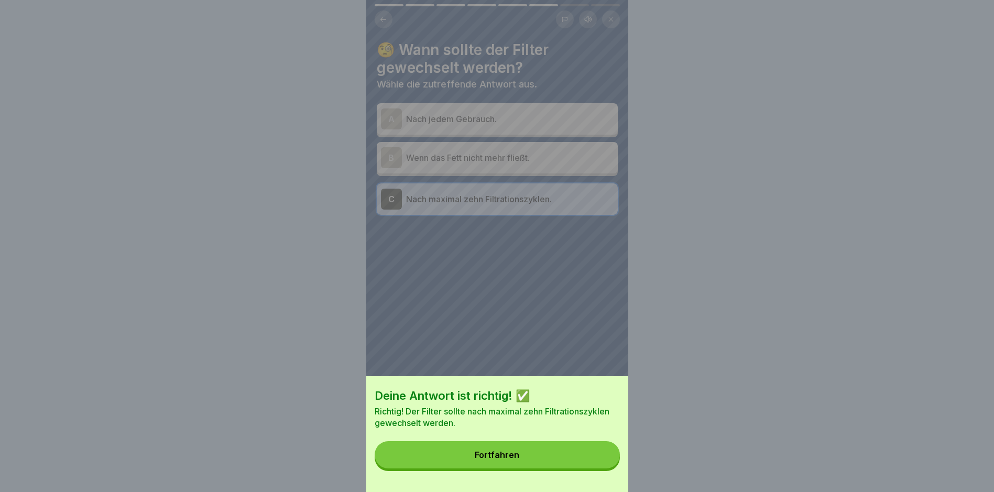
click at [447, 469] on button "Fortfahren" at bounding box center [497, 454] width 245 height 27
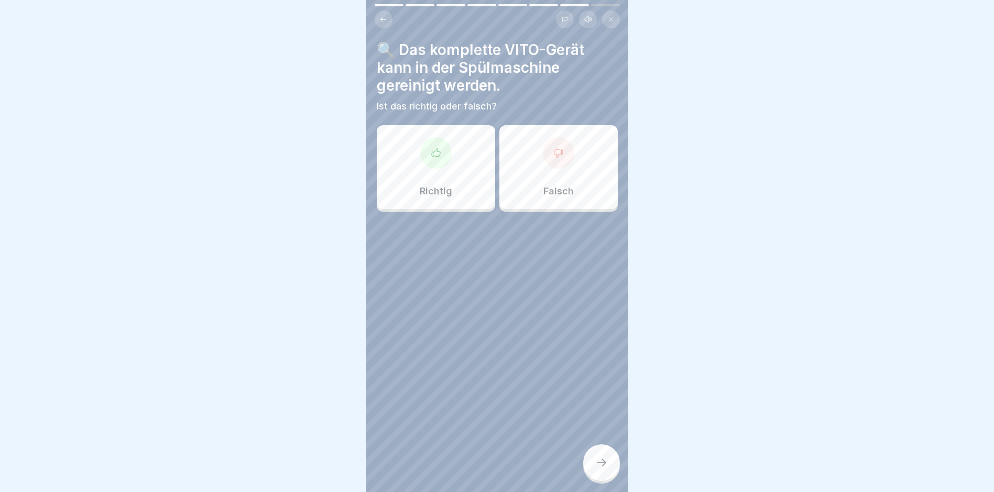
click at [538, 173] on div "Falsch" at bounding box center [559, 167] width 118 height 84
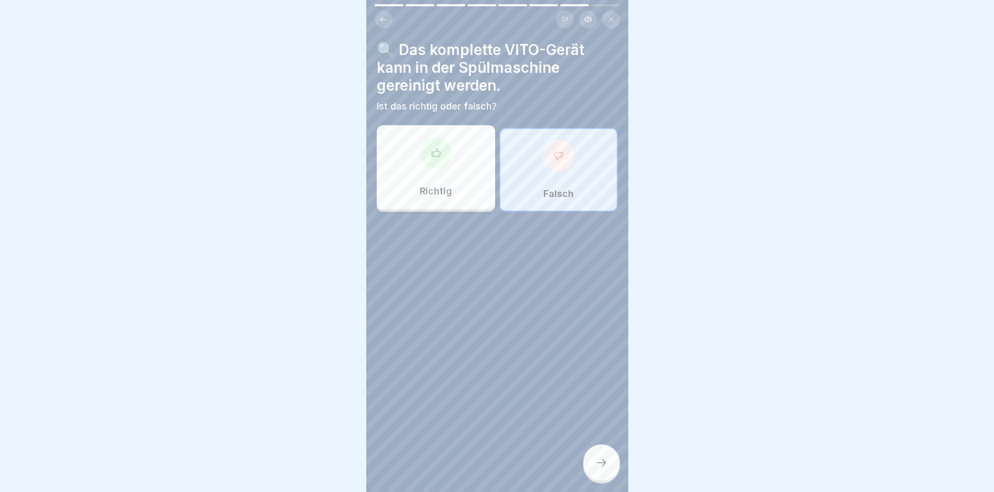
click at [613, 463] on div at bounding box center [601, 462] width 37 height 37
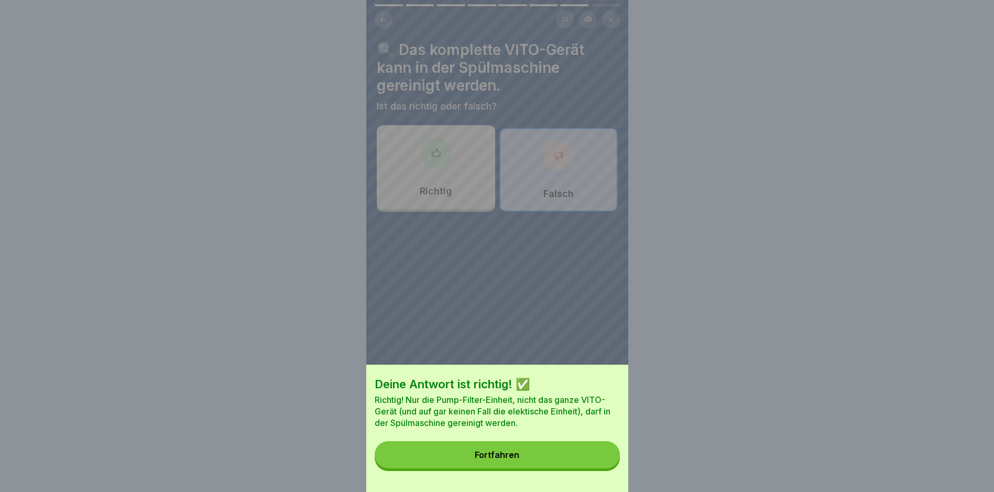
click at [504, 469] on button "Fortfahren" at bounding box center [497, 454] width 245 height 27
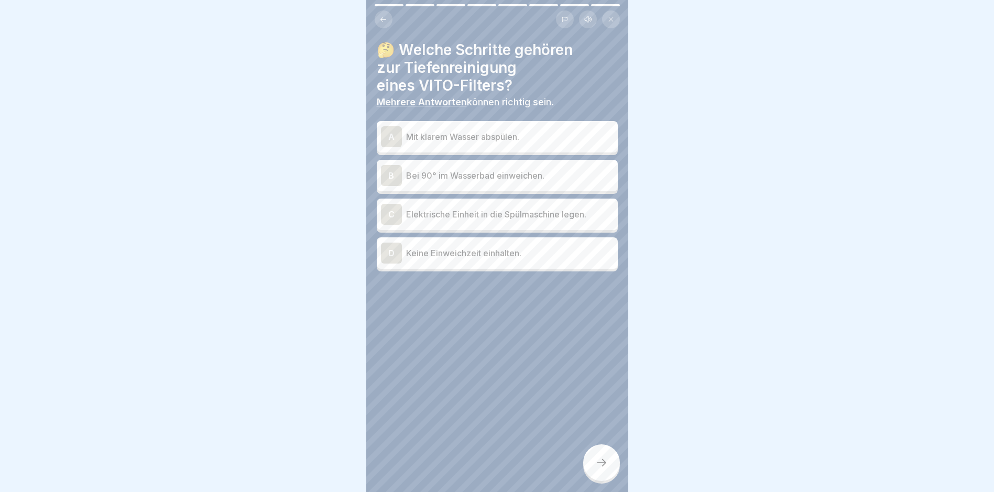
click at [459, 182] on div "B Bei 90° im Wasserbad einweichen." at bounding box center [497, 175] width 233 height 21
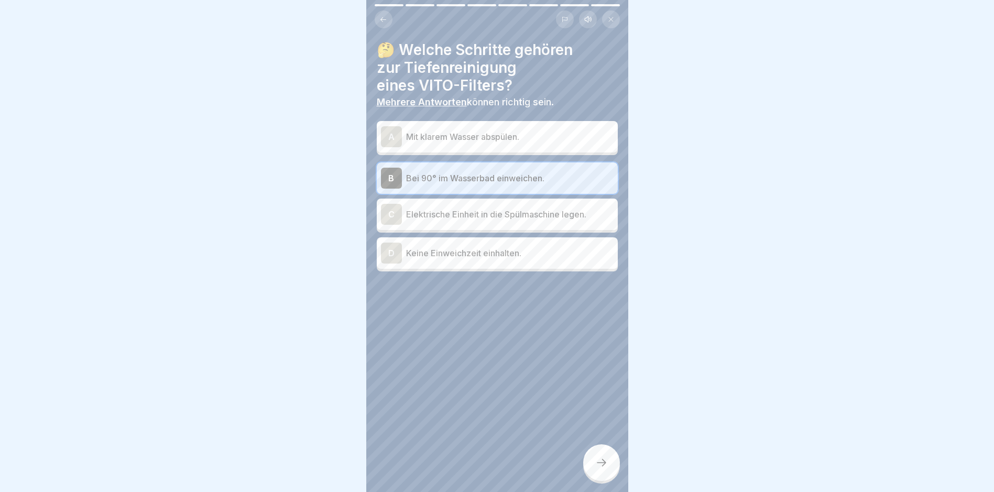
click at [490, 140] on p "Mit klarem Wasser abspülen." at bounding box center [510, 137] width 208 height 13
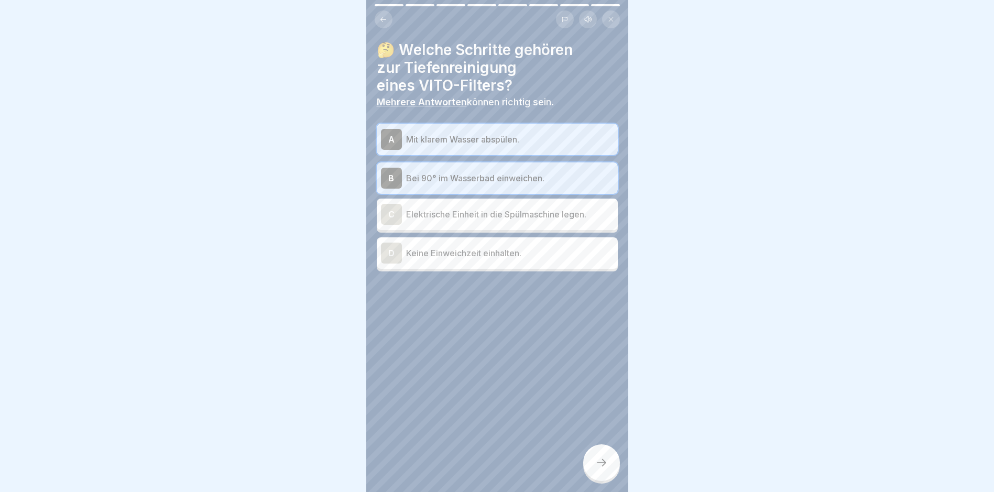
click at [598, 468] on icon at bounding box center [601, 463] width 13 height 13
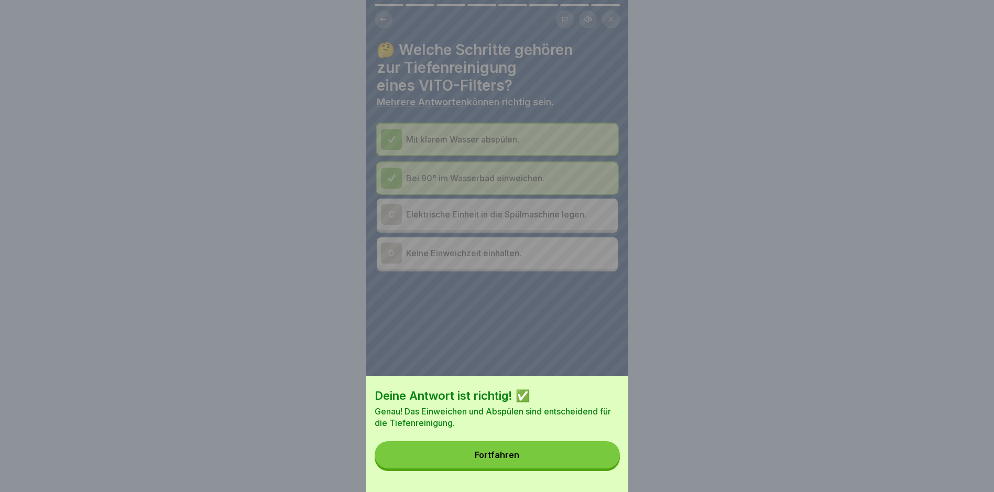
click at [527, 458] on button "Fortfahren" at bounding box center [497, 454] width 245 height 27
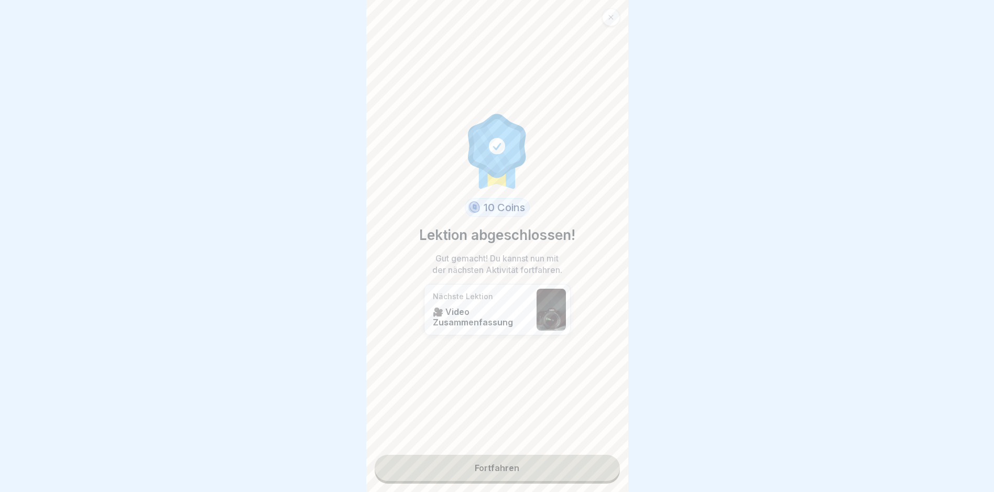
click at [480, 468] on link "Fortfahren" at bounding box center [497, 468] width 245 height 26
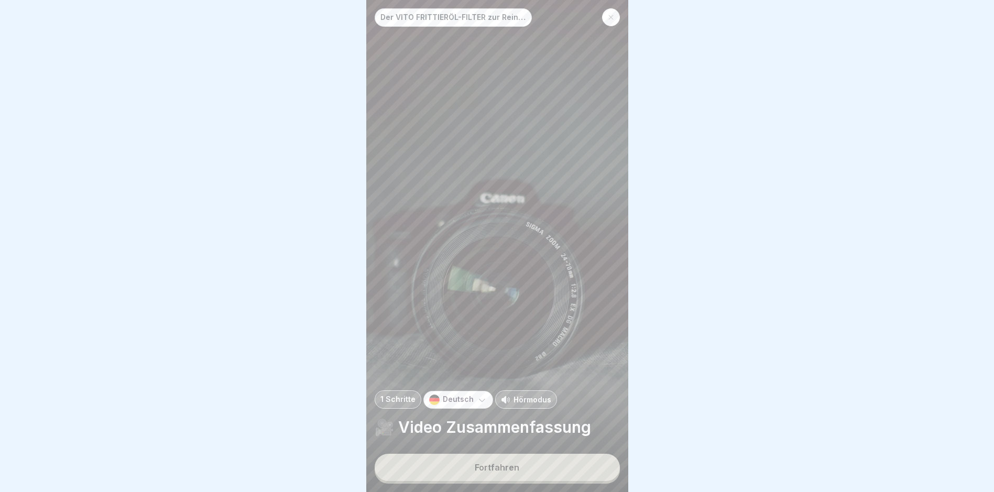
click at [499, 472] on div "Fortfahren" at bounding box center [497, 467] width 45 height 9
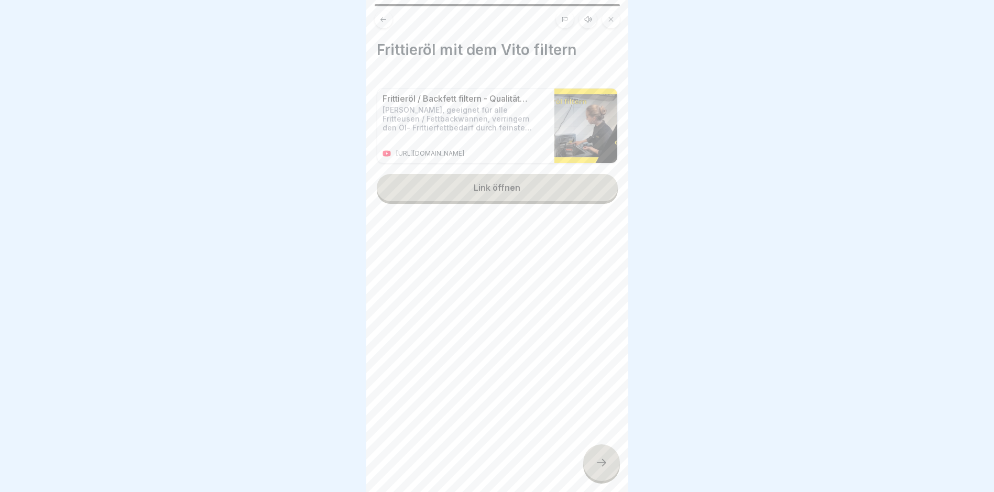
click at [494, 198] on button "Link öffnen" at bounding box center [497, 187] width 241 height 27
click at [597, 457] on div at bounding box center [601, 462] width 37 height 37
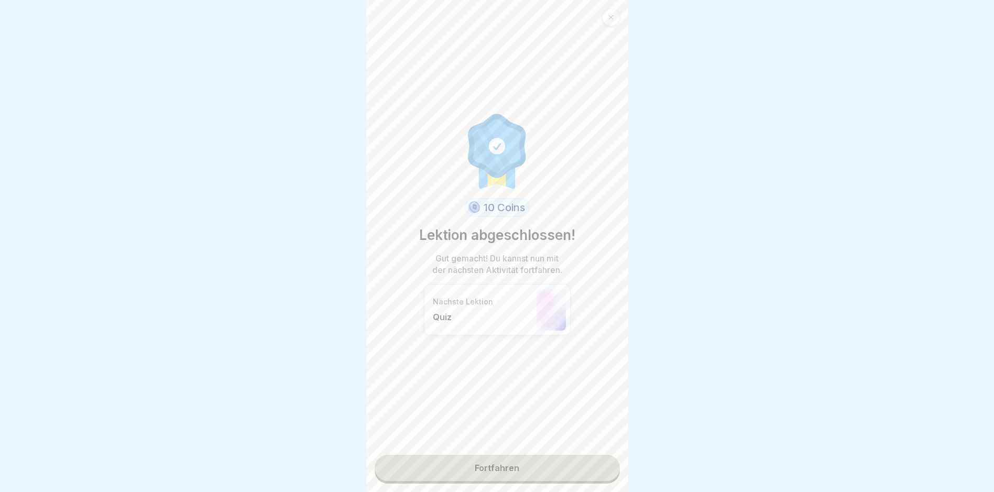
click at [495, 462] on link "Fortfahren" at bounding box center [497, 468] width 245 height 26
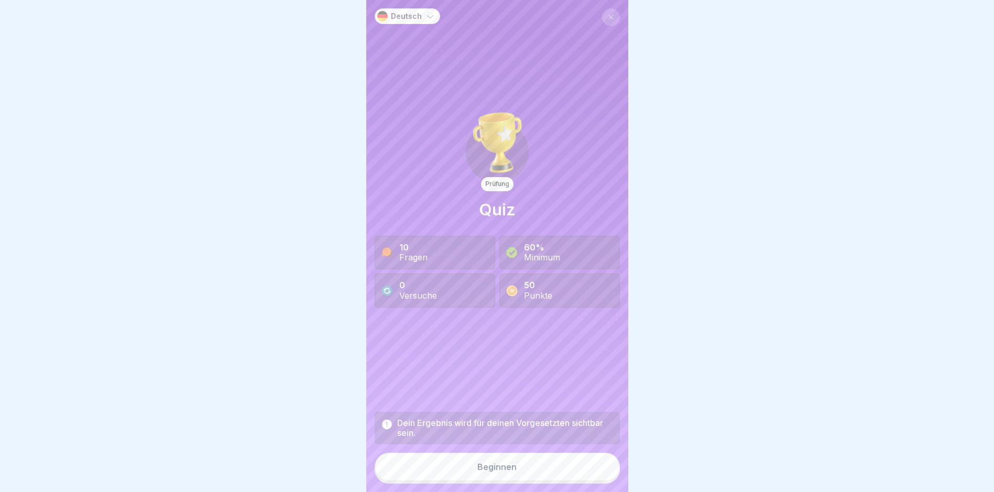
click at [488, 473] on button "Beginnen" at bounding box center [497, 467] width 245 height 28
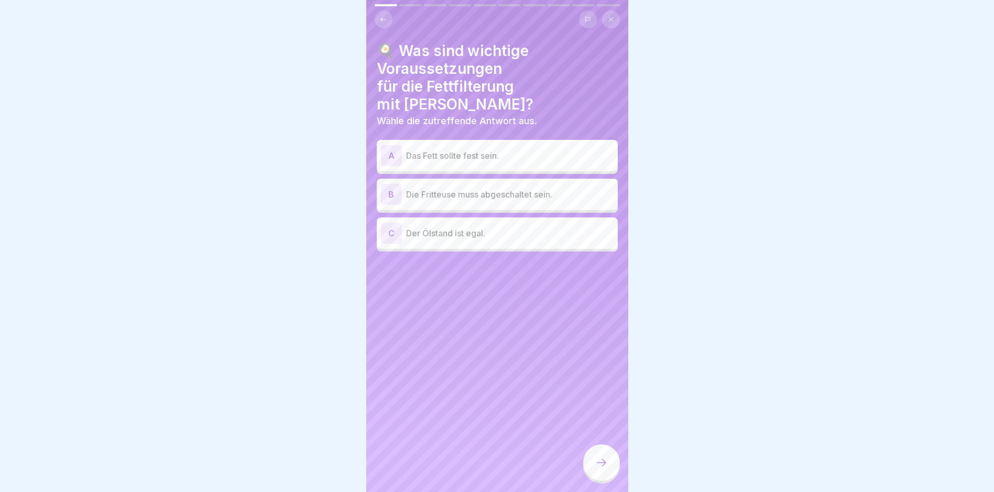
click at [456, 179] on div "B Die Fritteuse muss abgeschaltet sein." at bounding box center [497, 194] width 241 height 31
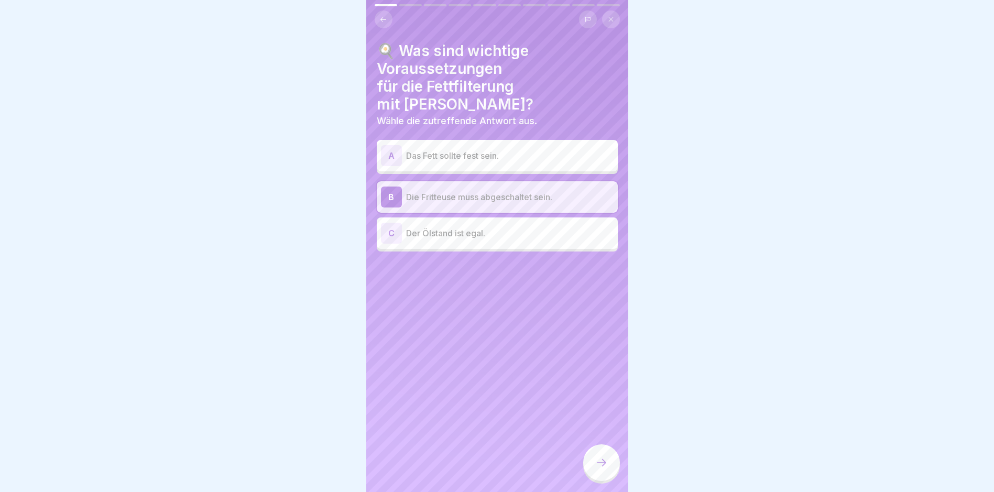
click at [612, 458] on div at bounding box center [601, 462] width 37 height 37
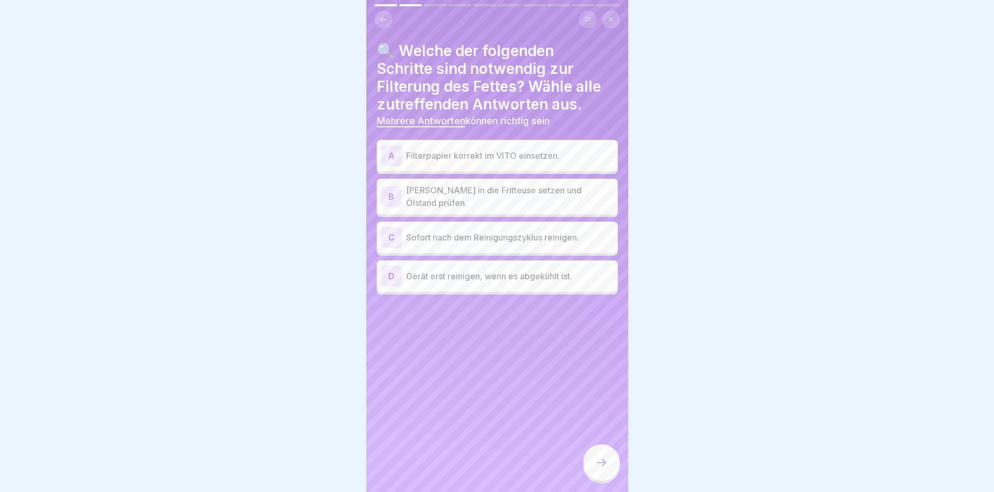
click at [498, 153] on p "Filterpapier korrekt im VITO einsetzen." at bounding box center [510, 155] width 208 height 13
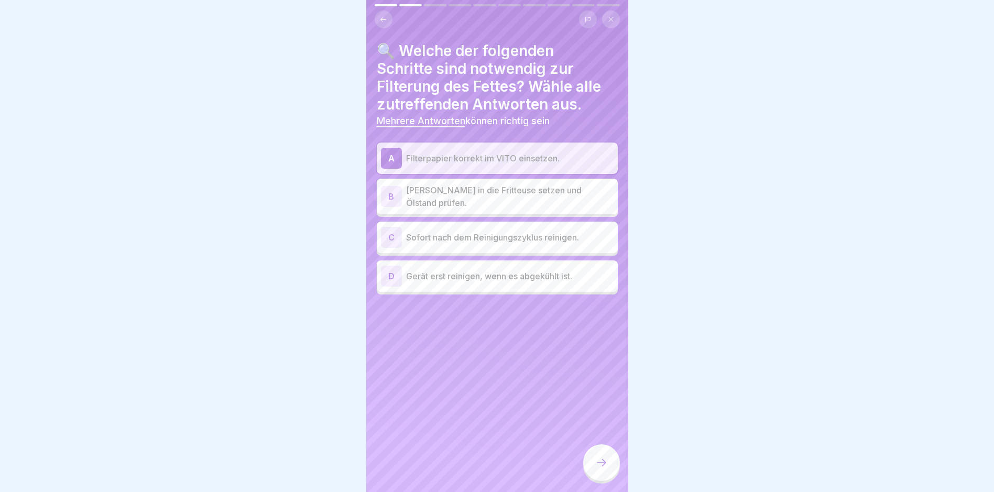
click at [483, 192] on p "[PERSON_NAME] in die Fritteuse setzen und Ölstand prüfen." at bounding box center [510, 196] width 208 height 25
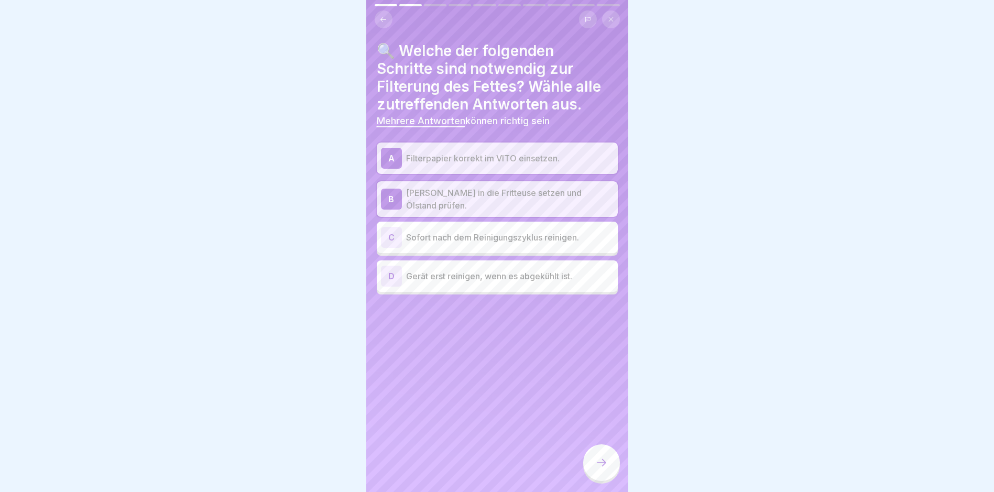
click at [454, 231] on p "Sofort nach dem Reinigungszyklus reinigen." at bounding box center [510, 237] width 208 height 13
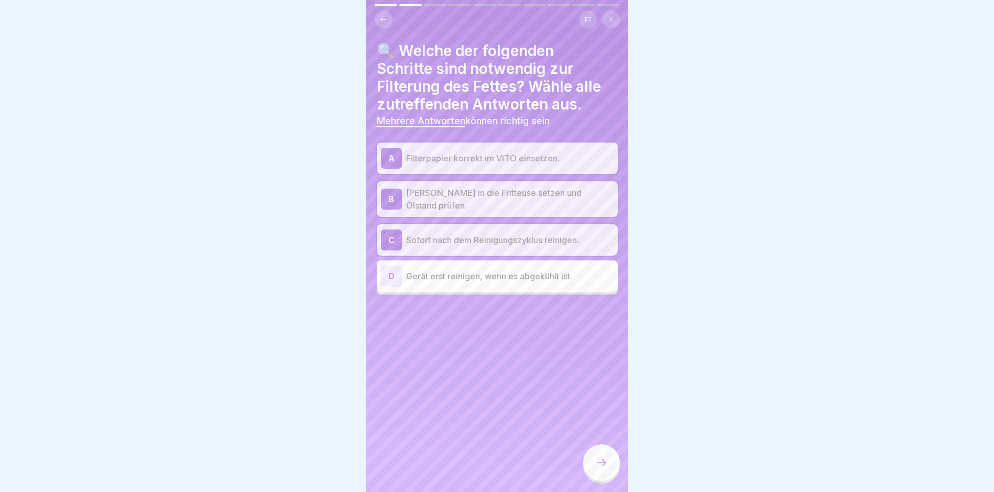
click at [454, 234] on p "Sofort nach dem Reinigungszyklus reinigen." at bounding box center [510, 240] width 208 height 13
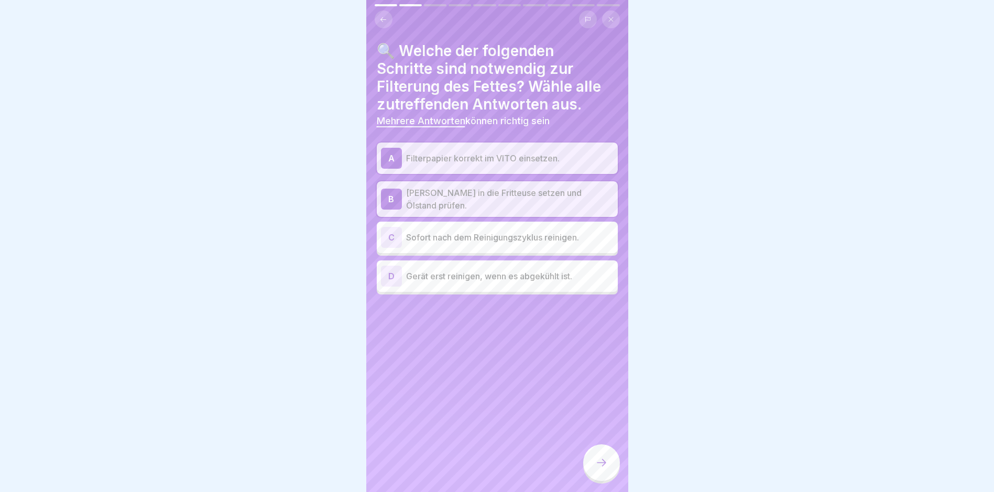
click at [454, 270] on p "Gerät erst reinigen, wenn es abgekühlt ist." at bounding box center [510, 276] width 208 height 13
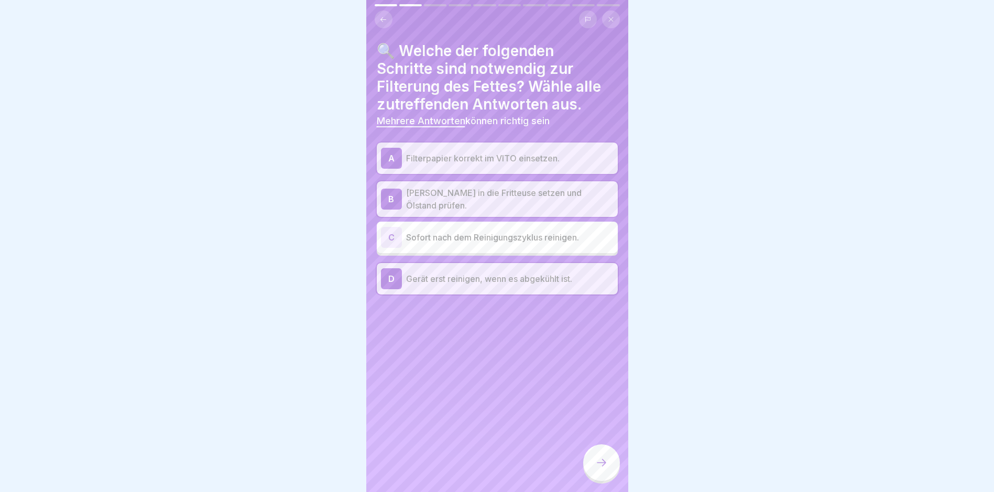
click at [604, 465] on icon at bounding box center [601, 463] width 13 height 13
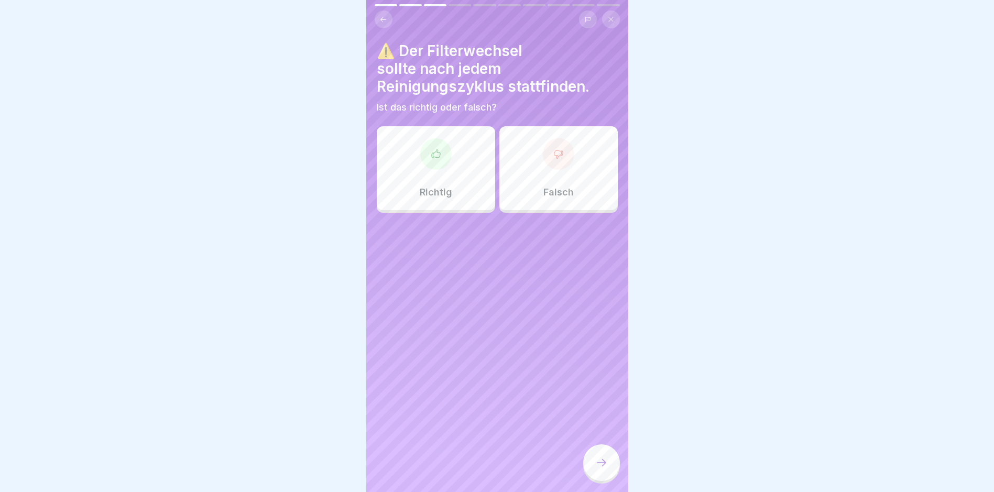
click at [561, 187] on p "Falsch" at bounding box center [559, 193] width 30 height 12
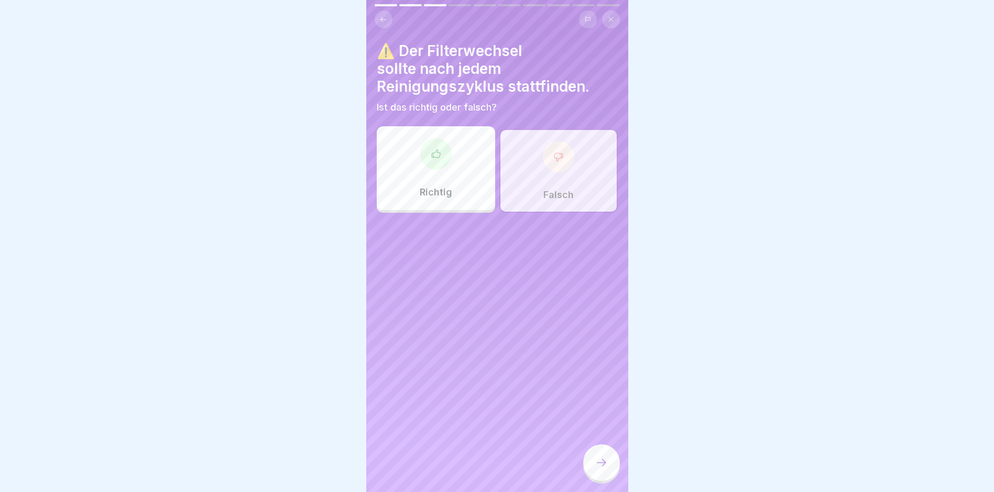
click at [613, 474] on div at bounding box center [601, 462] width 37 height 37
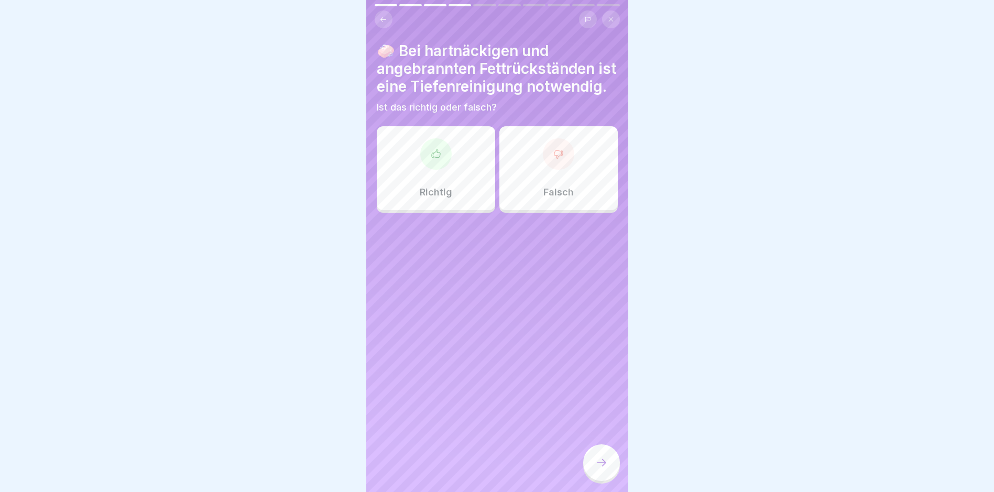
click at [470, 185] on div "Richtig" at bounding box center [436, 168] width 118 height 84
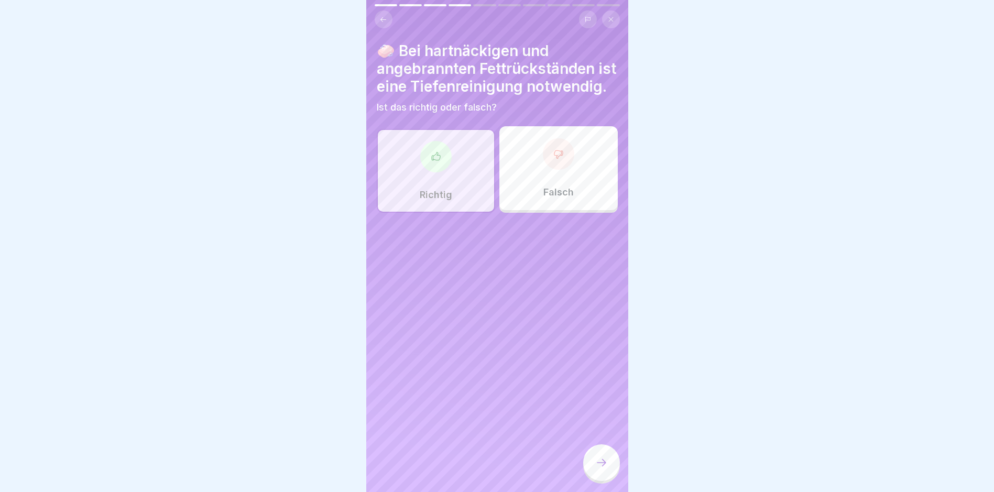
click at [612, 463] on div at bounding box center [601, 462] width 37 height 37
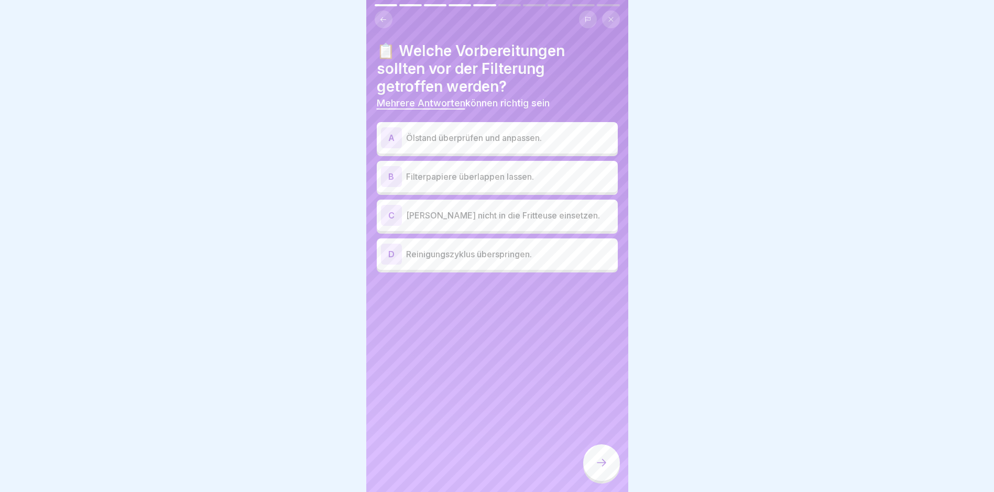
click at [475, 133] on p "Ölstand überprüfen und anpassen." at bounding box center [510, 138] width 208 height 13
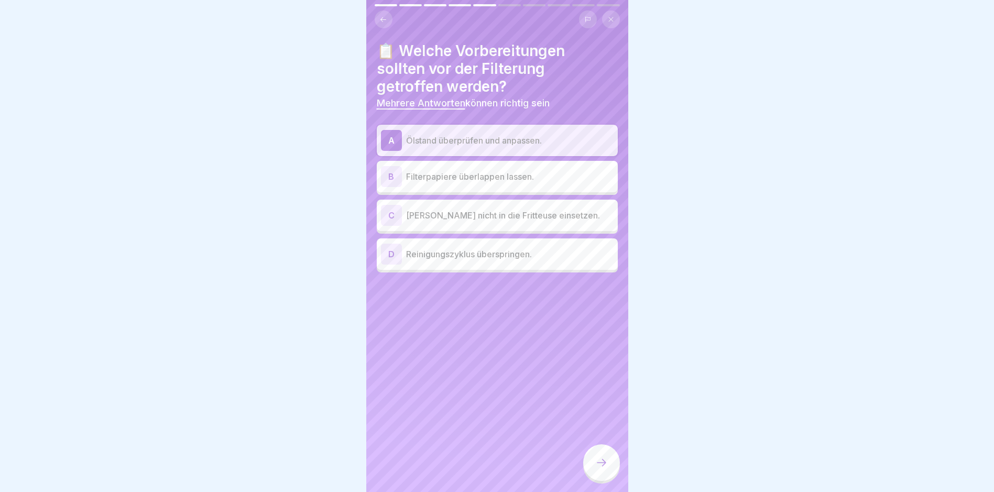
click at [479, 182] on div "B Filterpapiere überlappen lassen." at bounding box center [497, 176] width 241 height 31
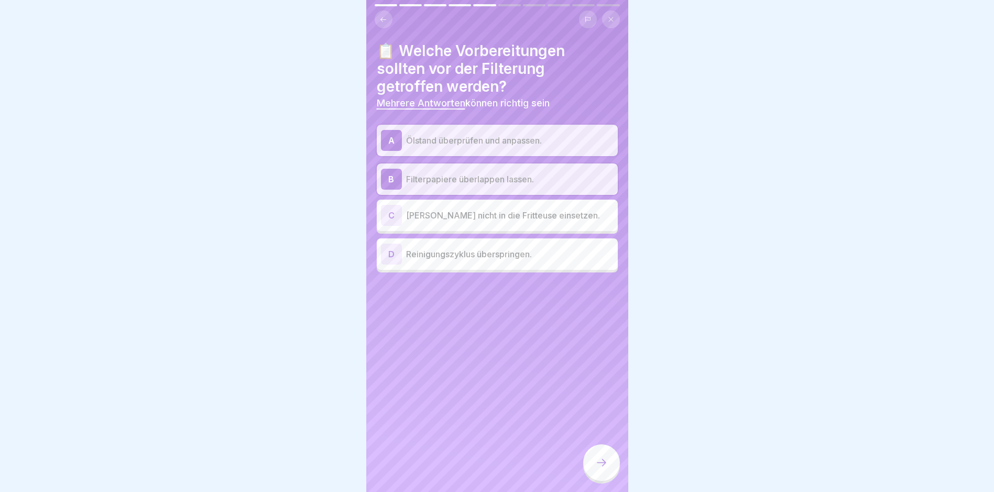
click at [606, 461] on icon at bounding box center [601, 463] width 13 height 13
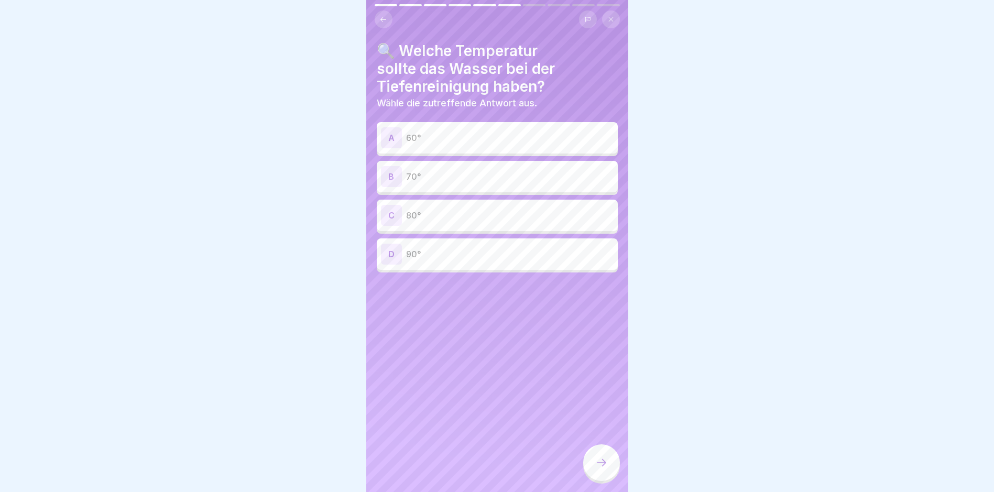
click at [477, 244] on div "D 90°" at bounding box center [497, 254] width 233 height 21
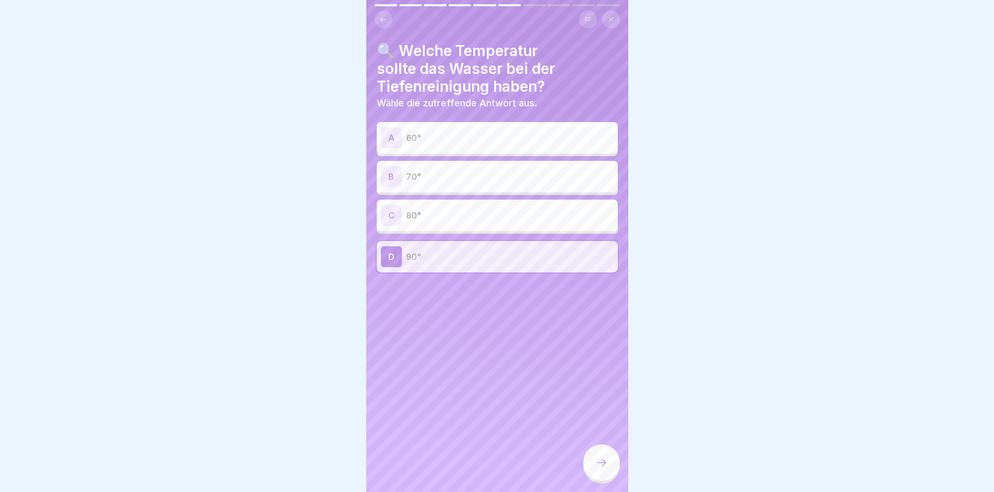
click at [603, 465] on icon at bounding box center [601, 463] width 13 height 13
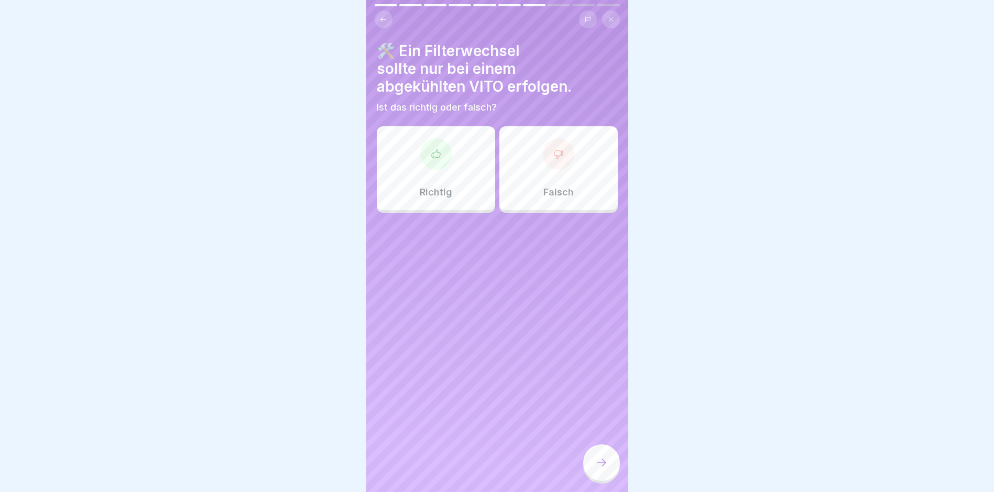
click at [460, 167] on div "Richtig" at bounding box center [436, 168] width 118 height 84
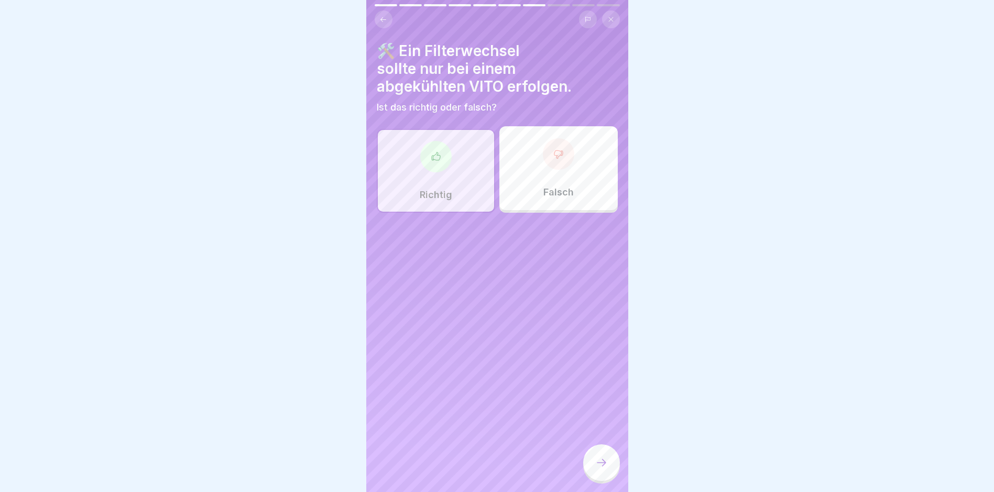
click at [609, 461] on div at bounding box center [601, 462] width 37 height 37
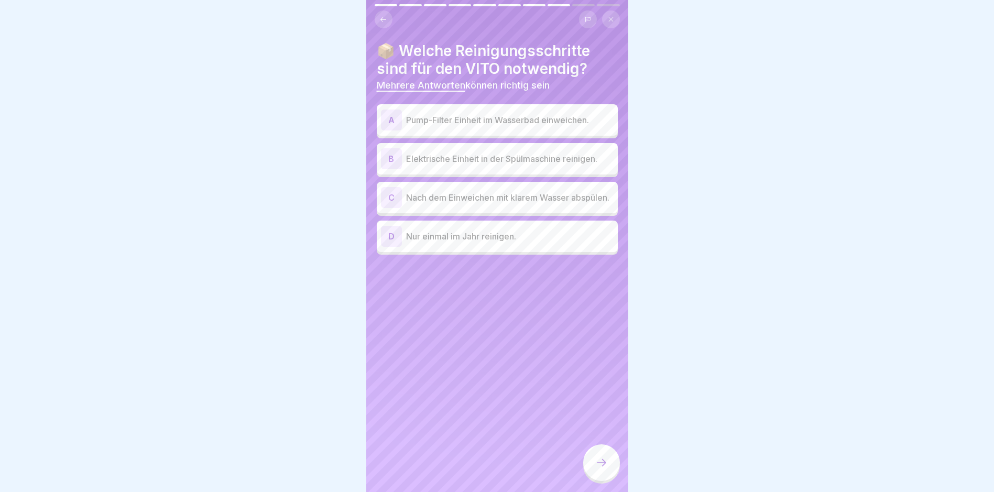
click at [508, 192] on p "Nach dem Einweichen mit klarem Wasser abspülen." at bounding box center [510, 197] width 208 height 13
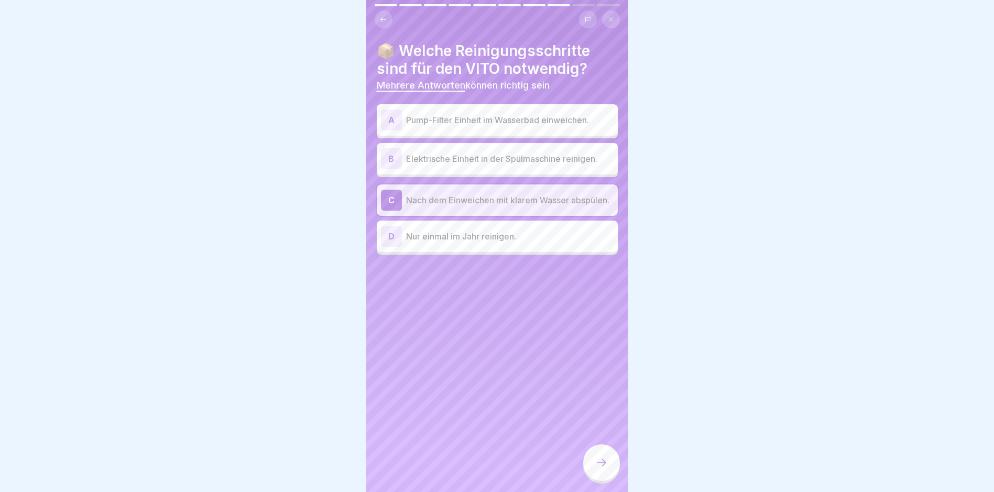
click at [505, 121] on div "A Pump-Filter Einheit im Wasserbad einweichen." at bounding box center [497, 120] width 233 height 21
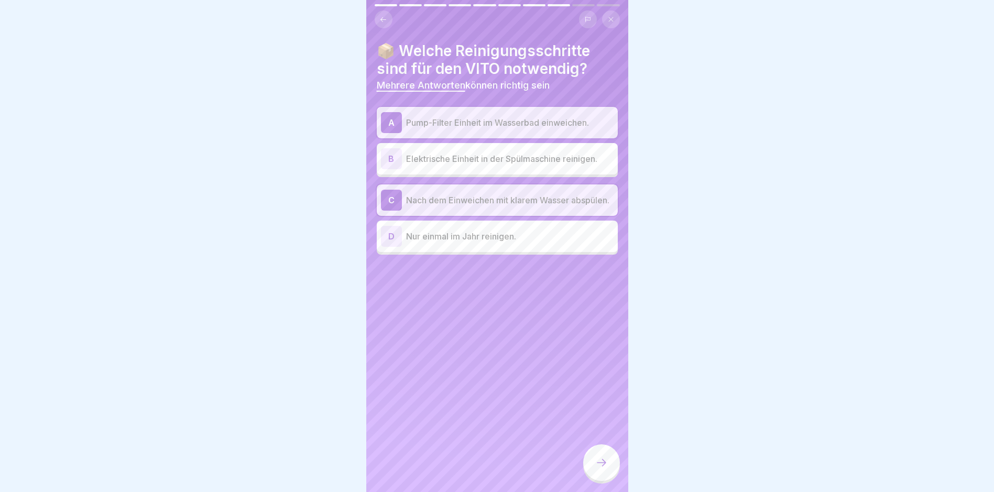
click at [603, 467] on icon at bounding box center [601, 463] width 13 height 13
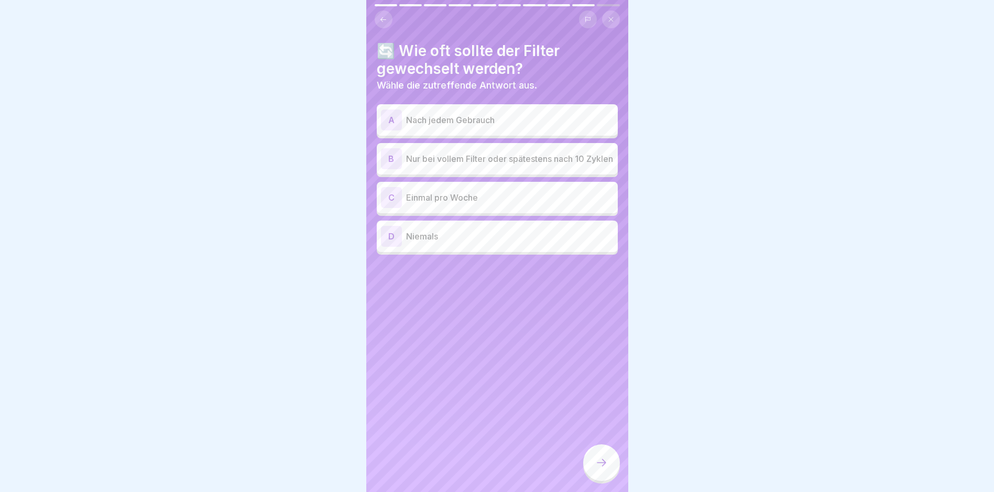
click at [474, 153] on p "Nur bei vollem Filter oder spätestens nach 10 Zyklen" at bounding box center [510, 159] width 208 height 13
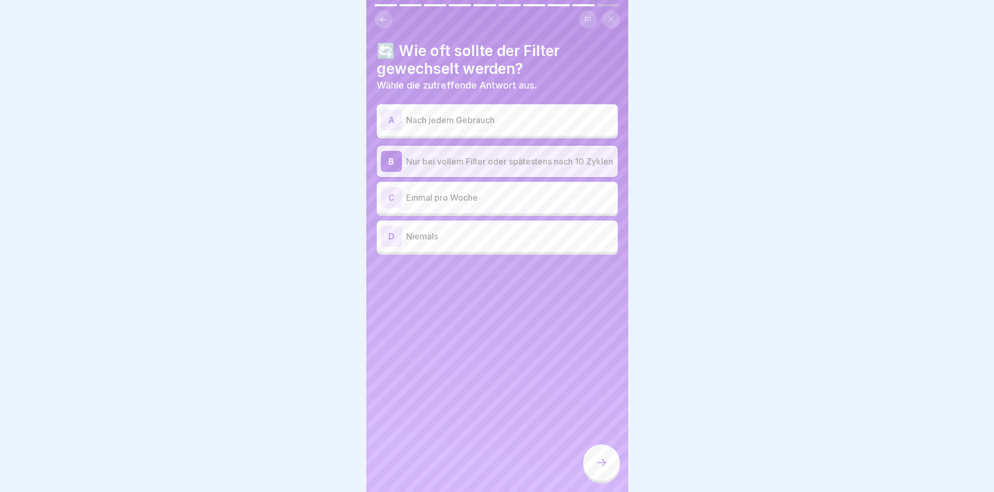
click at [596, 465] on icon at bounding box center [601, 463] width 13 height 13
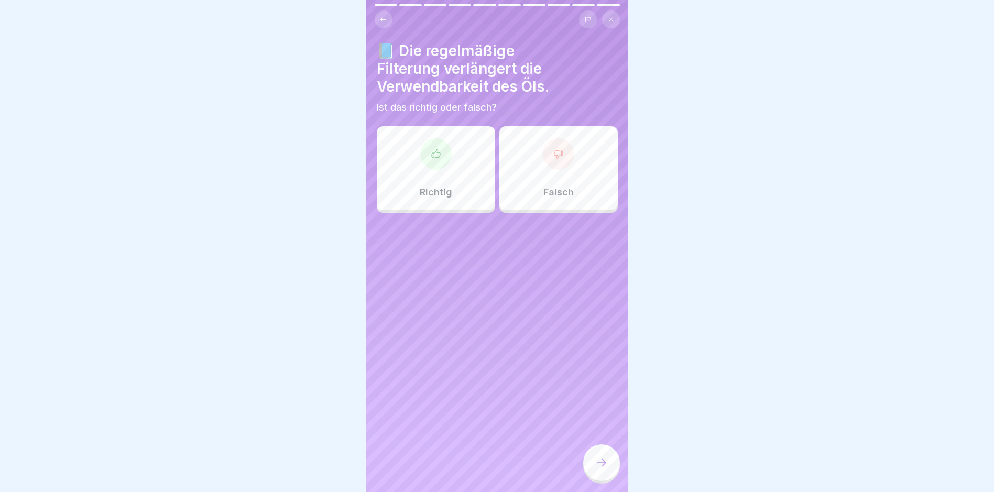
click at [451, 179] on div "Richtig" at bounding box center [436, 168] width 118 height 84
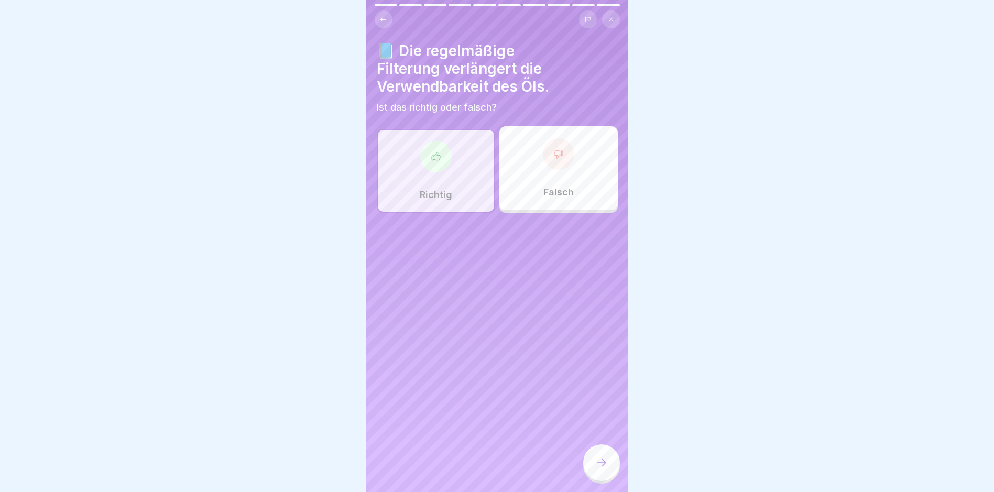
click at [602, 461] on icon at bounding box center [601, 463] width 13 height 13
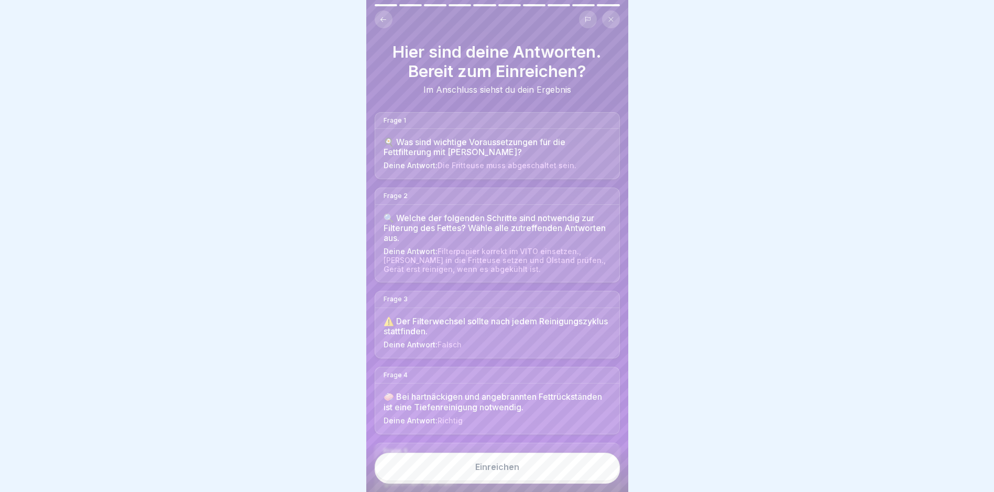
click at [538, 464] on button "Einreichen" at bounding box center [497, 467] width 245 height 28
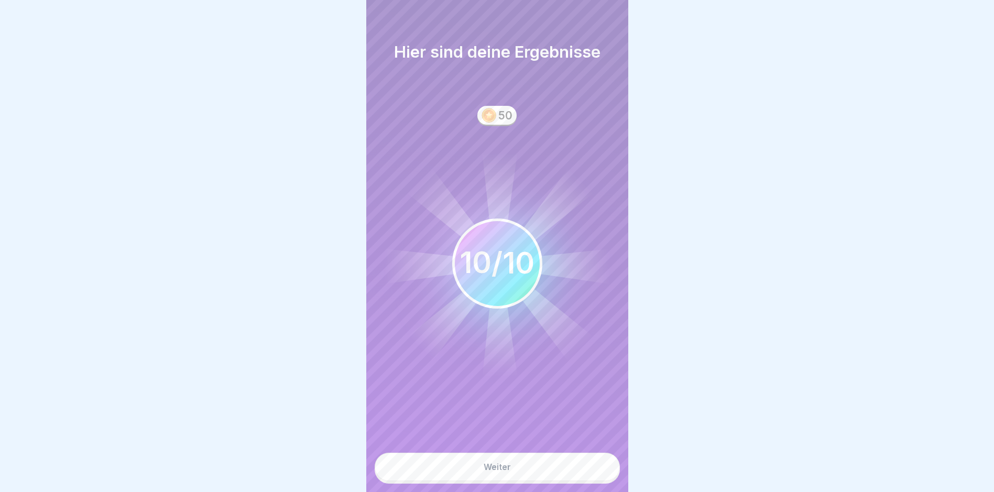
click at [523, 468] on button "Weiter" at bounding box center [497, 467] width 245 height 28
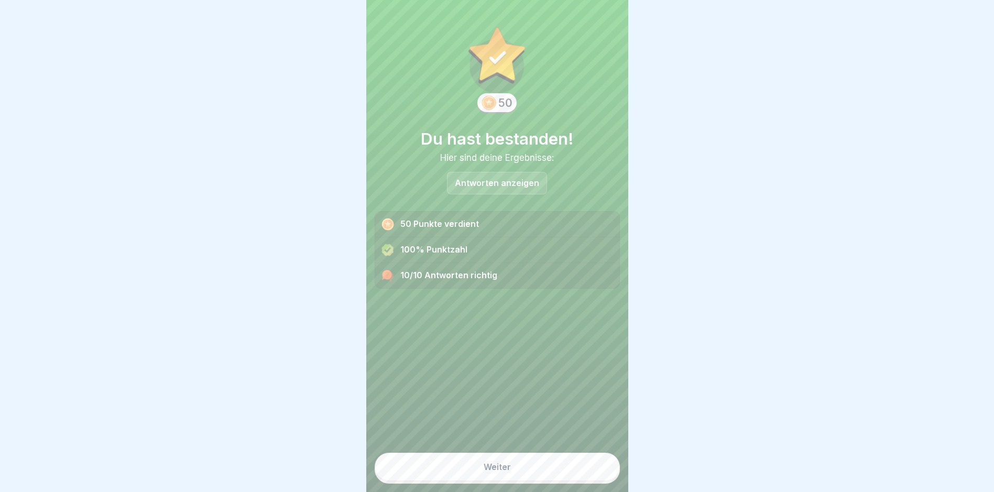
click at [517, 465] on button "Weiter" at bounding box center [497, 467] width 245 height 28
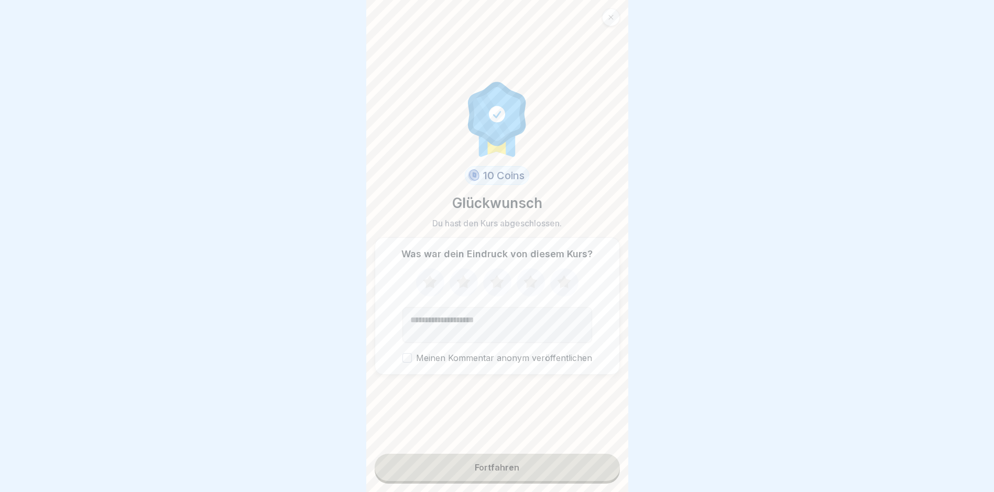
click at [482, 469] on div "Fortfahren" at bounding box center [497, 467] width 45 height 9
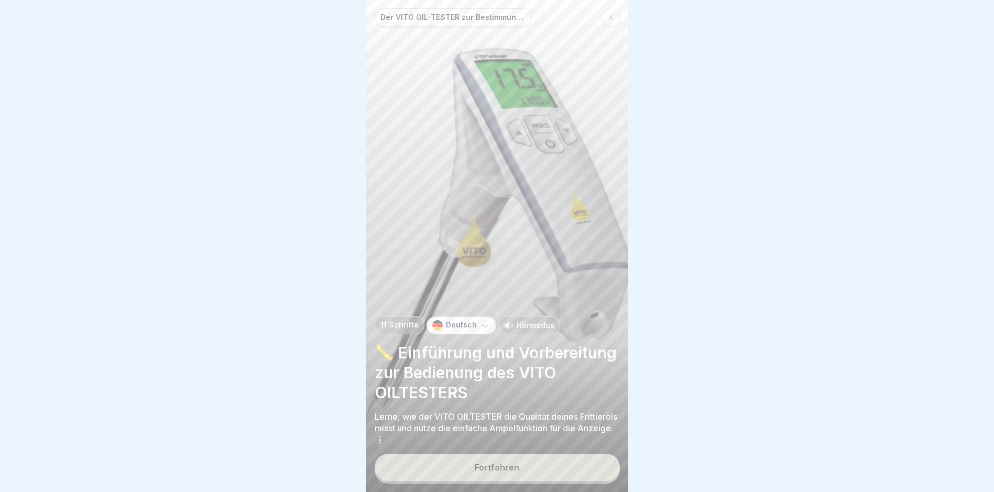
scroll to position [8, 0]
click at [613, 14] on icon at bounding box center [611, 17] width 6 height 6
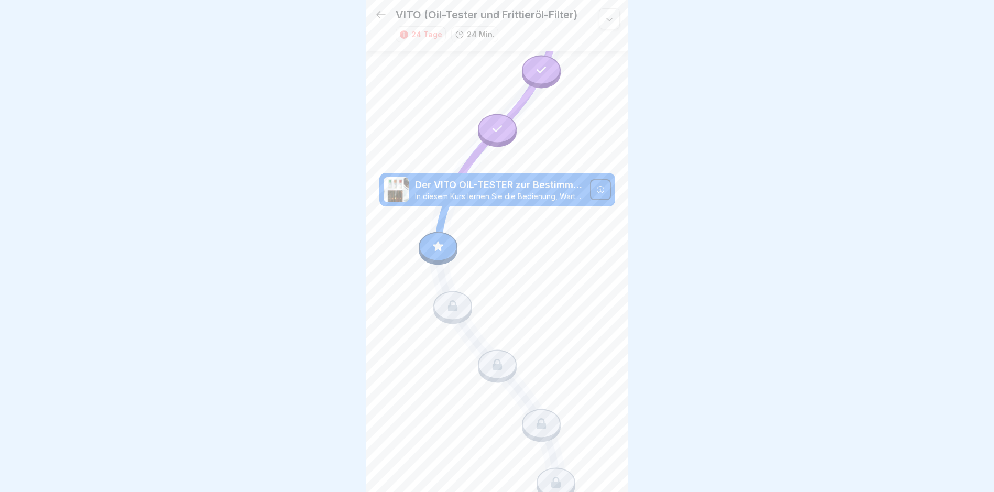
scroll to position [8, 0]
click at [448, 232] on div at bounding box center [438, 246] width 39 height 29
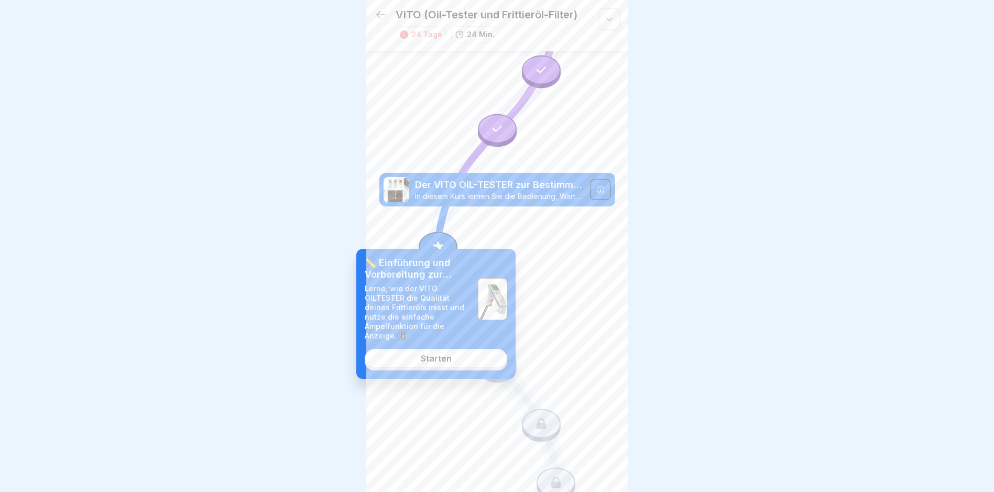
click at [456, 357] on link "Starten" at bounding box center [436, 358] width 143 height 19
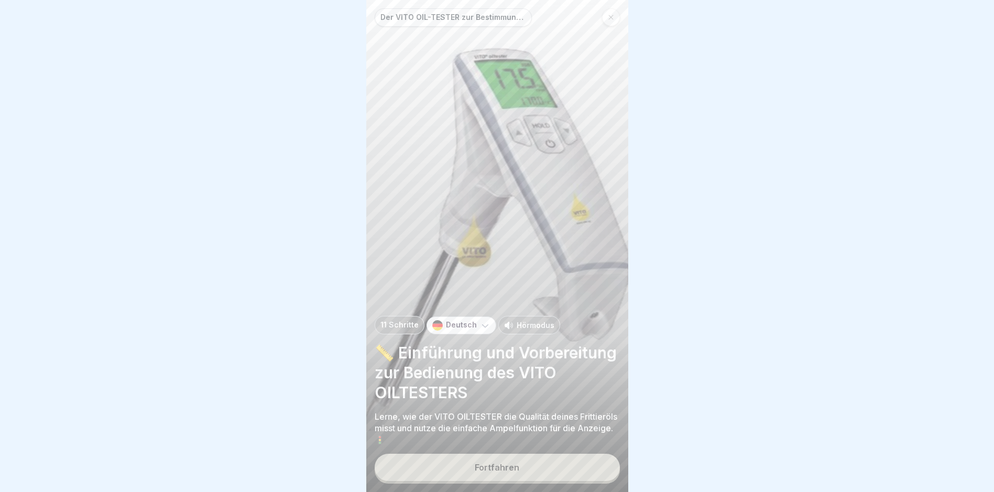
click at [512, 464] on div "Fortfahren" at bounding box center [497, 467] width 45 height 9
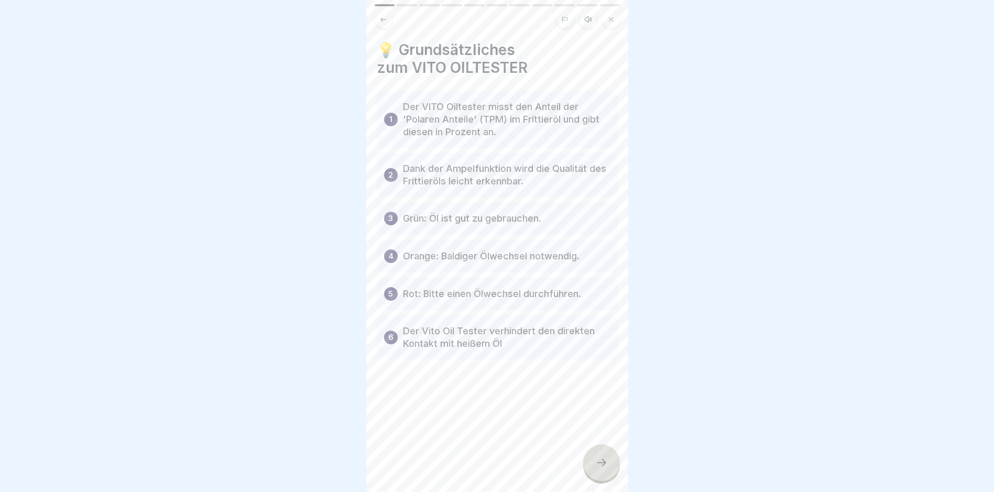
click at [604, 459] on icon at bounding box center [601, 463] width 13 height 13
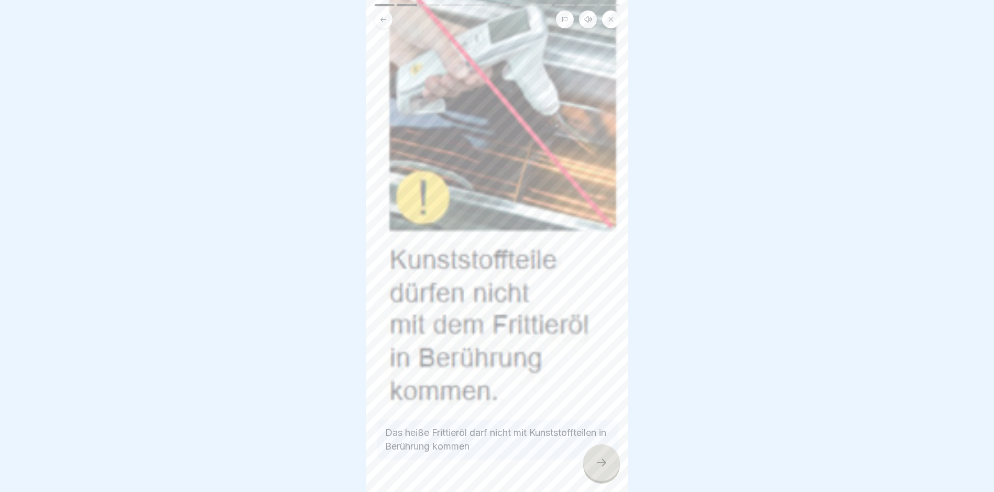
scroll to position [131, 0]
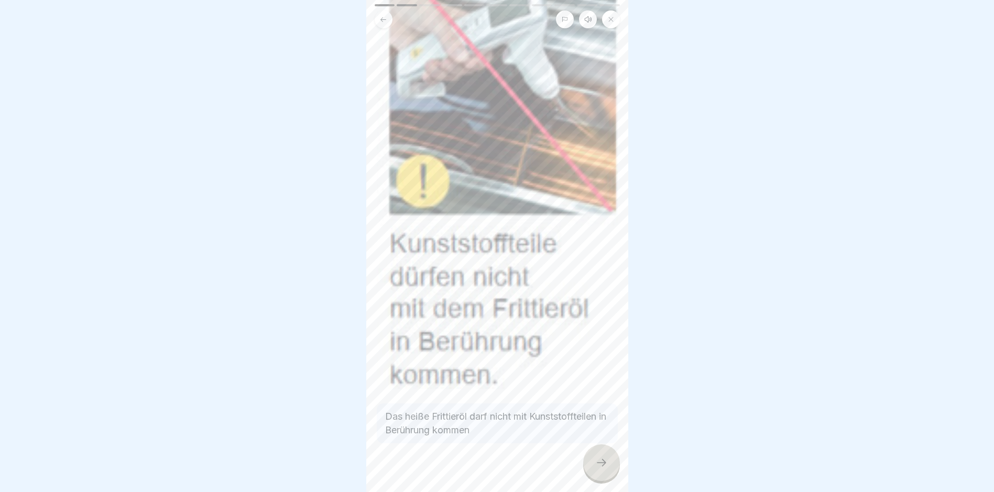
click at [599, 450] on div at bounding box center [601, 462] width 37 height 37
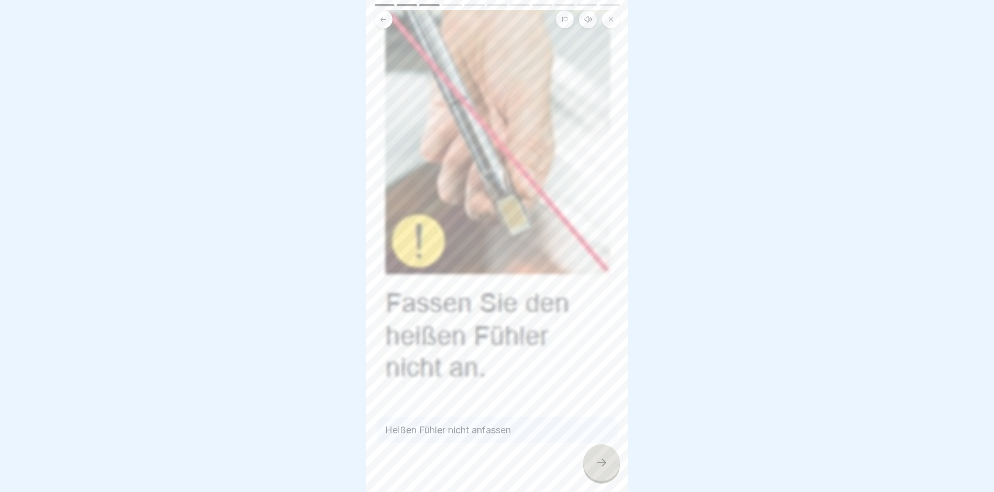
scroll to position [64, 0]
click at [612, 461] on div at bounding box center [601, 462] width 37 height 37
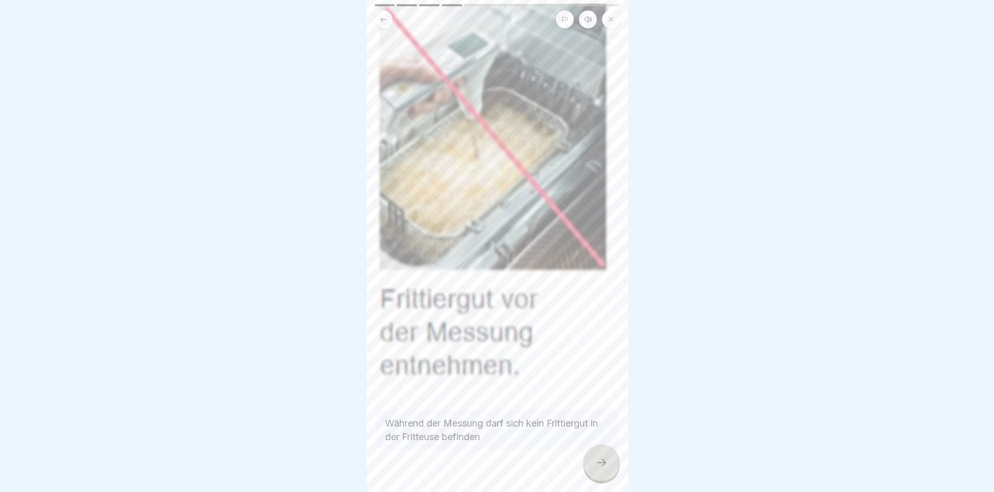
scroll to position [78, 0]
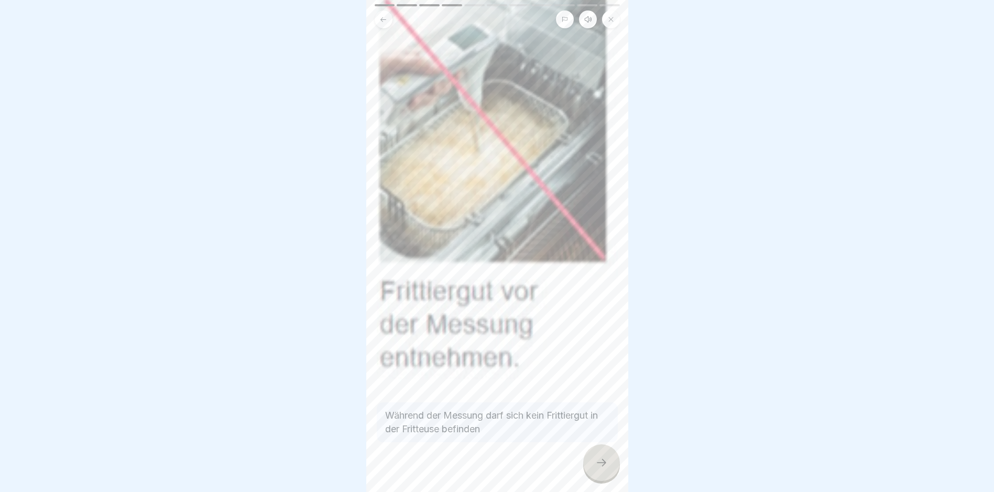
click at [598, 463] on icon at bounding box center [601, 463] width 13 height 13
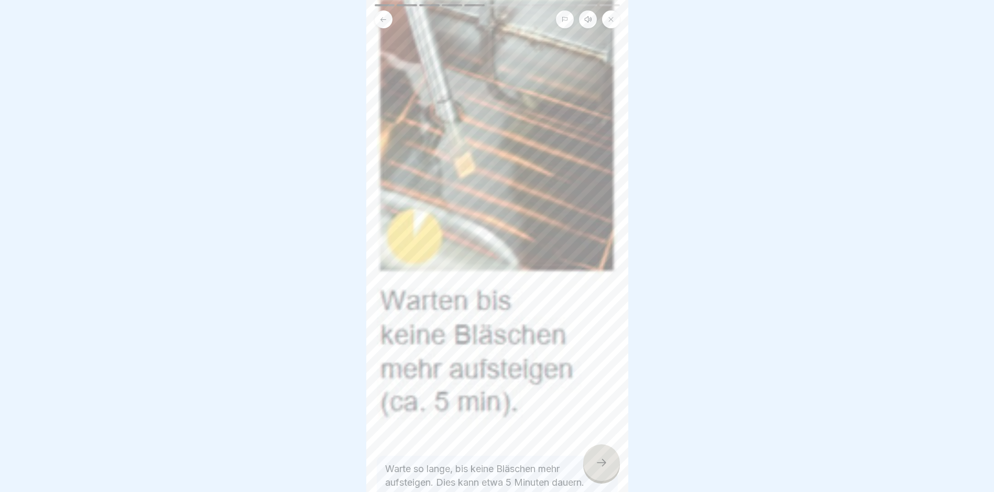
click at [601, 463] on icon at bounding box center [601, 463] width 13 height 13
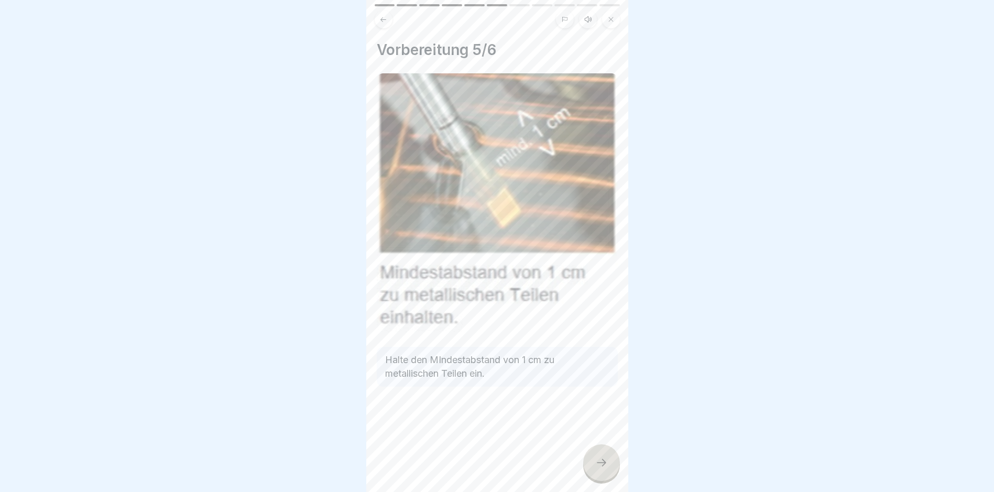
click at [606, 467] on icon at bounding box center [601, 463] width 13 height 13
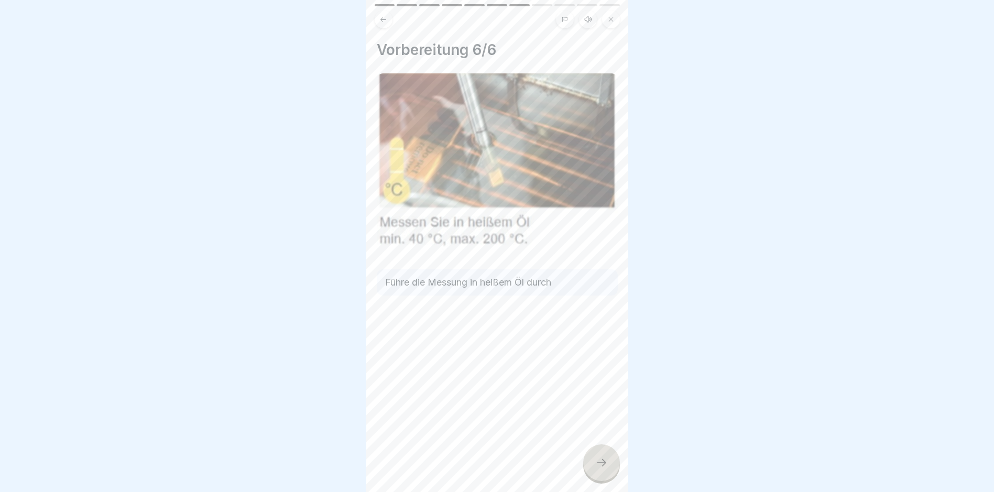
click at [603, 458] on div at bounding box center [601, 462] width 37 height 37
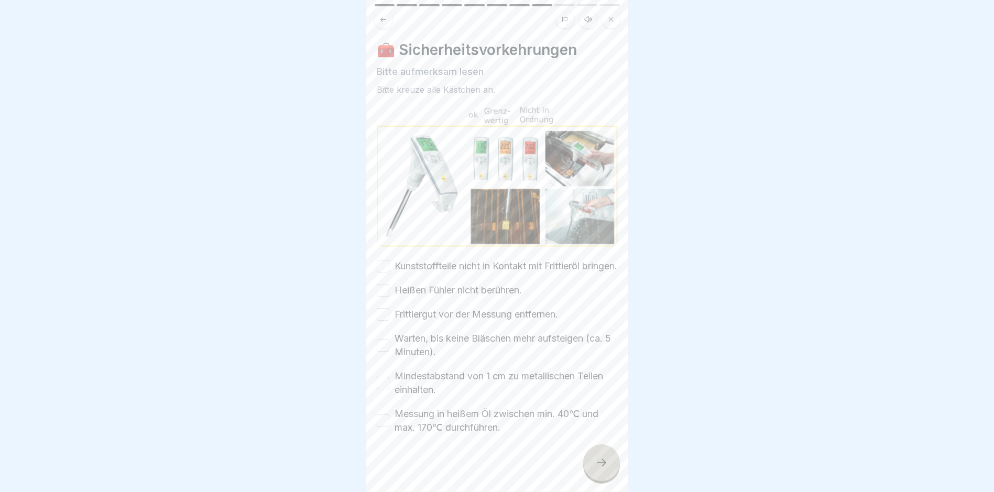
click at [379, 260] on button "Kunststoffteile nicht in Kontakt mit Frittieröl bringen." at bounding box center [383, 266] width 13 height 13
click at [382, 297] on button "Heißen Fühler nicht berühren." at bounding box center [383, 290] width 13 height 13
click at [387, 312] on button "Frittiergut vor der Messung entfernen." at bounding box center [383, 314] width 13 height 13
click at [383, 341] on button "Warten, bis keine Bläschen mehr aufsteigen (ca. 5 Minuten)." at bounding box center [383, 345] width 13 height 13
click at [387, 391] on div "Mindestabstand von 1 cm zu metallischen Teilen einhalten." at bounding box center [497, 383] width 241 height 27
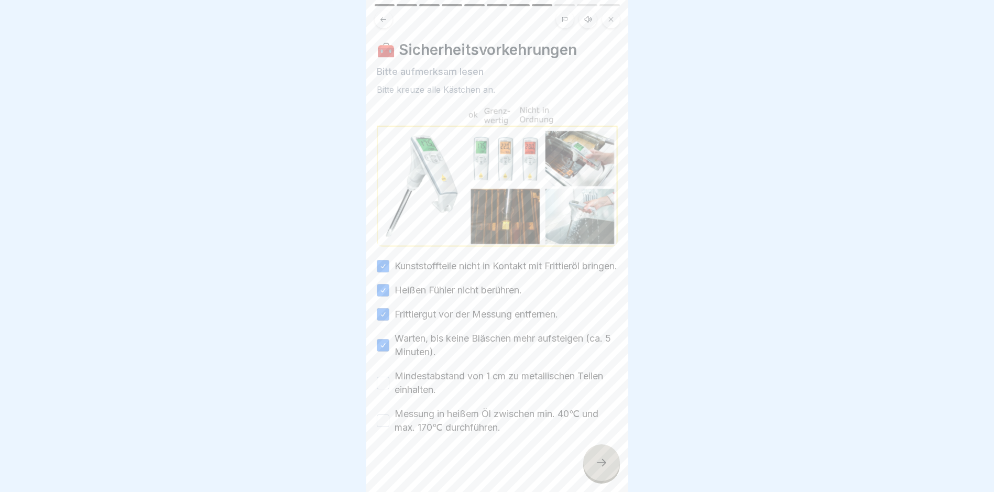
click at [385, 417] on button "Messung in heißem Öl zwischen min. 40℃ und max. 170℃ durchführen." at bounding box center [383, 421] width 13 height 13
click at [597, 465] on icon at bounding box center [601, 463] width 13 height 13
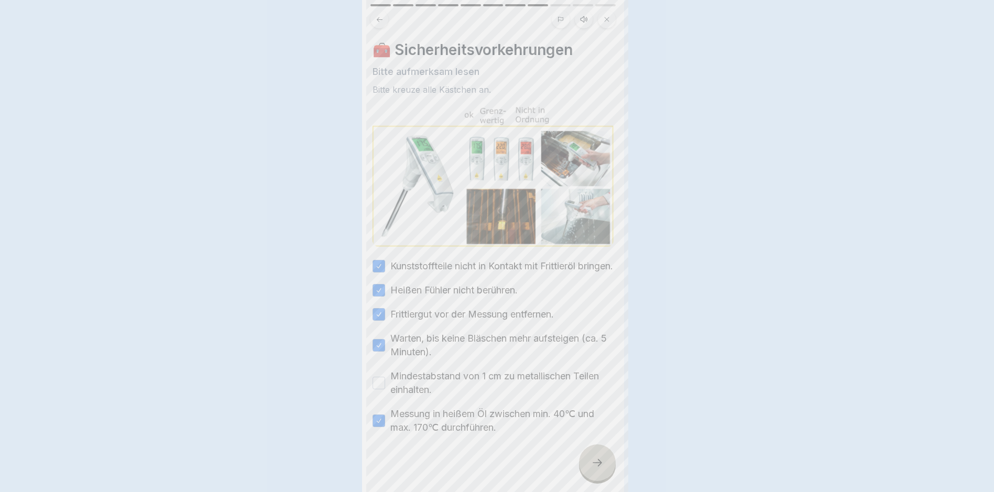
scroll to position [0, 0]
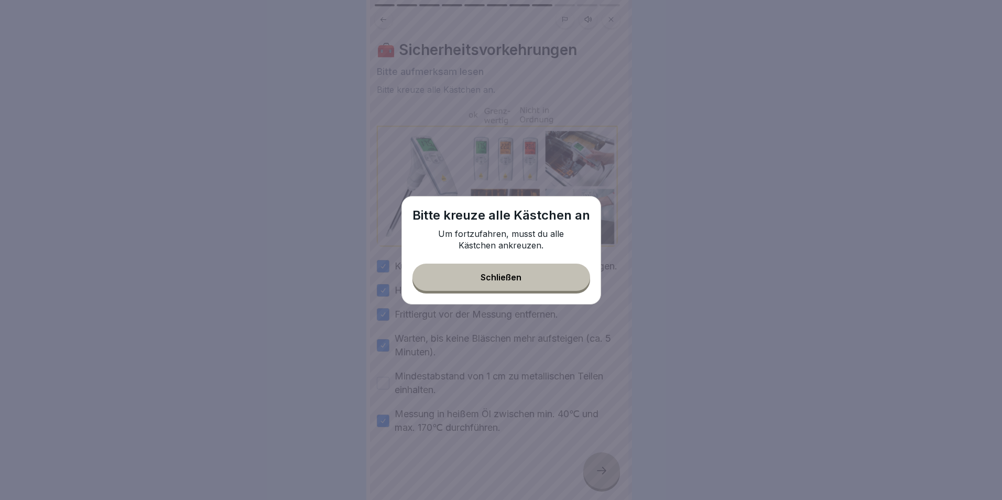
drag, startPoint x: 518, startPoint y: 279, endPoint x: 517, endPoint y: 286, distance: 6.8
click at [518, 282] on div "Schließen" at bounding box center [501, 277] width 41 height 9
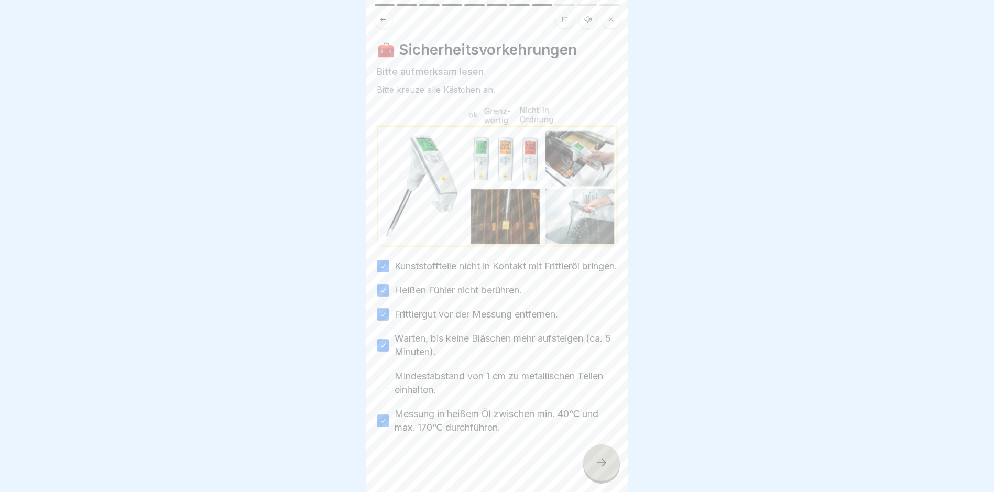
click at [393, 395] on div "Mindestabstand von 1 cm zu metallischen Teilen einhalten." at bounding box center [497, 383] width 241 height 27
click at [387, 389] on button "Mindestabstand von 1 cm zu metallischen Teilen einhalten." at bounding box center [383, 383] width 13 height 13
click at [597, 469] on icon at bounding box center [601, 463] width 13 height 13
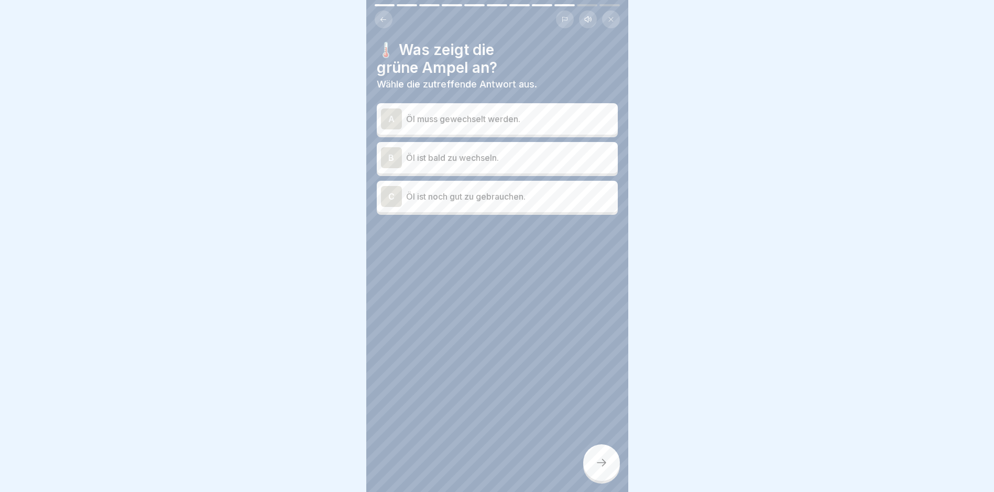
click at [490, 209] on div "C Öl ist noch gut zu gebrauchen." at bounding box center [497, 196] width 241 height 31
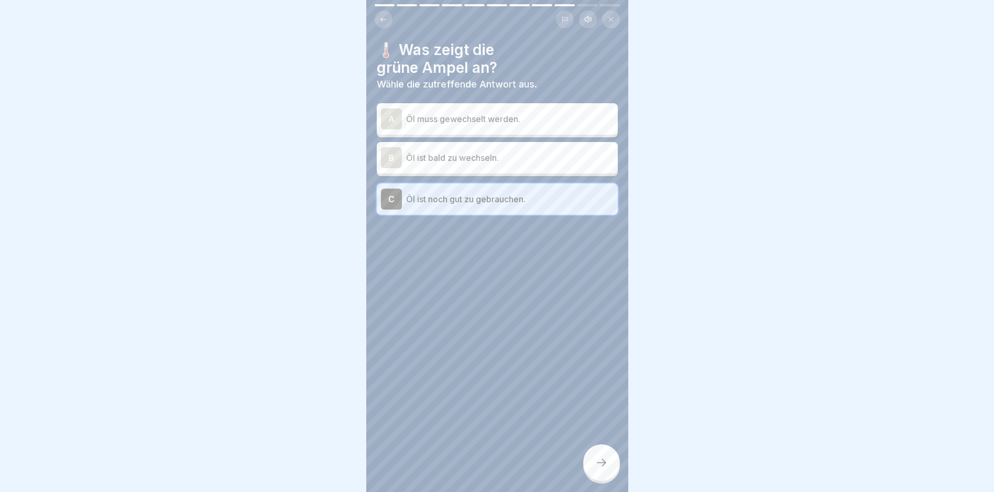
click at [604, 463] on div at bounding box center [601, 462] width 37 height 37
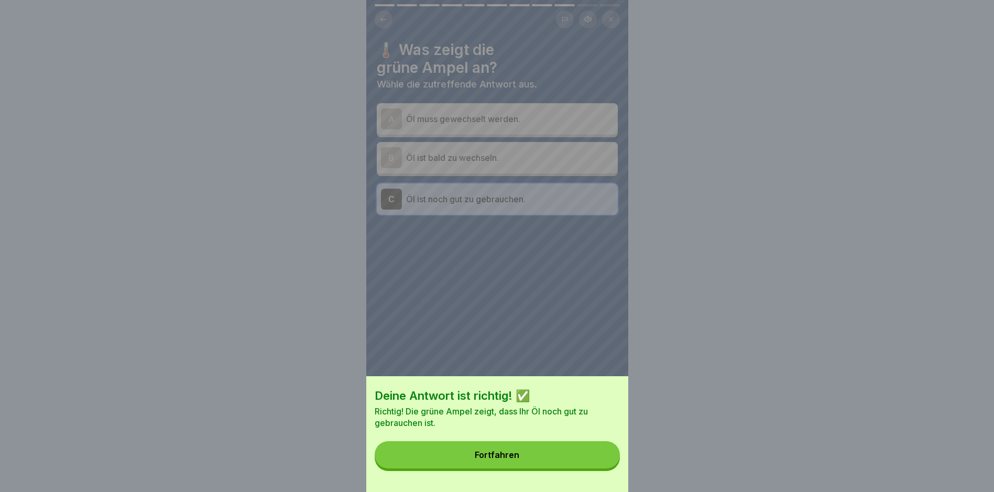
click at [497, 460] on div "Fortfahren" at bounding box center [497, 454] width 45 height 9
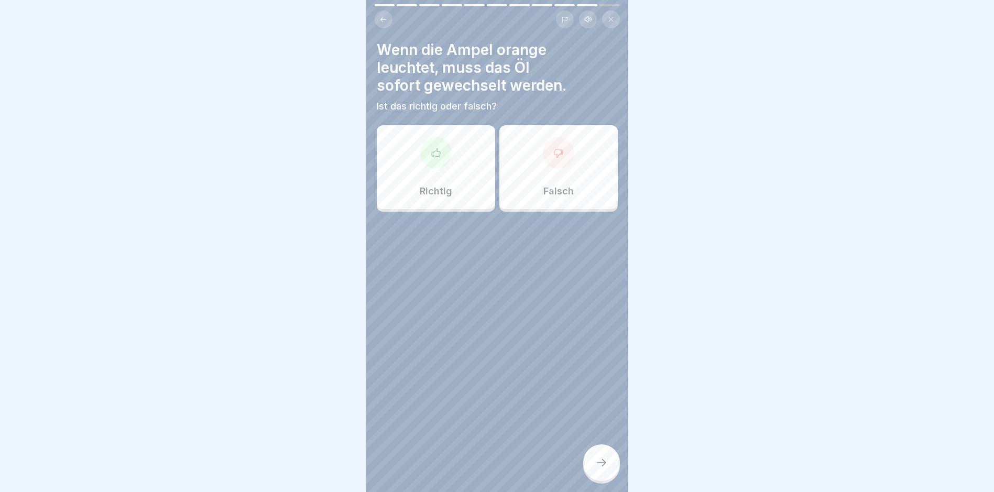
click at [506, 193] on div "Falsch" at bounding box center [559, 167] width 118 height 84
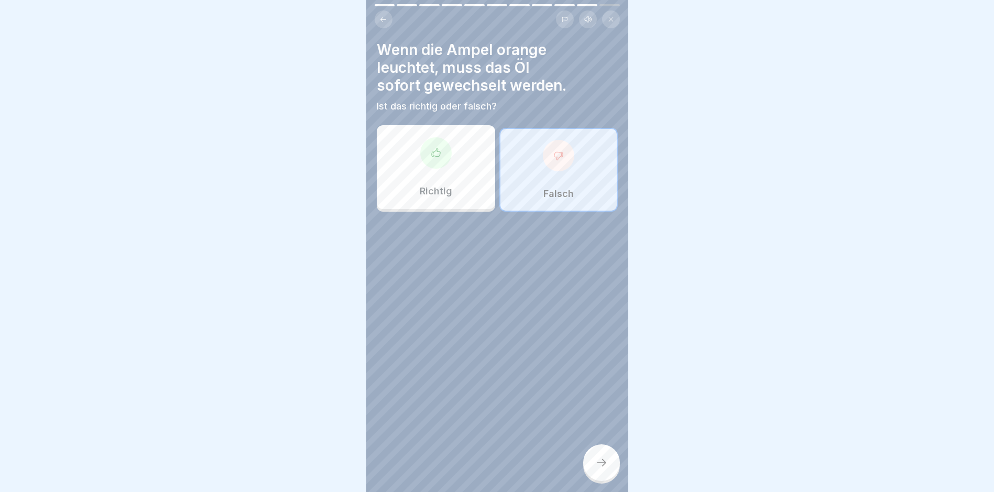
click at [607, 469] on icon at bounding box center [601, 463] width 13 height 13
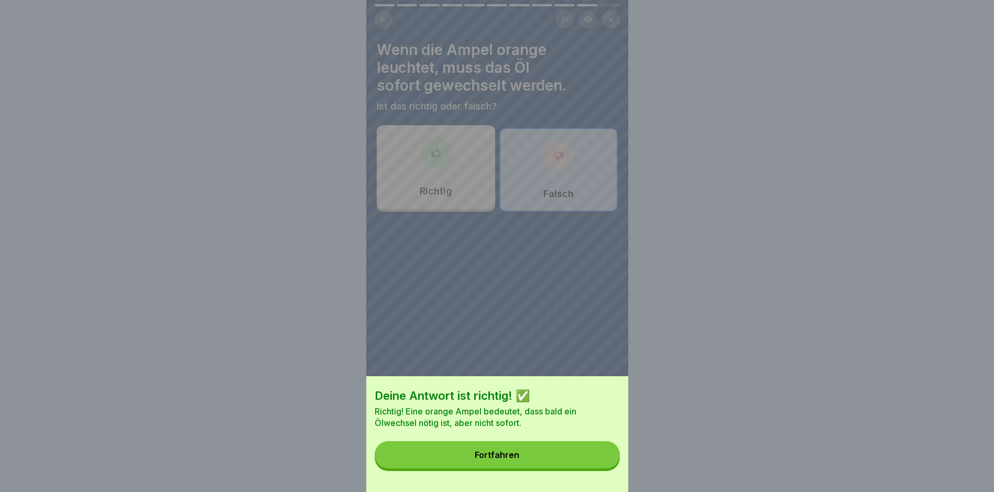
click at [533, 449] on div "Deine Antwort ist richtig! ✅ Richtig! Eine orange Ampel bedeutet, dass bald ein…" at bounding box center [497, 434] width 262 height 116
click at [528, 462] on button "Fortfahren" at bounding box center [497, 454] width 245 height 27
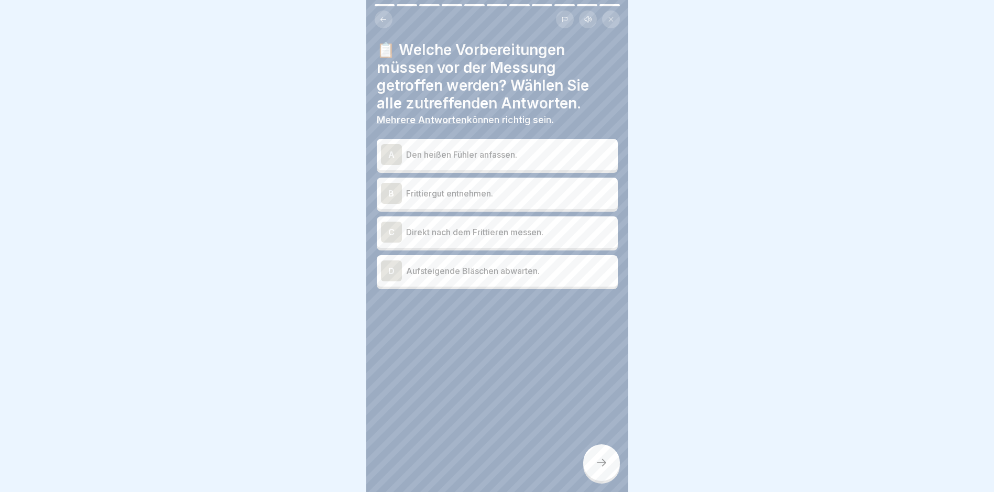
click at [447, 192] on p "Frittiergut entnehmen." at bounding box center [510, 193] width 208 height 13
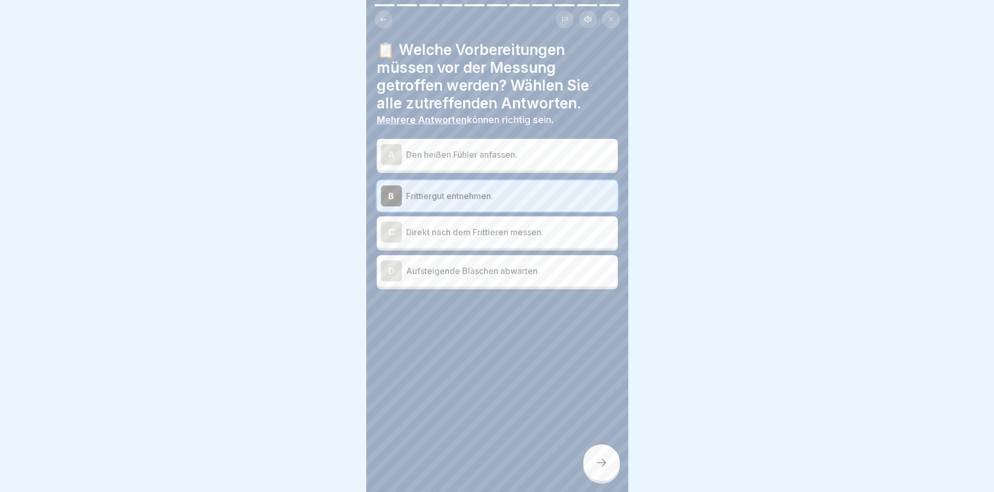
click at [464, 268] on p "Aufsteigende Bläschen abwarten." at bounding box center [510, 271] width 208 height 13
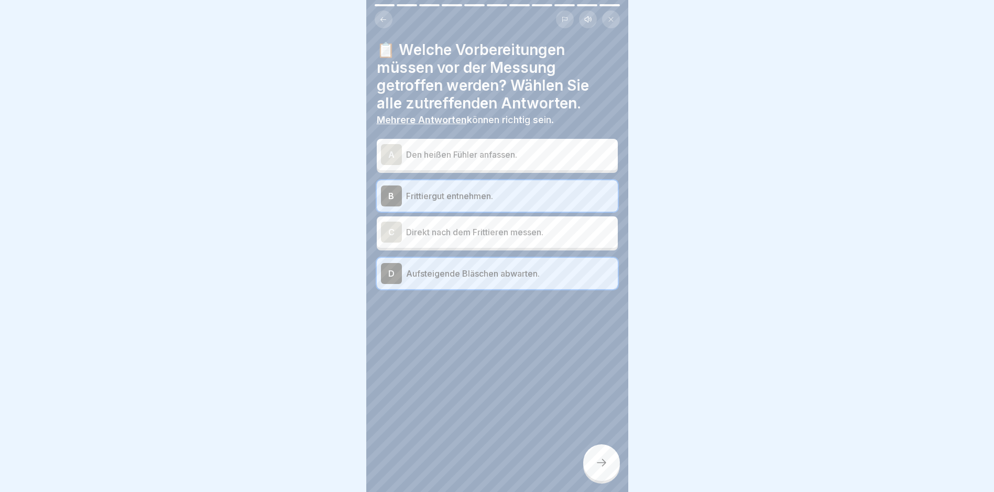
click at [609, 472] on div at bounding box center [601, 462] width 37 height 37
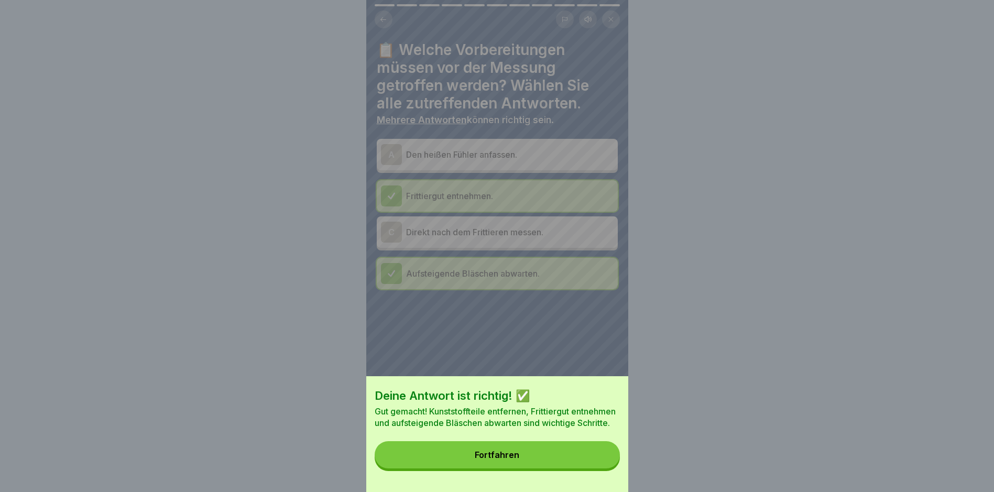
click at [504, 459] on div "Fortfahren" at bounding box center [497, 454] width 45 height 9
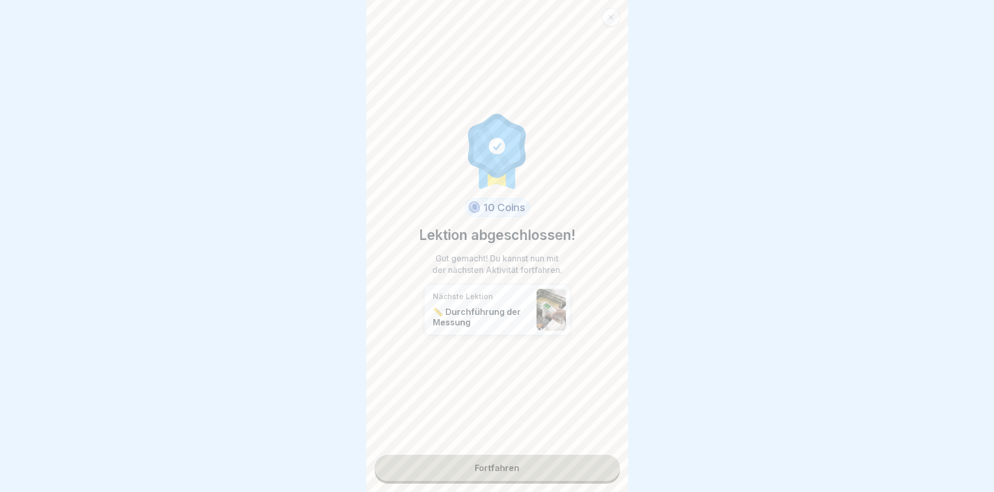
click at [504, 472] on link "Fortfahren" at bounding box center [497, 468] width 245 height 26
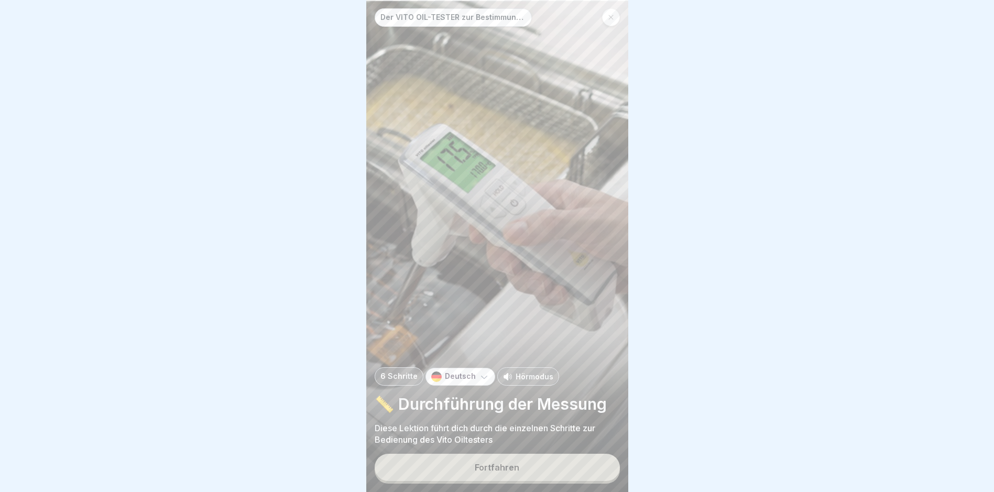
click at [501, 472] on div "Fortfahren" at bounding box center [497, 467] width 45 height 9
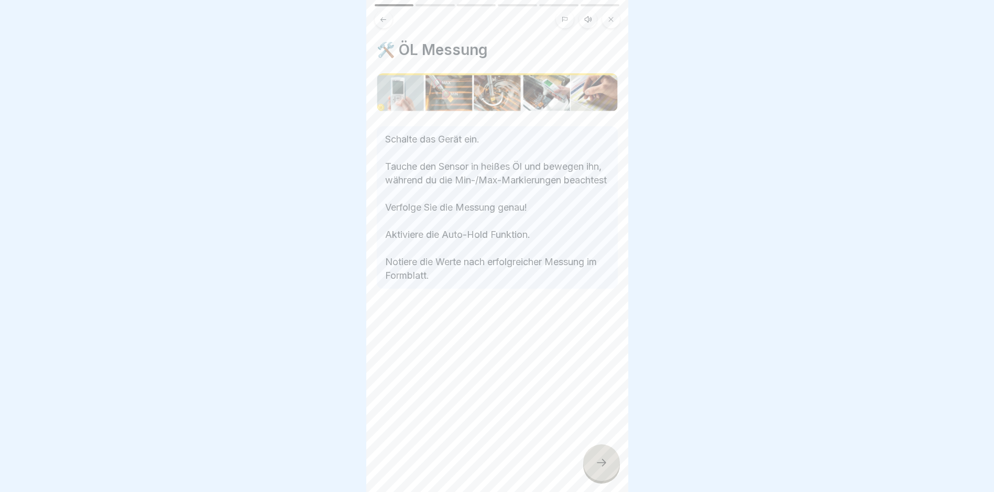
click at [601, 469] on icon at bounding box center [601, 463] width 13 height 13
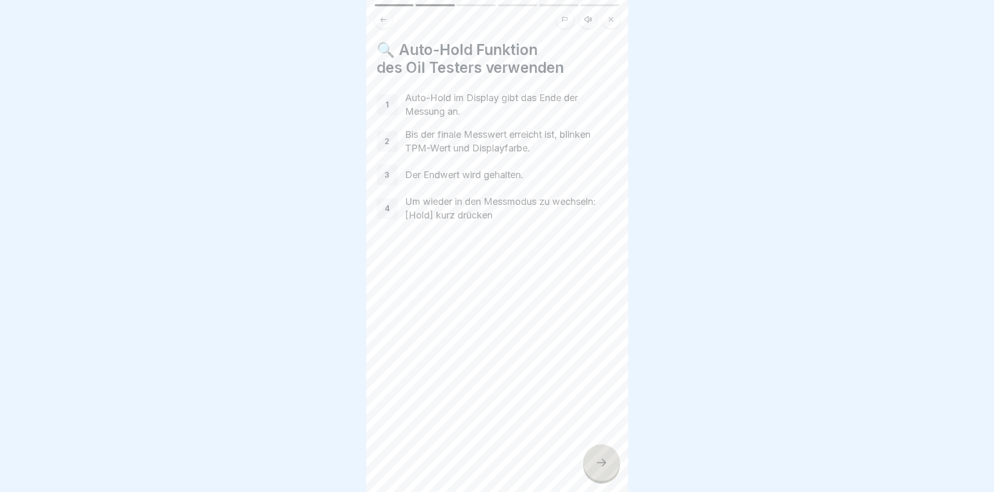
click at [602, 481] on div at bounding box center [601, 462] width 37 height 37
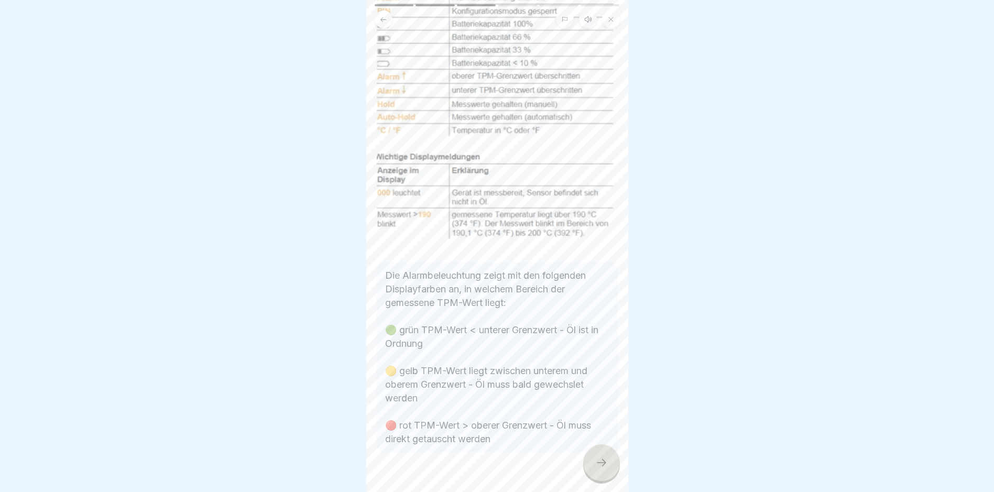
scroll to position [191, 0]
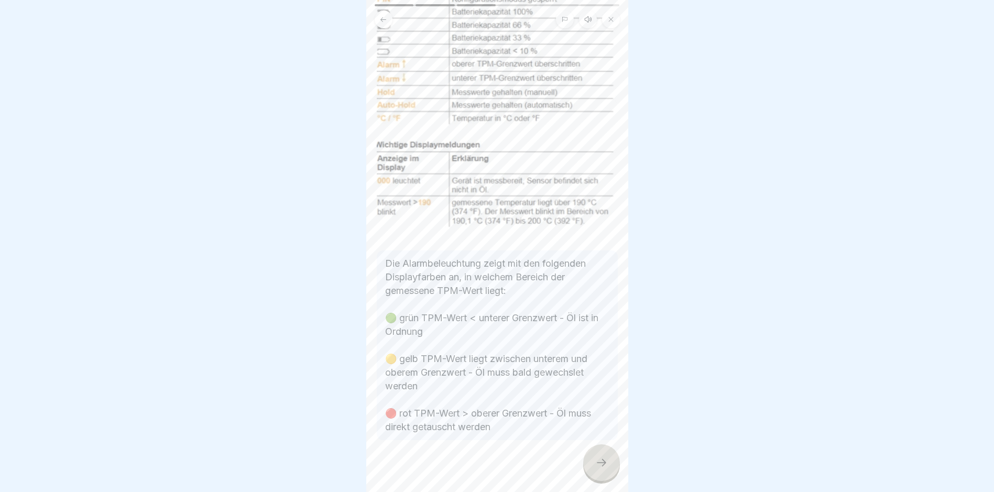
click at [602, 469] on icon at bounding box center [601, 463] width 13 height 13
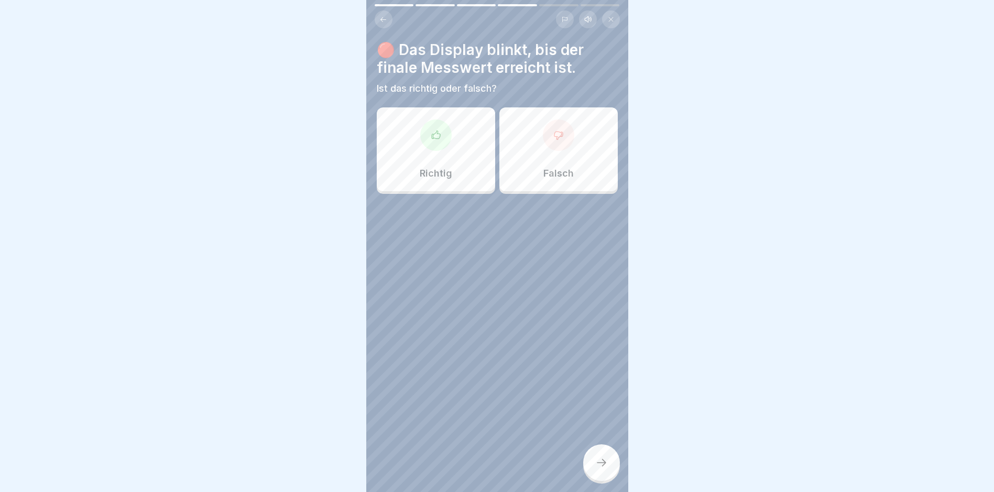
click at [459, 160] on div "Richtig" at bounding box center [436, 149] width 118 height 84
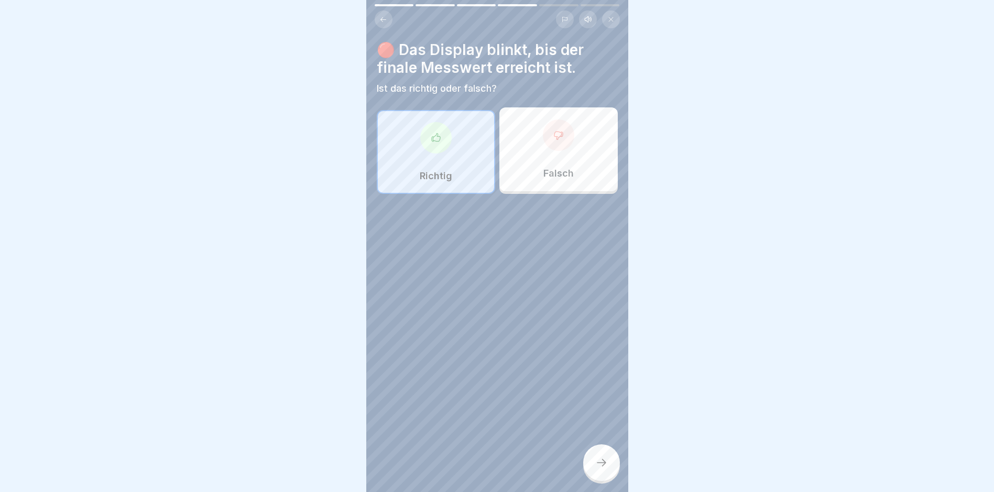
click at [590, 475] on div at bounding box center [601, 462] width 37 height 37
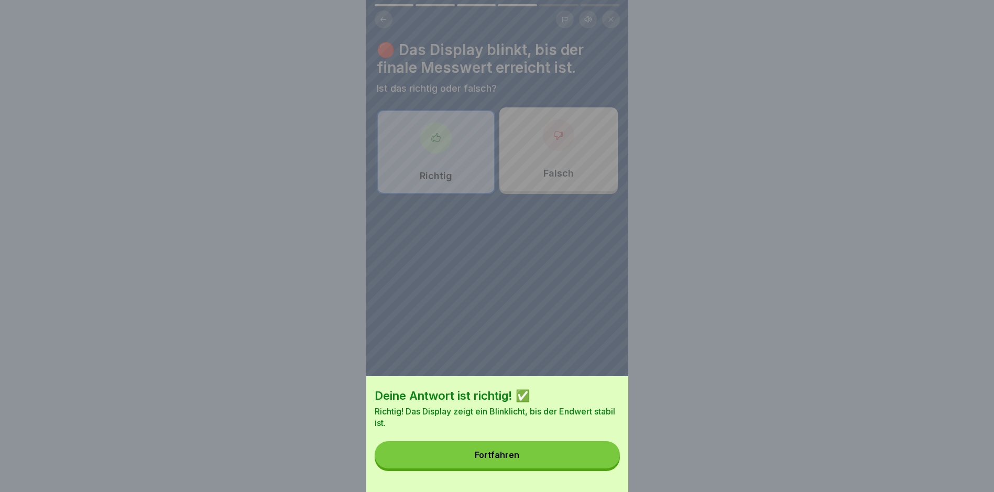
click at [553, 465] on button "Fortfahren" at bounding box center [497, 454] width 245 height 27
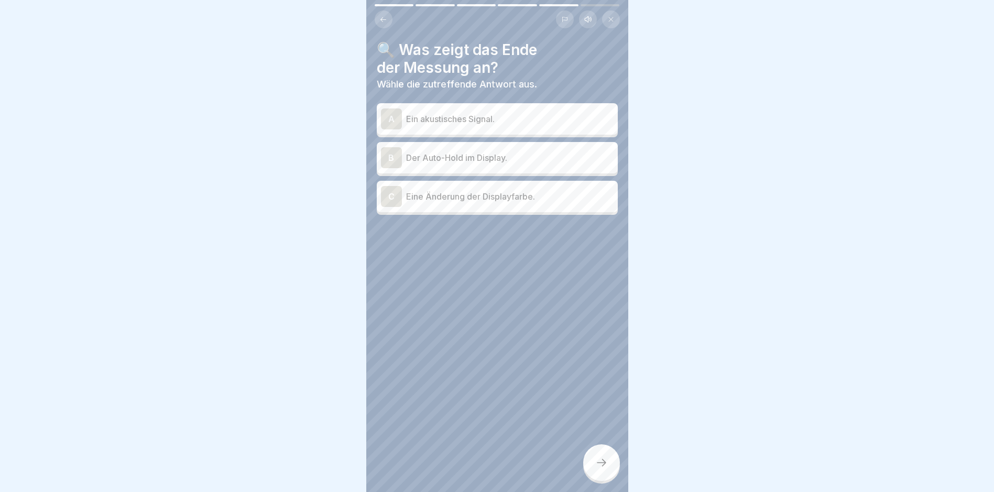
click at [479, 162] on p "Der Auto-Hold im Display." at bounding box center [510, 157] width 208 height 13
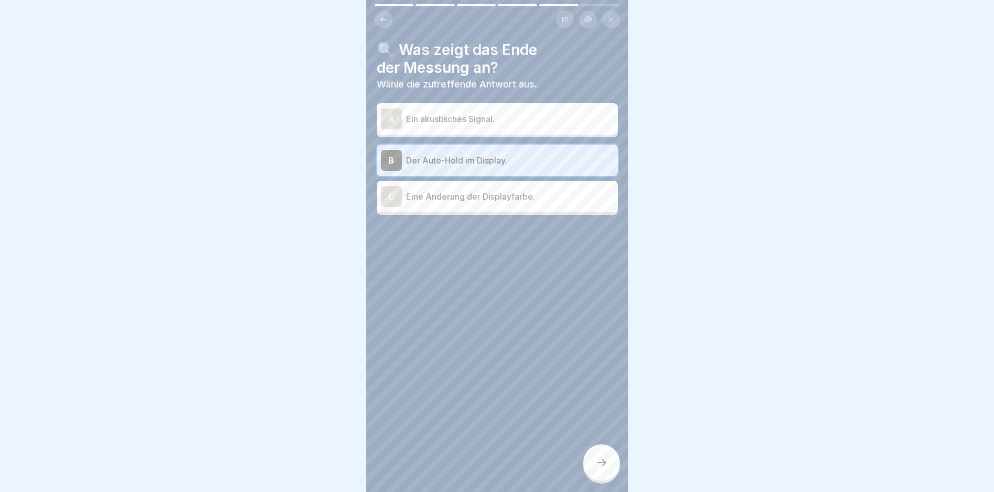
click at [613, 471] on div at bounding box center [601, 462] width 37 height 37
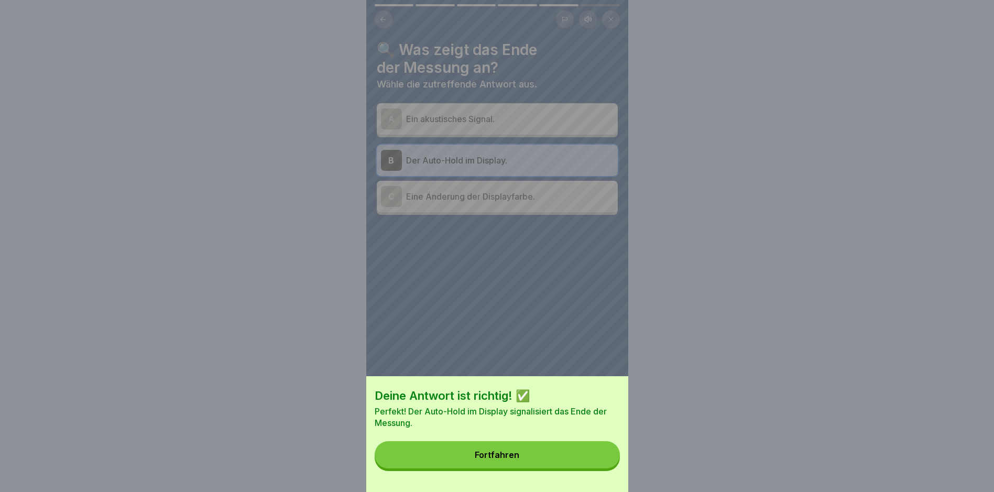
click at [571, 467] on button "Fortfahren" at bounding box center [497, 454] width 245 height 27
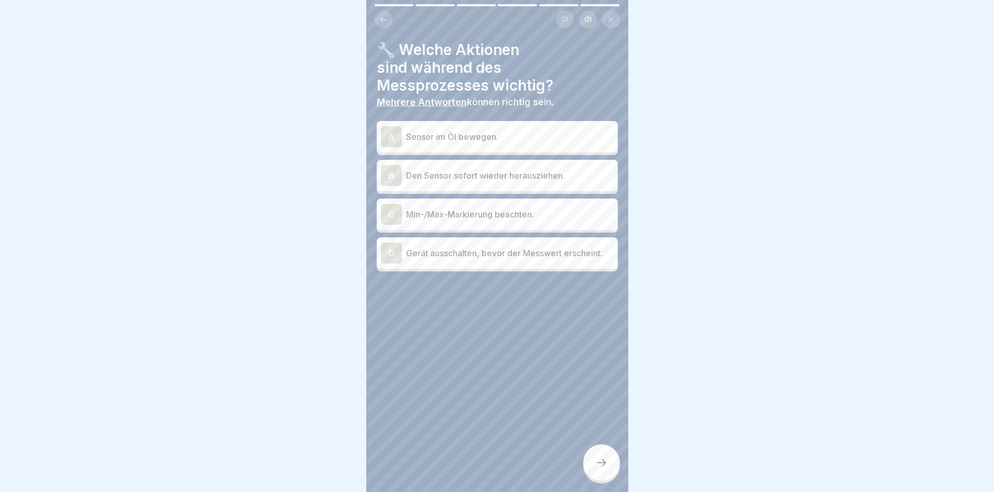
click at [508, 219] on p "Min-/Max-Markierung beachten." at bounding box center [510, 214] width 208 height 13
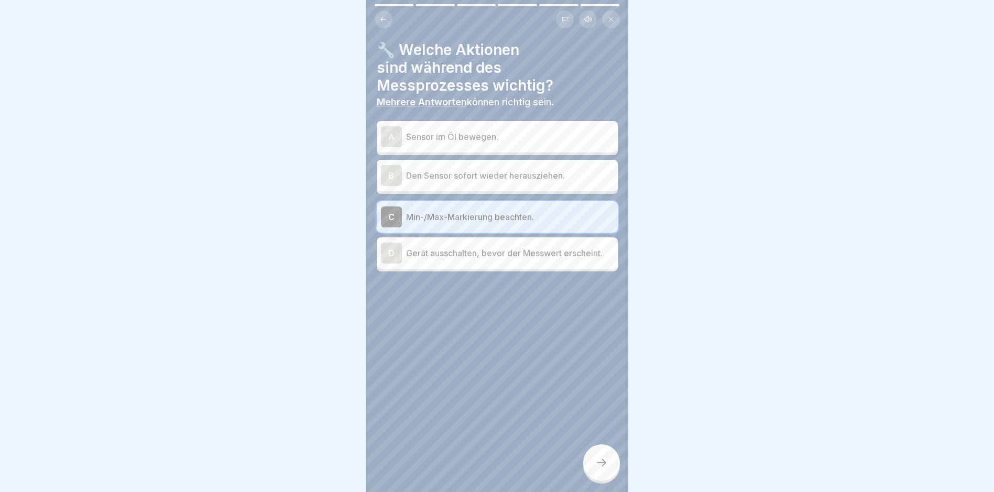
click at [420, 142] on p "Sensor im Öl bewegen." at bounding box center [510, 137] width 208 height 13
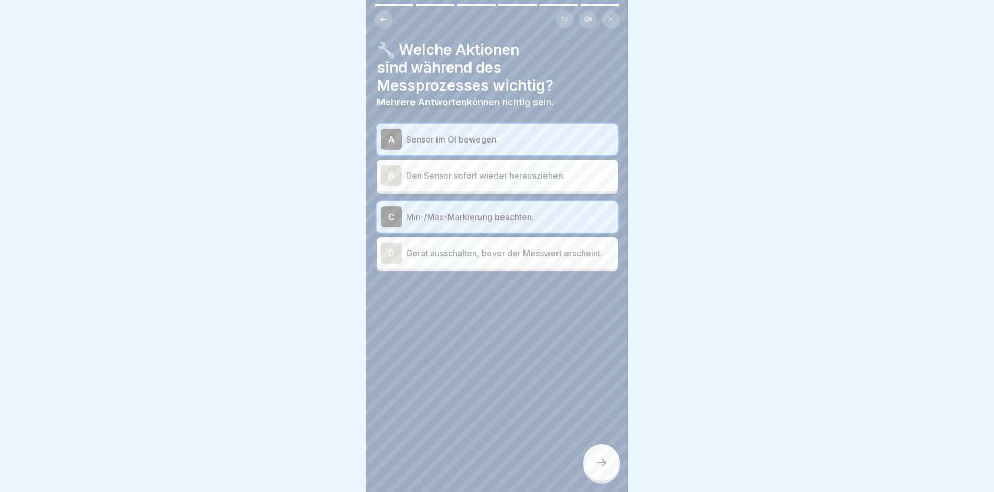
click at [612, 469] on div at bounding box center [601, 462] width 37 height 37
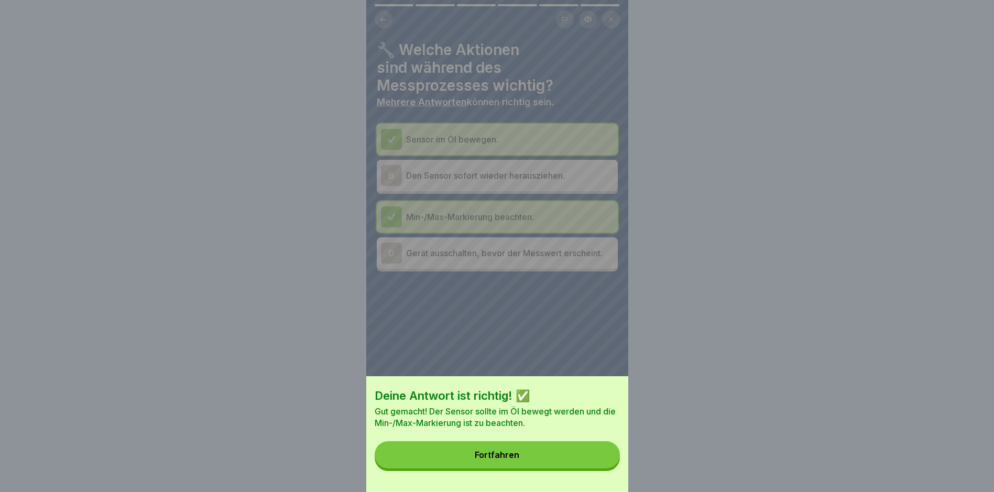
click at [557, 459] on button "Fortfahren" at bounding box center [497, 454] width 245 height 27
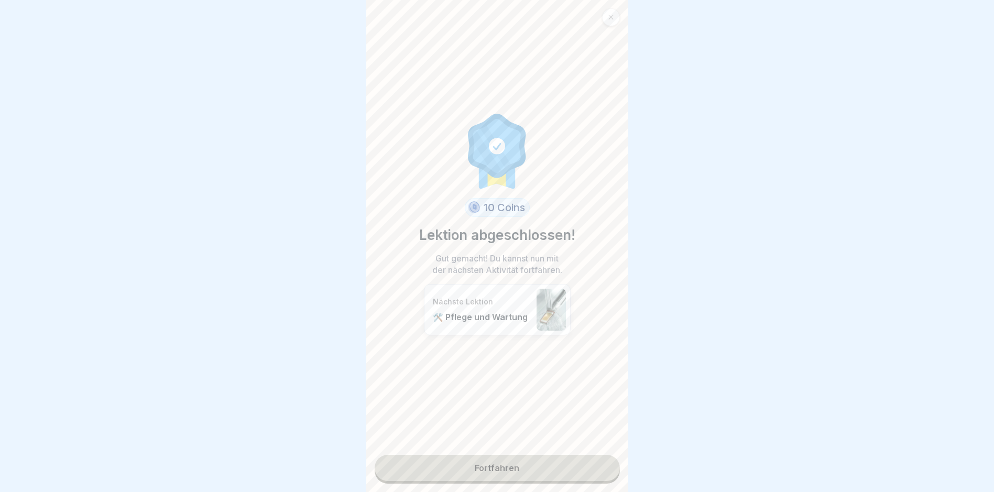
click at [511, 463] on link "Fortfahren" at bounding box center [497, 468] width 245 height 26
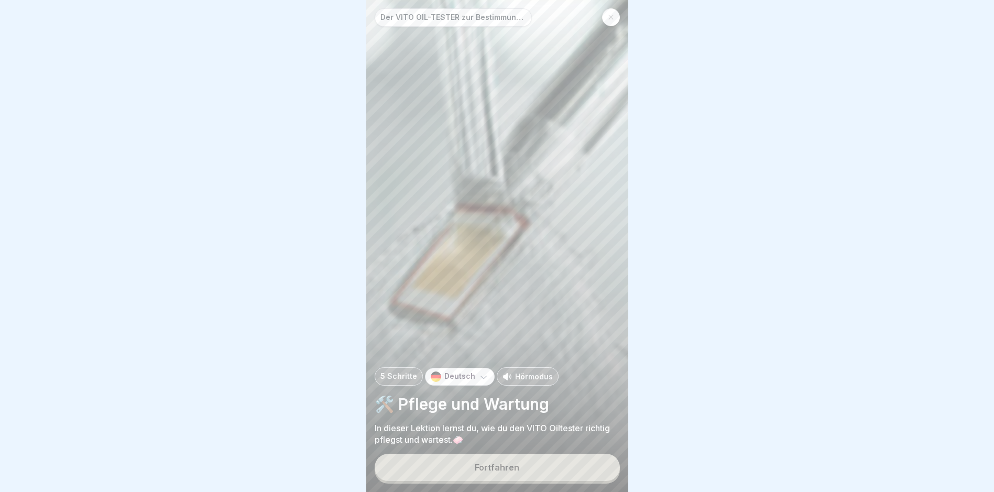
click at [516, 472] on div "Fortfahren" at bounding box center [497, 467] width 45 height 9
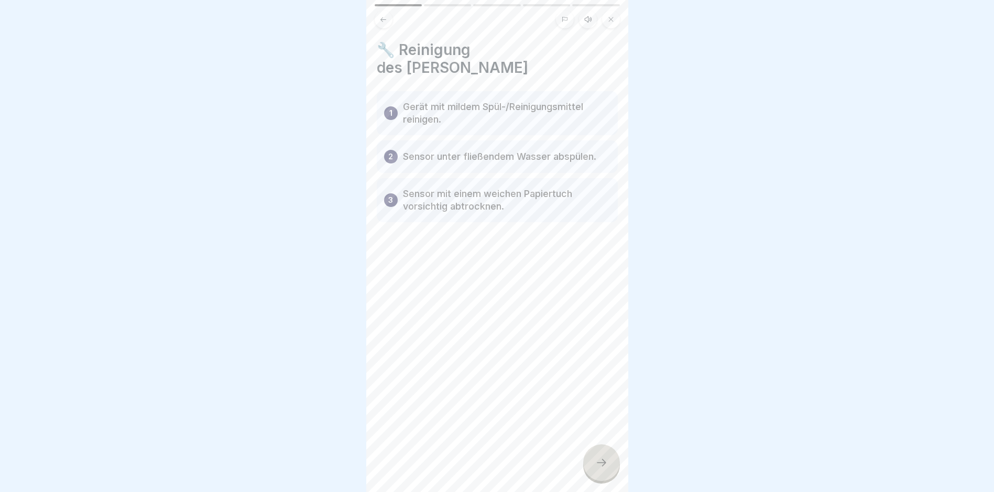
click at [595, 465] on div at bounding box center [601, 462] width 37 height 37
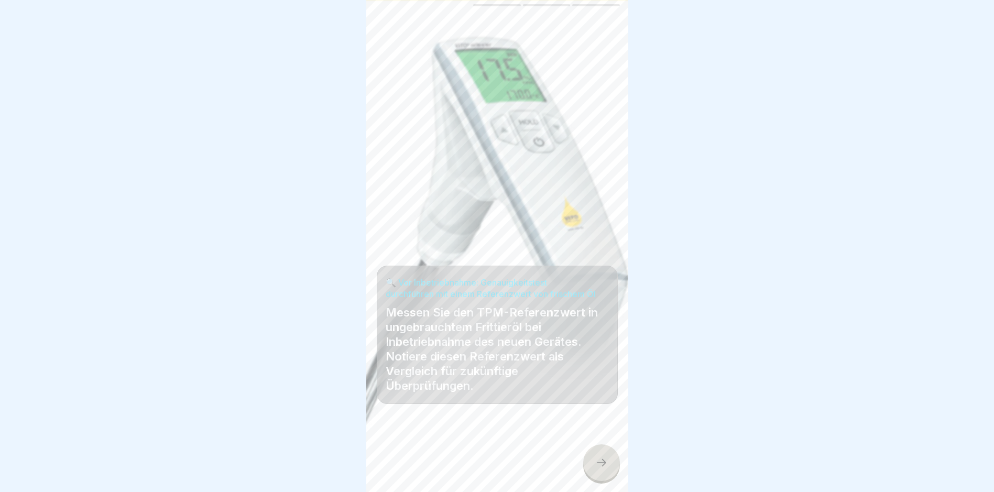
click at [610, 473] on div at bounding box center [601, 462] width 37 height 37
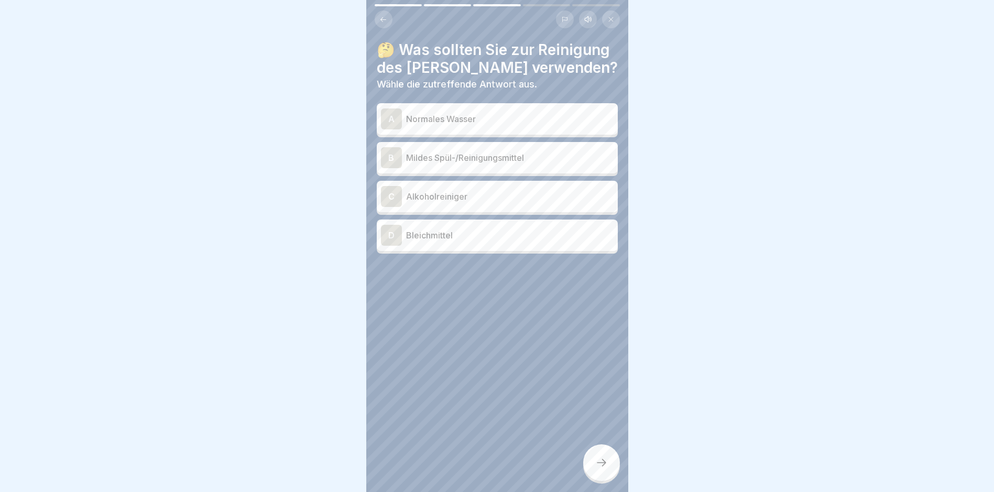
click at [451, 150] on div "B Mildes Spül-/Reinigungsmittel" at bounding box center [497, 157] width 233 height 21
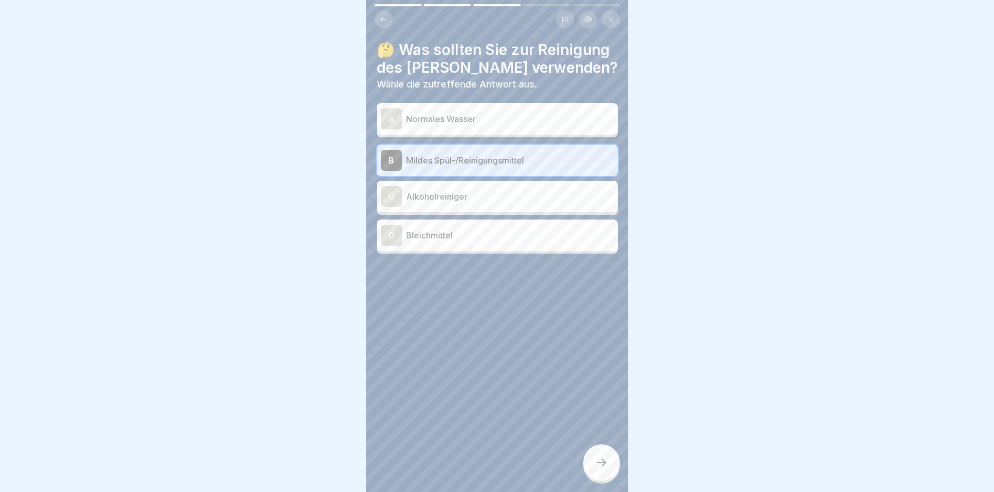
click at [600, 469] on icon at bounding box center [601, 463] width 13 height 13
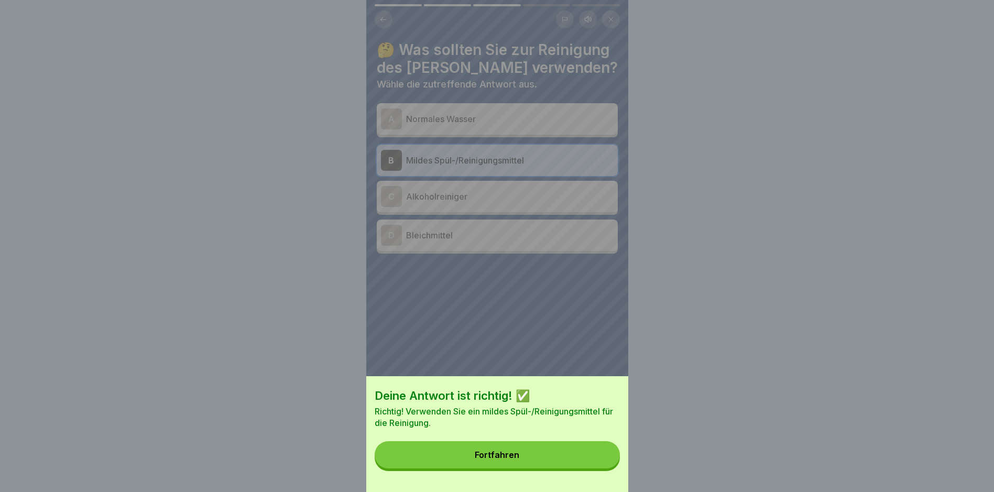
click at [592, 469] on button "Fortfahren" at bounding box center [497, 454] width 245 height 27
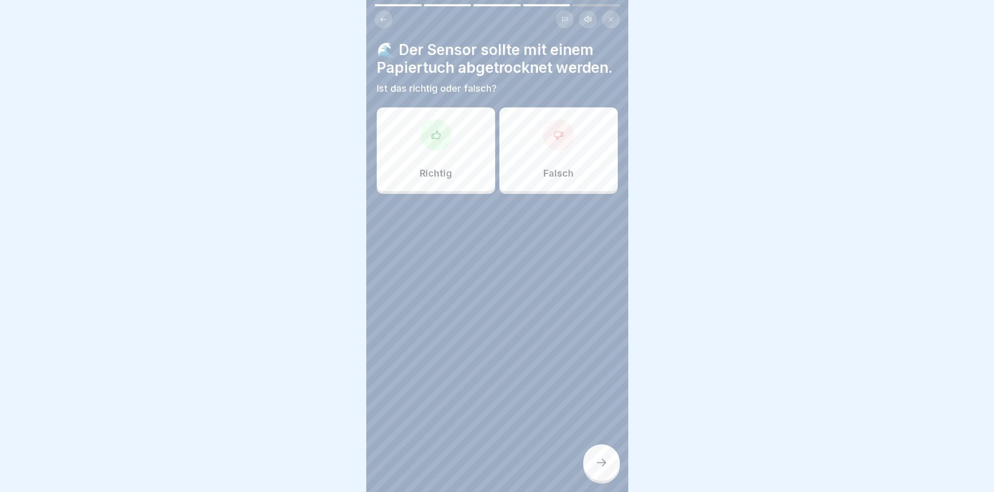
click at [447, 179] on p "Richtig" at bounding box center [436, 174] width 32 height 12
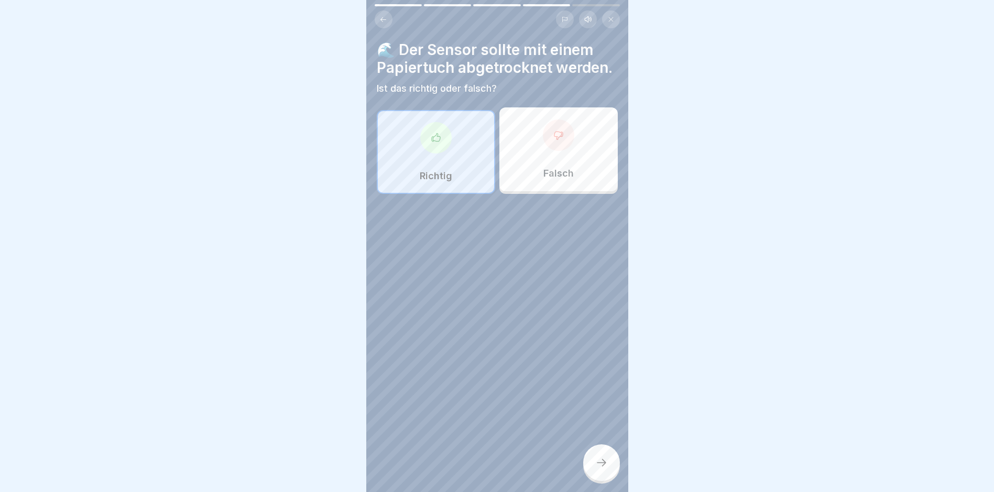
click at [602, 469] on icon at bounding box center [601, 463] width 13 height 13
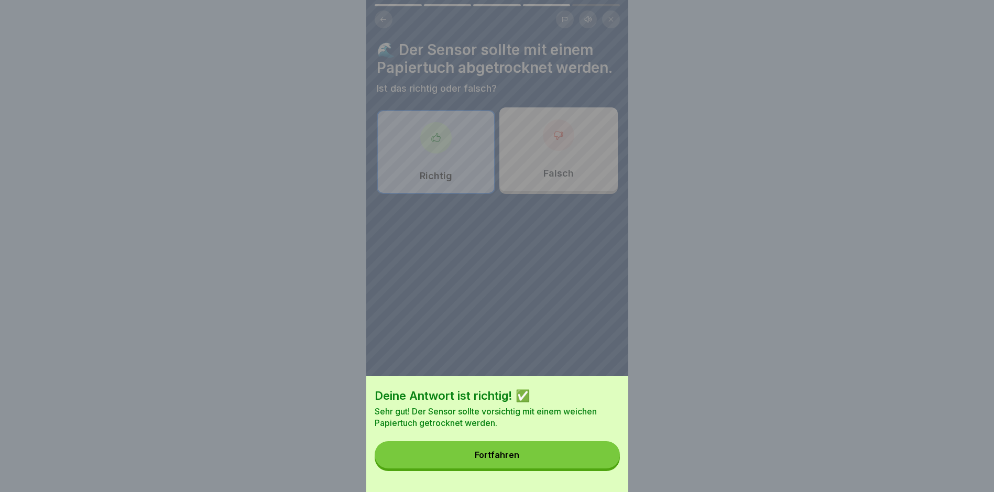
click at [585, 469] on button "Fortfahren" at bounding box center [497, 454] width 245 height 27
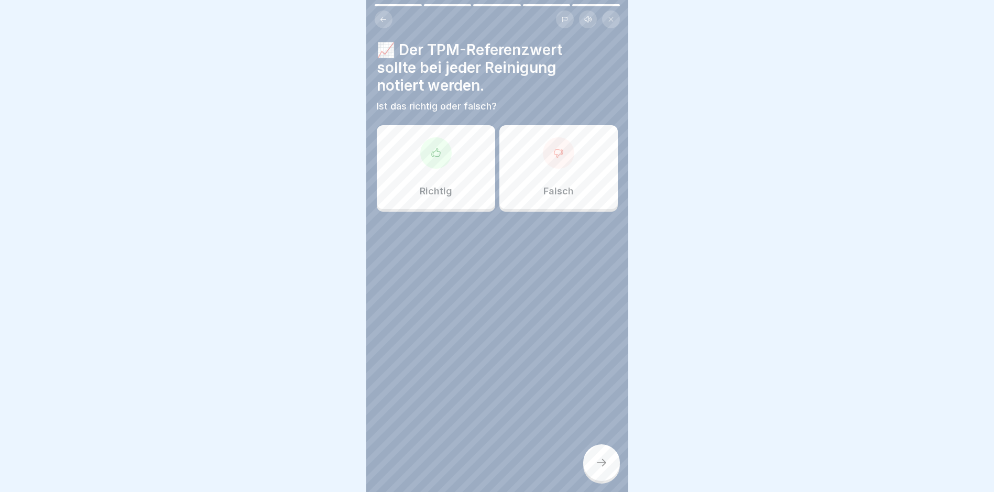
click at [435, 176] on div "Richtig" at bounding box center [436, 167] width 118 height 84
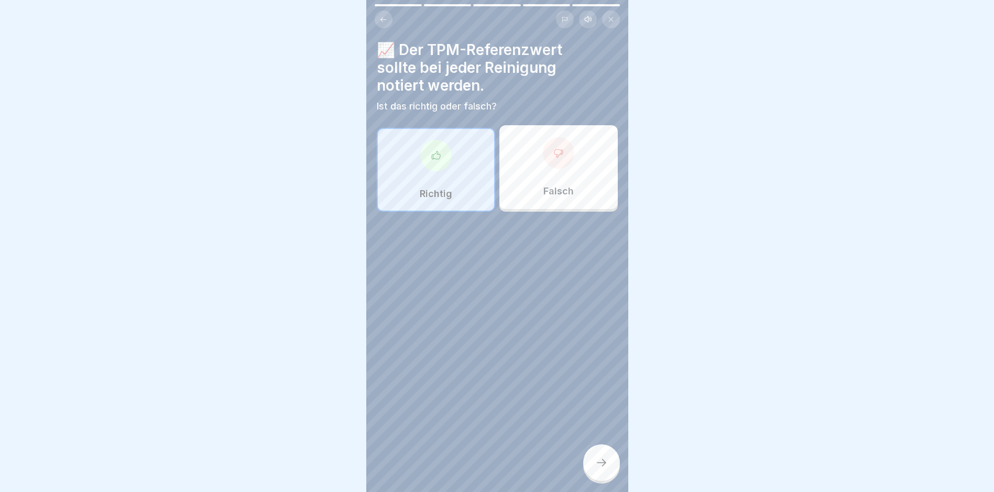
click at [592, 433] on div "📈 Der TPM-Referenzwert sollte bei jeder Reinigung notiert werden. Ist das richt…" at bounding box center [497, 246] width 262 height 492
click at [597, 446] on div "📈 Der TPM-Referenzwert sollte bei jeder Reinigung notiert werden. Ist das richt…" at bounding box center [497, 246] width 262 height 492
click at [552, 180] on div "Falsch" at bounding box center [559, 167] width 118 height 84
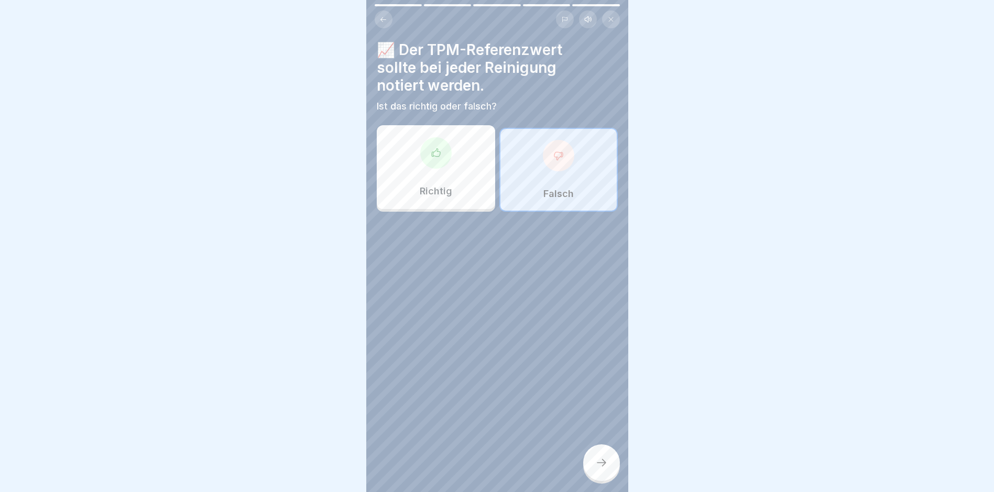
click at [422, 176] on div "Richtig" at bounding box center [436, 167] width 118 height 84
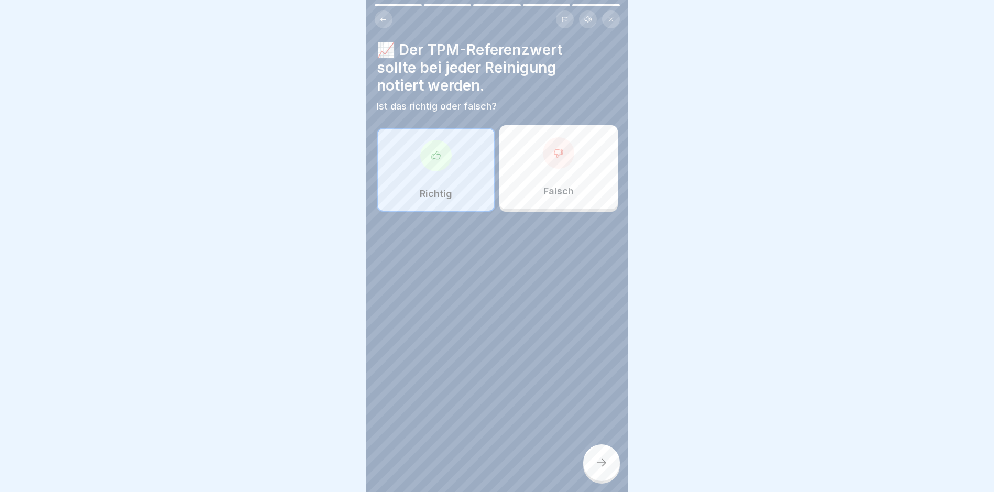
click at [551, 199] on div "Falsch" at bounding box center [559, 167] width 118 height 84
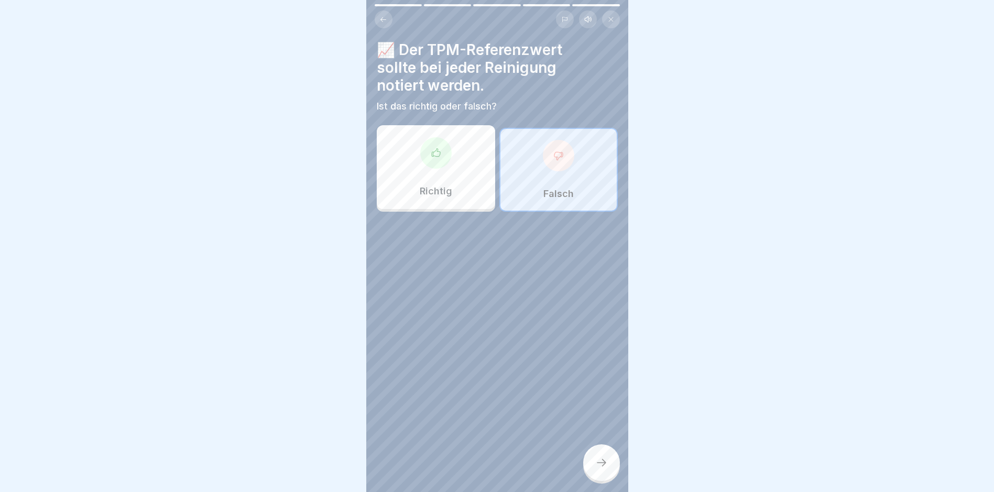
click at [439, 162] on div at bounding box center [435, 152] width 31 height 31
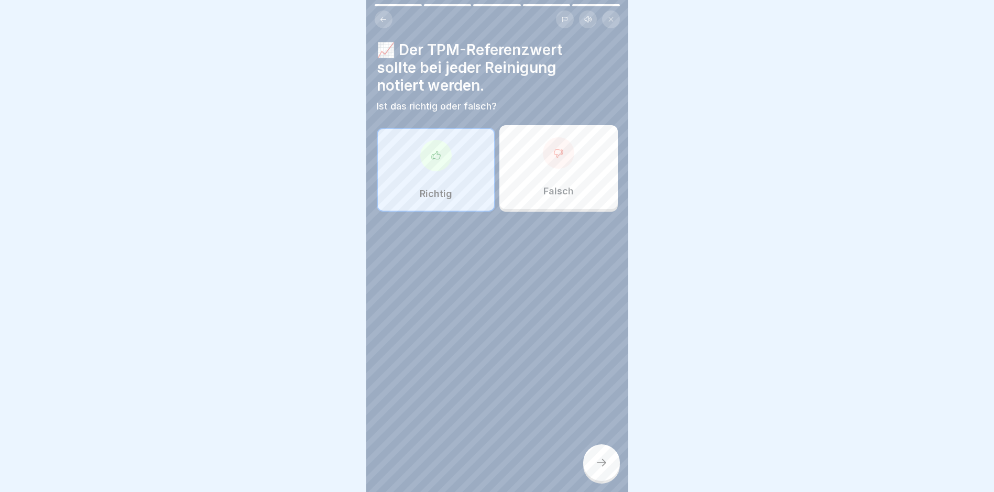
click at [590, 460] on div at bounding box center [601, 462] width 37 height 37
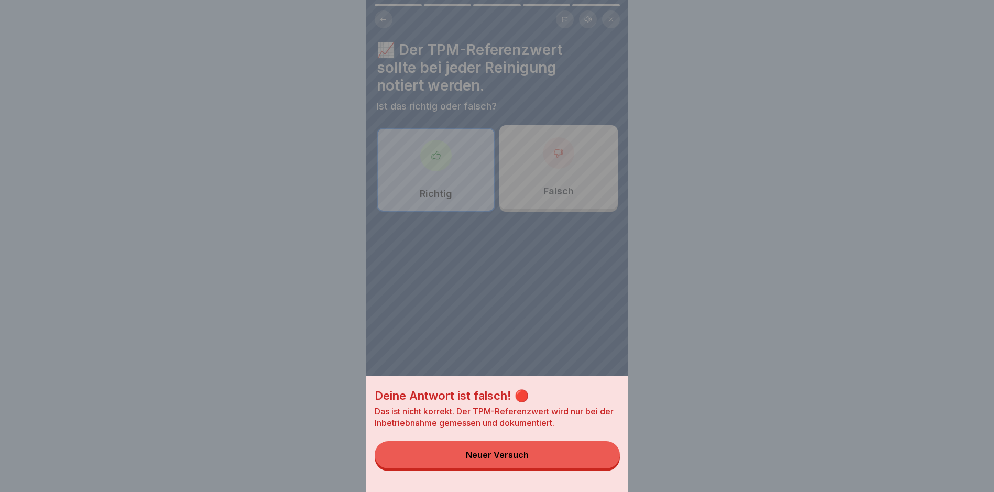
click at [545, 461] on button "Neuer Versuch" at bounding box center [497, 454] width 245 height 27
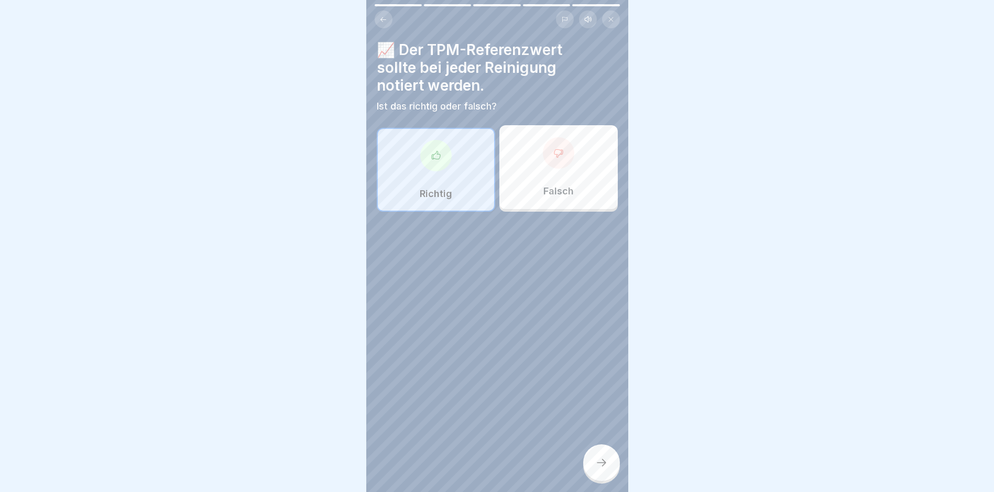
click at [566, 170] on div "Falsch" at bounding box center [559, 167] width 118 height 84
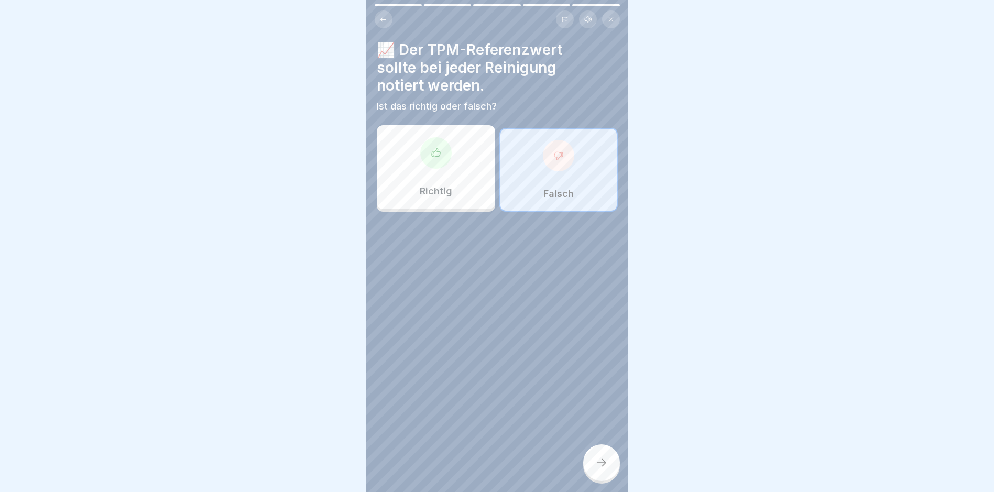
click at [590, 464] on div at bounding box center [601, 462] width 37 height 37
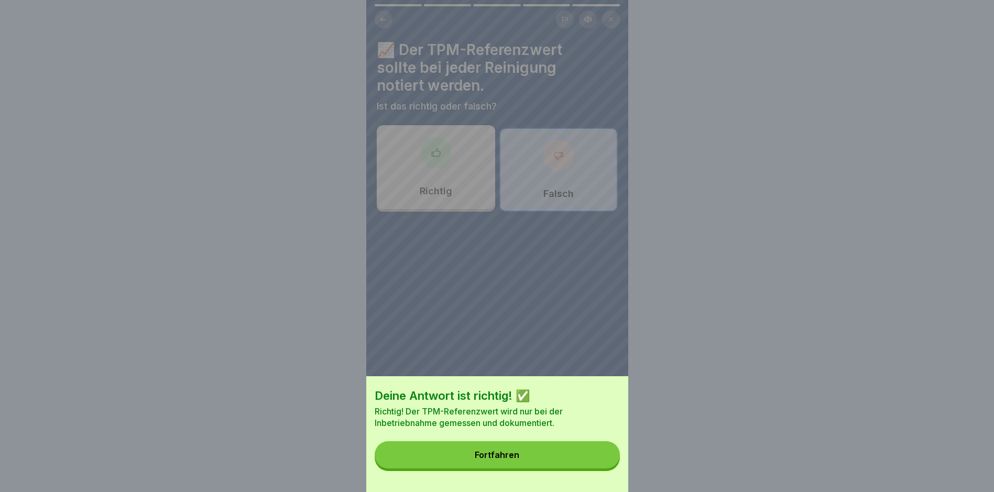
click at [523, 457] on button "Fortfahren" at bounding box center [497, 454] width 245 height 27
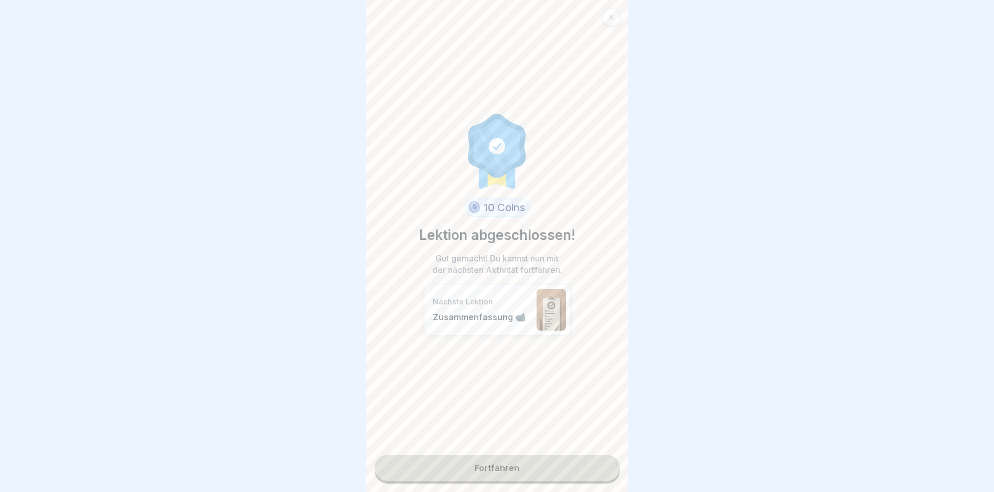
click at [518, 473] on link "Fortfahren" at bounding box center [497, 468] width 245 height 26
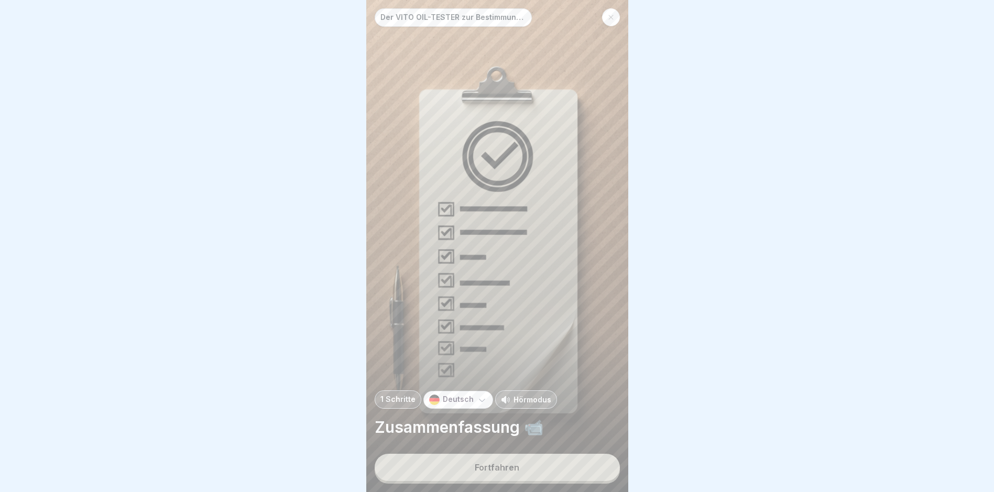
click at [498, 472] on div "Fortfahren" at bounding box center [497, 467] width 45 height 9
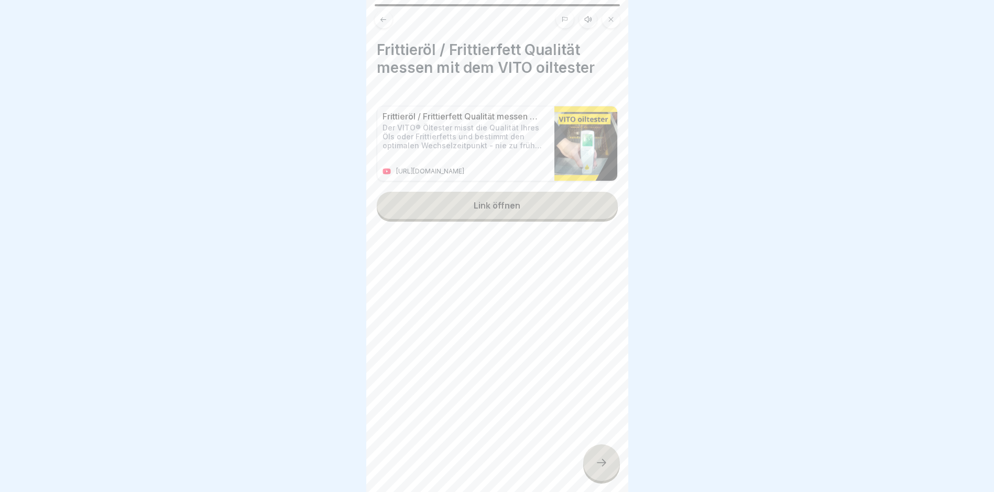
click at [475, 120] on p "Frittieröl / Frittierfett Qualität messen mit dem VITO® oiltester" at bounding box center [463, 117] width 161 height 10
click at [491, 209] on div "Link öffnen" at bounding box center [497, 205] width 47 height 9
click at [602, 477] on div at bounding box center [601, 462] width 37 height 37
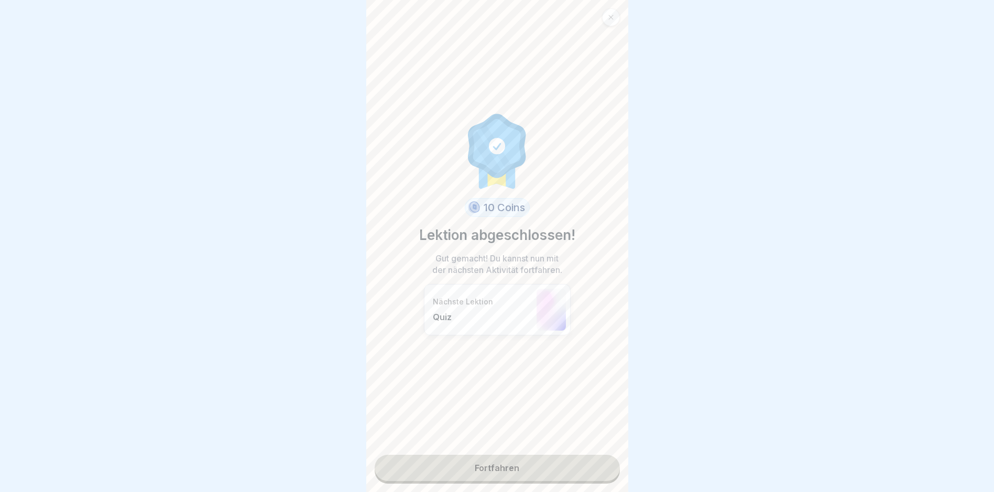
click at [451, 456] on div "10 Coins Lektion abgeschlossen! Gut gemacht! Du kannst nun mit der nächsten Akt…" at bounding box center [497, 246] width 262 height 492
click at [493, 464] on link "Fortfahren" at bounding box center [497, 468] width 245 height 26
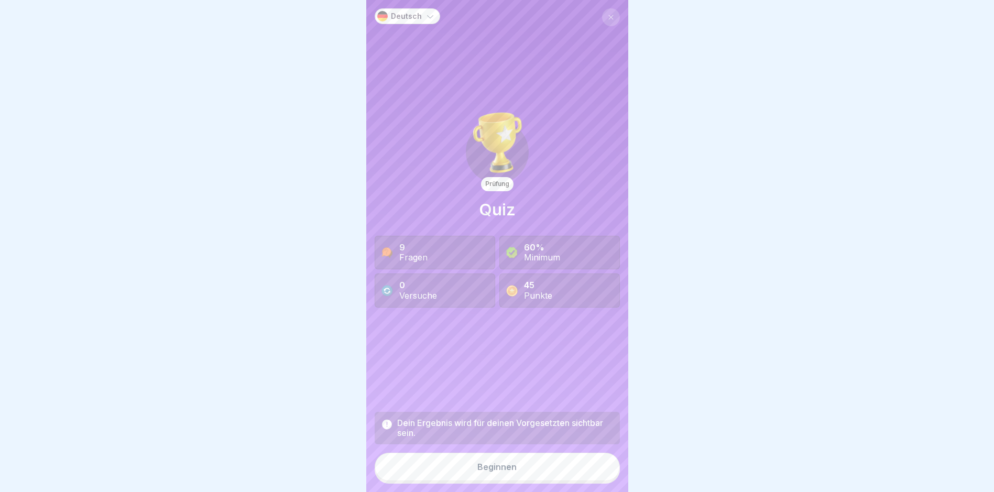
click at [482, 469] on button "Beginnen" at bounding box center [497, 467] width 245 height 28
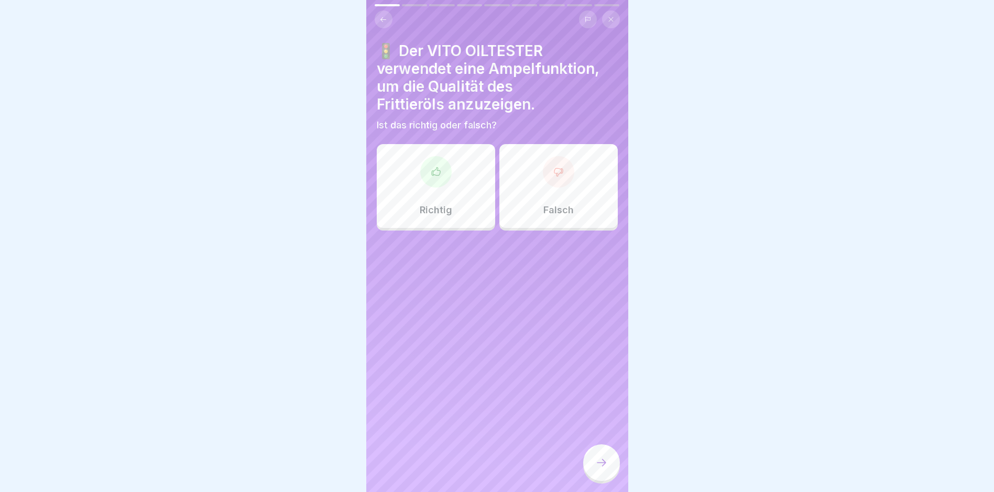
click at [441, 189] on div "Richtig" at bounding box center [436, 186] width 118 height 84
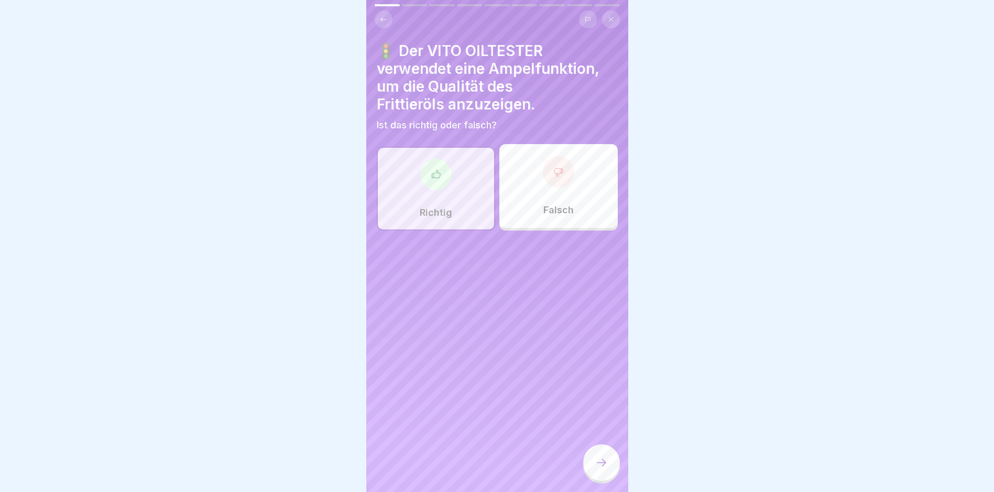
click at [611, 473] on div at bounding box center [601, 462] width 37 height 37
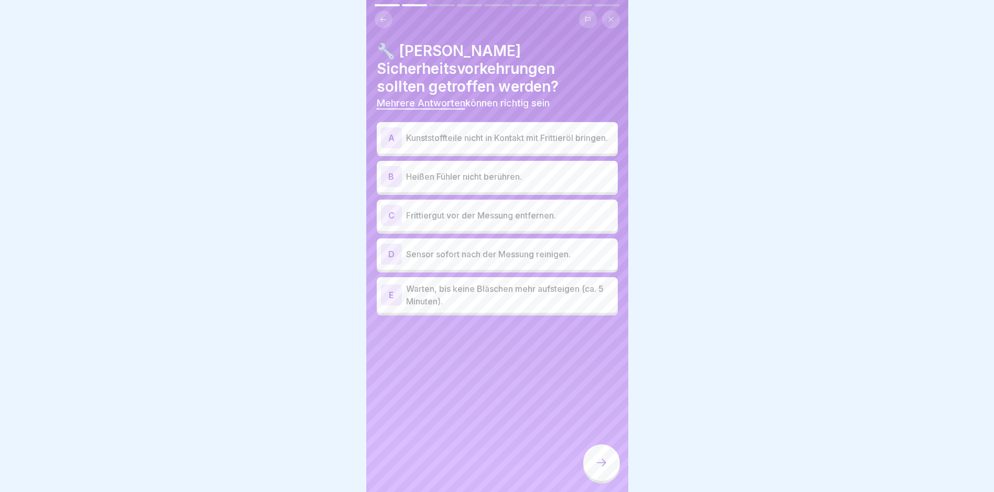
click at [497, 144] on p "Kunststoffteile nicht in Kontakt mit Frittieröl bringen." at bounding box center [510, 138] width 208 height 13
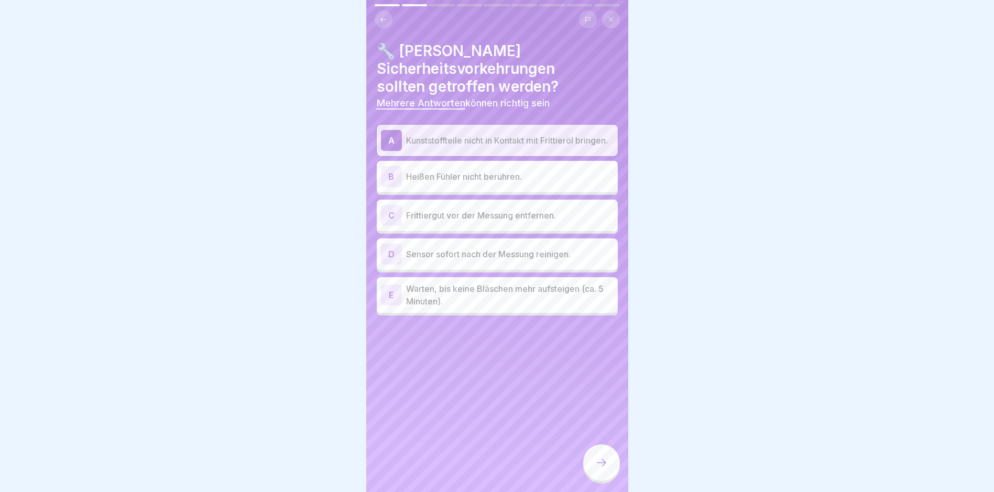
click at [495, 174] on p "Heißen Fühler nicht berühren." at bounding box center [510, 176] width 208 height 13
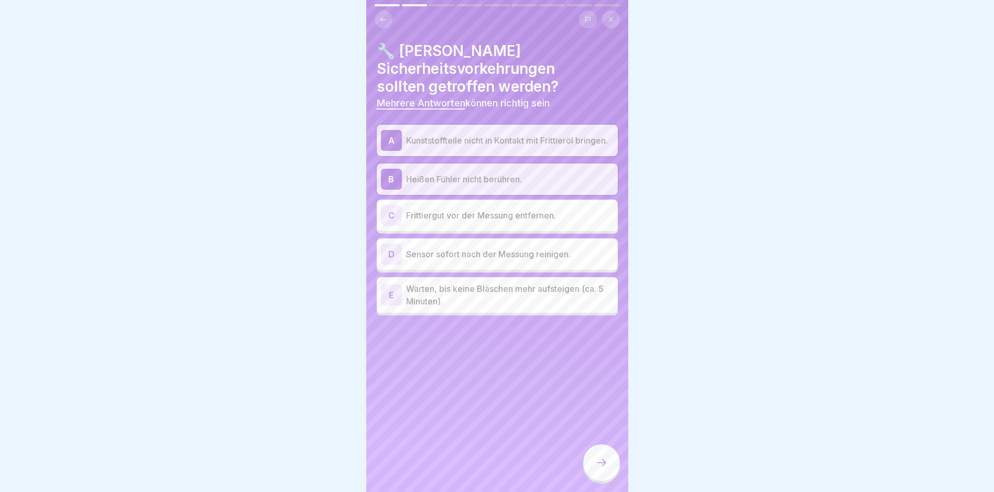
click at [496, 213] on div "C Frittiergut vor der Messung entfernen." at bounding box center [497, 215] width 233 height 21
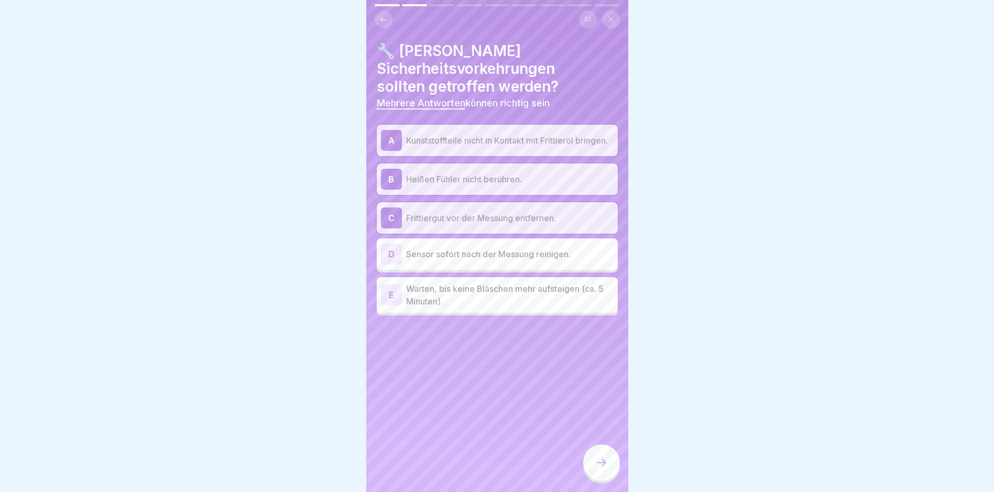
click at [486, 265] on div "D Sensor sofort nach der Messung reinigen." at bounding box center [497, 254] width 233 height 21
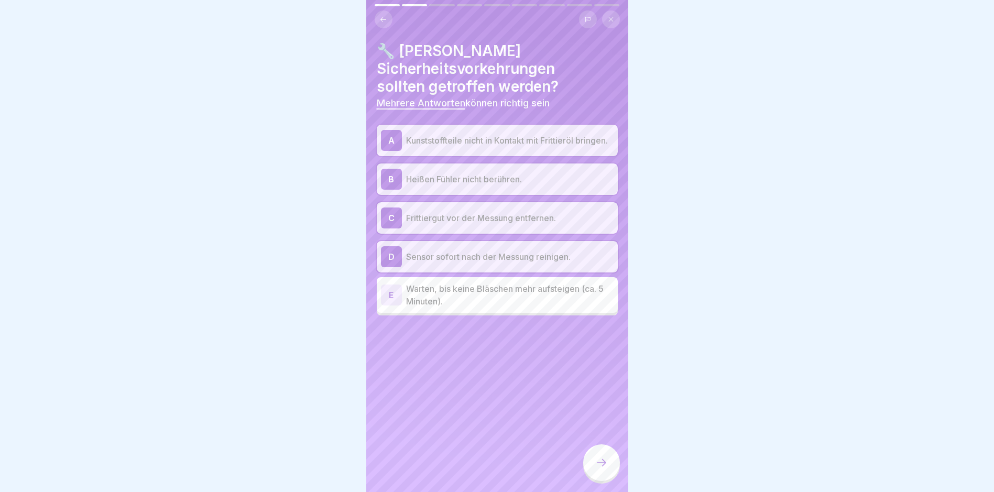
click at [506, 299] on p "Warten, bis keine Bläschen mehr aufsteigen (ca. 5 Minuten)." at bounding box center [510, 295] width 208 height 25
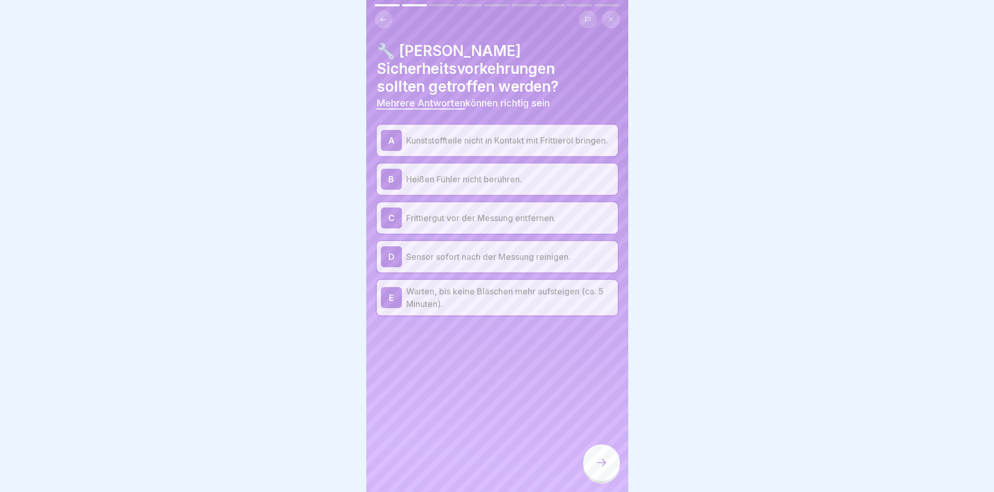
click at [600, 469] on icon at bounding box center [601, 463] width 13 height 13
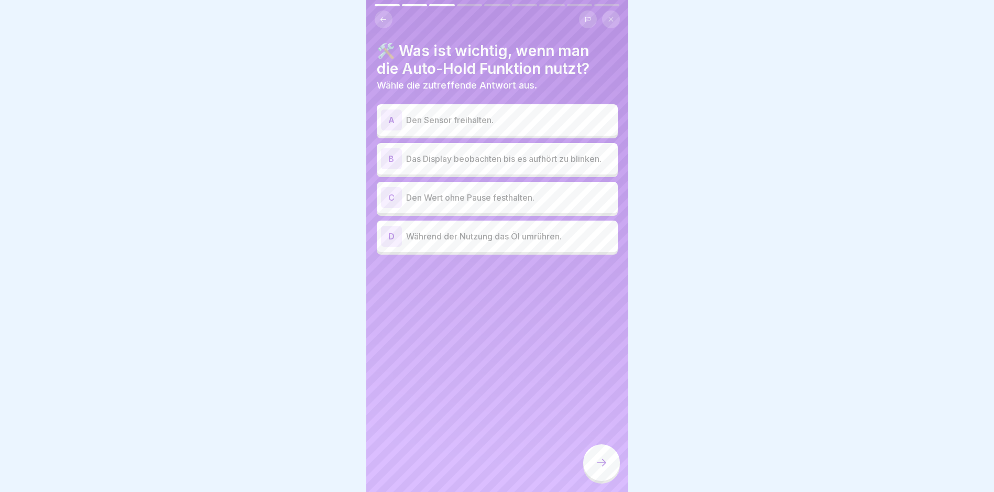
click at [519, 165] on p "Das Display beobachten bis es aufhört zu blinken." at bounding box center [510, 159] width 208 height 13
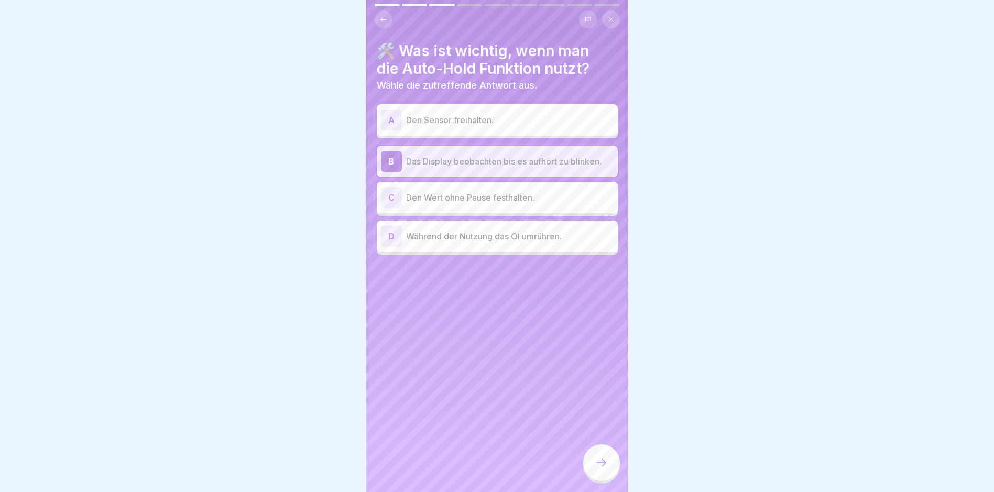
click at [514, 247] on div "D Während der Nutzung das Öl umrühren." at bounding box center [497, 236] width 233 height 21
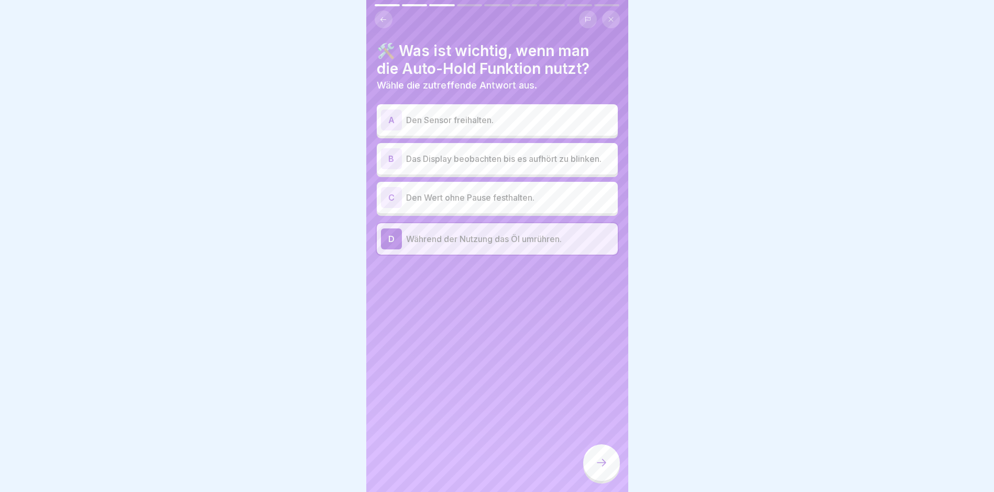
click at [520, 165] on p "Das Display beobachten bis es aufhört zu blinken." at bounding box center [510, 159] width 208 height 13
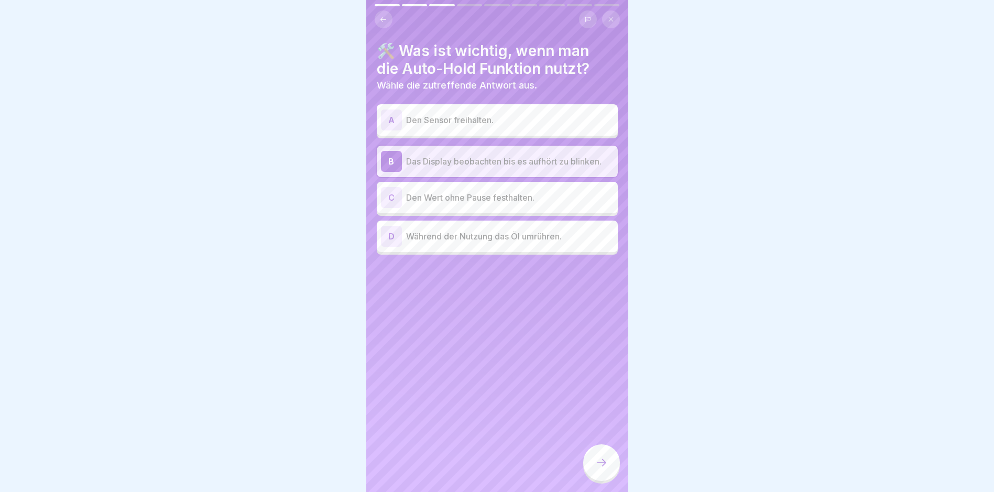
click at [610, 478] on div at bounding box center [601, 462] width 37 height 37
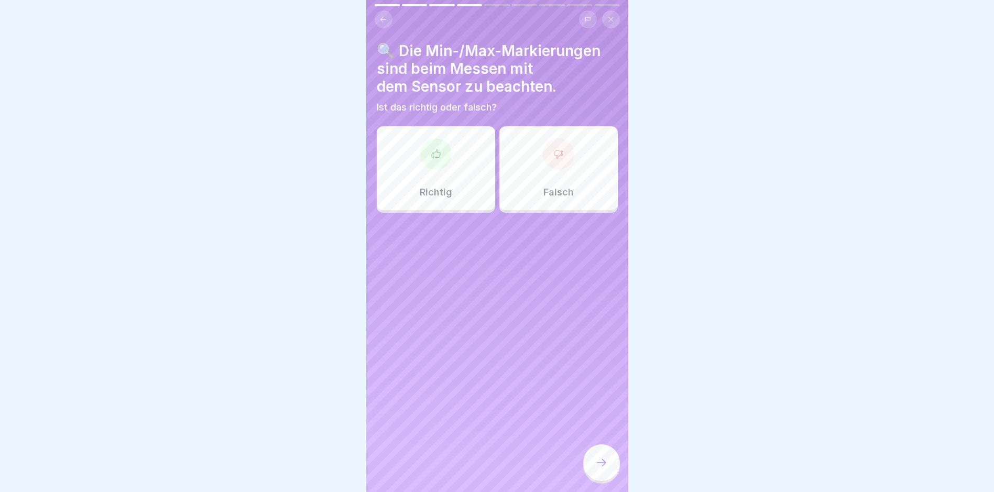
click at [408, 177] on div "Richtig" at bounding box center [436, 168] width 118 height 84
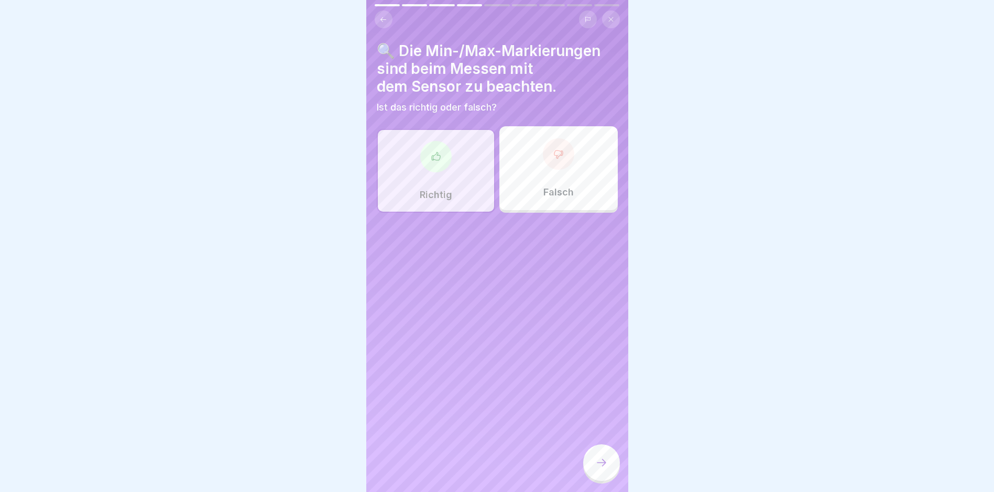
click at [610, 464] on div at bounding box center [601, 462] width 37 height 37
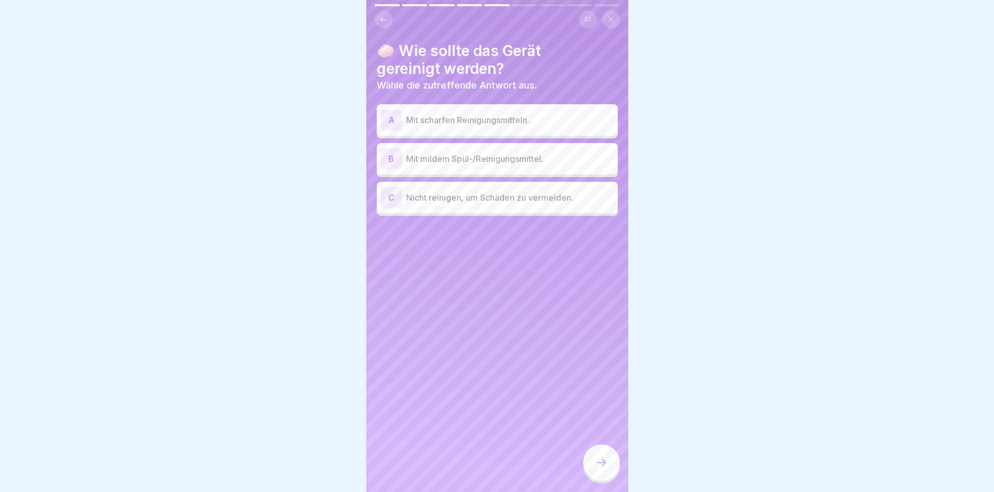
click at [505, 157] on p "Mit mildem Spül-/Reinigungsmittel." at bounding box center [510, 159] width 208 height 13
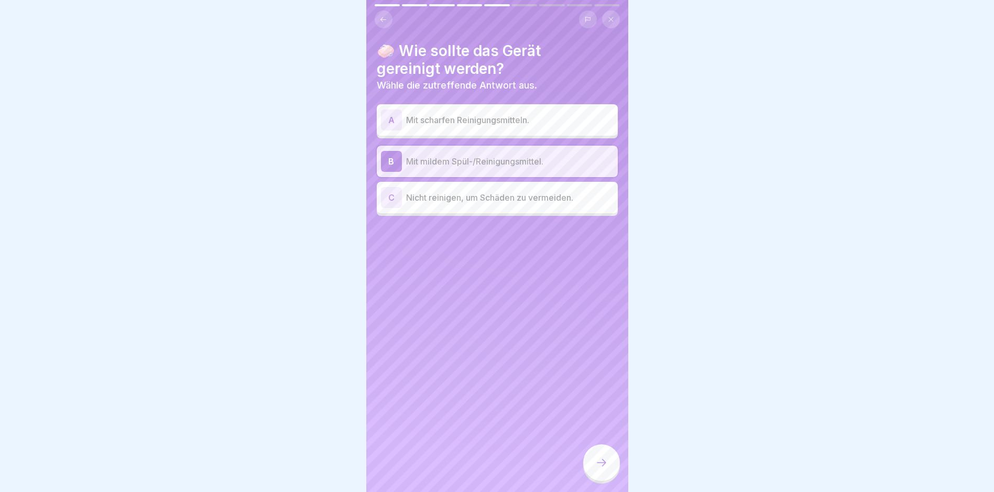
click at [606, 469] on icon at bounding box center [601, 463] width 13 height 13
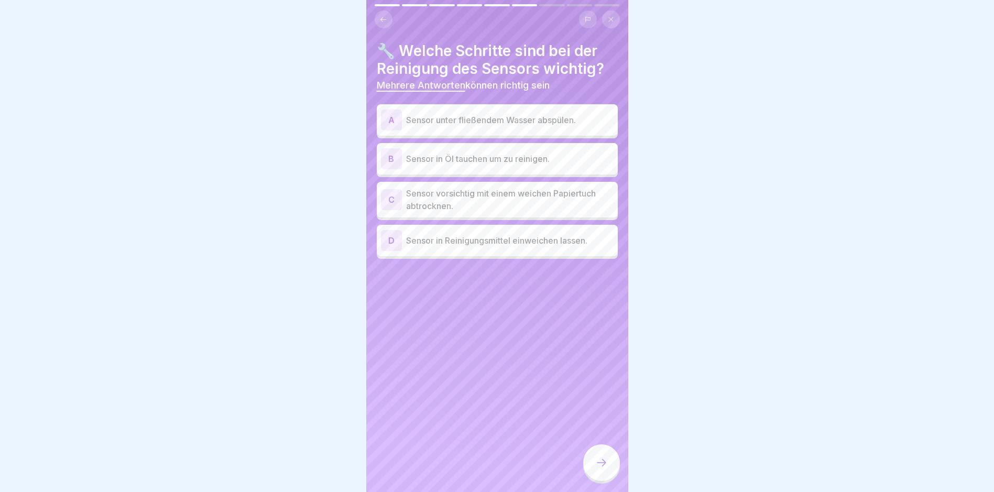
click at [493, 124] on p "Sensor unter fließendem Wasser abspülen." at bounding box center [510, 120] width 208 height 13
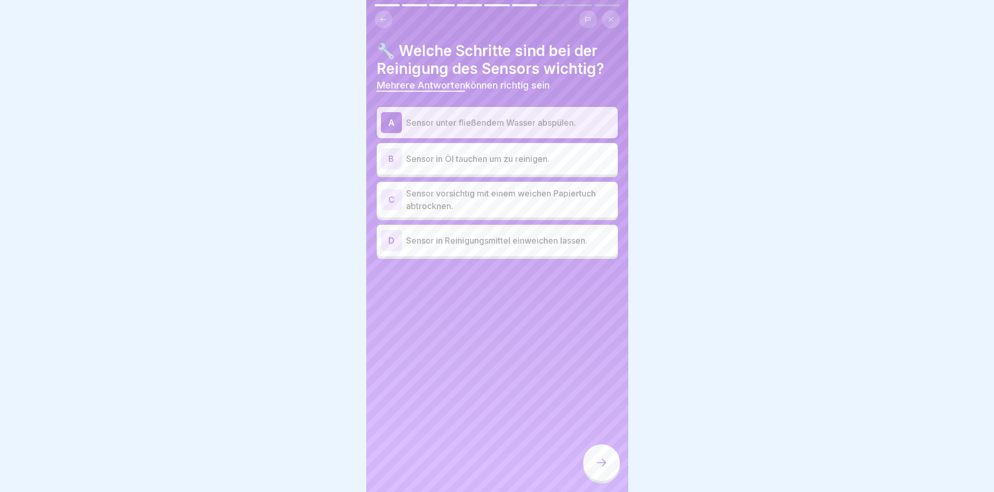
click at [496, 204] on p "Sensor vorsichtig mit einem weichen Papiertuch abtrocknen." at bounding box center [510, 199] width 208 height 25
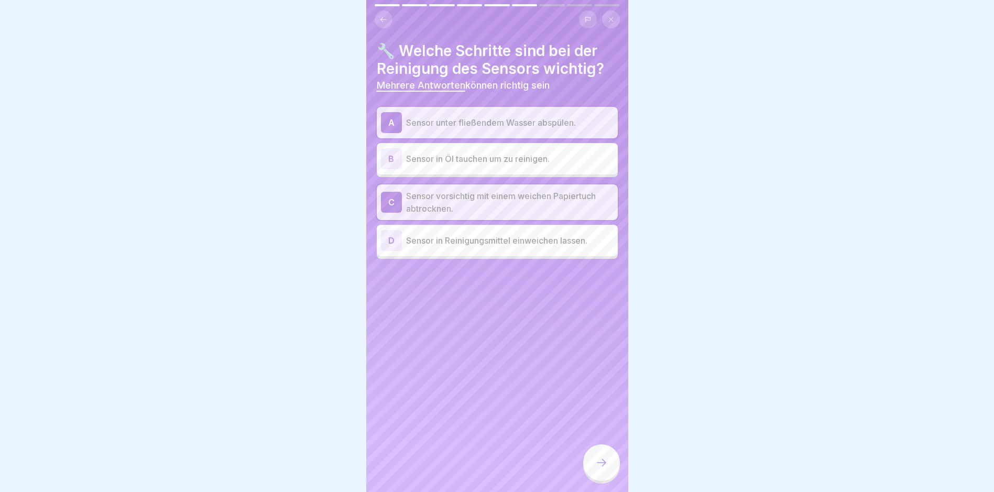
click at [608, 469] on icon at bounding box center [601, 463] width 13 height 13
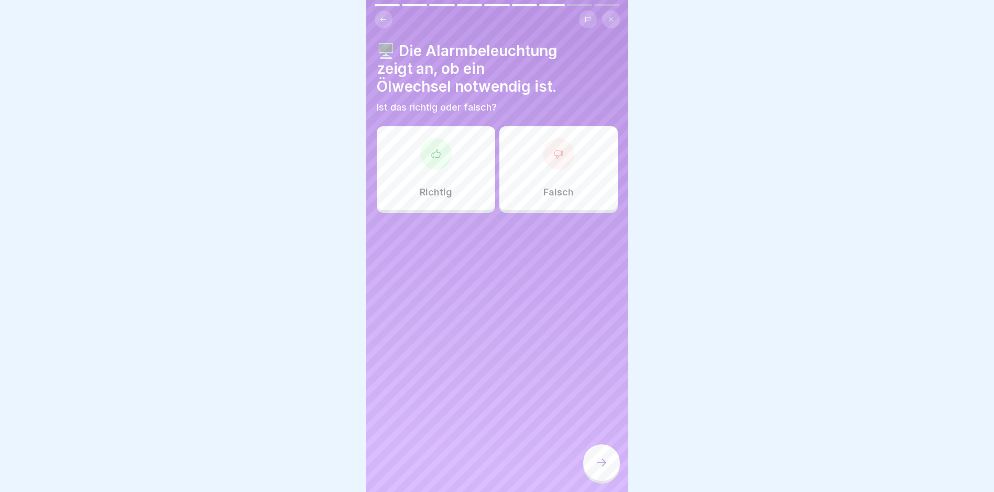
click at [451, 181] on div "Richtig" at bounding box center [436, 168] width 118 height 84
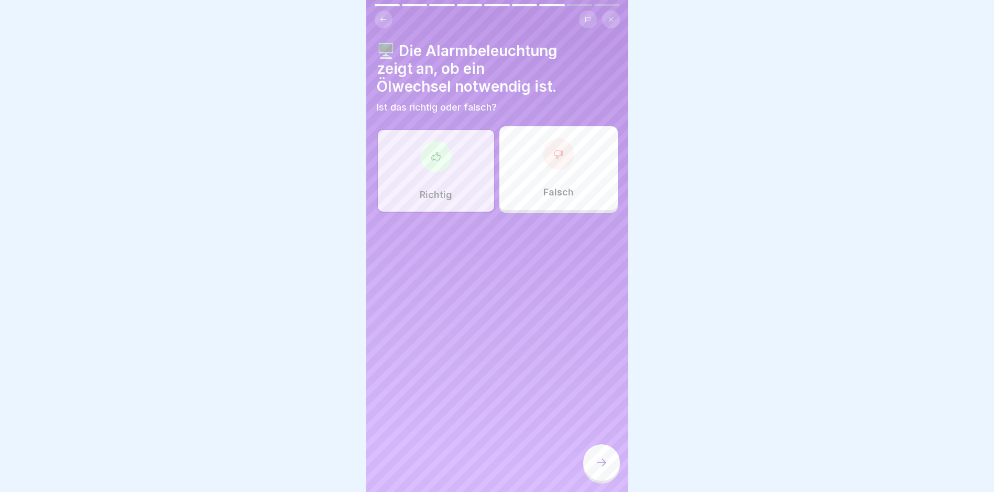
click at [609, 475] on div at bounding box center [601, 462] width 37 height 37
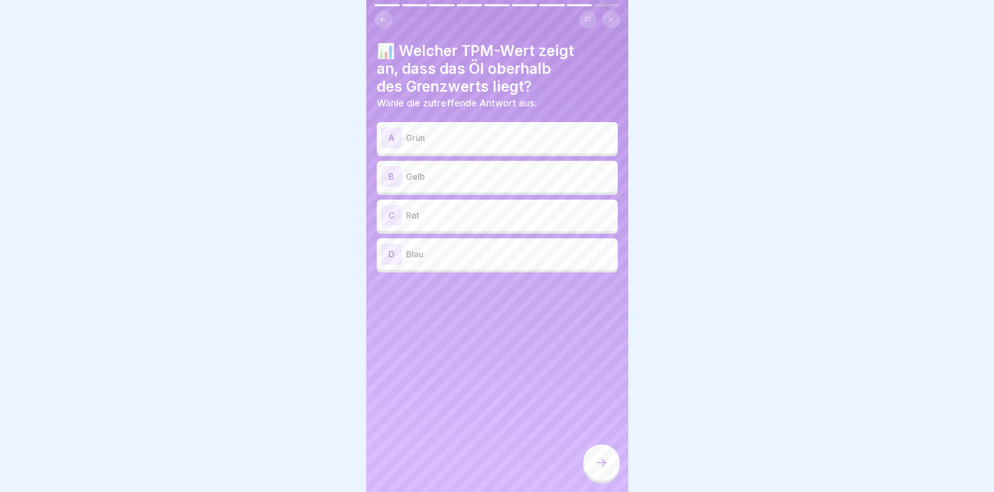
click at [495, 219] on p "Rot" at bounding box center [510, 215] width 208 height 13
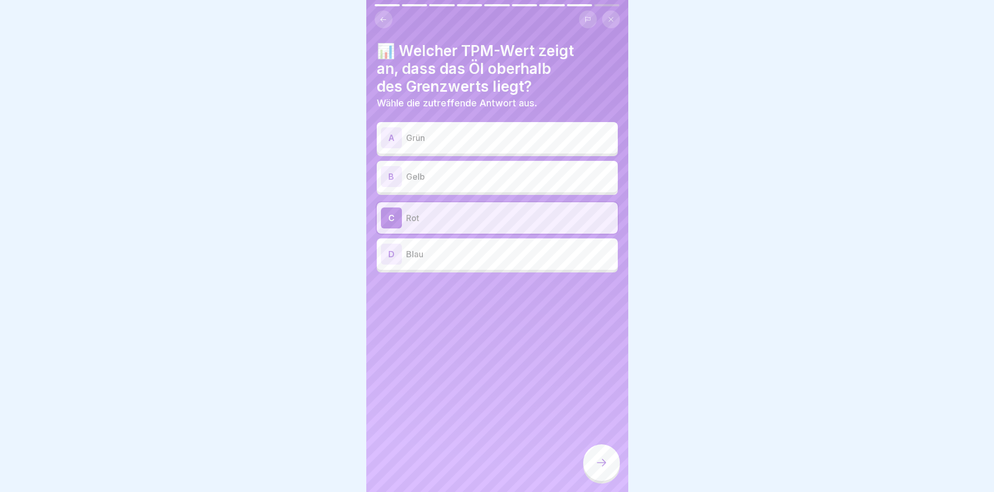
click at [603, 469] on icon at bounding box center [601, 463] width 13 height 13
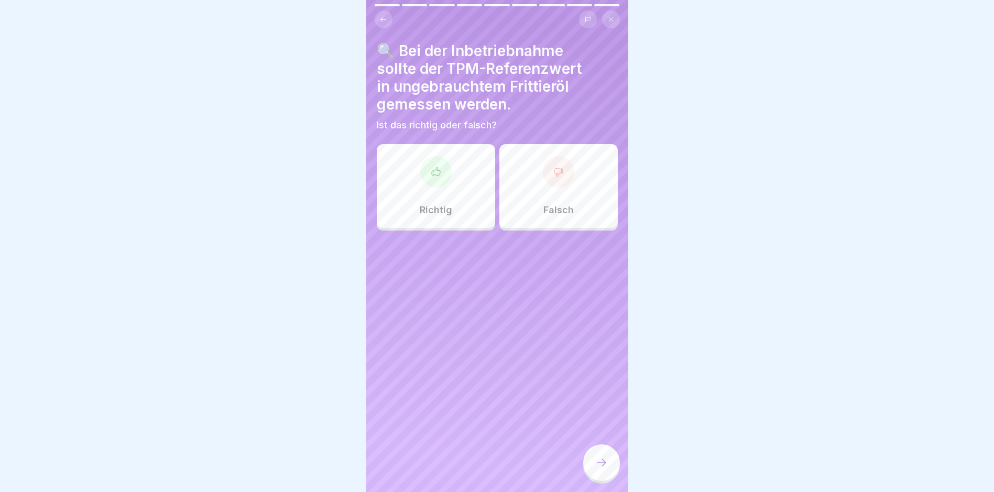
click at [432, 215] on p "Richtig" at bounding box center [436, 210] width 32 height 12
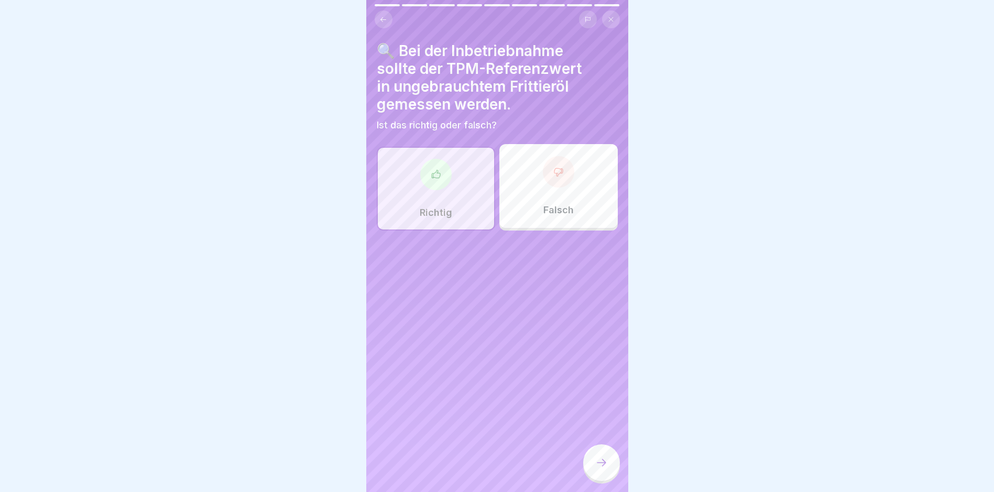
click at [603, 469] on icon at bounding box center [601, 463] width 13 height 13
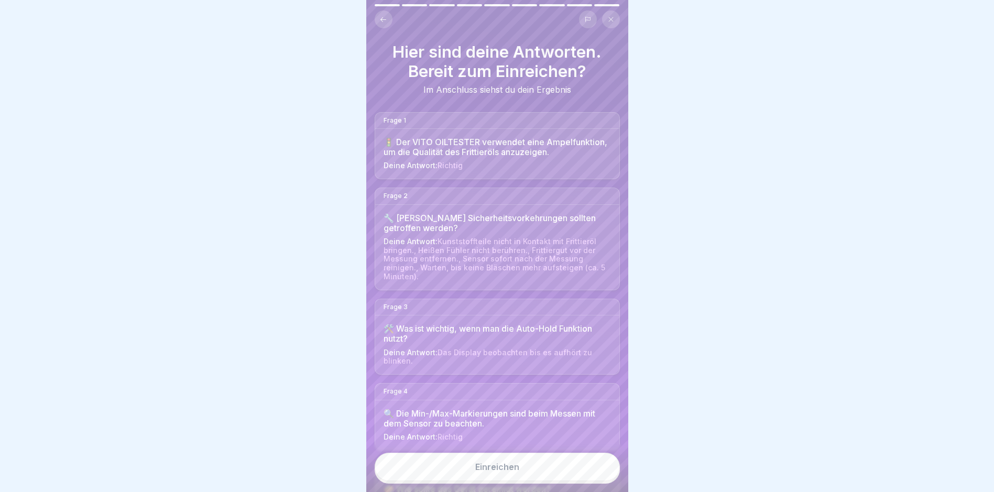
click at [541, 464] on button "Einreichen" at bounding box center [497, 467] width 245 height 28
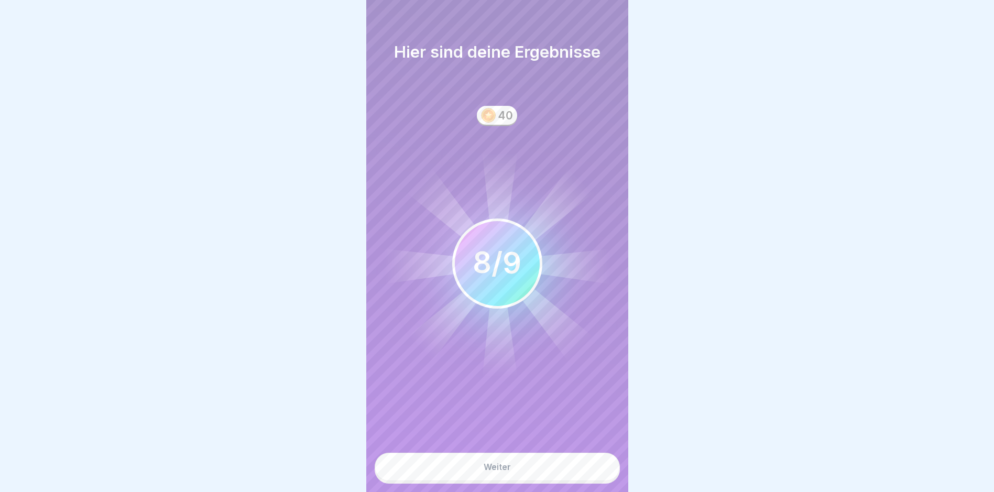
click at [518, 473] on button "Weiter" at bounding box center [497, 467] width 245 height 28
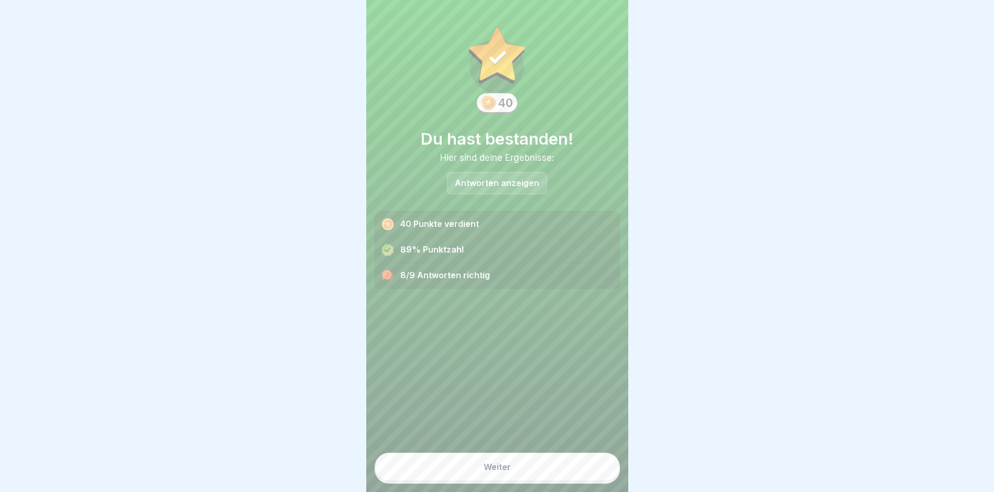
click at [498, 185] on p "Antworten anzeigen" at bounding box center [497, 183] width 84 height 9
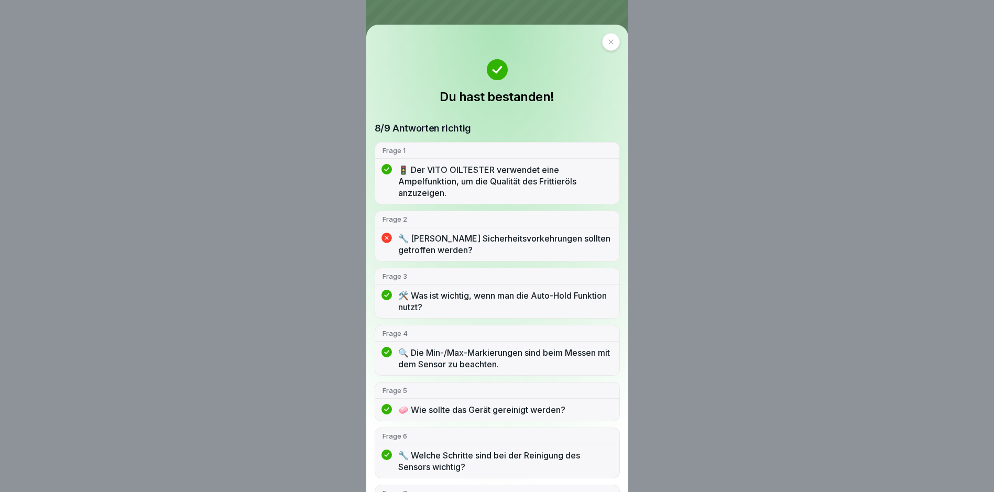
click at [433, 241] on p "🔧 [PERSON_NAME] Sicherheitsvorkehrungen sollten getroffen werden?" at bounding box center [505, 244] width 214 height 23
click at [608, 44] on icon at bounding box center [611, 42] width 6 height 6
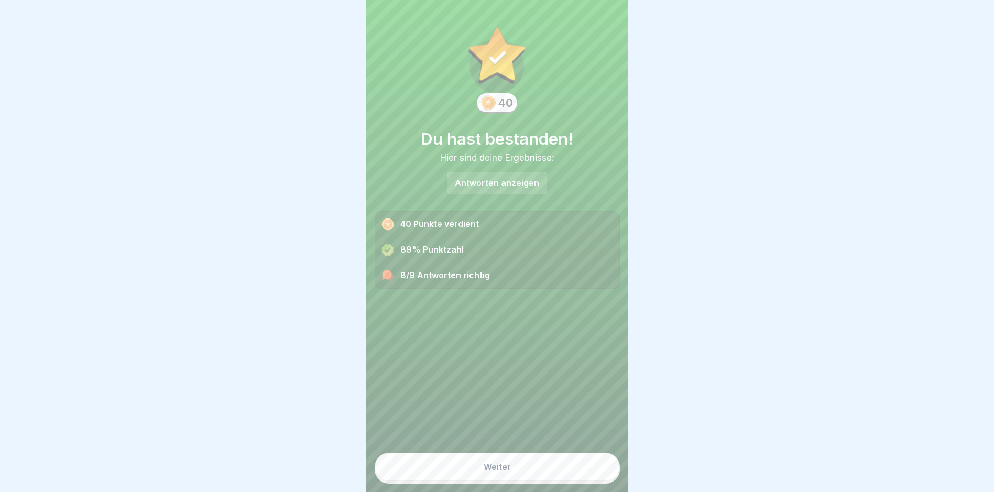
scroll to position [8, 0]
click at [534, 469] on button "Weiter" at bounding box center [497, 467] width 245 height 28
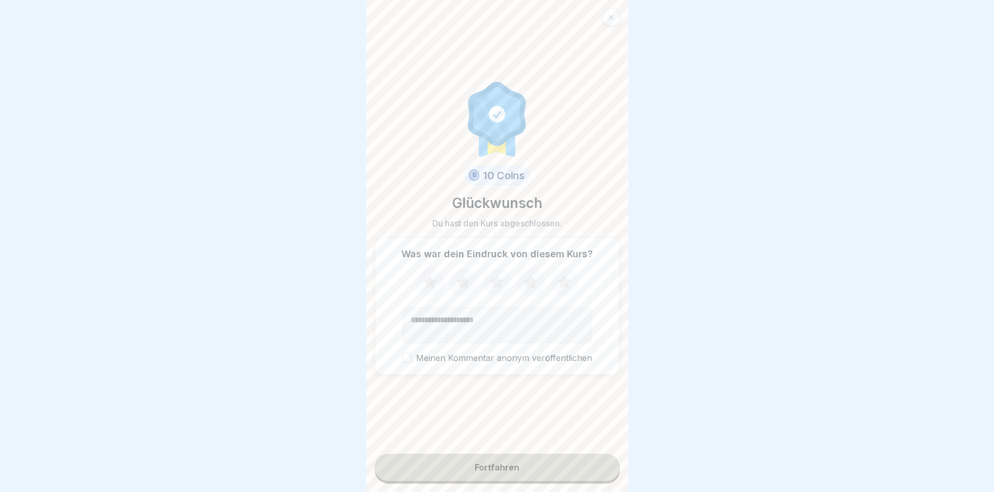
click at [534, 471] on button "Fortfahren" at bounding box center [497, 467] width 245 height 27
click at [470, 469] on button "Fortfahren" at bounding box center [497, 467] width 245 height 27
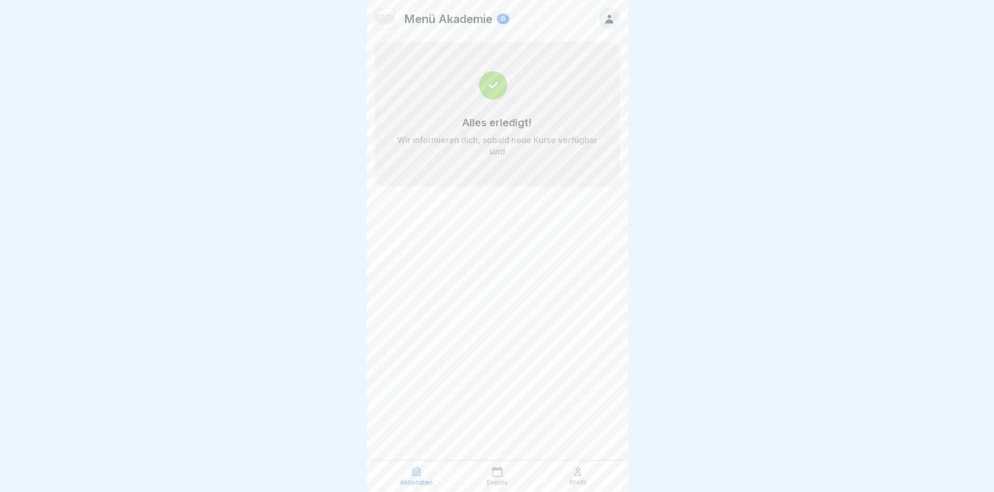
click at [499, 476] on icon at bounding box center [497, 472] width 10 height 10
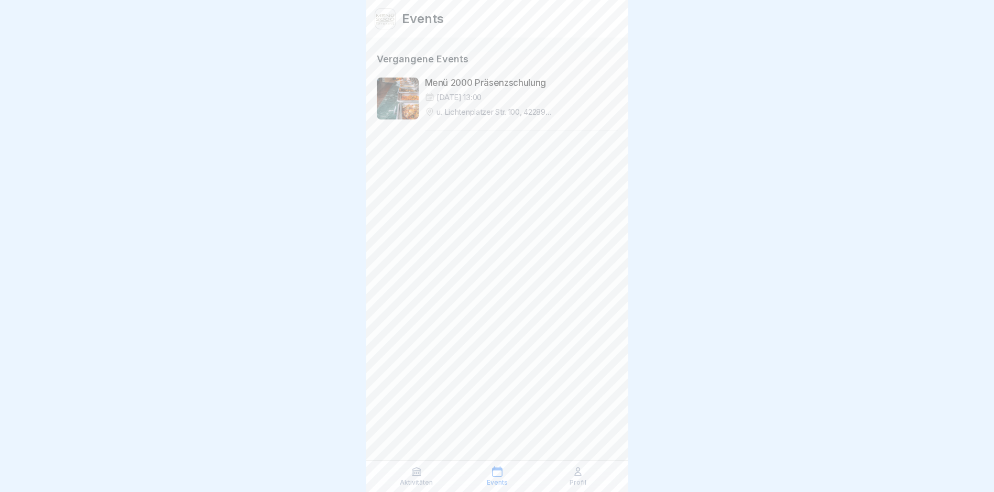
click at [580, 471] on icon at bounding box center [578, 472] width 10 height 10
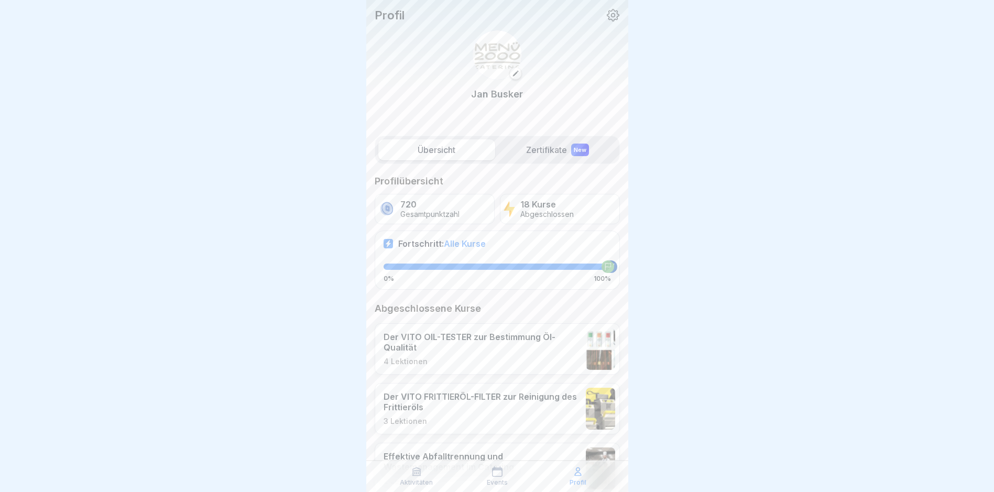
click at [548, 145] on label "Zertifikate New" at bounding box center [558, 149] width 117 height 21
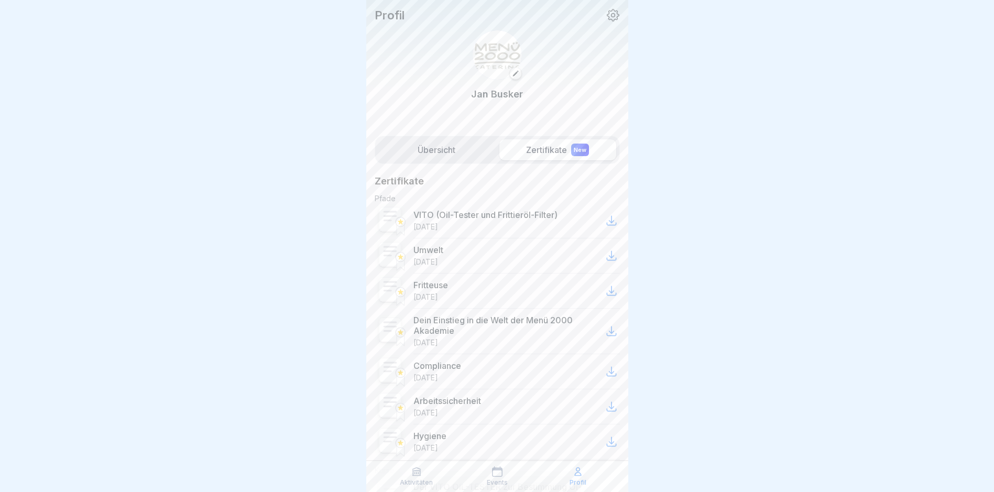
click at [446, 153] on label "Übersicht" at bounding box center [436, 149] width 117 height 21
